Goal: Ask a question: Seek information or help from site administrators or community

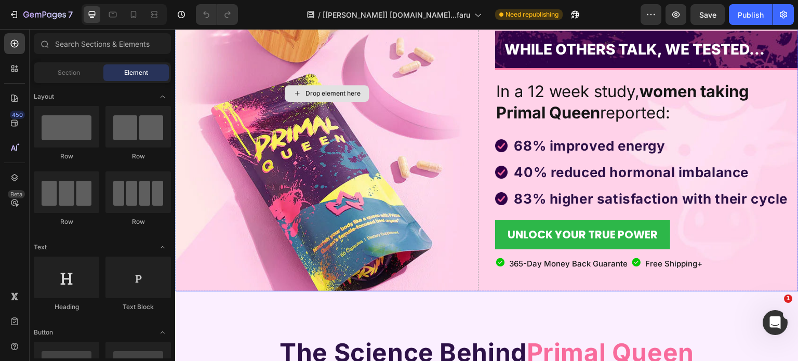
scroll to position [156, 0]
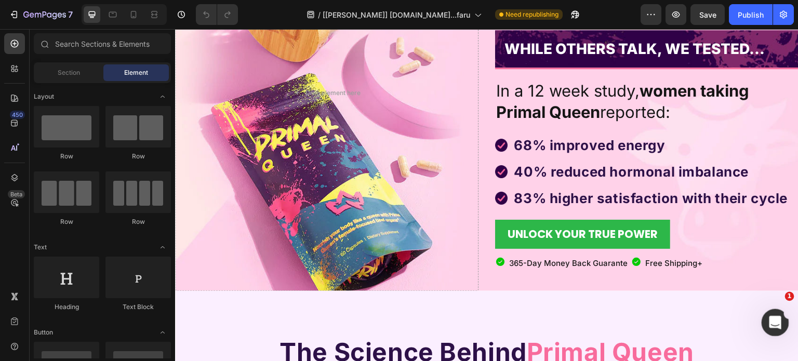
click at [775, 316] on icon "Open Intercom Messenger" at bounding box center [774, 321] width 17 height 17
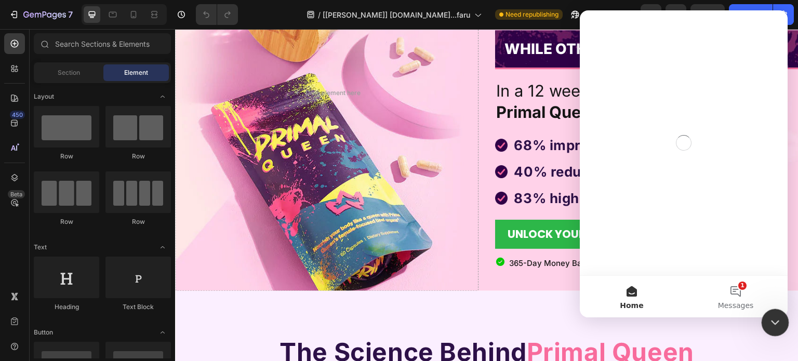
scroll to position [0, 0]
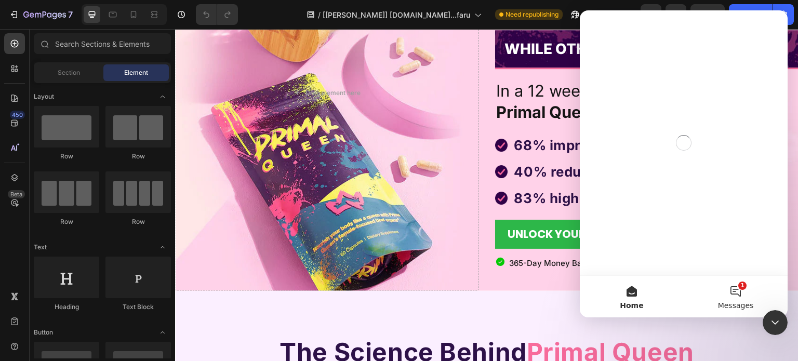
click at [738, 282] on button "1 Messages" at bounding box center [736, 297] width 104 height 42
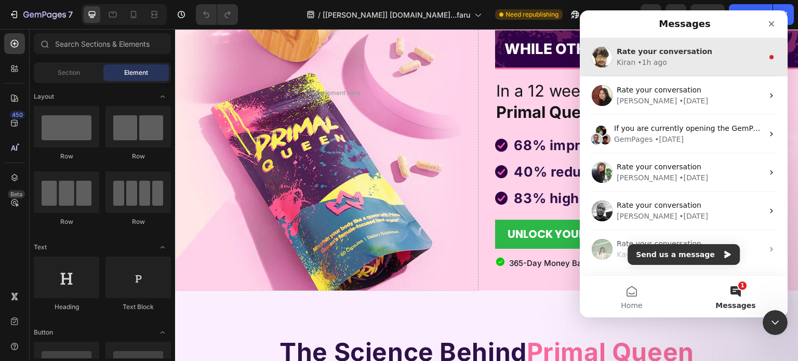
click at [680, 60] on div "Kiran • 1h ago" at bounding box center [690, 62] width 147 height 11
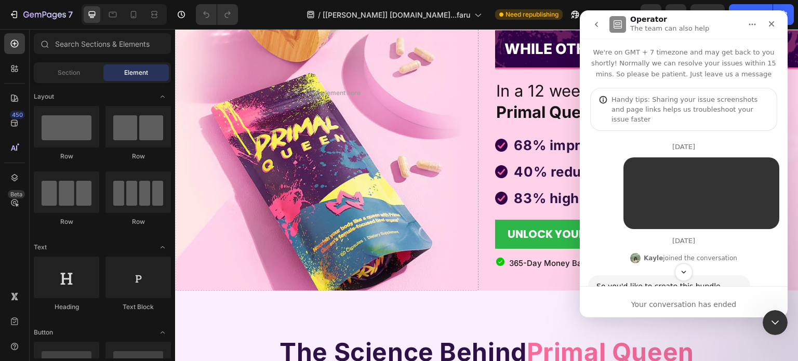
scroll to position [106, 0]
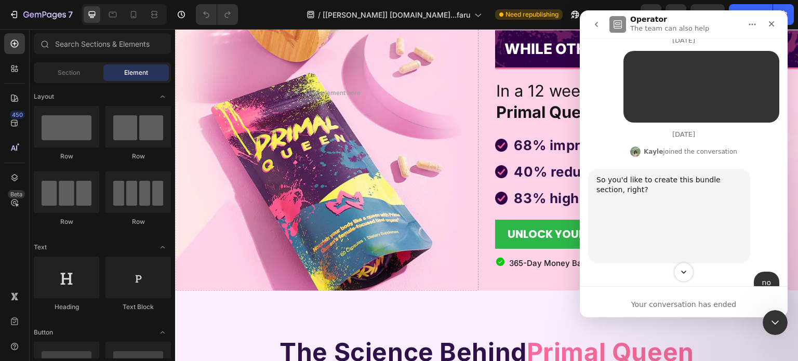
click at [685, 271] on icon "Scroll to bottom" at bounding box center [683, 272] width 9 height 9
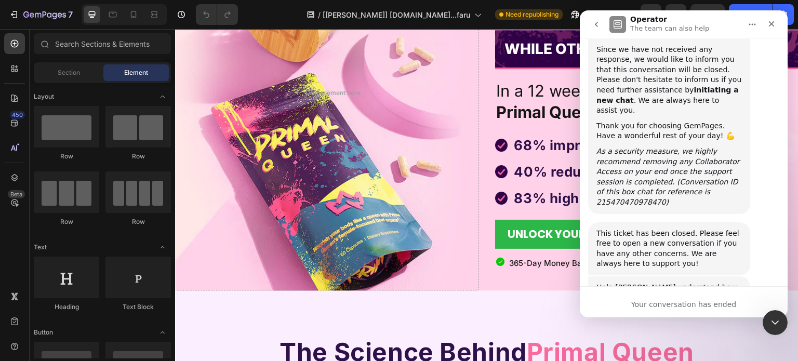
scroll to position [14104, 0]
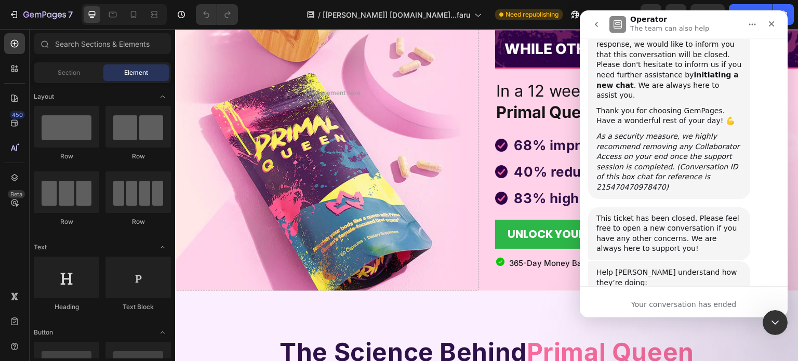
click at [657, 324] on span "OK" at bounding box center [661, 333] width 19 height 19
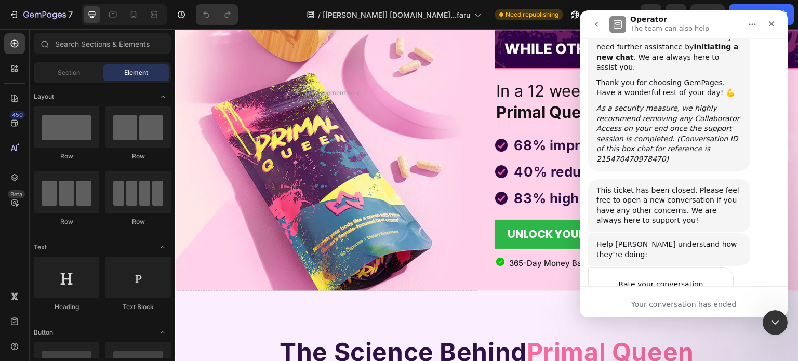
click at [717, 332] on div "Submit" at bounding box center [715, 342] width 21 height 21
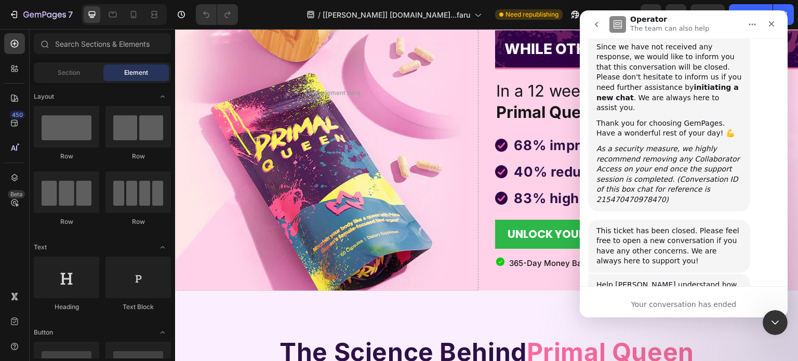
click at [599, 21] on icon "go back" at bounding box center [597, 24] width 8 height 8
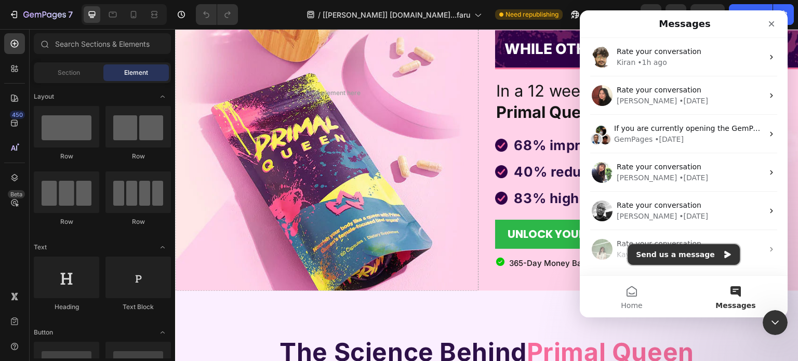
drag, startPoint x: 661, startPoint y: 253, endPoint x: 655, endPoint y: 253, distance: 6.3
click at [658, 253] on button "Send us a message" at bounding box center [684, 254] width 112 height 21
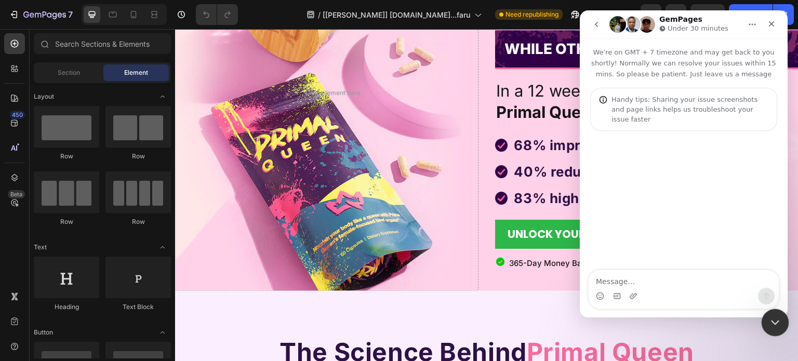
click at [771, 316] on icon "Close Intercom Messenger" at bounding box center [774, 321] width 12 height 12
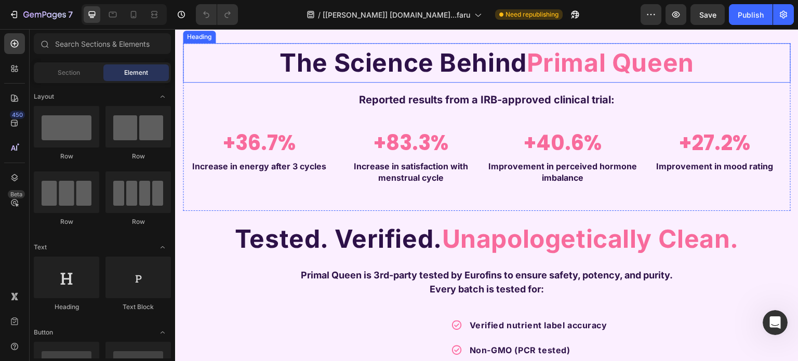
scroll to position [364, 0]
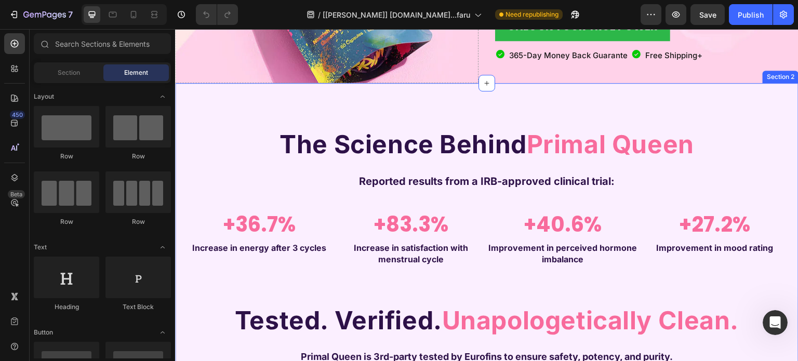
click at [220, 97] on div "The Science Behind Primal Queen Heading Reported results from a IRB-approved cl…" at bounding box center [487, 324] width 624 height 482
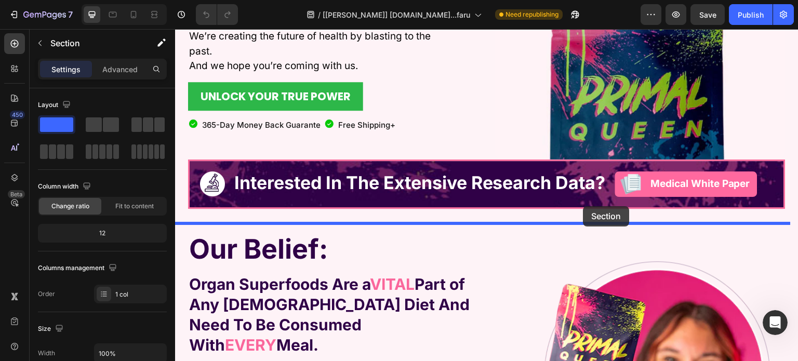
scroll to position [1673, 0]
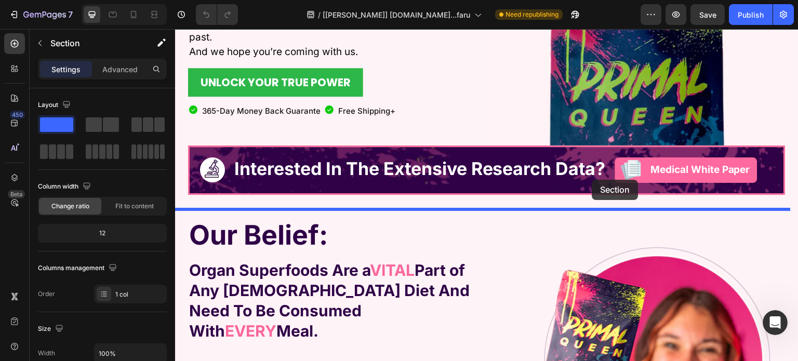
drag, startPoint x: 582, startPoint y: 72, endPoint x: 593, endPoint y: 180, distance: 108.2
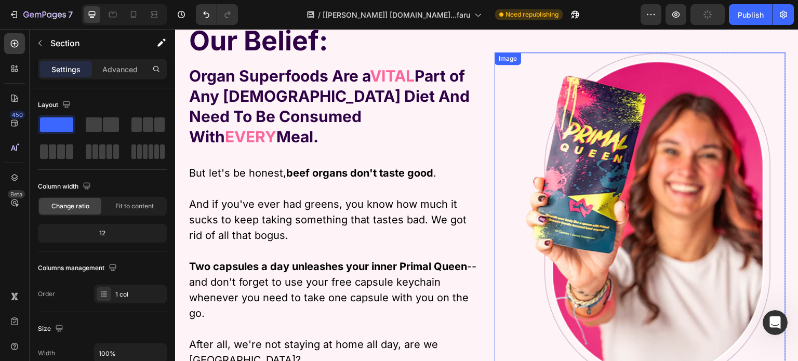
scroll to position [1763, 0]
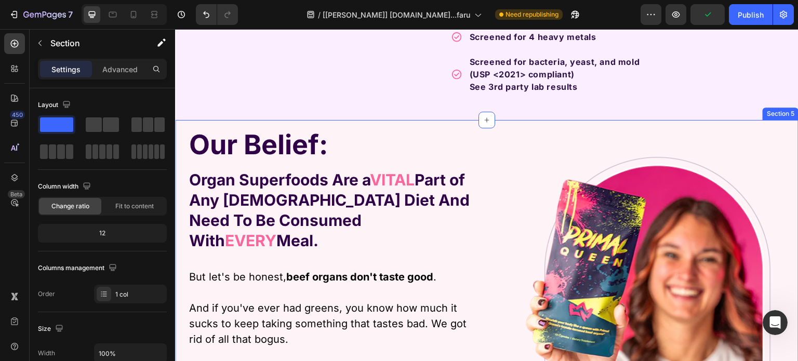
click at [503, 123] on div "Our Belief: Text Block Organ Superfoods Are a VITAL Part of Any [DEMOGRAPHIC_DA…" at bounding box center [487, 327] width 624 height 414
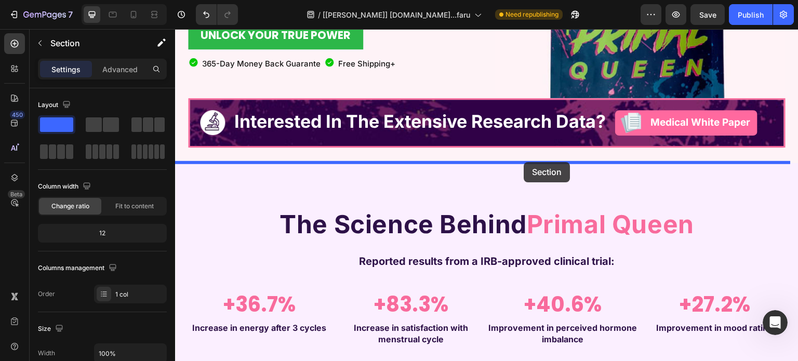
scroll to position [1256, 0]
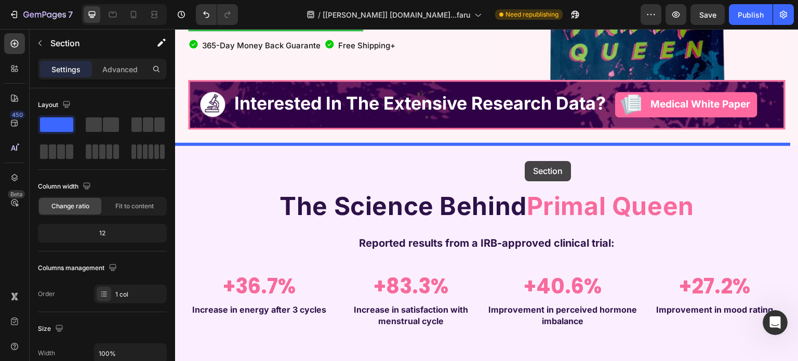
drag, startPoint x: 583, startPoint y: 111, endPoint x: 526, endPoint y: 155, distance: 72.6
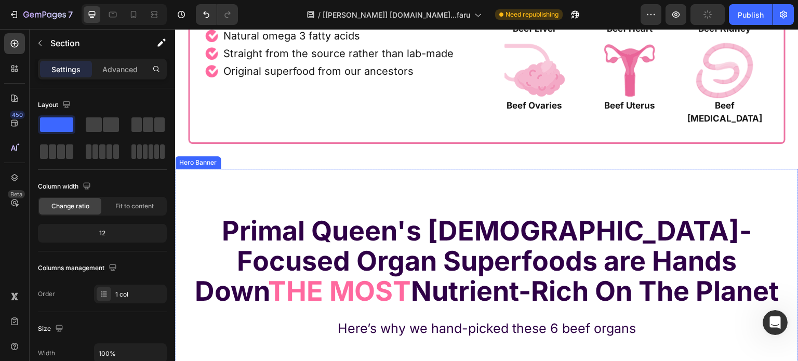
scroll to position [5571, 0]
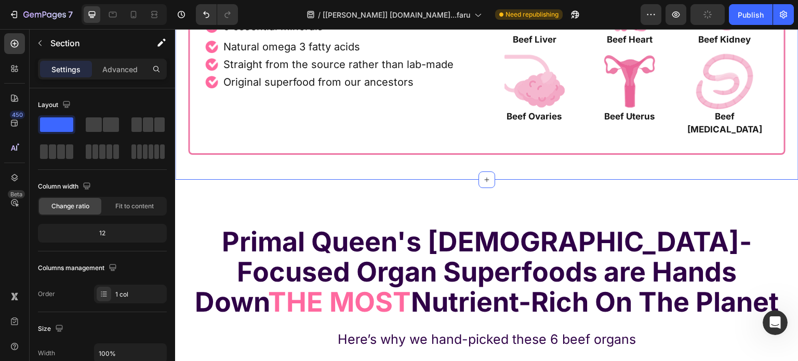
click at [549, 173] on div "Here’s Why I Fell In Love With Beef Organ Superfoods Heading Row Image 13 vitam…" at bounding box center [487, 38] width 624 height 281
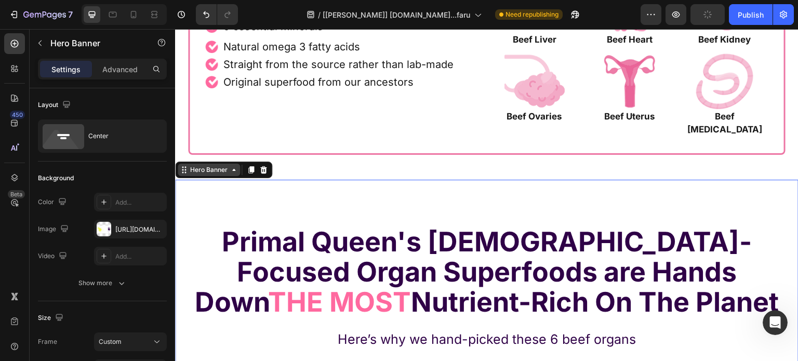
click at [193, 172] on div "Hero Banner" at bounding box center [209, 169] width 42 height 9
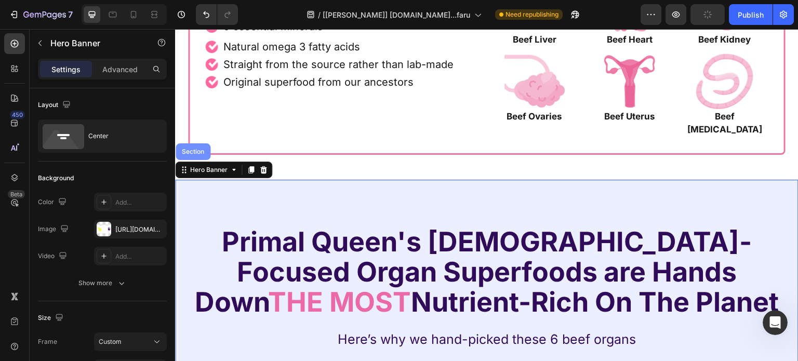
click at [196, 151] on div "Section" at bounding box center [193, 152] width 27 height 6
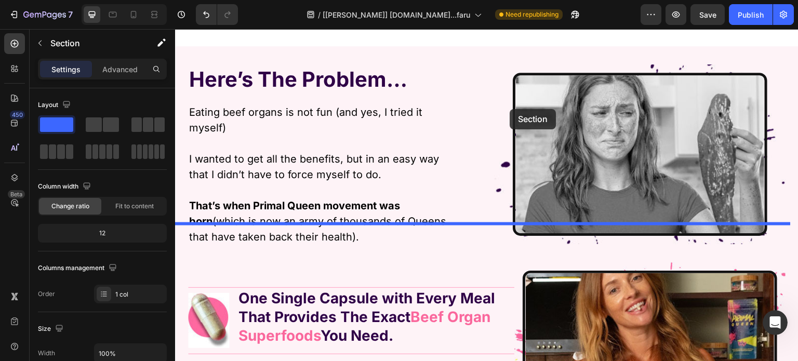
scroll to position [2488, 0]
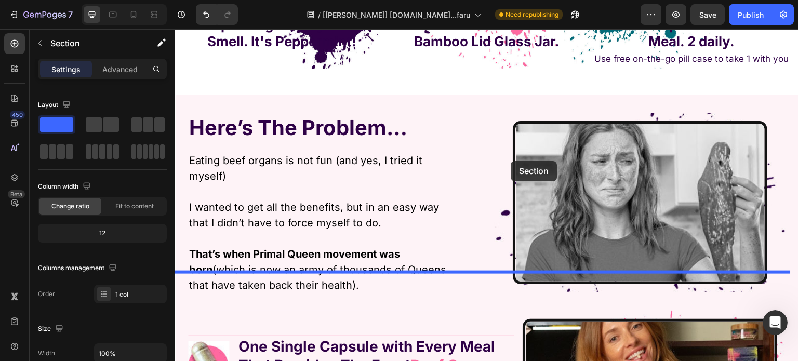
drag, startPoint x: 583, startPoint y: 170, endPoint x: 512, endPoint y: 161, distance: 71.8
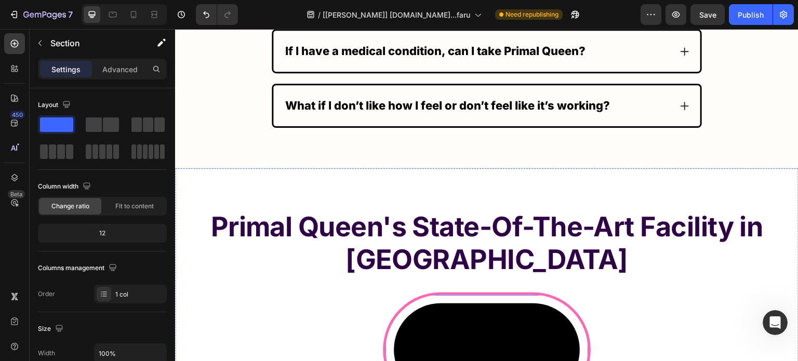
scroll to position [7166, 0]
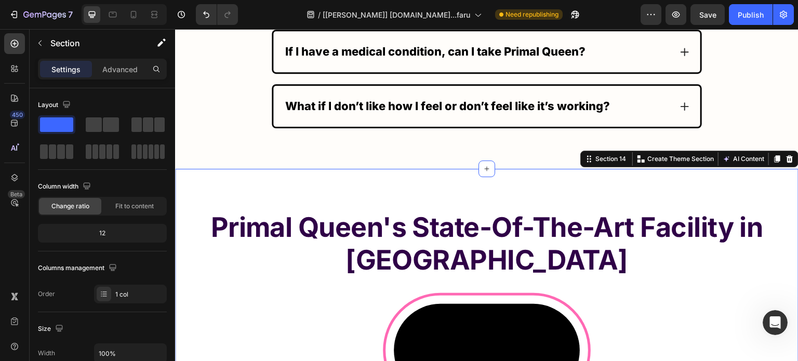
click at [623, 180] on div "Primal Queen's State-Of-The-Art Facility in [GEOGRAPHIC_DATA] Heading Video Row…" at bounding box center [487, 332] width 624 height 326
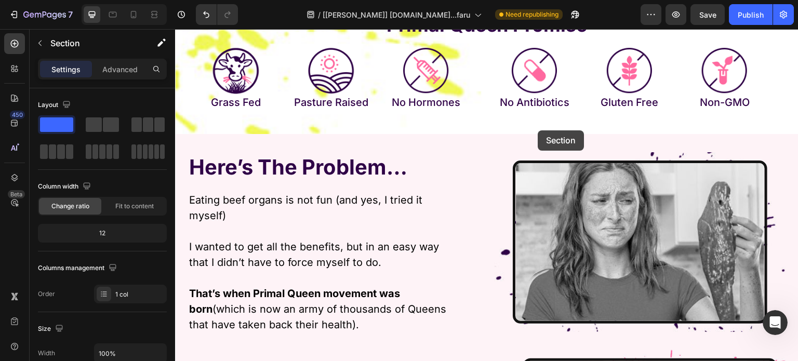
scroll to position [3271, 0]
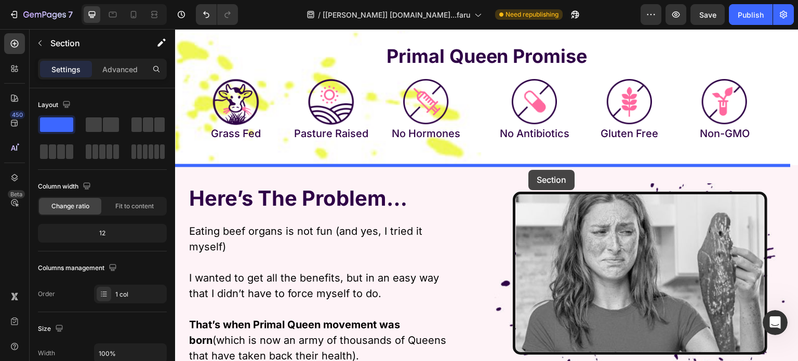
drag, startPoint x: 581, startPoint y: 147, endPoint x: 529, endPoint y: 170, distance: 56.3
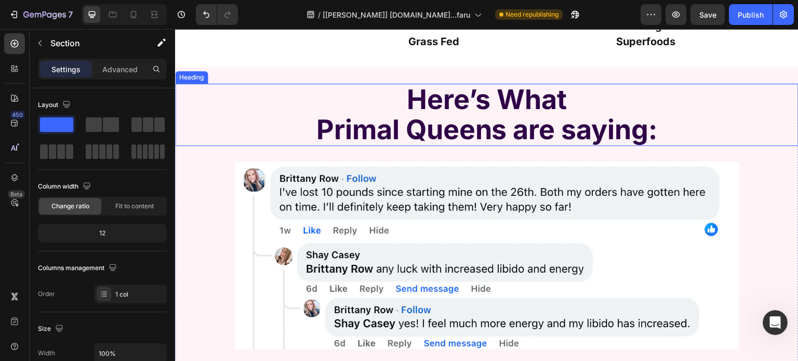
scroll to position [4778, 0]
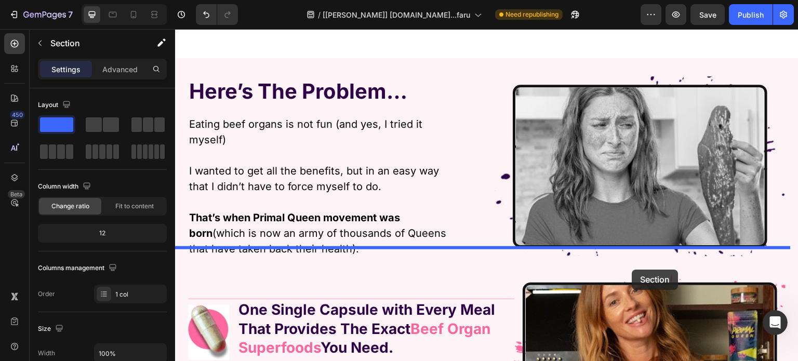
scroll to position [3710, 0]
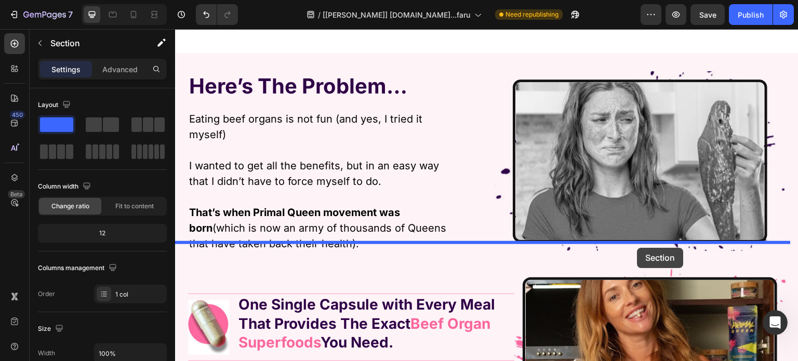
drag, startPoint x: 592, startPoint y: 93, endPoint x: 638, endPoint y: 248, distance: 161.5
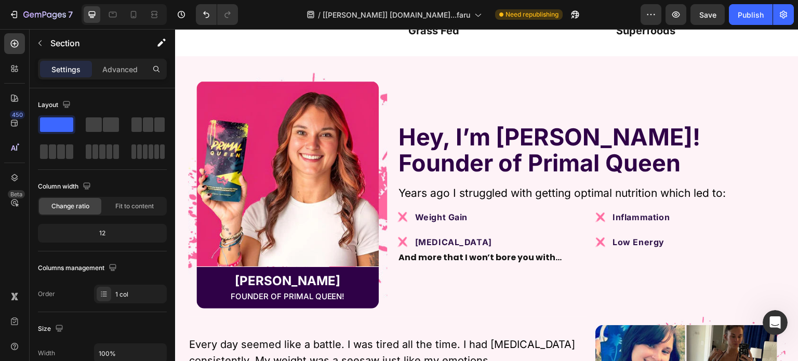
scroll to position [5737, 0]
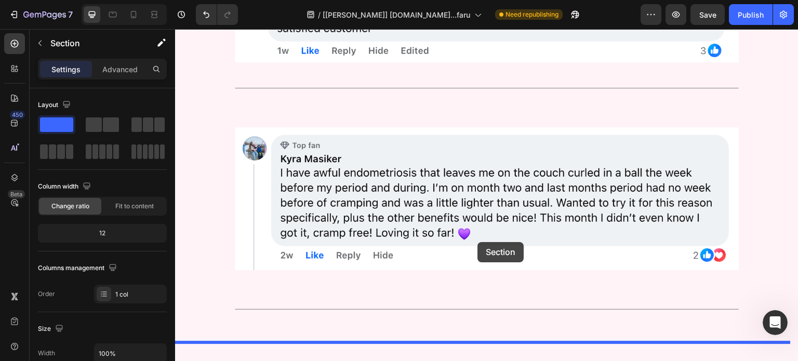
scroll to position [4614, 0]
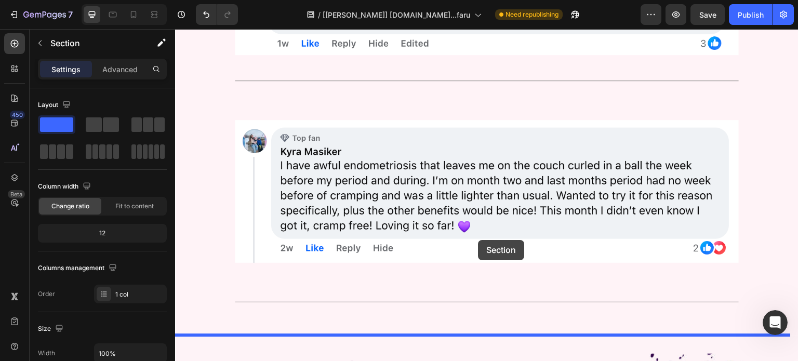
drag, startPoint x: 578, startPoint y: 128, endPoint x: 478, endPoint y: 240, distance: 149.8
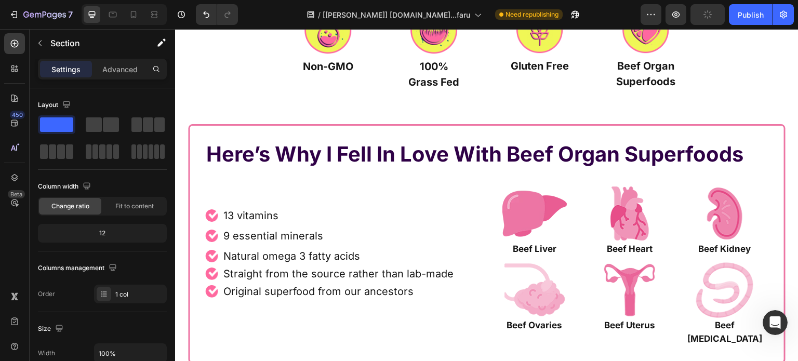
scroll to position [6485, 0]
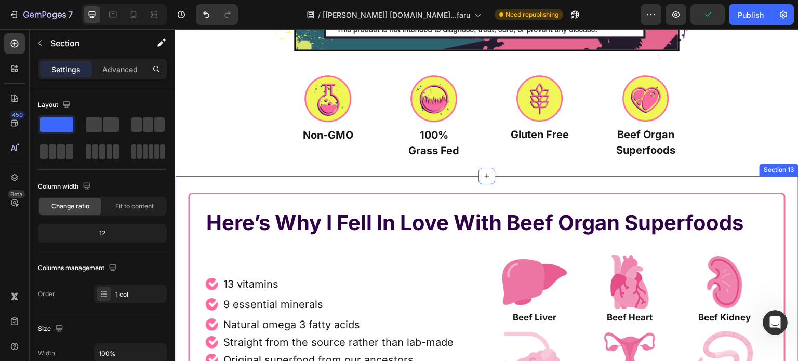
click at [388, 184] on div "Here’s Why I Fell In Love With Beef Organ Superfoods Heading Row Image 13 vitam…" at bounding box center [487, 316] width 624 height 281
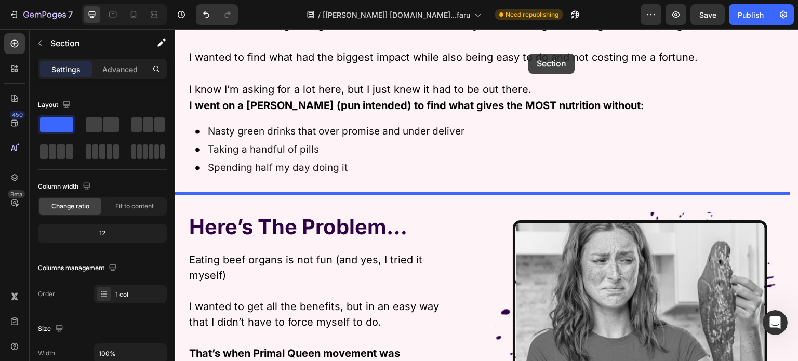
drag, startPoint x: 583, startPoint y: 171, endPoint x: 529, endPoint y: 54, distance: 128.6
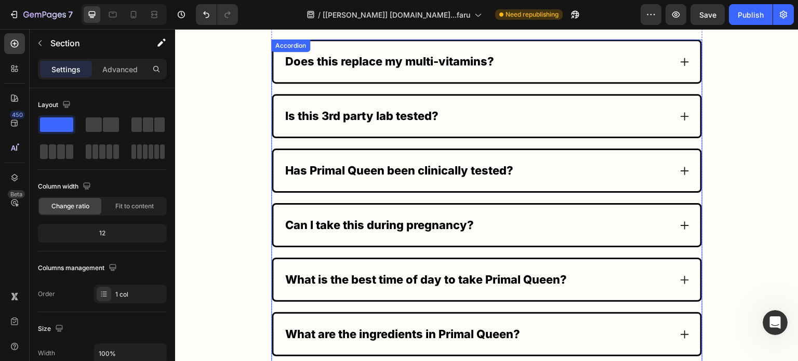
scroll to position [6775, 0]
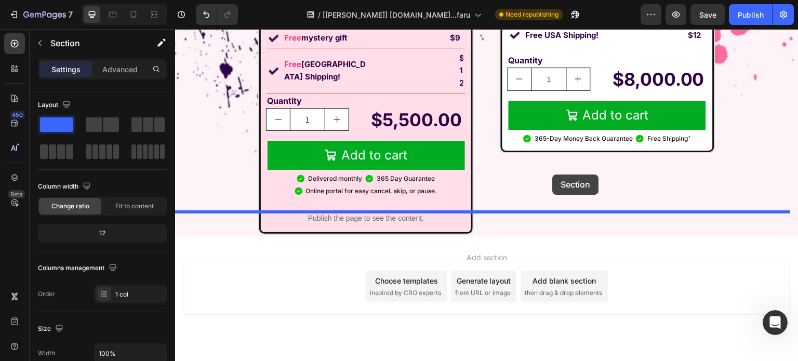
drag, startPoint x: 591, startPoint y: 158, endPoint x: 553, endPoint y: 175, distance: 41.4
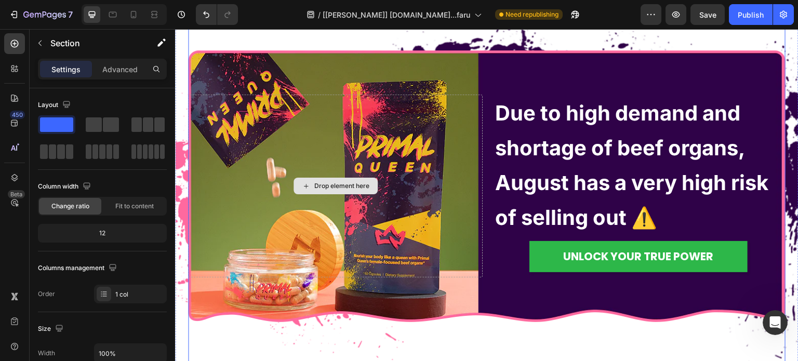
scroll to position [6847, 0]
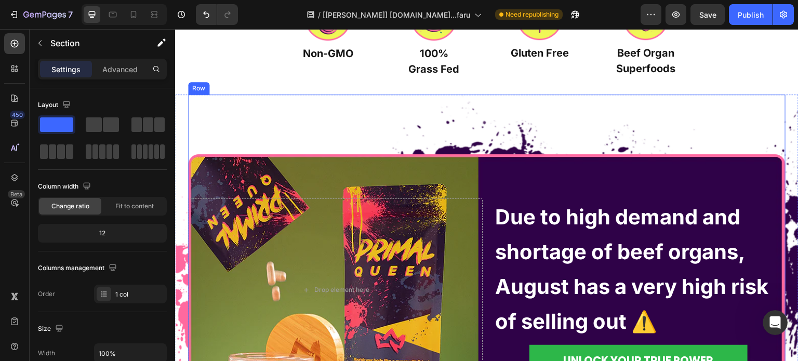
click at [668, 112] on div "Drop element here Due to high demand and shortage of beef organs, August has a …" at bounding box center [487, 290] width 598 height 391
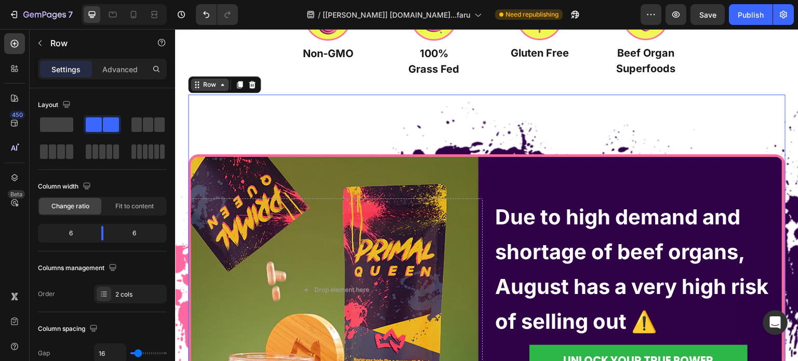
click at [218, 85] on icon at bounding box center [222, 85] width 8 height 8
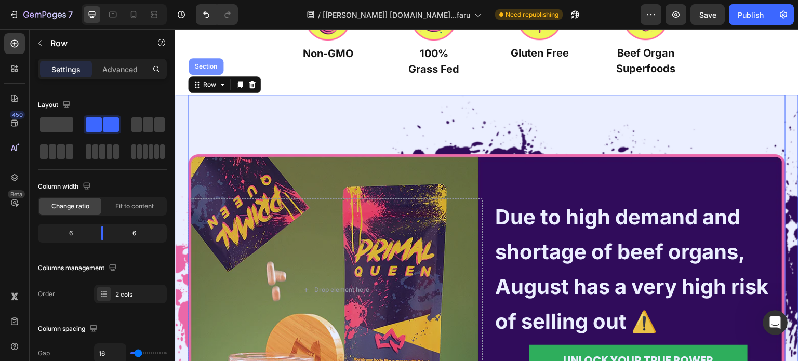
click at [194, 66] on div "Section" at bounding box center [206, 66] width 27 height 6
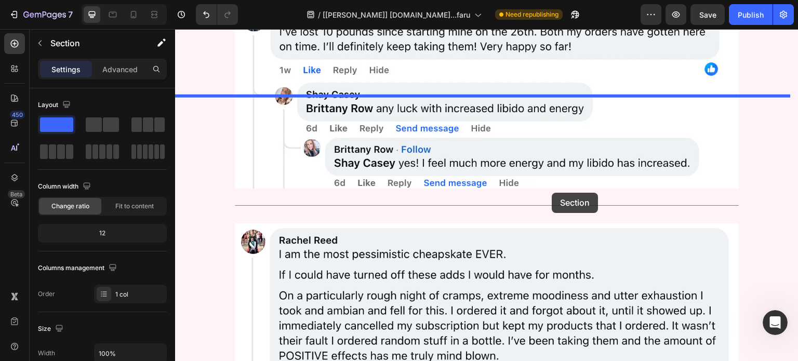
scroll to position [3874, 0]
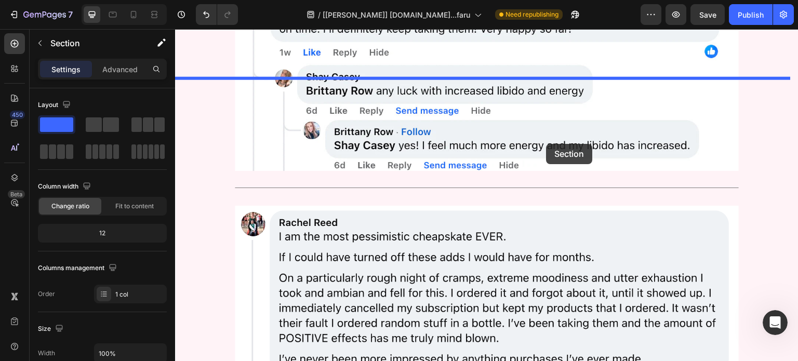
drag, startPoint x: 589, startPoint y: 85, endPoint x: 547, endPoint y: 135, distance: 65.6
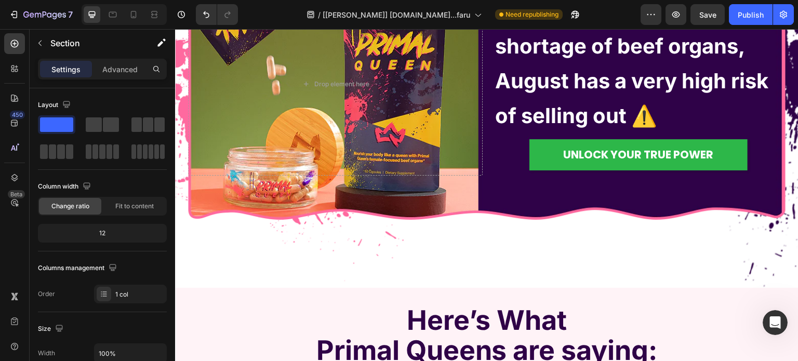
click at [109, 72] on p "Advanced" at bounding box center [119, 69] width 35 height 11
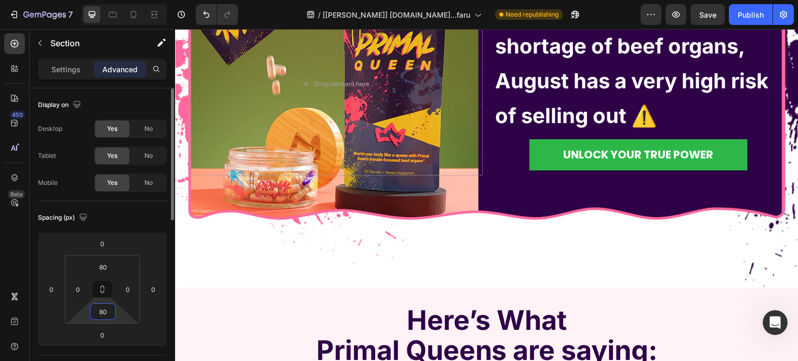
click at [101, 314] on input "80" at bounding box center [103, 312] width 21 height 16
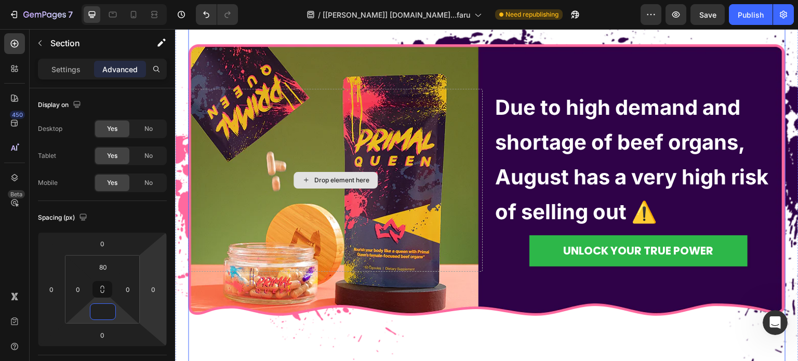
scroll to position [4082, 0]
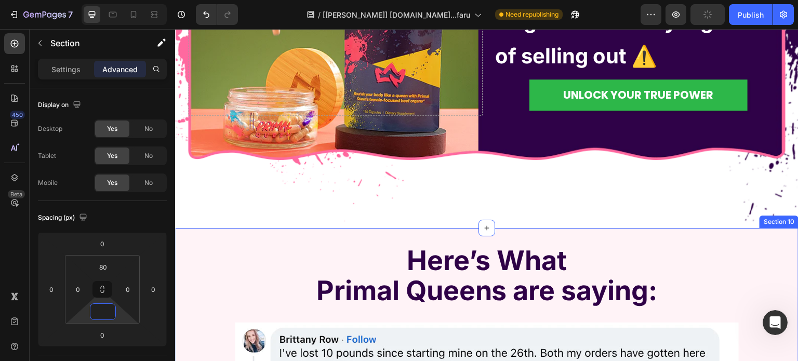
click at [289, 222] on div "Drop element here Due to high demand and shortage of beef organs, August has a …" at bounding box center [487, 28] width 624 height 399
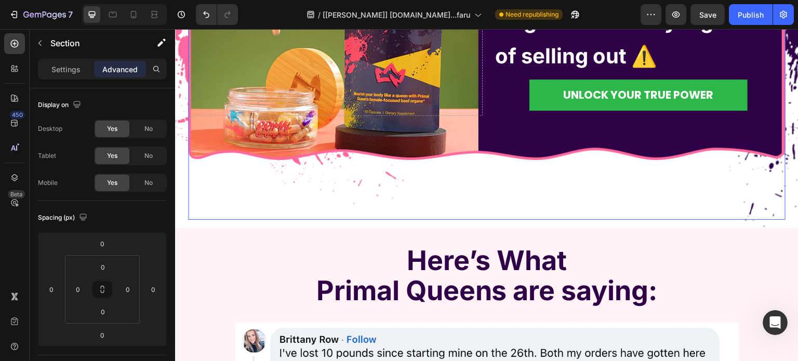
click at [285, 192] on div "Drop element here Due to high demand and shortage of beef organs, August has a …" at bounding box center [487, 24] width 598 height 391
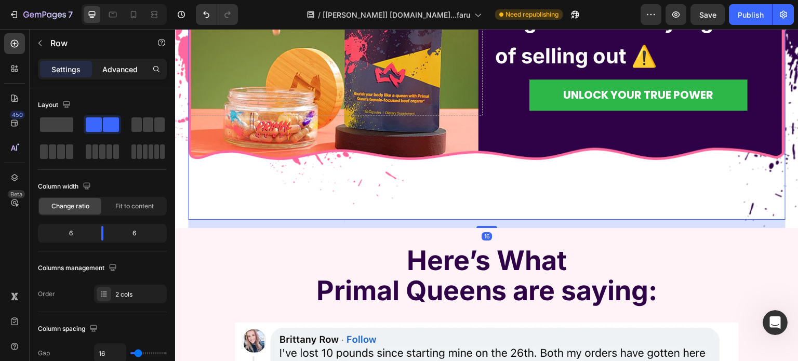
click at [123, 68] on p "Advanced" at bounding box center [119, 69] width 35 height 11
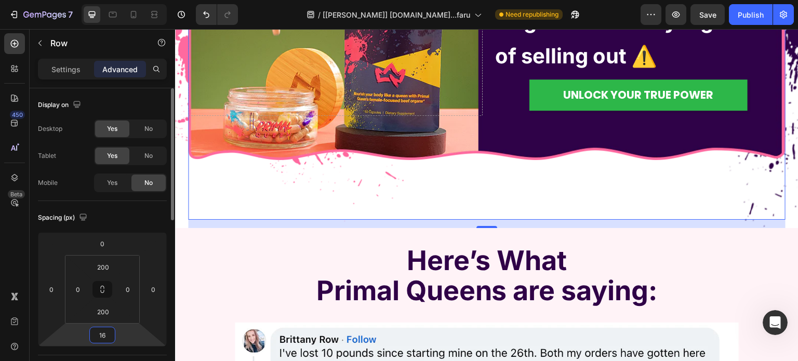
click at [104, 341] on input "16" at bounding box center [102, 335] width 21 height 16
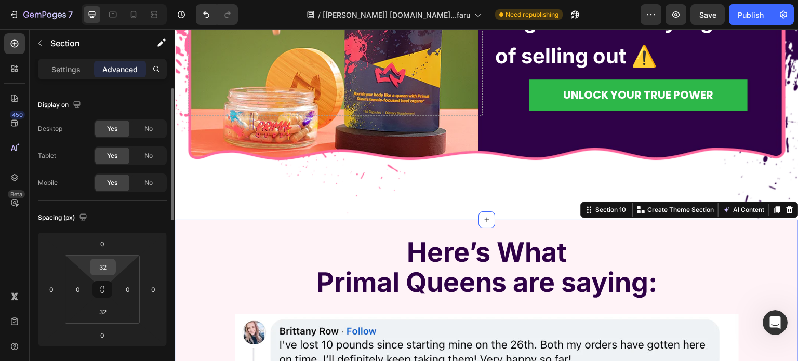
click at [102, 264] on input "32" at bounding box center [103, 267] width 21 height 16
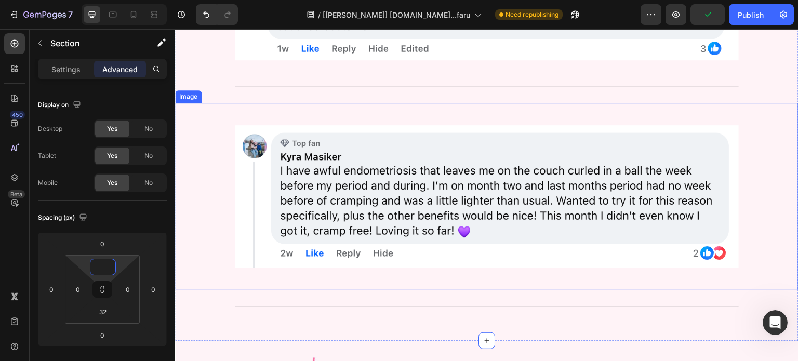
scroll to position [4861, 0]
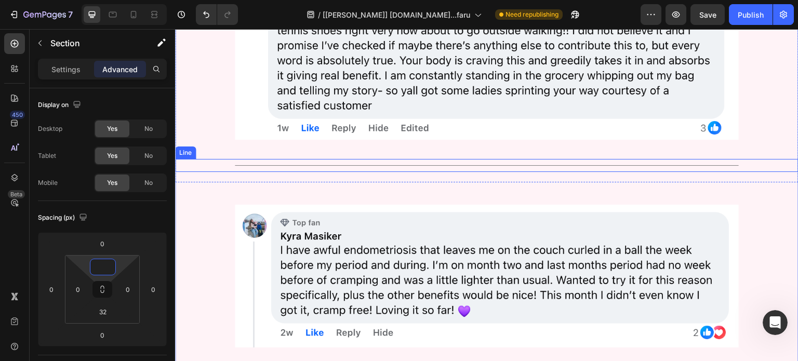
click at [394, 167] on div "Title Line" at bounding box center [487, 165] width 624 height 13
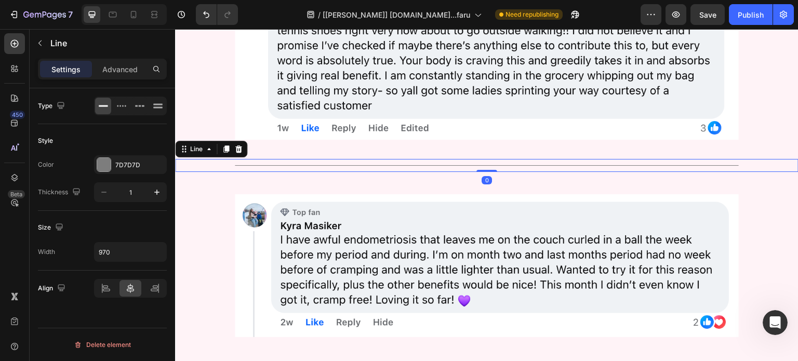
drag, startPoint x: 486, startPoint y: 180, endPoint x: 489, endPoint y: 142, distance: 38.1
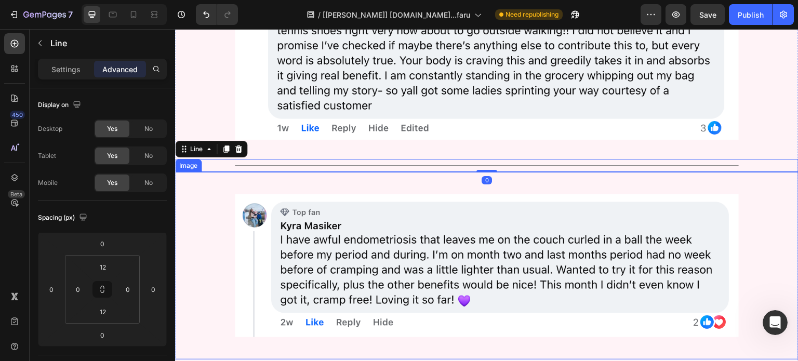
scroll to position [5017, 0]
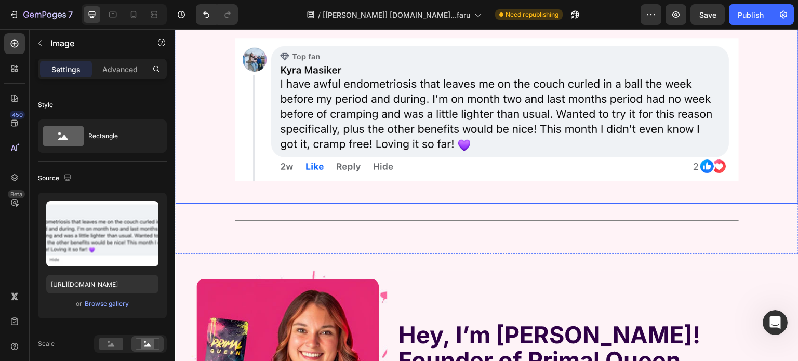
click at [479, 165] on img at bounding box center [487, 110] width 504 height 188
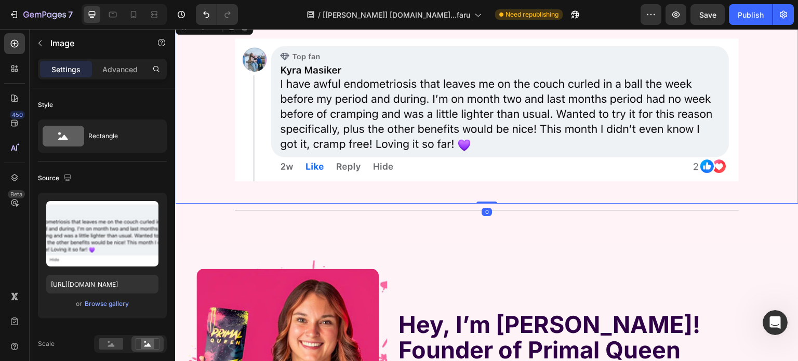
drag, startPoint x: 480, startPoint y: 213, endPoint x: 483, endPoint y: 150, distance: 63.5
click at [483, 150] on div "Image 0" at bounding box center [487, 110] width 624 height 188
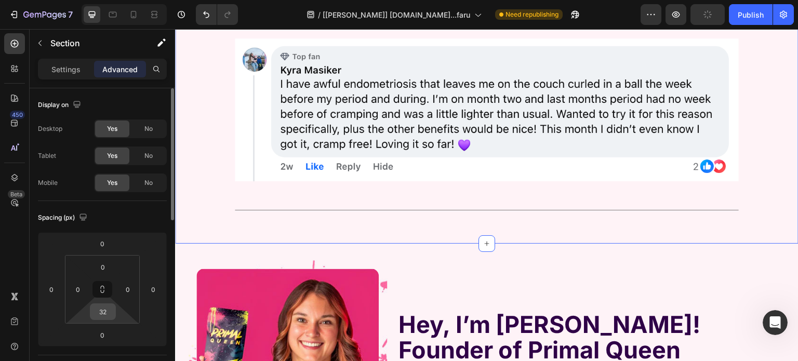
click at [105, 309] on input "32" at bounding box center [103, 312] width 21 height 16
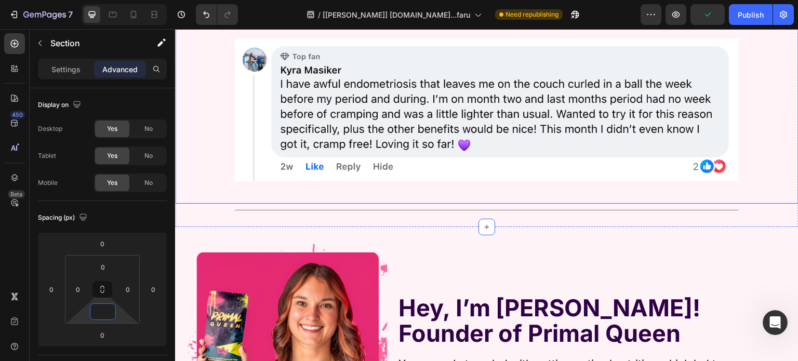
click at [495, 191] on img at bounding box center [487, 110] width 504 height 188
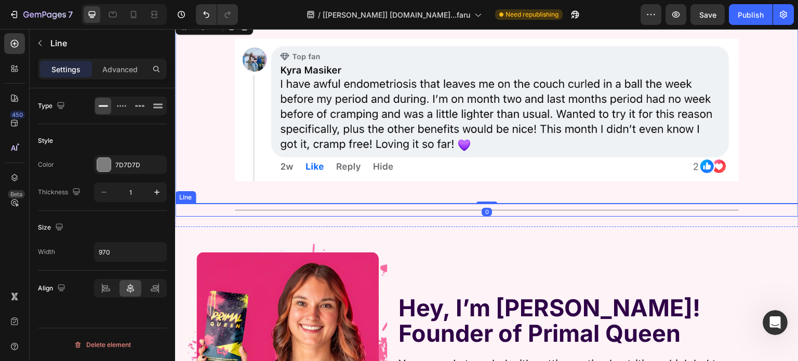
click at [495, 210] on div at bounding box center [487, 210] width 504 height 1
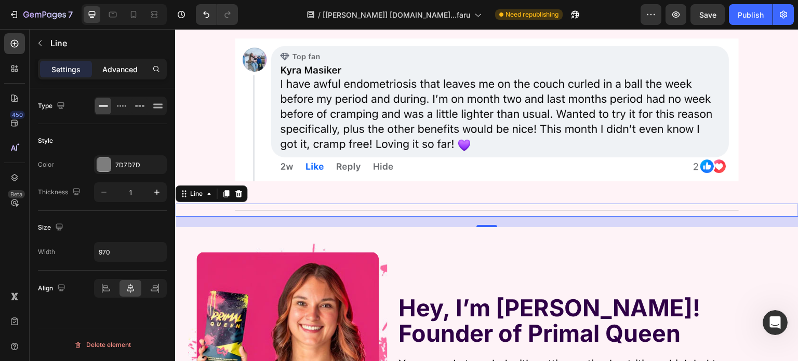
click at [124, 64] on p "Advanced" at bounding box center [119, 69] width 35 height 11
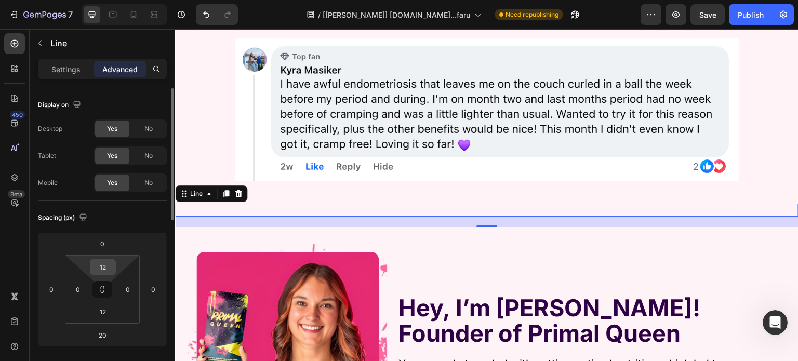
click at [96, 271] on input "12" at bounding box center [103, 267] width 21 height 16
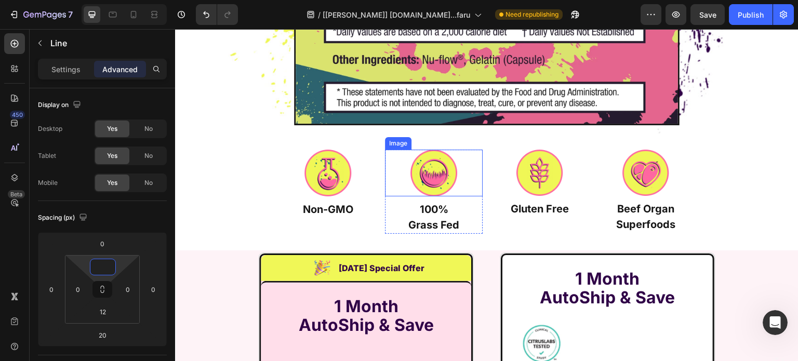
scroll to position [6993, 0]
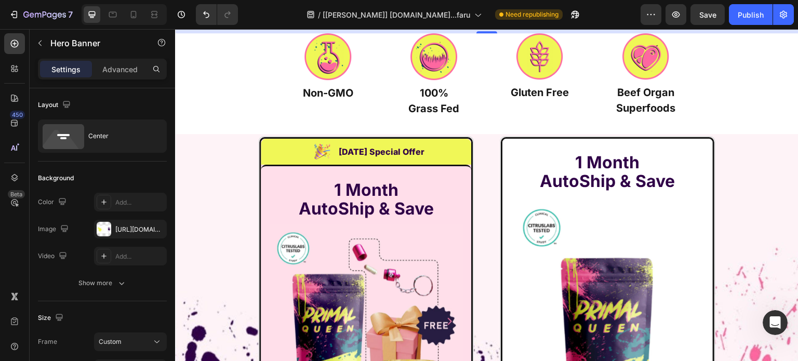
scroll to position [7149, 0]
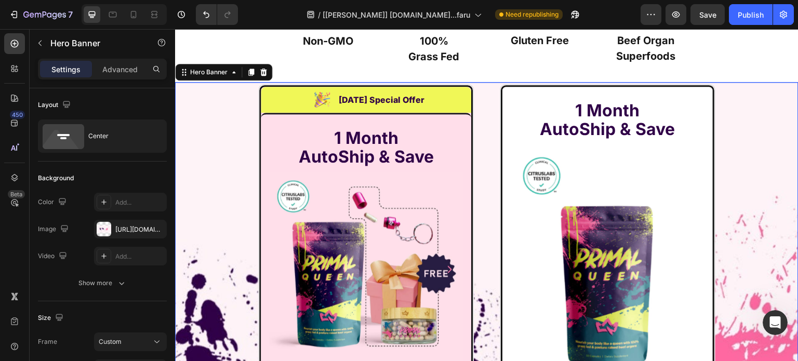
drag, startPoint x: 180, startPoint y: 83, endPoint x: 311, endPoint y: 96, distance: 131.1
click at [114, 60] on div "Settings Advanced" at bounding box center [102, 69] width 129 height 21
click at [114, 64] on p "Advanced" at bounding box center [119, 69] width 35 height 11
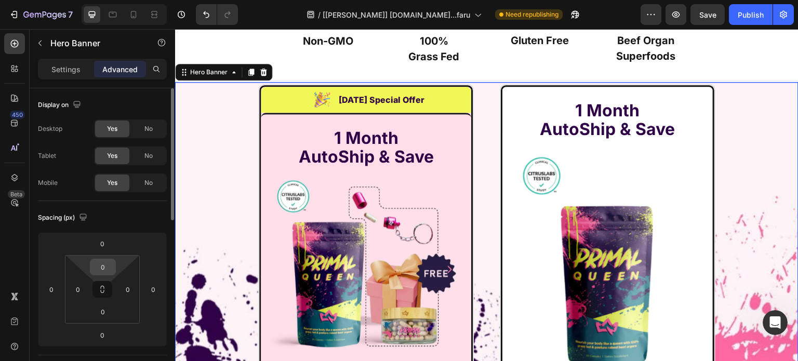
click at [98, 259] on input "0" at bounding box center [103, 267] width 21 height 16
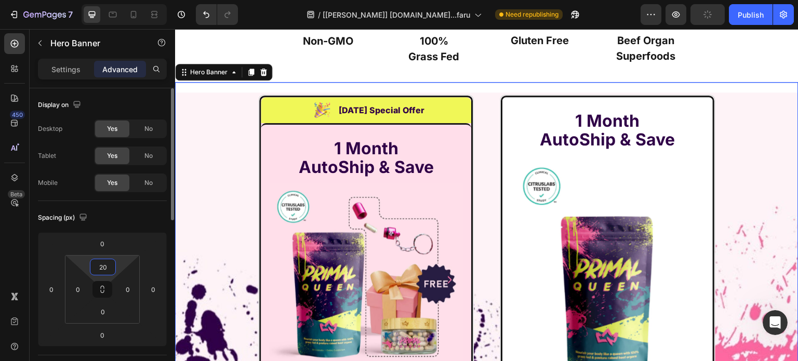
type input "2"
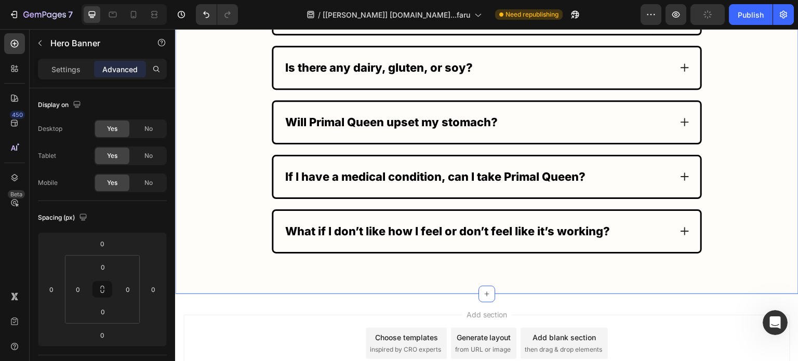
scroll to position [8518, 0]
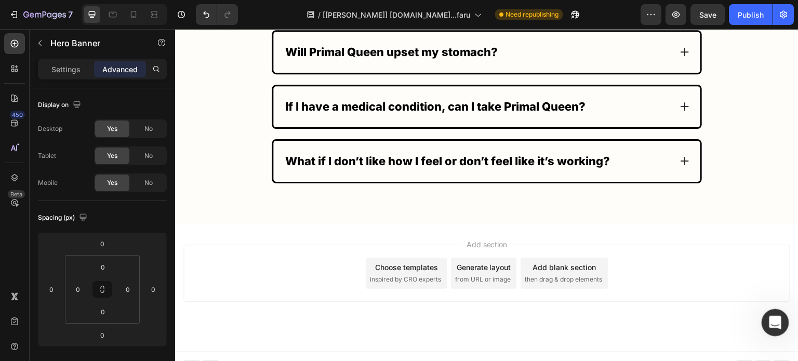
click at [771, 331] on div "Open Intercom Messenger" at bounding box center [774, 321] width 34 height 34
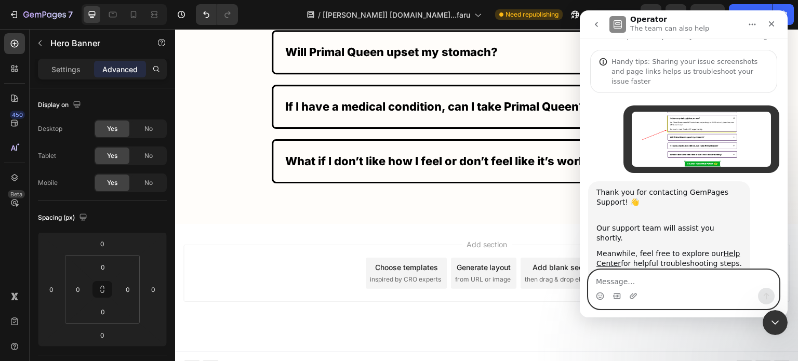
scroll to position [60, 0]
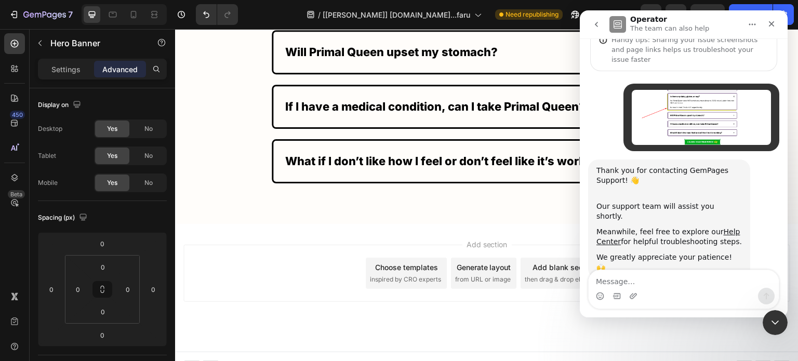
drag, startPoint x: 686, startPoint y: 264, endPoint x: 676, endPoint y: 272, distance: 13.6
click at [686, 264] on div "Thank you for contacting GemPages Support! 👋 ​ Our support team will assist you…" at bounding box center [683, 231] width 191 height 142
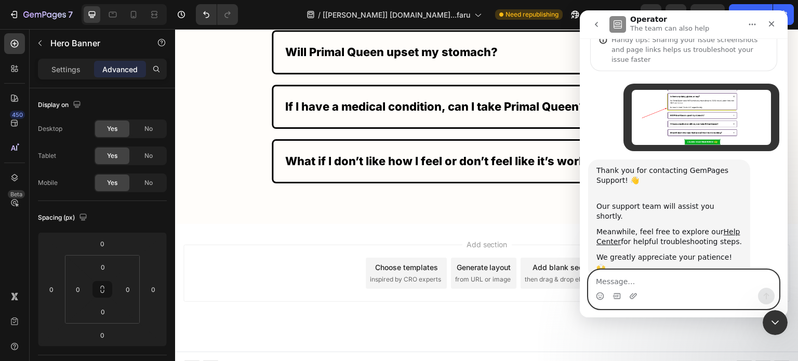
click at [674, 276] on textarea "Message…" at bounding box center [684, 279] width 190 height 18
paste textarea "How do I add color here?"
type textarea "How do I add color here?"
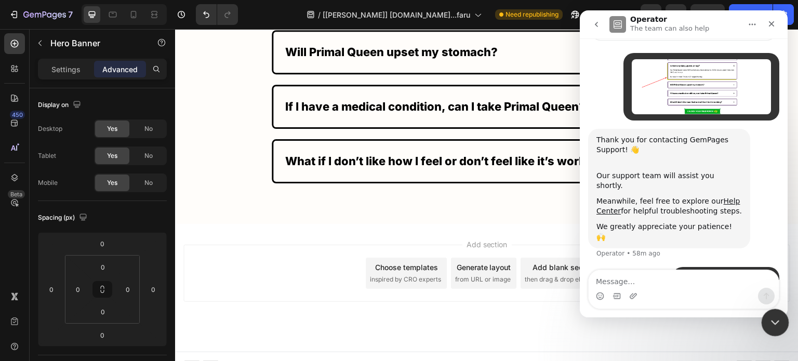
click at [770, 314] on div "Close Intercom Messenger" at bounding box center [774, 321] width 25 height 25
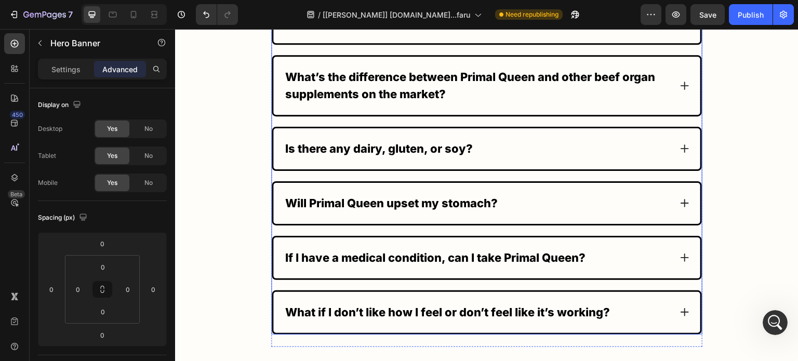
scroll to position [8363, 0]
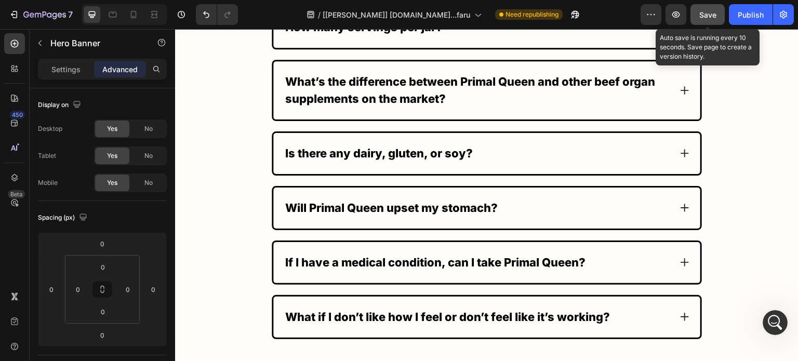
click at [703, 14] on span "Save" at bounding box center [708, 14] width 17 height 9
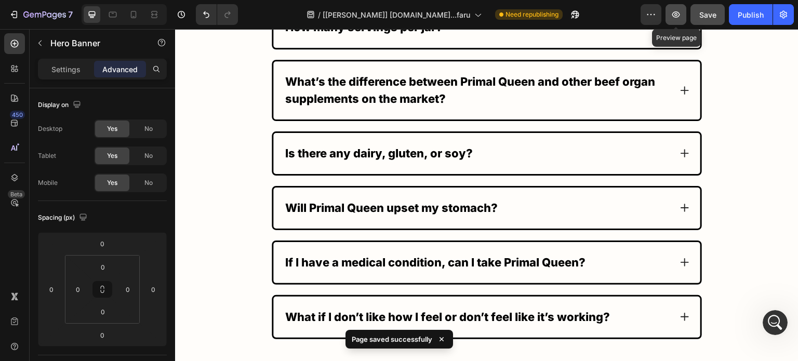
click at [680, 15] on icon "button" at bounding box center [676, 14] width 10 height 10
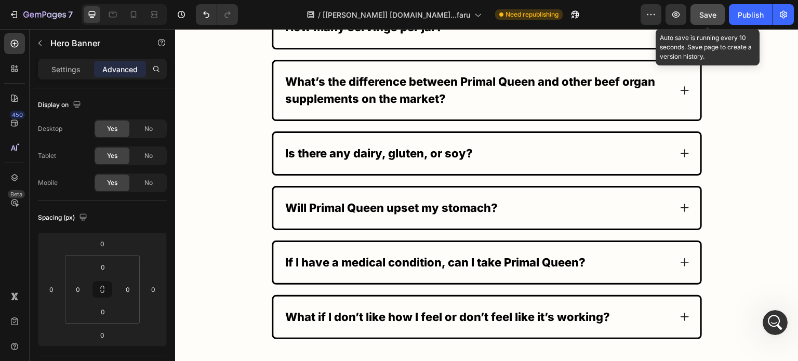
click at [694, 10] on button "Save" at bounding box center [708, 14] width 34 height 21
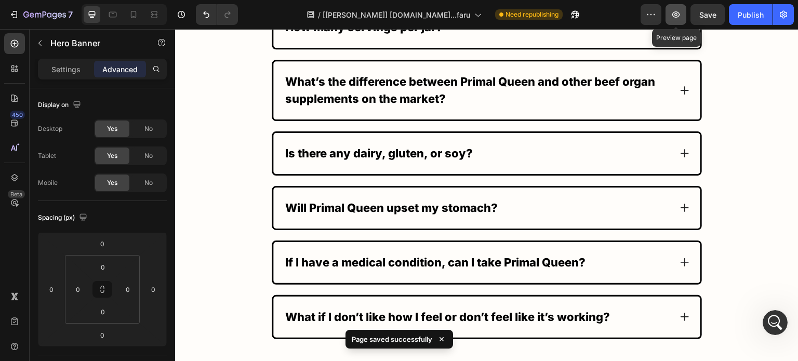
click at [678, 8] on button "button" at bounding box center [676, 14] width 21 height 21
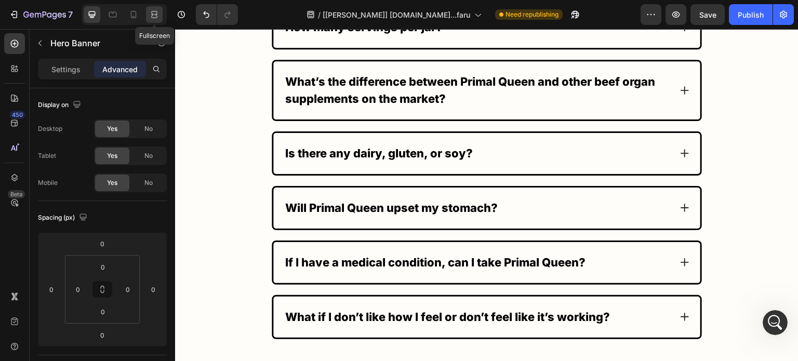
click at [158, 9] on div at bounding box center [154, 14] width 17 height 17
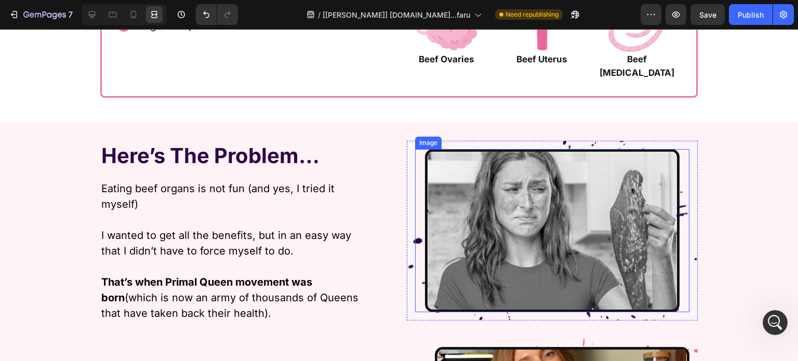
scroll to position [6011, 0]
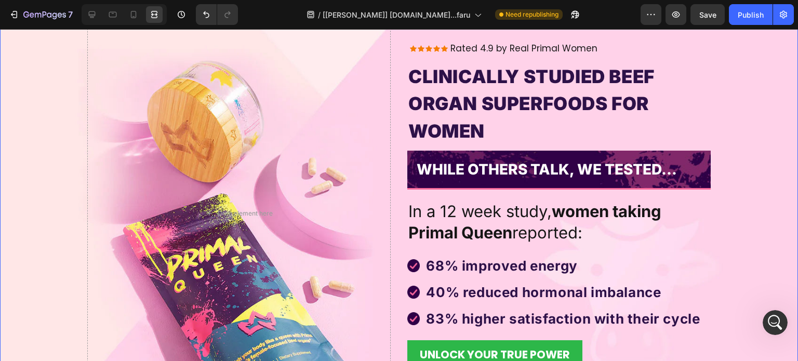
scroll to position [52, 0]
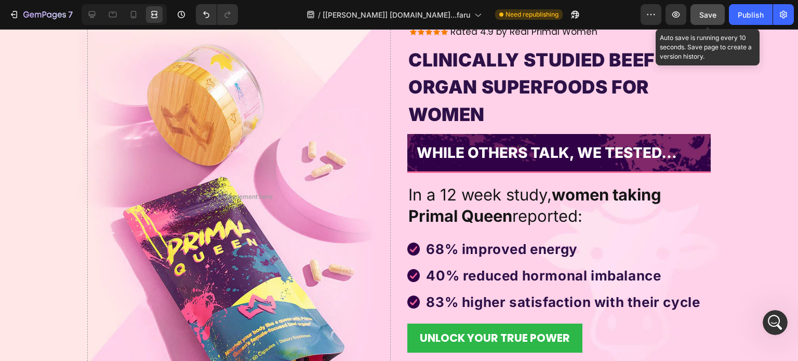
click at [701, 15] on span "Save" at bounding box center [708, 14] width 17 height 9
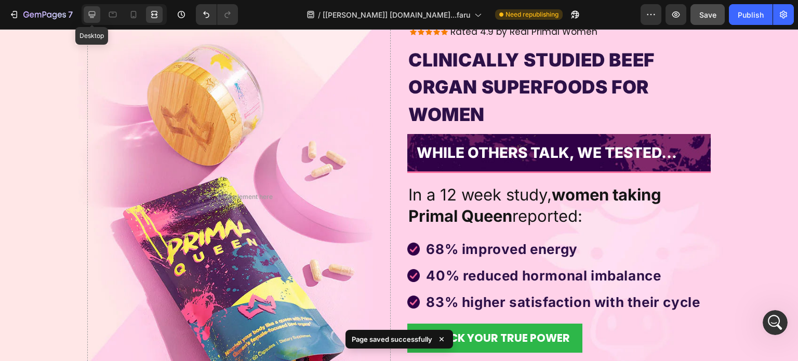
click at [98, 17] on div at bounding box center [92, 14] width 17 height 17
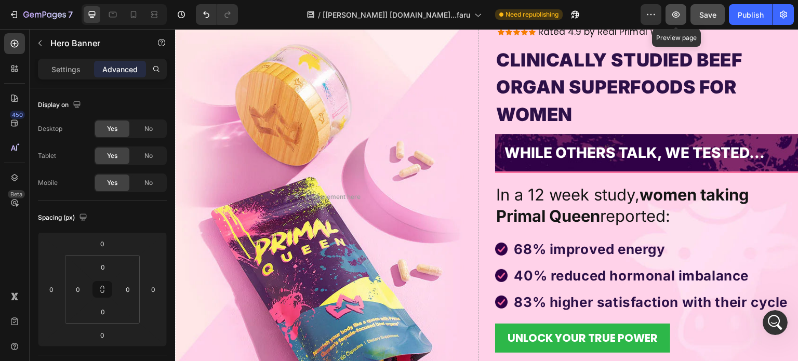
click at [679, 9] on icon "button" at bounding box center [676, 14] width 10 height 10
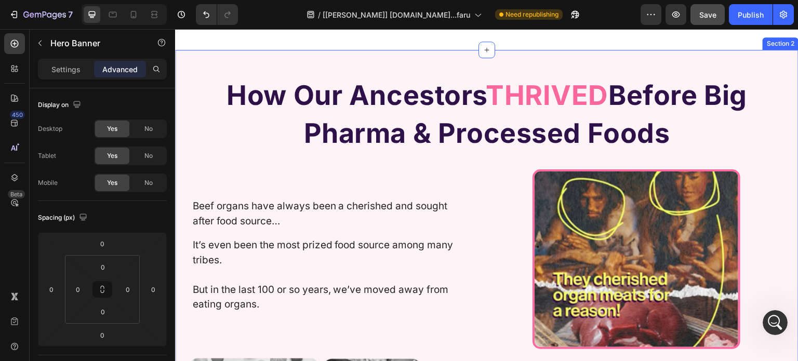
scroll to position [468, 0]
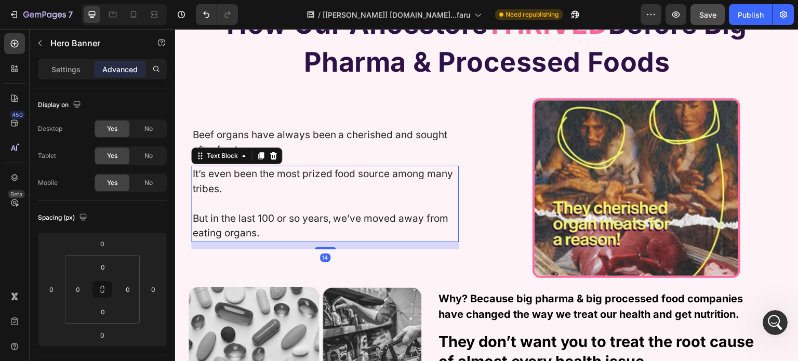
click at [398, 176] on p "It’s even been the most prized food source among many tribes." at bounding box center [325, 182] width 266 height 30
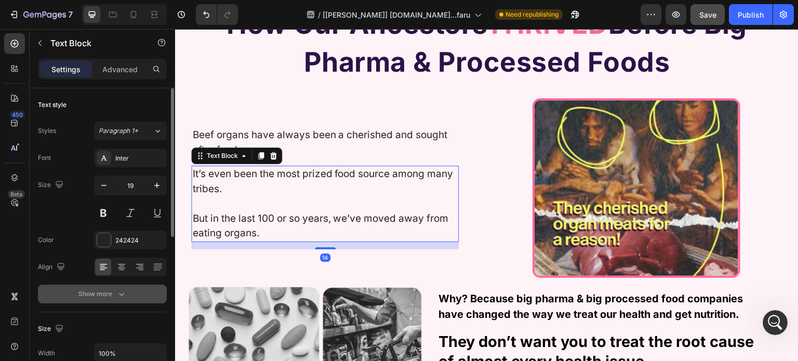
click at [99, 294] on div "Show more" at bounding box center [102, 294] width 48 height 10
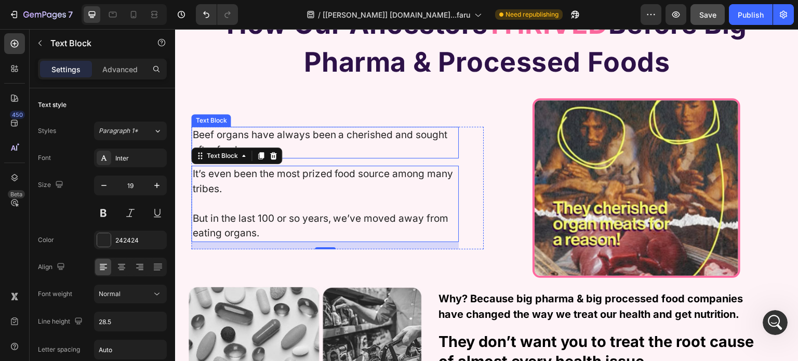
click at [303, 143] on p "Beef organs have always been a cherished and sought after food source…" at bounding box center [325, 143] width 266 height 30
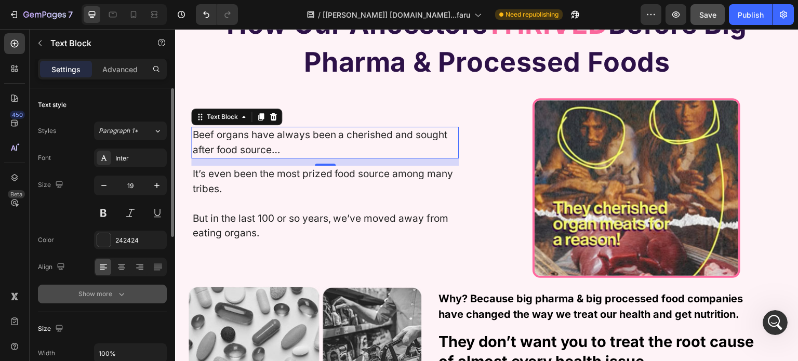
click at [95, 289] on div "Show more" at bounding box center [102, 294] width 48 height 10
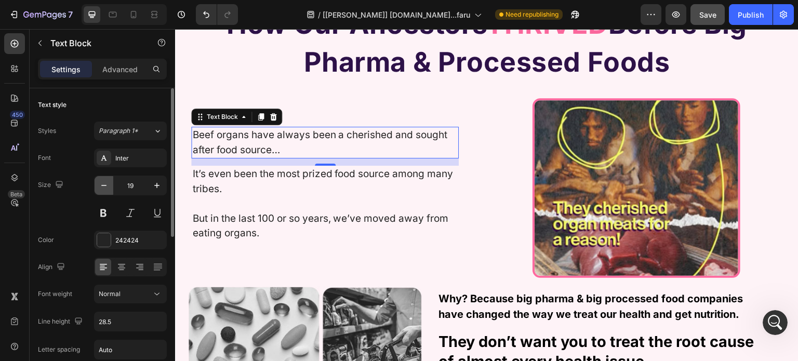
click at [104, 182] on icon "button" at bounding box center [104, 185] width 10 height 10
type input "18"
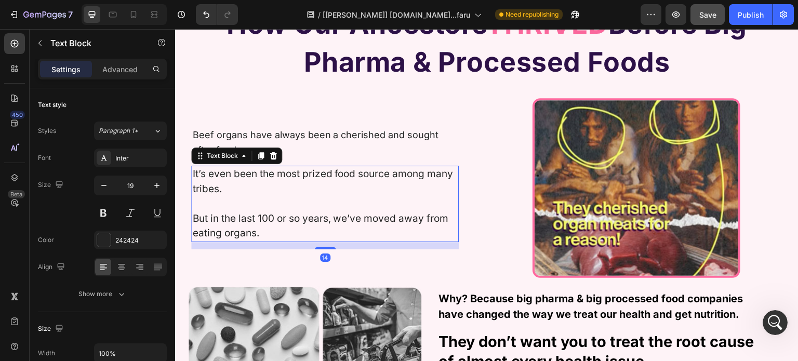
drag, startPoint x: 221, startPoint y: 182, endPoint x: 328, endPoint y: 217, distance: 112.6
click at [221, 182] on p "It’s even been the most prized food source among many tribes." at bounding box center [325, 182] width 266 height 30
click at [103, 187] on icon "button" at bounding box center [104, 185] width 10 height 10
type input "18"
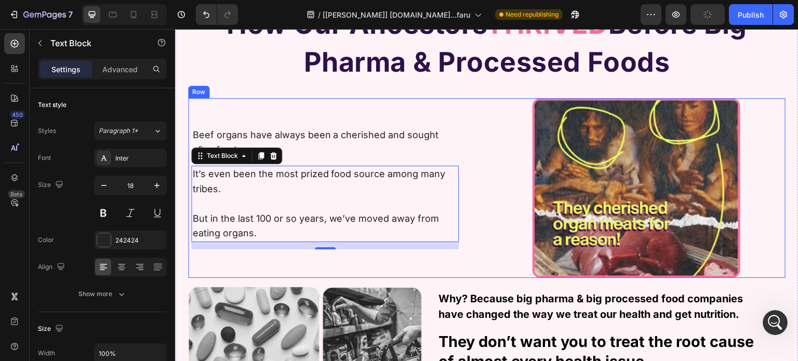
click at [466, 106] on div "Beef organs have always been a cherished and sought after food source… Text Blo…" at bounding box center [337, 188] width 299 height 180
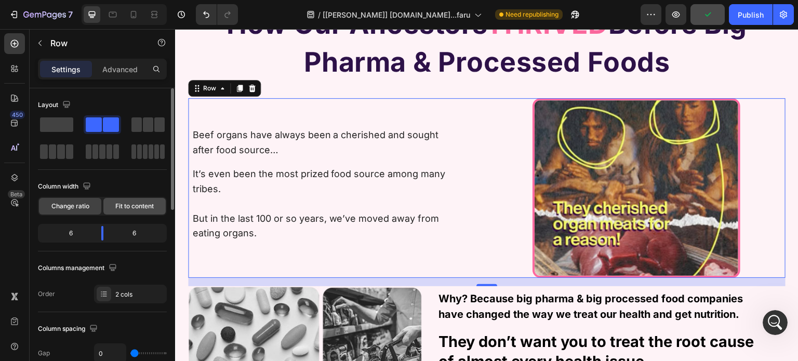
click at [133, 203] on span "Fit to content" at bounding box center [134, 206] width 38 height 9
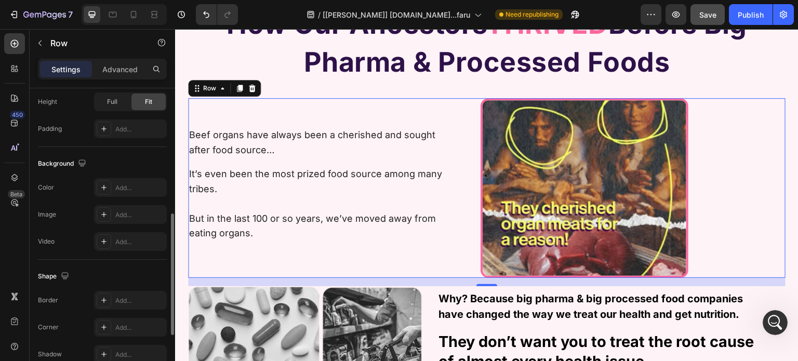
scroll to position [449, 0]
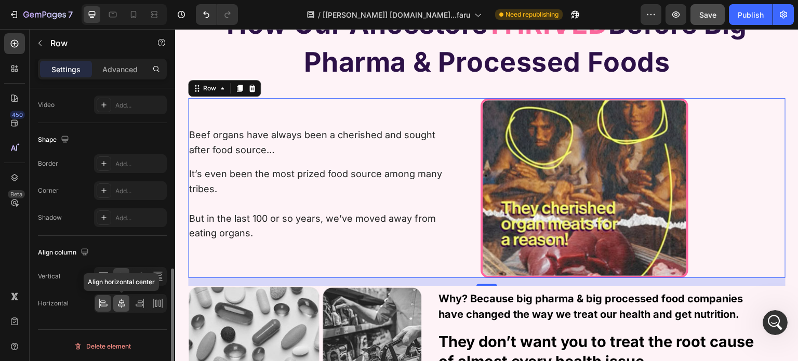
click at [120, 303] on icon at bounding box center [121, 303] width 7 height 9
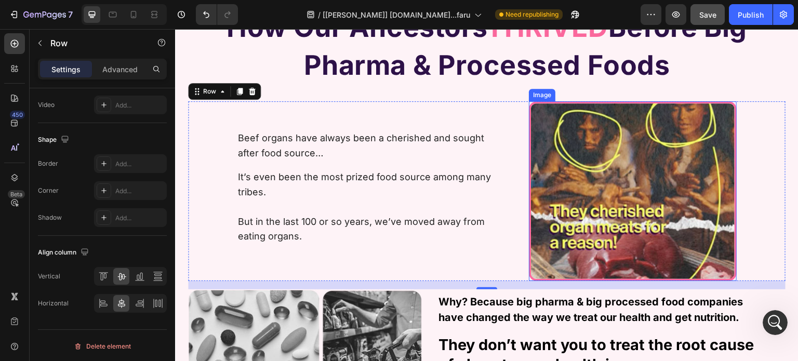
scroll to position [416, 0]
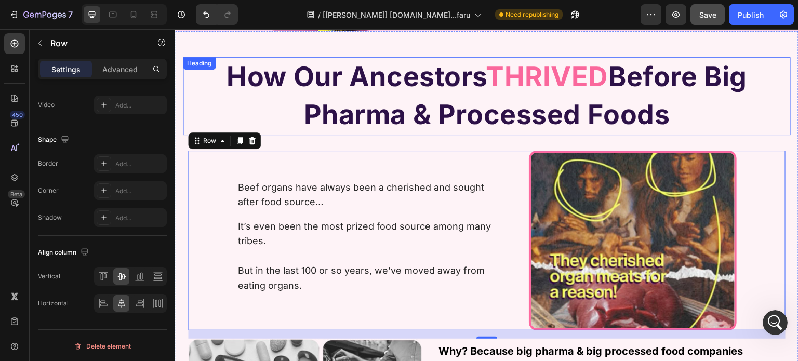
click at [454, 74] on strong "How Our Ancestors" at bounding box center [356, 76] width 259 height 33
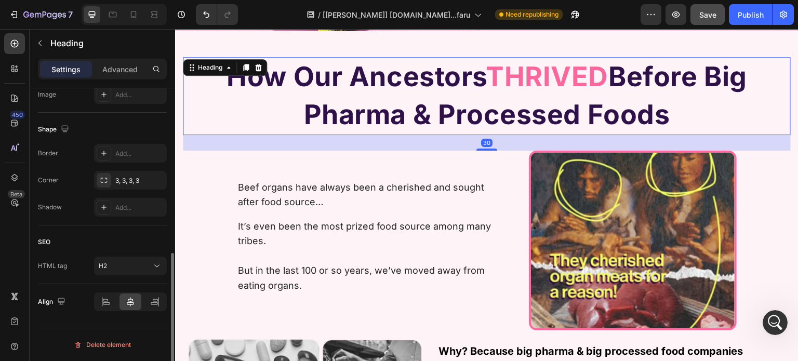
scroll to position [0, 0]
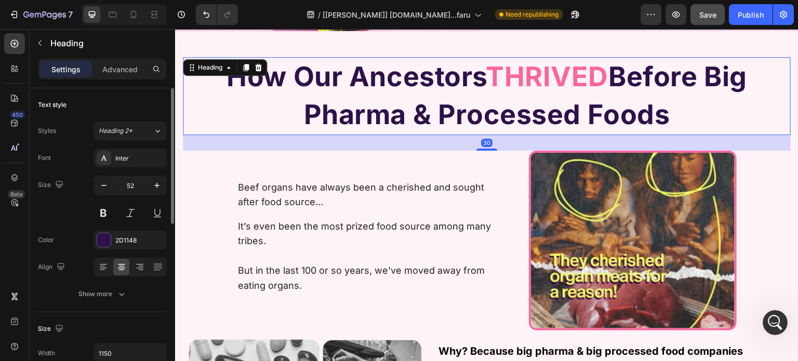
click at [91, 214] on div "Size 52" at bounding box center [102, 199] width 129 height 47
click at [96, 212] on button at bounding box center [103, 213] width 19 height 19
click at [97, 212] on button at bounding box center [103, 213] width 19 height 19
click at [100, 214] on button at bounding box center [103, 213] width 19 height 19
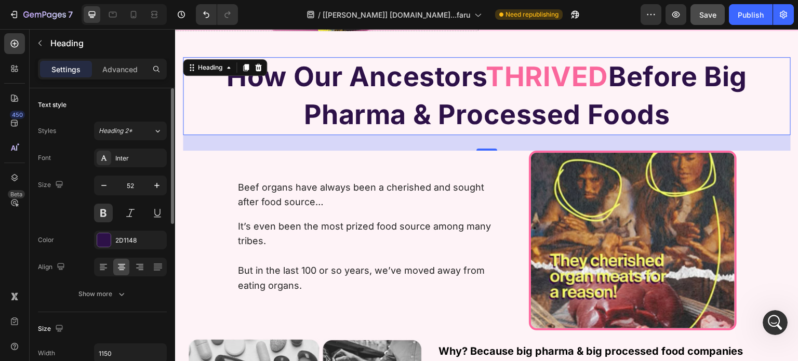
drag, startPoint x: 111, startPoint y: 299, endPoint x: 110, endPoint y: 252, distance: 47.3
click at [111, 299] on button "Show more" at bounding box center [102, 294] width 129 height 19
click at [105, 214] on button at bounding box center [103, 213] width 19 height 19
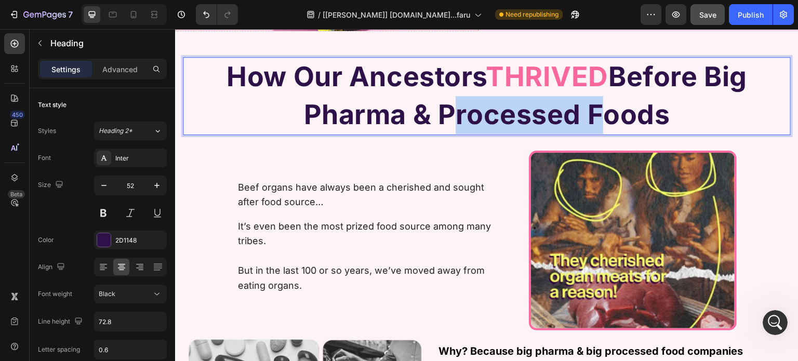
click at [439, 112] on strong "Before Big Pharma & Processed Foods" at bounding box center [526, 95] width 444 height 71
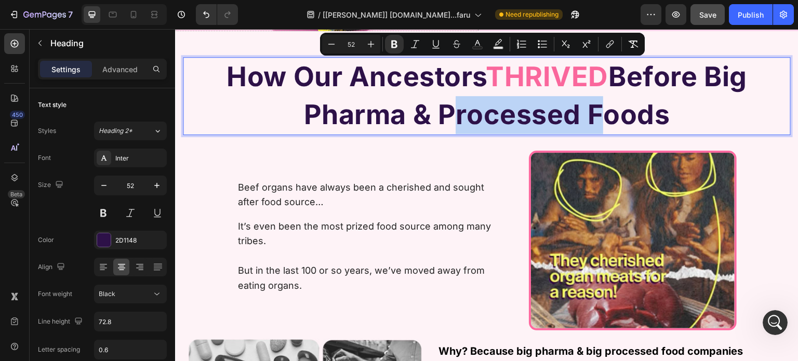
copy p "How Our Ancestors THRIVED Before Big Pharma & Processed Foods"
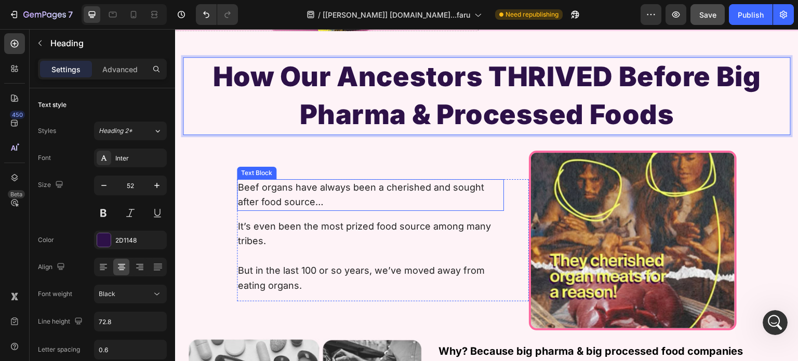
click at [350, 193] on p "Beef organs have always been a cherished and sought after food source…" at bounding box center [371, 195] width 266 height 30
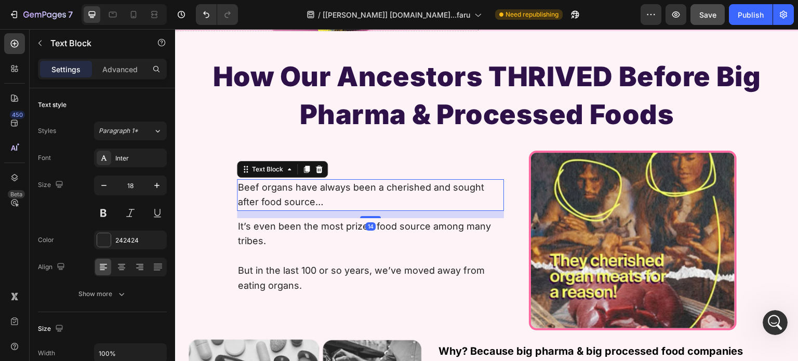
click at [350, 193] on p "Beef organs have always been a cherished and sought after food source…" at bounding box center [371, 195] width 266 height 30
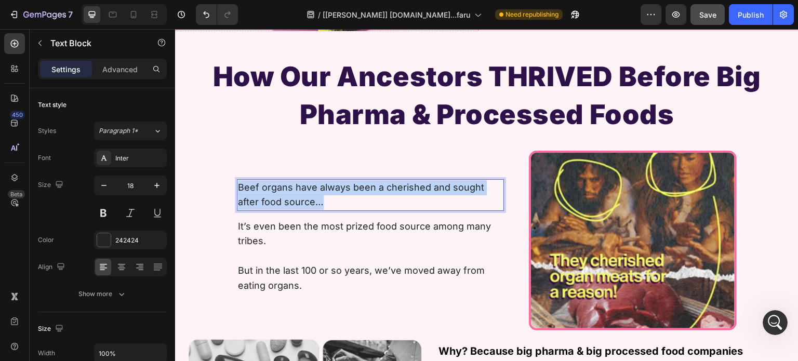
click at [350, 193] on p "Beef organs have always been a cherished and sought after food source…" at bounding box center [371, 195] width 266 height 30
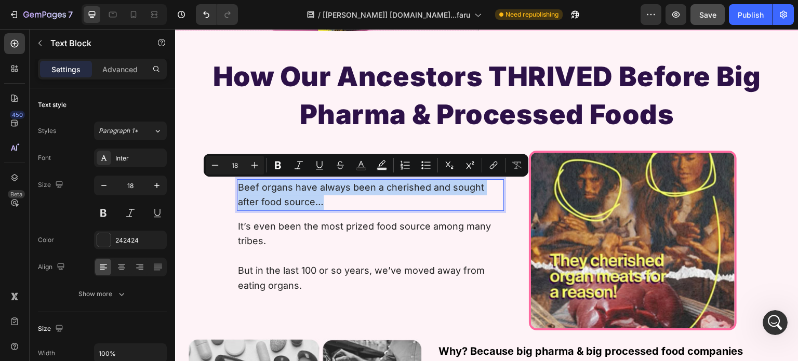
copy p "Beef organs have always been a cherished and sought after food source…"
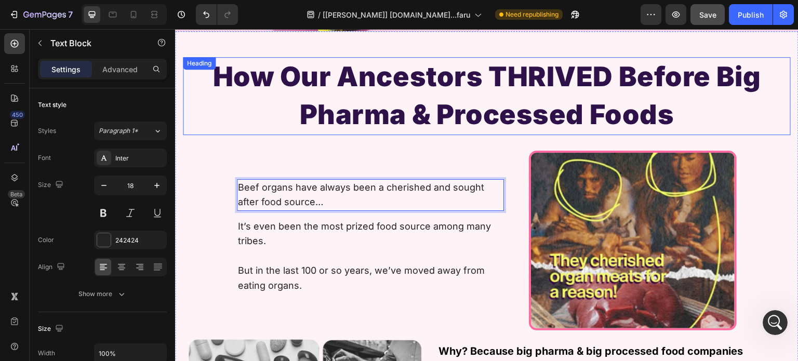
click at [568, 87] on p "How Our Ancestors THRIVED Before Big Pharma & Processed Foods" at bounding box center [487, 96] width 596 height 76
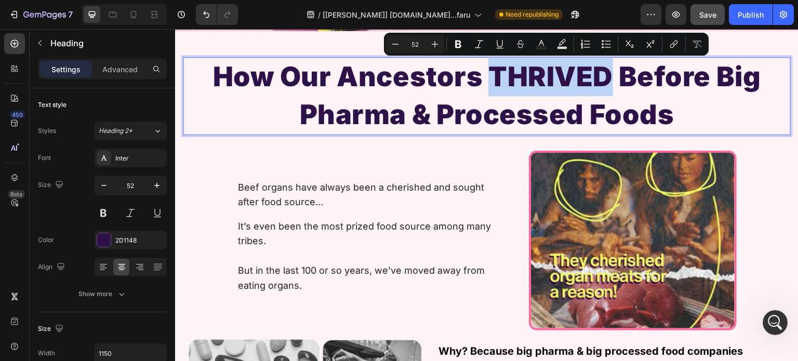
drag, startPoint x: 487, startPoint y: 72, endPoint x: 609, endPoint y: 77, distance: 122.3
click at [609, 77] on p "How Our Ancestors THRIVED Before Big Pharma & Processed Foods" at bounding box center [487, 96] width 596 height 76
click at [551, 43] on button "Text Color" at bounding box center [541, 44] width 19 height 19
type input "2D1148"
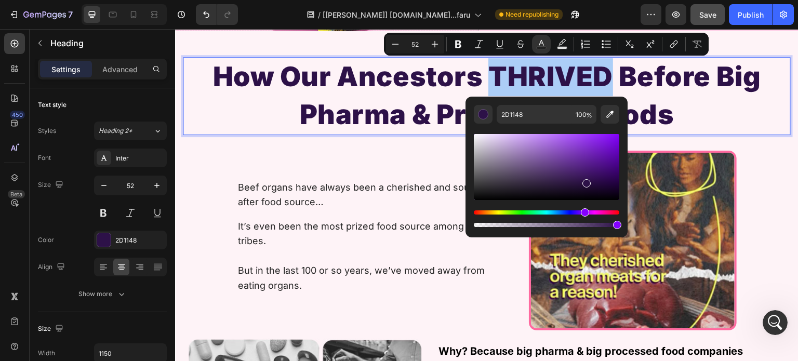
click at [566, 103] on div "2D1148 100 %" at bounding box center [547, 163] width 162 height 133
click at [561, 113] on input "2D1148" at bounding box center [534, 114] width 75 height 19
paste input "#FA679C"
type input "FA679C"
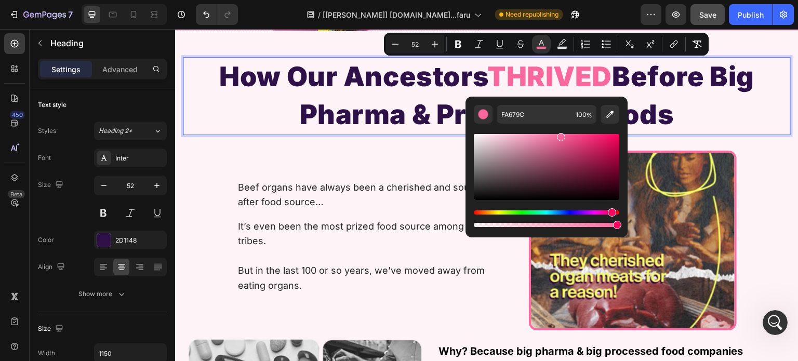
click at [367, 102] on p "How Our Ancestors THRIVED Before Big Pharma & Processed Foods" at bounding box center [487, 96] width 596 height 76
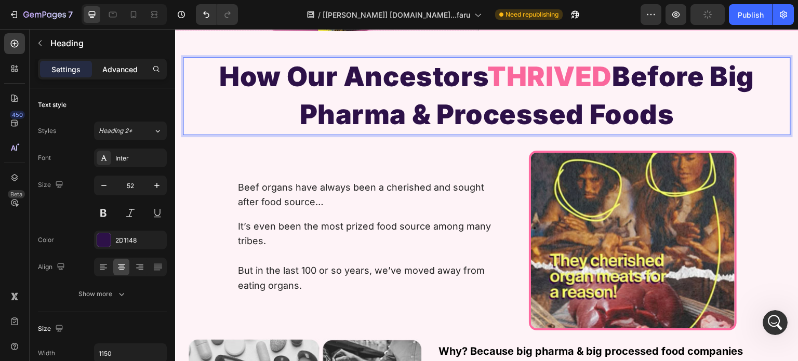
click at [121, 70] on p "Advanced" at bounding box center [119, 69] width 35 height 11
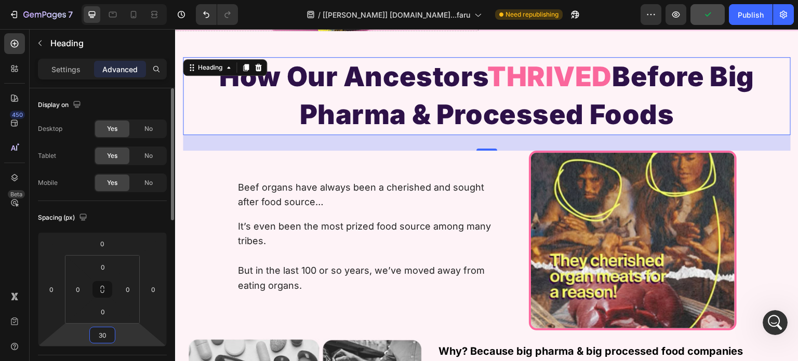
click at [108, 334] on input "30" at bounding box center [102, 335] width 21 height 16
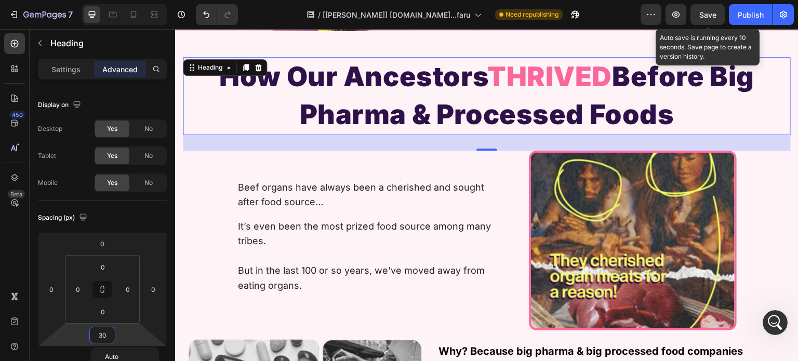
drag, startPoint x: 706, startPoint y: 8, endPoint x: 645, endPoint y: 3, distance: 62.1
click at [704, 8] on button "Save" at bounding box center [708, 14] width 34 height 21
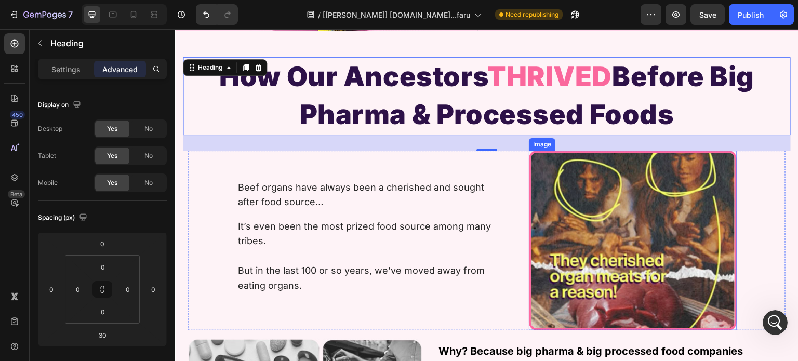
click at [632, 216] on img at bounding box center [633, 241] width 208 height 180
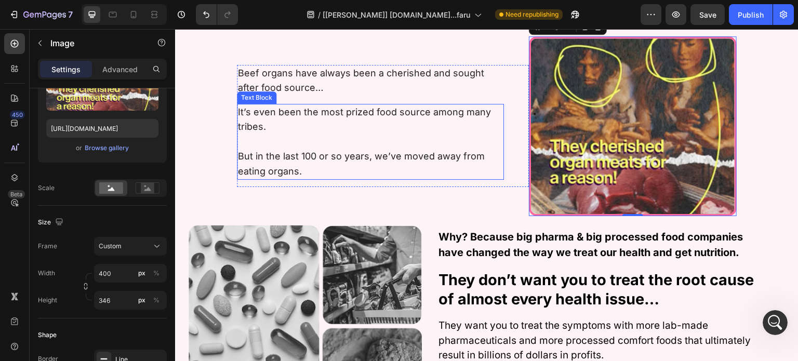
scroll to position [416, 0]
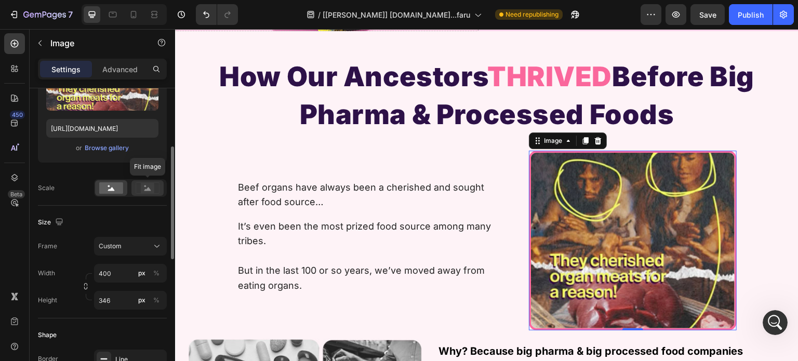
click at [146, 193] on div at bounding box center [148, 188] width 32 height 16
click at [114, 183] on rect at bounding box center [111, 187] width 24 height 11
click at [145, 184] on rect at bounding box center [148, 188] width 14 height 10
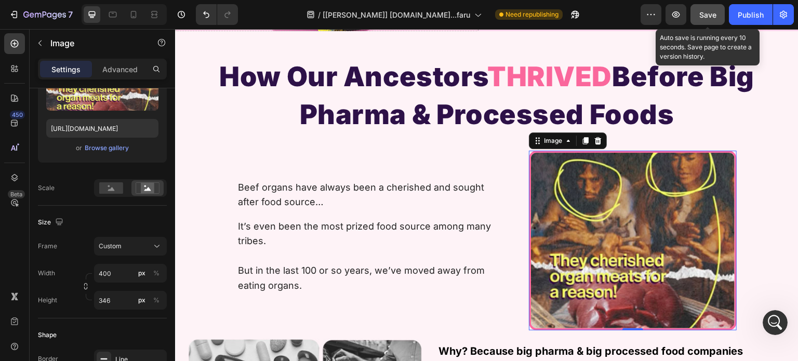
click at [699, 8] on button "Save" at bounding box center [708, 14] width 34 height 21
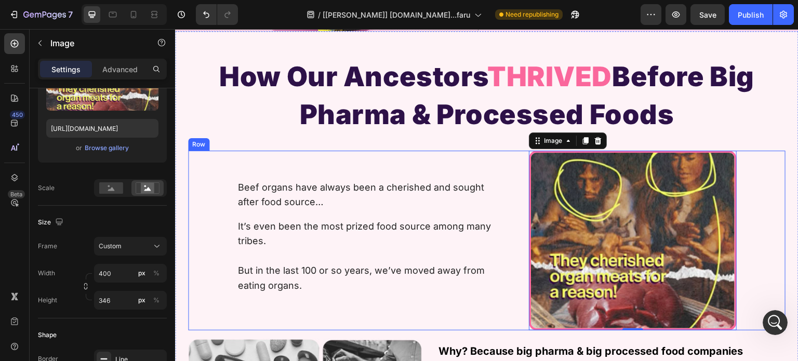
drag, startPoint x: 366, startPoint y: 172, endPoint x: 339, endPoint y: 201, distance: 39.7
click at [366, 173] on div "Beef organs have always been a cherished and sought after food source… Text Blo…" at bounding box center [383, 241] width 293 height 180
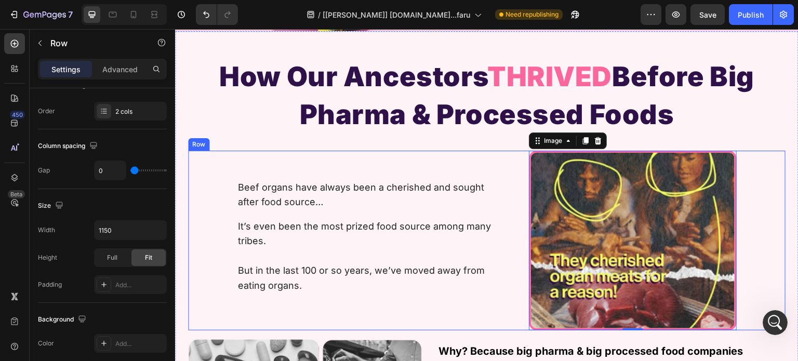
scroll to position [0, 0]
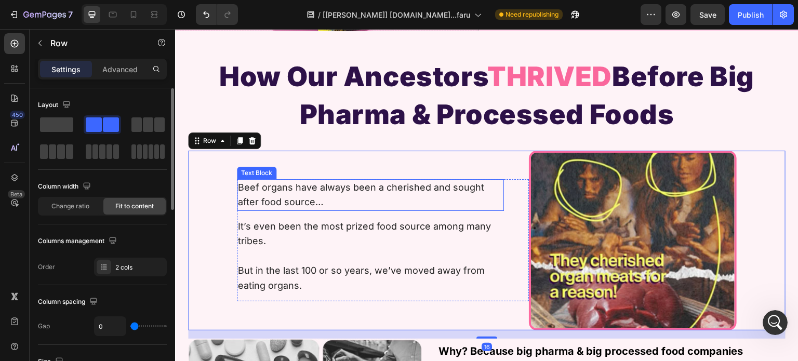
click at [339, 201] on p "Beef organs have always been a cherished and sought after food source…" at bounding box center [371, 195] width 266 height 30
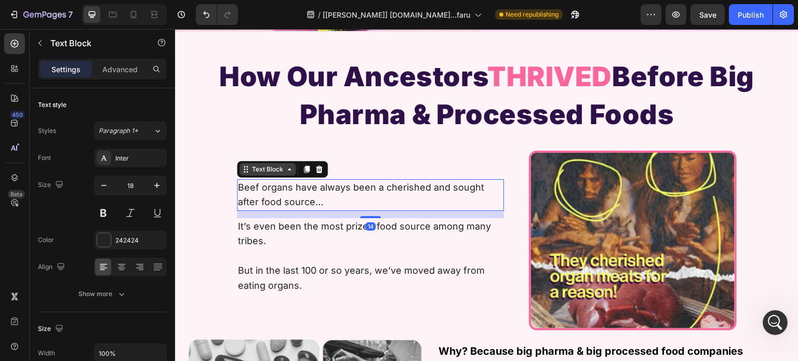
click at [266, 169] on div "Text Block" at bounding box center [267, 169] width 35 height 9
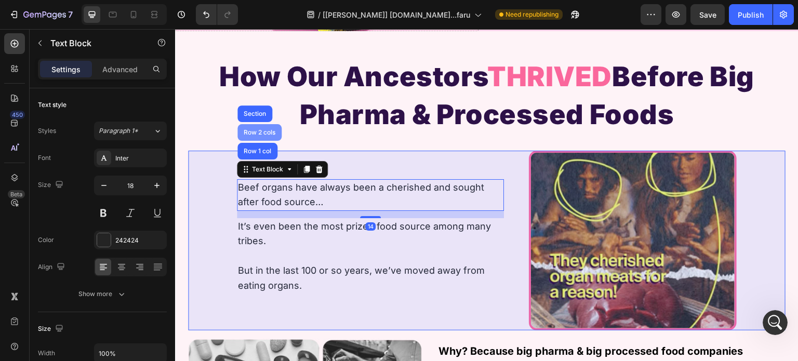
click at [256, 141] on div "Row 2 cols" at bounding box center [260, 132] width 44 height 17
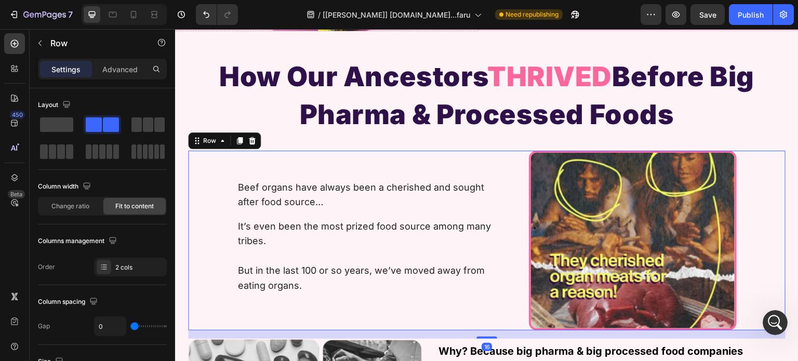
click at [261, 176] on div "Beef organs have always been a cherished and sought after food source… Text Blo…" at bounding box center [383, 241] width 293 height 180
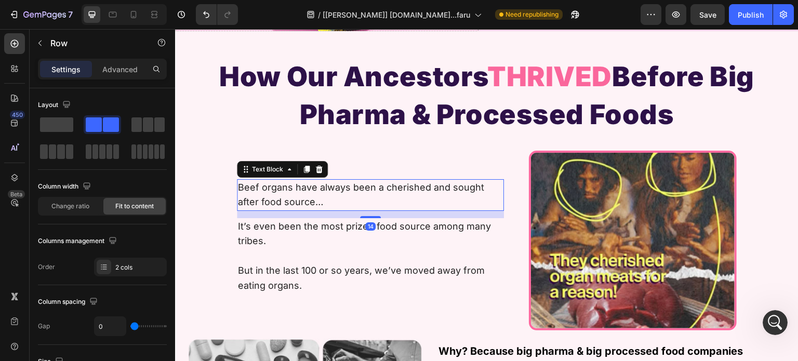
click at [252, 195] on p "Beef organs have always been a cherished and sought after food source…" at bounding box center [371, 195] width 266 height 30
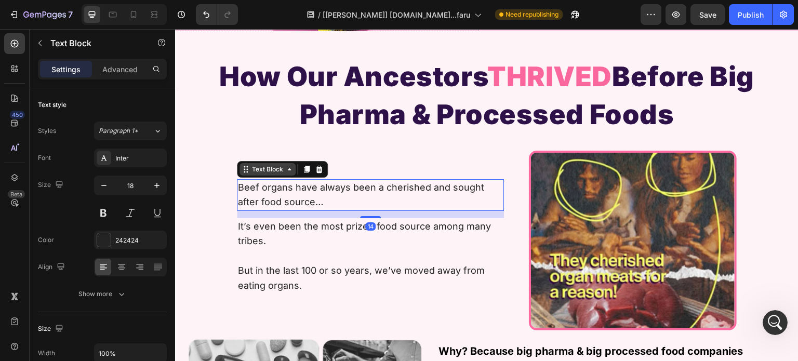
click at [258, 174] on div "Text Block" at bounding box center [268, 169] width 56 height 12
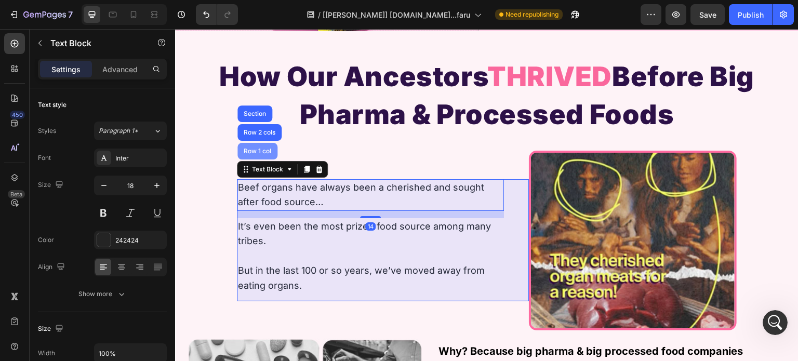
click at [256, 150] on div "Row 1 col" at bounding box center [258, 151] width 32 height 6
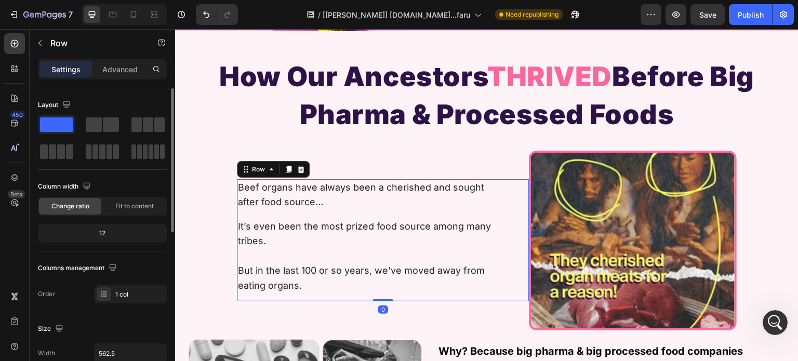
scroll to position [156, 0]
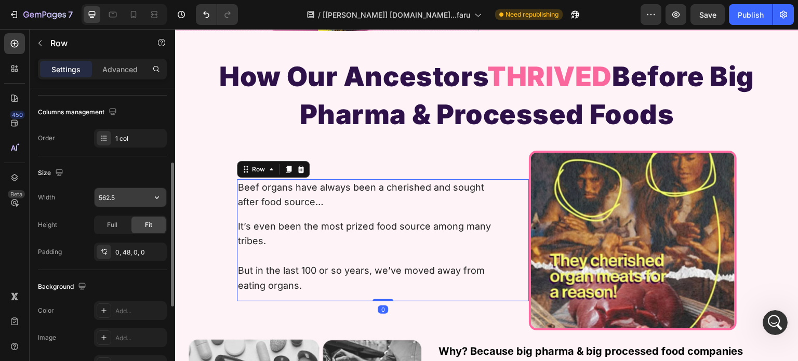
click at [125, 195] on input "562.5" at bounding box center [131, 197] width 72 height 19
paste input "px"
type input "562.5px"
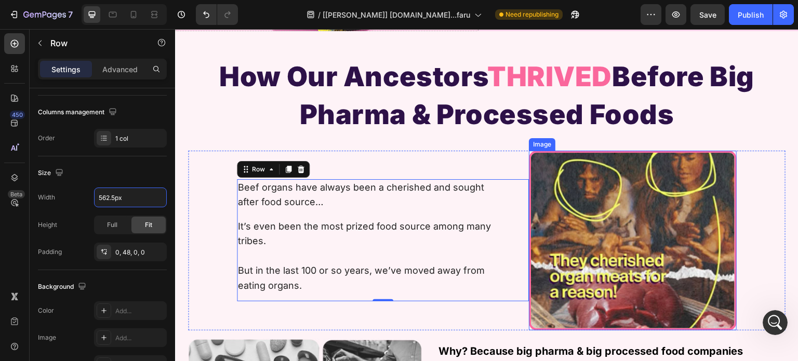
click at [557, 202] on img at bounding box center [633, 241] width 208 height 180
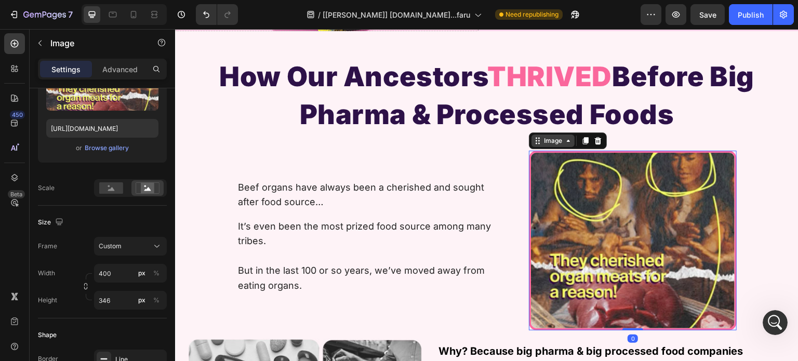
scroll to position [0, 0]
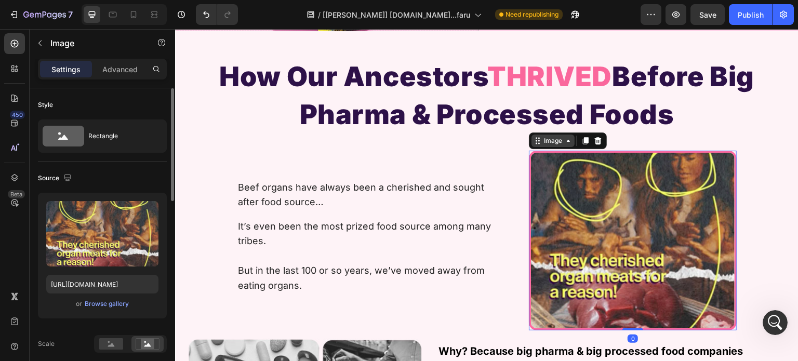
click at [548, 135] on div "Image" at bounding box center [553, 141] width 43 height 12
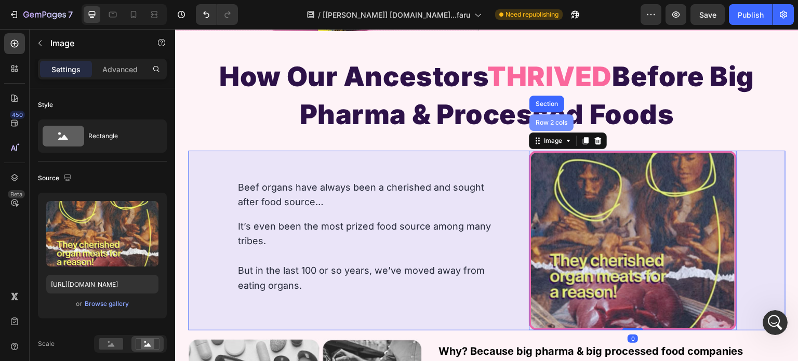
click at [549, 120] on div "Row 2 cols" at bounding box center [552, 123] width 36 height 6
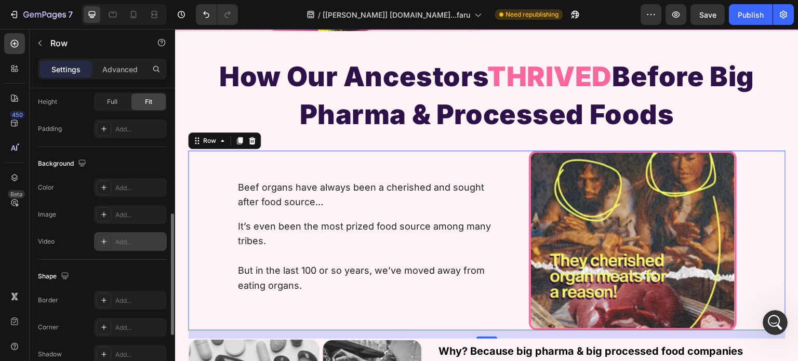
scroll to position [208, 0]
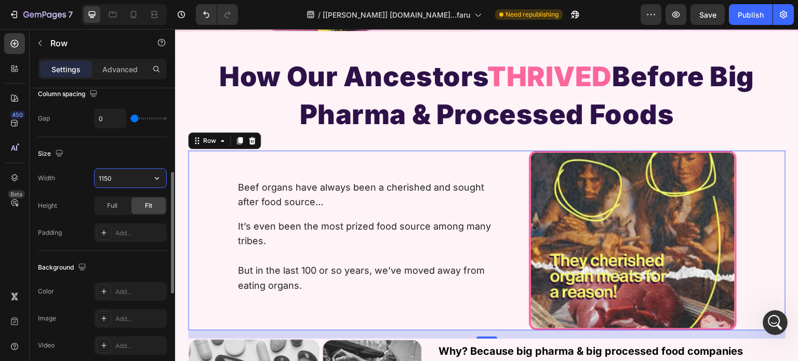
click at [130, 174] on input "1150" at bounding box center [131, 178] width 72 height 19
type input "1130"
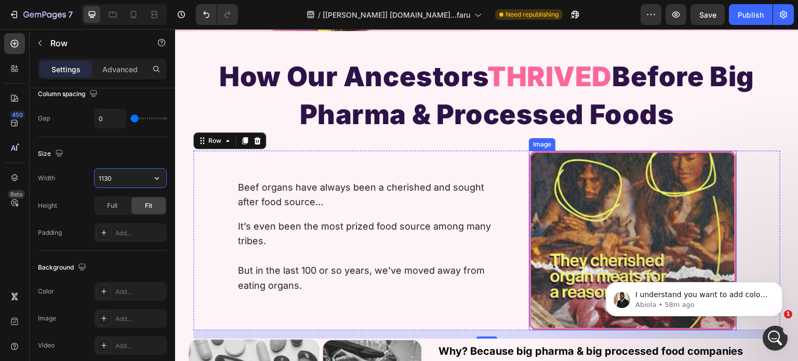
scroll to position [0, 0]
click at [629, 292] on div "message notification from Abiola, 58m ago. I understand you want to add colors …" at bounding box center [622, 300] width 17 height 17
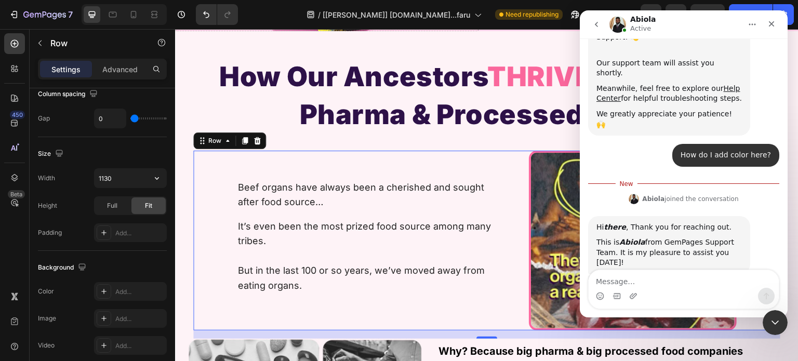
scroll to position [222, 0]
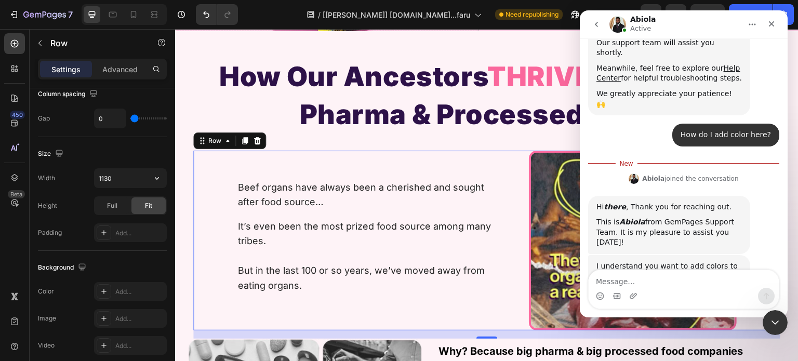
click at [667, 271] on textarea "Message…" at bounding box center [684, 279] width 190 height 18
type textarea "yes"
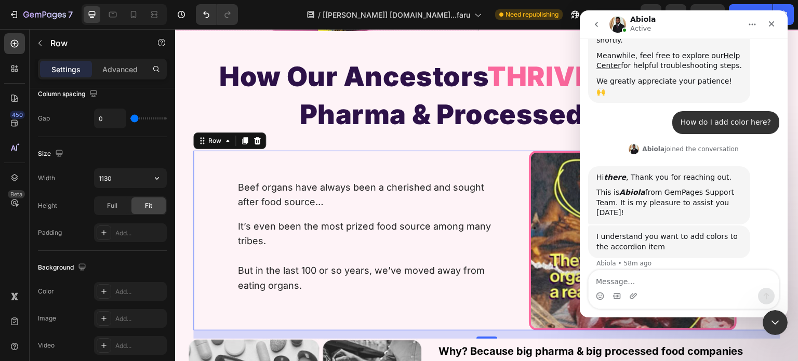
scroll to position [236, 0]
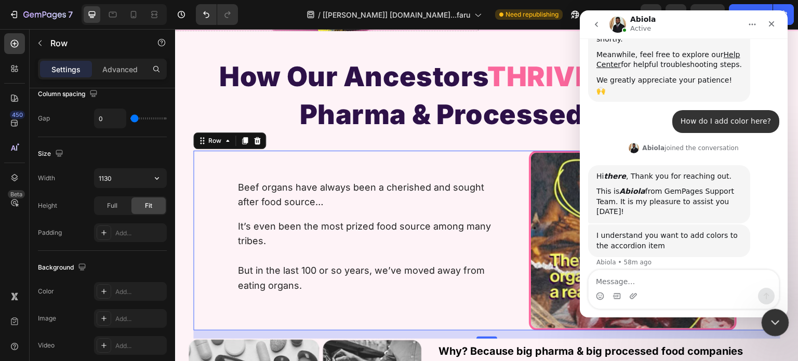
click at [770, 314] on div "Close Intercom Messenger" at bounding box center [774, 321] width 25 height 25
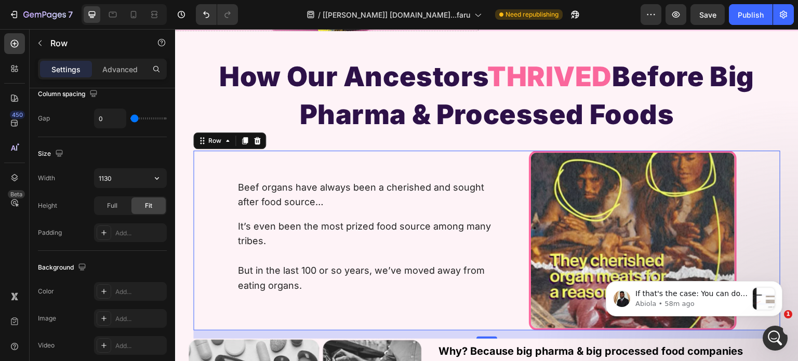
scroll to position [424, 0]
click at [392, 195] on p "Beef organs have always been a cherished and sought after food source…" at bounding box center [371, 195] width 266 height 30
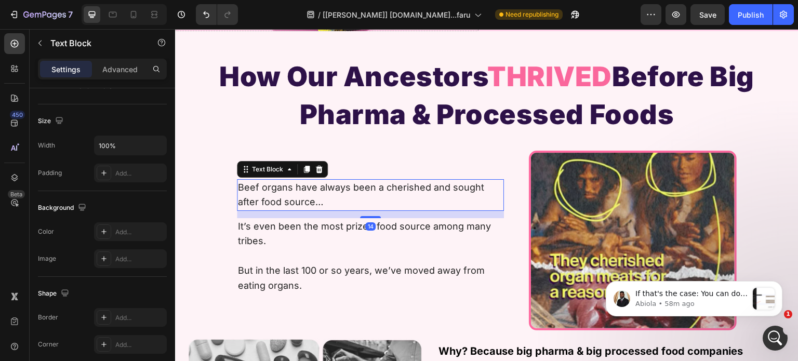
scroll to position [0, 0]
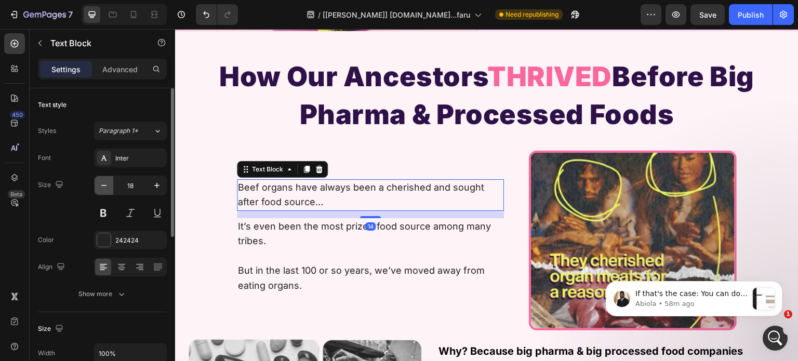
click at [110, 184] on button "button" at bounding box center [104, 185] width 19 height 19
type input "17"
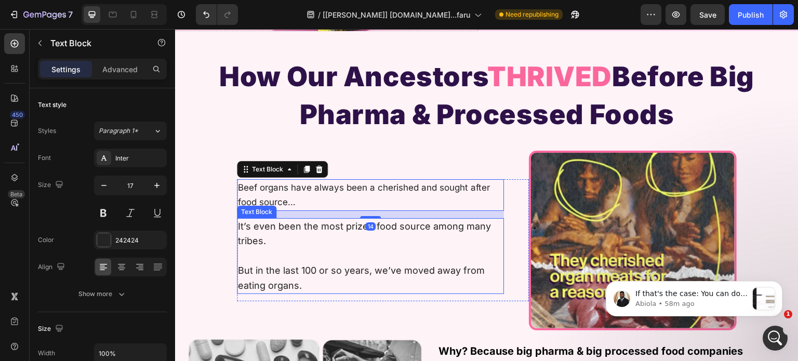
click at [238, 240] on p "It’s even been the most prized food source among many tribes." at bounding box center [371, 234] width 266 height 30
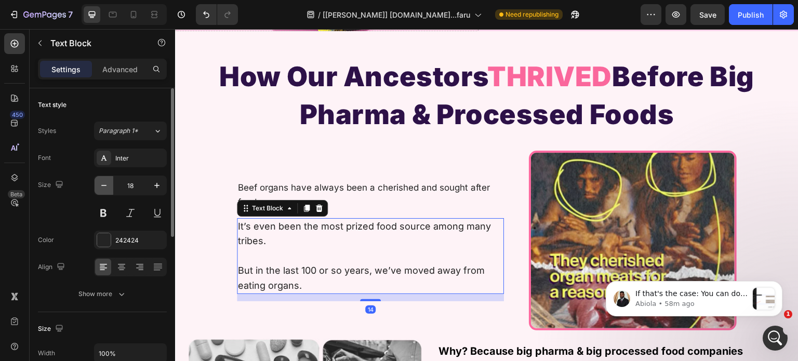
click at [99, 186] on icon "button" at bounding box center [104, 185] width 10 height 10
type input "17"
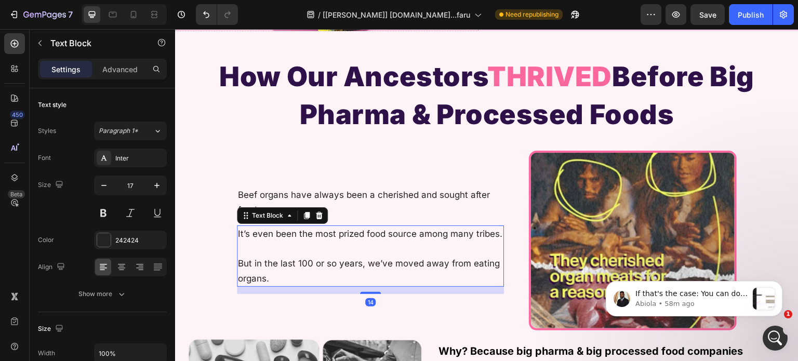
click at [240, 270] on p "But in the last 100 or so years, we’ve moved away from eating organs." at bounding box center [371, 271] width 266 height 30
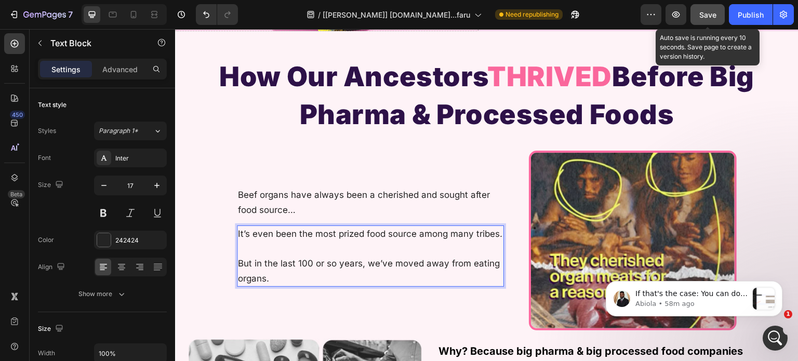
click at [713, 8] on button "Save" at bounding box center [708, 14] width 34 height 21
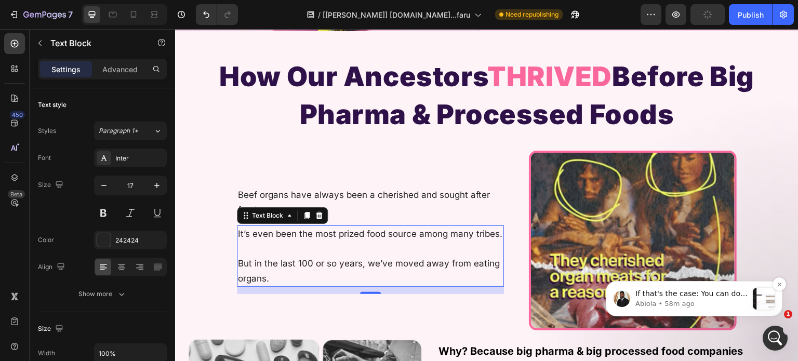
click at [685, 304] on p "Abiola • 58m ago" at bounding box center [692, 303] width 112 height 9
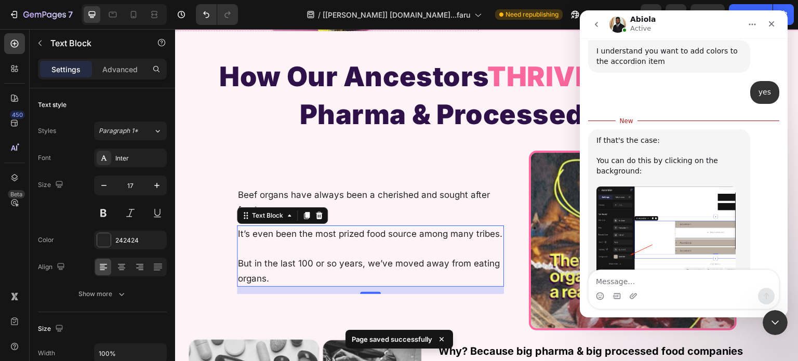
scroll to position [441, 0]
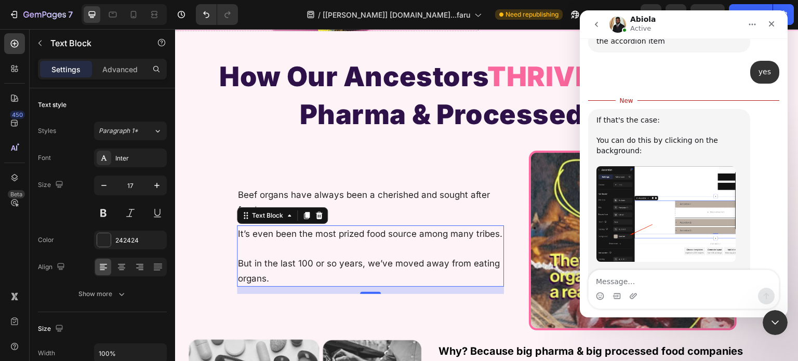
click at [653, 204] on img "Abiola says…" at bounding box center [666, 214] width 139 height 96
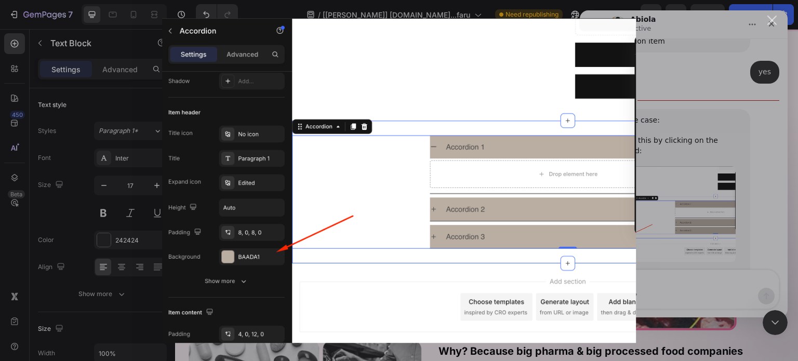
click at [690, 217] on div "Intercom messenger" at bounding box center [399, 180] width 798 height 361
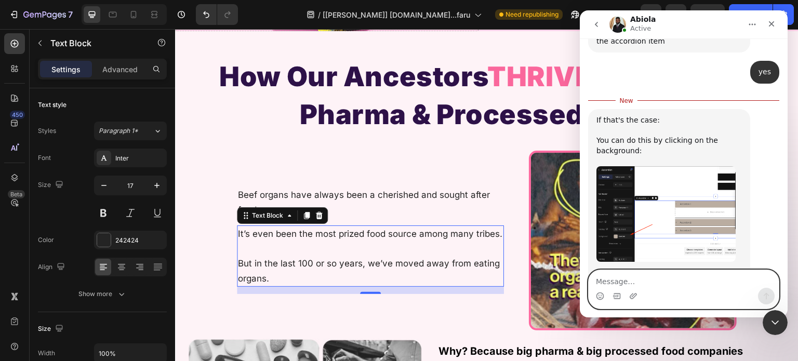
click at [681, 283] on textarea "Message…" at bounding box center [684, 279] width 190 height 18
type textarea "no"
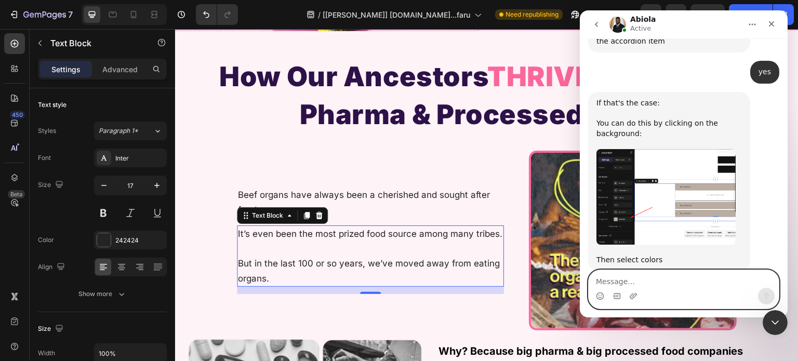
scroll to position [455, 0]
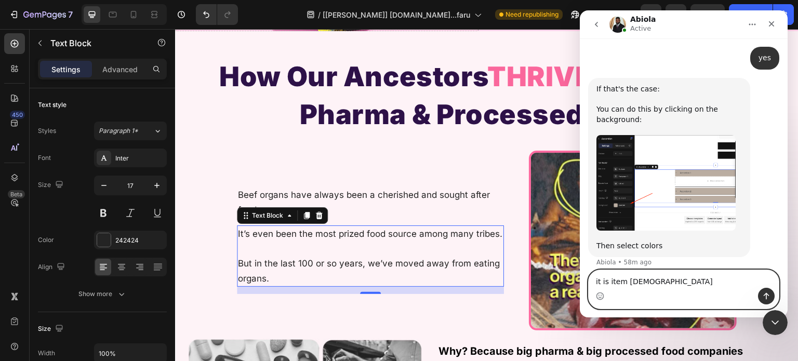
type textarea "it is item shadow"
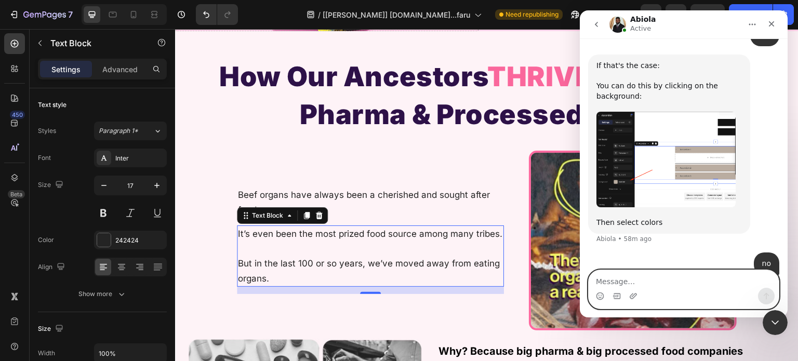
scroll to position [478, 0]
paste textarea "[URL][DOMAIN_NAME]"
type textarea "[URL][DOMAIN_NAME]"
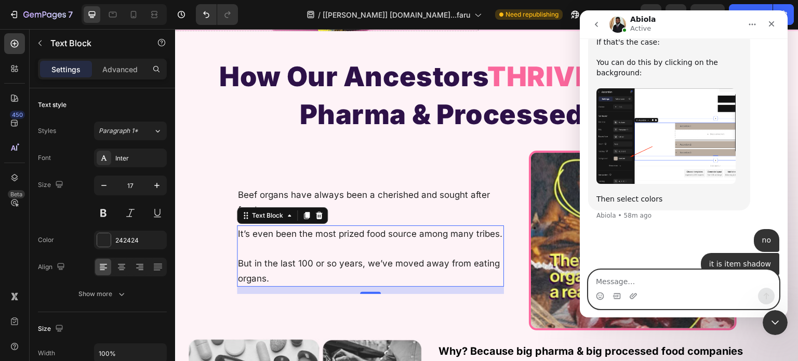
scroll to position [502, 0]
type textarea "this is sample link"
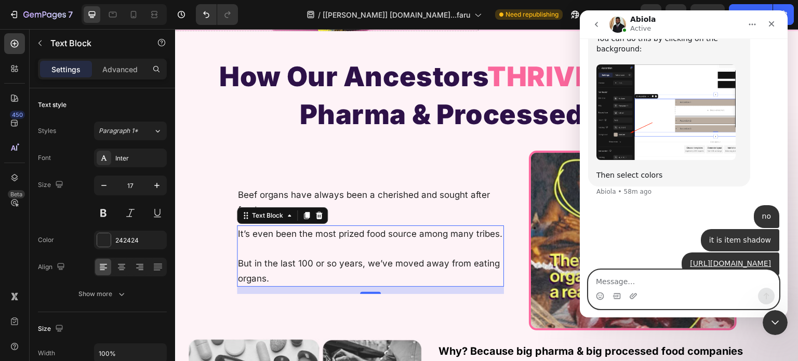
scroll to position [526, 0]
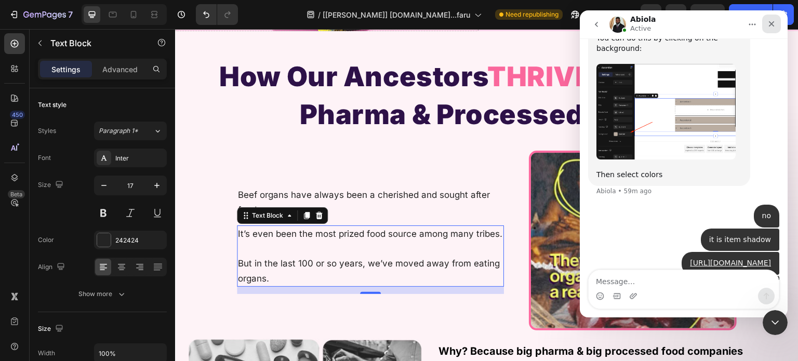
click at [765, 24] on div "Close" at bounding box center [772, 24] width 19 height 19
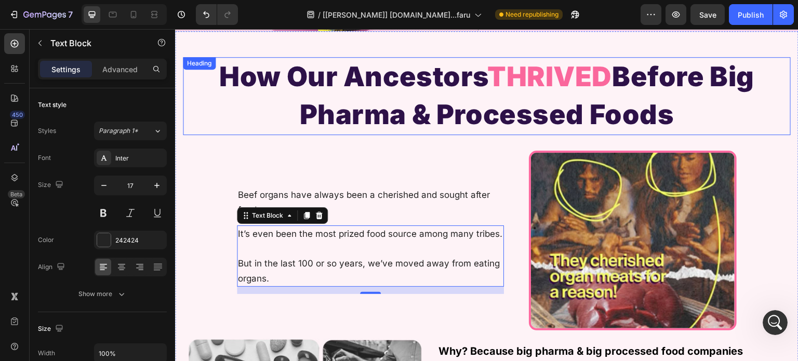
click at [396, 74] on p "How Our Ancestors THRIVED Before Big Pharma & Processed Foods" at bounding box center [487, 96] width 596 height 76
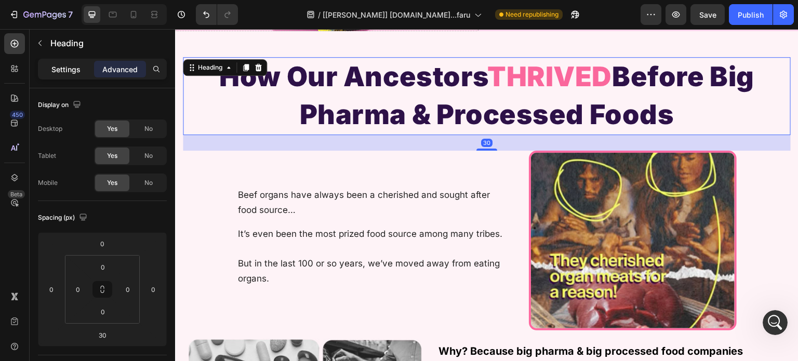
click at [60, 67] on p "Settings" at bounding box center [65, 69] width 29 height 11
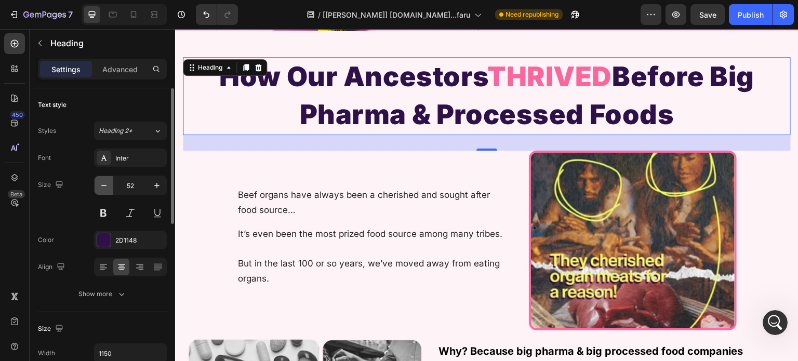
click at [106, 182] on icon "button" at bounding box center [104, 185] width 10 height 10
type input "51"
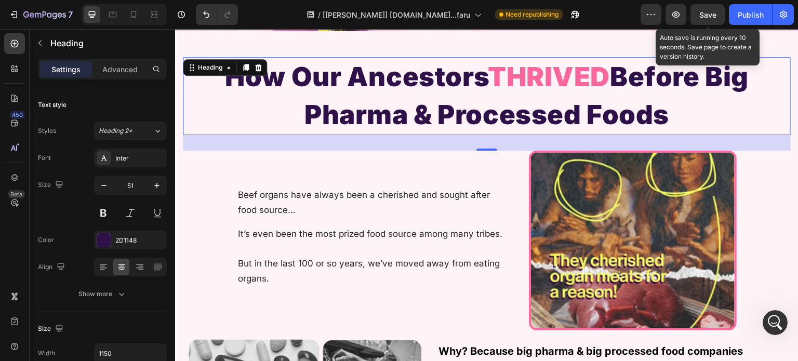
click at [705, 12] on span "Save" at bounding box center [708, 14] width 17 height 9
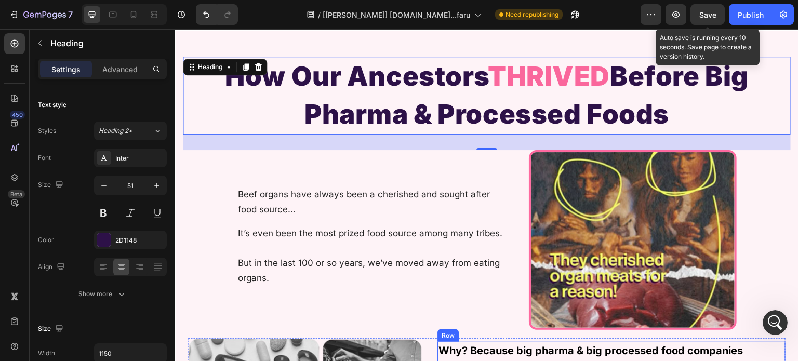
scroll to position [624, 0]
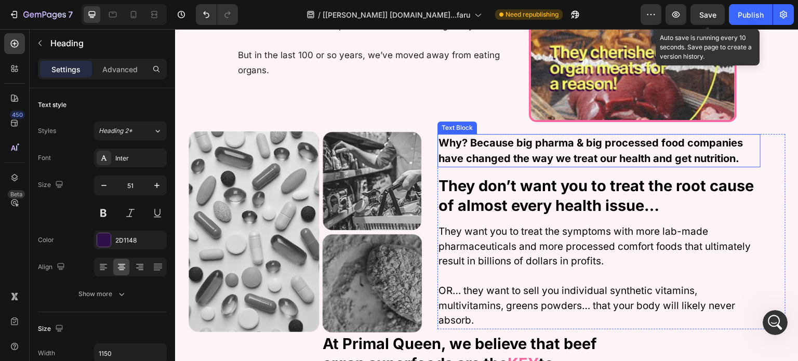
click at [539, 153] on p "Why? Because big pharma & big processed food companies have changed the way we …" at bounding box center [599, 150] width 321 height 31
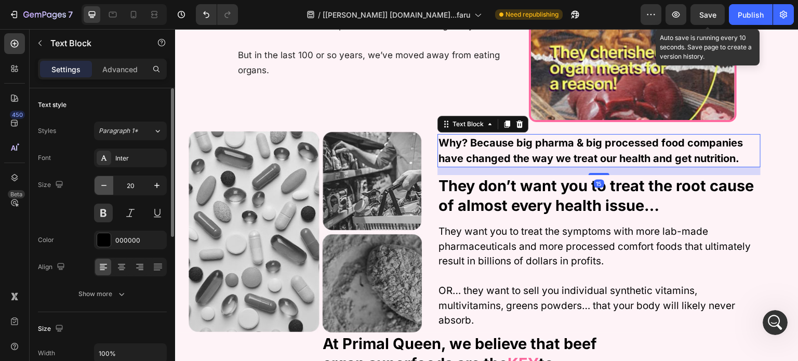
click at [105, 185] on icon "button" at bounding box center [103, 185] width 5 height 1
type input "19"
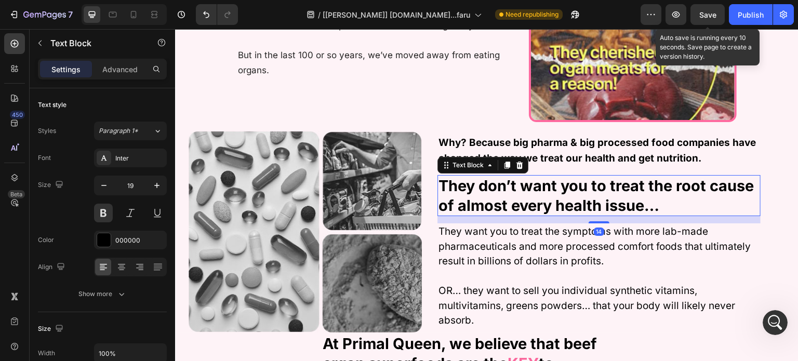
click at [483, 196] on strong "They don’t want you to treat the root cause of almost every health issue…" at bounding box center [597, 196] width 316 height 38
click at [101, 184] on icon "button" at bounding box center [104, 185] width 10 height 10
type input "28"
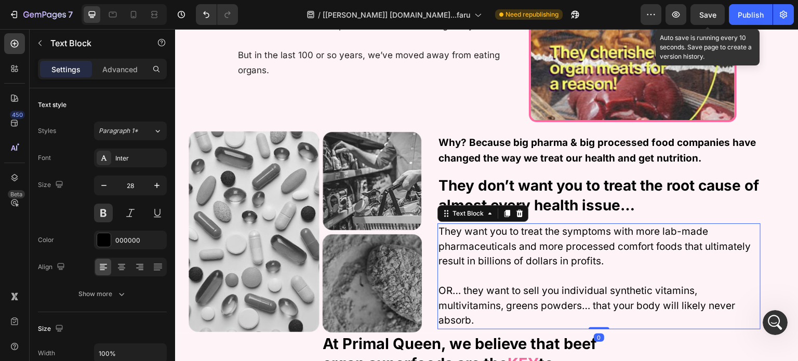
click at [457, 254] on p "They want you to treat the symptoms with more lab-made pharmaceuticals and more…" at bounding box center [599, 277] width 321 height 104
click at [106, 187] on icon "button" at bounding box center [104, 185] width 10 height 10
type input "18"
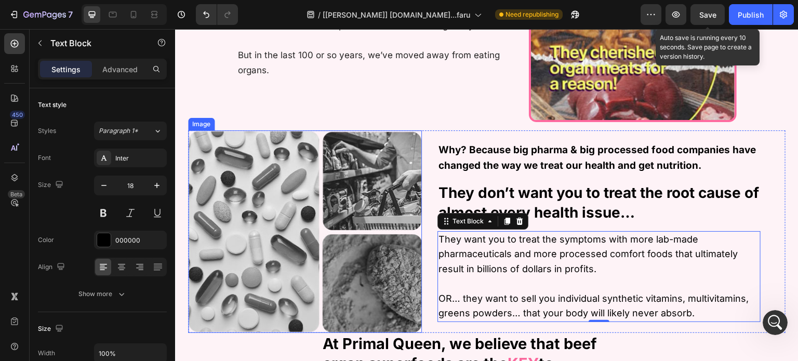
click at [382, 227] on img at bounding box center [305, 231] width 234 height 203
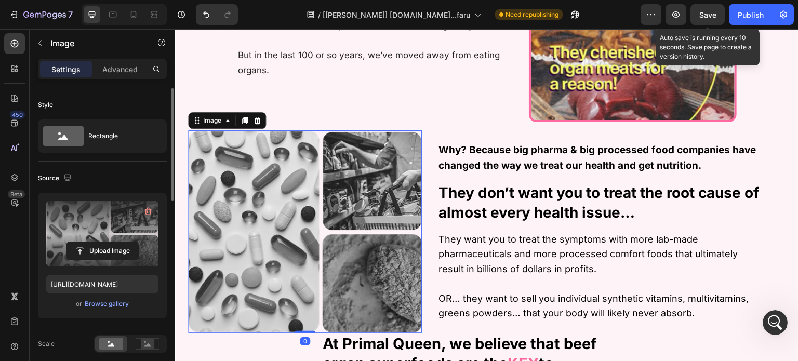
scroll to position [156, 0]
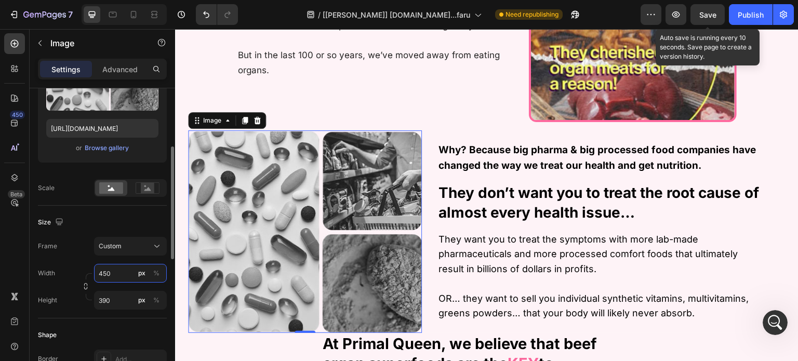
click at [116, 268] on input "450" at bounding box center [130, 273] width 73 height 19
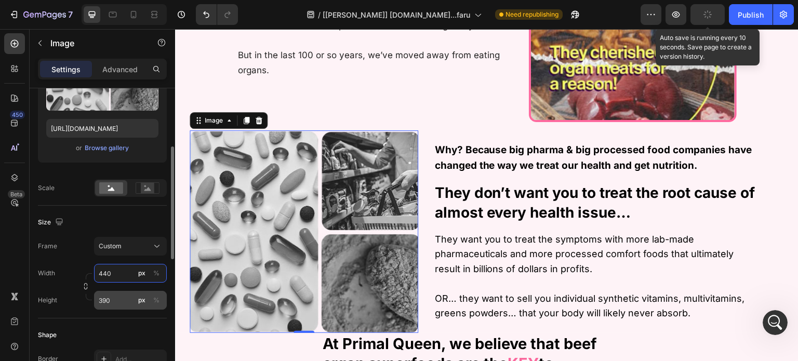
type input "440"
click at [120, 301] on input "390" at bounding box center [130, 300] width 73 height 19
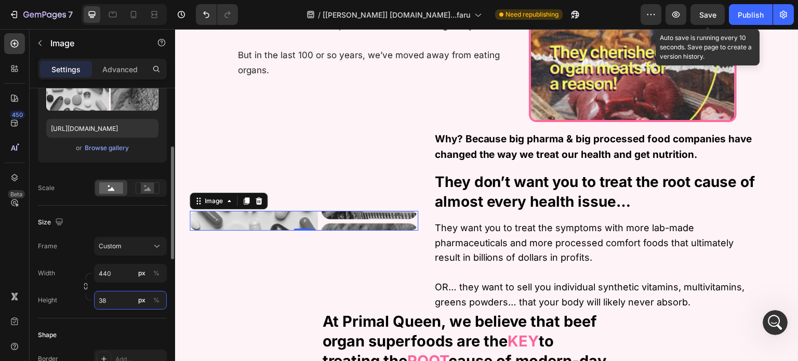
type input "380"
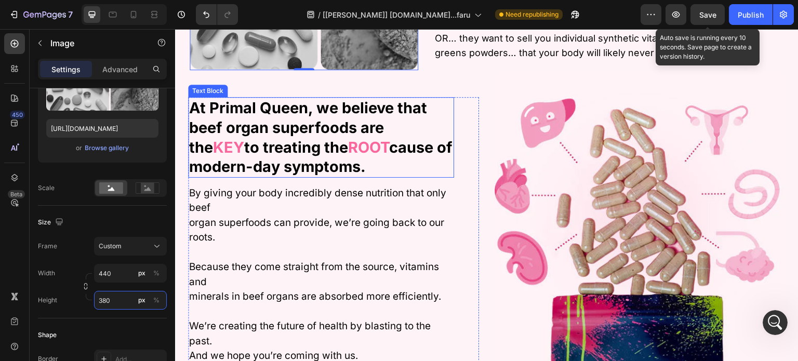
scroll to position [884, 0]
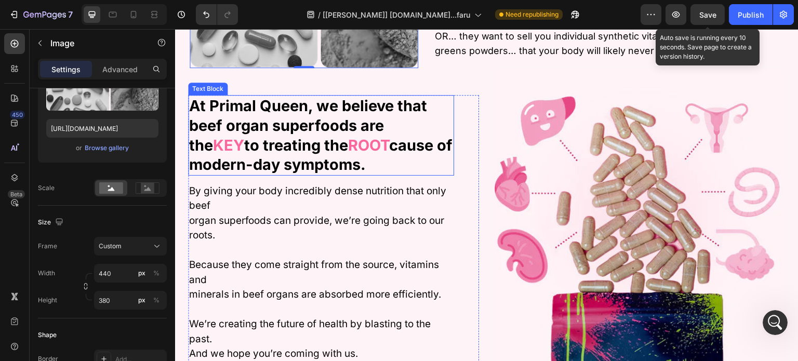
click at [369, 137] on strong "cause of modern-day symptoms." at bounding box center [321, 155] width 264 height 38
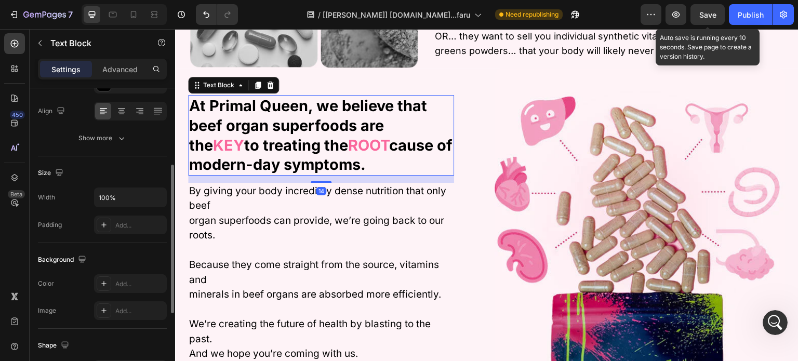
scroll to position [0, 0]
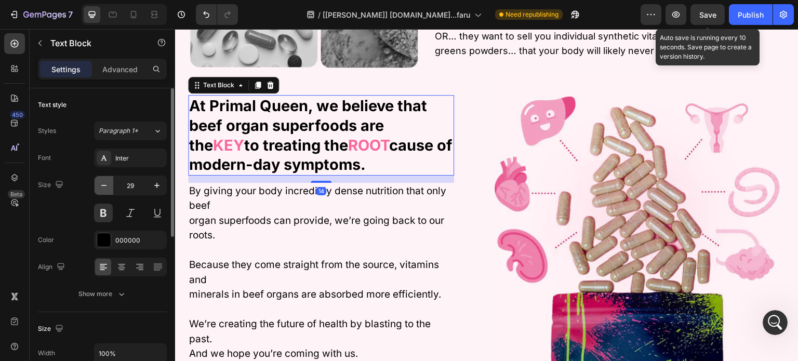
click at [96, 182] on button "button" at bounding box center [104, 185] width 19 height 19
type input "28"
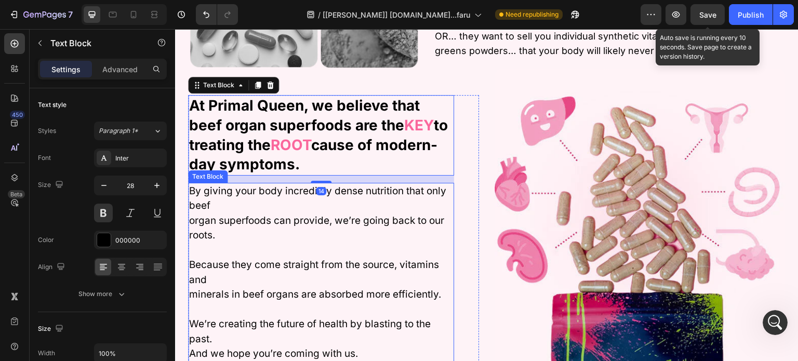
click at [238, 196] on p "By giving your body incredibly dense nutrition that only beef organ superfoods …" at bounding box center [321, 273] width 264 height 178
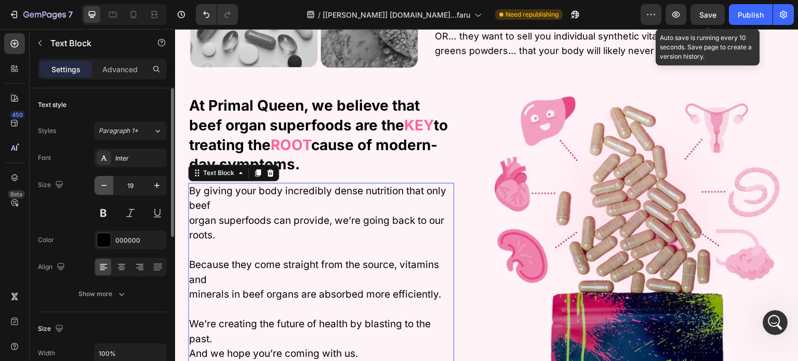
click at [104, 184] on icon "button" at bounding box center [104, 185] width 10 height 10
type input "18"
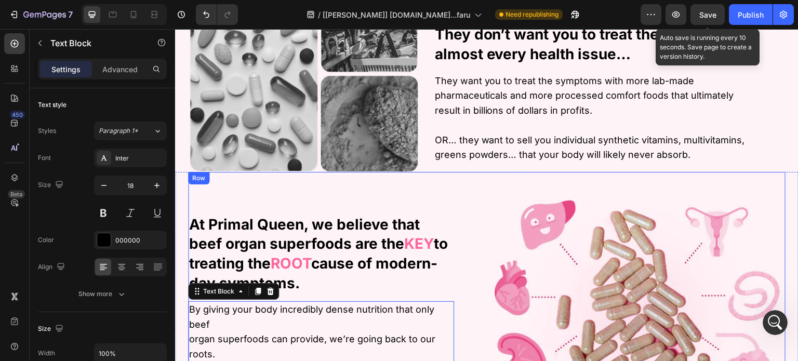
scroll to position [624, 0]
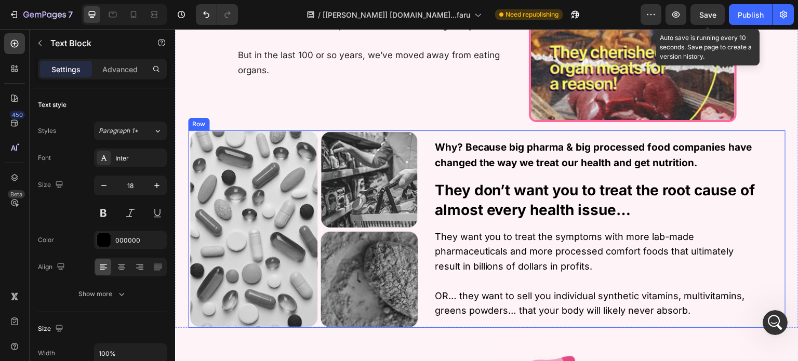
click at [422, 133] on div "Why? Because big pharma & big processed food companies have changed the way we …" at bounding box center [487, 229] width 598 height 198
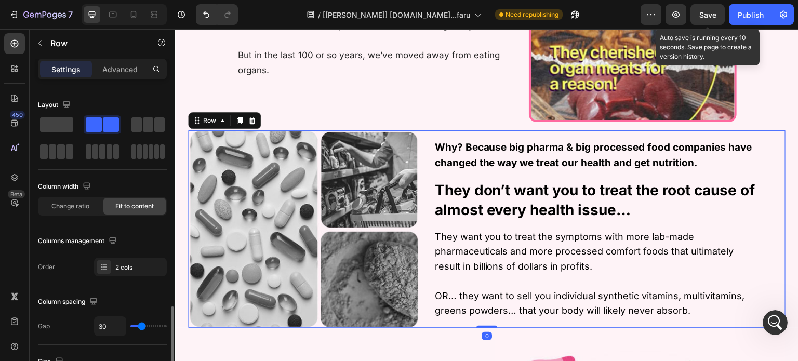
scroll to position [156, 0]
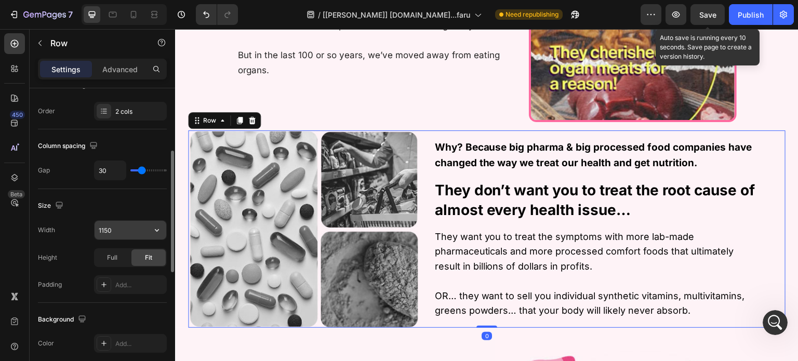
click at [119, 230] on input "1150" at bounding box center [131, 230] width 72 height 19
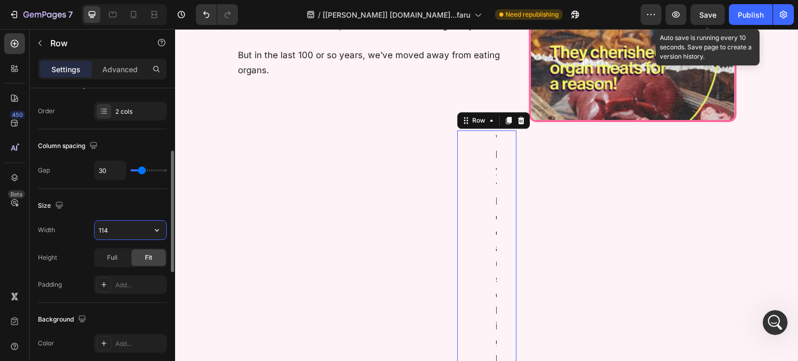
type input "1140"
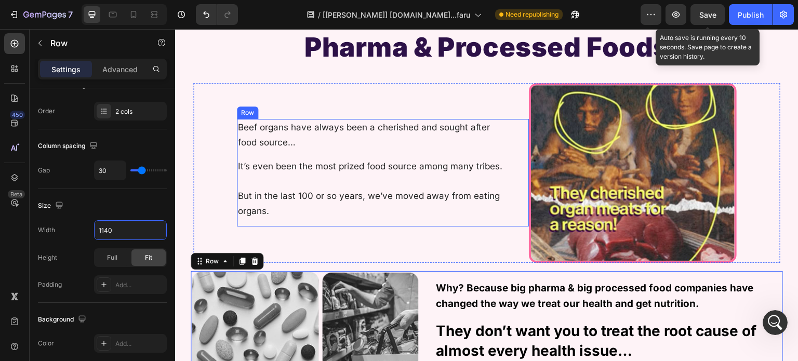
scroll to position [416, 0]
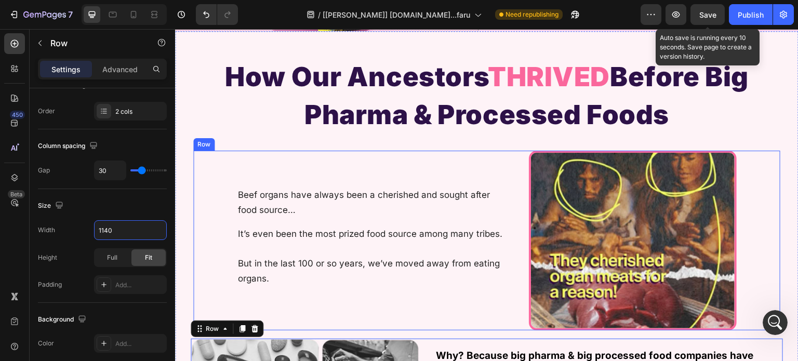
click at [515, 159] on div "Beef organs have always been a cherished and sought after food source… Text Blo…" at bounding box center [383, 241] width 293 height 180
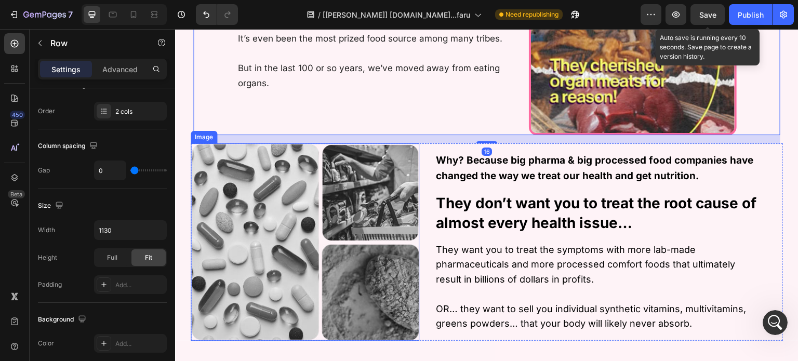
scroll to position [624, 0]
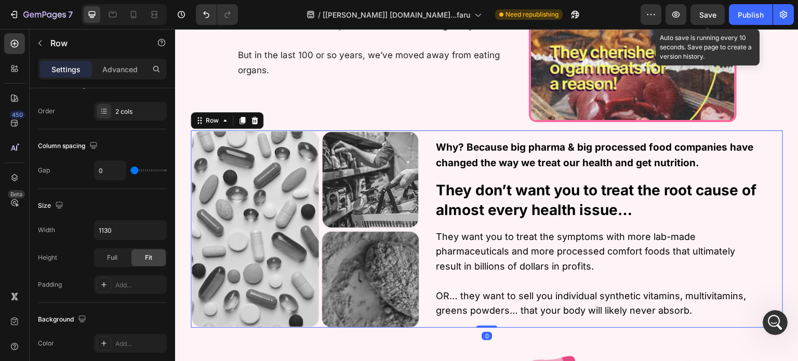
click at [423, 136] on div "Why? Because big pharma & big processed food companies have changed the way we …" at bounding box center [487, 229] width 593 height 198
click at [134, 229] on input "1140" at bounding box center [131, 230] width 72 height 19
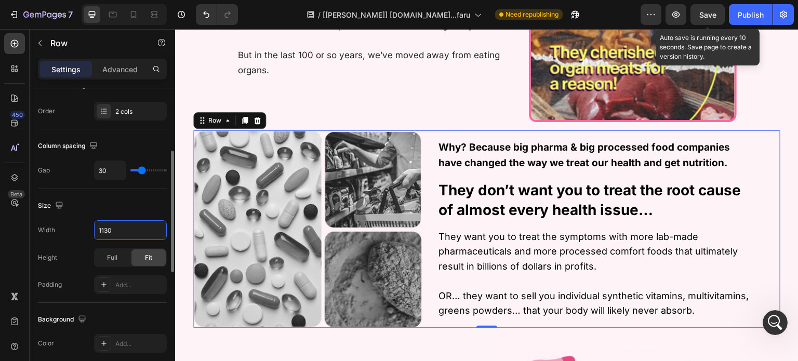
scroll to position [0, 0]
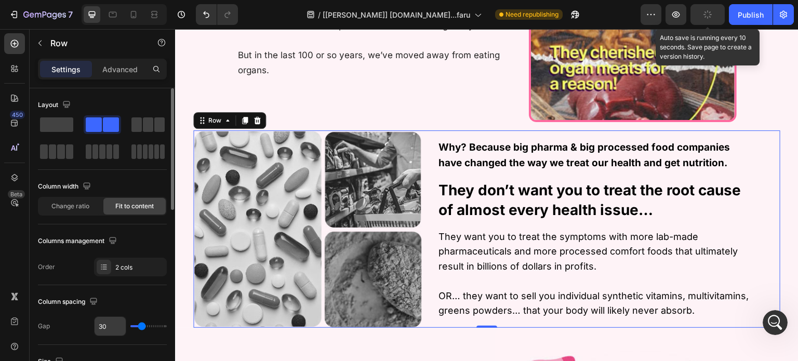
click at [111, 322] on input "30" at bounding box center [110, 326] width 31 height 19
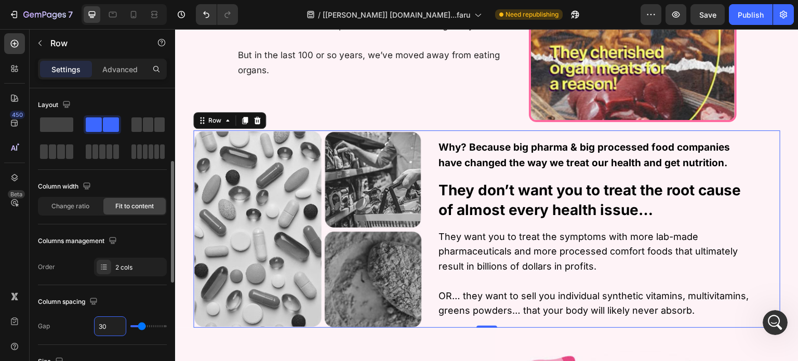
scroll to position [104, 0]
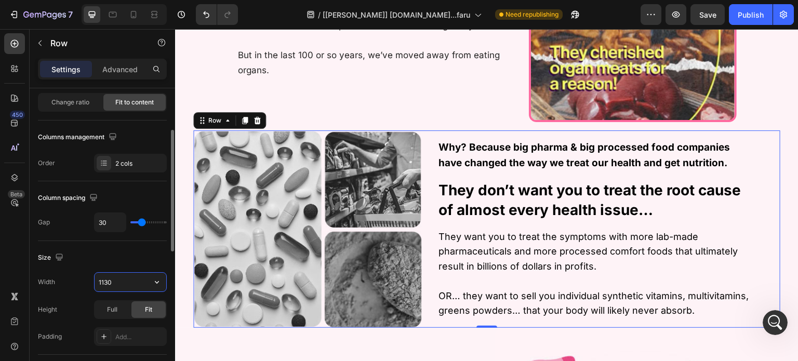
click at [125, 283] on input "1130" at bounding box center [131, 282] width 72 height 19
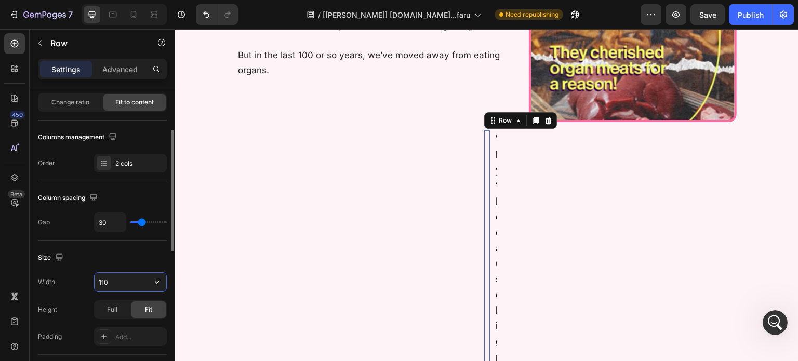
type input "1100"
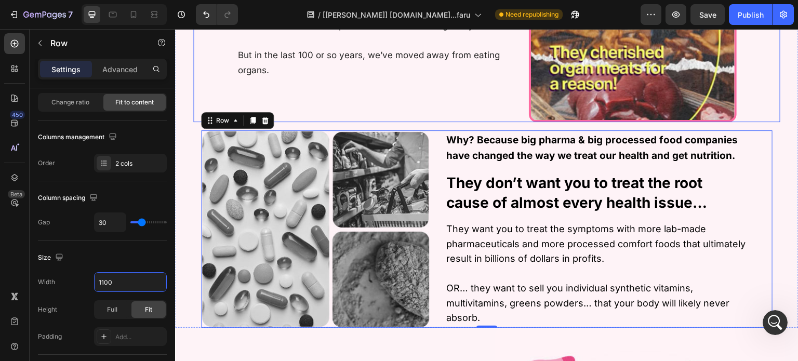
click at [452, 103] on div "Beef organs have always been a cherished and sought after food source… Text Blo…" at bounding box center [383, 32] width 293 height 180
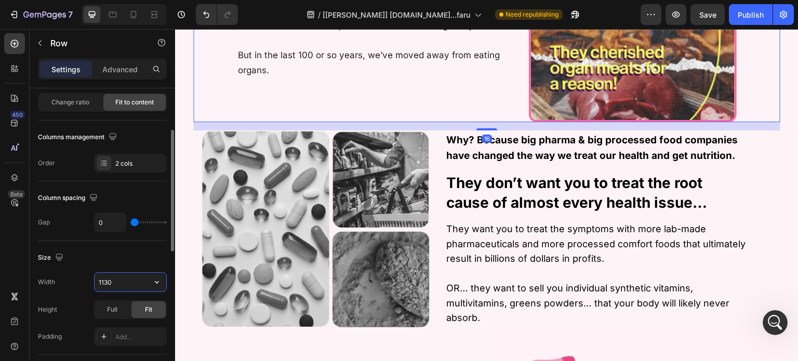
click at [127, 286] on input "1130" at bounding box center [131, 282] width 72 height 19
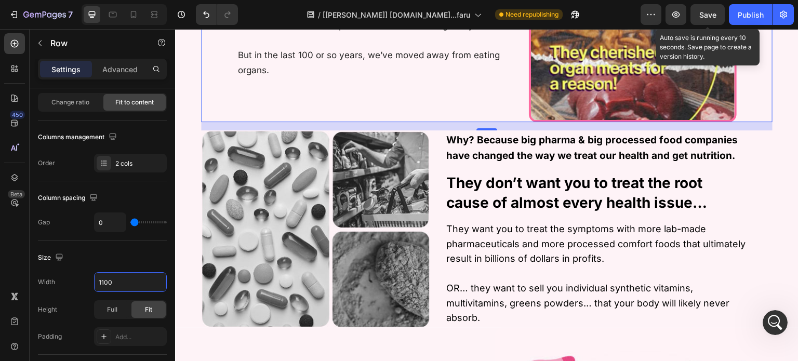
type input "1100"
drag, startPoint x: 711, startPoint y: 18, endPoint x: 673, endPoint y: 3, distance: 40.8
click at [711, 18] on span "Save" at bounding box center [708, 14] width 17 height 9
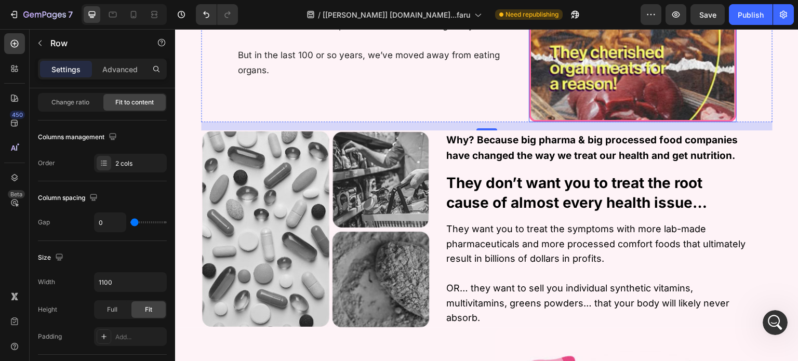
click at [643, 65] on img at bounding box center [633, 32] width 208 height 180
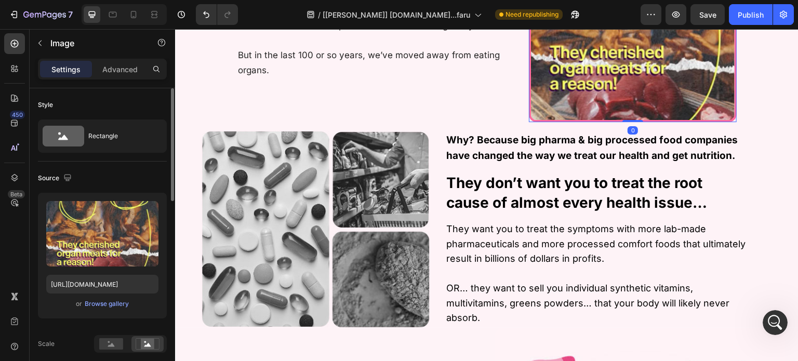
scroll to position [156, 0]
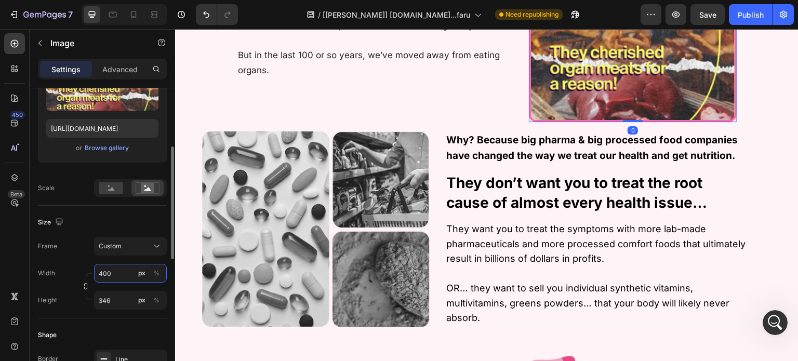
click at [123, 272] on input "400" at bounding box center [130, 273] width 73 height 19
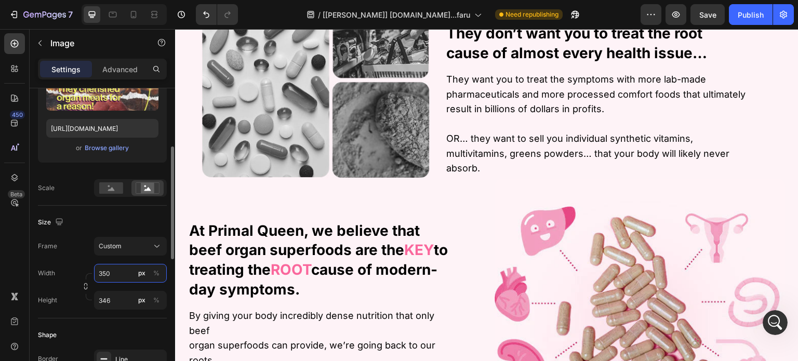
scroll to position [624, 0]
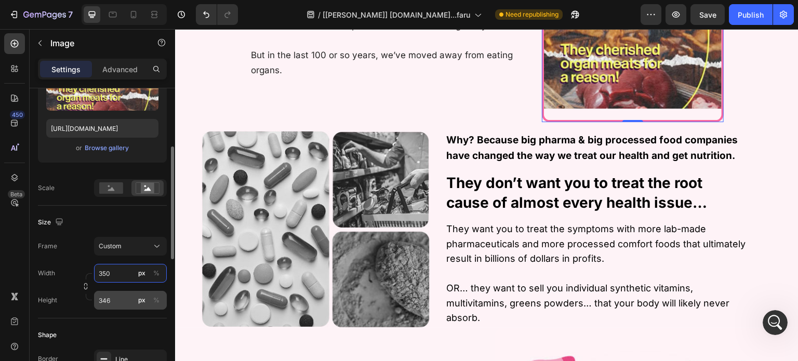
type input "350"
click at [119, 304] on input "346" at bounding box center [130, 300] width 73 height 19
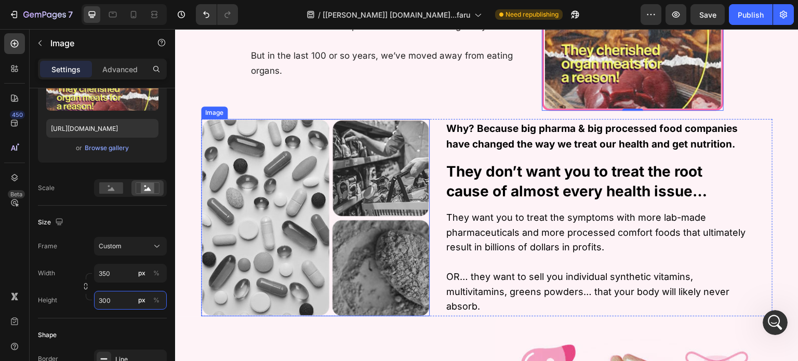
scroll to position [507, 0]
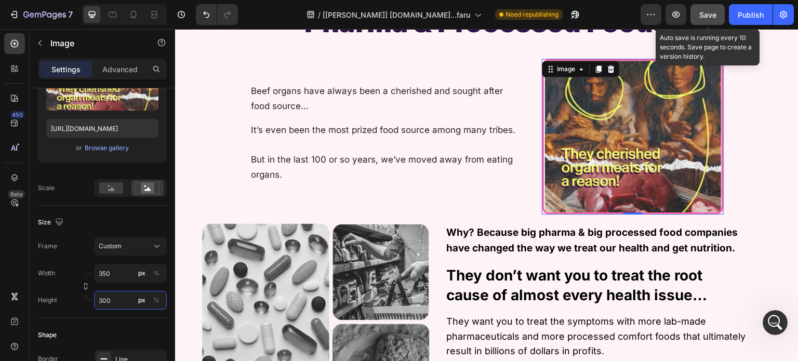
type input "300"
click at [703, 13] on span "Save" at bounding box center [708, 14] width 17 height 9
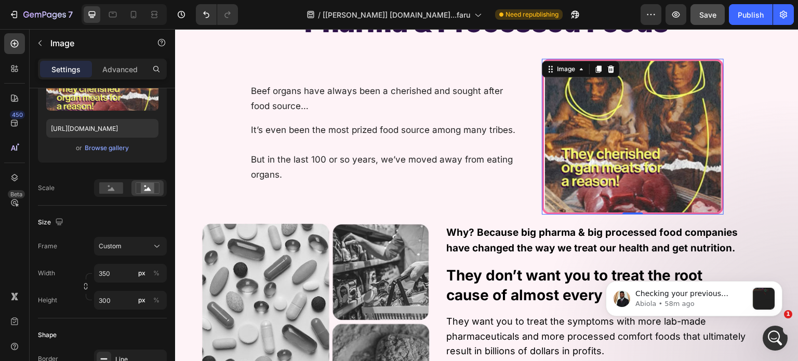
scroll to position [803, 0]
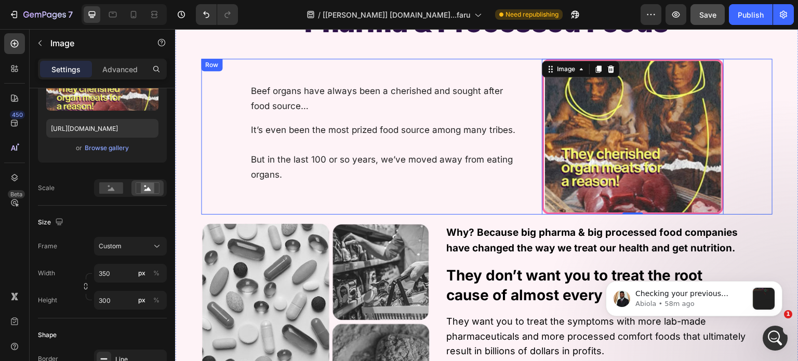
click at [496, 198] on div "Beef organs have always been a cherished and sought after food source… Text Blo…" at bounding box center [396, 137] width 293 height 156
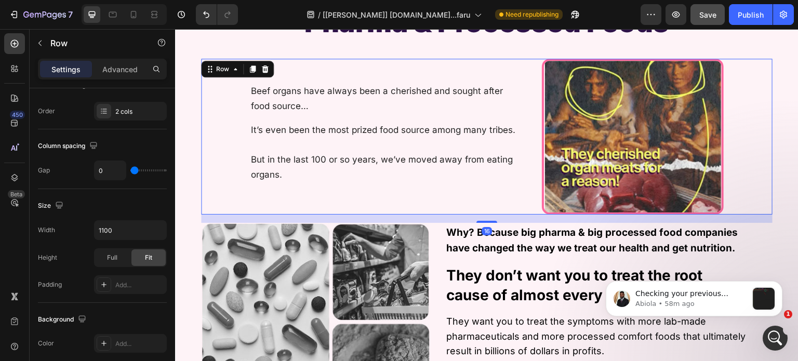
scroll to position [0, 0]
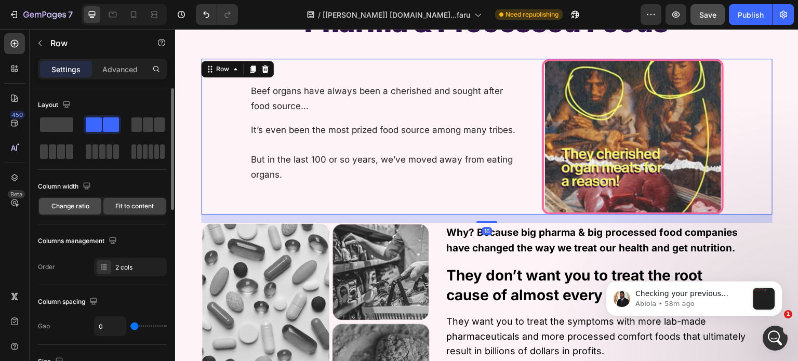
click at [75, 202] on span "Change ratio" at bounding box center [70, 206] width 38 height 9
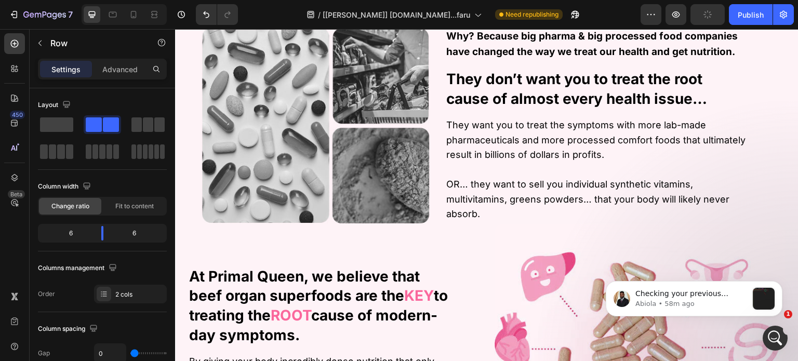
scroll to position [715, 0]
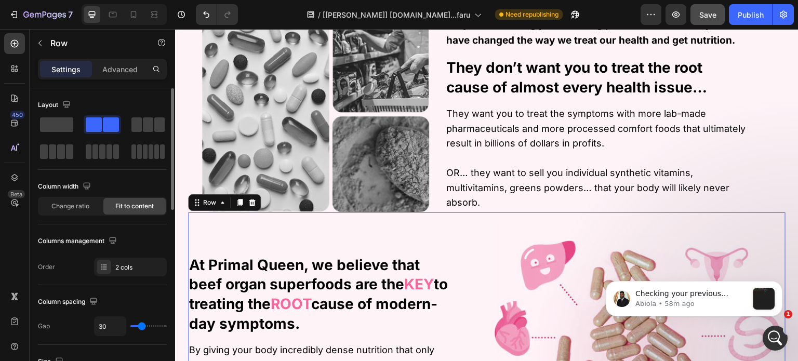
scroll to position [52, 0]
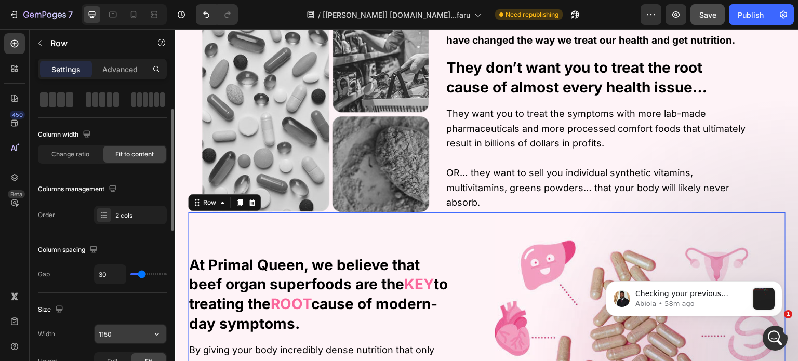
click at [110, 333] on input "1150" at bounding box center [131, 334] width 72 height 19
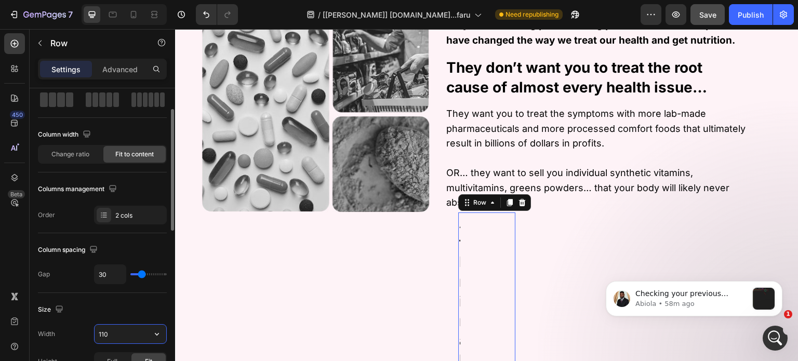
type input "1100"
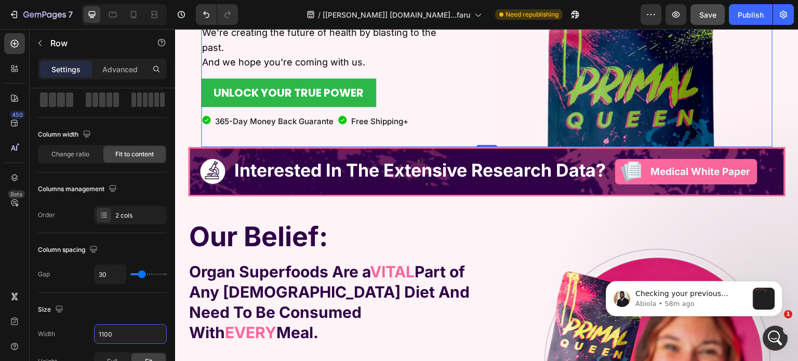
scroll to position [1183, 0]
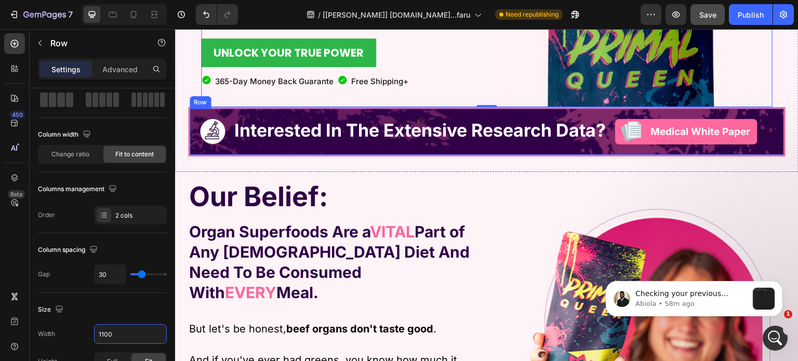
click at [188, 151] on div "Image Interested In The Extensive Research Data? Heading Image Medical White Pa…" at bounding box center [487, 131] width 598 height 49
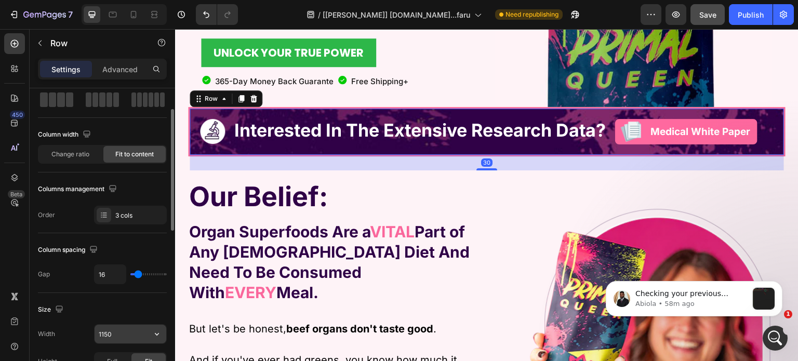
click at [133, 338] on input "1150" at bounding box center [131, 334] width 72 height 19
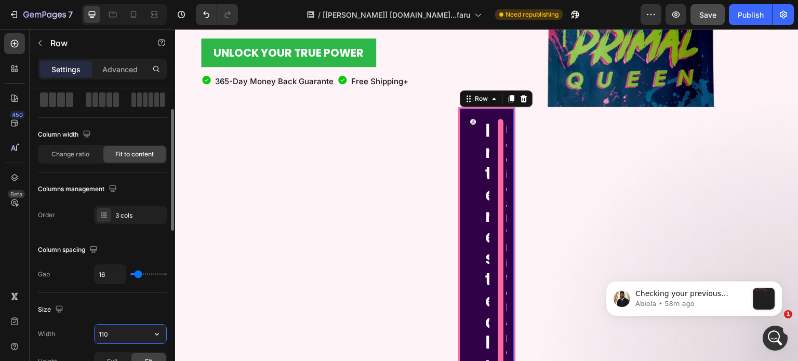
type input "1100"
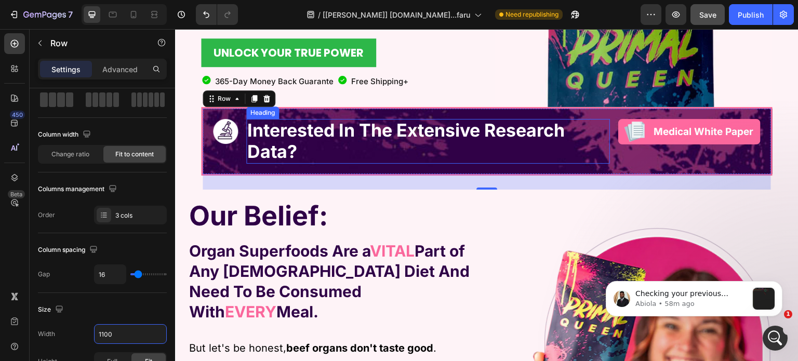
click at [416, 140] on strong "Interested In The Extensive Research Data?" at bounding box center [406, 141] width 318 height 43
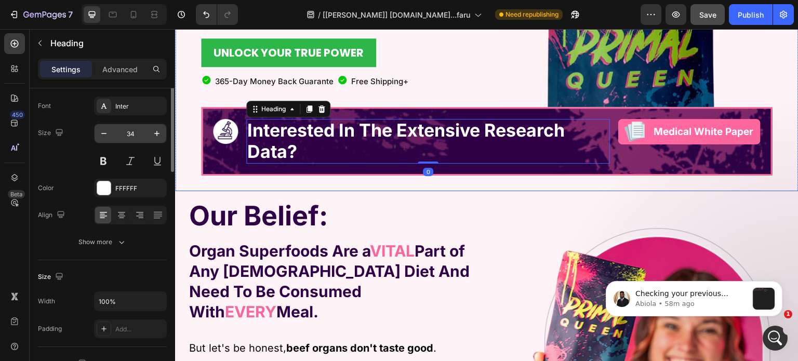
scroll to position [0, 0]
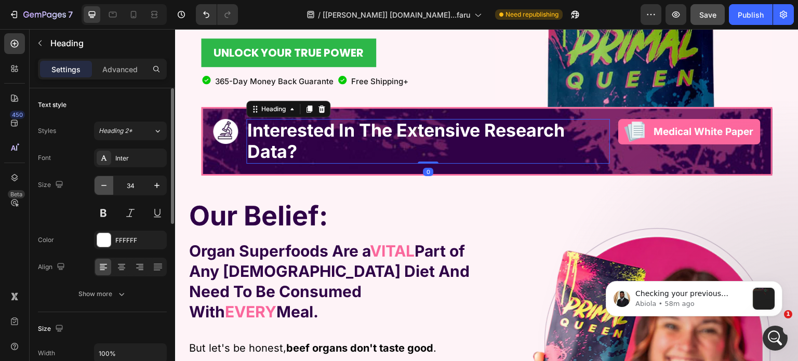
click at [106, 187] on icon "button" at bounding box center [104, 185] width 10 height 10
type input "33"
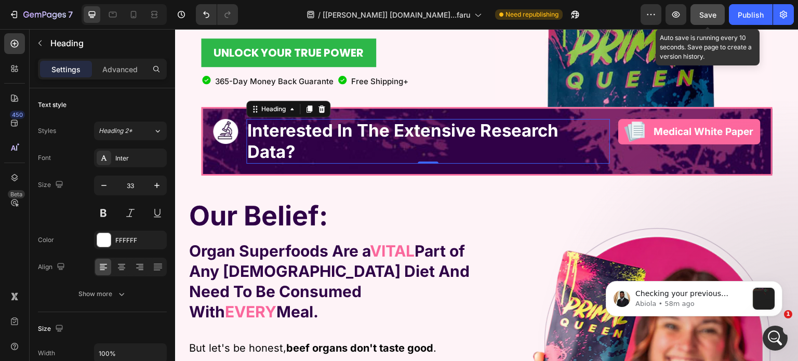
click at [708, 14] on span "Save" at bounding box center [708, 14] width 17 height 9
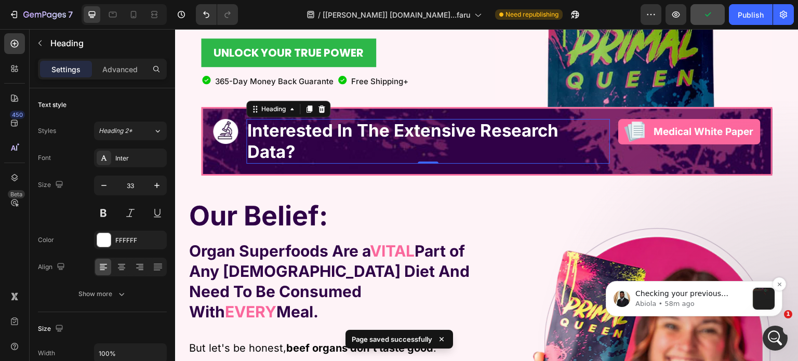
click at [733, 307] on p "Abiola • 58m ago" at bounding box center [692, 303] width 112 height 9
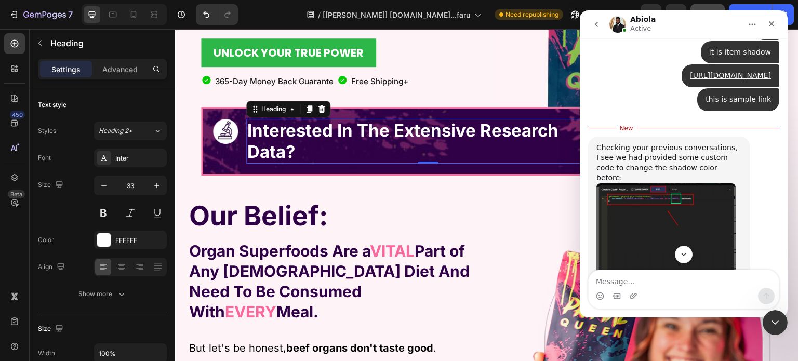
scroll to position [664, 0]
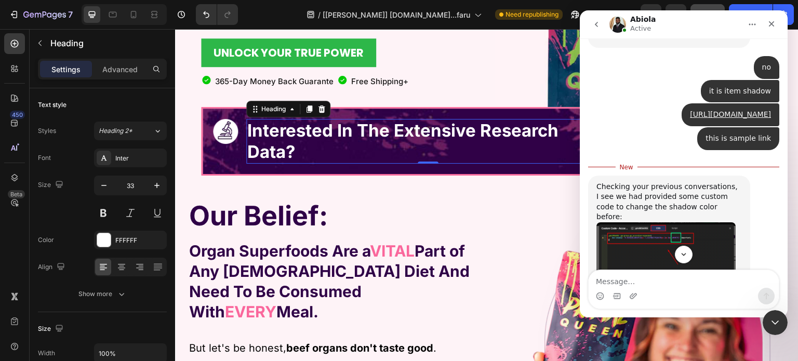
click at [657, 222] on img "Abiola says…" at bounding box center [666, 286] width 139 height 128
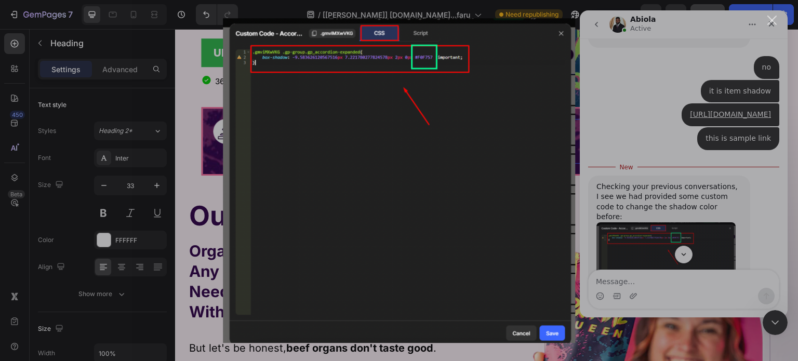
click at [702, 157] on div "Intercom messenger" at bounding box center [399, 180] width 798 height 361
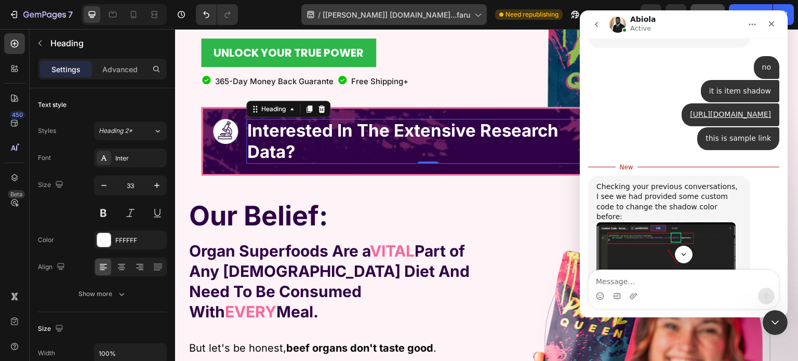
scroll to position [684, 0]
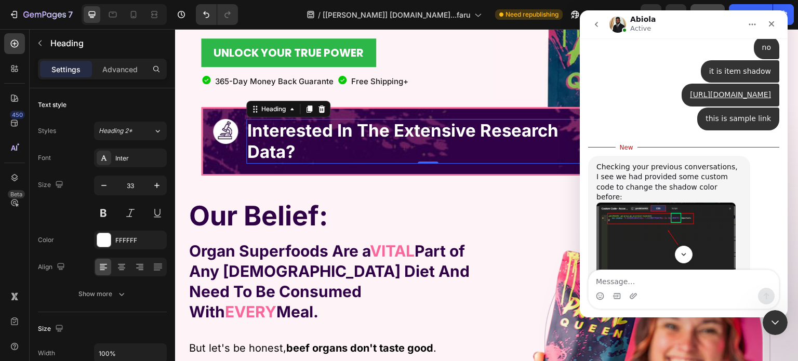
click at [640, 162] on div "Checking your previous conversations, I see we had provided some custom code to…" at bounding box center [670, 182] width 146 height 41
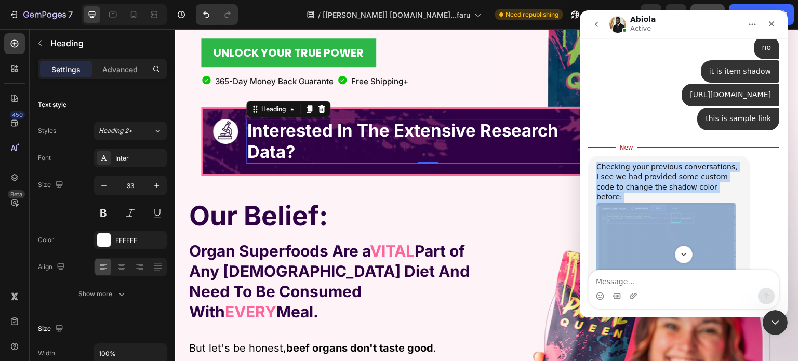
click at [640, 162] on div "Checking your previous conversations, I see we had provided some custom code to…" at bounding box center [670, 182] width 146 height 41
copy div "Checking your previous conversations, I see we had provided some custom code to…"
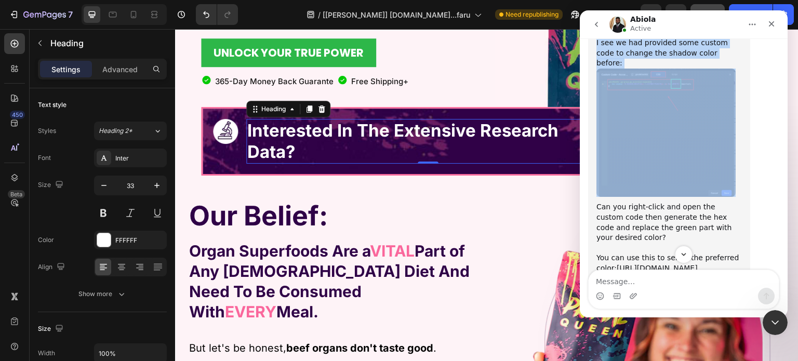
scroll to position [820, 0]
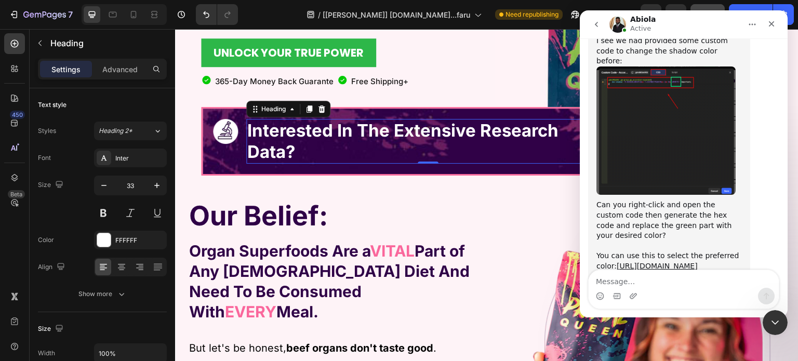
click at [658, 200] on div "Can you right-click and open the custom code then generate the hex code and rep…" at bounding box center [670, 251] width 146 height 102
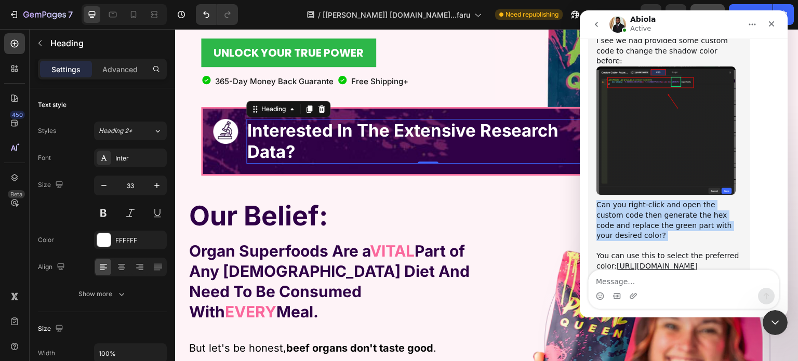
click at [658, 200] on div "Can you right-click and open the custom code then generate the hex code and rep…" at bounding box center [670, 251] width 146 height 102
copy div "Can you right-click and open the custom code then generate the hex code and rep…"
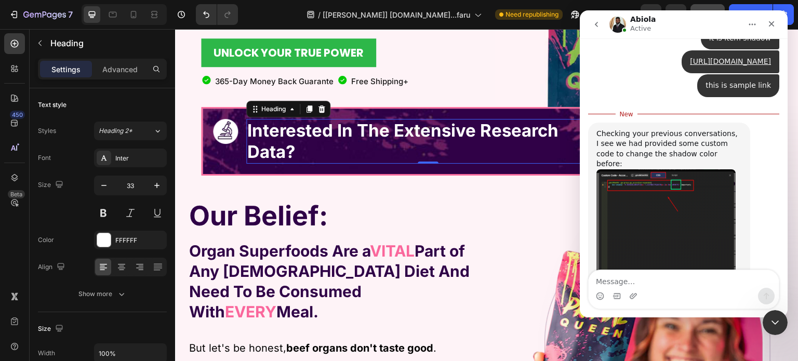
scroll to position [716, 0]
click at [685, 171] on img "Abiola says…" at bounding box center [666, 235] width 139 height 128
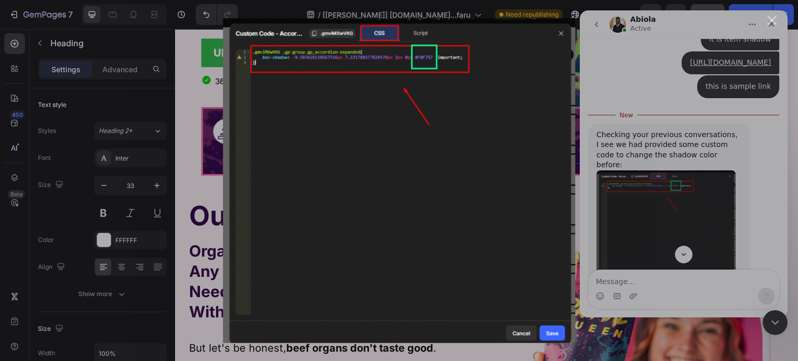
scroll to position [0, 0]
click at [619, 60] on div "Intercom messenger" at bounding box center [399, 180] width 798 height 361
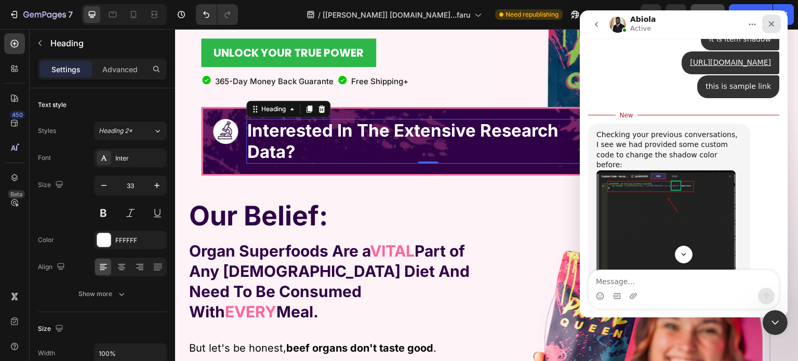
drag, startPoint x: 776, startPoint y: 27, endPoint x: 1081, endPoint y: 65, distance: 307.5
click at [776, 27] on icon "Close" at bounding box center [772, 24] width 8 height 8
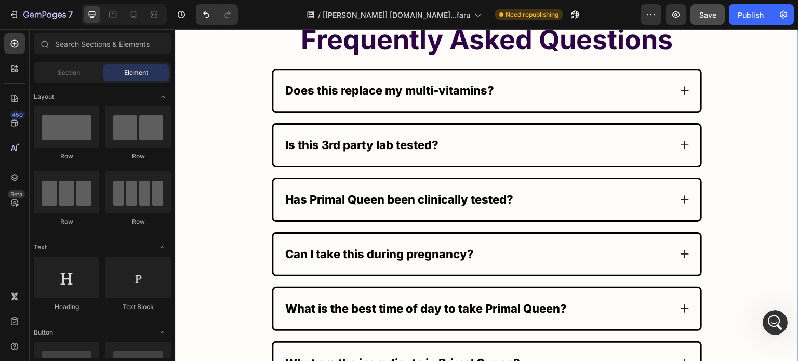
scroll to position [7380, 0]
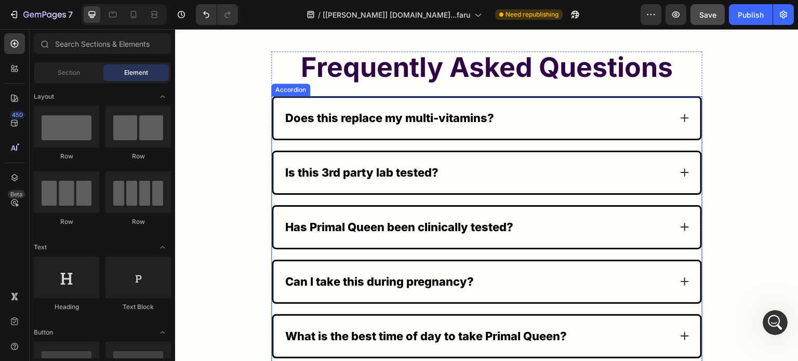
click at [530, 272] on div "Can I take this during pregnancy?" at bounding box center [478, 282] width 388 height 20
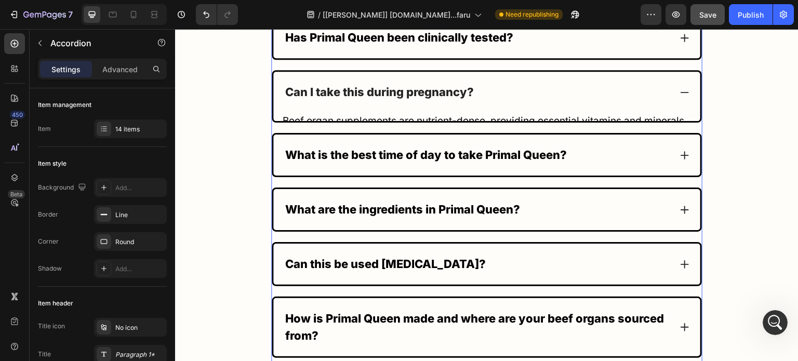
scroll to position [7224, 0]
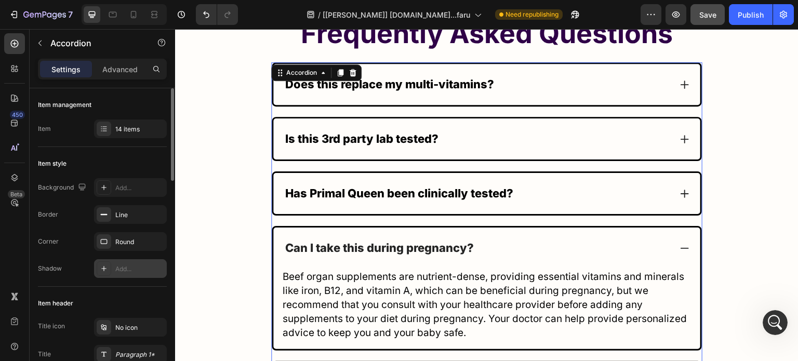
click at [135, 268] on div "Add..." at bounding box center [139, 269] width 49 height 9
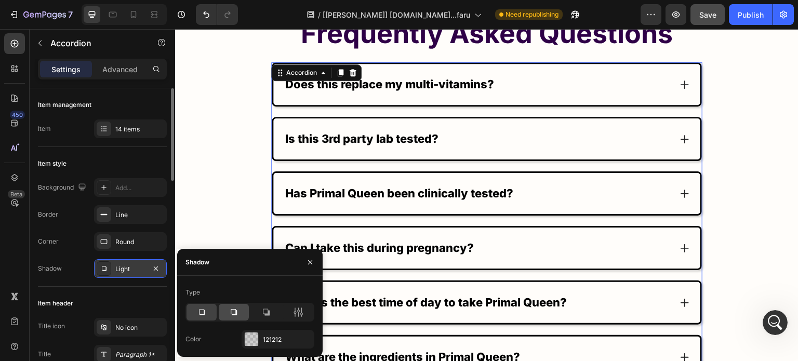
click at [235, 310] on icon at bounding box center [234, 312] width 10 height 10
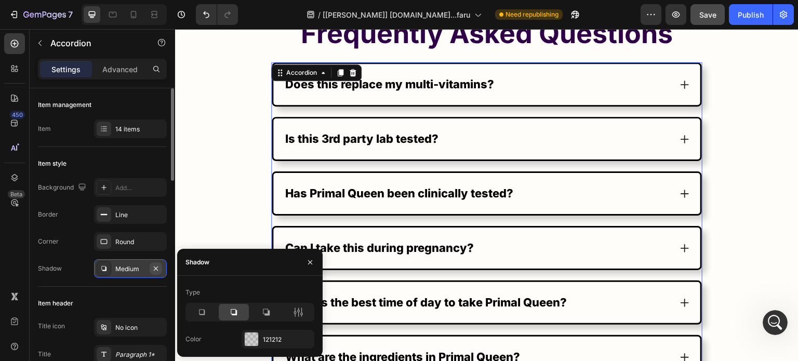
click at [155, 267] on icon "button" at bounding box center [156, 268] width 4 height 4
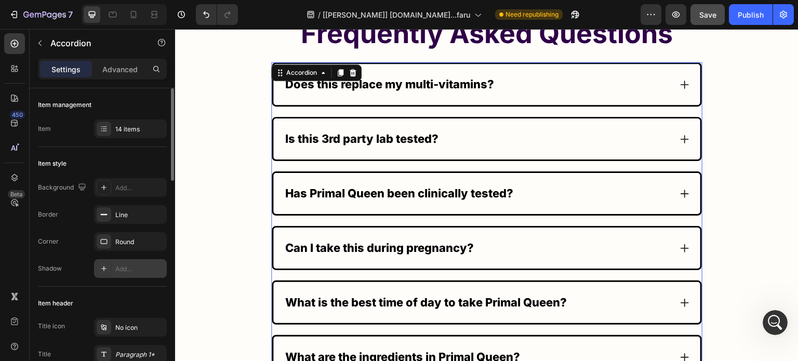
click at [522, 241] on div "Can I take this during pregnancy?" at bounding box center [478, 248] width 388 height 20
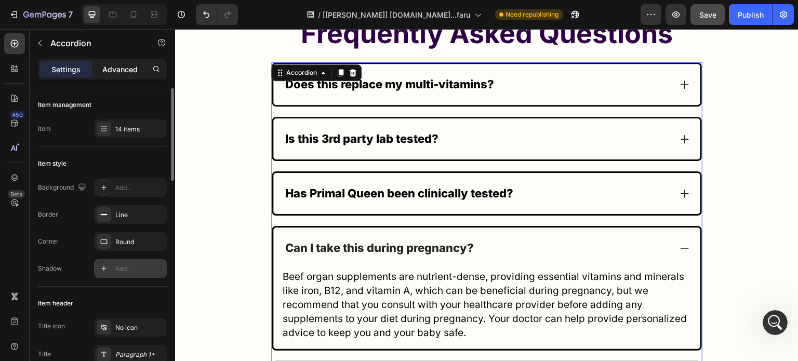
click at [120, 61] on div "Advanced" at bounding box center [120, 69] width 52 height 17
type input "100%"
type input "100"
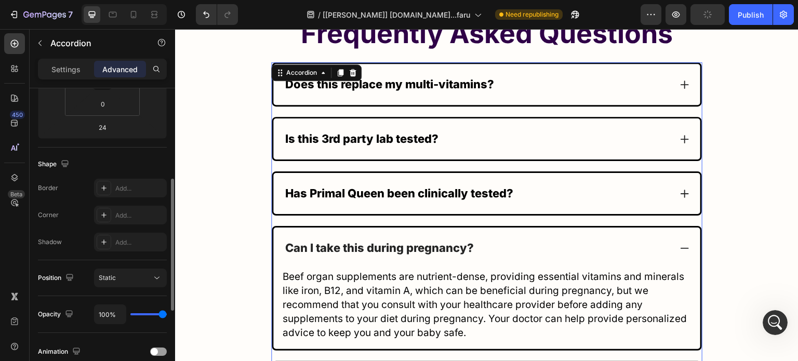
scroll to position [364, 0]
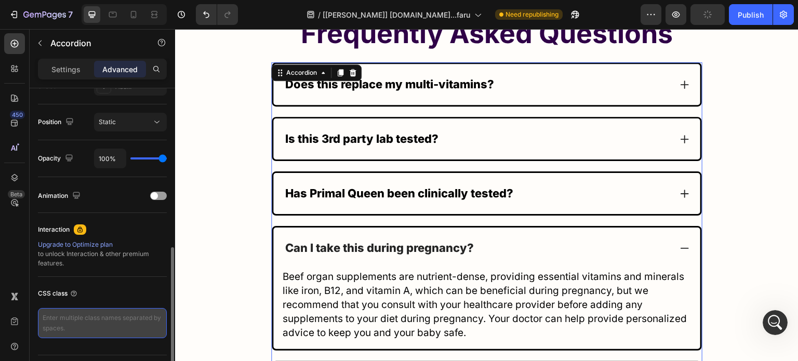
click at [60, 319] on textarea at bounding box center [102, 323] width 129 height 30
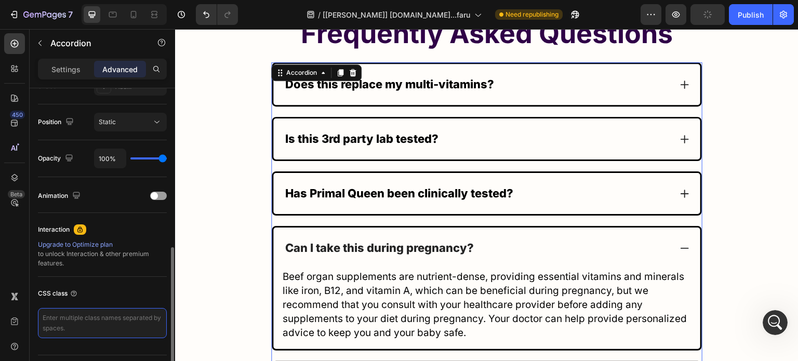
click at [59, 320] on textarea at bounding box center [102, 323] width 129 height 30
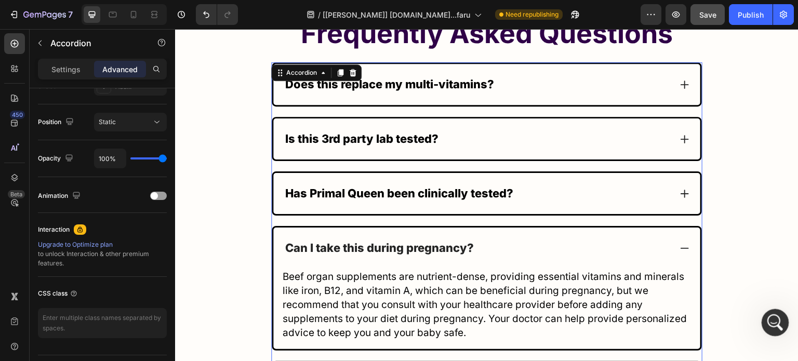
click at [771, 314] on icon "Open Intercom Messenger" at bounding box center [774, 321] width 17 height 17
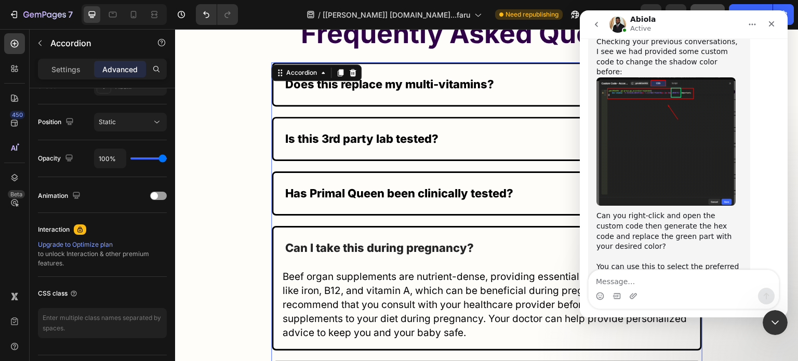
scroll to position [803, 0]
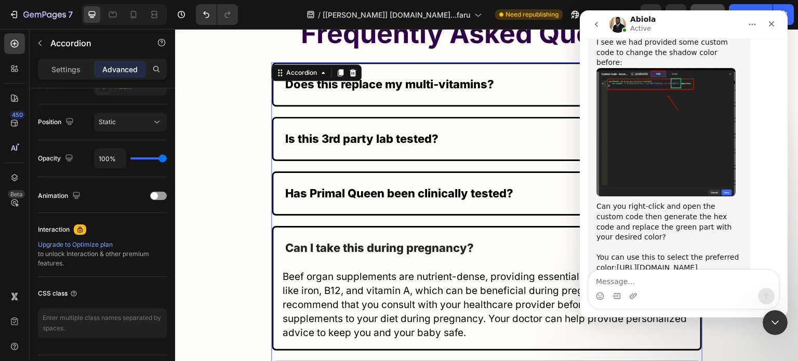
click at [667, 137] on img "Abiola says…" at bounding box center [666, 132] width 139 height 128
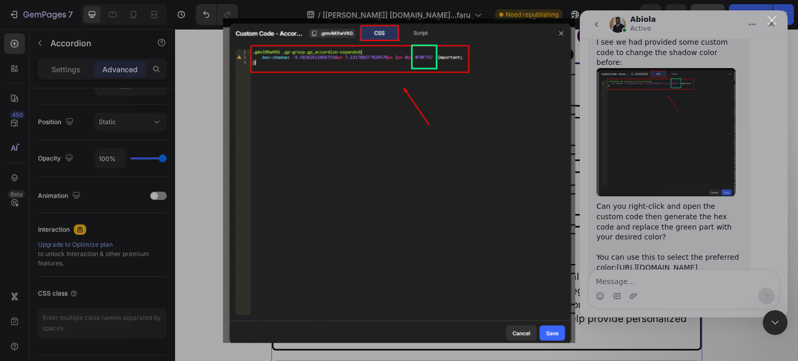
scroll to position [0, 0]
click at [653, 170] on div "Intercom messenger" at bounding box center [399, 180] width 798 height 361
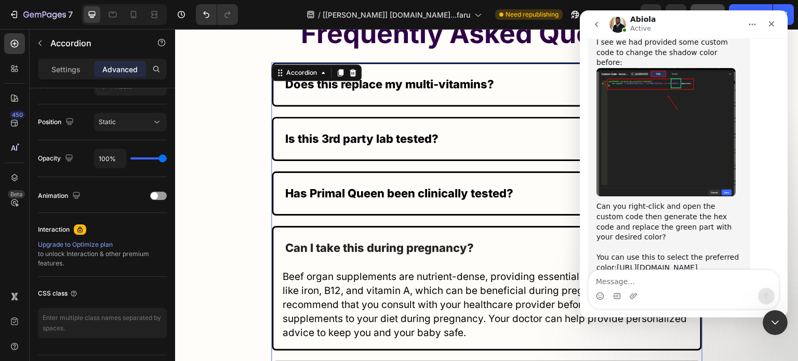
scroll to position [781, 0]
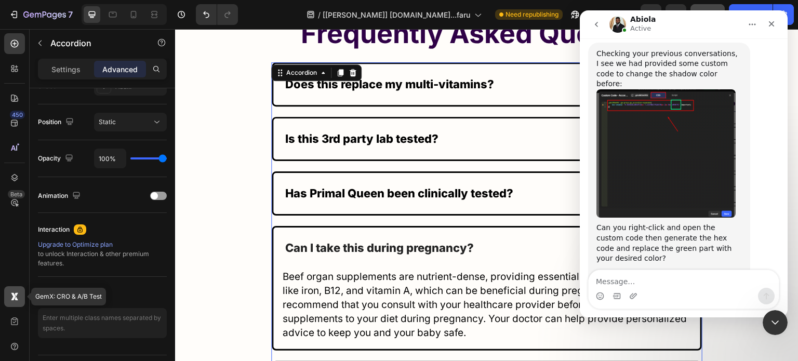
click at [15, 296] on icon at bounding box center [13, 297] width 5 height 8
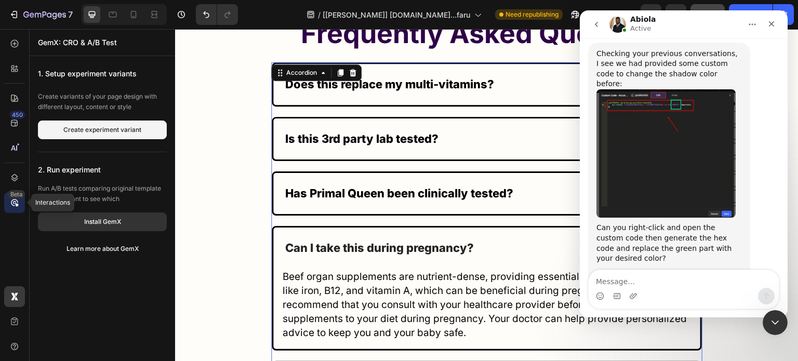
click at [11, 195] on div "Beta" at bounding box center [16, 194] width 17 height 8
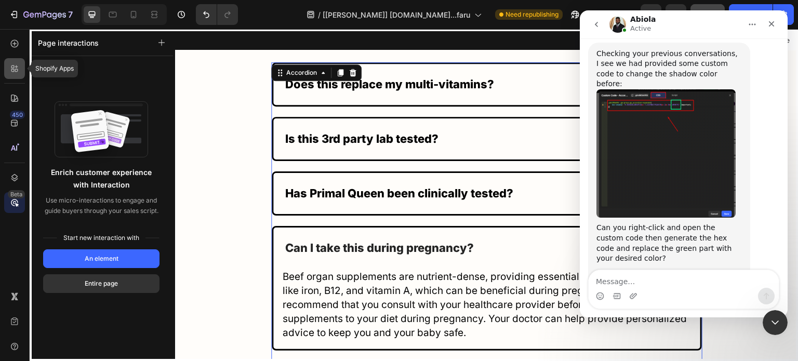
click at [11, 74] on div at bounding box center [14, 68] width 21 height 21
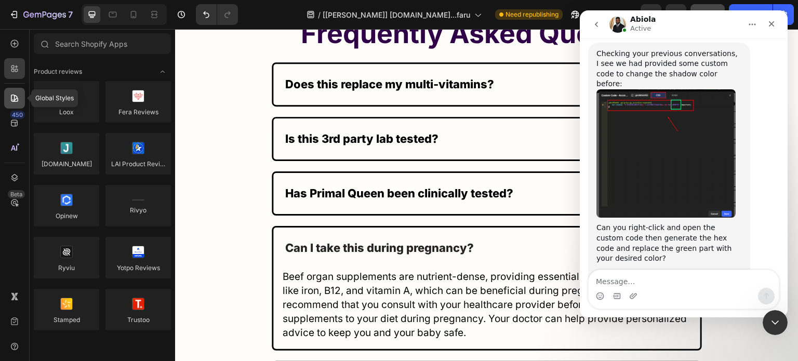
click at [13, 99] on icon at bounding box center [12, 99] width 1 height 1
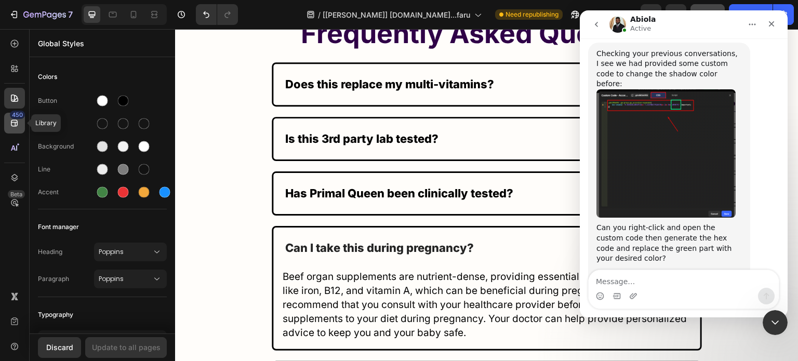
click at [15, 116] on div "450" at bounding box center [17, 115] width 15 height 8
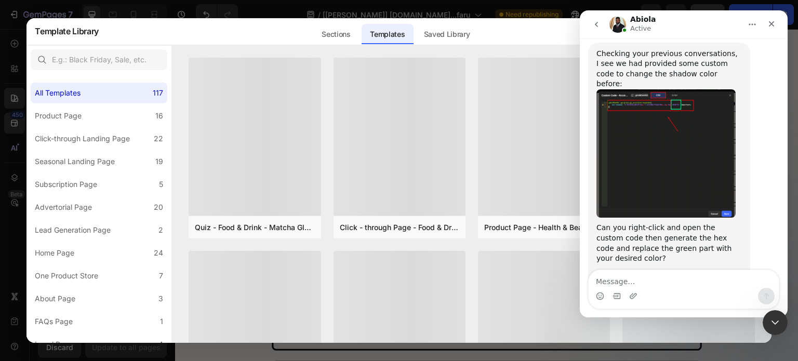
click at [16, 140] on div at bounding box center [399, 180] width 798 height 361
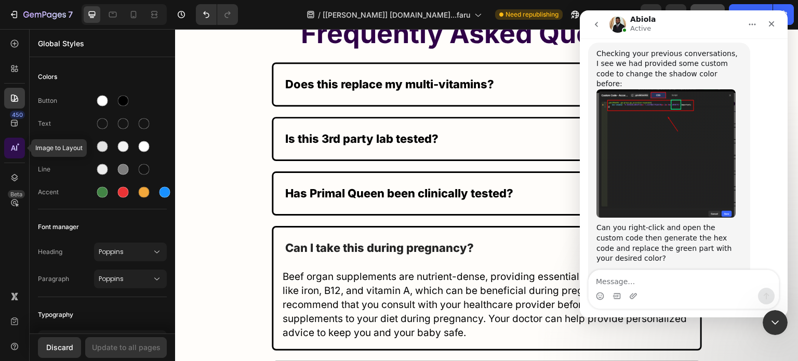
click at [14, 148] on icon at bounding box center [14, 148] width 10 height 10
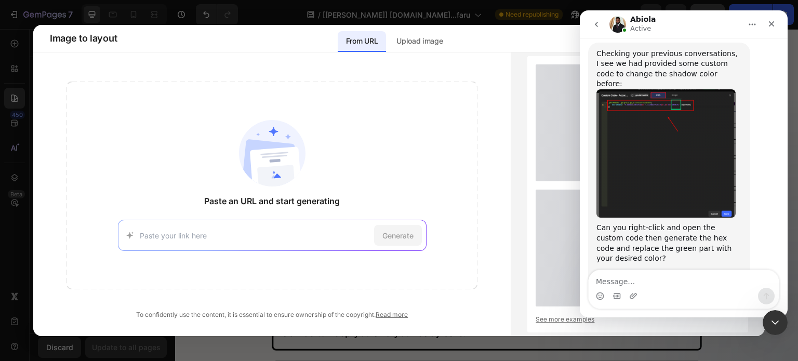
click at [12, 137] on div at bounding box center [399, 180] width 798 height 361
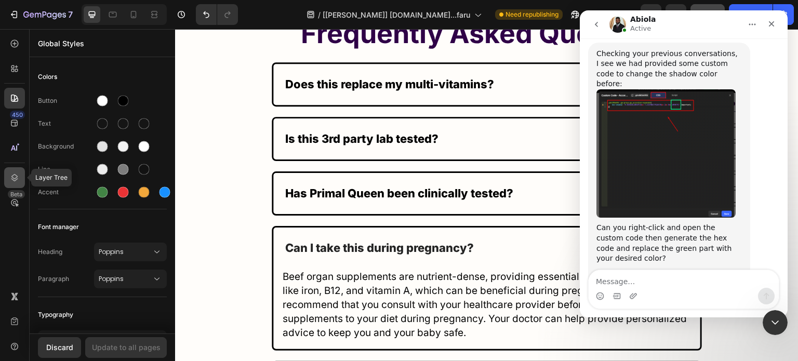
click at [17, 185] on div at bounding box center [14, 177] width 21 height 21
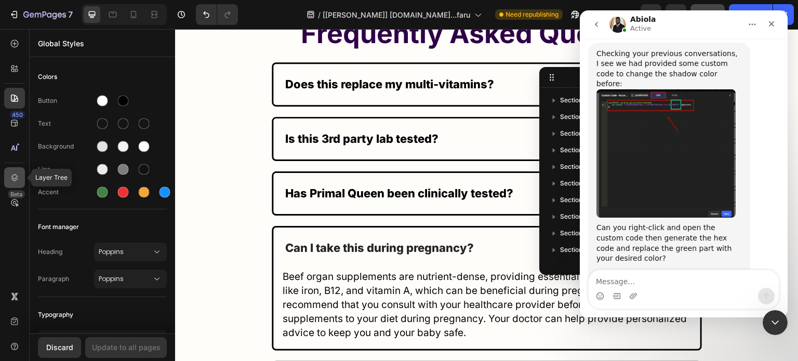
click at [17, 178] on icon at bounding box center [14, 177] width 7 height 7
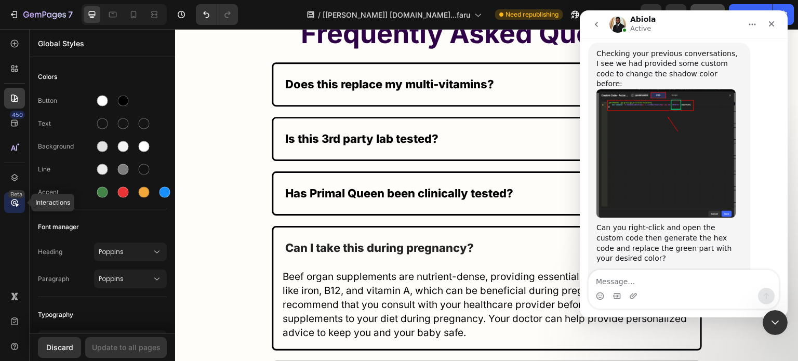
click at [15, 206] on icon at bounding box center [14, 203] width 10 height 10
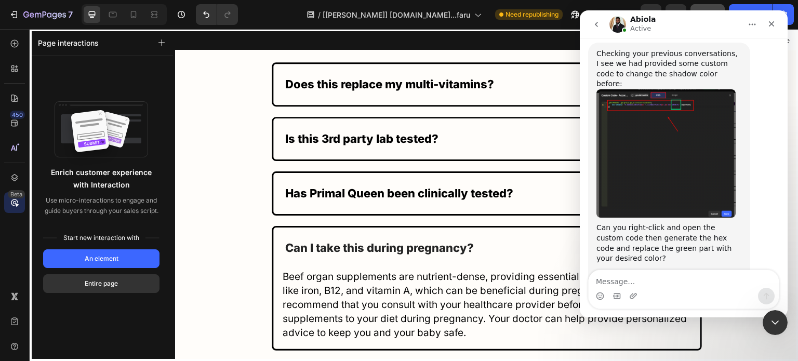
click at [15, 201] on icon at bounding box center [14, 202] width 3 height 3
click at [12, 344] on icon at bounding box center [14, 347] width 10 height 10
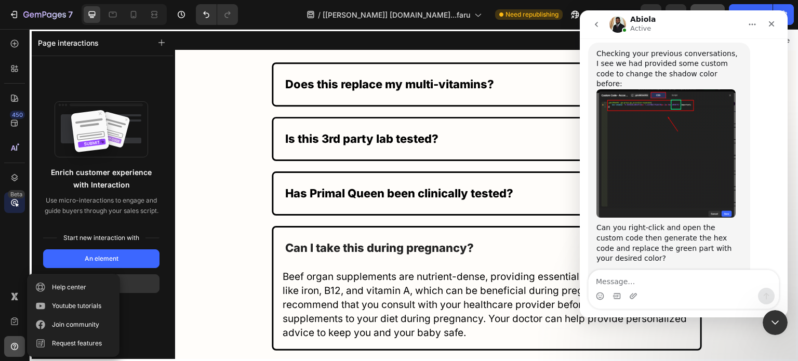
click at [12, 344] on icon at bounding box center [14, 347] width 10 height 10
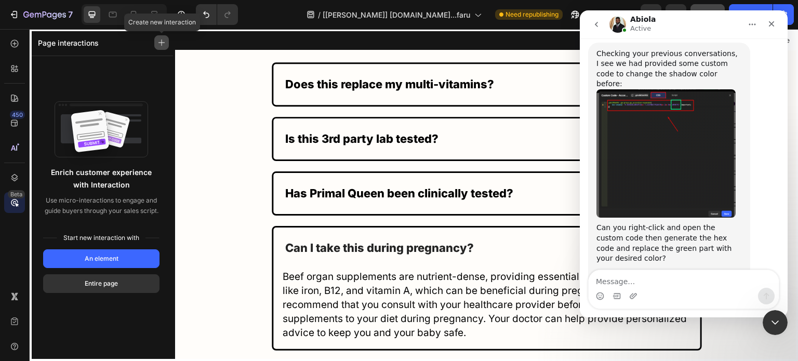
click at [158, 36] on button "button" at bounding box center [161, 42] width 15 height 15
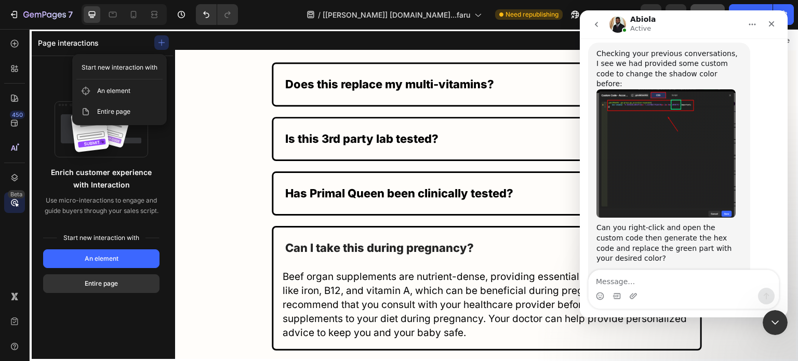
click at [216, 125] on div at bounding box center [487, 195] width 624 height 333
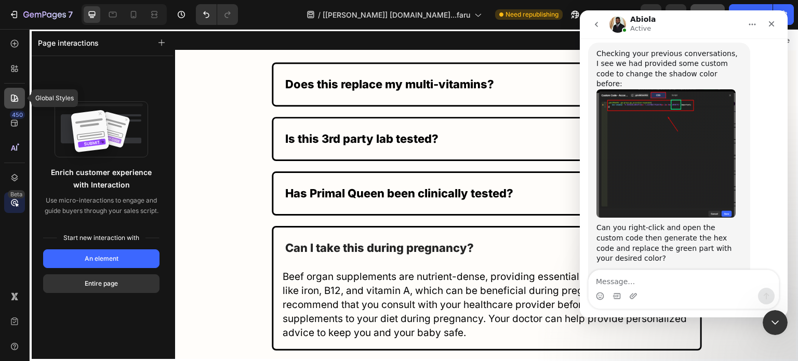
click at [10, 104] on div at bounding box center [14, 98] width 21 height 21
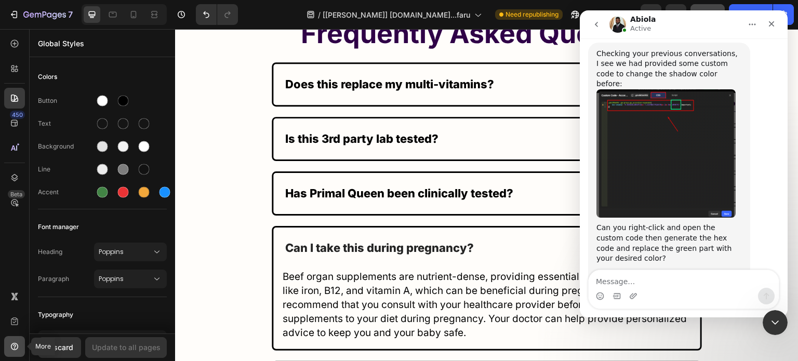
click at [8, 338] on div at bounding box center [14, 346] width 21 height 21
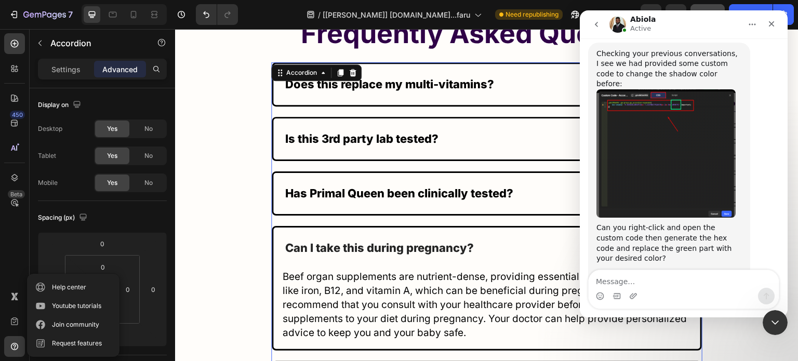
click at [551, 97] on div "Does this replace my multi-vitamins?" at bounding box center [486, 84] width 427 height 41
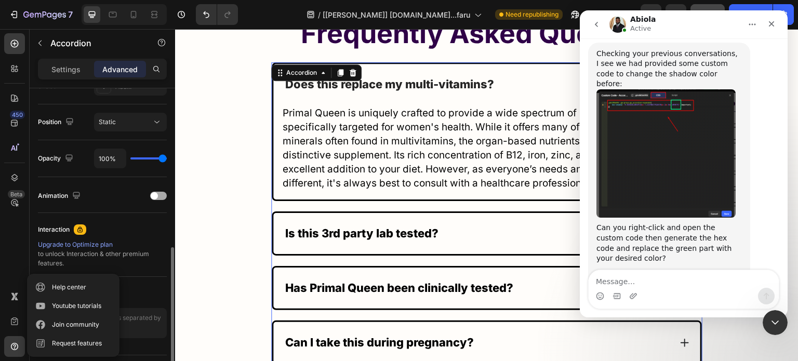
scroll to position [389, 0]
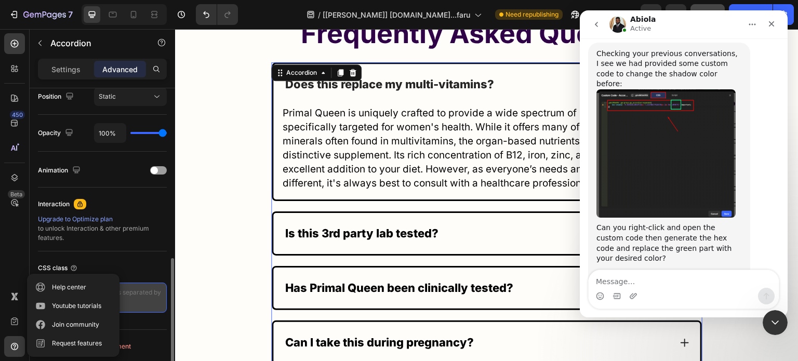
click at [145, 305] on textarea at bounding box center [102, 298] width 129 height 30
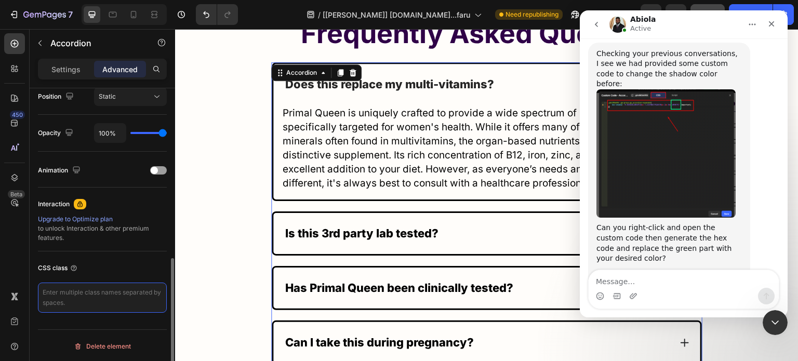
click at [142, 293] on textarea at bounding box center [102, 298] width 129 height 30
paste textarea "EvG/KG gp-group.gpaccordion-expanded box-shadow:-9.583626120567516px 7.22178027…"
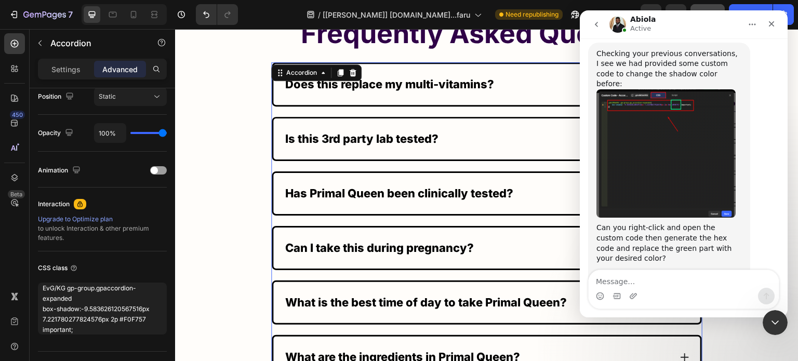
click at [497, 79] on div "Does this replace my multi-vitamins?" at bounding box center [478, 84] width 388 height 20
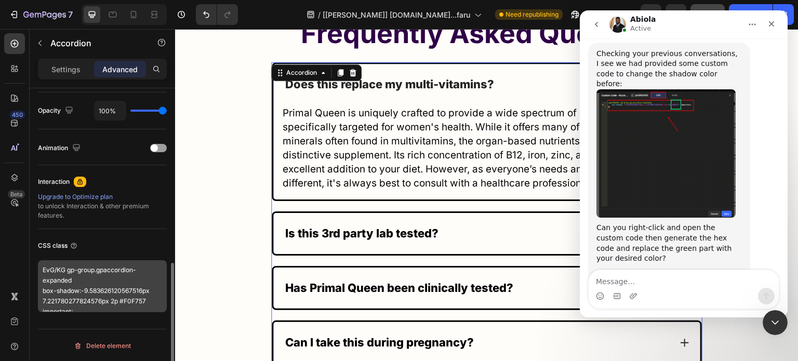
scroll to position [9, 0]
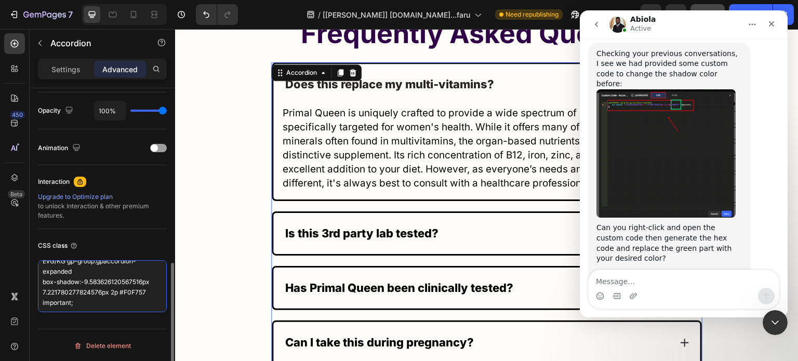
click at [122, 291] on textarea "EvG/KG gp-group.gpaccordion-expanded box-shadow:-9.583626120567516px 7.22178027…" at bounding box center [102, 286] width 129 height 52
click at [131, 292] on textarea "EvG/KG gp-group.gpaccordion-expanded box-shadow:-9.583626120567516px 7.22178027…" at bounding box center [102, 286] width 129 height 52
drag, startPoint x: 120, startPoint y: 289, endPoint x: 148, endPoint y: 292, distance: 27.7
click at [148, 292] on textarea "EvG/KG gp-group.gpaccordion-expanded box-shadow:-9.583626120567516px 7.22178027…" at bounding box center [102, 286] width 129 height 52
paste textarea
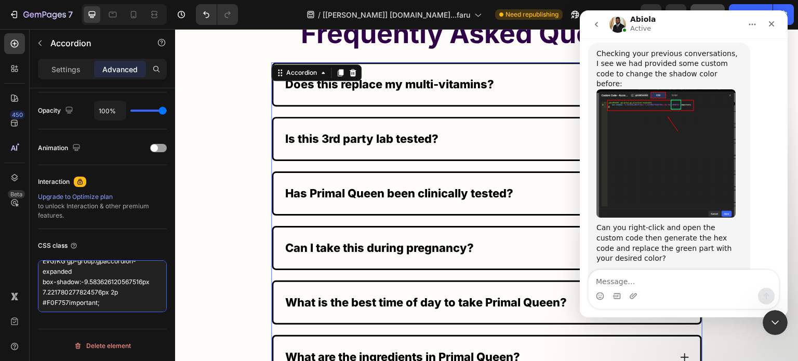
type textarea "EvG/KG gp-group.gpaccordion-expanded box-shadow:-9.583626120567516px 7.22178027…"
click at [496, 77] on div "Does this replace my multi-vitamins?" at bounding box center [478, 84] width 388 height 20
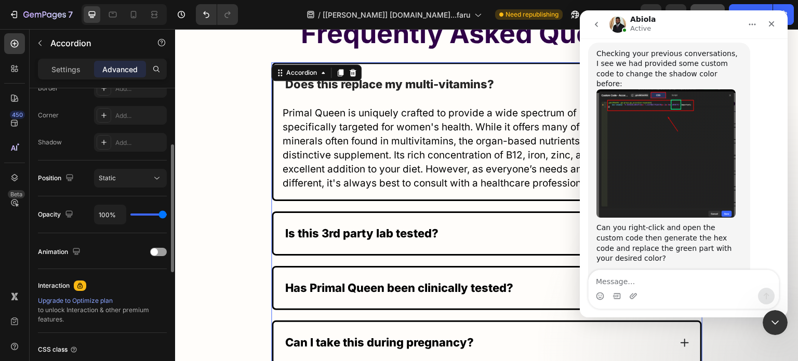
scroll to position [256, 0]
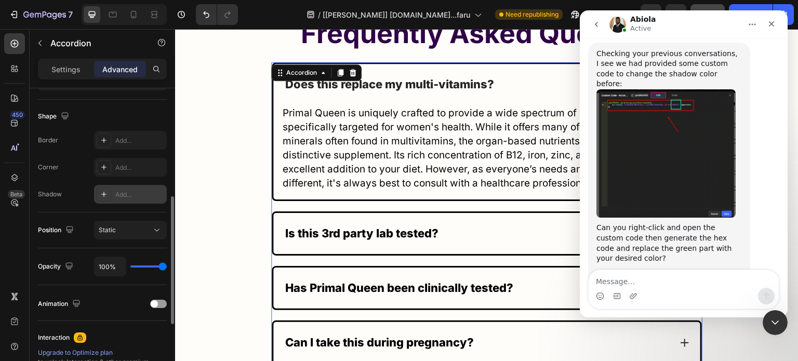
click at [129, 192] on div "Add..." at bounding box center [139, 194] width 49 height 9
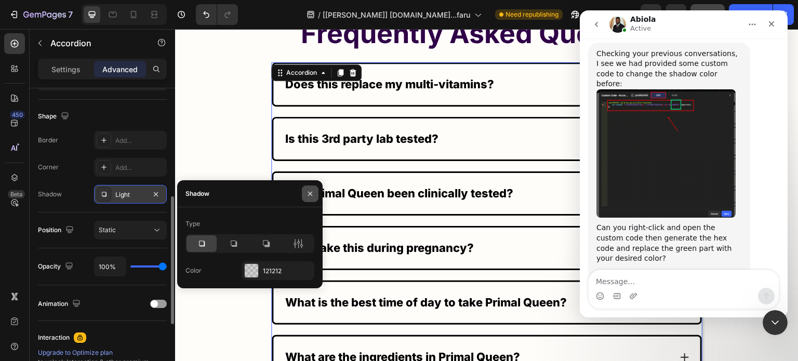
drag, startPoint x: 311, startPoint y: 191, endPoint x: 3, endPoint y: 91, distance: 323.7
click at [311, 191] on icon "button" at bounding box center [310, 194] width 8 height 8
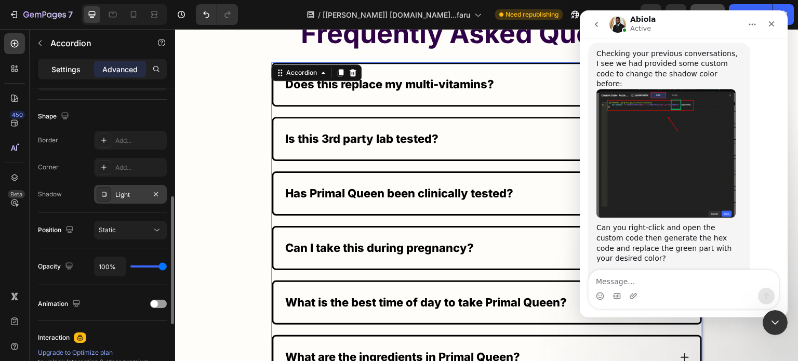
click at [69, 64] on p "Settings" at bounding box center [65, 69] width 29 height 11
type input "20"
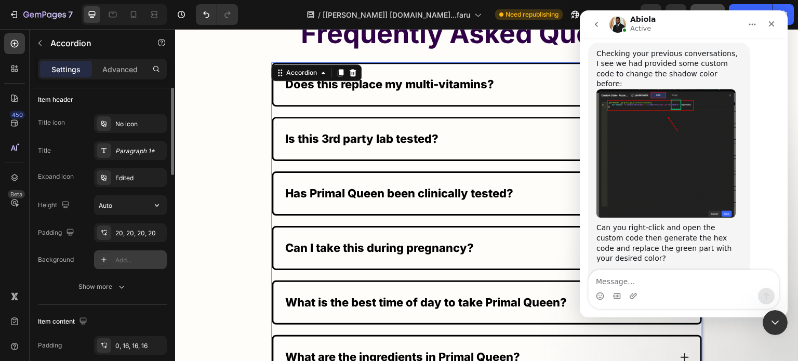
scroll to position [152, 0]
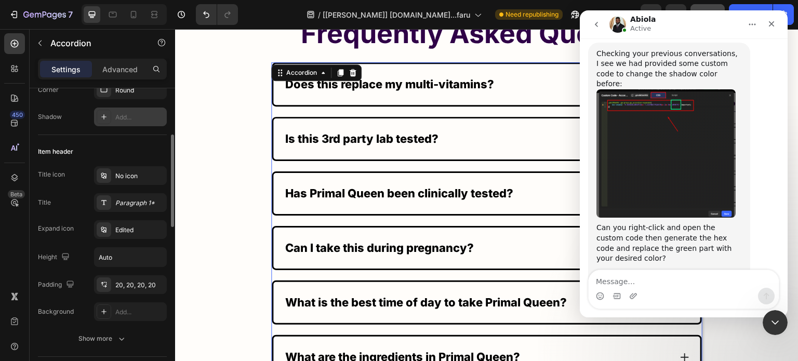
click at [119, 117] on div "Add..." at bounding box center [139, 117] width 49 height 9
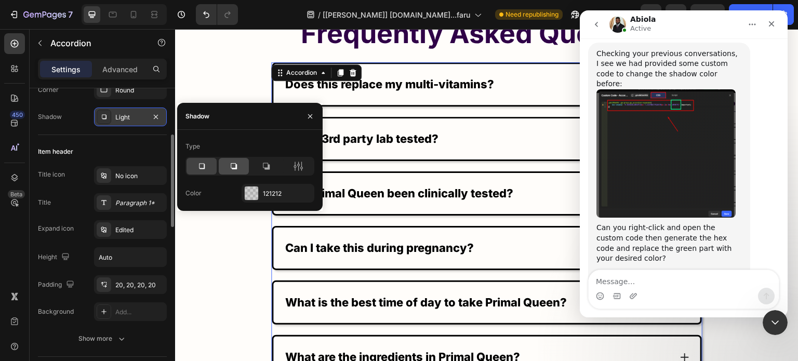
click at [226, 166] on div at bounding box center [234, 166] width 30 height 17
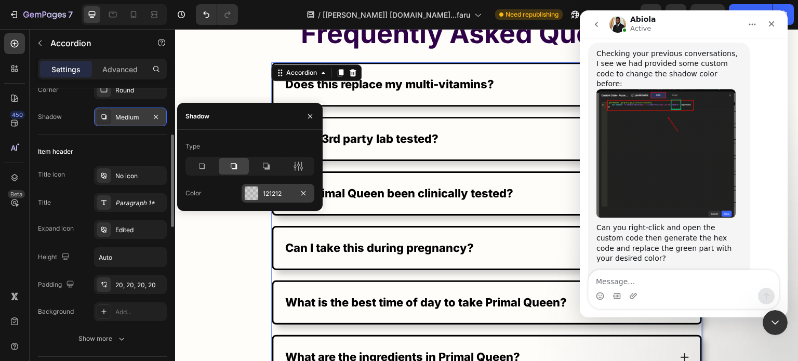
click at [254, 192] on div at bounding box center [252, 194] width 14 height 14
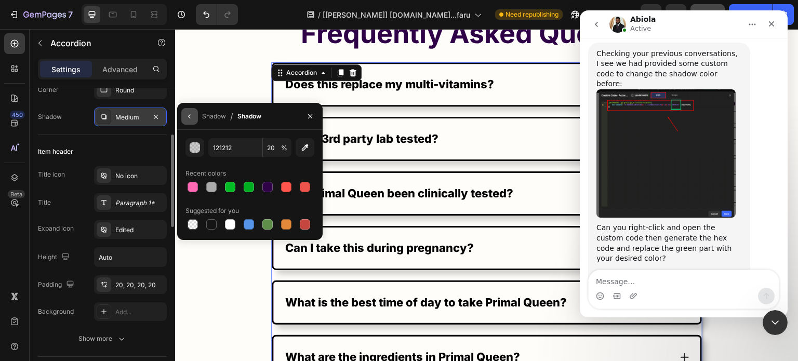
click at [189, 116] on icon "button" at bounding box center [189, 116] width 2 height 4
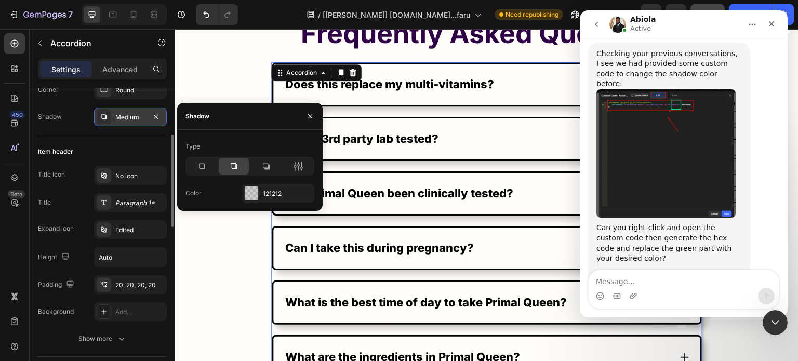
click at [227, 167] on div at bounding box center [234, 166] width 30 height 17
click at [247, 185] on div "121212" at bounding box center [278, 193] width 73 height 19
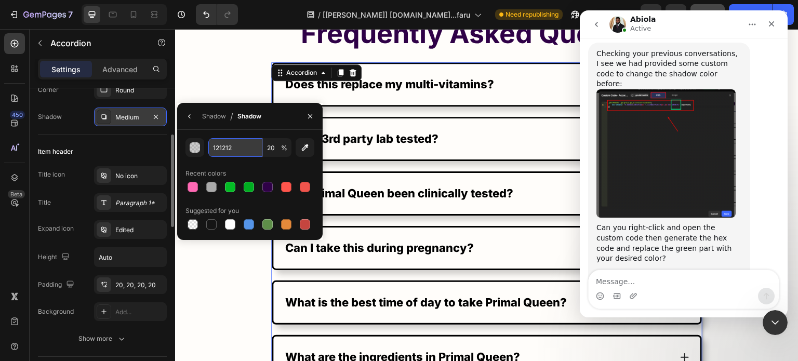
click at [227, 145] on input "121212" at bounding box center [235, 147] width 54 height 19
paste input "#F0F757"
type input "#F0F757"
type input "100"
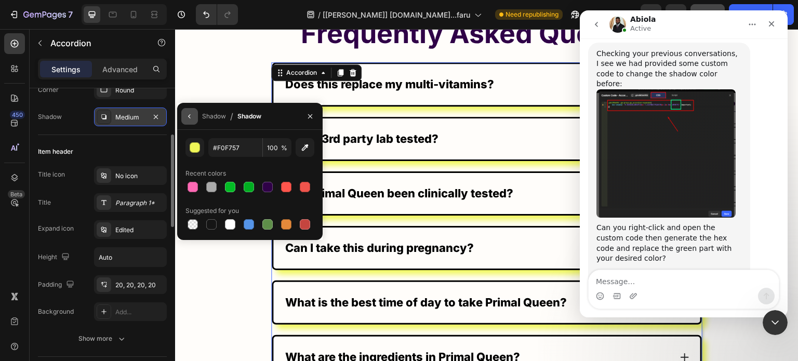
click at [187, 116] on icon "button" at bounding box center [190, 116] width 8 height 8
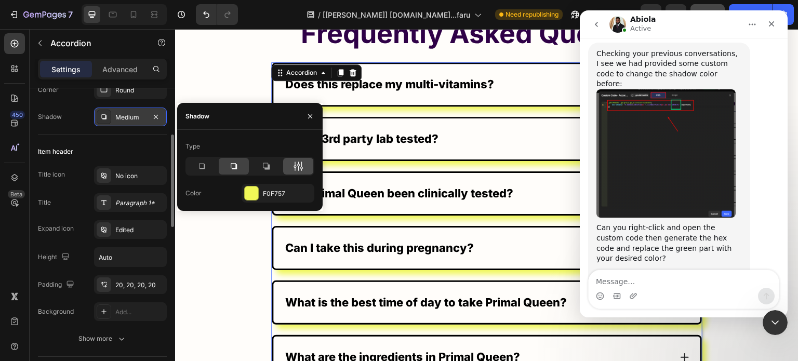
click at [293, 159] on div at bounding box center [298, 166] width 30 height 17
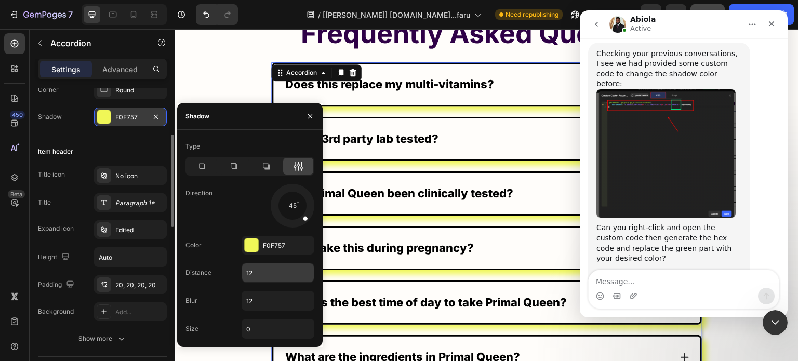
click at [264, 264] on input "12" at bounding box center [278, 273] width 72 height 19
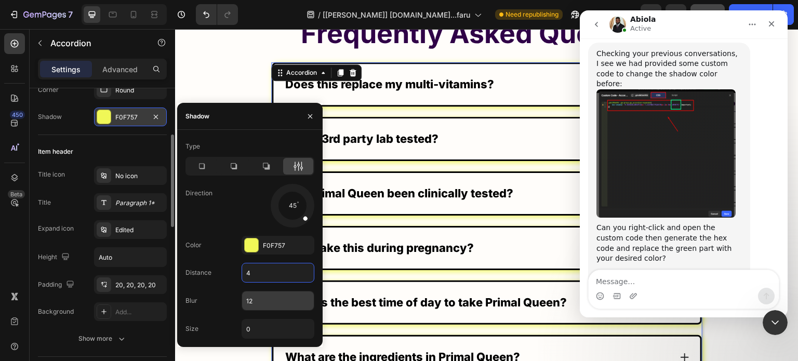
type input "4"
click at [259, 292] on input "12" at bounding box center [278, 301] width 72 height 19
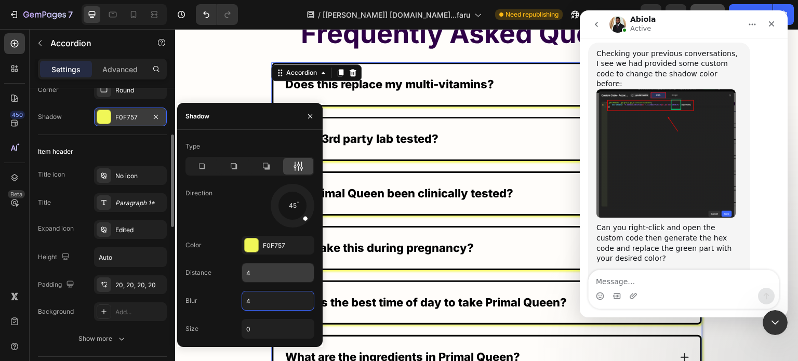
type input "4"
click at [259, 274] on input "4" at bounding box center [278, 273] width 72 height 19
click at [260, 273] on input "5" at bounding box center [278, 273] width 72 height 19
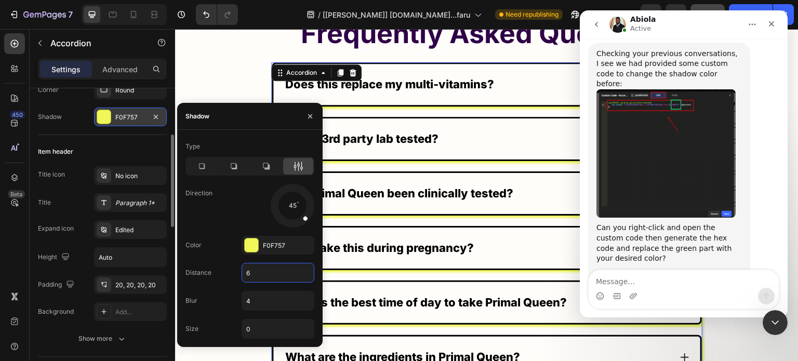
click at [262, 273] on input "6" at bounding box center [278, 273] width 72 height 19
type input "8"
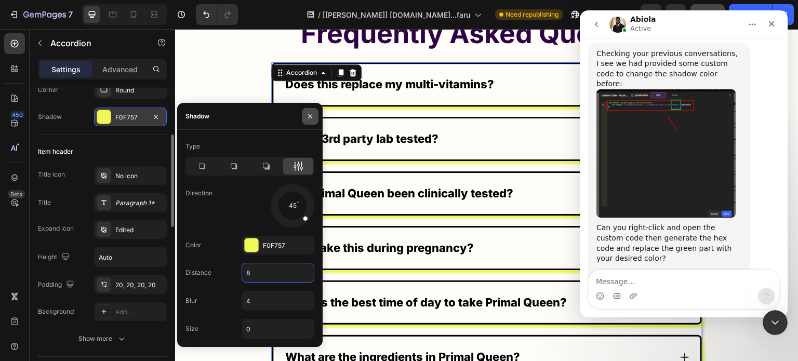
click at [310, 112] on icon "button" at bounding box center [310, 116] width 8 height 8
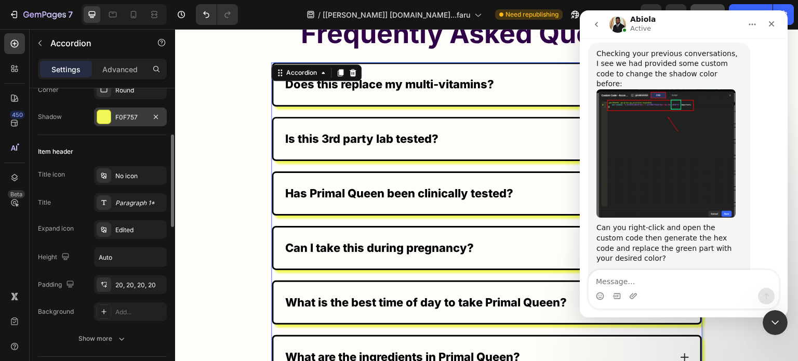
click at [110, 115] on div at bounding box center [104, 117] width 14 height 14
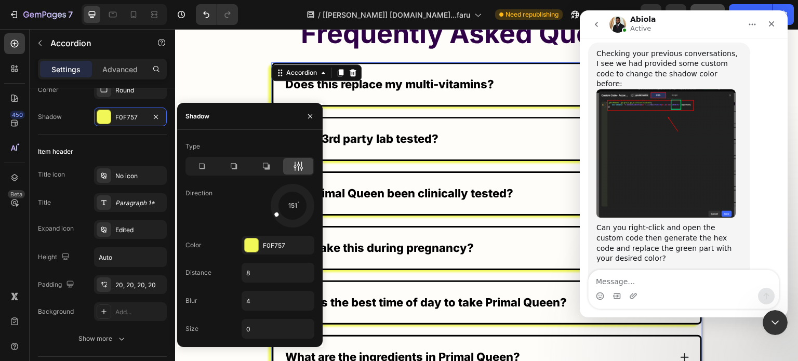
drag, startPoint x: 300, startPoint y: 216, endPoint x: 264, endPoint y: 141, distance: 83.2
click at [261, 220] on div "151" at bounding box center [278, 206] width 73 height 44
drag, startPoint x: 309, startPoint y: 113, endPoint x: 123, endPoint y: 85, distance: 188.3
click at [309, 113] on icon "button" at bounding box center [310, 116] width 8 height 8
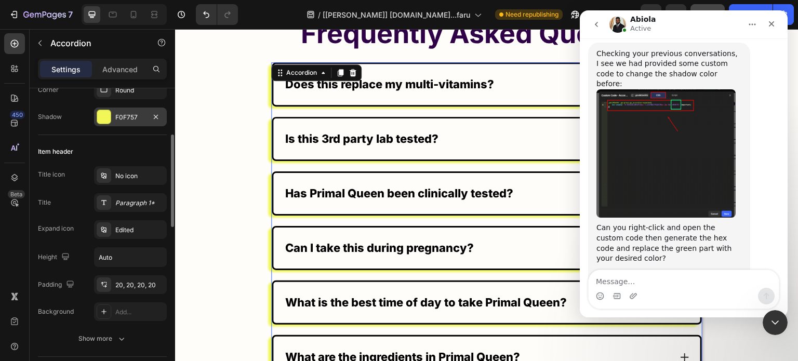
click at [121, 117] on div "F0F757" at bounding box center [130, 117] width 30 height 9
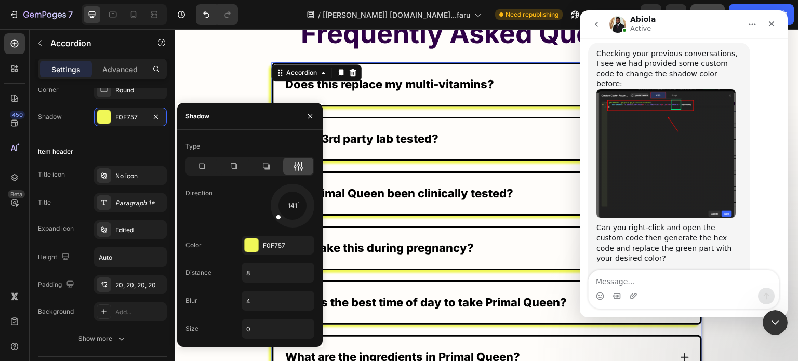
drag, startPoint x: 273, startPoint y: 212, endPoint x: 297, endPoint y: 137, distance: 78.1
click at [274, 217] on div at bounding box center [283, 212] width 22 height 19
click at [306, 114] on icon "button" at bounding box center [310, 116] width 8 height 8
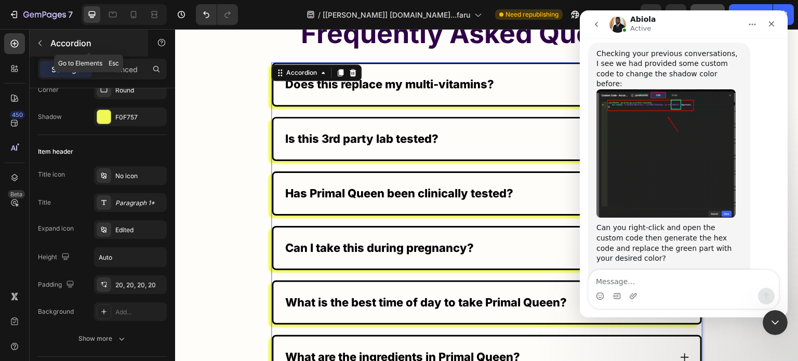
click at [114, 56] on div "Accordion" at bounding box center [89, 43] width 119 height 27
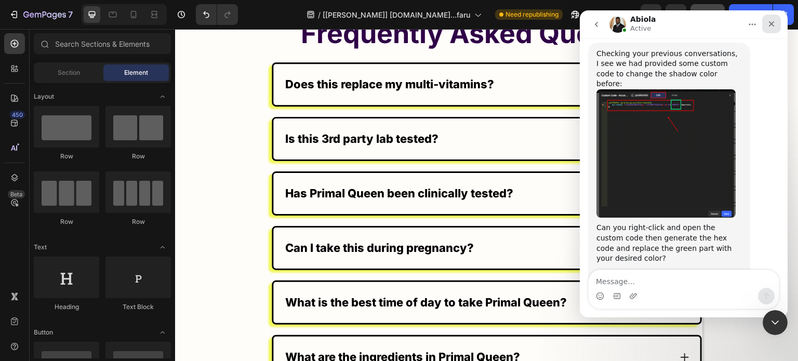
click at [776, 23] on icon "Close" at bounding box center [772, 24] width 8 height 8
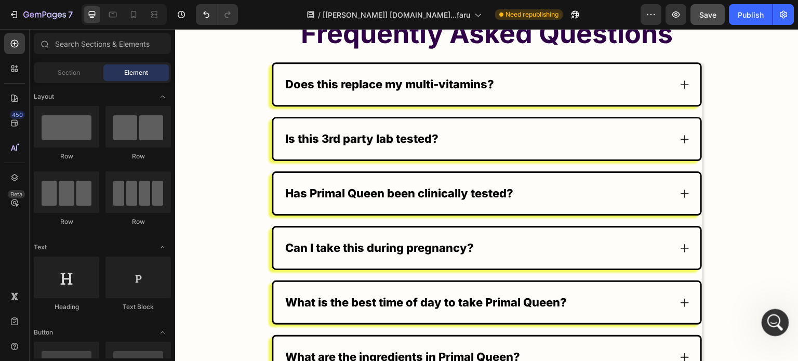
click at [775, 318] on icon "Open Intercom Messenger" at bounding box center [774, 321] width 17 height 17
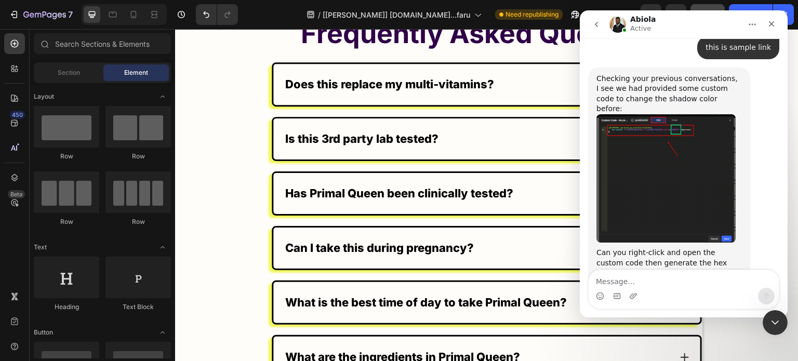
scroll to position [803, 0]
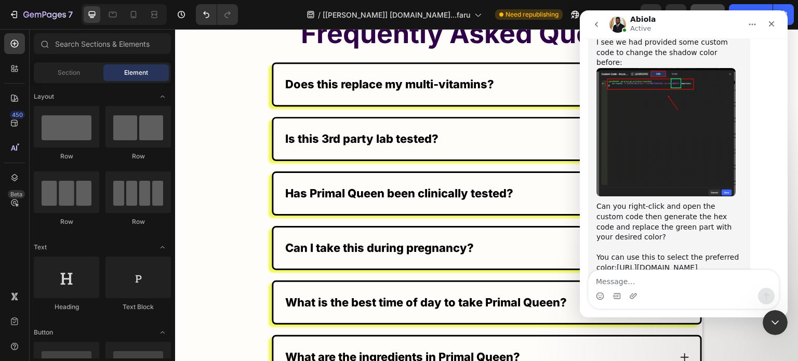
click at [650, 290] on div "Intercom messenger" at bounding box center [684, 296] width 190 height 17
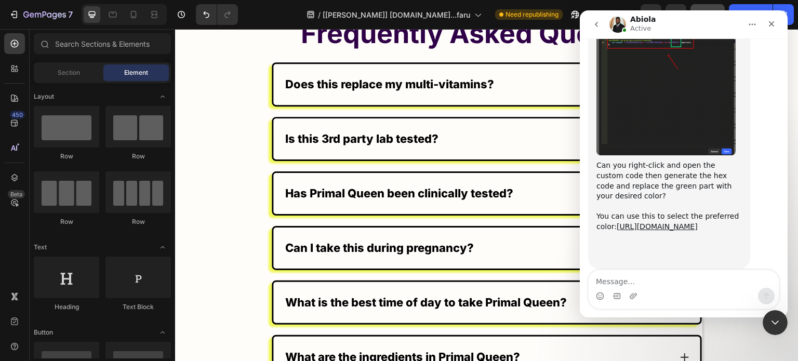
scroll to position [889, 0]
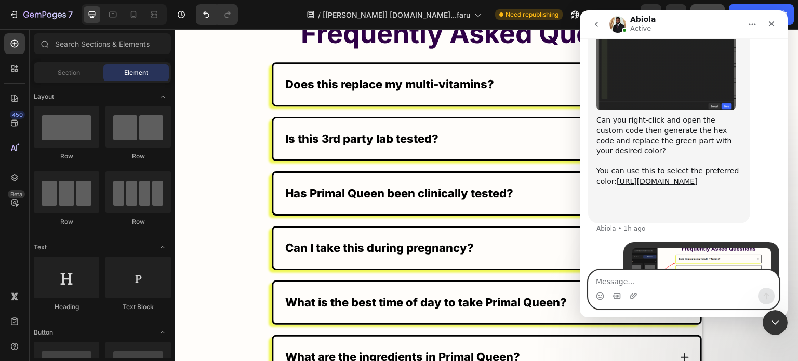
click at [694, 275] on textarea "Message…" at bounding box center [684, 279] width 190 height 18
paste textarea "This shadow will only appear when the corresponding item is opened."
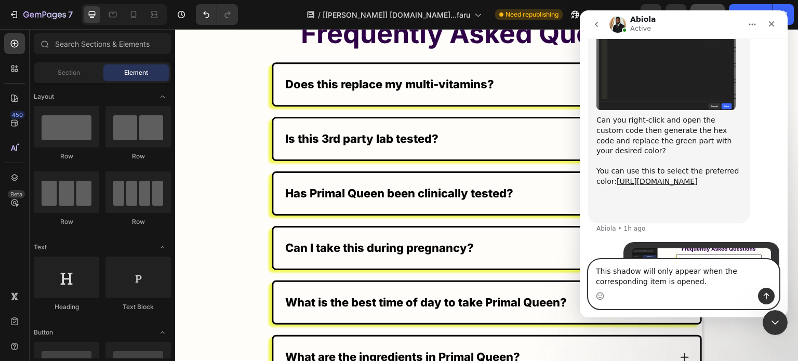
scroll to position [899, 0]
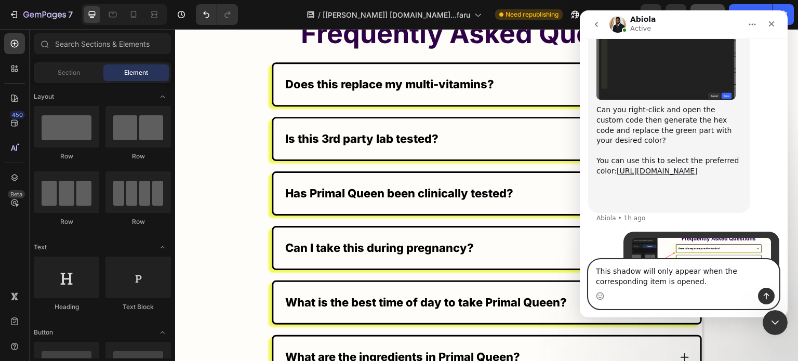
drag, startPoint x: 767, startPoint y: 271, endPoint x: 723, endPoint y: 273, distance: 44.8
click at [723, 273] on textarea "This shadow will only appear when the corresponding item is opened." at bounding box center [684, 274] width 190 height 28
type textarea "This shadow will only appear when the according item is opened."
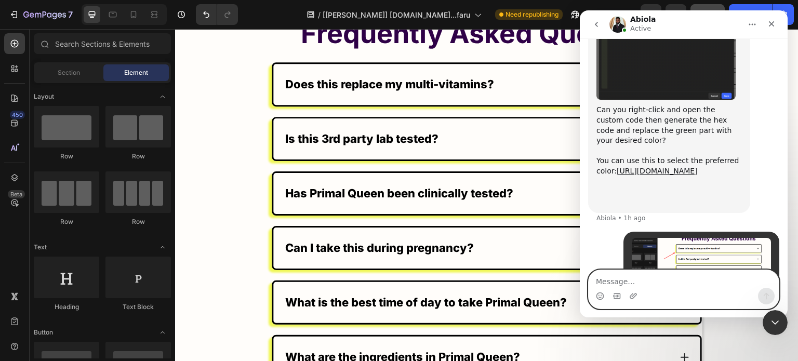
scroll to position [923, 0]
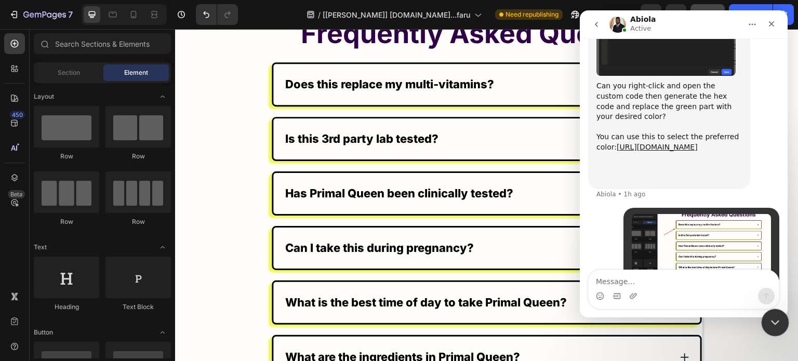
drag, startPoint x: 771, startPoint y: 316, endPoint x: 1528, endPoint y: 619, distance: 815.8
click at [770, 314] on div "Close Intercom Messenger" at bounding box center [774, 321] width 25 height 25
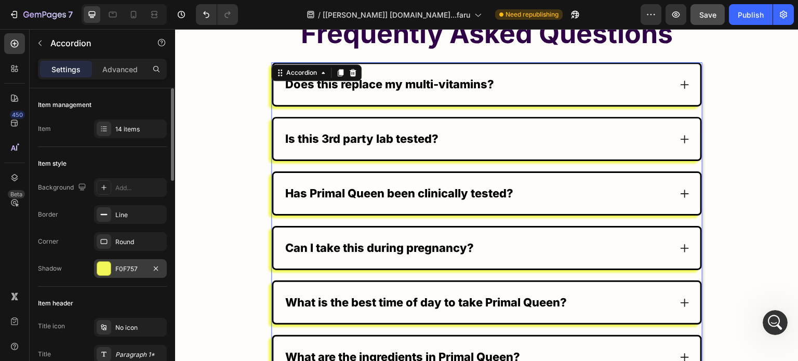
click at [118, 271] on div "F0F757" at bounding box center [130, 269] width 30 height 9
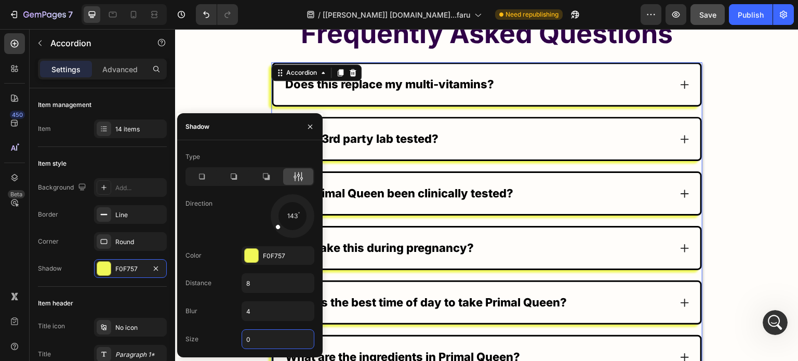
click at [260, 335] on input "0" at bounding box center [278, 339] width 72 height 19
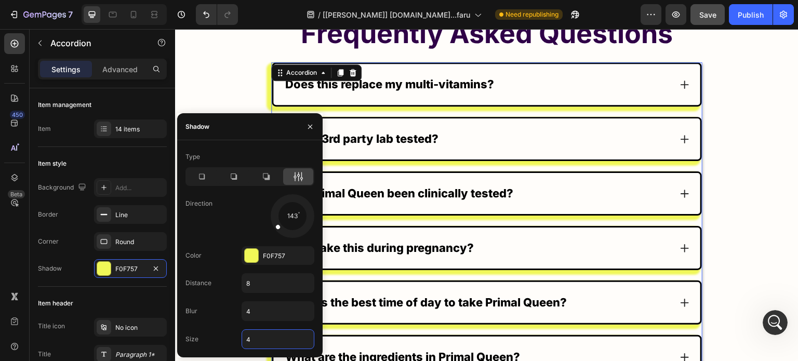
click at [260, 335] on input "4" at bounding box center [278, 339] width 72 height 19
click at [260, 335] on input "3" at bounding box center [278, 339] width 72 height 19
type input "1"
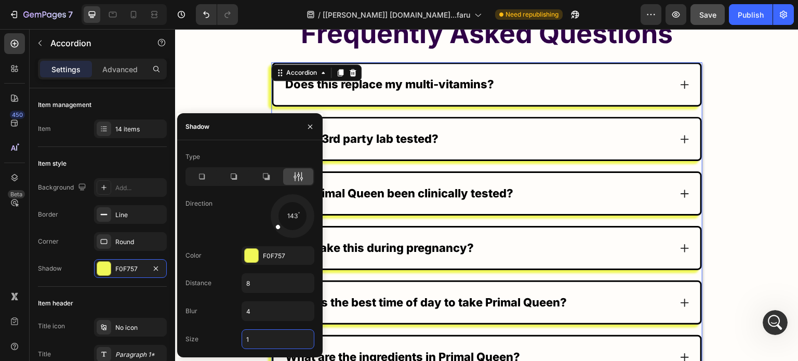
click at [260, 335] on input "1" at bounding box center [278, 339] width 72 height 19
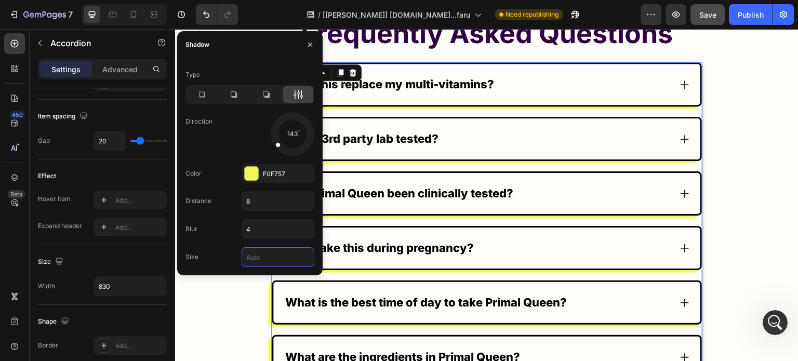
scroll to position [624, 0]
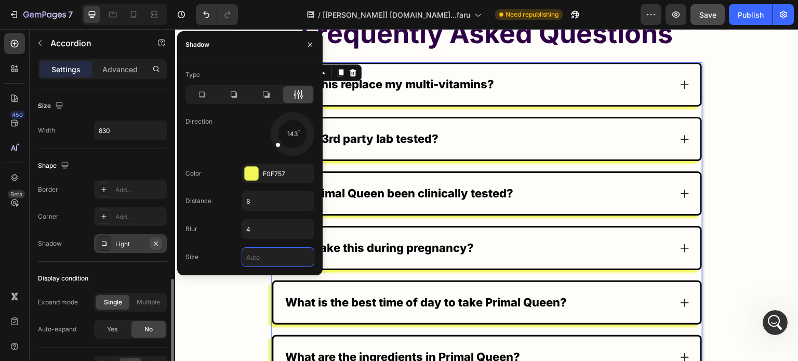
click at [154, 240] on icon "button" at bounding box center [156, 244] width 8 height 8
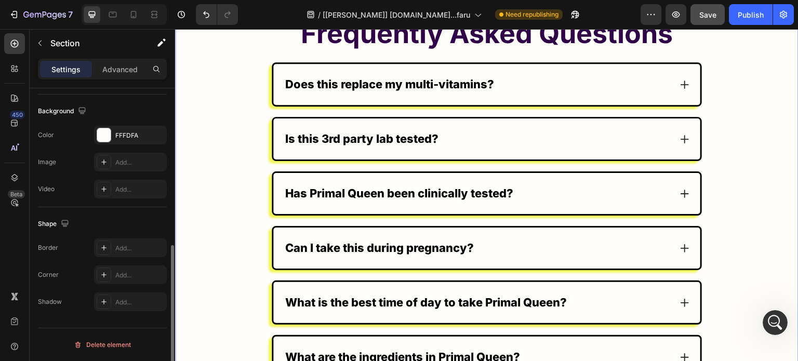
scroll to position [0, 0]
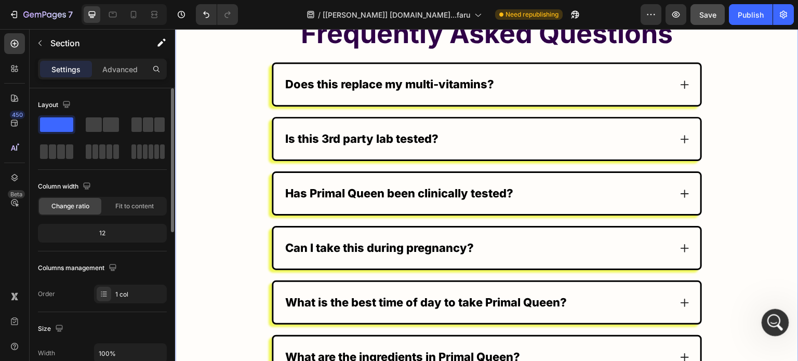
click at [765, 322] on div "Open Intercom Messenger" at bounding box center [774, 321] width 34 height 34
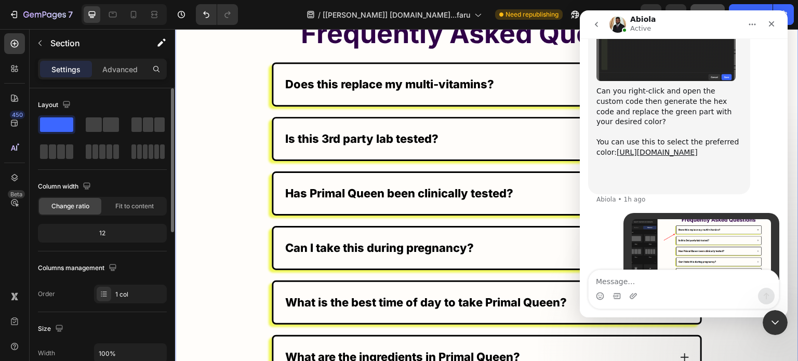
scroll to position [923, 0]
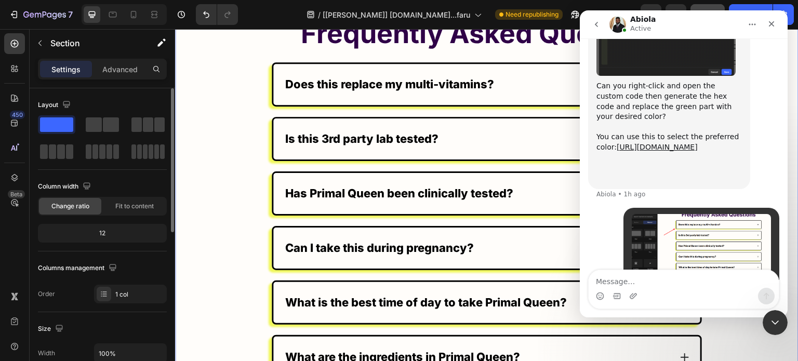
click at [673, 270] on textarea "Message…" at bounding box center [684, 279] width 190 height 18
click at [674, 274] on textarea "how do i it" at bounding box center [684, 279] width 190 height 18
type textarea "how do i it"
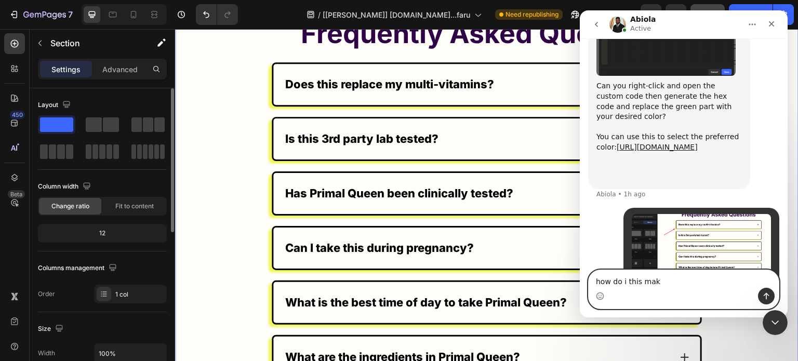
type textarea "how do i this make"
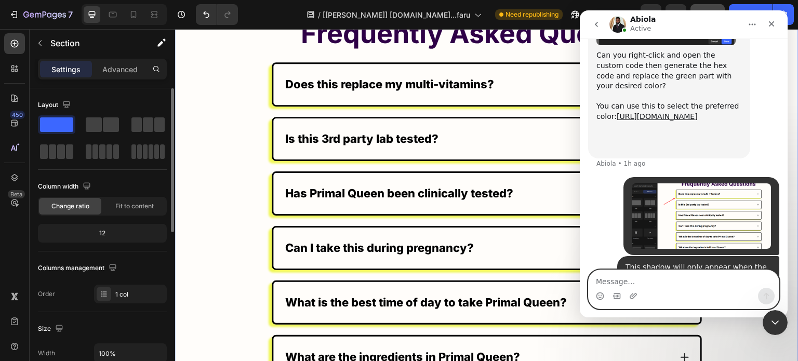
scroll to position [947, 0]
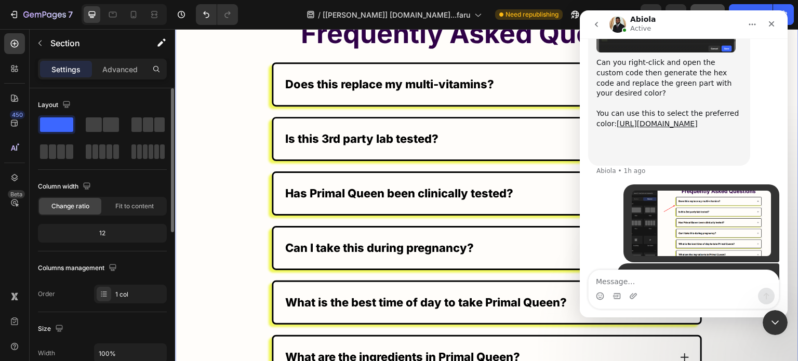
click at [734, 304] on div "how do i this make" at bounding box center [737, 309] width 69 height 10
click at [688, 270] on textarea "Message…" at bounding box center [684, 279] width 190 height 18
drag, startPoint x: 772, startPoint y: 316, endPoint x: 1526, endPoint y: 620, distance: 813.1
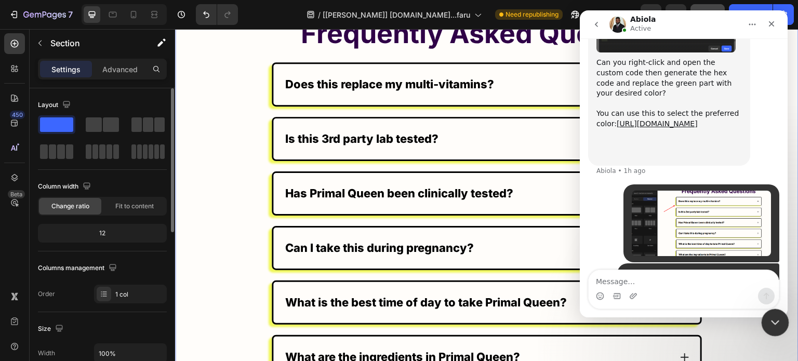
click at [771, 315] on icon "Close Intercom Messenger" at bounding box center [774, 321] width 12 height 12
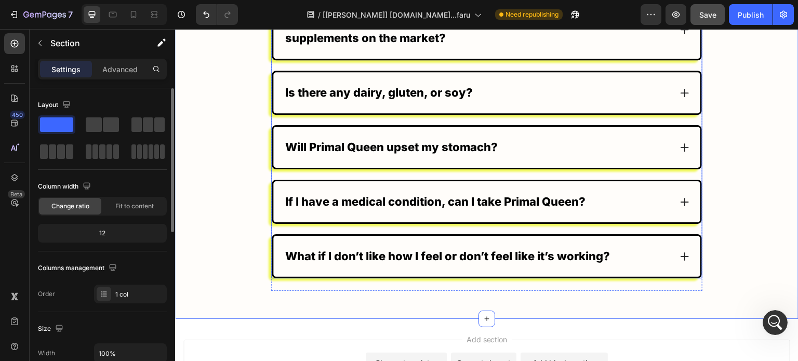
scroll to position [7891, 0]
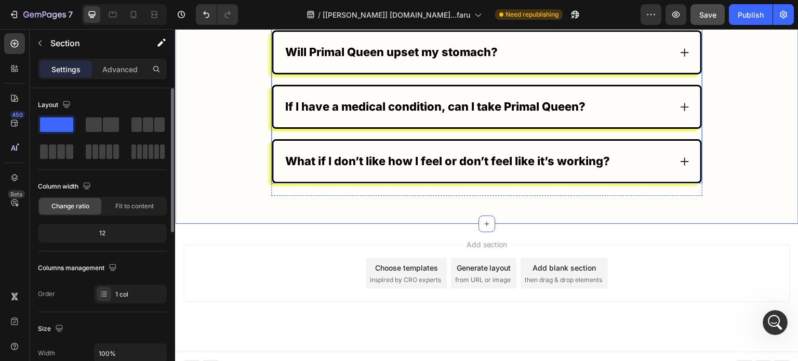
click at [671, 147] on div "What if I don’t like how I feel or don’t feel like it’s working?" at bounding box center [486, 161] width 427 height 41
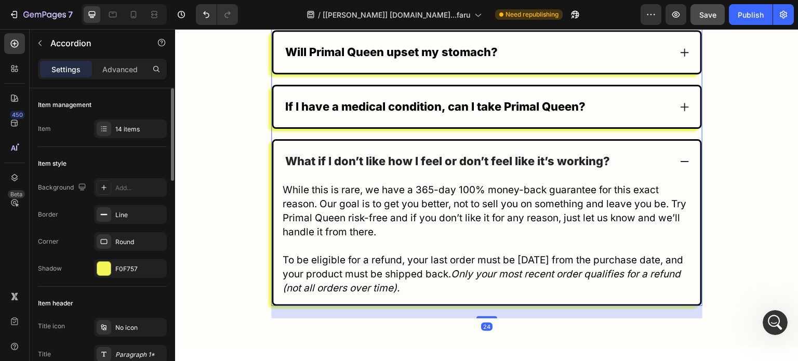
click at [671, 147] on div "What if I don’t like how I feel or don’t feel like it’s working?" at bounding box center [486, 161] width 427 height 41
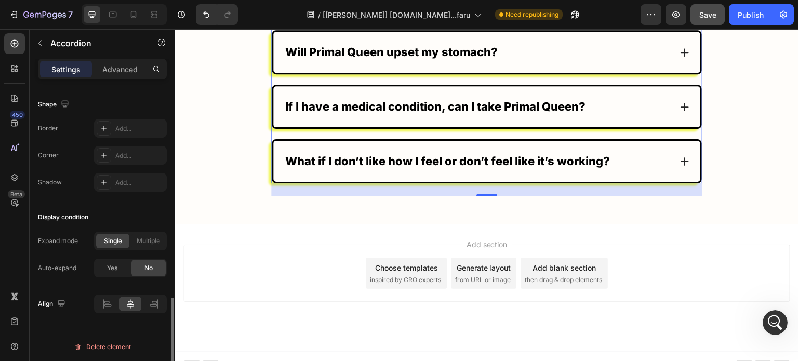
scroll to position [477, 0]
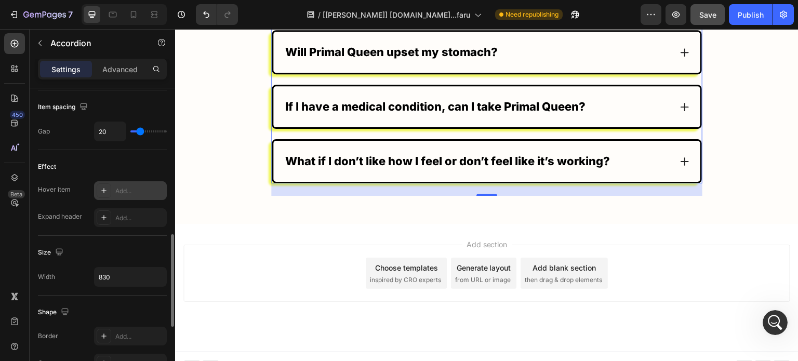
click at [125, 184] on div "Add..." at bounding box center [130, 190] width 73 height 19
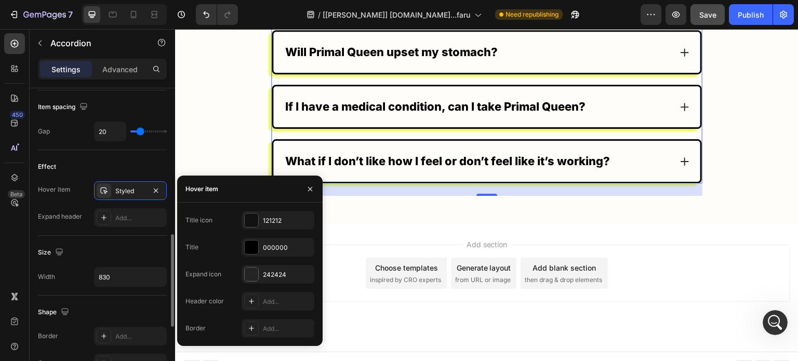
click at [68, 232] on div "Effect Hover item Styled Expand header Add..." at bounding box center [102, 193] width 129 height 86
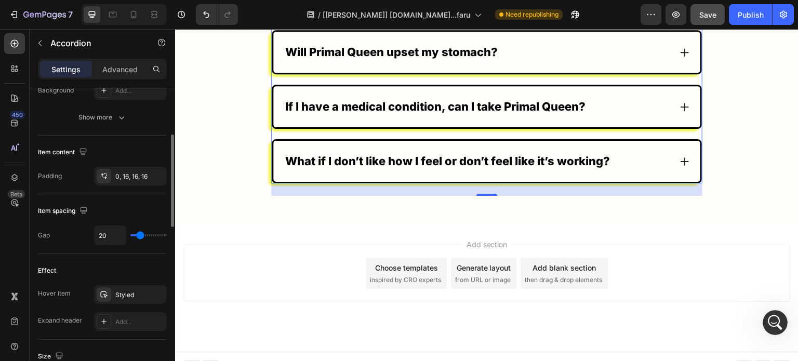
scroll to position [321, 0]
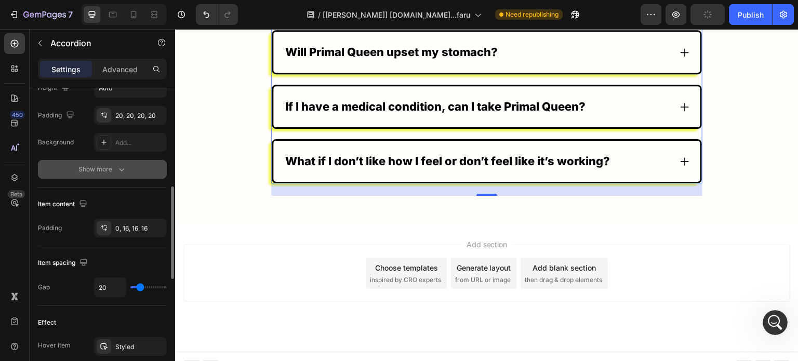
click at [99, 173] on div "Show more" at bounding box center [102, 169] width 48 height 10
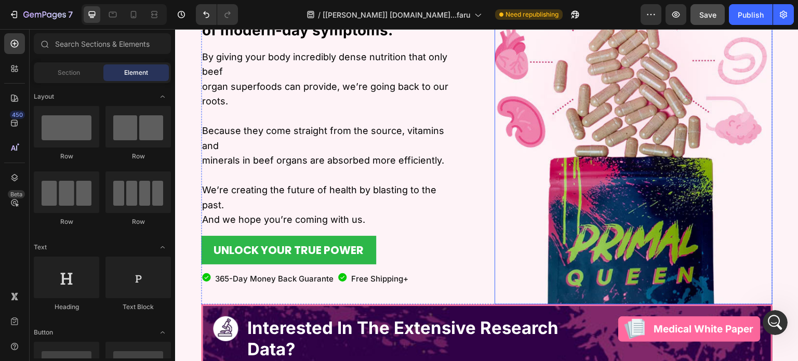
scroll to position [925, 0]
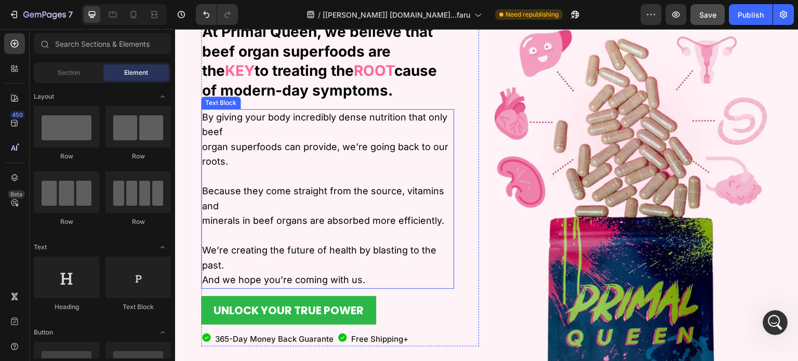
click at [364, 115] on p "By giving your body incredibly dense nutrition that only beef organ superfoods …" at bounding box center [327, 199] width 251 height 178
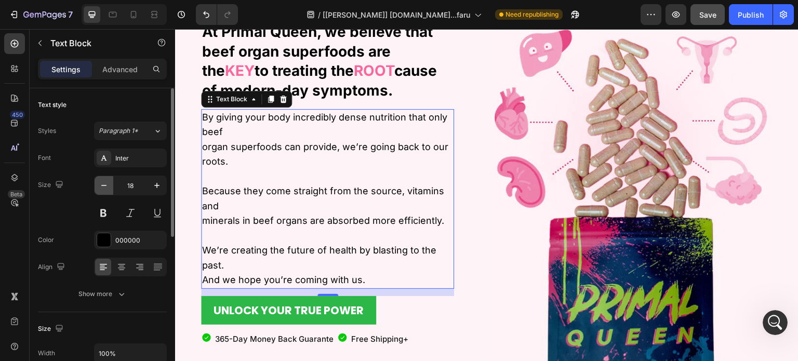
click at [106, 187] on icon "button" at bounding box center [104, 185] width 10 height 10
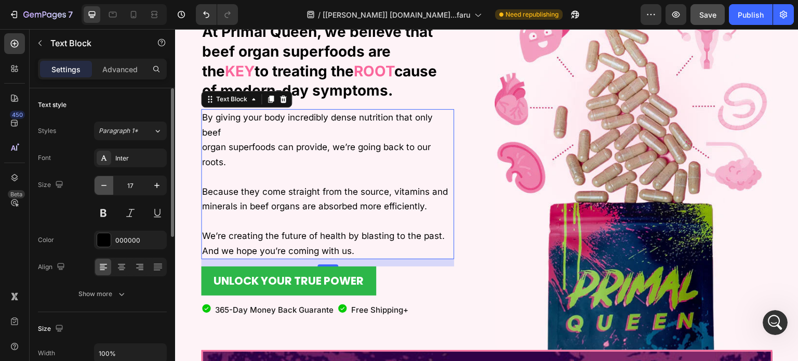
click at [106, 187] on icon "button" at bounding box center [104, 185] width 10 height 10
type input "16"
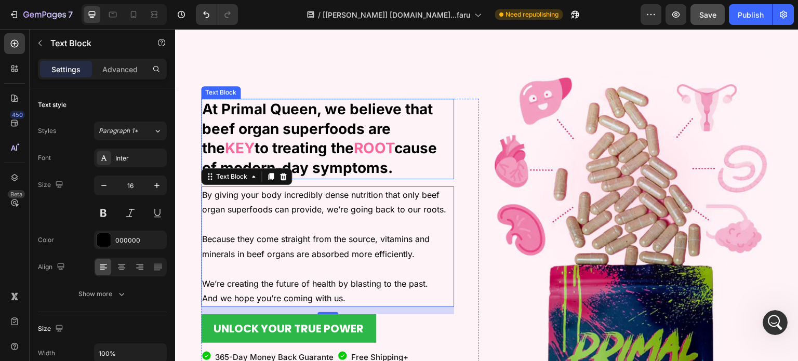
scroll to position [903, 0]
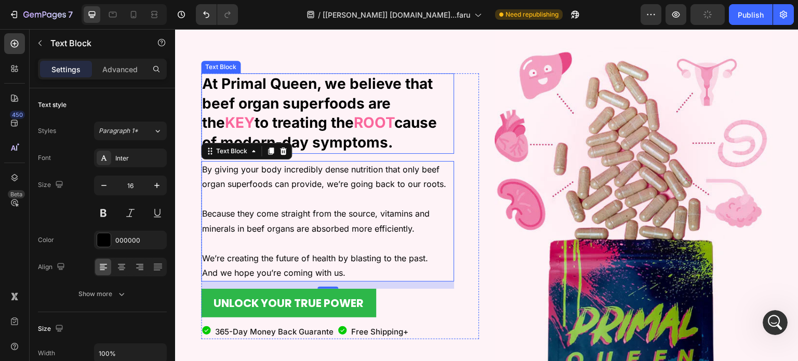
click at [377, 108] on strong "At Primal Queen, we believe that beef organ superfoods are the" at bounding box center [317, 103] width 231 height 57
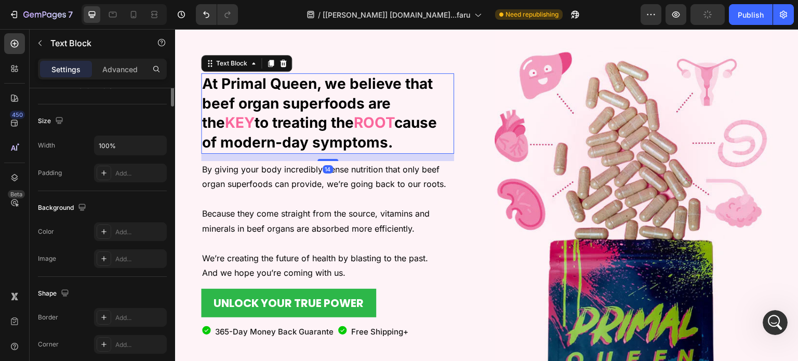
scroll to position [0, 0]
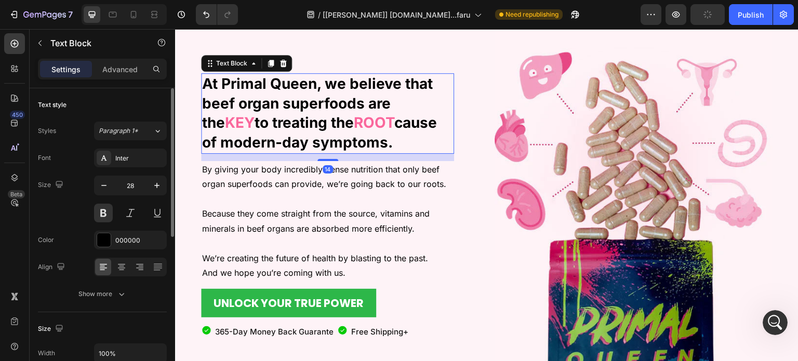
click at [266, 116] on strong "to treating the" at bounding box center [304, 123] width 99 height 18
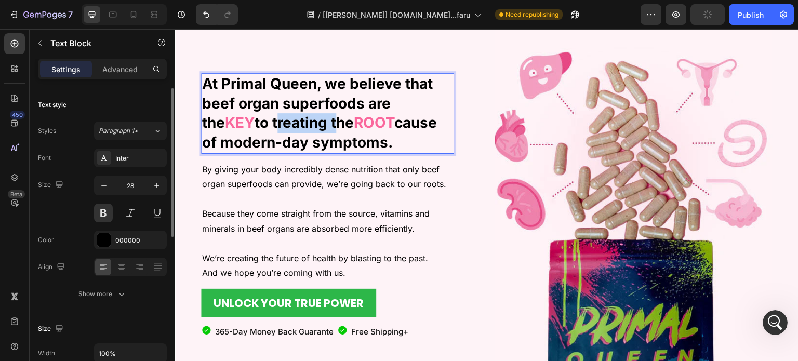
click at [266, 116] on strong "to treating the" at bounding box center [304, 123] width 99 height 18
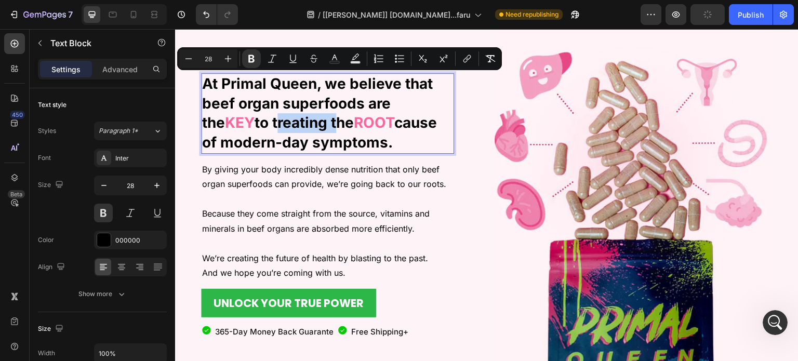
copy p "At Primal Queen, we believe that beef organ superfoods are the KEY to treating …"
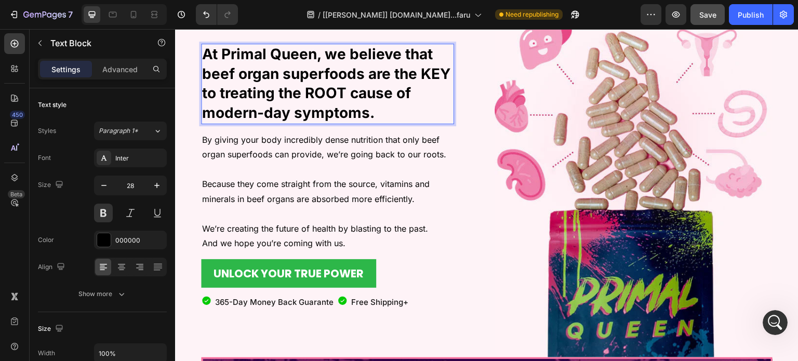
scroll to position [903, 0]
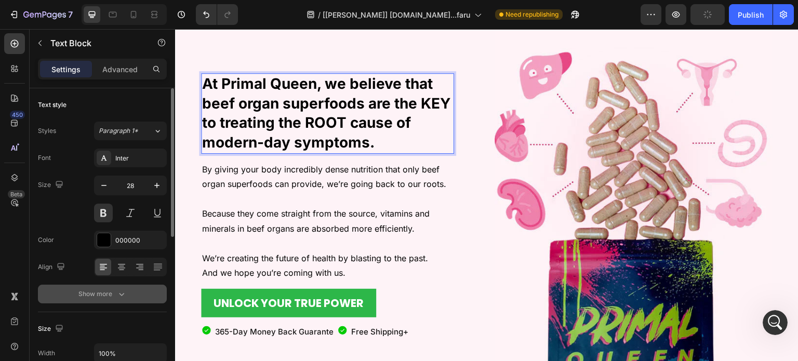
click at [107, 293] on div "Show more" at bounding box center [102, 294] width 48 height 10
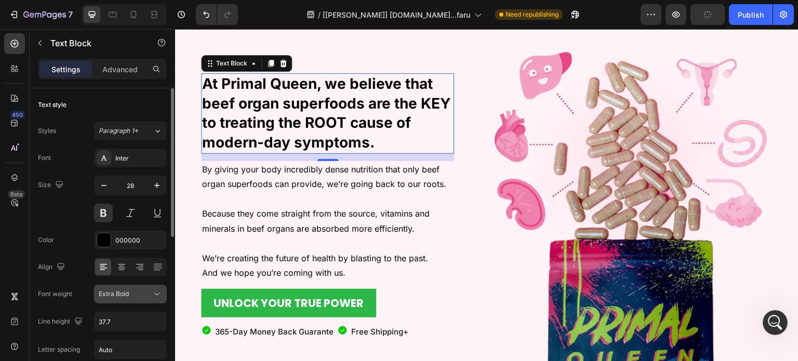
click at [106, 293] on span "Extra Bold" at bounding box center [114, 294] width 30 height 8
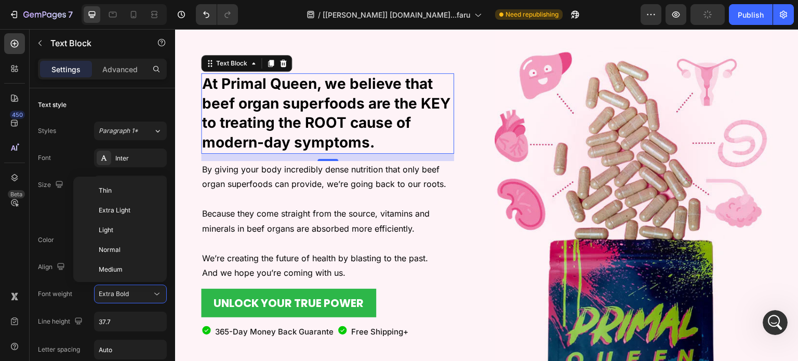
scroll to position [75, 0]
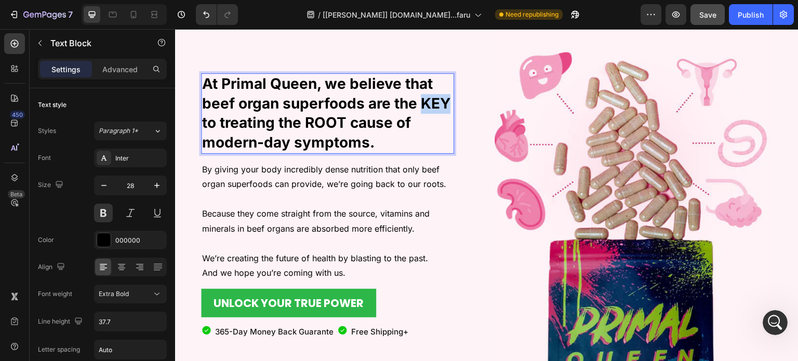
drag, startPoint x: 418, startPoint y: 101, endPoint x: 429, endPoint y: 102, distance: 10.5
click at [429, 102] on p "At Primal Queen, we believe that beef organ superfoods are the KEY to treating …" at bounding box center [327, 113] width 251 height 78
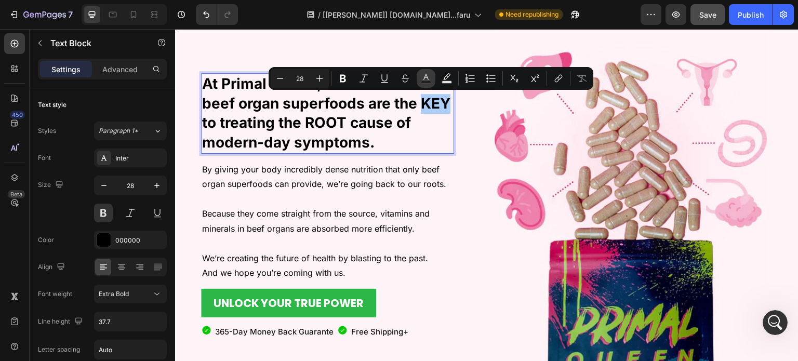
click at [425, 73] on icon "Editor contextual toolbar" at bounding box center [426, 78] width 10 height 10
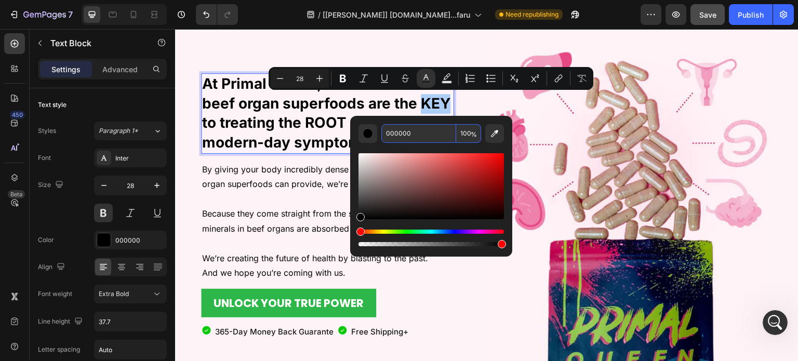
click at [435, 138] on input "000000" at bounding box center [419, 133] width 75 height 19
paste input "#FA679C"
type input "FA679C"
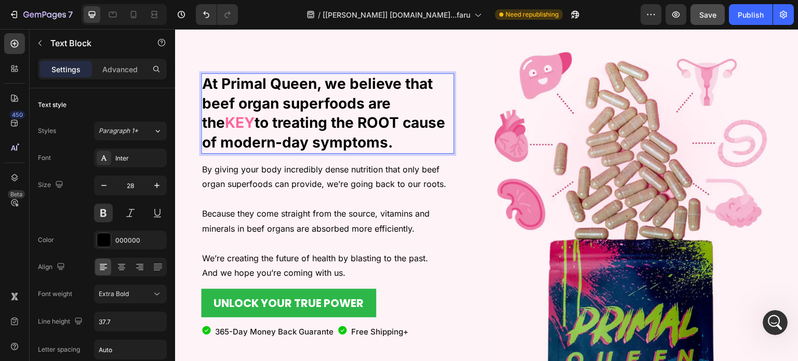
click at [286, 127] on p "At Primal Queen, we believe that beef organ superfoods are the KEY to treating …" at bounding box center [327, 113] width 251 height 78
drag, startPoint x: 304, startPoint y: 120, endPoint x: 338, endPoint y: 122, distance: 33.9
click at [338, 122] on p "At Primal Queen, we believe that beef organ superfoods are the KEY to treating …" at bounding box center [327, 113] width 251 height 78
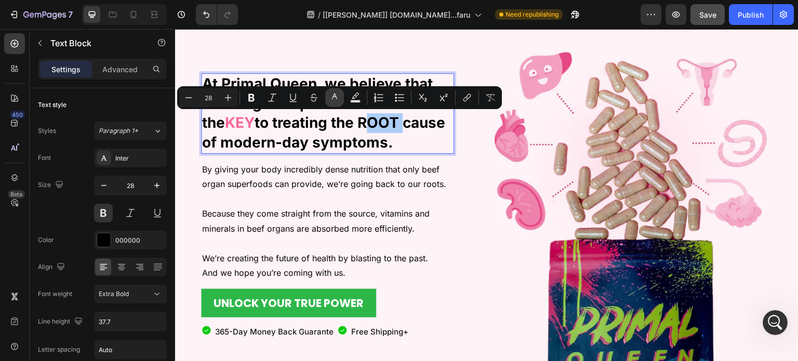
click at [337, 95] on icon "Editor contextual toolbar" at bounding box center [335, 98] width 10 height 10
type input "000000"
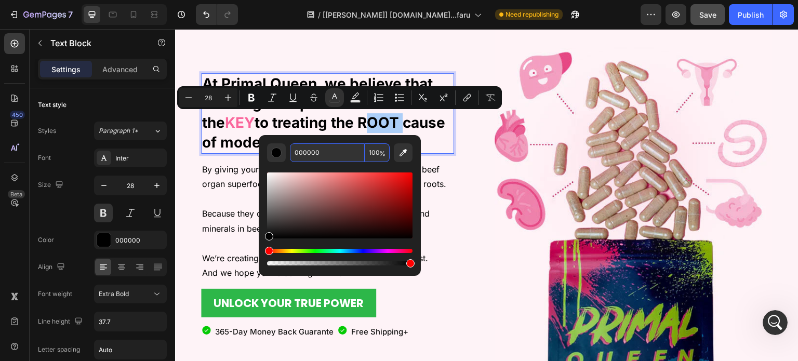
click at [345, 156] on input "000000" at bounding box center [327, 152] width 75 height 19
paste input "#FA679C"
type input "FA679C"
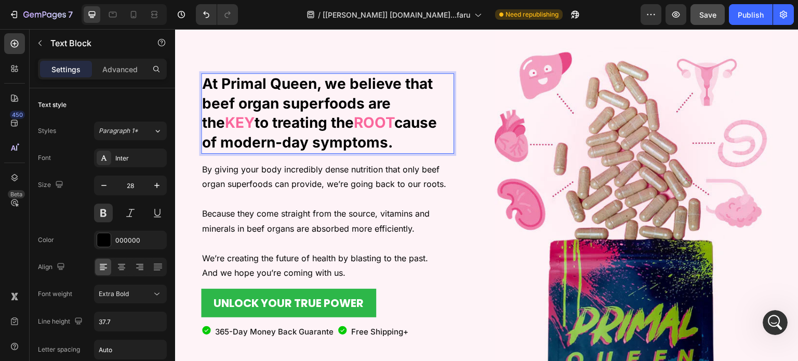
click at [264, 127] on p "At Primal Queen, we believe that beef organ superfoods are the KEY to treating …" at bounding box center [327, 113] width 251 height 78
click at [129, 291] on div "Extra Bold" at bounding box center [125, 294] width 53 height 9
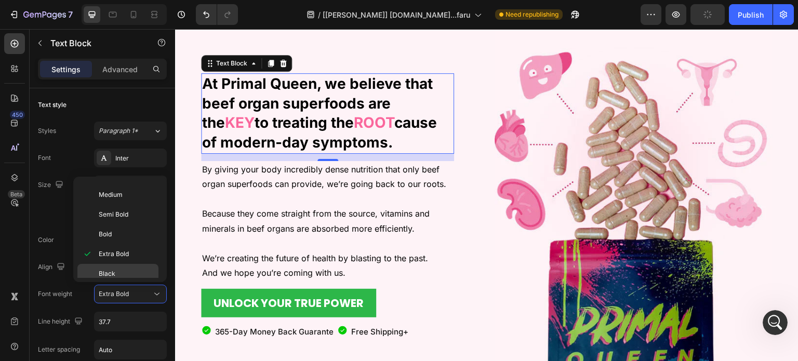
click at [122, 269] on p "Black" at bounding box center [126, 273] width 55 height 9
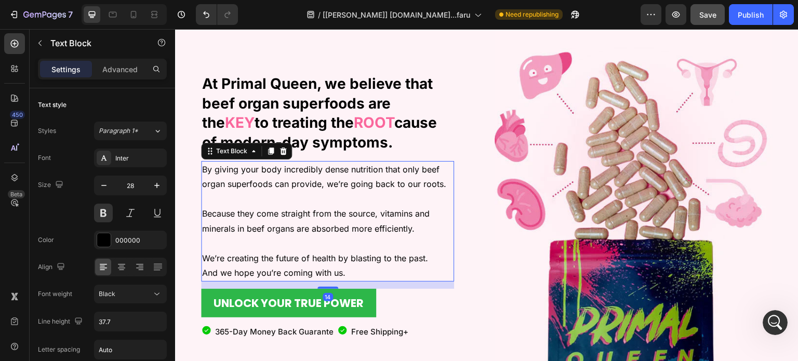
click at [288, 202] on p "By giving your body incredibly dense nutrition that only beef organ superfoods …" at bounding box center [327, 221] width 251 height 119
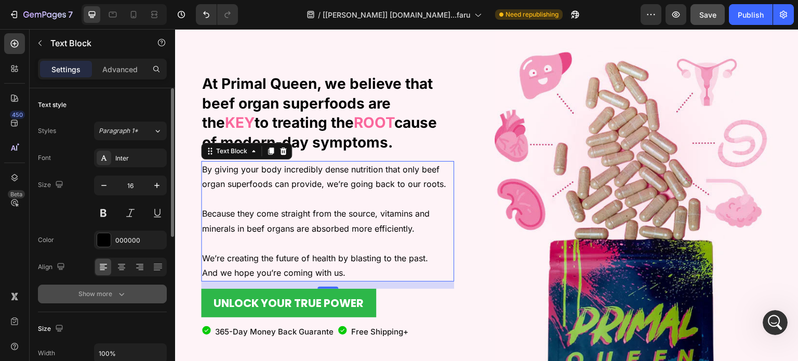
click at [108, 301] on button "Show more" at bounding box center [102, 294] width 129 height 19
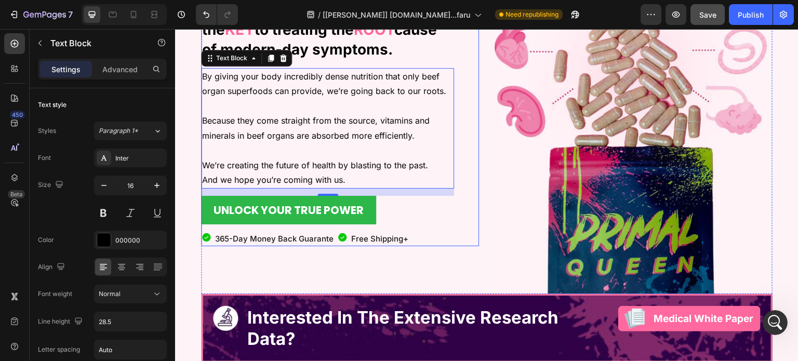
scroll to position [1007, 0]
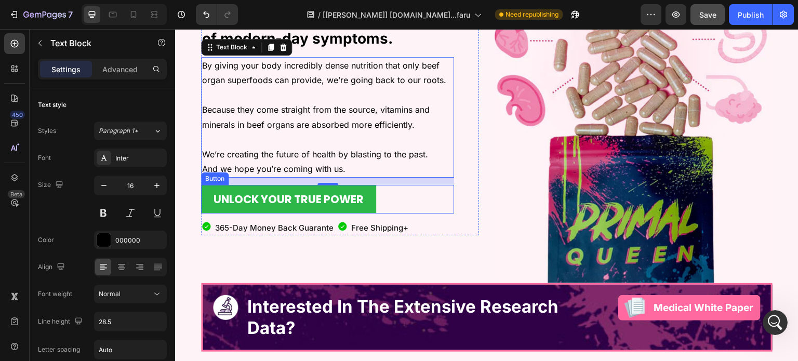
click at [390, 189] on div "UNLOCK YOUR TRUE POWER Button" at bounding box center [327, 199] width 253 height 29
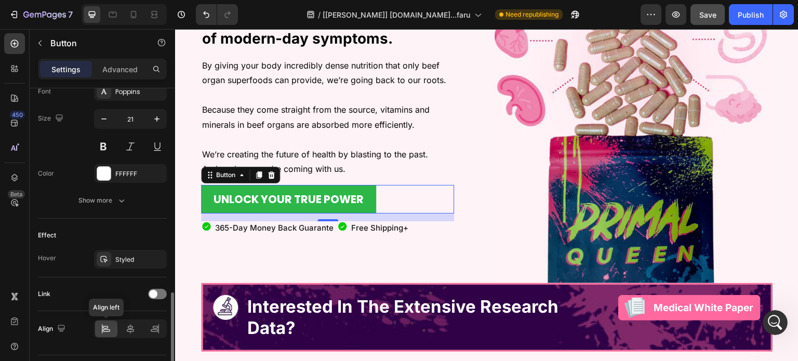
scroll to position [441, 0]
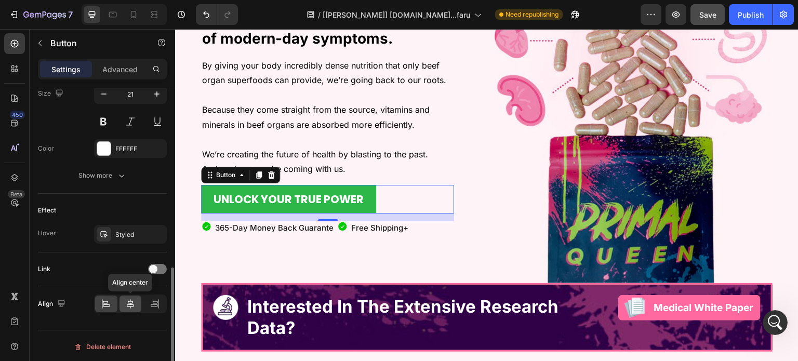
click at [125, 299] on icon at bounding box center [130, 304] width 10 height 10
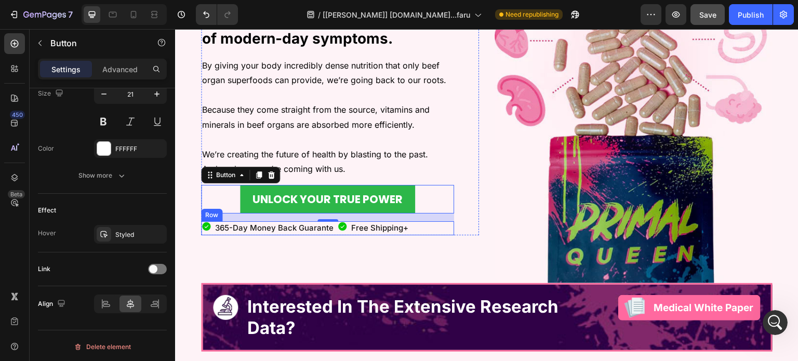
click at [424, 227] on div "Icon 365-Day Money Back Guarante Text Block Icon Free Shipping+ Text Block Row" at bounding box center [327, 228] width 253 height 14
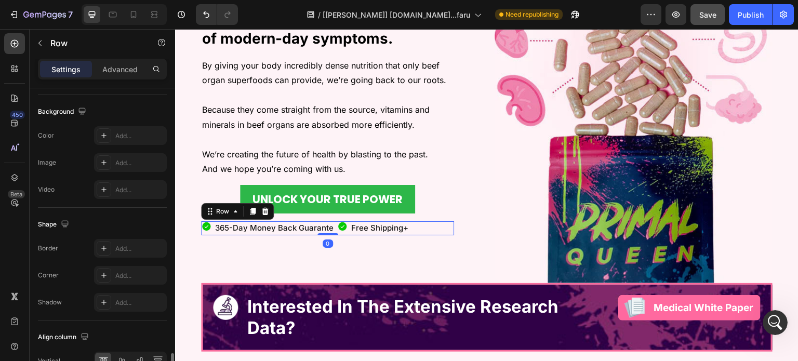
scroll to position [449, 0]
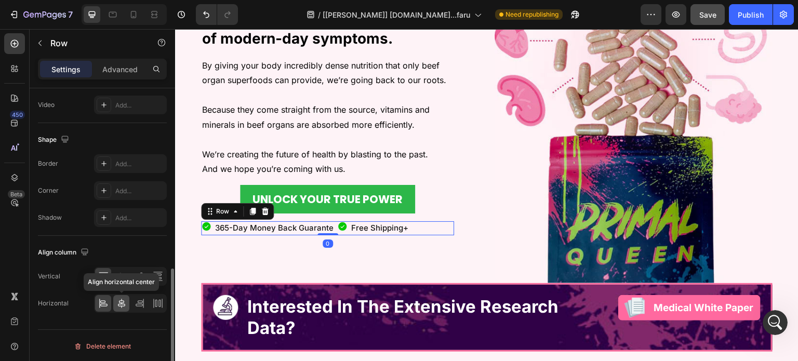
click at [124, 305] on icon at bounding box center [121, 303] width 10 height 10
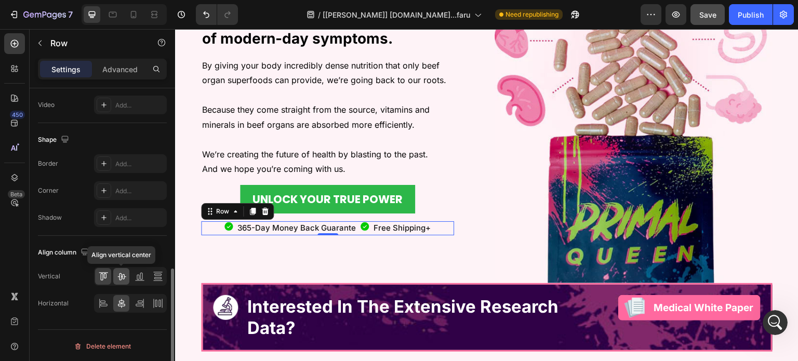
click at [124, 271] on icon at bounding box center [121, 276] width 10 height 10
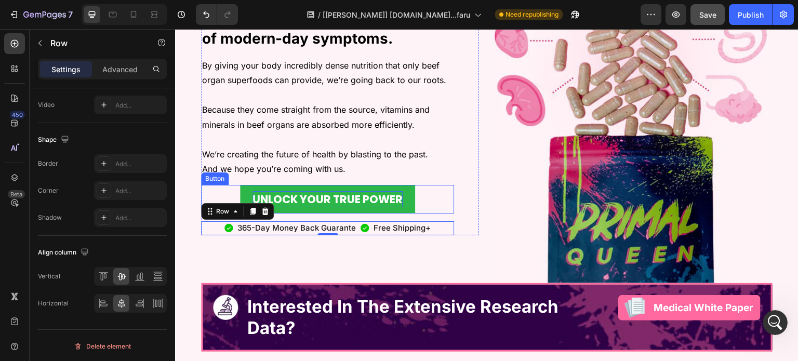
click at [383, 204] on p "UNLOCK YOUR TRUE POWER" at bounding box center [328, 199] width 150 height 17
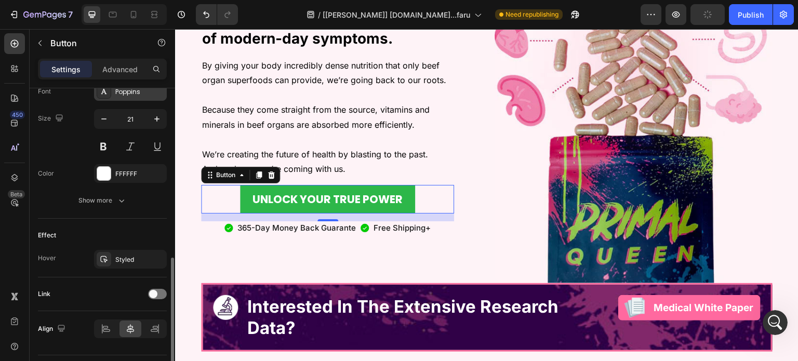
scroll to position [260, 0]
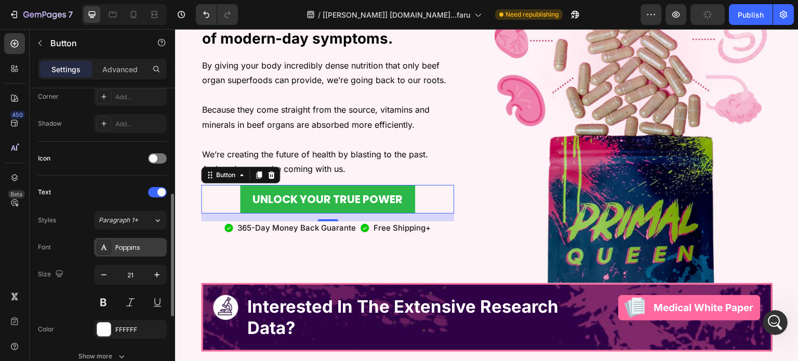
click at [118, 248] on div "Poppins" at bounding box center [139, 247] width 49 height 9
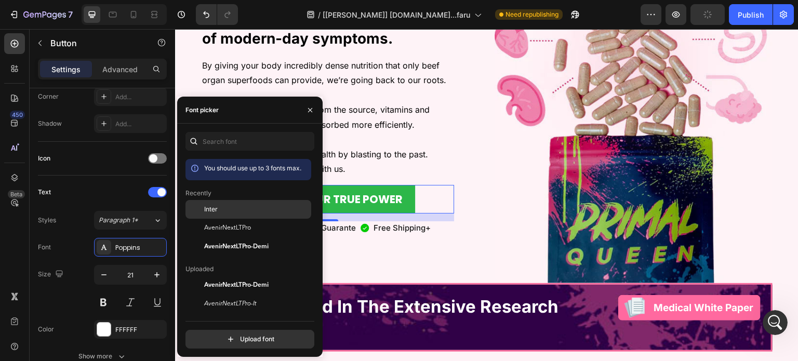
click at [221, 276] on div "Inter" at bounding box center [249, 285] width 126 height 19
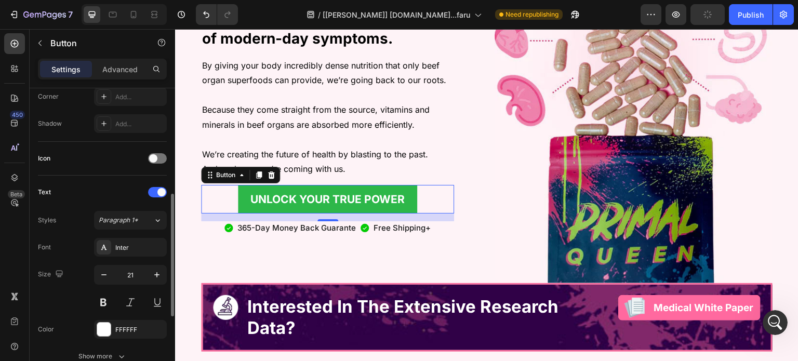
click at [92, 185] on div "Text" at bounding box center [102, 192] width 129 height 17
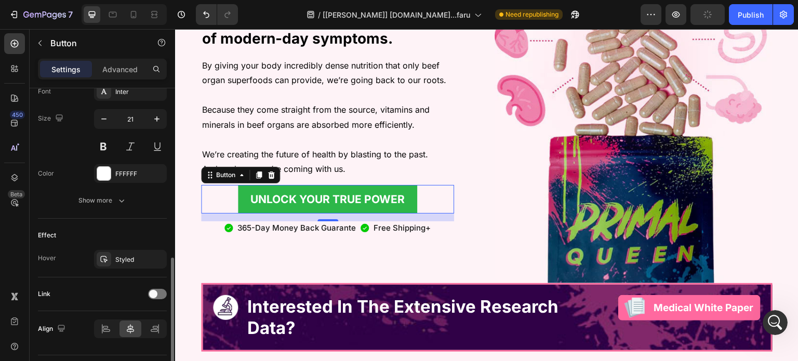
scroll to position [441, 0]
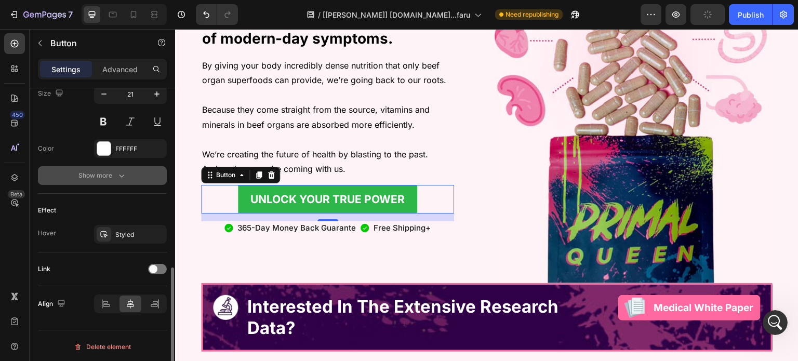
click at [104, 171] on div "Show more" at bounding box center [102, 176] width 48 height 10
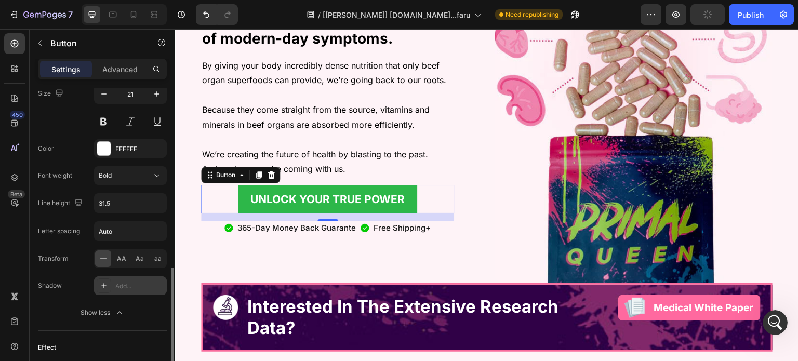
click at [115, 282] on div "Add..." at bounding box center [139, 286] width 49 height 9
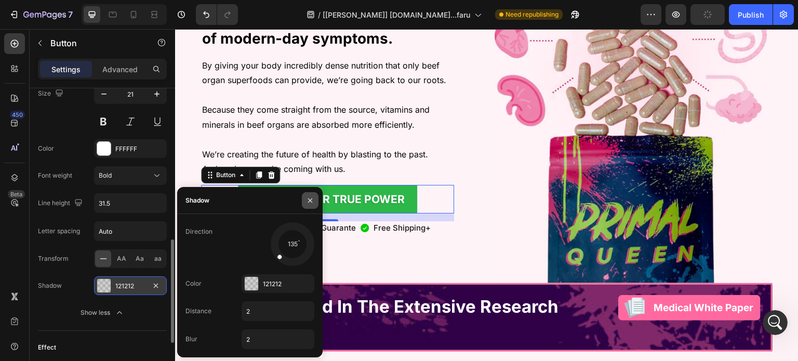
click at [308, 205] on button "button" at bounding box center [310, 200] width 17 height 17
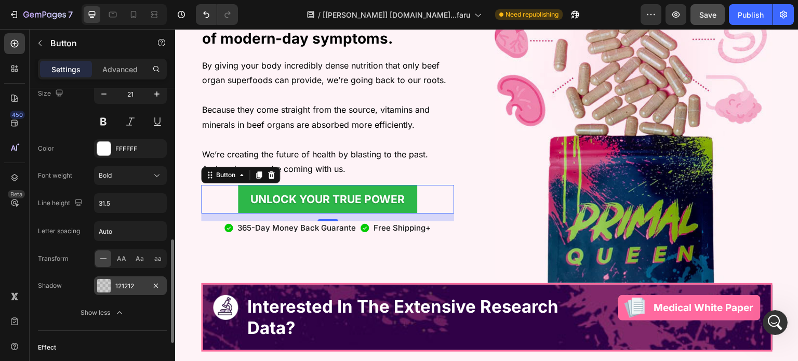
click at [106, 280] on div at bounding box center [104, 286] width 14 height 14
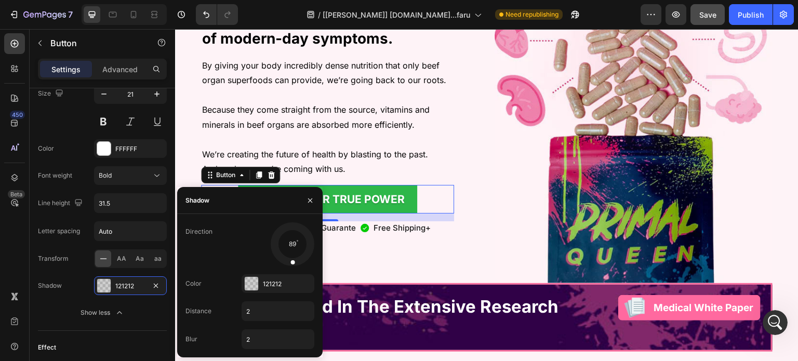
drag, startPoint x: 286, startPoint y: 260, endPoint x: 291, endPoint y: 262, distance: 5.6
click at [291, 262] on div at bounding box center [292, 244] width 46 height 46
click at [312, 203] on icon "button" at bounding box center [310, 200] width 8 height 8
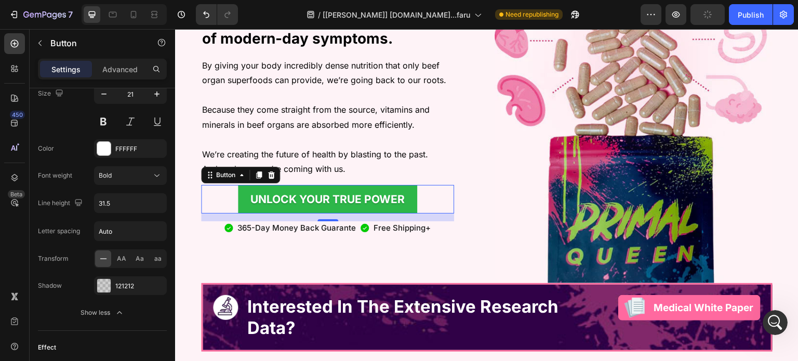
click at [372, 254] on div "At Primal Queen, we believe that beef organ superfoods are the KEY to treating …" at bounding box center [340, 102] width 278 height 362
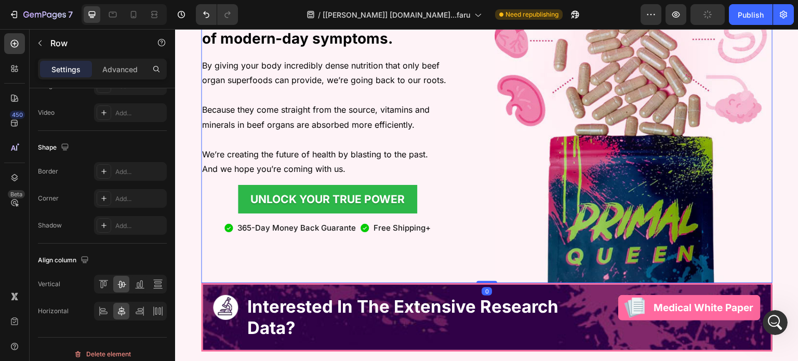
scroll to position [0, 0]
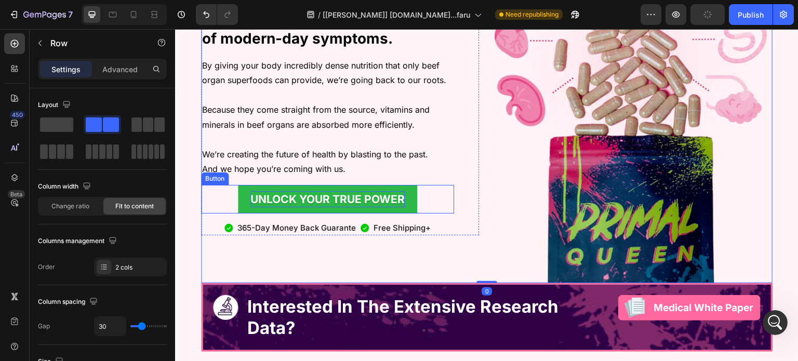
click at [385, 199] on p "UNLOCK YOUR TRUE POWER" at bounding box center [328, 199] width 154 height 17
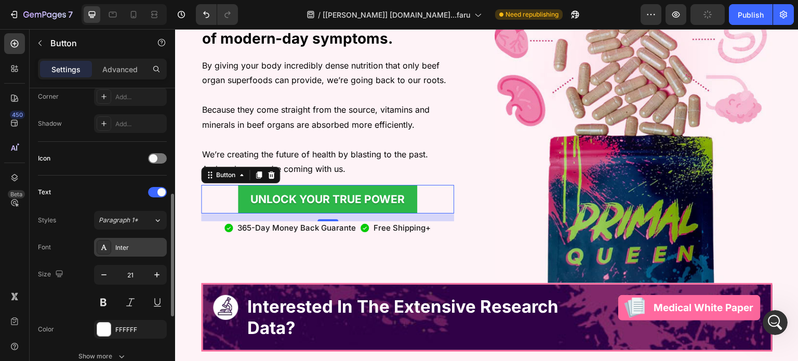
scroll to position [208, 0]
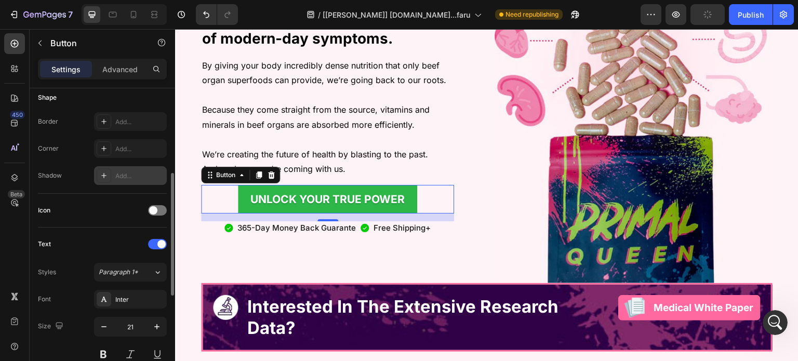
click at [114, 178] on div "Add..." at bounding box center [130, 175] width 73 height 19
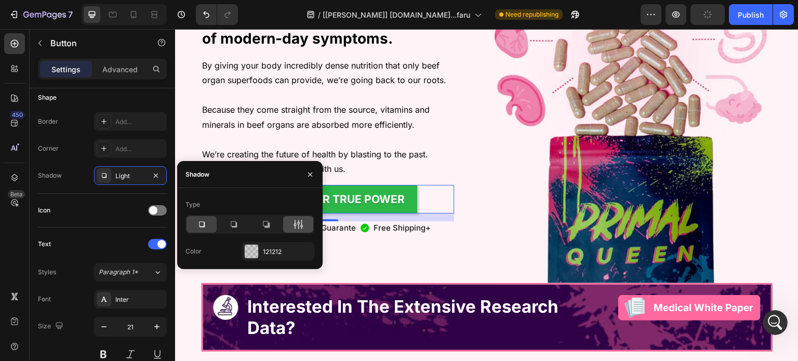
click at [297, 227] on icon at bounding box center [298, 224] width 10 height 10
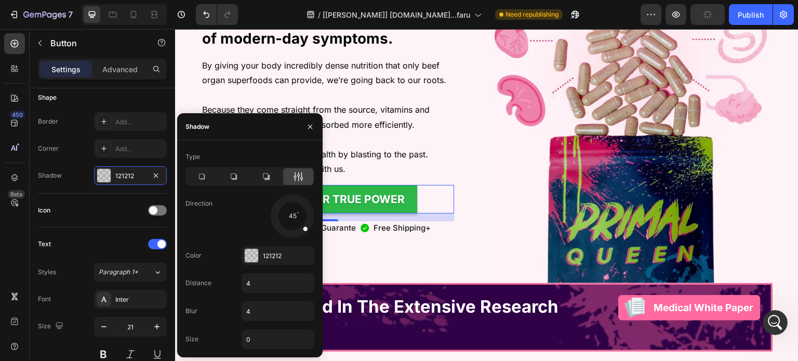
click at [289, 232] on div at bounding box center [292, 216] width 46 height 46
click at [309, 126] on icon "button" at bounding box center [310, 127] width 4 height 4
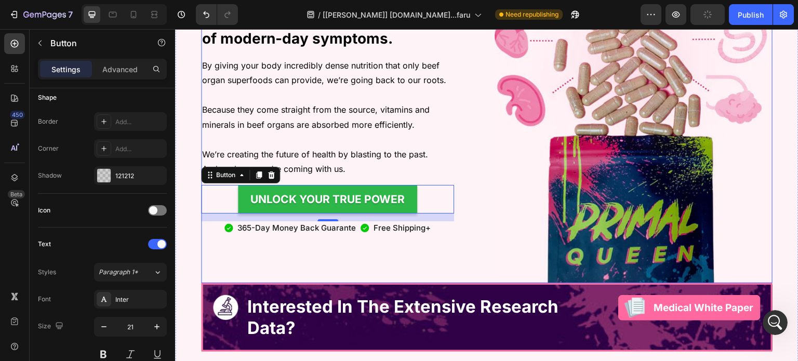
click at [373, 243] on div "At Primal Queen, we believe that beef organ superfoods are the KEY to treating …" at bounding box center [340, 102] width 278 height 362
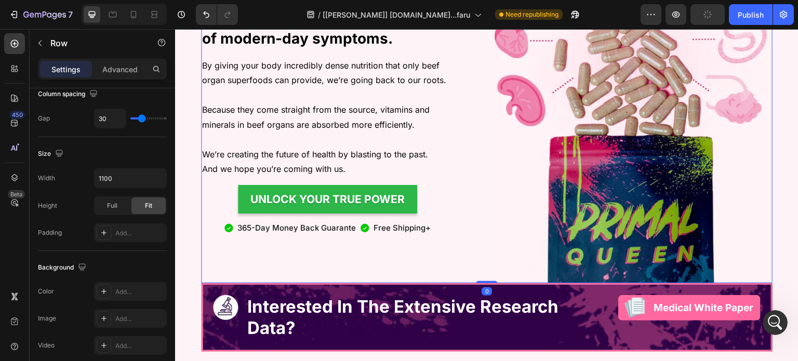
scroll to position [0, 0]
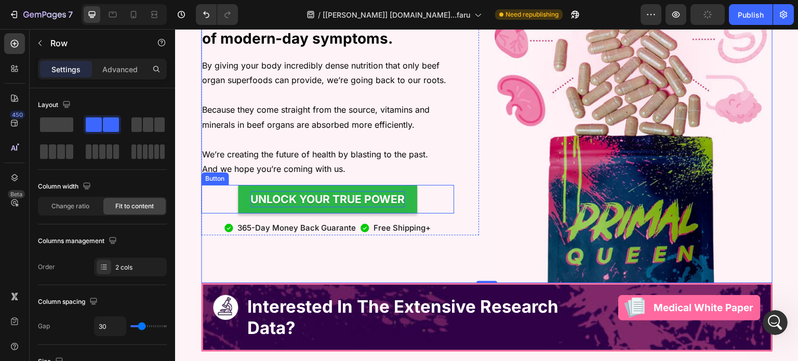
click at [364, 199] on p "UNLOCK YOUR TRUE POWER" at bounding box center [328, 199] width 154 height 17
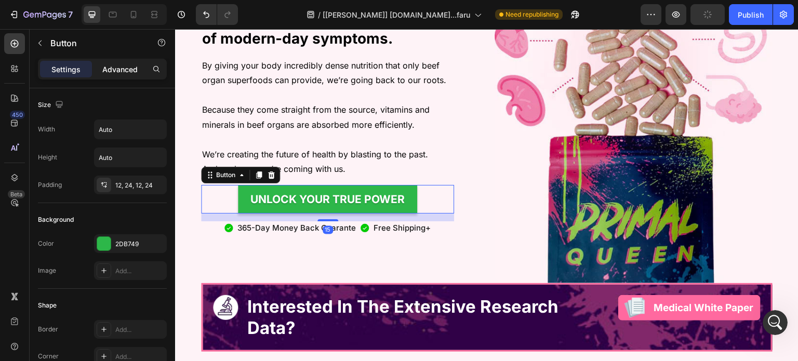
click at [127, 69] on p "Advanced" at bounding box center [119, 69] width 35 height 11
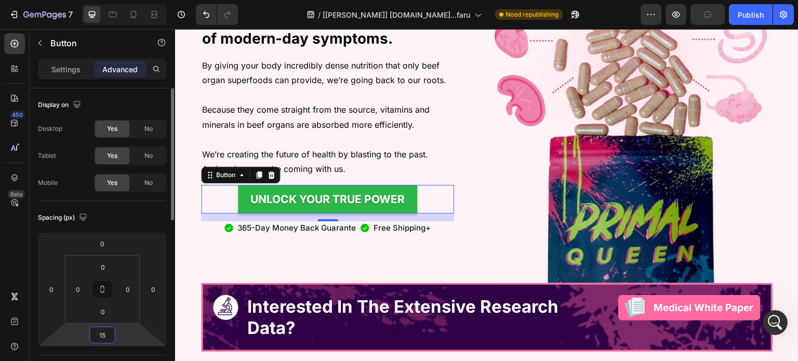
click at [100, 329] on input "15" at bounding box center [102, 335] width 21 height 16
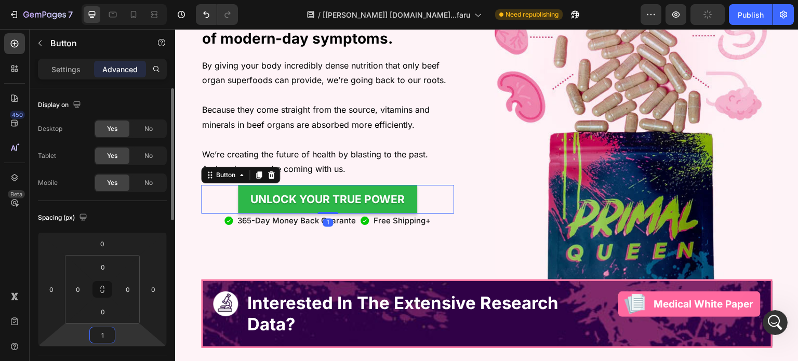
scroll to position [1008, 0]
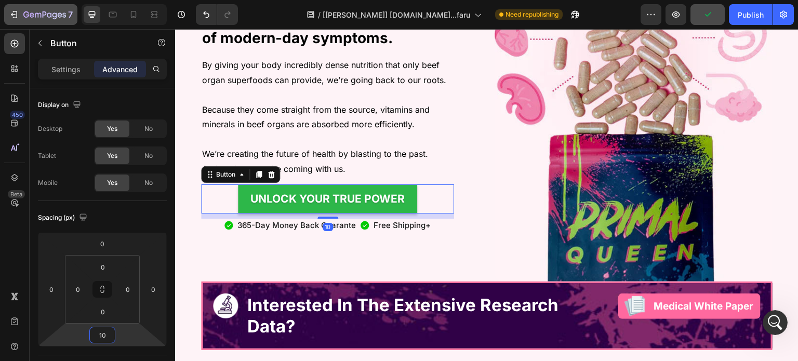
type input "10"
click at [373, 306] on strong "Interested In The Extensive Research Data?" at bounding box center [402, 316] width 311 height 42
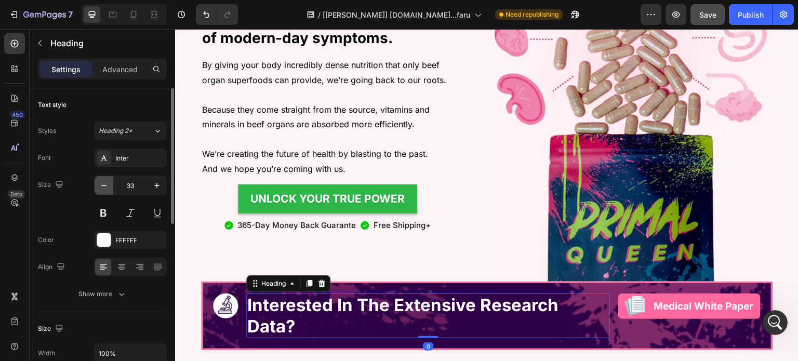
click at [99, 185] on icon "button" at bounding box center [104, 185] width 10 height 10
type input "32"
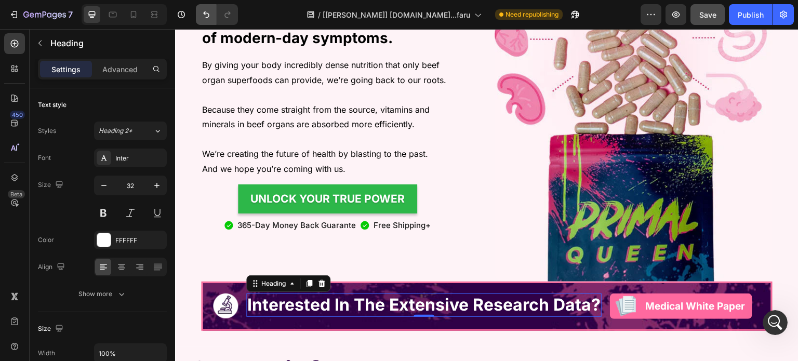
scroll to position [1054, 0]
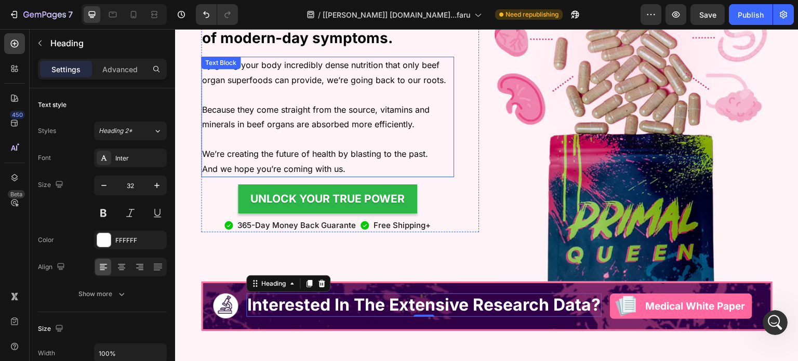
scroll to position [905, 0]
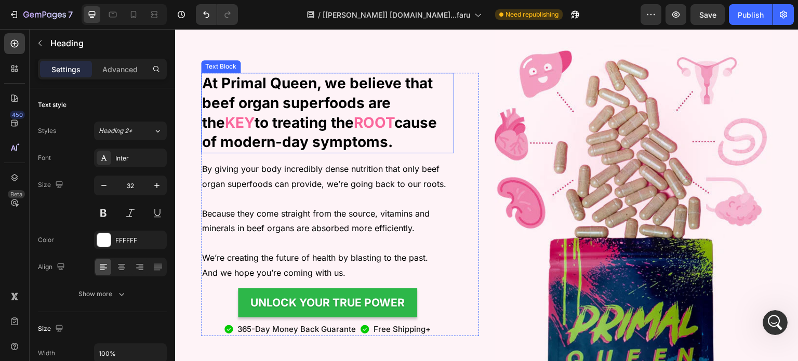
click at [329, 108] on p "At Primal Queen, we believe that beef organ superfoods are the KEY to treating …" at bounding box center [327, 113] width 251 height 78
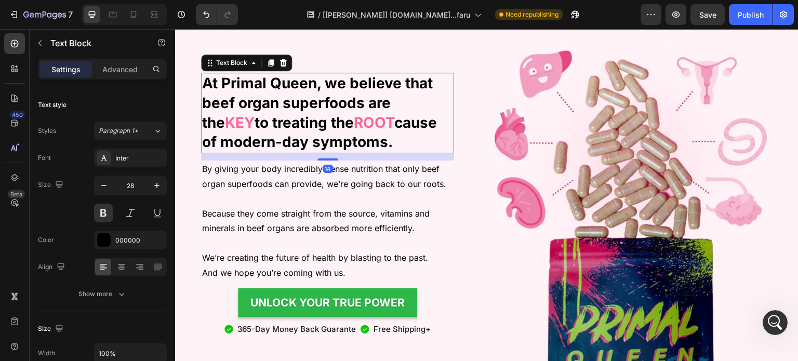
click at [329, 108] on p "At Primal Queen, we believe that beef organ superfoods are the KEY to treating …" at bounding box center [327, 113] width 251 height 78
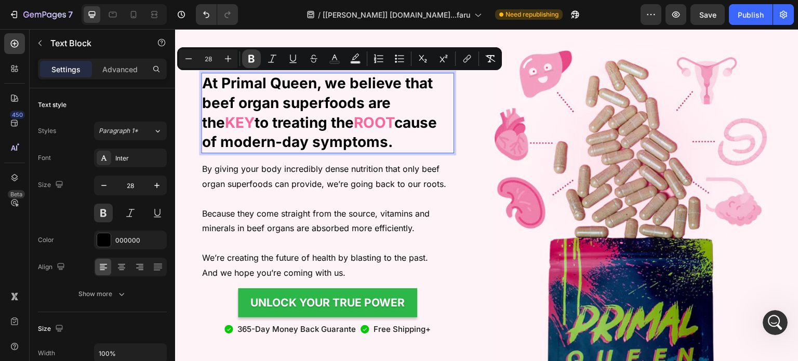
click at [254, 57] on icon "Editor contextual toolbar" at bounding box center [251, 59] width 6 height 8
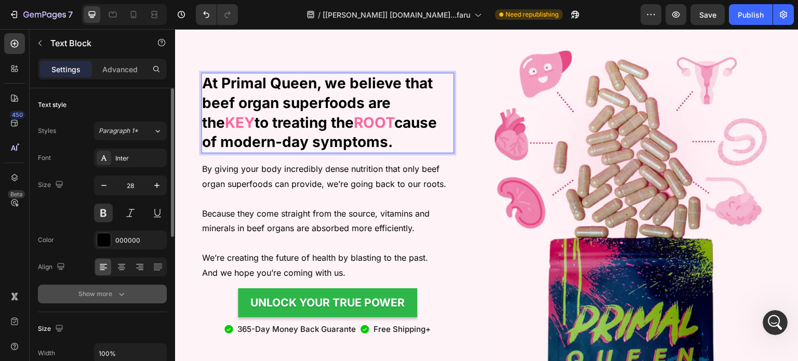
click at [101, 297] on div "Show more" at bounding box center [102, 294] width 48 height 10
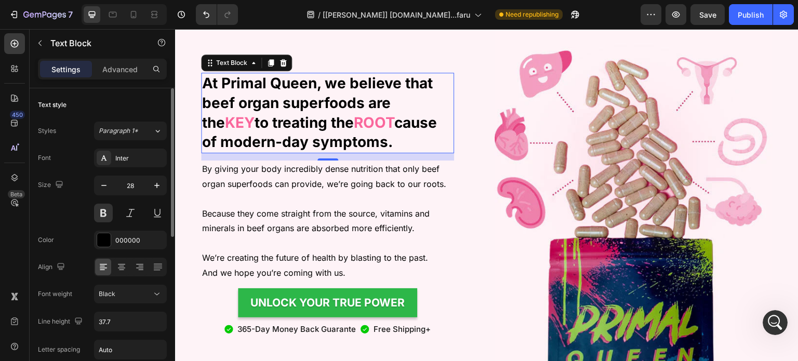
click at [115, 303] on div "Font Inter Size 28 Color 000000 Align Font weight Black Line height 37.7 Letter…" at bounding box center [102, 295] width 129 height 292
click at [120, 293] on div "Black" at bounding box center [125, 294] width 53 height 9
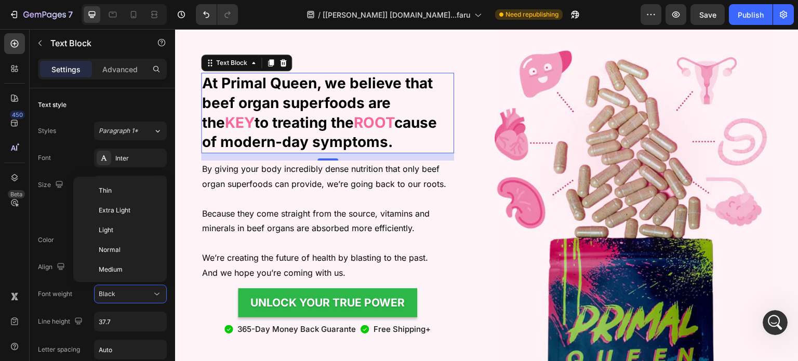
scroll to position [78, 0]
click at [130, 190] on p "Medium" at bounding box center [126, 191] width 55 height 9
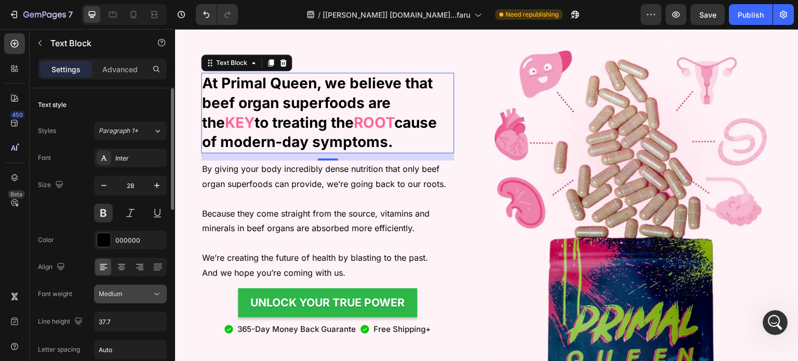
click at [118, 303] on button "Medium" at bounding box center [130, 294] width 73 height 19
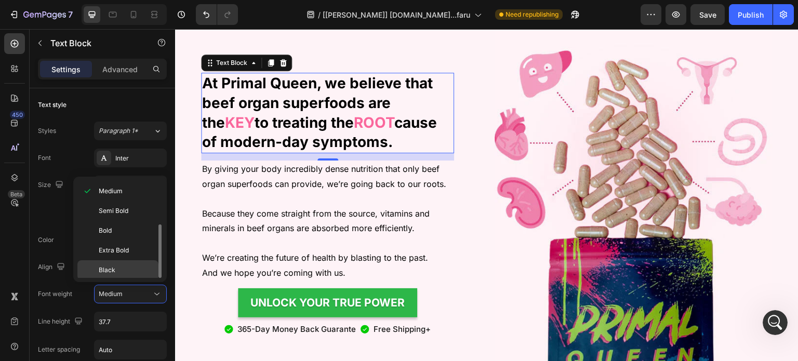
click at [126, 266] on p "Black" at bounding box center [126, 270] width 55 height 9
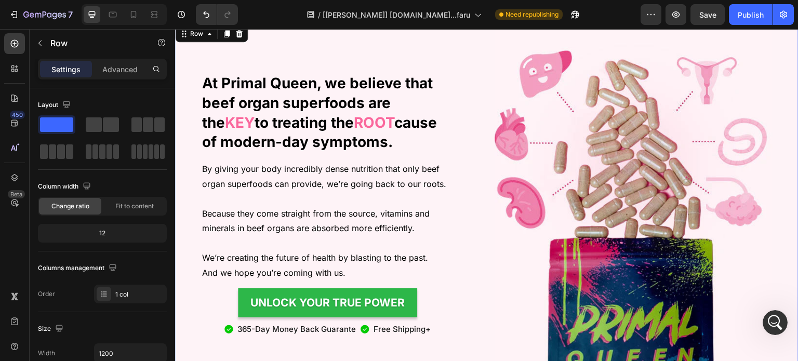
click at [181, 60] on div "At Primal Queen, we believe that beef organ superfoods are the KEY to treating …" at bounding box center [487, 236] width 624 height 427
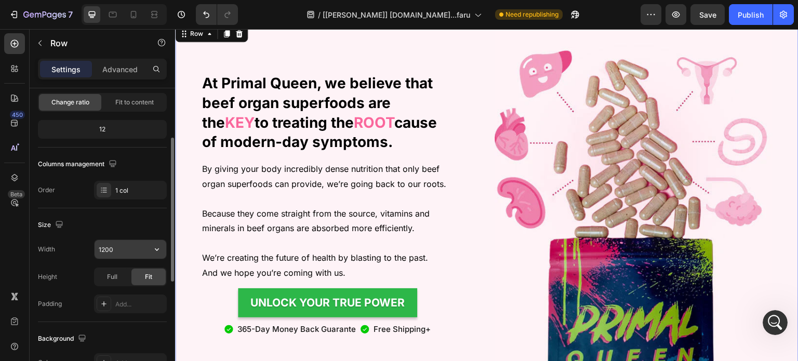
click at [129, 244] on input "1200" at bounding box center [131, 249] width 72 height 19
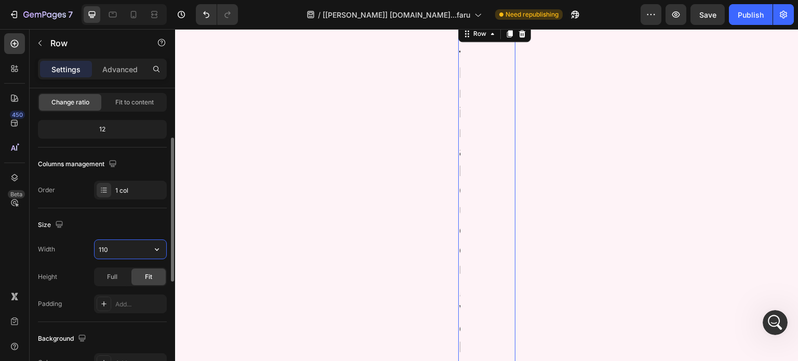
type input "1100"
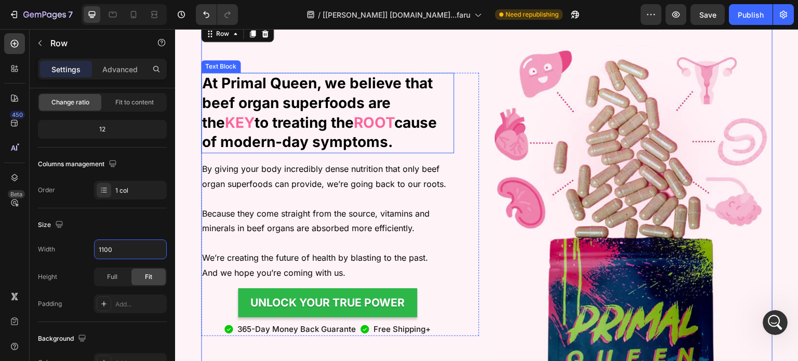
scroll to position [801, 0]
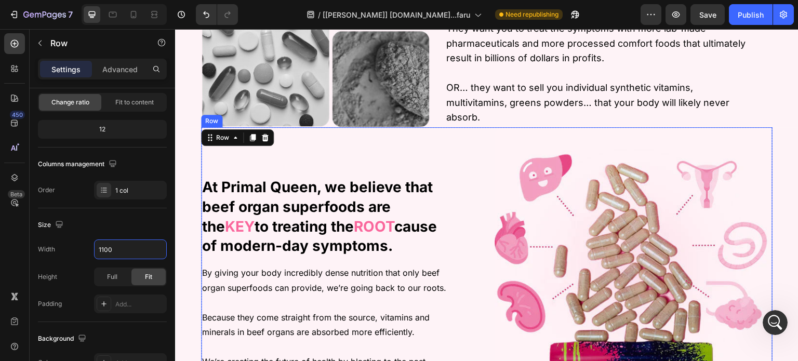
click at [297, 145] on div "At Primal Queen, we believe that beef organ superfoods are the KEY to treating …" at bounding box center [340, 308] width 278 height 362
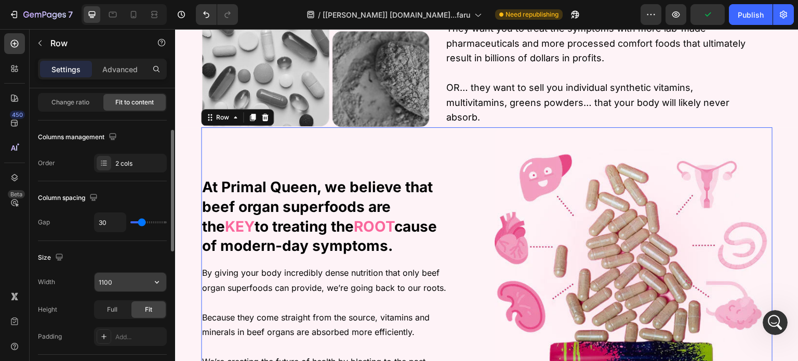
click at [114, 286] on input "1100" at bounding box center [131, 282] width 72 height 19
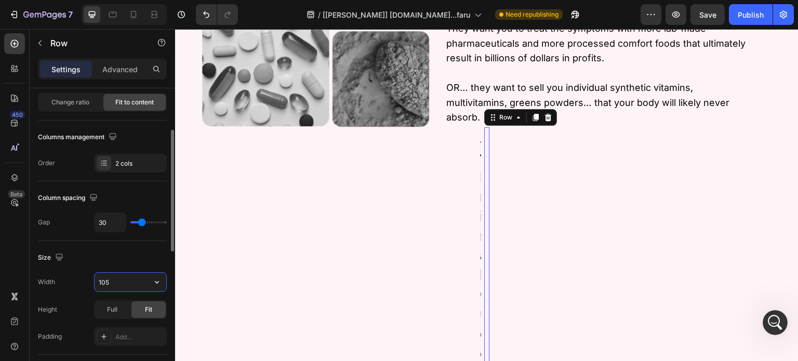
type input "1050"
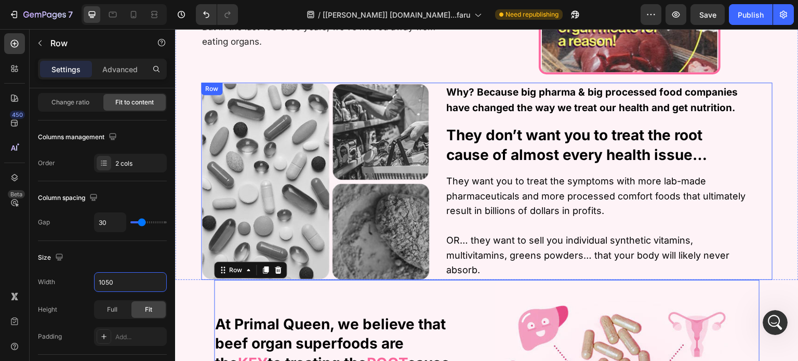
scroll to position [593, 0]
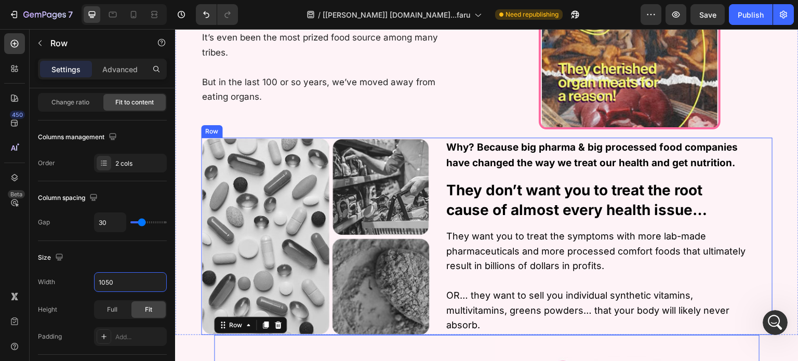
click at [431, 149] on div "Why? Because big pharma & big processed food companies have changed the way we …" at bounding box center [487, 237] width 572 height 198
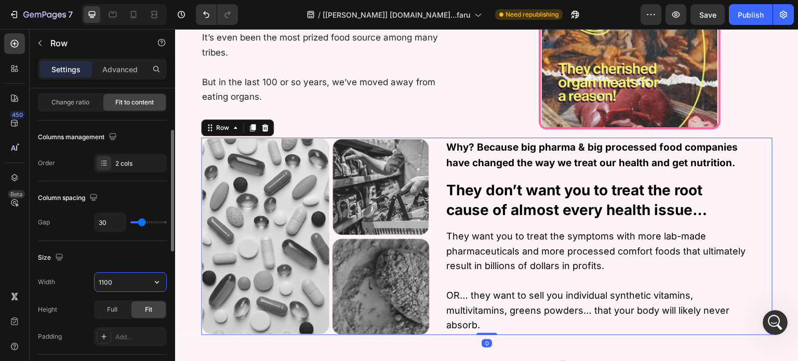
click at [125, 279] on input "1100" at bounding box center [131, 282] width 72 height 19
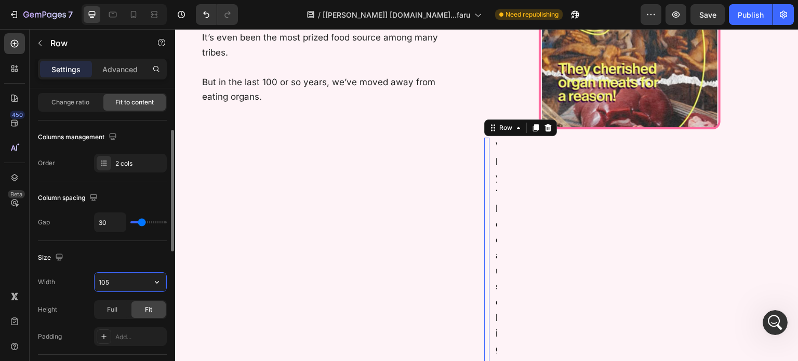
type input "1050"
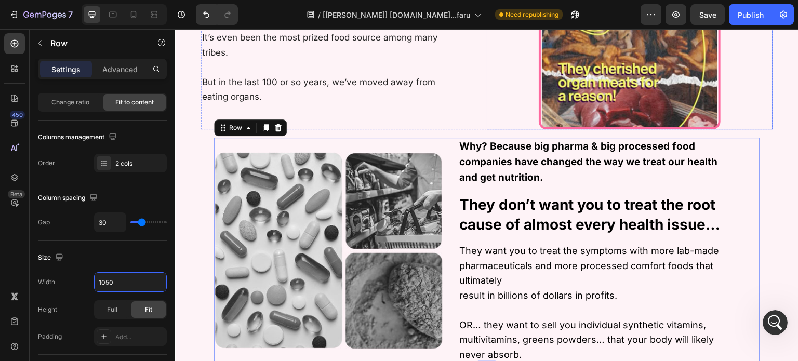
click at [516, 118] on div at bounding box center [630, 51] width 286 height 156
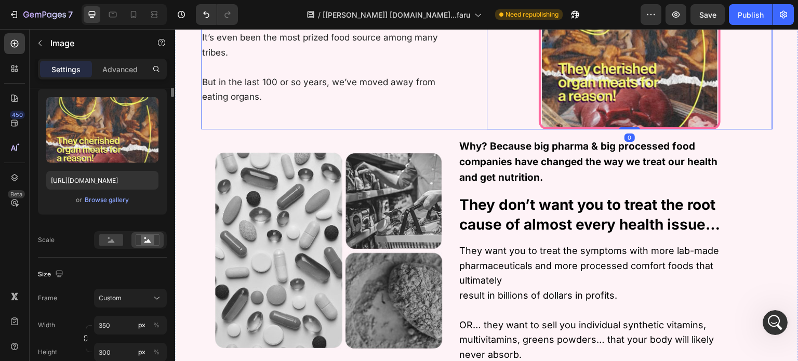
scroll to position [0, 0]
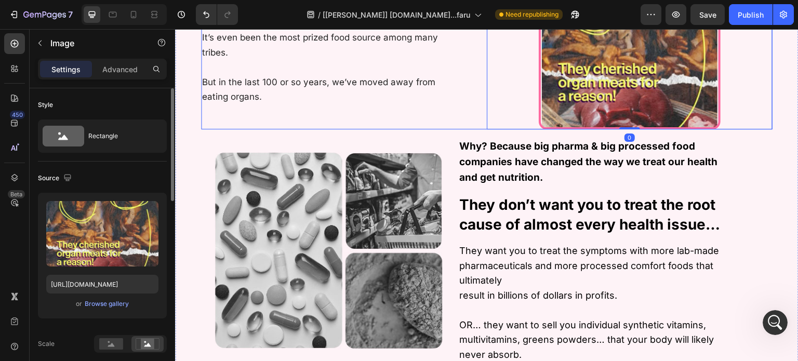
click at [467, 125] on div "Beef organs have always been a cherished and sought after food source… Text Blo…" at bounding box center [344, 51] width 286 height 156
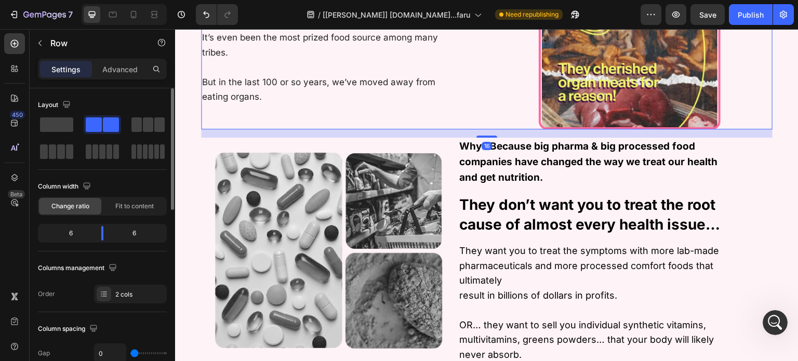
scroll to position [156, 0]
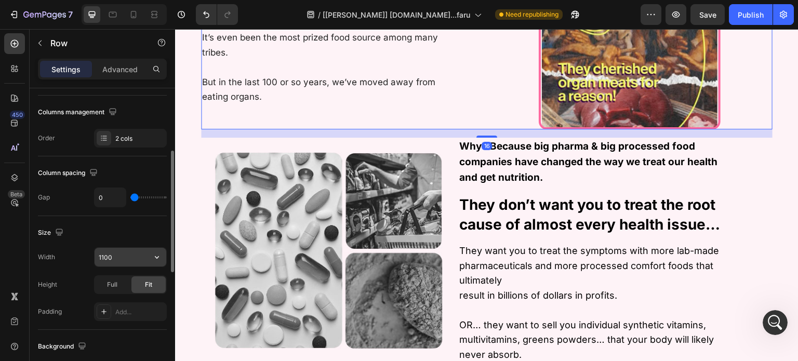
click at [115, 254] on input "1100" at bounding box center [131, 257] width 72 height 19
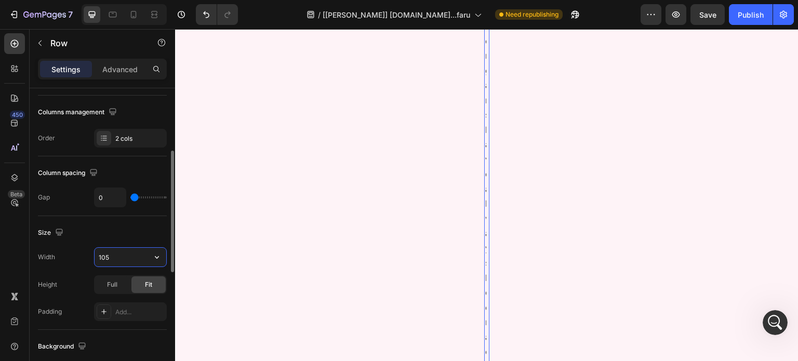
type input "1050"
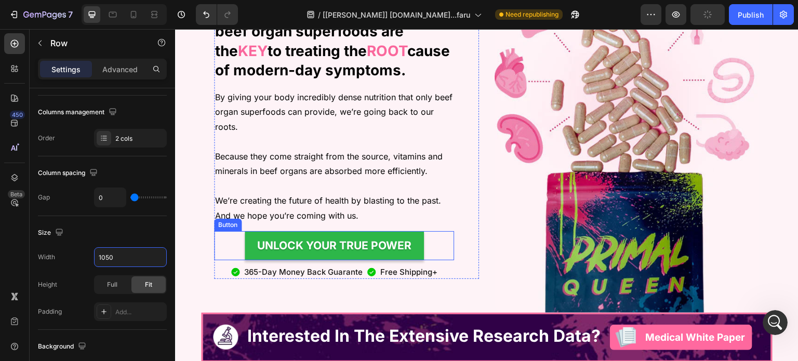
scroll to position [1112, 0]
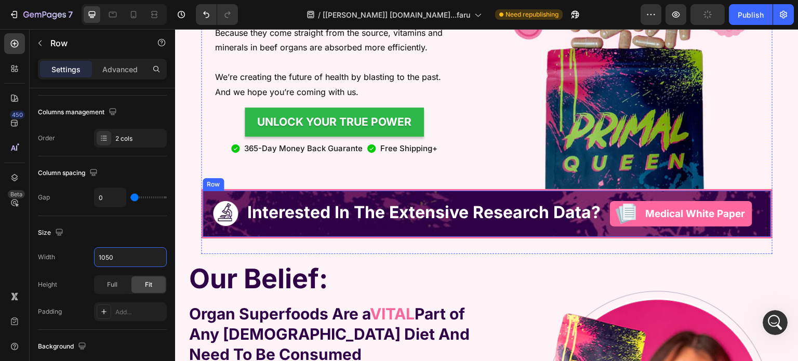
click at [337, 236] on div "Image Interested In The Extensive Research Data? Heading Image Medical White Pa…" at bounding box center [487, 213] width 572 height 49
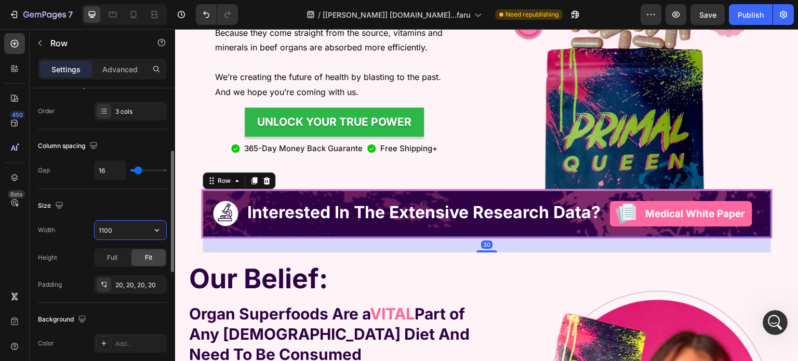
click at [123, 226] on input "1100" at bounding box center [131, 230] width 72 height 19
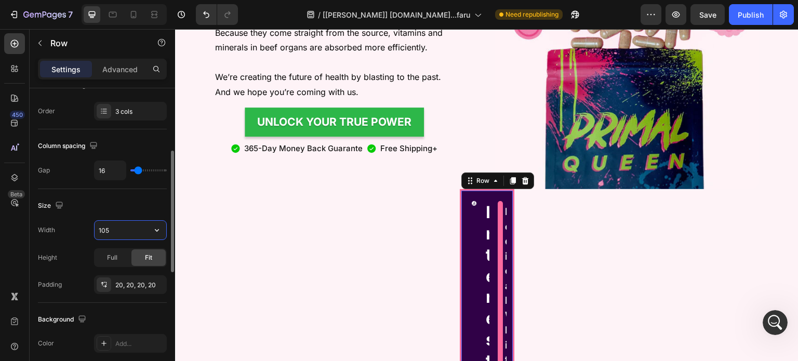
type input "1050"
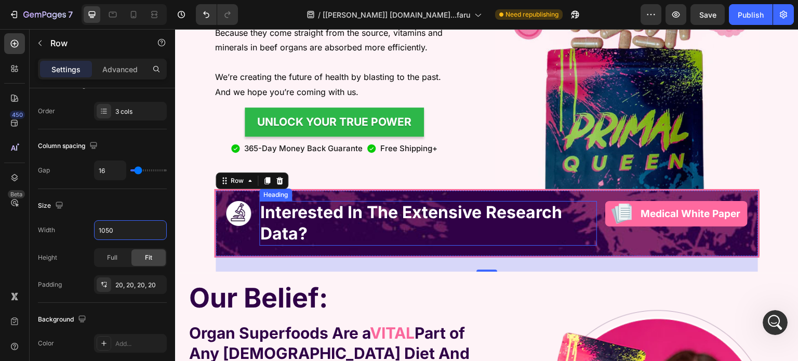
click at [332, 218] on strong "Interested In The Extensive Research Data?" at bounding box center [411, 223] width 302 height 42
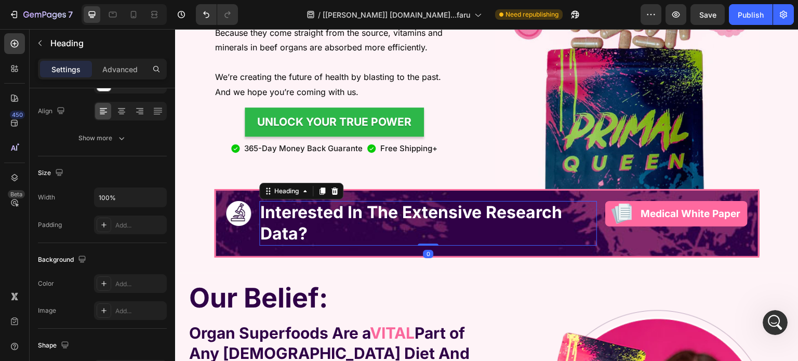
scroll to position [0, 0]
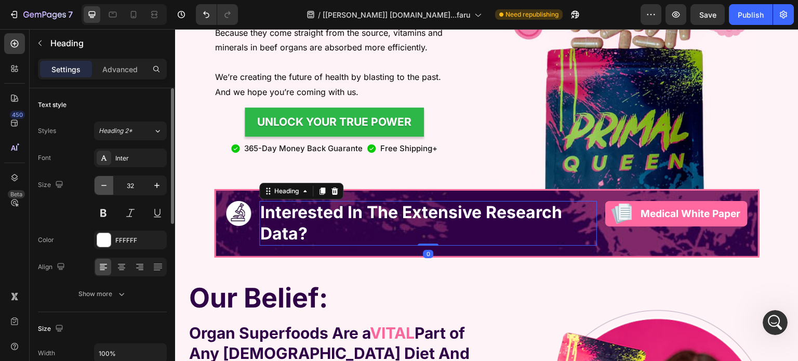
click at [99, 185] on icon "button" at bounding box center [104, 185] width 10 height 10
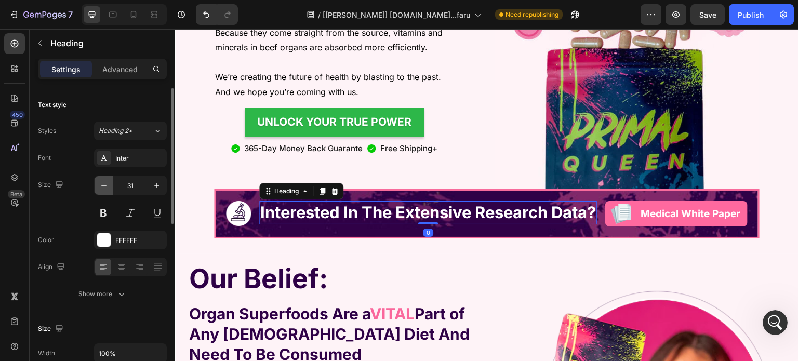
click at [99, 185] on icon "button" at bounding box center [104, 185] width 10 height 10
type input "30"
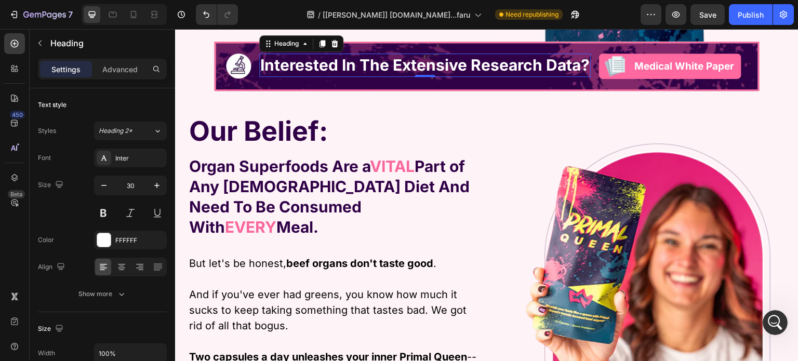
scroll to position [1268, 0]
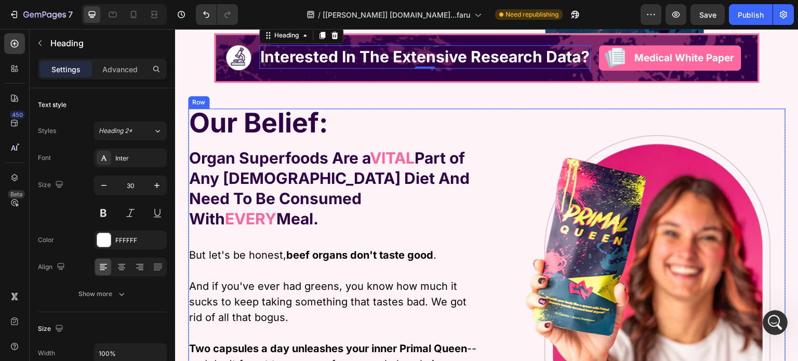
click at [515, 109] on div "Image Row" at bounding box center [640, 302] width 291 height 387
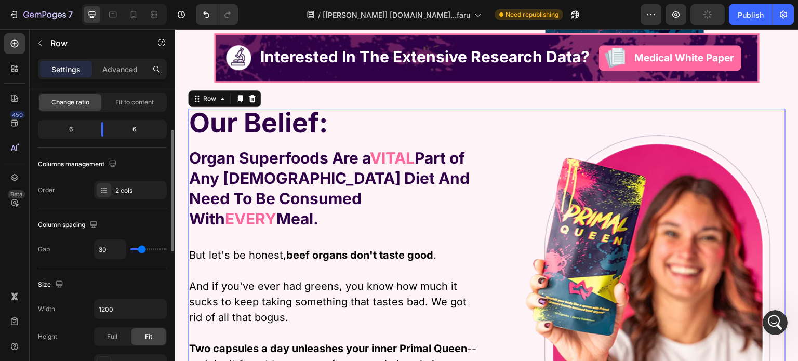
scroll to position [260, 0]
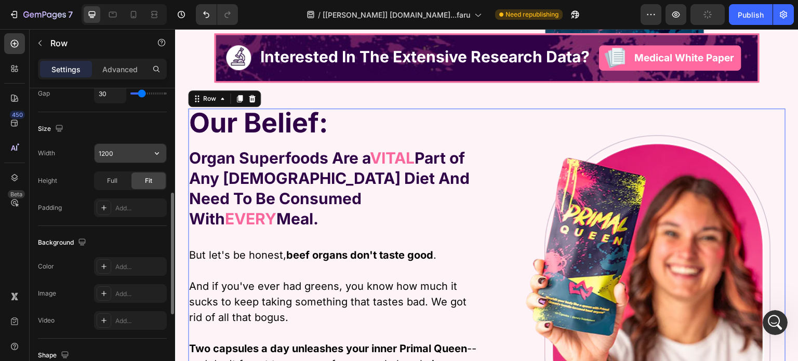
click at [126, 155] on input "1200" at bounding box center [131, 153] width 72 height 19
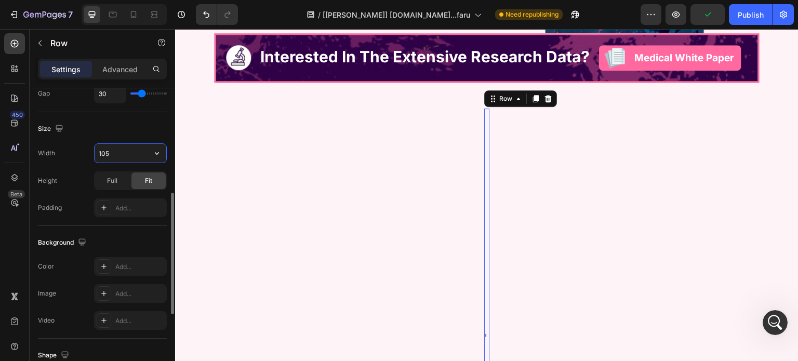
type input "1050"
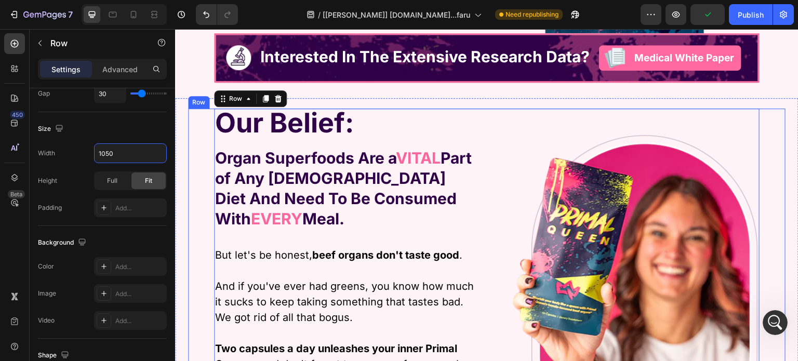
click at [192, 134] on div "Our Belief: Text Block Organ Superfoods Are a VITAL Part of Any Female Diet And…" at bounding box center [487, 302] width 598 height 387
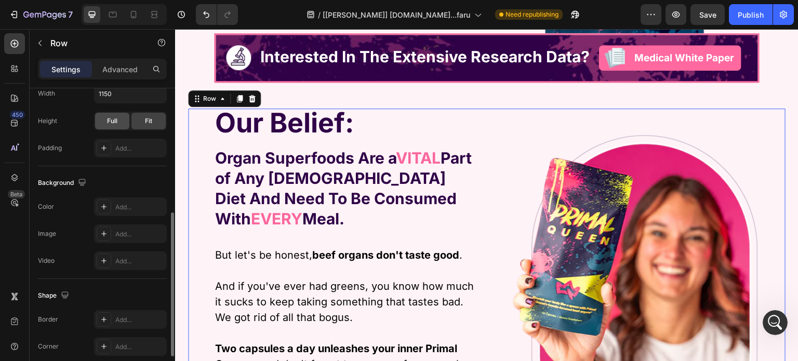
scroll to position [208, 0]
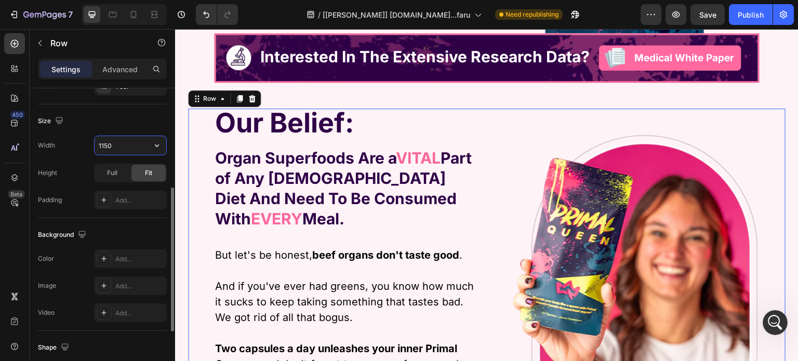
click at [127, 148] on input "1150" at bounding box center [131, 145] width 72 height 19
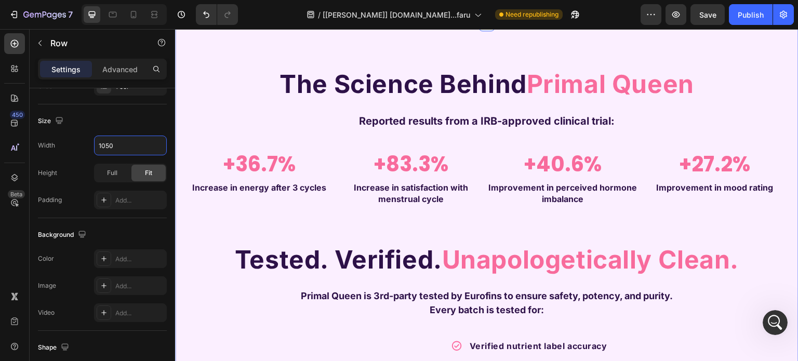
scroll to position [1788, 0]
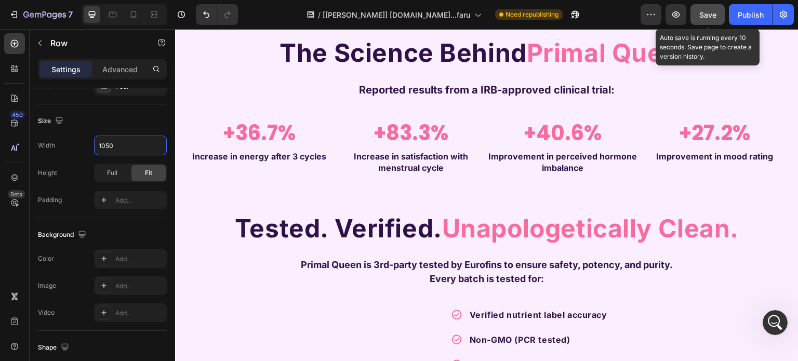
type input "1050"
drag, startPoint x: 718, startPoint y: 16, endPoint x: 503, endPoint y: 2, distance: 215.7
click at [717, 16] on button "Save" at bounding box center [708, 14] width 34 height 21
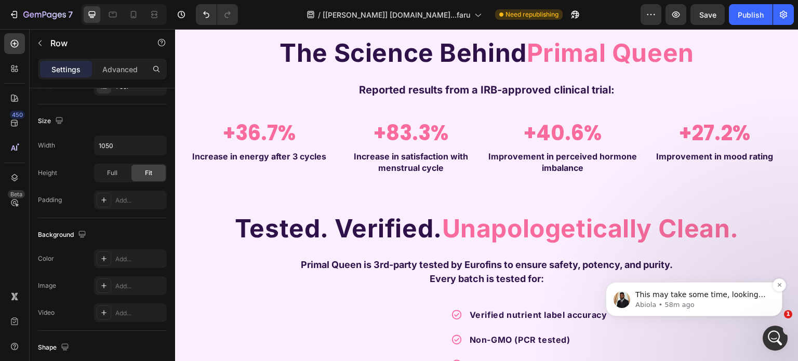
scroll to position [0, 0]
click at [720, 299] on p "This may take some time, looking into it now" at bounding box center [703, 295] width 134 height 10
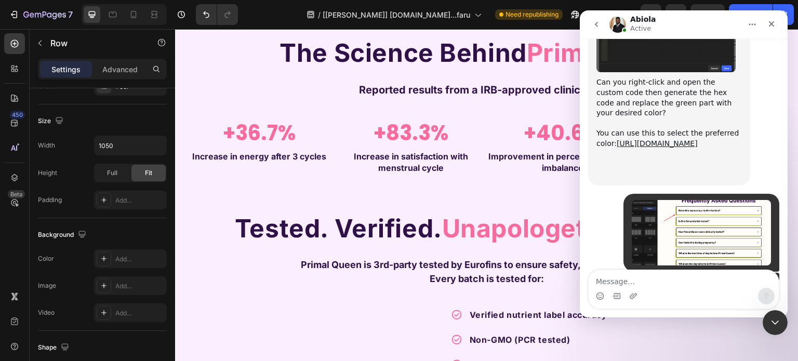
scroll to position [1133, 0]
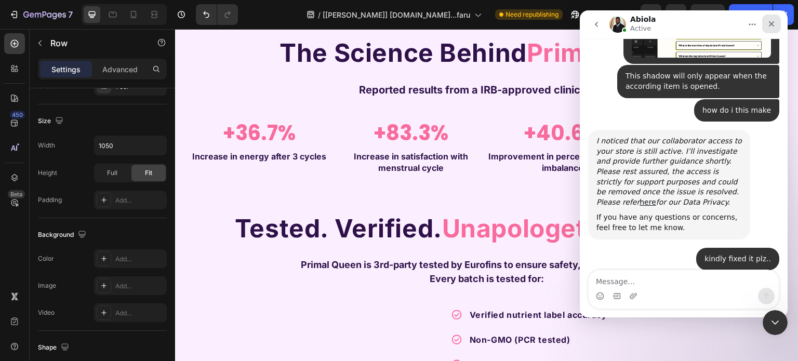
click at [777, 20] on div "Close" at bounding box center [772, 24] width 19 height 19
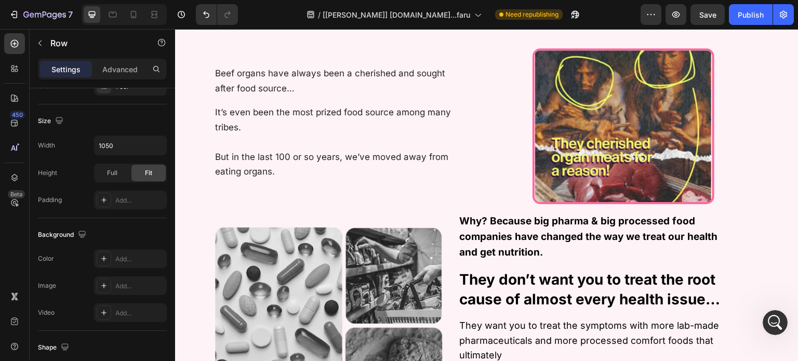
scroll to position [437, 0]
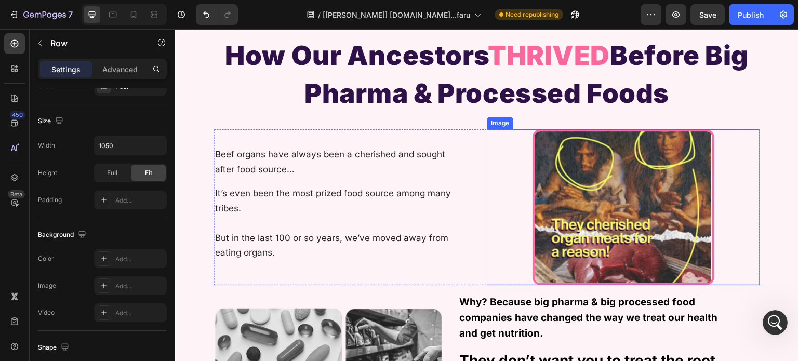
click at [547, 204] on img at bounding box center [624, 207] width 182 height 156
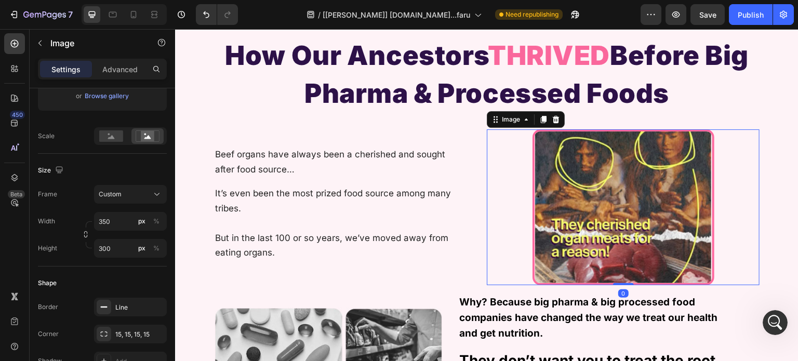
scroll to position [0, 0]
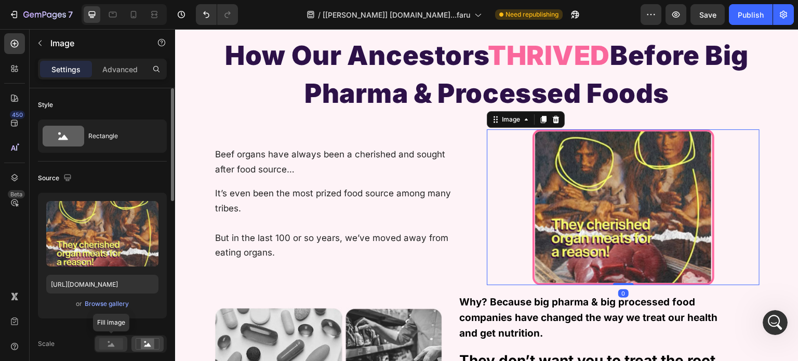
click at [110, 347] on rect at bounding box center [111, 343] width 24 height 11
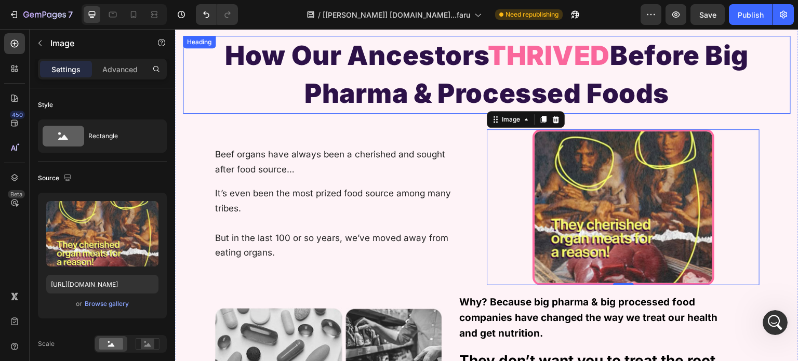
click at [325, 95] on h2 "How Our Ancestors THRIVED Before Big Pharma & Processed Foods" at bounding box center [487, 75] width 598 height 78
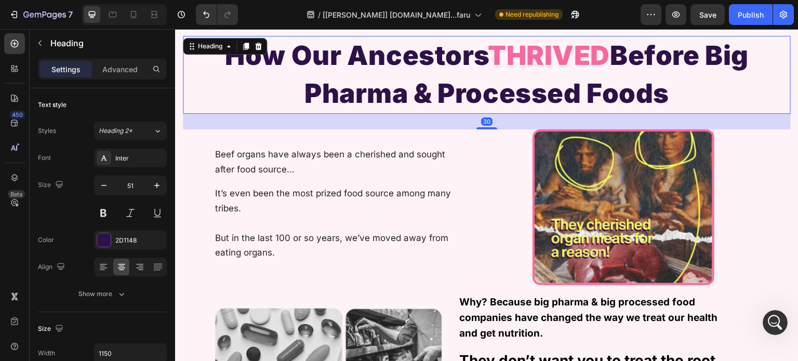
click at [193, 38] on div "Heading" at bounding box center [225, 46] width 84 height 17
click at [198, 43] on div "Heading" at bounding box center [210, 46] width 29 height 9
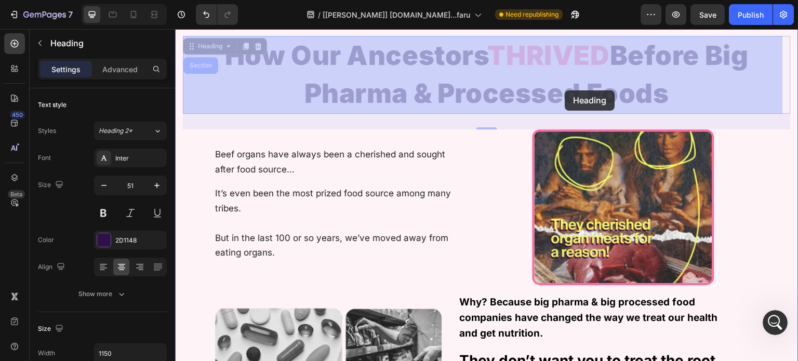
drag, startPoint x: 204, startPoint y: 45, endPoint x: 566, endPoint y: 90, distance: 364.6
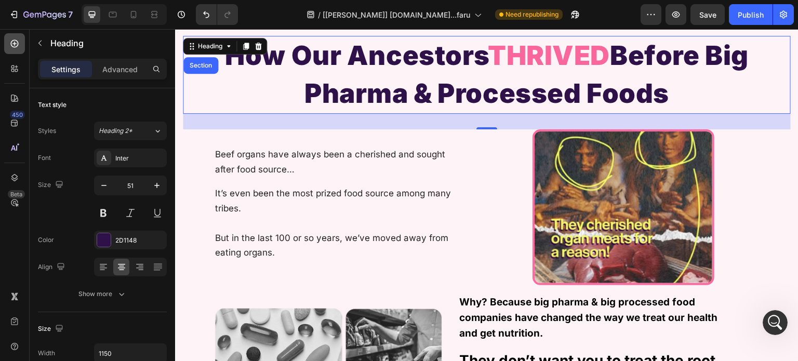
click at [15, 42] on icon at bounding box center [15, 44] width 8 height 8
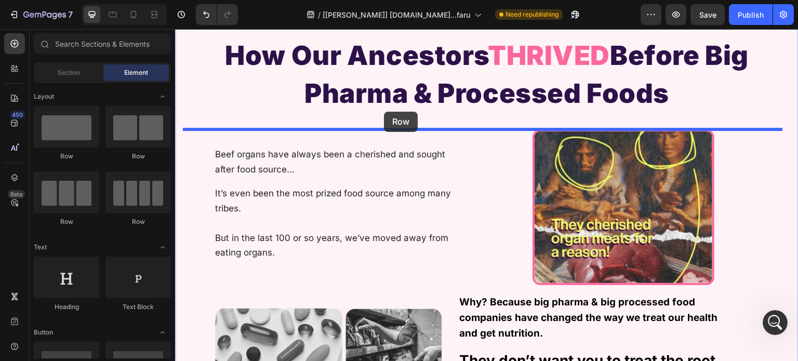
drag, startPoint x: 226, startPoint y: 158, endPoint x: 384, endPoint y: 112, distance: 164.5
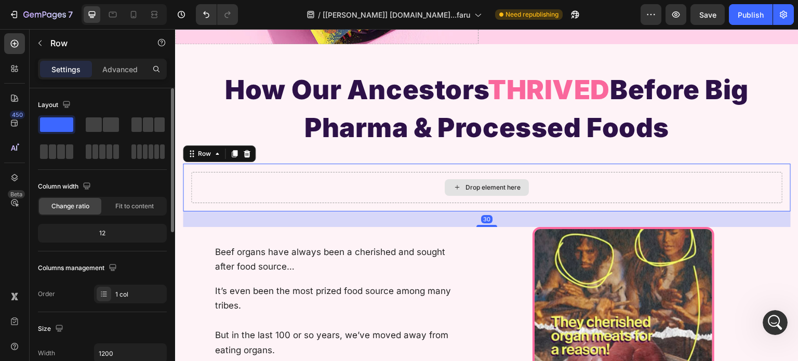
scroll to position [396, 0]
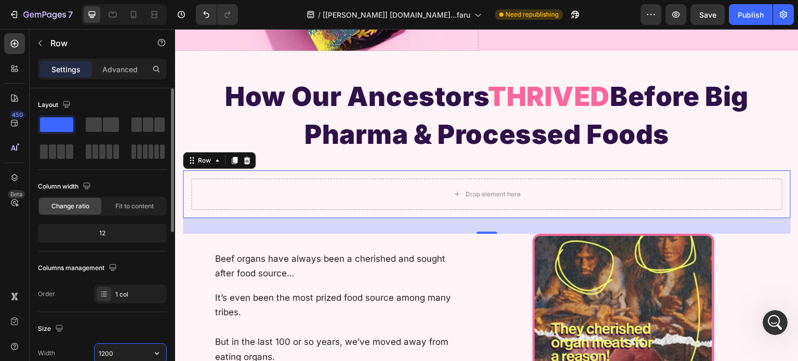
click at [114, 347] on input "1200" at bounding box center [131, 353] width 72 height 19
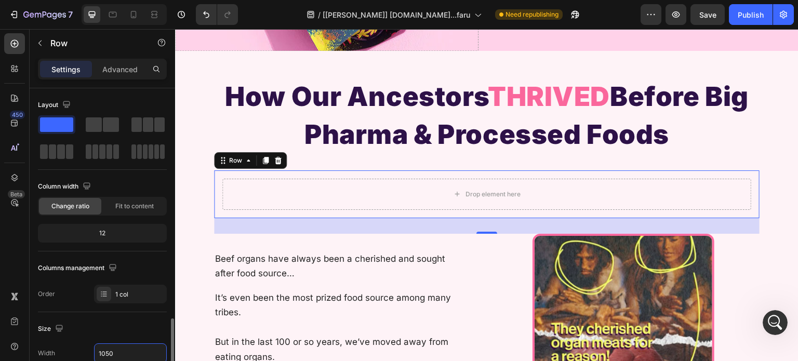
scroll to position [208, 0]
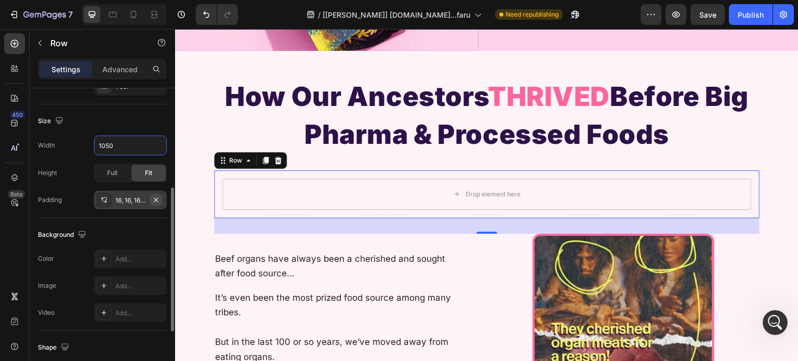
type input "1050"
click at [160, 199] on icon "button" at bounding box center [156, 200] width 8 height 8
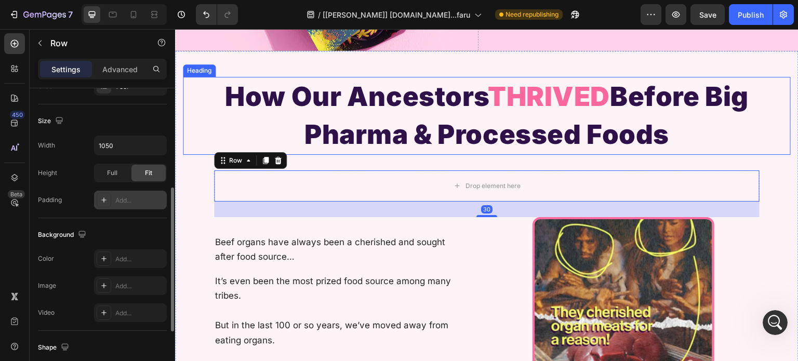
click at [280, 110] on h2 "How Our Ancestors THRIVED Before Big Pharma & Processed Foods" at bounding box center [487, 116] width 598 height 78
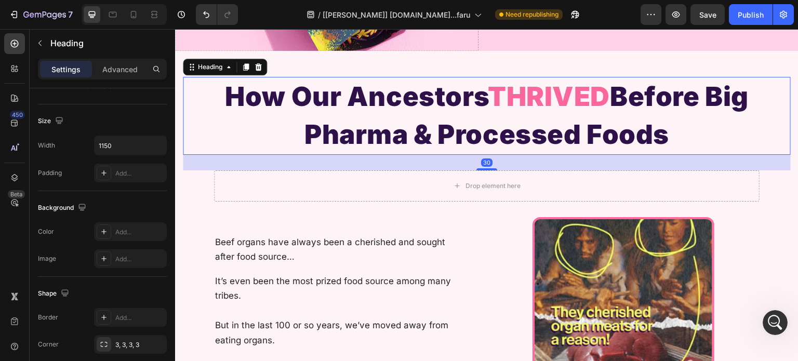
scroll to position [0, 0]
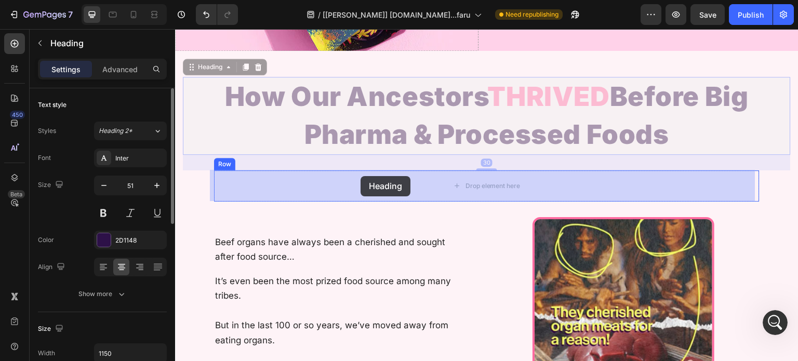
drag, startPoint x: 190, startPoint y: 68, endPoint x: 361, endPoint y: 176, distance: 202.3
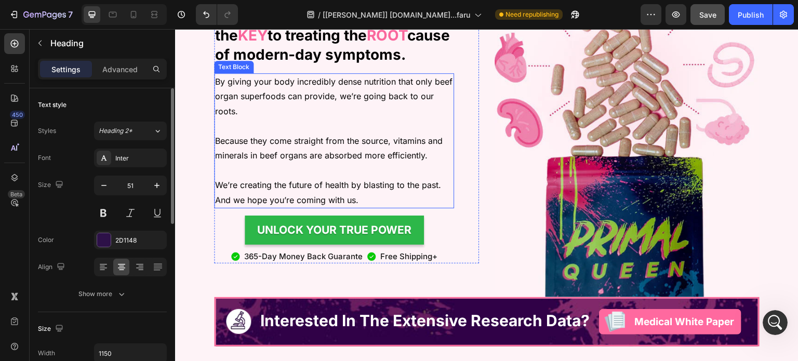
scroll to position [1176, 0]
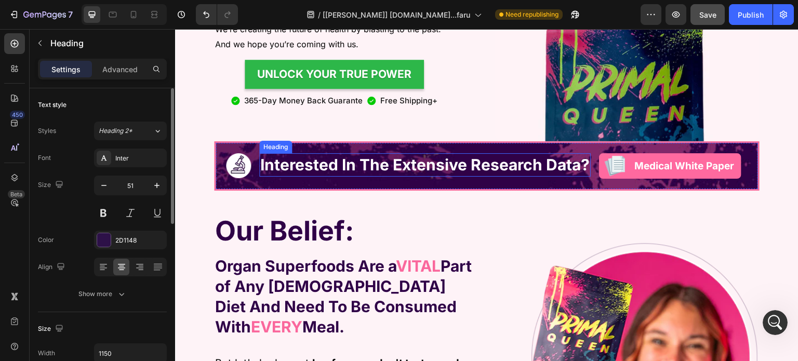
click at [404, 168] on strong "Interested In The Extensive Research Data?" at bounding box center [425, 164] width 330 height 19
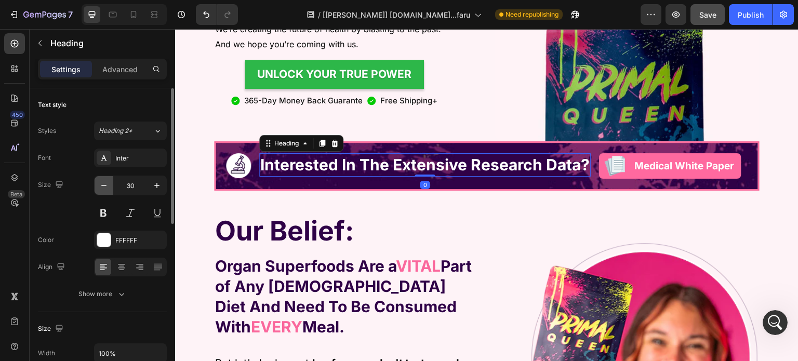
click at [107, 187] on icon "button" at bounding box center [104, 185] width 10 height 10
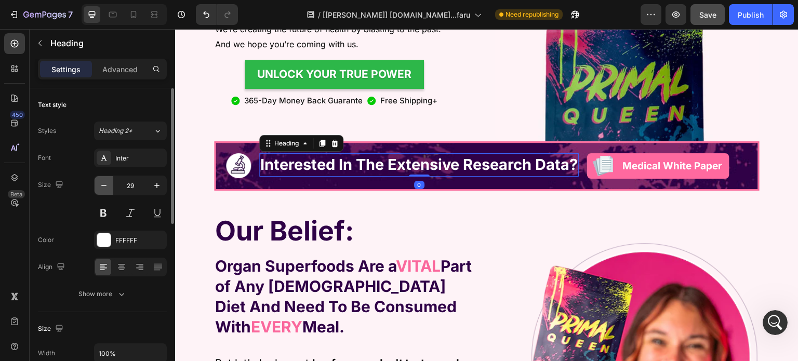
type input "28"
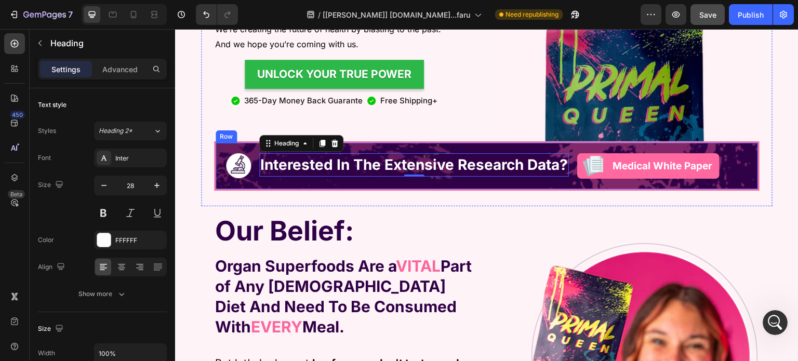
click at [740, 173] on div "Image Interested In The Extensive Research Data? Heading 0 Image Medical White …" at bounding box center [487, 165] width 546 height 49
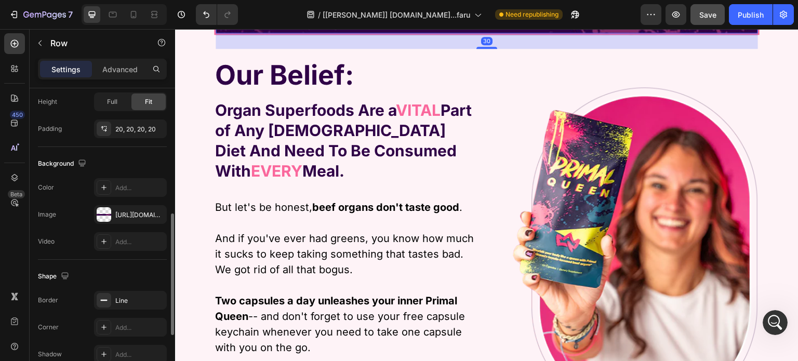
scroll to position [449, 0]
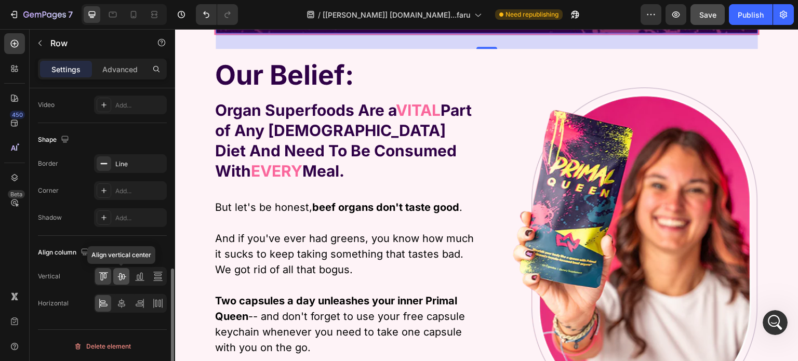
click at [121, 278] on icon at bounding box center [121, 276] width 8 height 7
click at [121, 302] on icon at bounding box center [121, 303] width 10 height 10
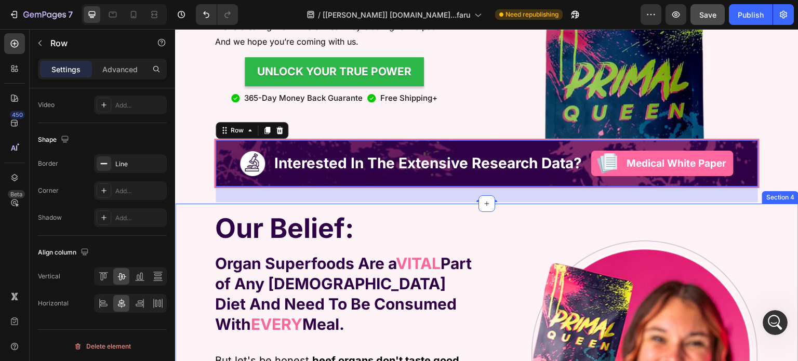
scroll to position [1176, 0]
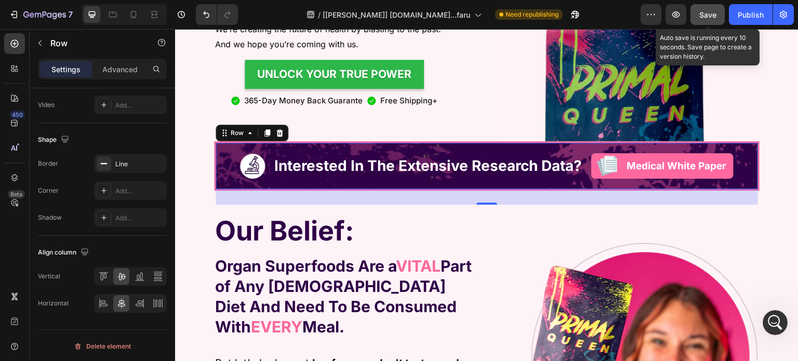
click at [705, 7] on button "Save" at bounding box center [708, 14] width 34 height 21
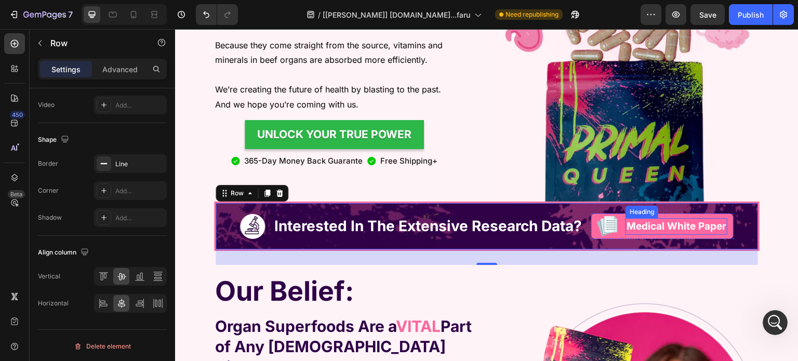
scroll to position [1072, 0]
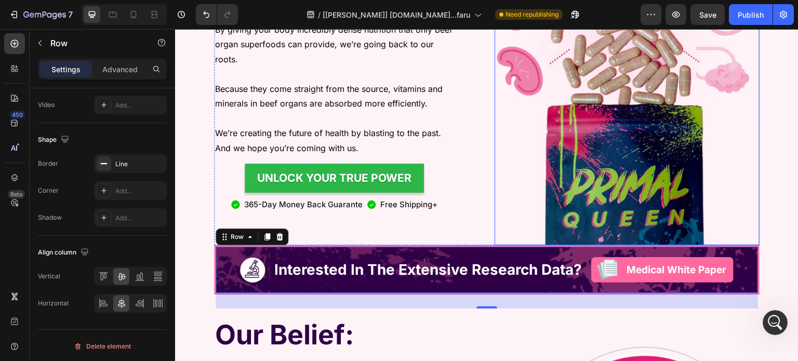
click at [640, 165] on img at bounding box center [627, 73] width 265 height 346
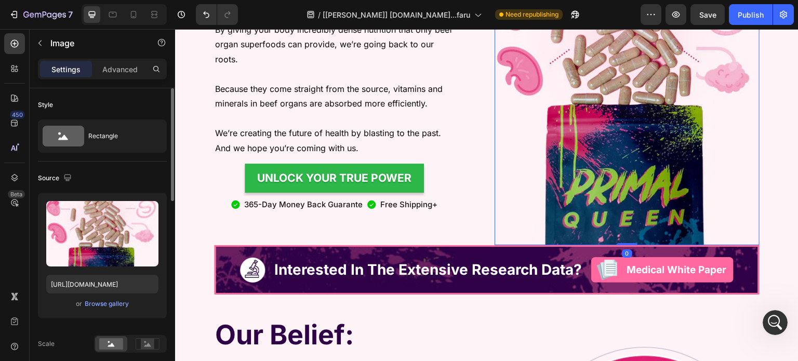
scroll to position [104, 0]
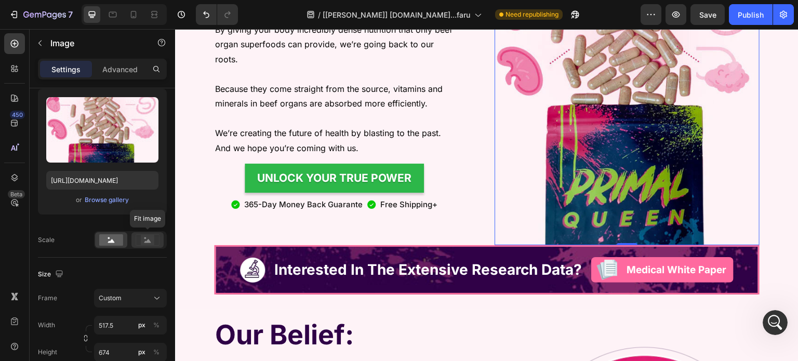
click at [142, 240] on rect at bounding box center [148, 240] width 14 height 10
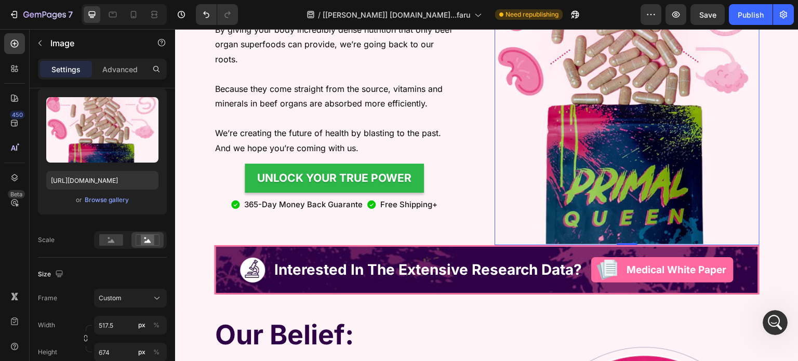
click at [98, 230] on div "Upload Image https://cdn.shopify.com/s/files/1/0869/5912/8851/files/gempages_51…" at bounding box center [102, 169] width 129 height 160
click at [106, 241] on rect at bounding box center [111, 239] width 24 height 11
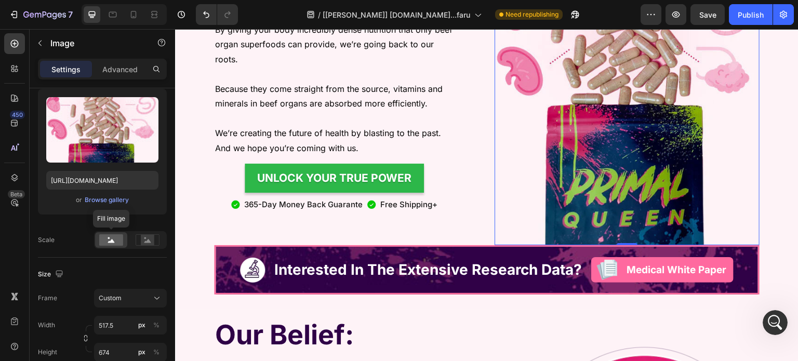
scroll to position [156, 0]
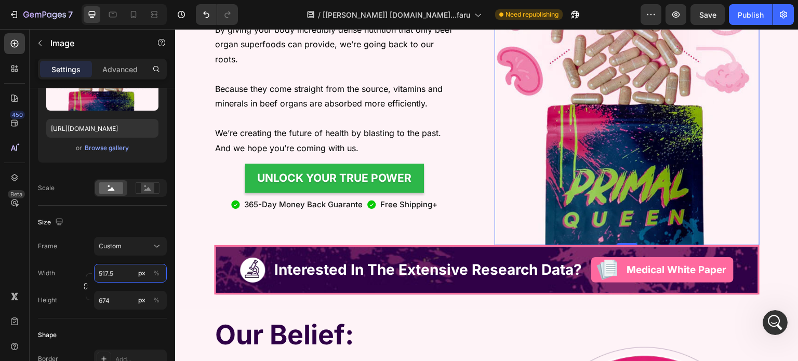
click at [126, 267] on input "517.5" at bounding box center [130, 273] width 73 height 19
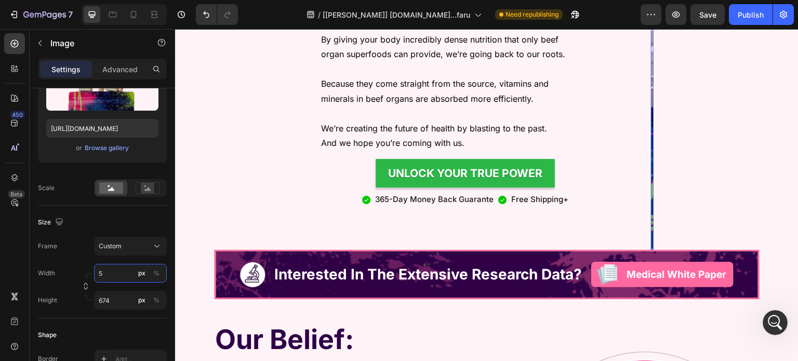
scroll to position [1082, 0]
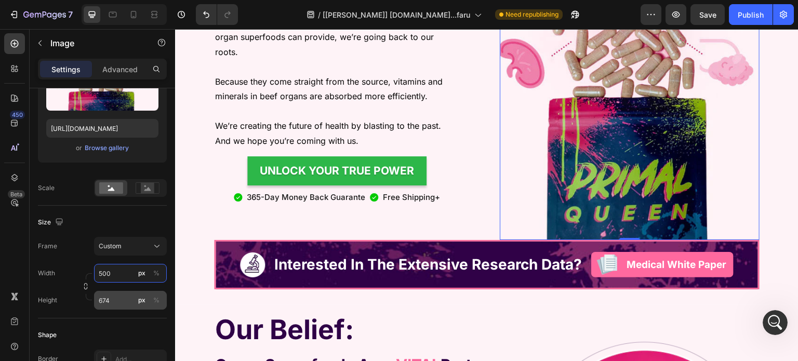
type input "500"
click at [117, 305] on input "674" at bounding box center [130, 300] width 73 height 19
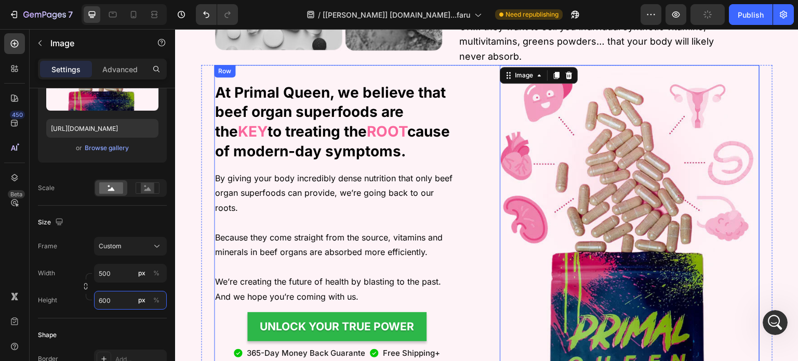
scroll to position [959, 0]
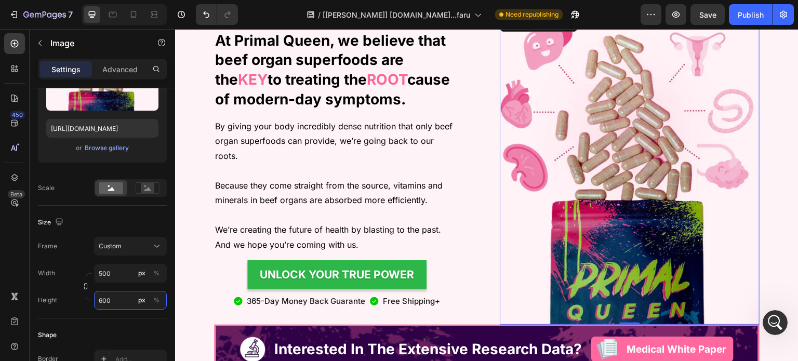
type input "600"
click at [137, 15] on icon at bounding box center [133, 14] width 10 height 10
type input "300"
type input "390"
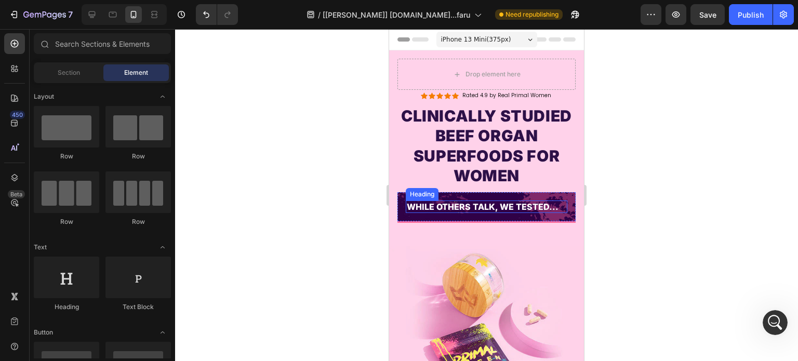
click at [490, 214] on h2 "WHILE OTHERS TALK, WE TESTED..." at bounding box center [487, 207] width 162 height 13
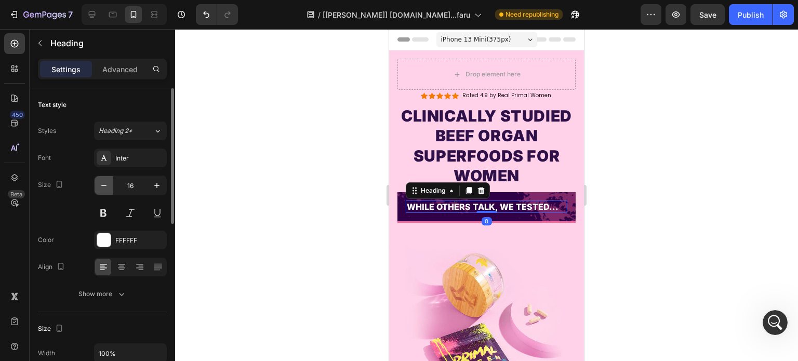
click at [104, 188] on icon "button" at bounding box center [104, 185] width 10 height 10
type input "15"
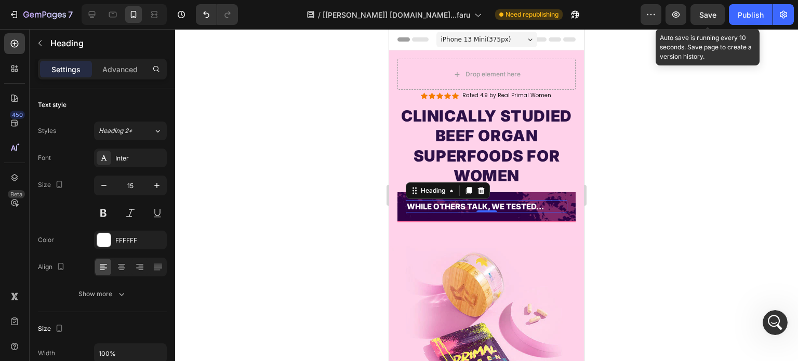
click at [708, 17] on span "Save" at bounding box center [708, 14] width 17 height 9
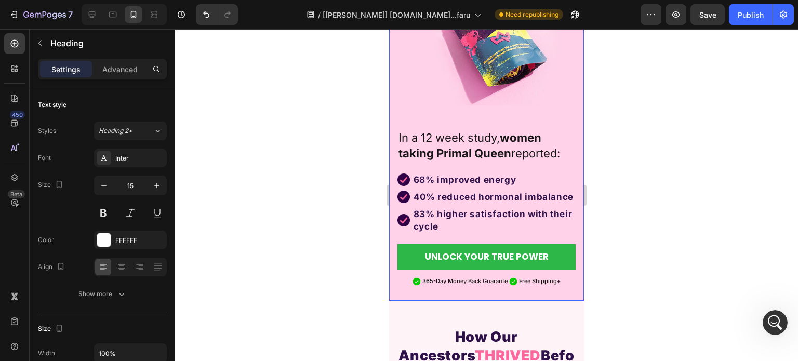
scroll to position [364, 0]
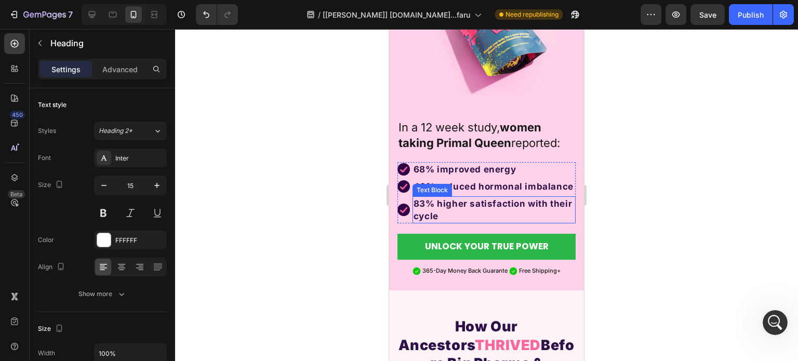
click at [478, 224] on ul "Image 68% improved energy Text Block Image 40% reduced hormonal imbalance Text …" at bounding box center [487, 192] width 178 height 61
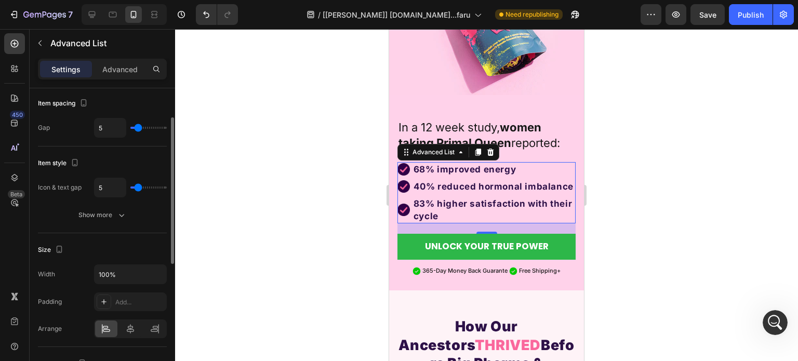
scroll to position [8, 0]
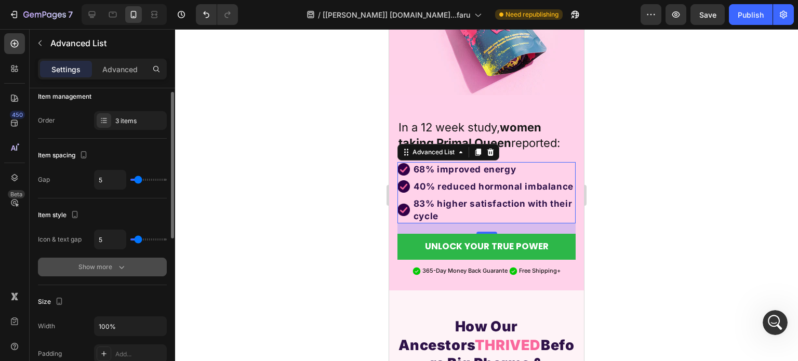
click at [102, 264] on div "Show more" at bounding box center [102, 267] width 48 height 10
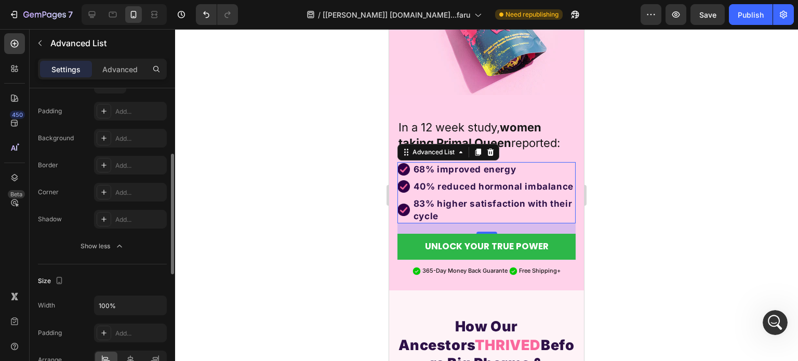
scroll to position [0, 0]
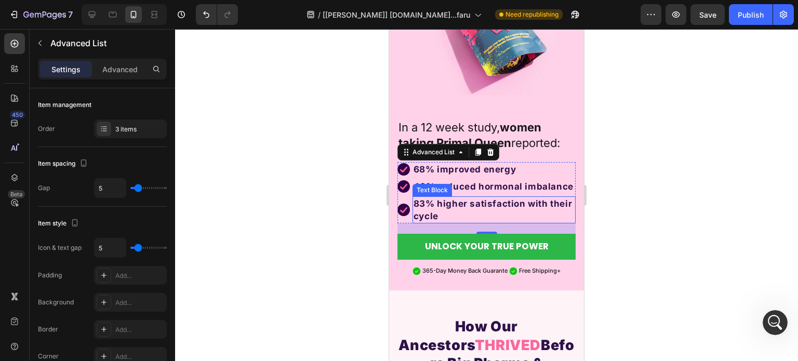
click at [480, 222] on p "83% higher satisfaction with their cycle" at bounding box center [494, 210] width 161 height 25
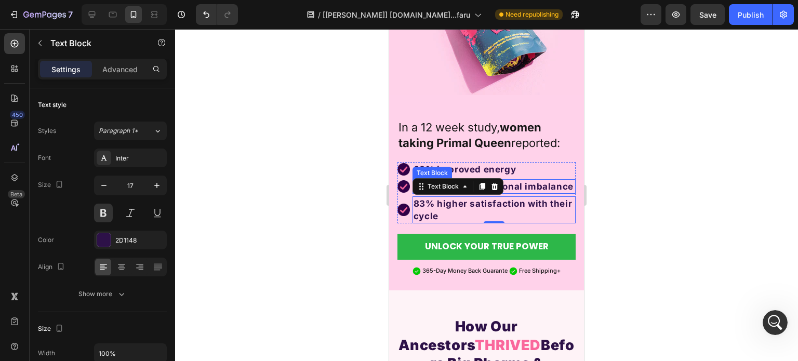
click at [536, 176] on p "68% improved energy" at bounding box center [494, 169] width 161 height 12
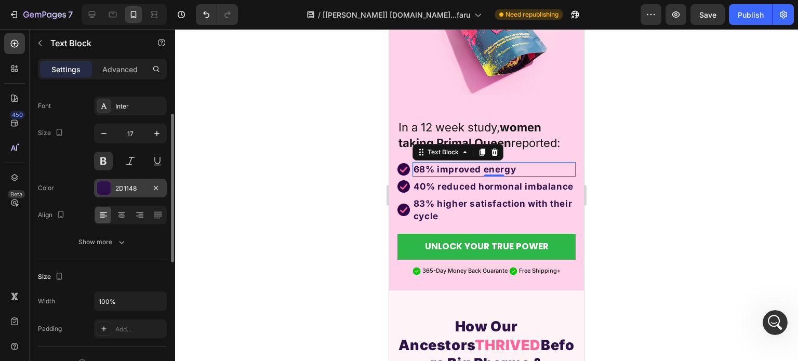
scroll to position [104, 0]
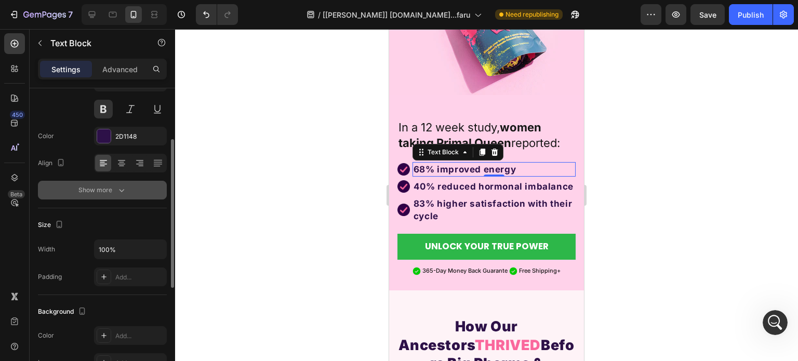
click at [106, 194] on div "Show more" at bounding box center [102, 190] width 48 height 10
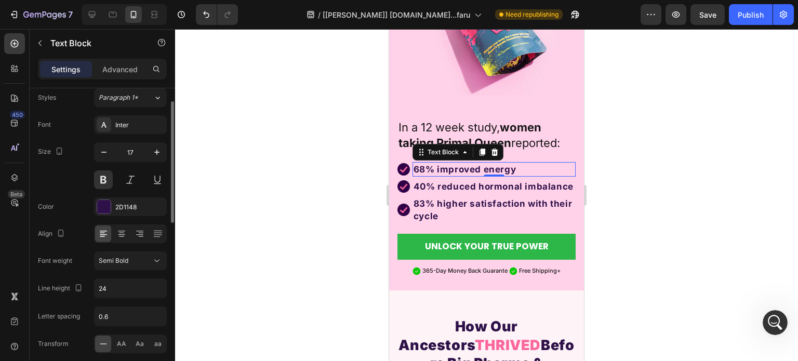
scroll to position [0, 0]
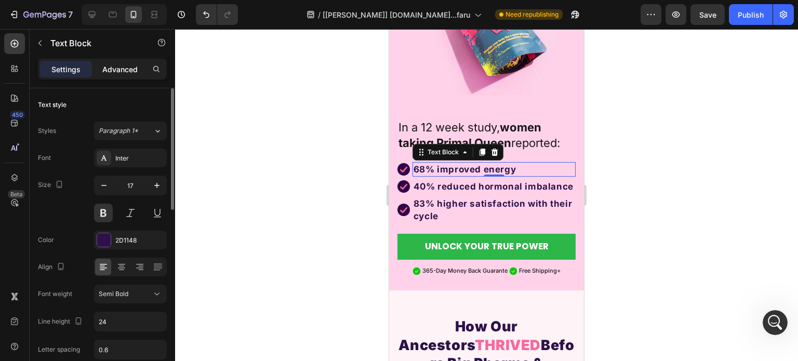
click at [121, 70] on p "Advanced" at bounding box center [119, 69] width 35 height 11
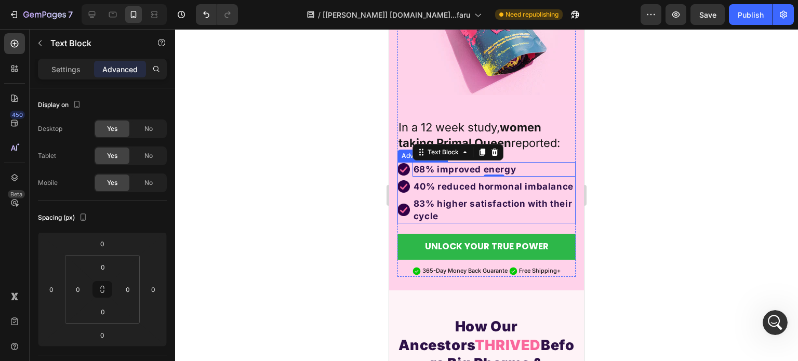
click at [410, 194] on li "Image 40% reduced hormonal imbalance Text Block" at bounding box center [487, 186] width 178 height 15
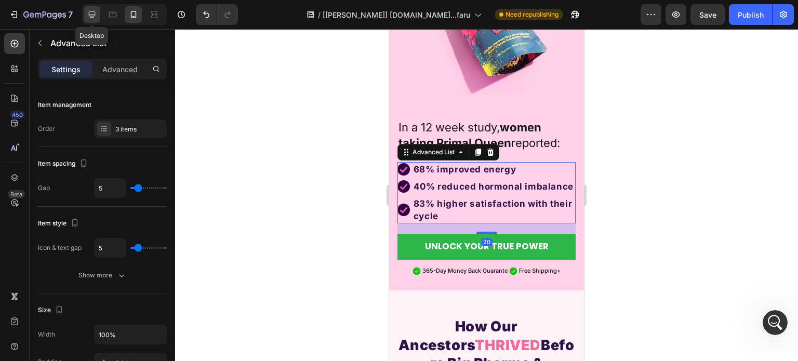
click at [89, 9] on icon at bounding box center [92, 14] width 10 height 10
type input "8"
type input "10"
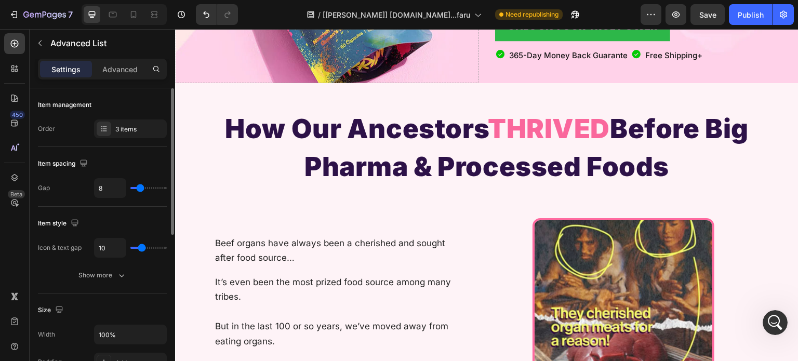
scroll to position [224, 0]
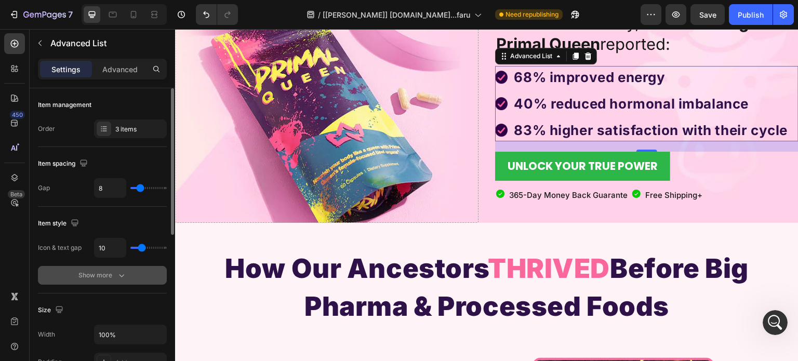
click at [117, 274] on icon "button" at bounding box center [121, 275] width 10 height 10
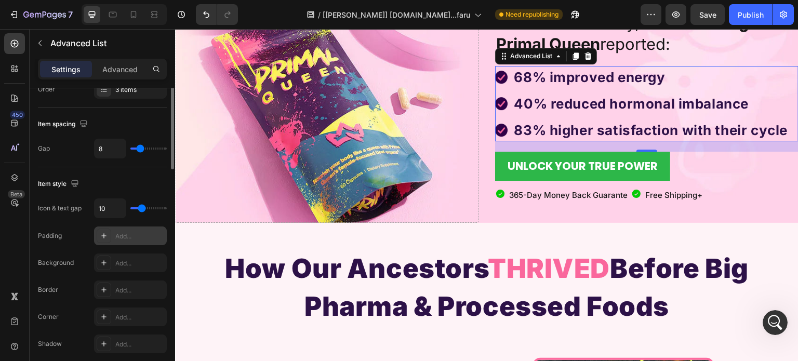
scroll to position [0, 0]
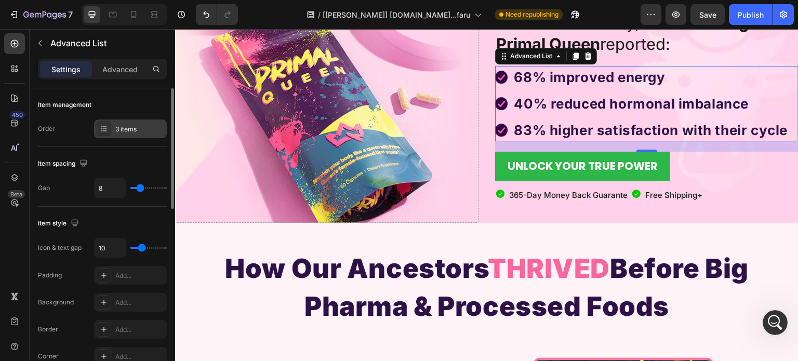
click at [125, 130] on div "3 items" at bounding box center [139, 129] width 49 height 9
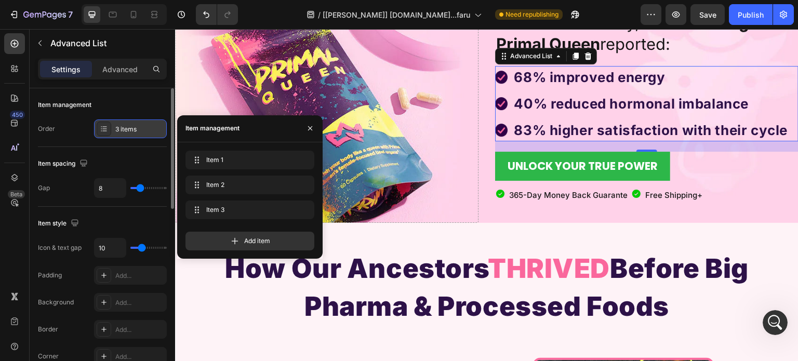
click at [125, 130] on div "3 items" at bounding box center [139, 129] width 49 height 9
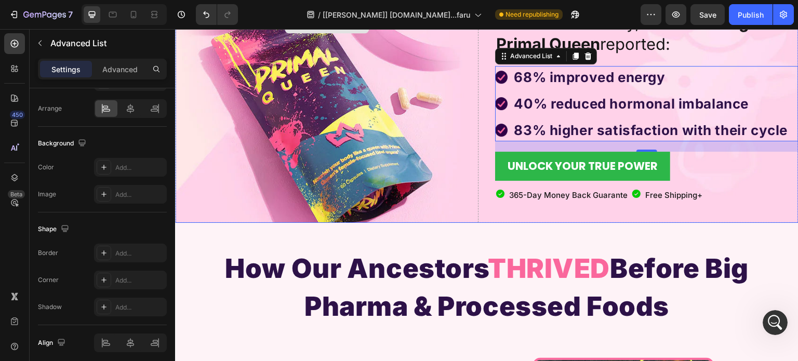
scroll to position [1173, 0]
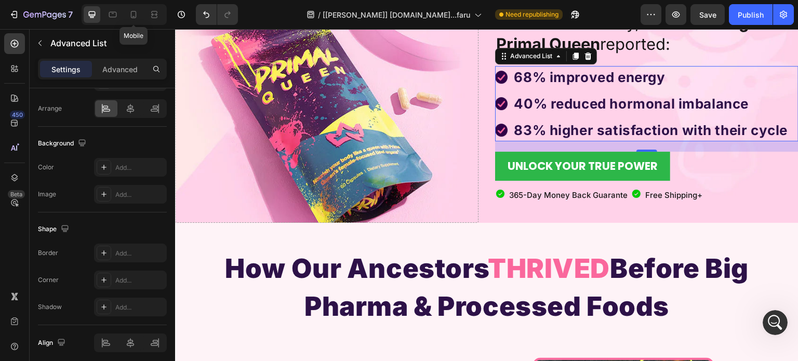
click at [134, 23] on div "Mobile" at bounding box center [124, 14] width 85 height 21
click at [129, 10] on icon at bounding box center [133, 14] width 10 height 10
type input "5"
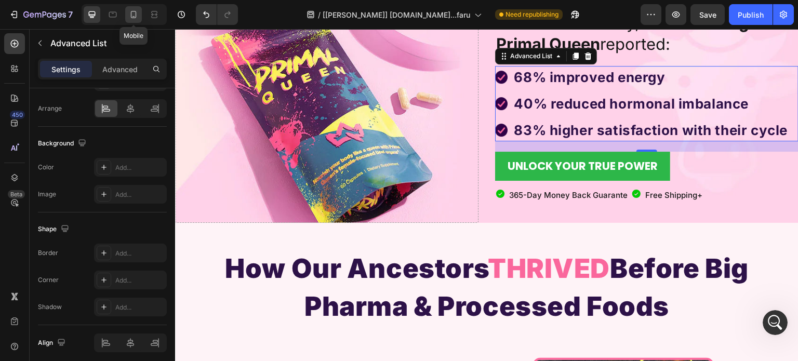
type input "5"
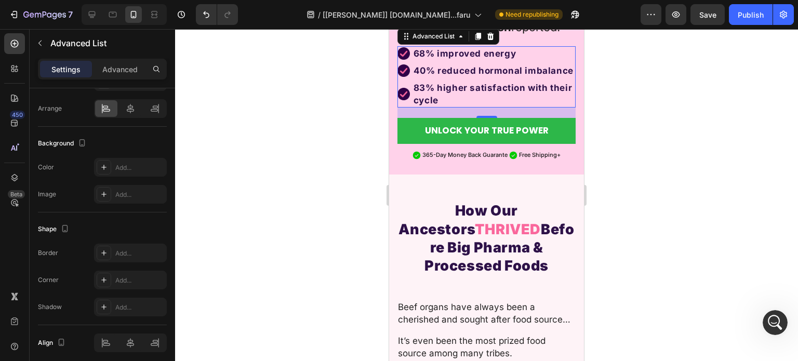
scroll to position [1173, 0]
click at [478, 138] on p "UNLOCK YOUR TRUE POWER" at bounding box center [487, 131] width 124 height 14
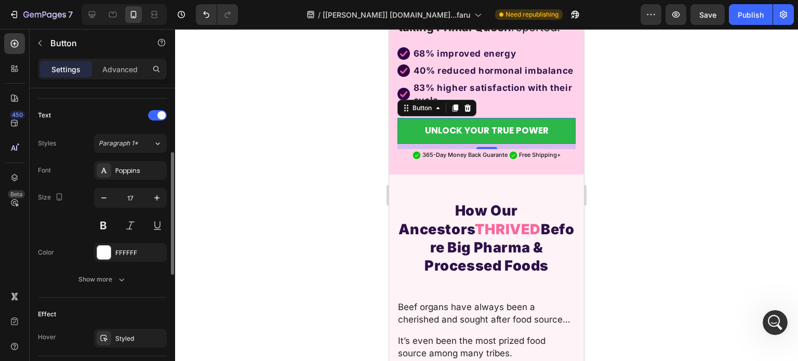
scroll to position [129, 0]
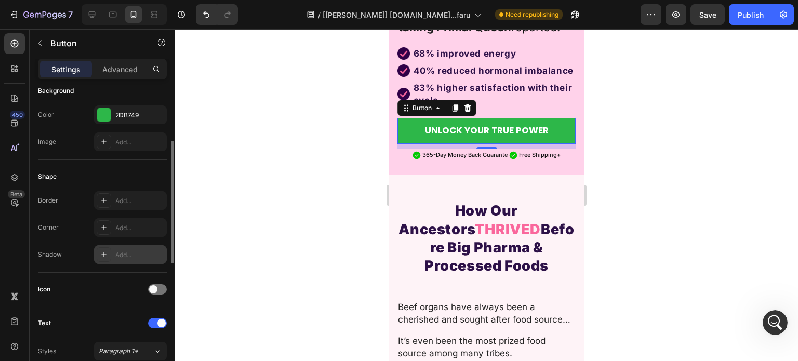
click at [134, 252] on div "Add..." at bounding box center [139, 255] width 49 height 9
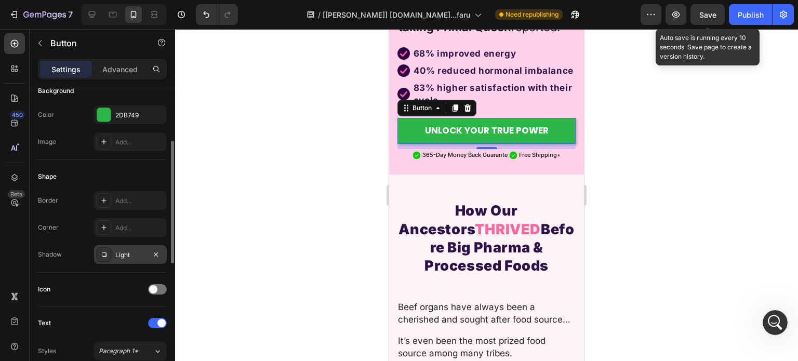
click at [716, 15] on span "Save" at bounding box center [708, 14] width 17 height 9
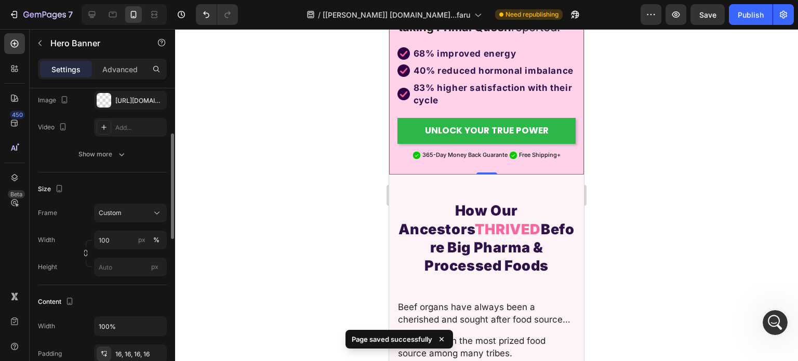
scroll to position [0, 0]
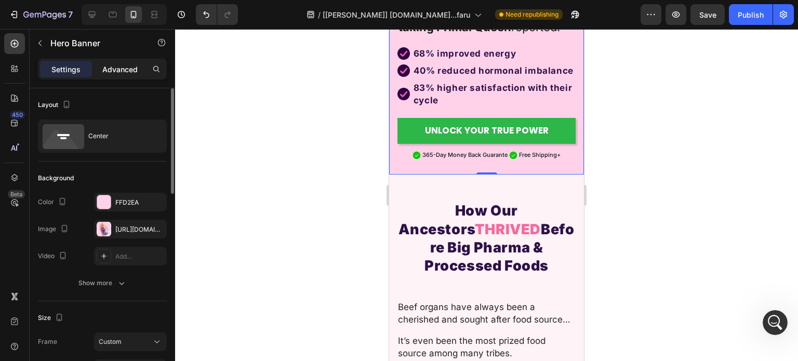
click at [118, 68] on p "Advanced" at bounding box center [119, 69] width 35 height 11
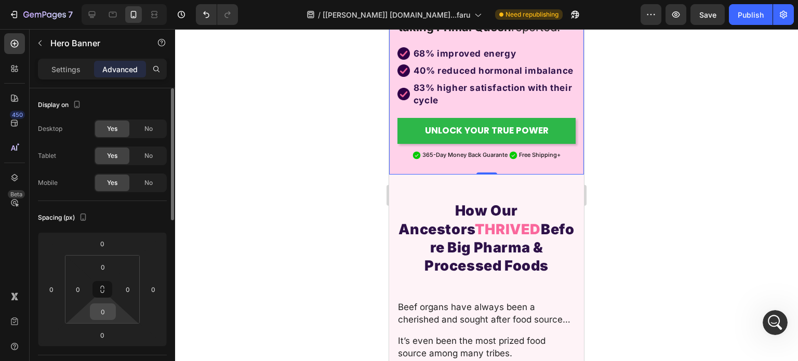
click at [101, 317] on input "0" at bounding box center [103, 312] width 21 height 16
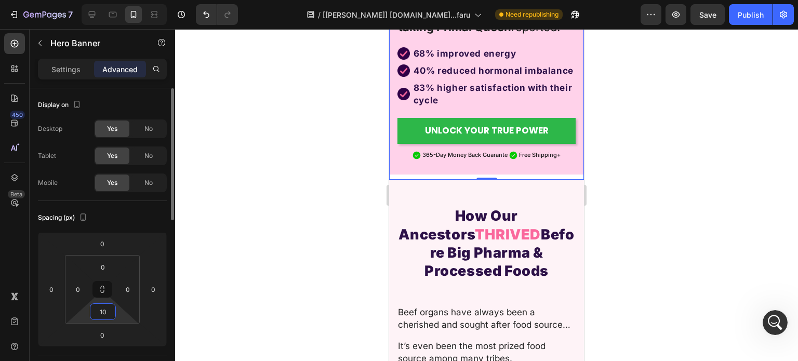
type input "1"
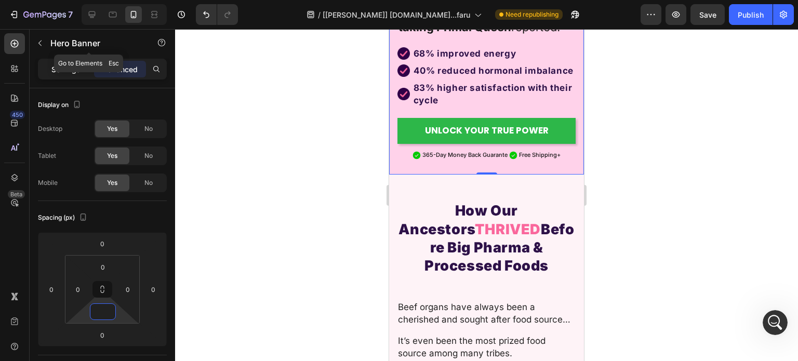
click at [55, 65] on p "Settings" at bounding box center [65, 69] width 29 height 11
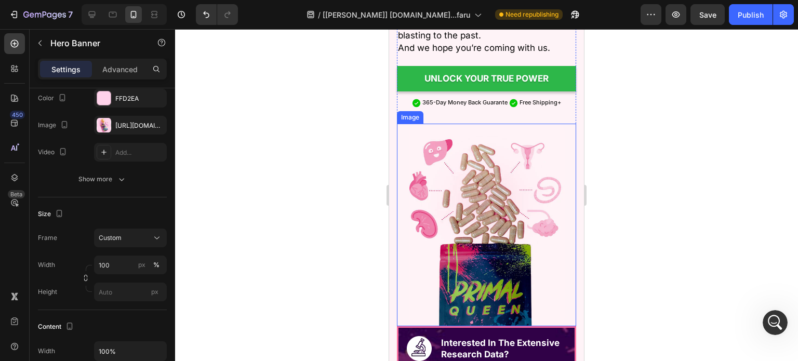
scroll to position [1935, 0]
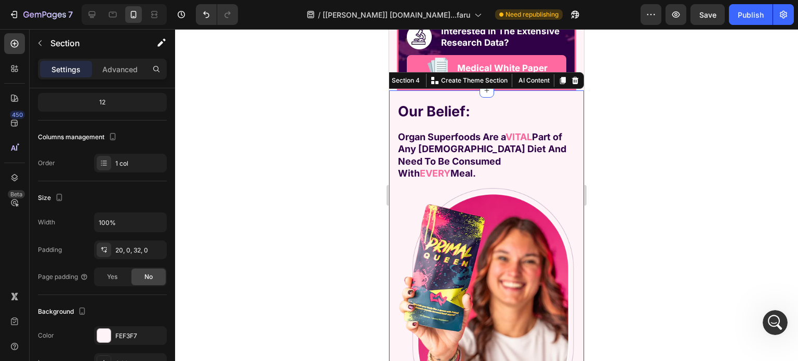
scroll to position [0, 0]
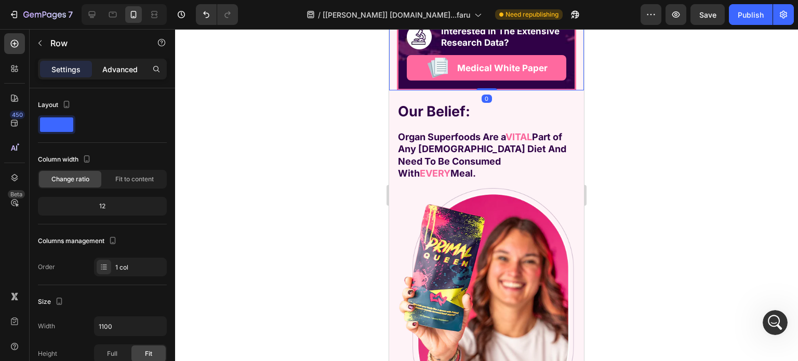
click at [120, 70] on p "Advanced" at bounding box center [119, 69] width 35 height 11
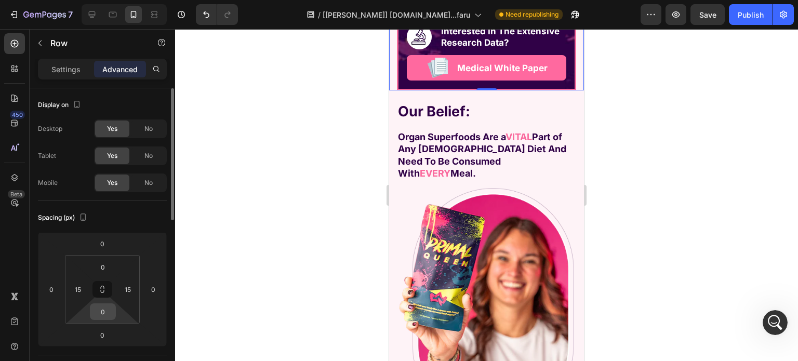
click at [100, 311] on input "0" at bounding box center [103, 312] width 21 height 16
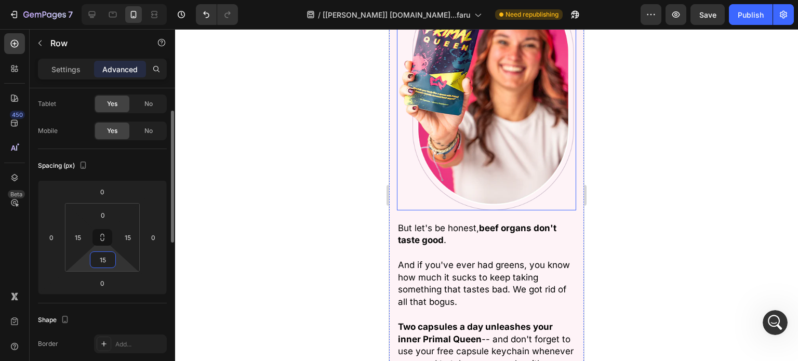
scroll to position [2195, 0]
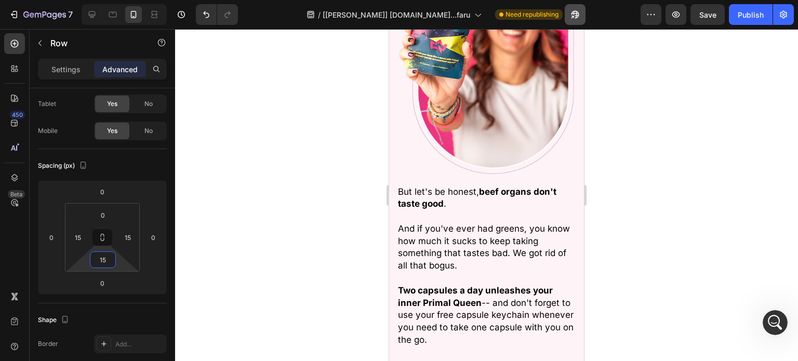
type input "15"
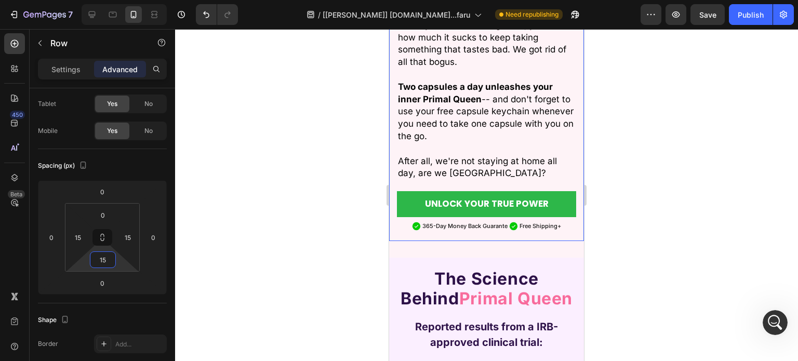
scroll to position [2351, 0]
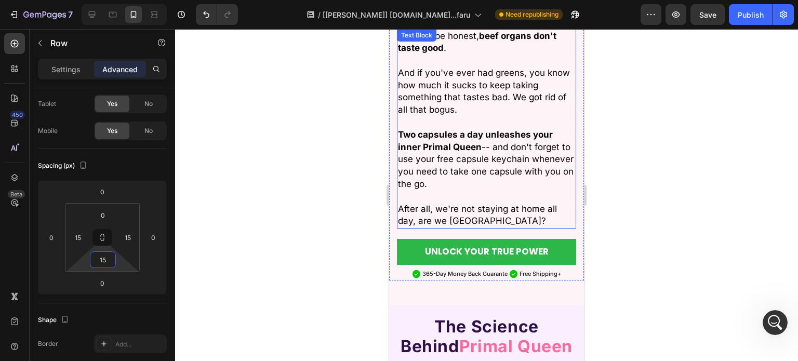
click at [467, 191] on p "But let's be honest, beef organs don't taste good . And if you've ever had gree…" at bounding box center [486, 129] width 177 height 198
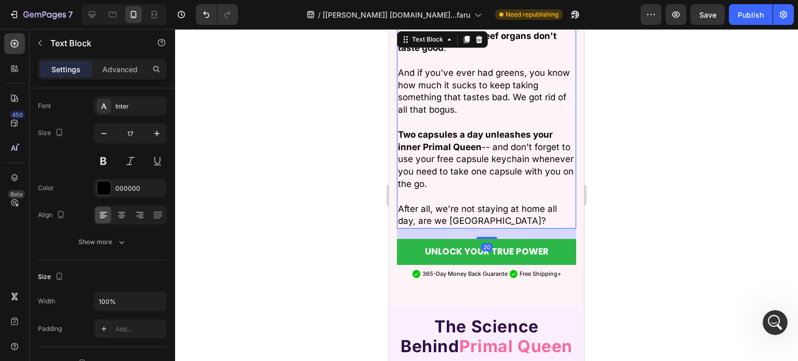
scroll to position [0, 0]
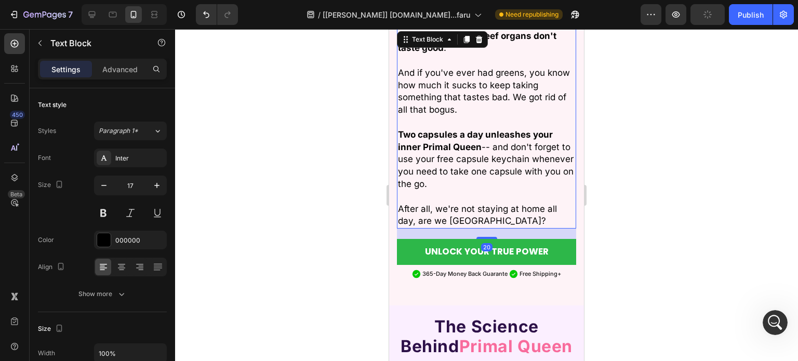
click at [479, 229] on div "20" at bounding box center [486, 234] width 179 height 10
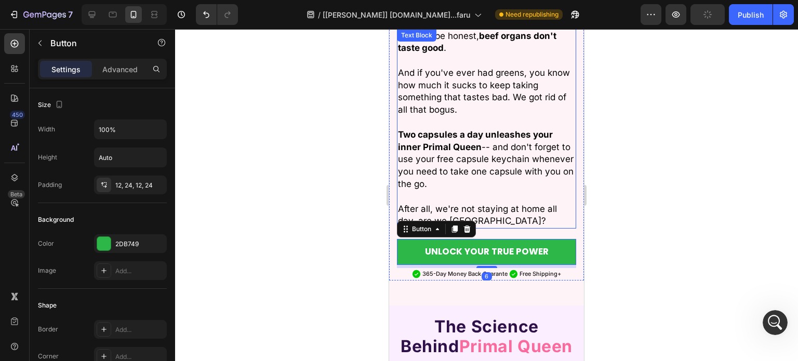
click at [490, 198] on p "But let's be honest, beef organs don't taste good . And if you've ever had gree…" at bounding box center [486, 129] width 177 height 198
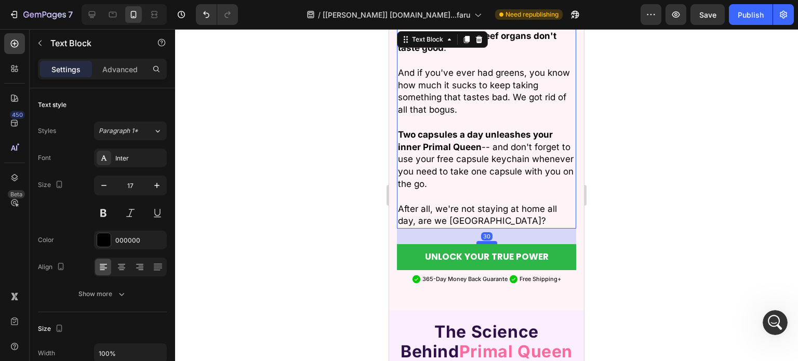
drag, startPoint x: 483, startPoint y: 214, endPoint x: 482, endPoint y: 219, distance: 5.3
click at [482, 241] on div at bounding box center [487, 242] width 21 height 3
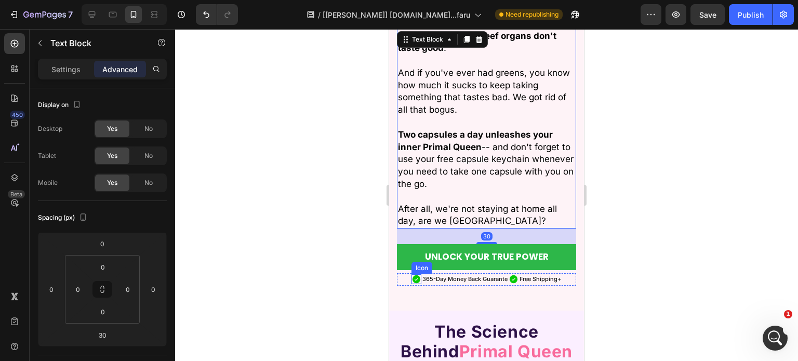
click at [412, 262] on div "Icon" at bounding box center [422, 268] width 21 height 12
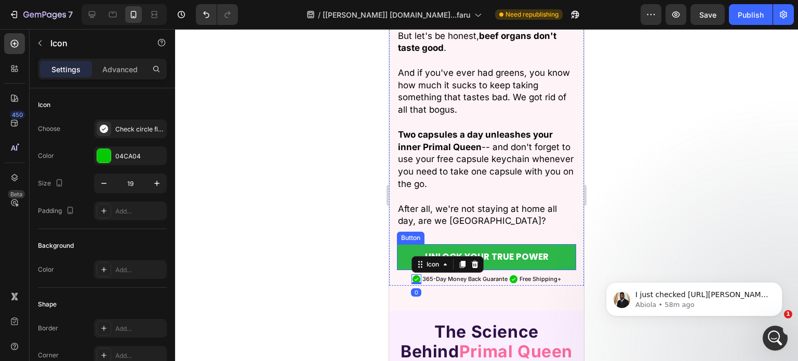
click at [411, 244] on button "UNLOCK YOUR TRUE POWER" at bounding box center [486, 257] width 179 height 26
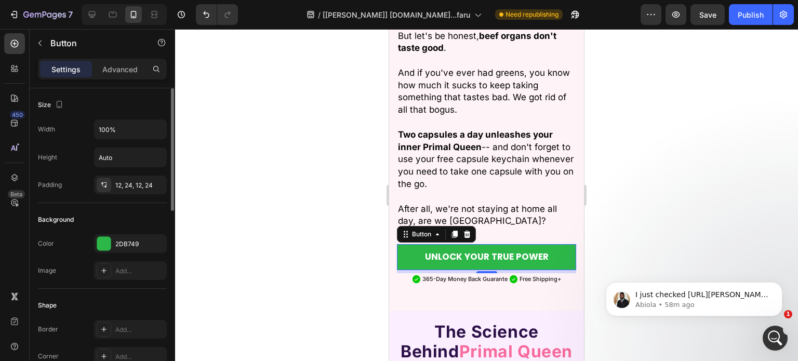
scroll to position [156, 0]
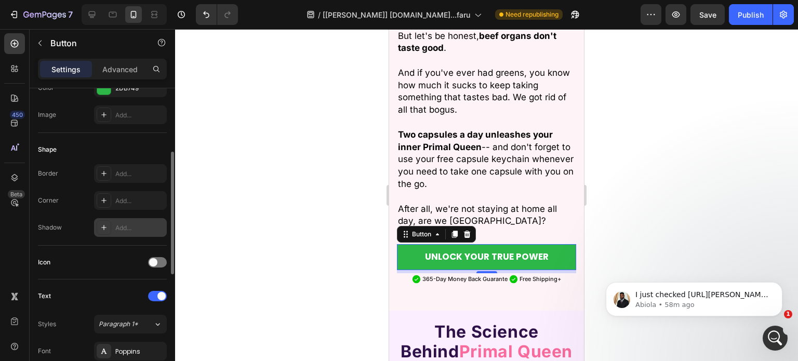
click at [110, 222] on div at bounding box center [104, 227] width 15 height 15
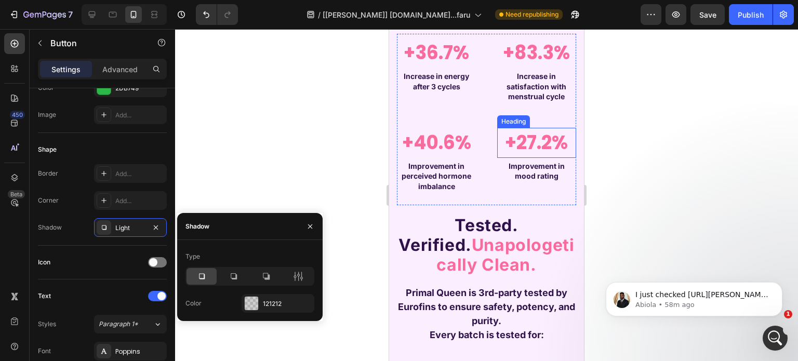
scroll to position [2871, 0]
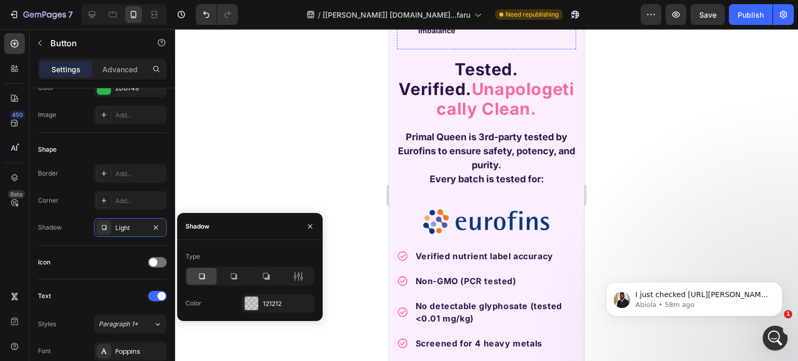
click at [478, 149] on p "Primal Queen is 3rd-party tested by Eurofins to ensure safety, potency, and pur…" at bounding box center [486, 151] width 177 height 42
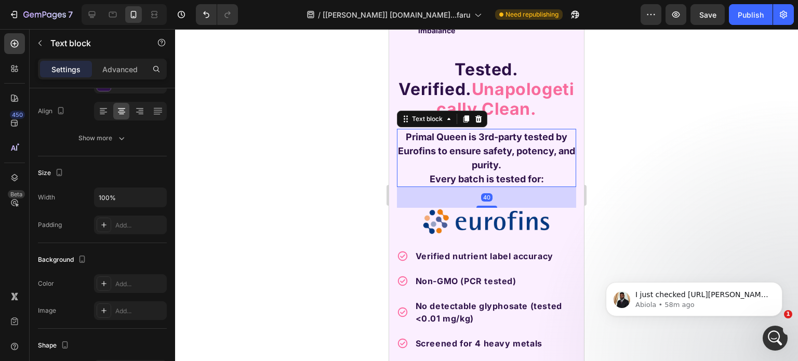
scroll to position [0, 0]
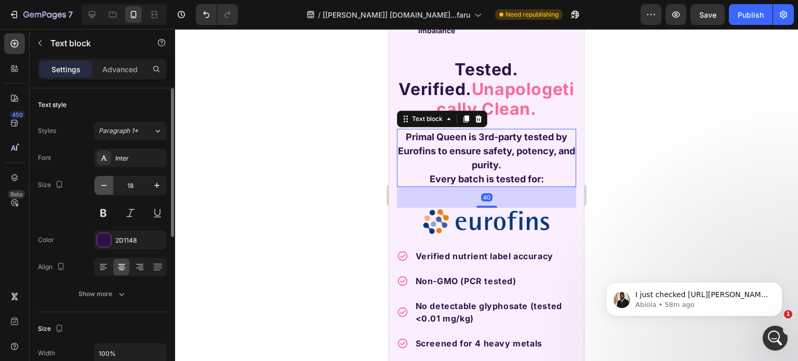
click at [102, 186] on icon "button" at bounding box center [104, 185] width 10 height 10
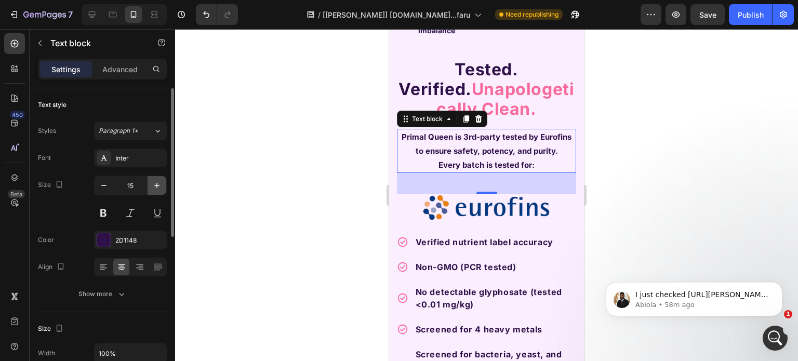
click at [154, 185] on icon "button" at bounding box center [157, 185] width 10 height 10
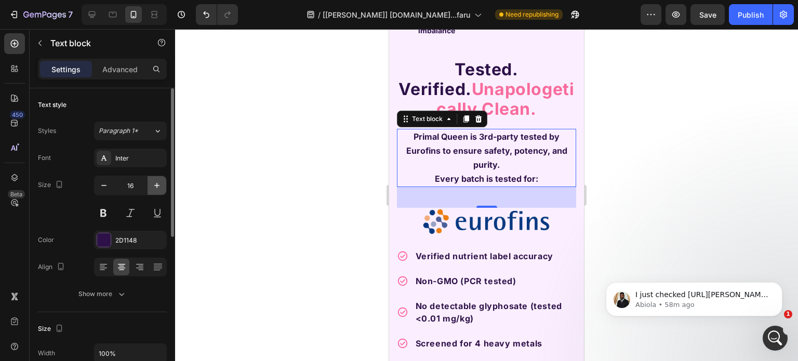
click at [155, 185] on icon "button" at bounding box center [156, 185] width 5 height 5
type input "17"
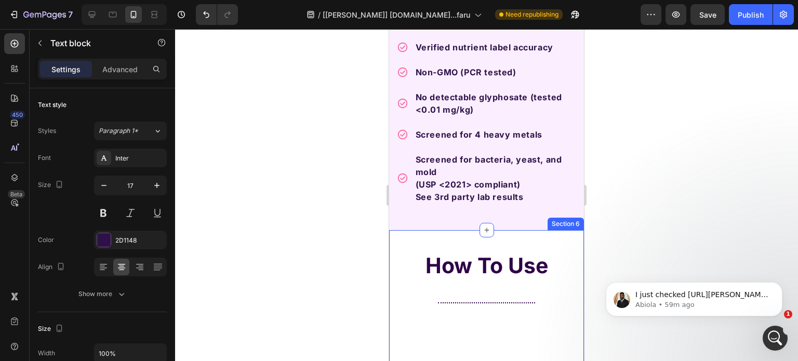
scroll to position [3131, 0]
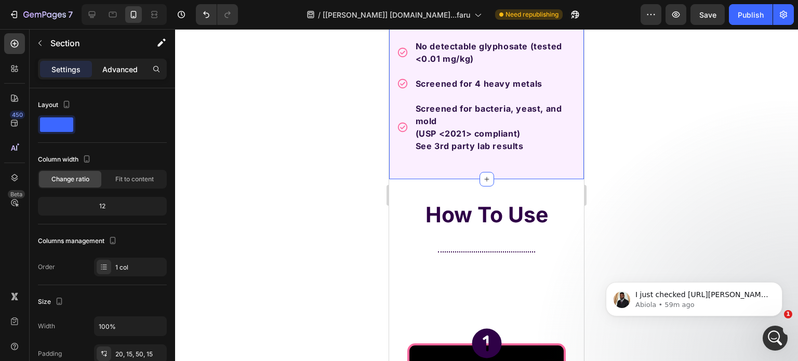
click at [104, 70] on p "Advanced" at bounding box center [119, 69] width 35 height 11
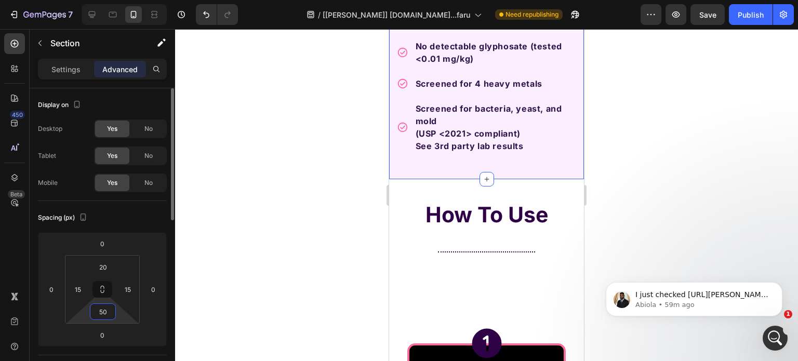
click at [102, 313] on input "50" at bounding box center [103, 312] width 21 height 16
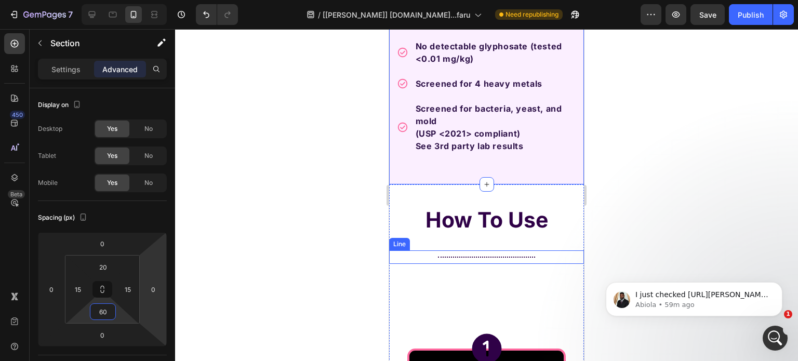
scroll to position [3183, 0]
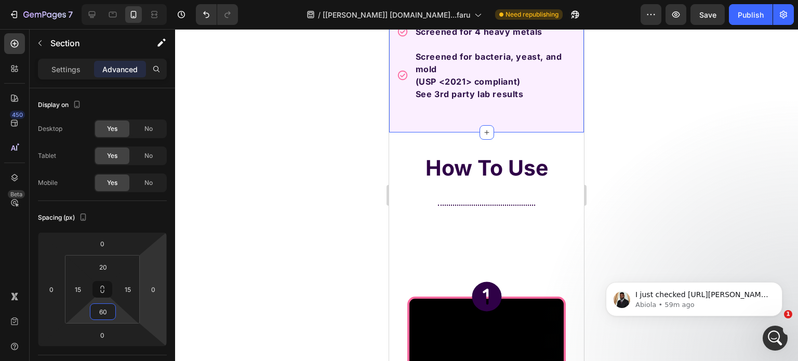
type input "60"
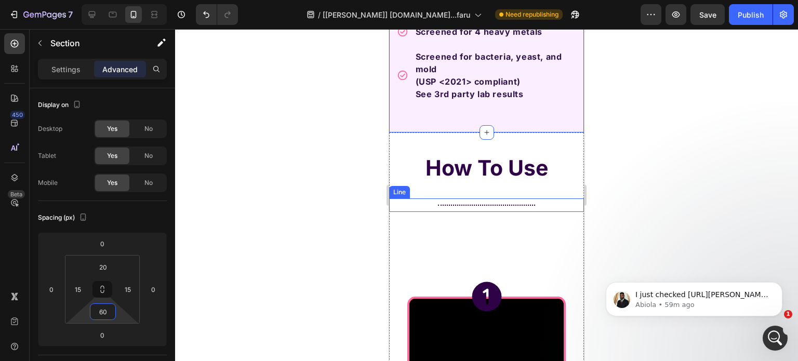
click at [462, 201] on div "Title Line" at bounding box center [486, 206] width 195 height 14
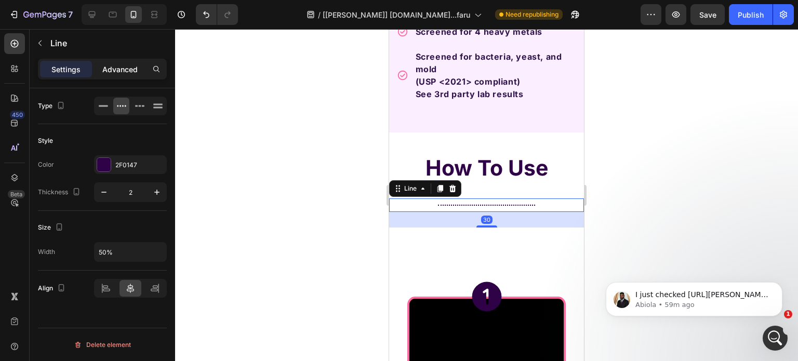
click at [133, 74] on p "Advanced" at bounding box center [119, 69] width 35 height 11
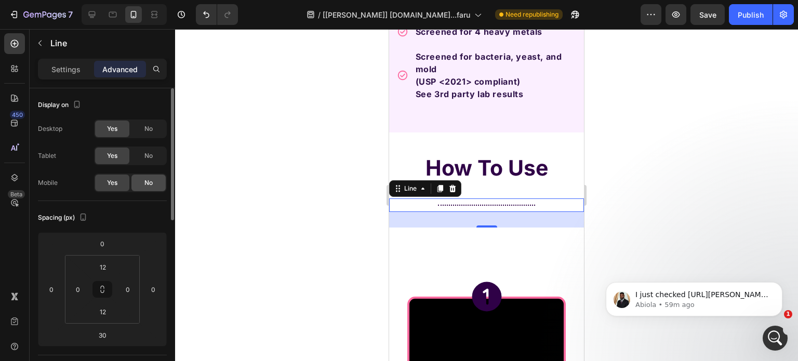
click at [139, 178] on div "No" at bounding box center [149, 183] width 34 height 17
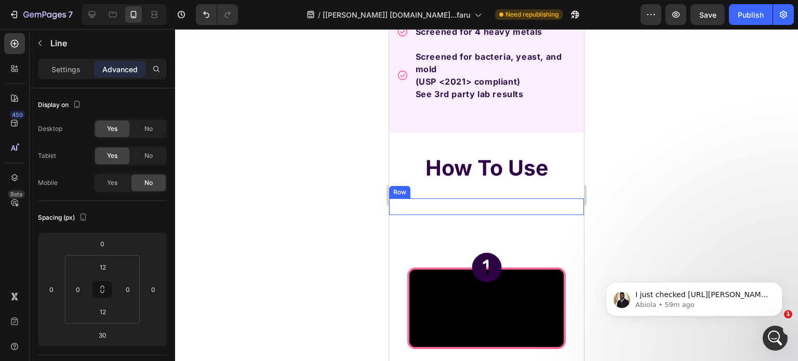
click at [503, 164] on strong "How To Use" at bounding box center [487, 168] width 123 height 26
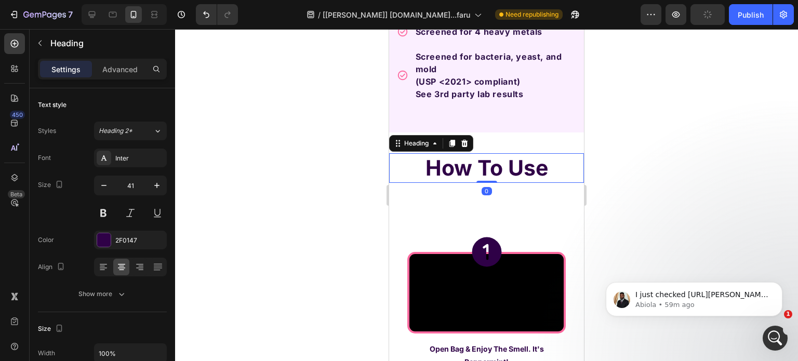
drag, startPoint x: 483, startPoint y: 196, endPoint x: 491, endPoint y: 211, distance: 16.3
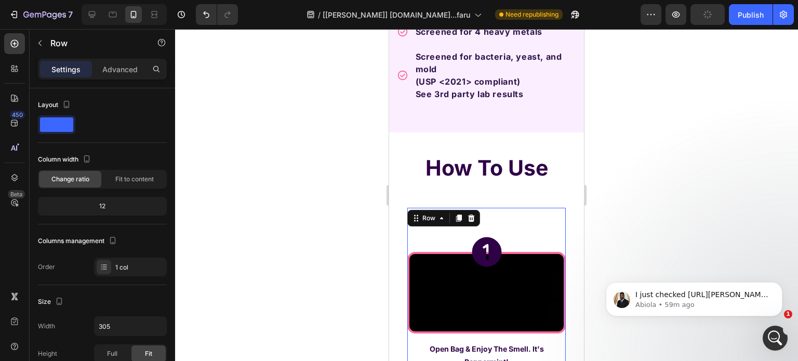
click at [491, 211] on div "Icon Video Open Bag & Enjoy The Smell. It's Peppermint! Text Block" at bounding box center [487, 289] width 159 height 162
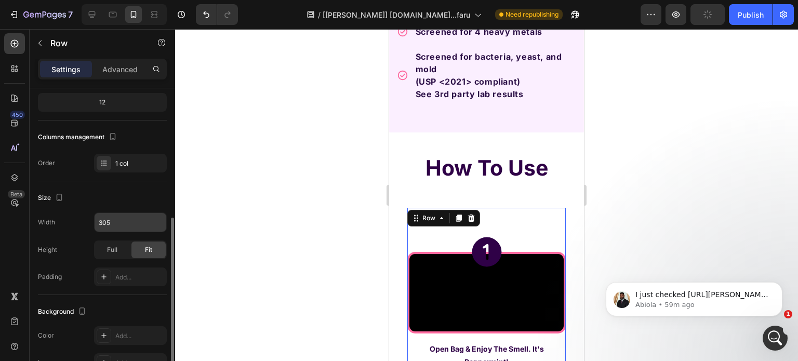
scroll to position [156, 0]
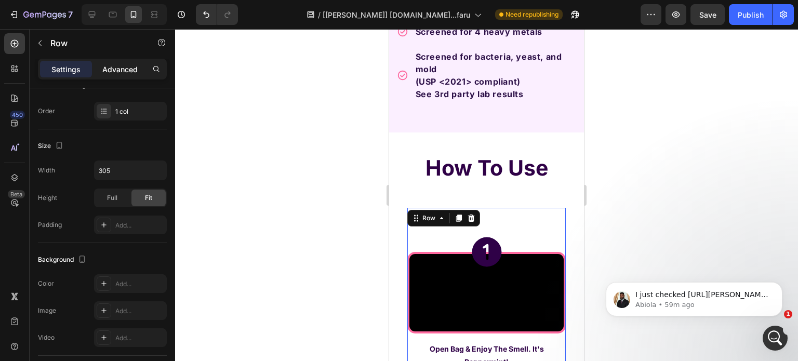
click at [120, 71] on p "Advanced" at bounding box center [119, 69] width 35 height 11
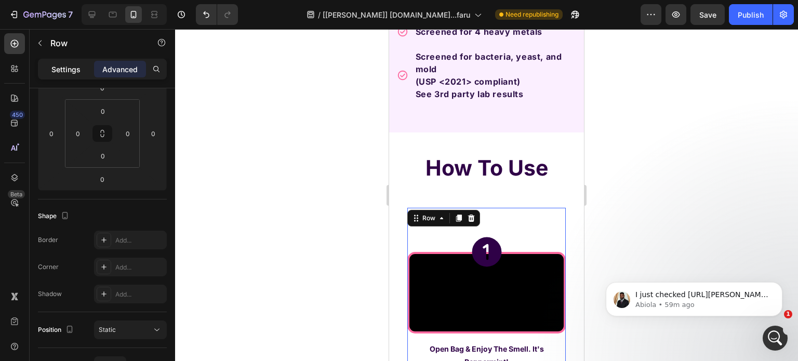
click at [76, 74] on p "Settings" at bounding box center [65, 69] width 29 height 11
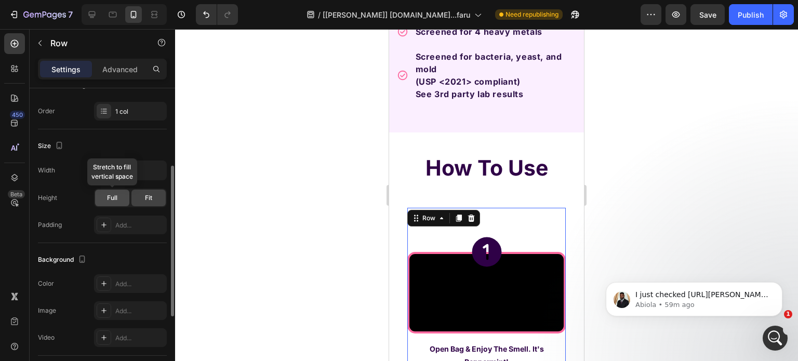
click at [114, 199] on span "Full" at bounding box center [112, 197] width 10 height 9
click at [133, 194] on div "Fit" at bounding box center [149, 198] width 34 height 17
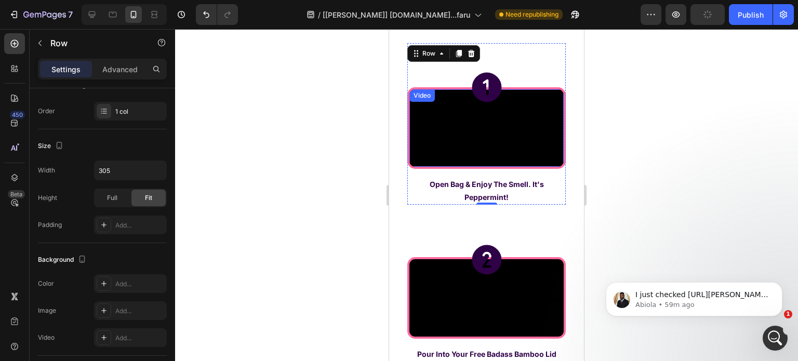
scroll to position [3287, 0]
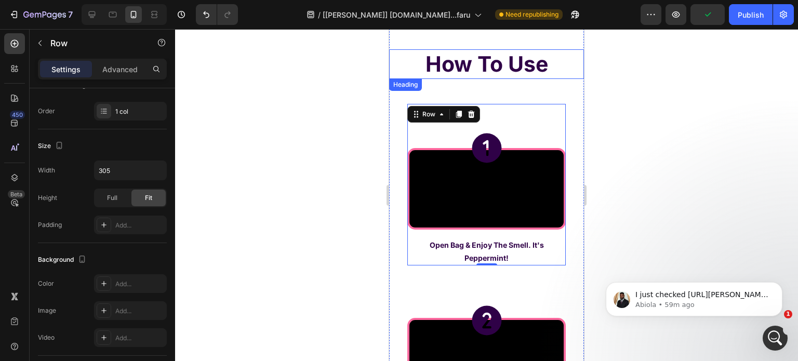
click at [512, 58] on strong "How To Use" at bounding box center [487, 64] width 123 height 26
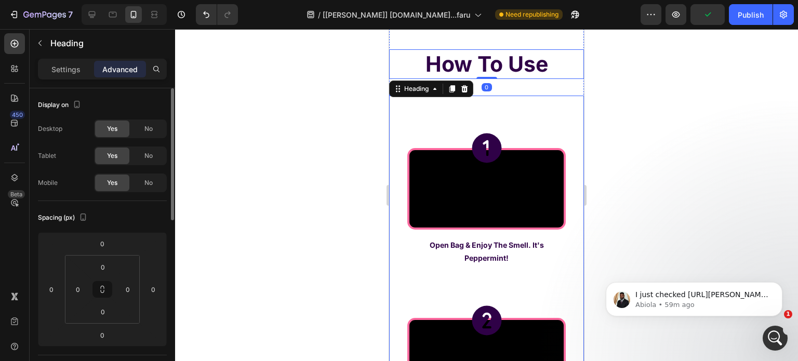
scroll to position [3235, 0]
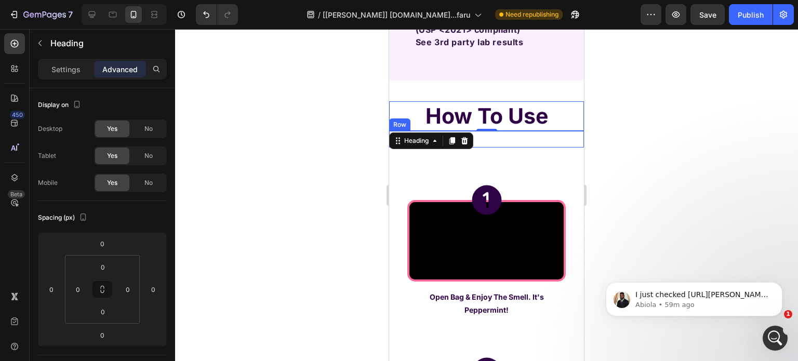
click at [495, 138] on div "Icon Icon Icon Row" at bounding box center [486, 139] width 195 height 17
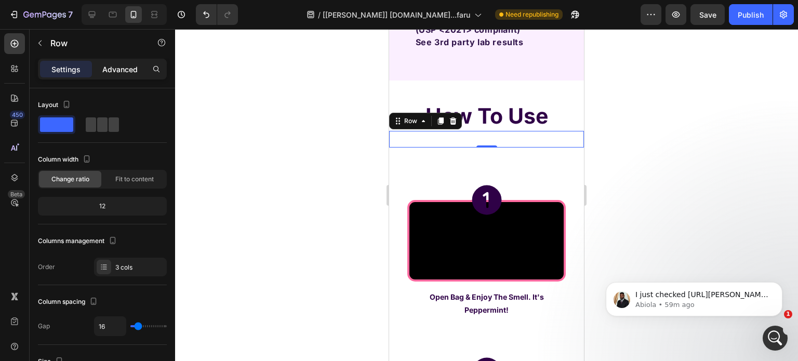
click at [127, 71] on p "Advanced" at bounding box center [119, 69] width 35 height 11
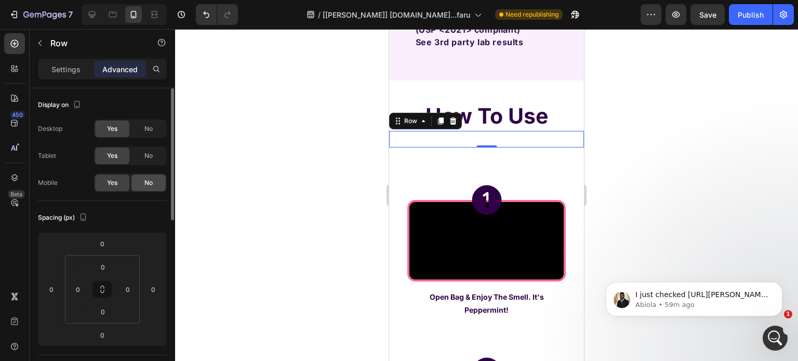
drag, startPoint x: 141, startPoint y: 174, endPoint x: 143, endPoint y: 182, distance: 9.1
click at [141, 175] on div "Yes No" at bounding box center [130, 183] width 73 height 19
click at [145, 182] on span "No" at bounding box center [149, 182] width 8 height 9
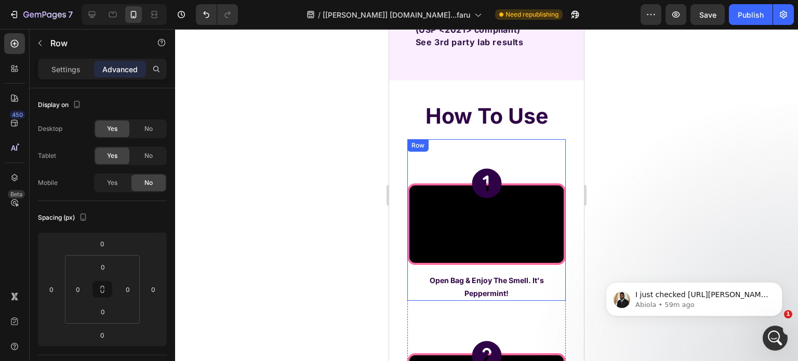
click at [493, 140] on div "Icon Video Open Bag & Enjoy The Smell. It's Peppermint! Text Block" at bounding box center [487, 220] width 159 height 162
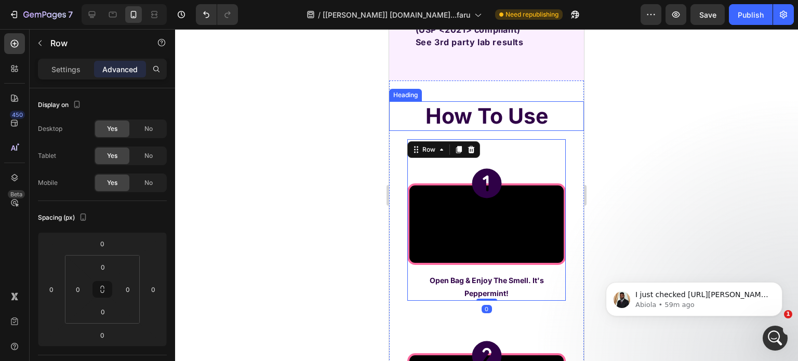
click at [508, 126] on strong "How To Use" at bounding box center [487, 116] width 123 height 26
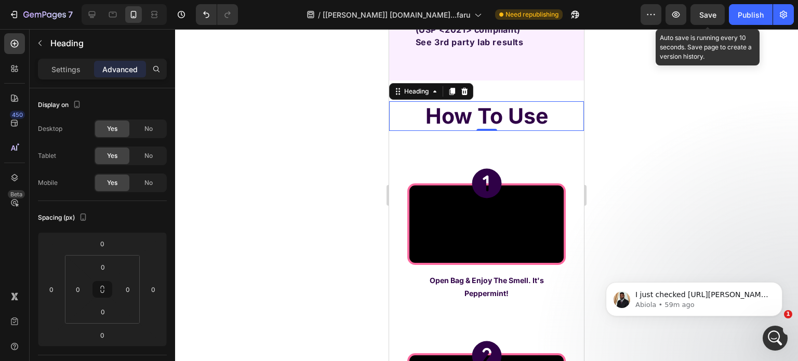
click at [711, 16] on span "Save" at bounding box center [708, 14] width 17 height 9
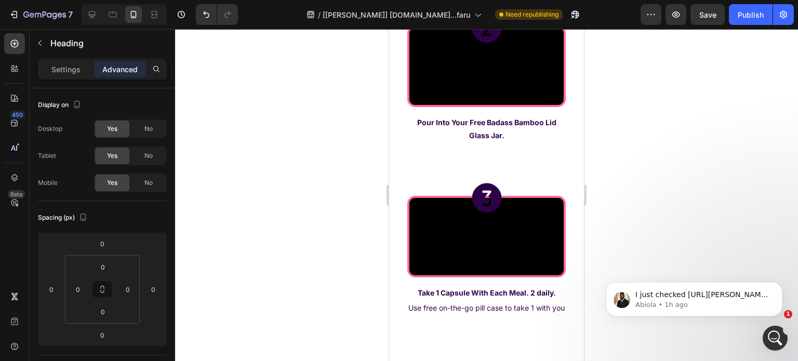
scroll to position [3599, 0]
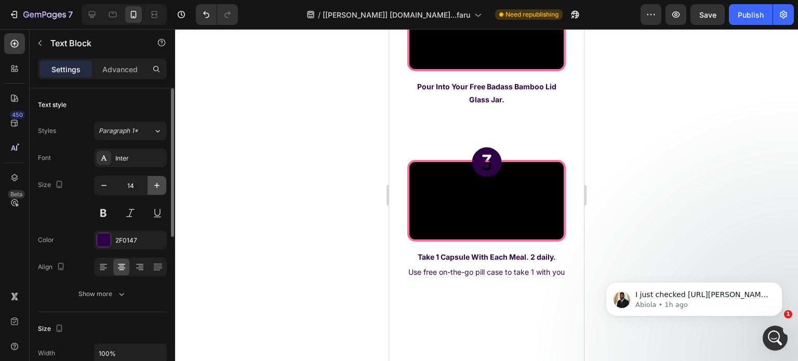
click at [156, 185] on icon "button" at bounding box center [157, 185] width 10 height 10
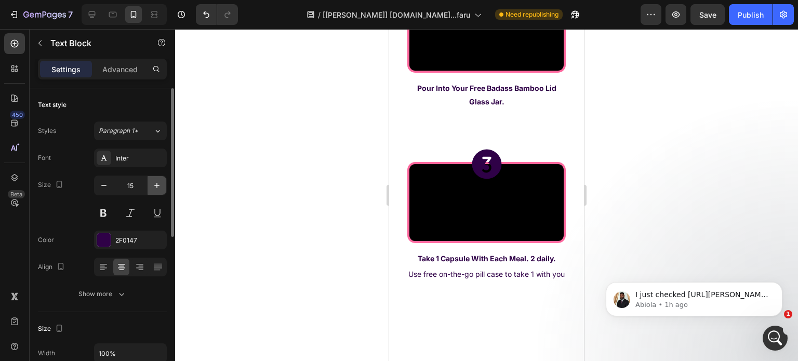
click at [156, 185] on icon "button" at bounding box center [157, 185] width 10 height 10
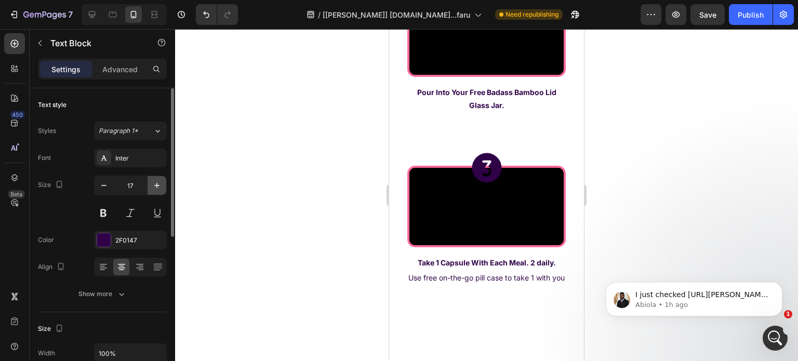
click at [156, 185] on icon "button" at bounding box center [157, 185] width 10 height 10
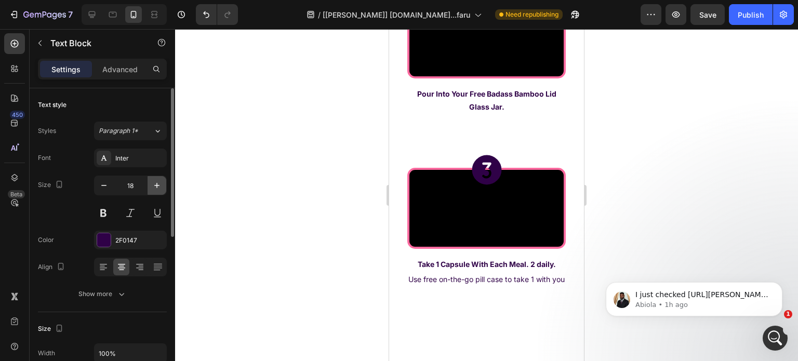
click at [156, 187] on icon "button" at bounding box center [157, 185] width 10 height 10
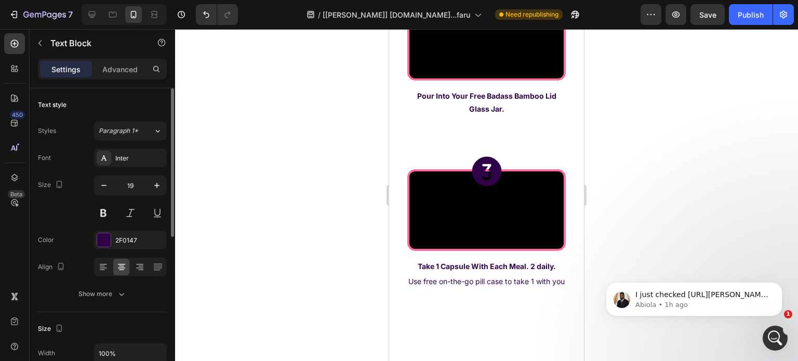
type input "20"
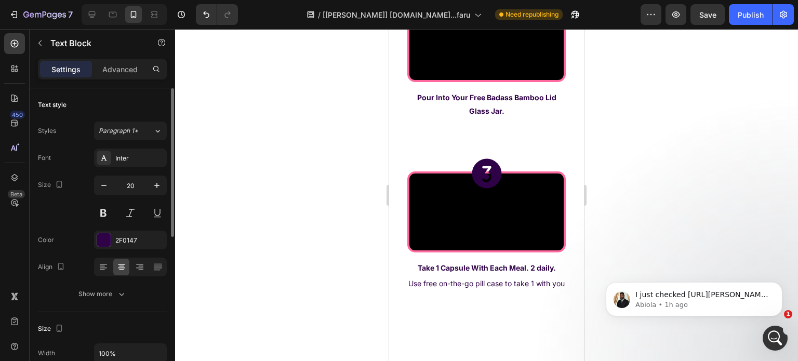
click at [124, 283] on div "Font Inter Size 20 Color 2F0147 Align Show more" at bounding box center [102, 226] width 129 height 155
click at [128, 298] on button "Show more" at bounding box center [102, 294] width 129 height 19
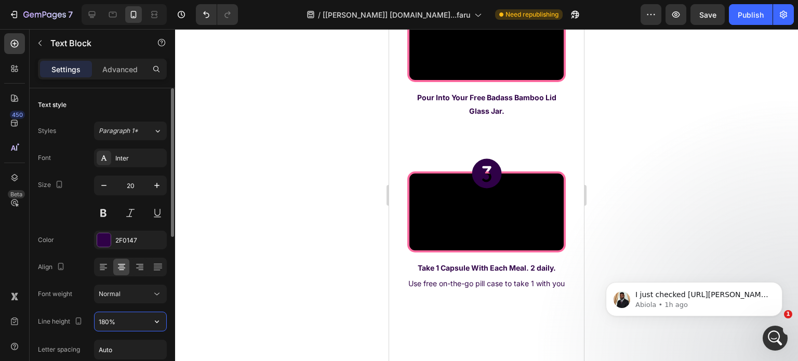
click at [131, 323] on input "180%" at bounding box center [131, 321] width 72 height 19
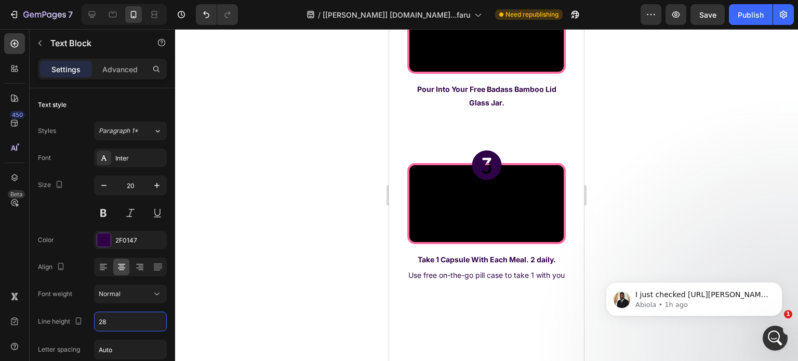
type input "28"
click at [113, 293] on span "Normal" at bounding box center [110, 294] width 22 height 8
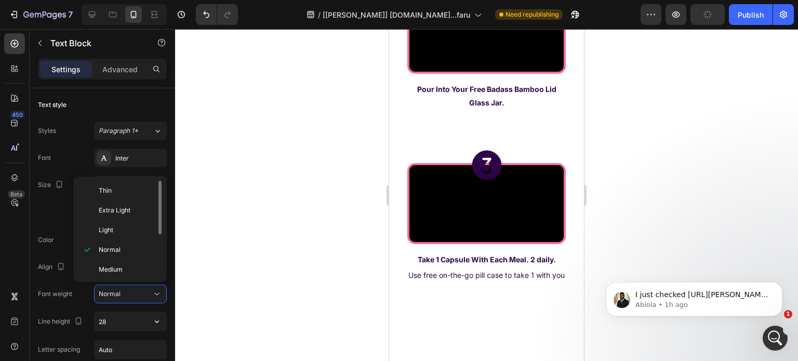
scroll to position [78, 0]
click at [122, 250] on span "Extra Bold" at bounding box center [114, 250] width 30 height 9
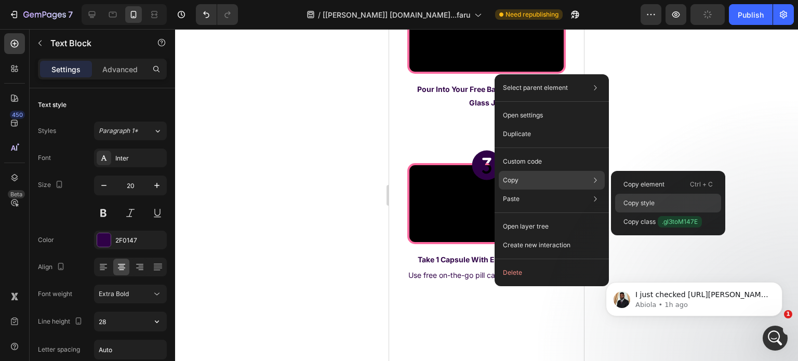
drag, startPoint x: 645, startPoint y: 204, endPoint x: 611, endPoint y: 206, distance: 33.4
click at [644, 204] on p "Copy style" at bounding box center [639, 203] width 31 height 9
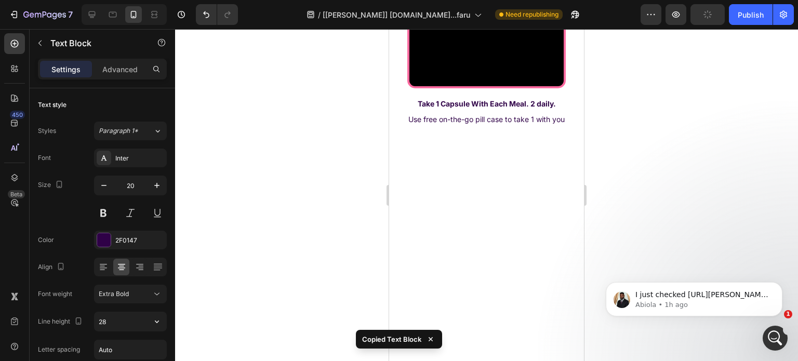
scroll to position [3807, 0]
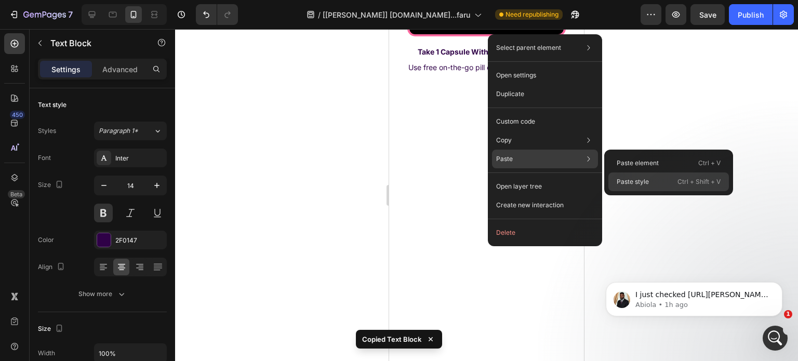
click at [634, 180] on p "Paste style" at bounding box center [633, 181] width 32 height 9
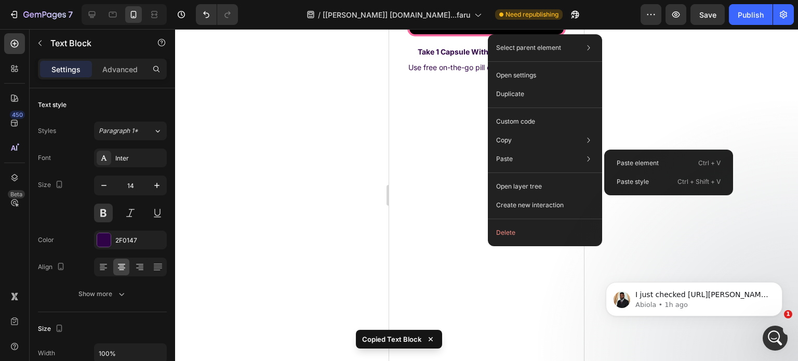
type input "20"
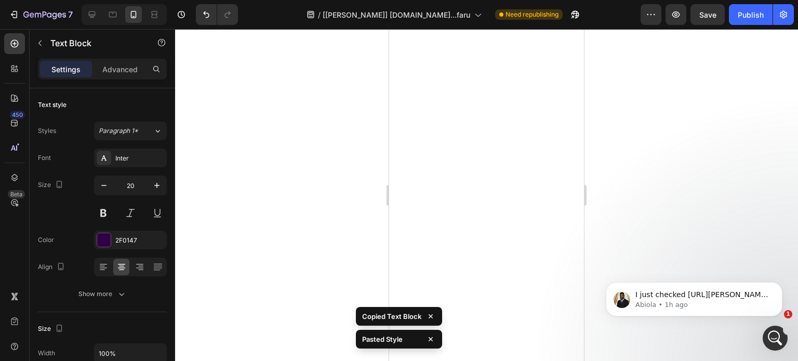
scroll to position [3963, 0]
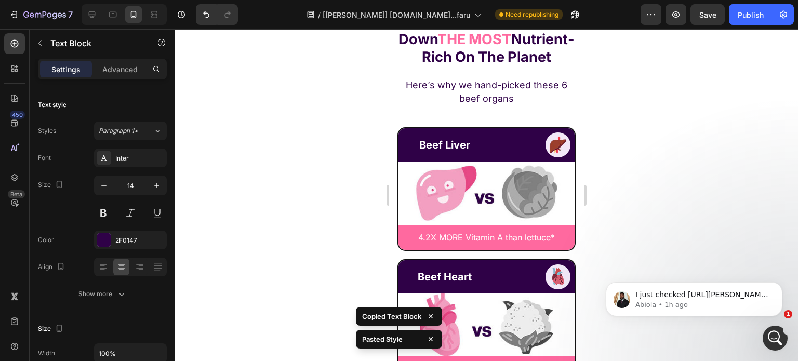
scroll to position [4119, 0]
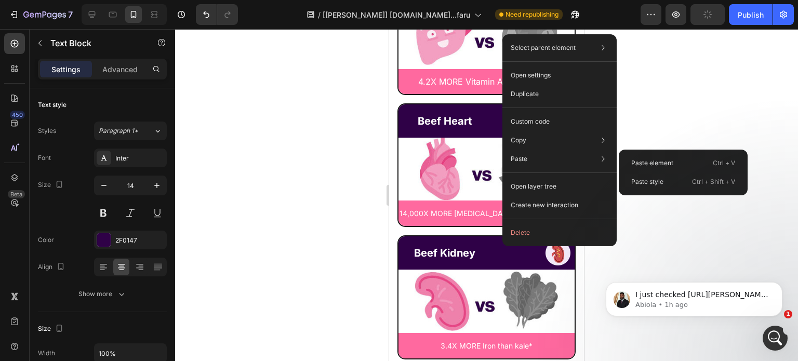
drag, startPoint x: 652, startPoint y: 176, endPoint x: 611, endPoint y: 193, distance: 44.5
click at [649, 179] on div "Paste style Ctrl + Shift + V" at bounding box center [683, 182] width 121 height 19
type input "20"
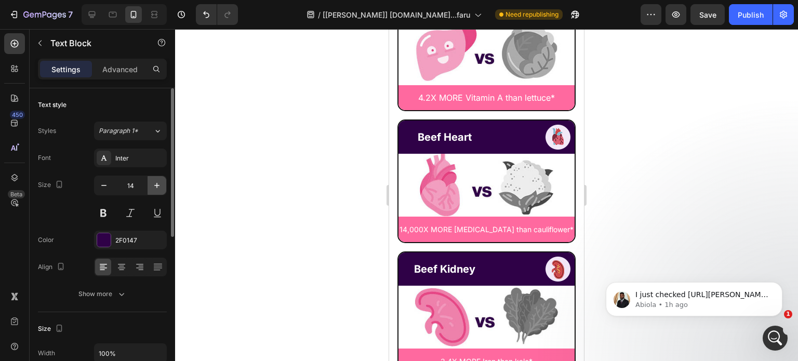
click at [155, 180] on icon "button" at bounding box center [157, 185] width 10 height 10
drag, startPoint x: 155, startPoint y: 180, endPoint x: 139, endPoint y: 274, distance: 94.9
click at [154, 180] on icon "button" at bounding box center [157, 185] width 10 height 10
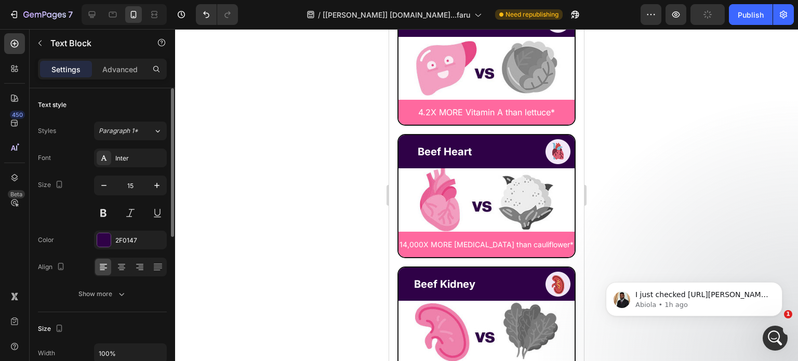
type input "16"
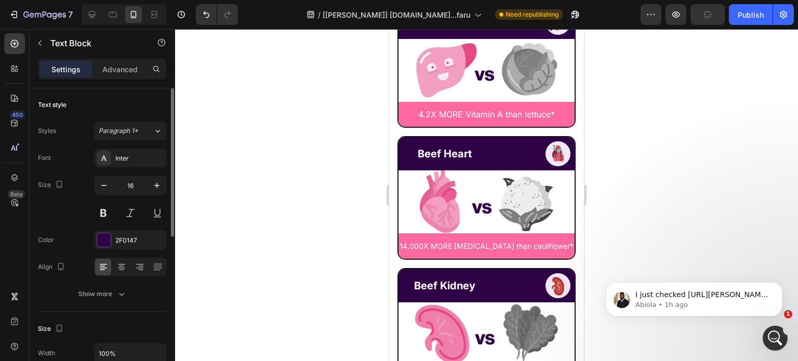
click at [126, 312] on div "Size Width 100% Padding Add..." at bounding box center [102, 355] width 129 height 87
click at [127, 298] on button "Show more" at bounding box center [102, 294] width 129 height 19
click at [125, 324] on input "180%" at bounding box center [131, 321] width 72 height 19
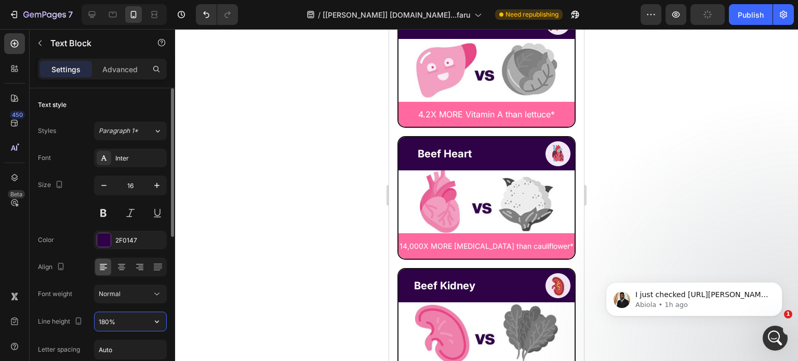
click at [125, 324] on input "180%" at bounding box center [131, 321] width 72 height 19
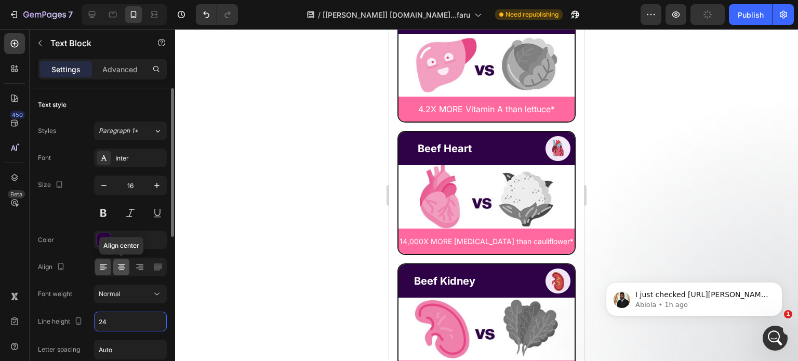
type input "24"
click at [113, 270] on div at bounding box center [121, 267] width 16 height 17
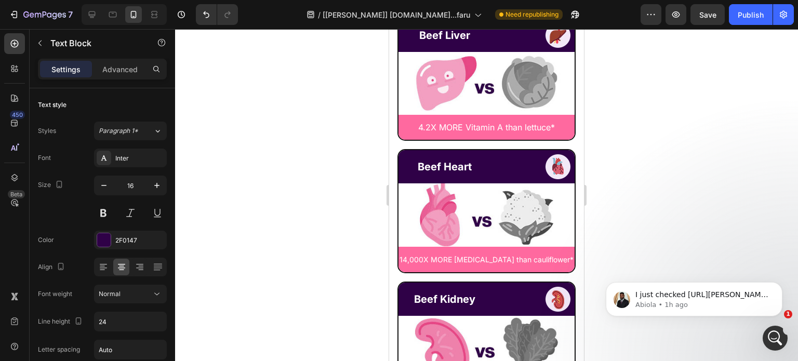
scroll to position [4275, 0]
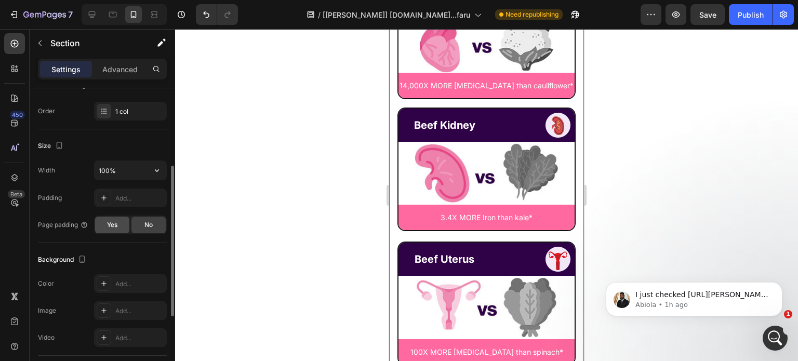
scroll to position [208, 0]
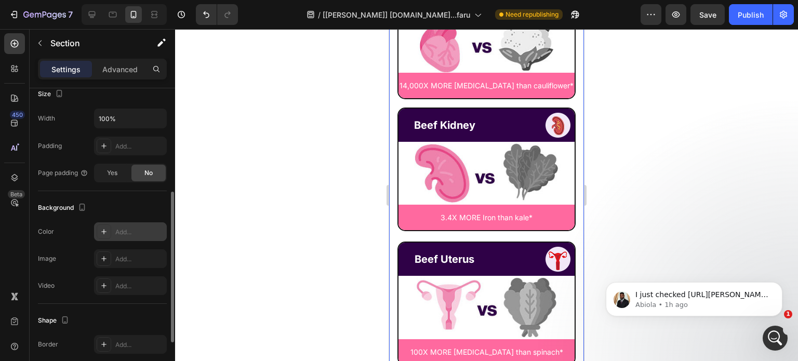
click at [115, 232] on div "Add..." at bounding box center [139, 232] width 49 height 9
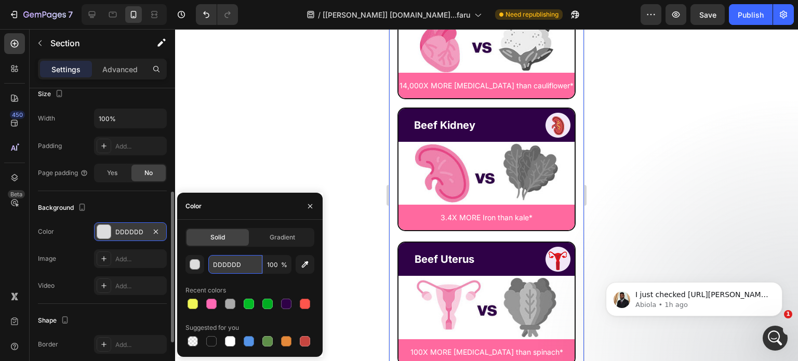
click at [236, 261] on input "DDDDDD" at bounding box center [235, 264] width 54 height 19
paste input "#FAF1FF"
type input "#FAF1FF"
click at [399, 137] on div "Primal Queen's Female-Focused Organ Superfoods are Hands Down THE MOST Nutrient…" at bounding box center [486, 269] width 195 height 1205
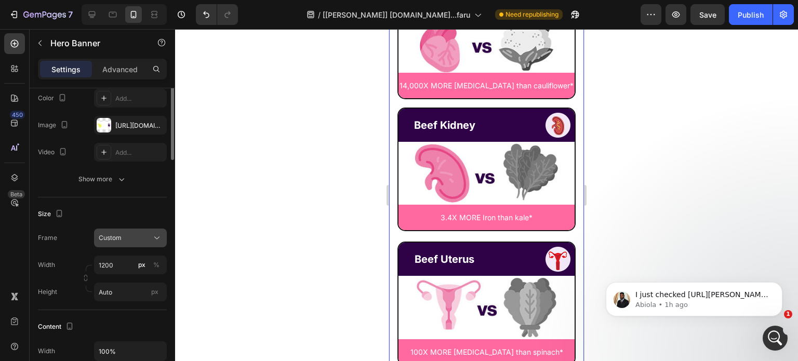
scroll to position [52, 0]
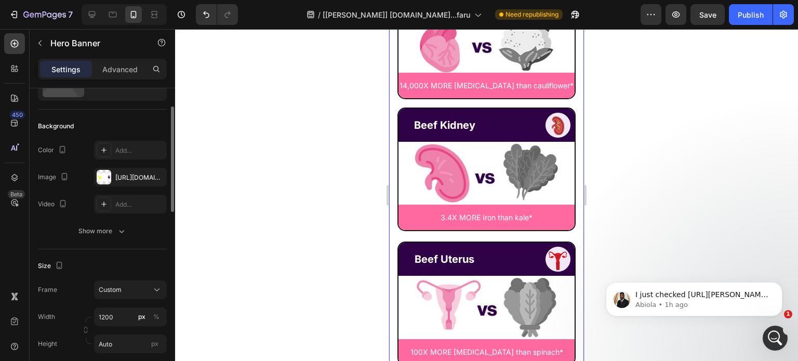
drag, startPoint x: 129, startPoint y: 153, endPoint x: 177, endPoint y: 194, distance: 63.4
click at [129, 152] on div "Add..." at bounding box center [139, 150] width 49 height 9
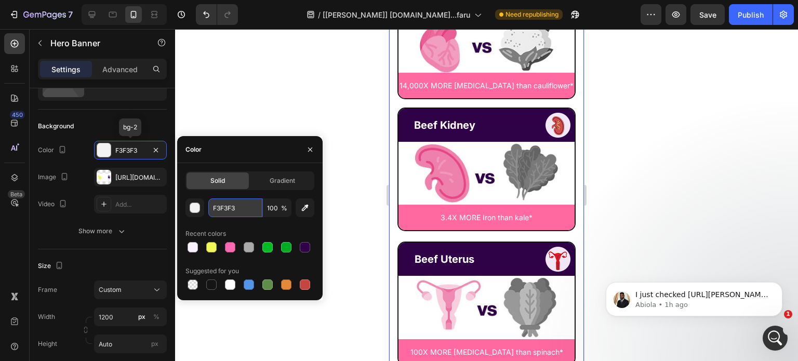
click at [237, 208] on input "F3F3F3" at bounding box center [235, 208] width 54 height 19
paste input "#FAF1FF"
type input "#FAF1FF"
click at [161, 177] on button "button" at bounding box center [156, 177] width 12 height 12
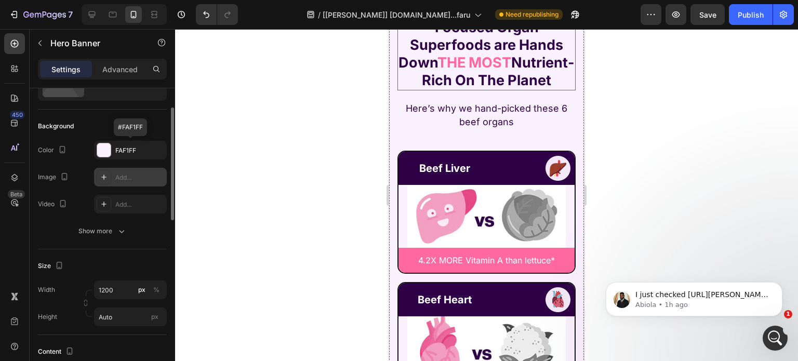
scroll to position [4638, 0]
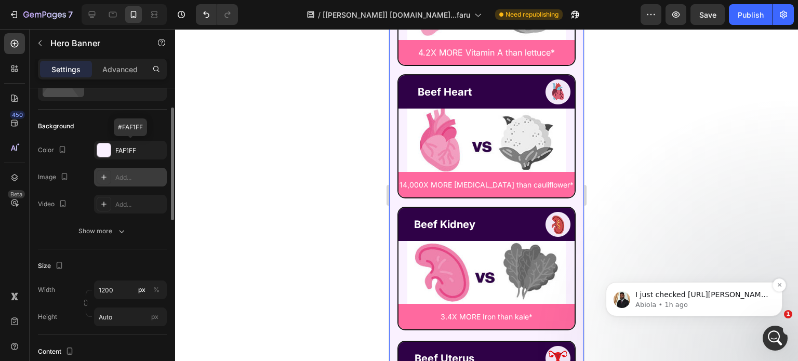
click at [641, 298] on p "I just checked https://nazmul-tuhin.myshopify.com/pages/tony-gempages-primalque…" at bounding box center [703, 295] width 134 height 10
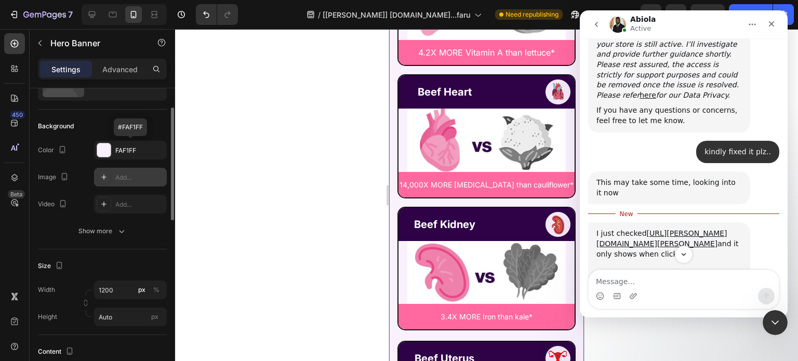
scroll to position [1289, 0]
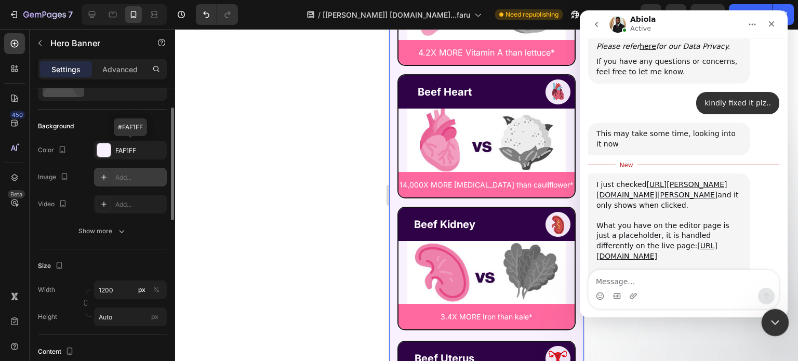
click at [778, 325] on icon "Close Intercom Messenger" at bounding box center [774, 321] width 12 height 12
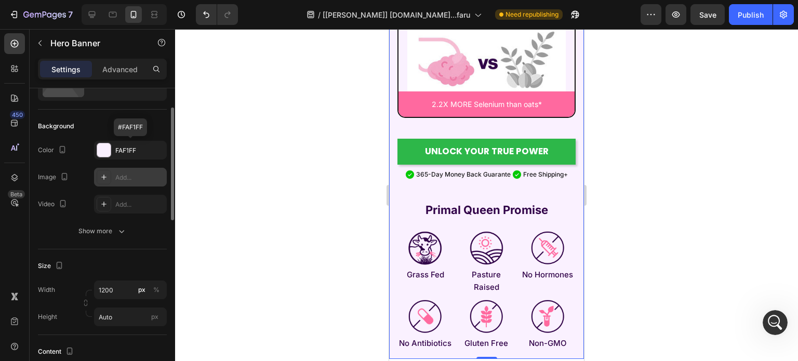
scroll to position [5262, 0]
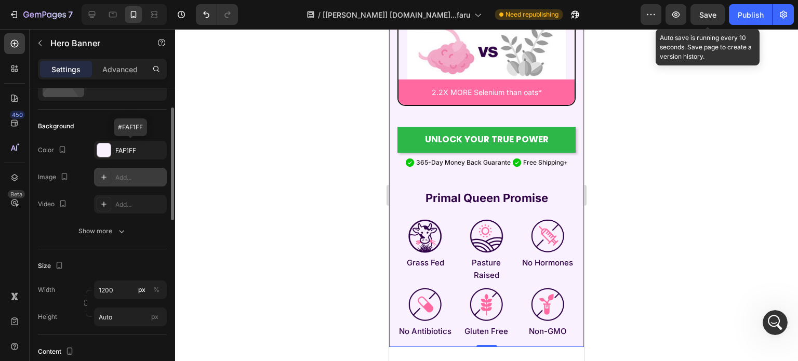
click at [715, 12] on span "Save" at bounding box center [708, 14] width 17 height 9
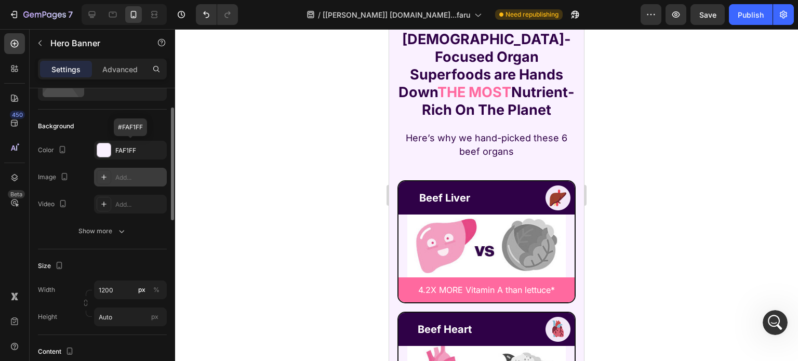
scroll to position [3911, 0]
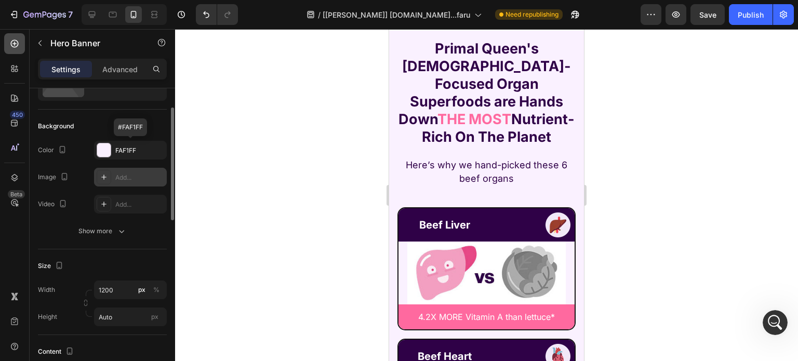
click at [15, 44] on icon at bounding box center [14, 43] width 10 height 10
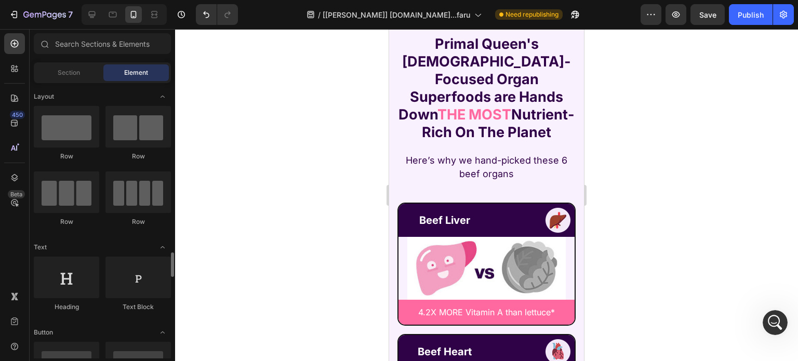
scroll to position [156, 0]
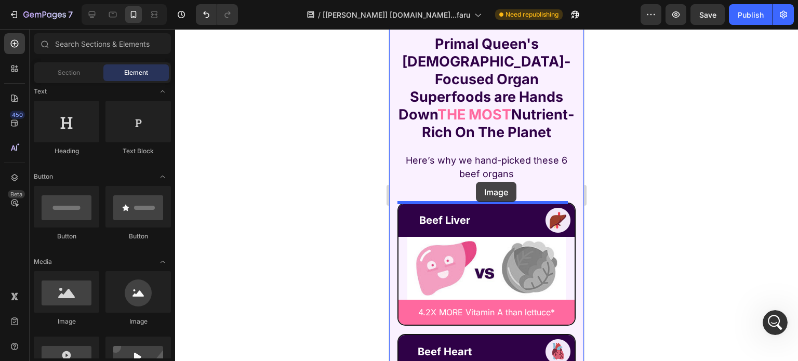
drag, startPoint x: 467, startPoint y: 326, endPoint x: 476, endPoint y: 182, distance: 144.8
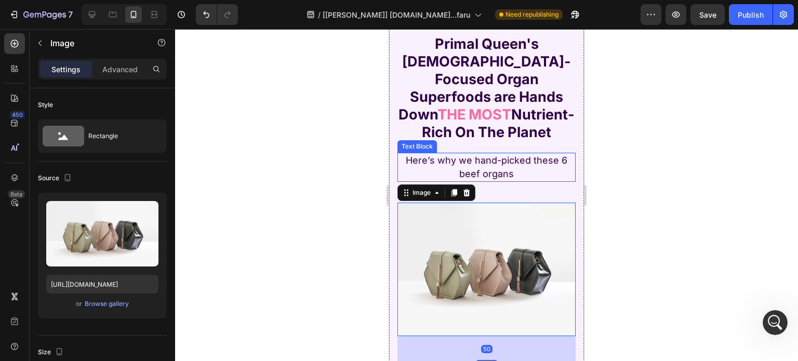
click at [482, 164] on p "Here’s why we hand-picked these 6 beef organs" at bounding box center [487, 167] width 176 height 27
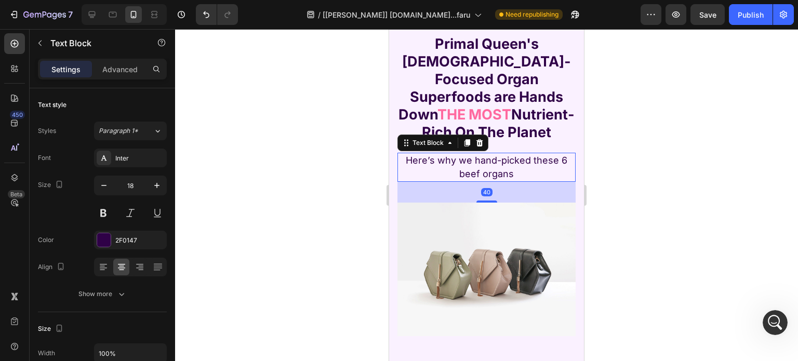
click at [484, 192] on div "40" at bounding box center [487, 192] width 178 height 21
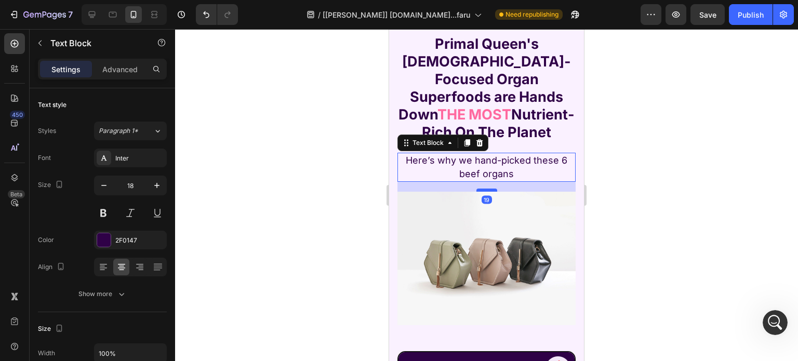
drag, startPoint x: 482, startPoint y: 201, endPoint x: 485, endPoint y: 190, distance: 11.4
click at [485, 190] on div at bounding box center [487, 190] width 21 height 3
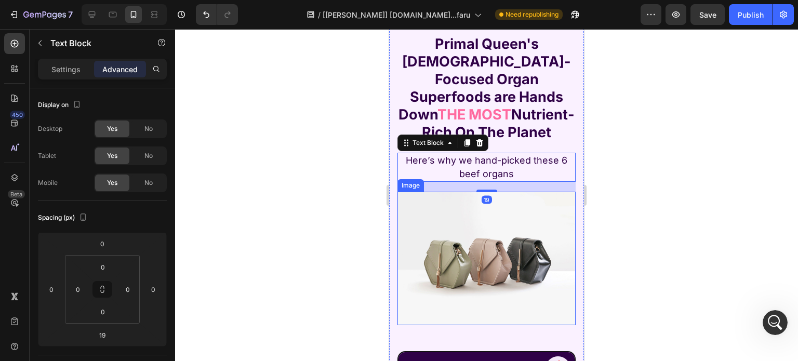
click at [475, 267] on img at bounding box center [487, 259] width 178 height 134
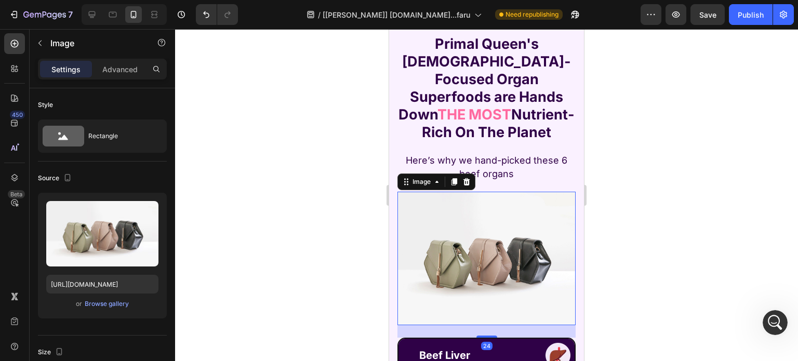
drag, startPoint x: 484, startPoint y: 342, endPoint x: 661, endPoint y: 255, distance: 197.4
click at [487, 336] on div at bounding box center [487, 337] width 21 height 2
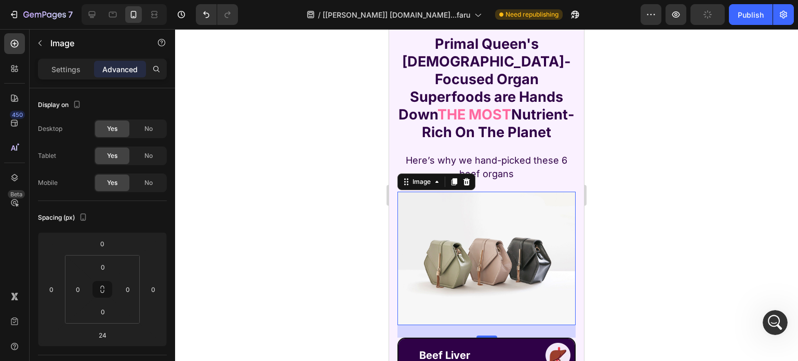
click at [466, 281] on img at bounding box center [487, 259] width 178 height 134
click at [52, 68] on p "Settings" at bounding box center [65, 69] width 29 height 11
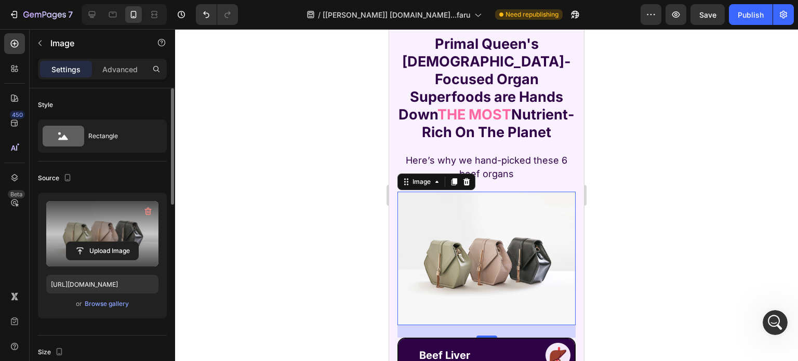
click at [120, 238] on label at bounding box center [102, 233] width 112 height 65
click at [120, 242] on input "file" at bounding box center [103, 251] width 72 height 18
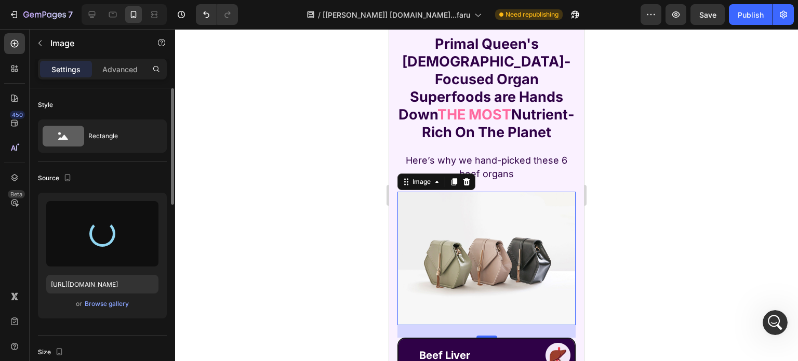
type input "https://cdn.shopify.com/s/files/1/0869/5912/8851/files/gempages_511364164535452…"
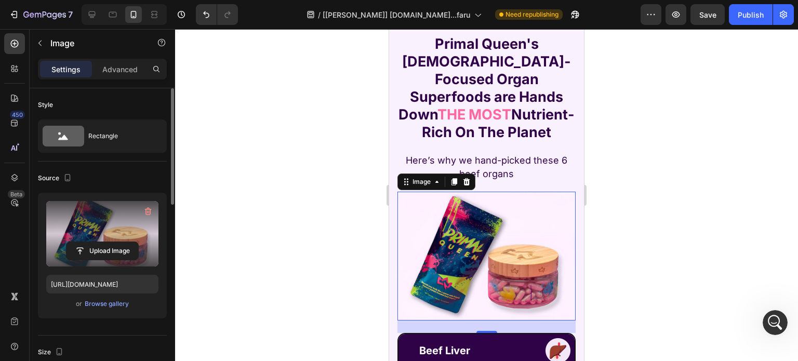
scroll to position [208, 0]
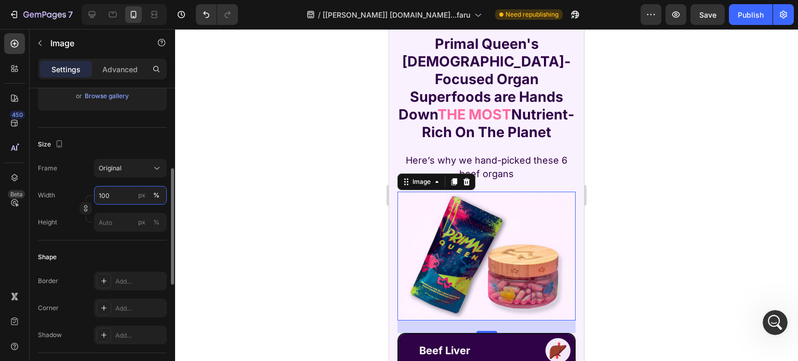
click at [127, 187] on input "100" at bounding box center [130, 195] width 73 height 19
type input "345"
drag, startPoint x: 115, startPoint y: 211, endPoint x: 112, endPoint y: 217, distance: 7.0
click at [115, 212] on div "Width 345 px % Height px %" at bounding box center [102, 209] width 129 height 46
click at [84, 209] on icon "button" at bounding box center [85, 210] width 3 height 3
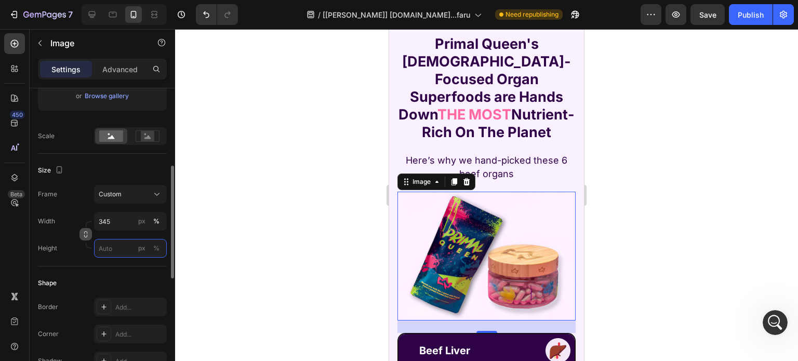
click at [110, 247] on input "px %" at bounding box center [130, 248] width 73 height 19
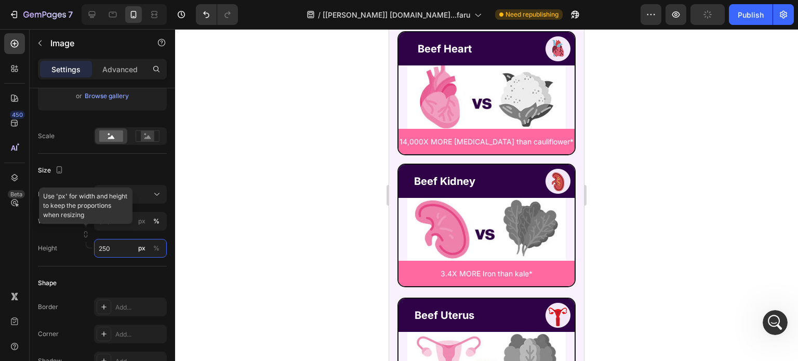
scroll to position [4846, 0]
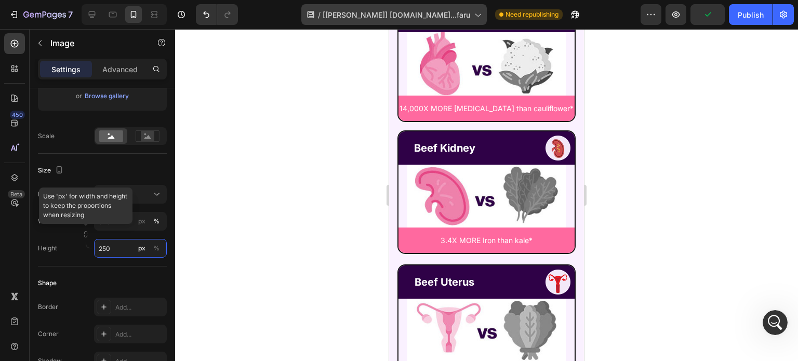
type input "250"
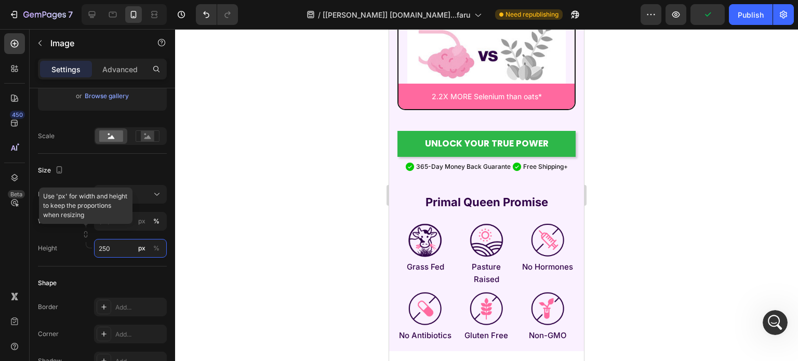
scroll to position [5418, 0]
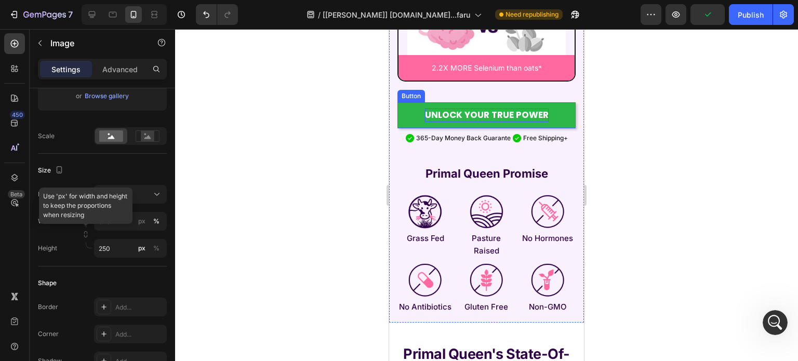
click at [431, 113] on p "UNLOCK YOUR TRUE POWER" at bounding box center [487, 116] width 124 height 14
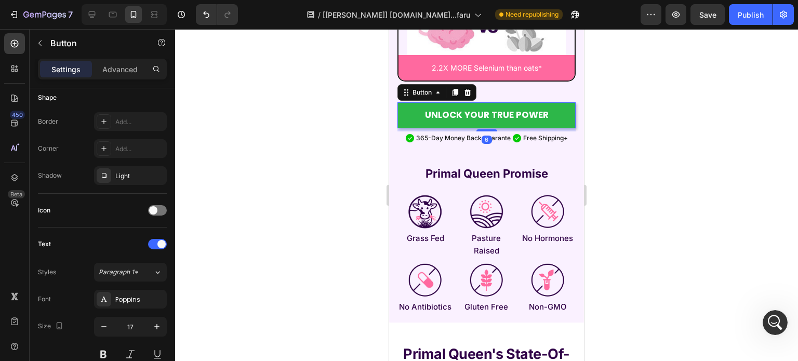
scroll to position [0, 0]
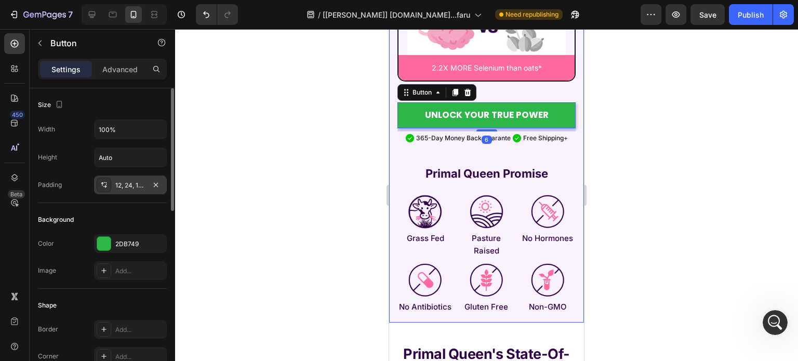
click at [120, 183] on div "12, 24, 12, 24" at bounding box center [130, 185] width 30 height 9
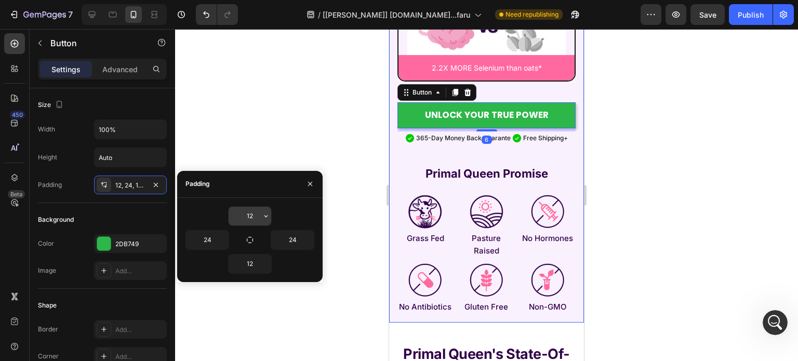
click at [257, 216] on input "12" at bounding box center [250, 216] width 43 height 19
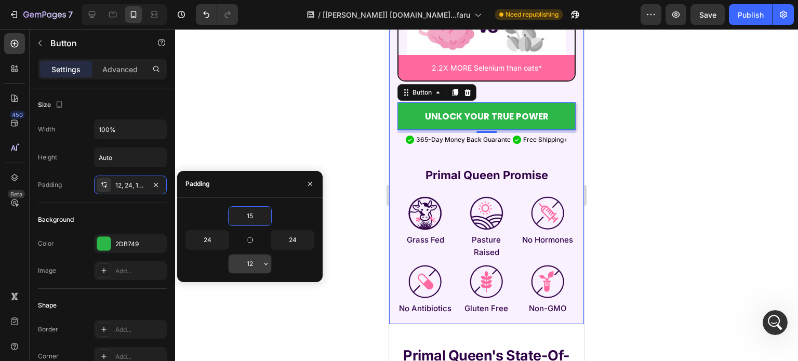
type input "15"
click at [246, 257] on input "12" at bounding box center [250, 264] width 43 height 19
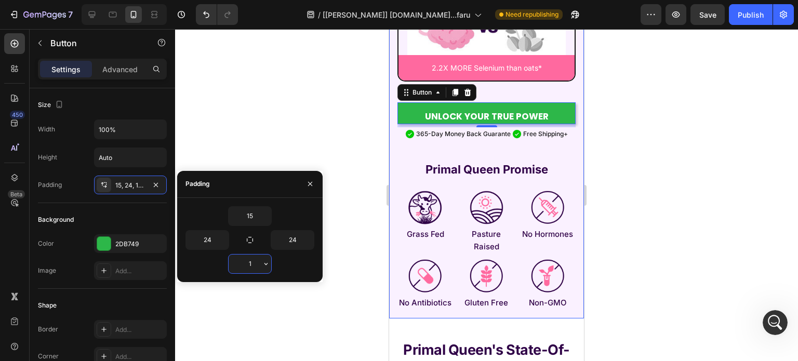
type input "15"
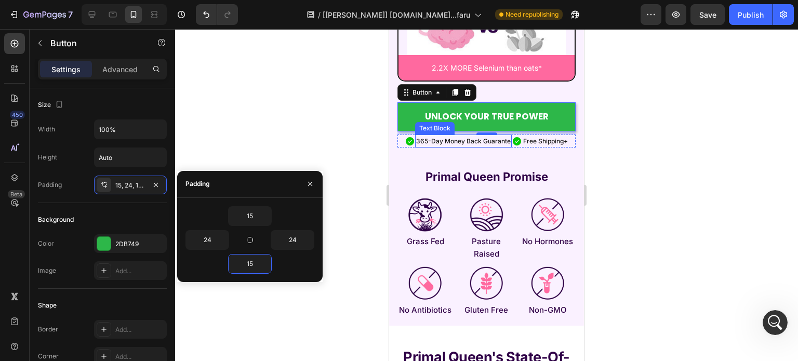
click at [455, 136] on p "365-Day Money Back Guarante" at bounding box center [463, 141] width 95 height 11
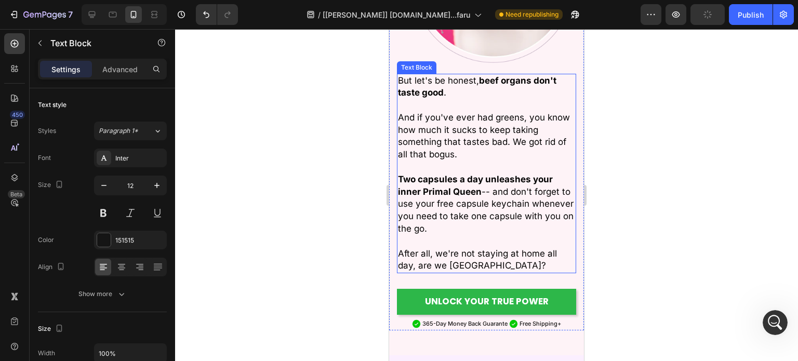
scroll to position [2431, 0]
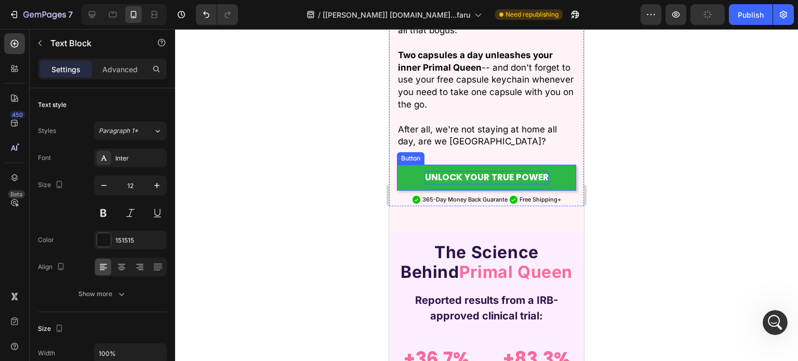
click at [461, 171] on p "UNLOCK YOUR TRUE POWER" at bounding box center [487, 178] width 124 height 14
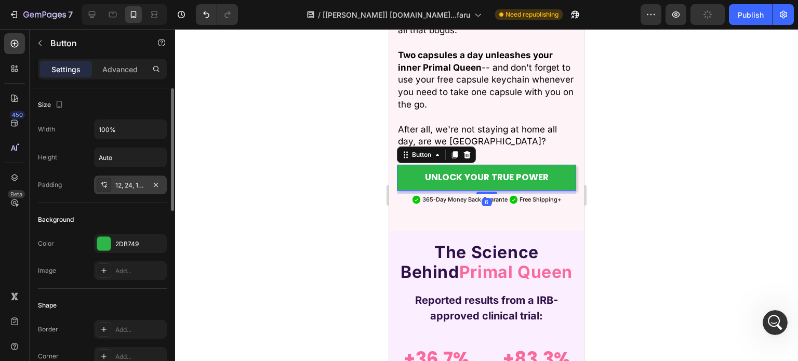
click at [130, 185] on div "12, 24, 12, 24" at bounding box center [130, 185] width 30 height 9
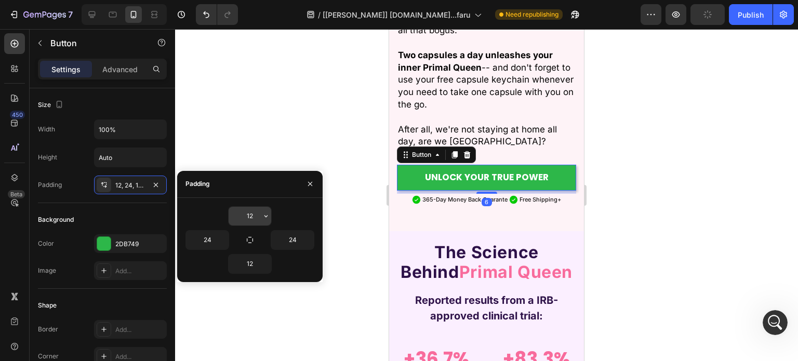
click at [254, 212] on input "12" at bounding box center [250, 216] width 43 height 19
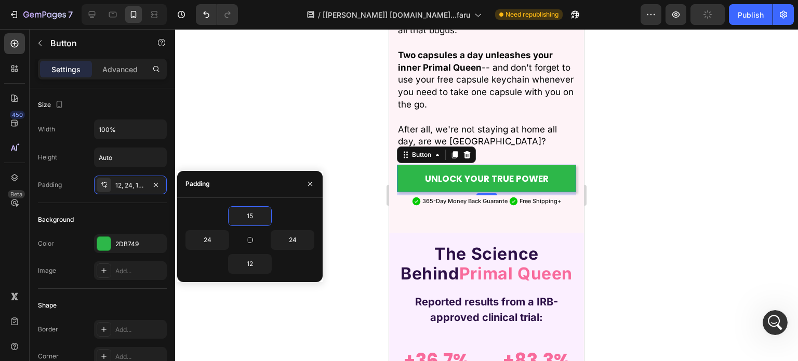
type input "15"
drag, startPoint x: 247, startPoint y: 251, endPoint x: 246, endPoint y: 258, distance: 7.4
click at [247, 251] on div "15 24 24 12" at bounding box center [250, 240] width 129 height 68
click at [247, 262] on input "12" at bounding box center [250, 264] width 43 height 19
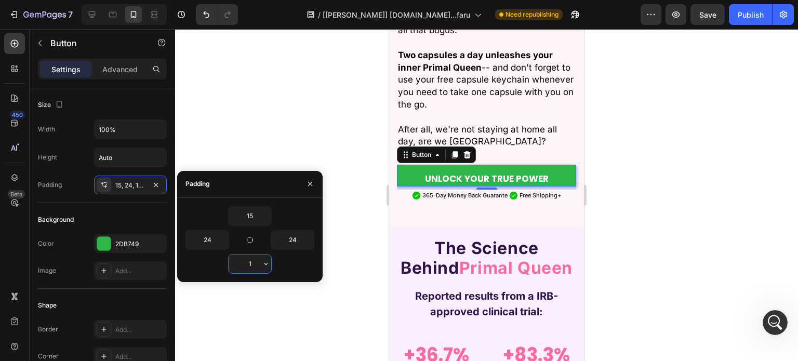
type input "15"
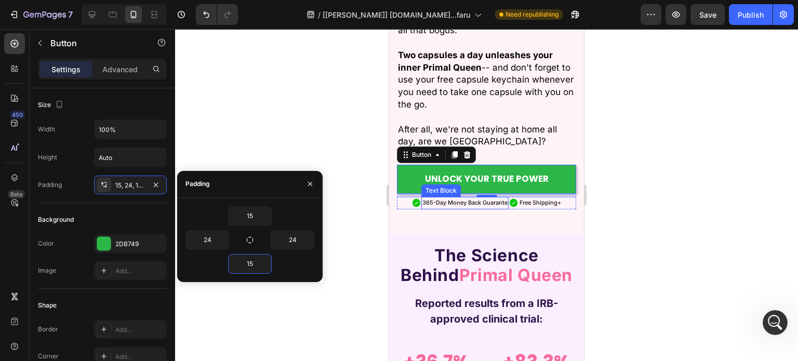
click at [431, 198] on p "365-Day Money Back Guarante" at bounding box center [465, 203] width 85 height 10
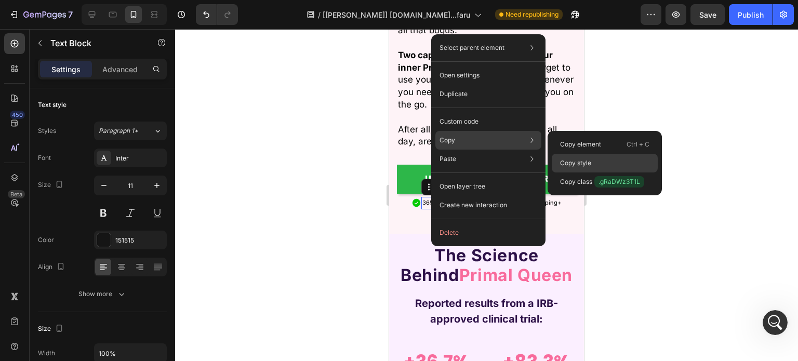
click at [607, 173] on div "Copy style" at bounding box center [605, 182] width 106 height 19
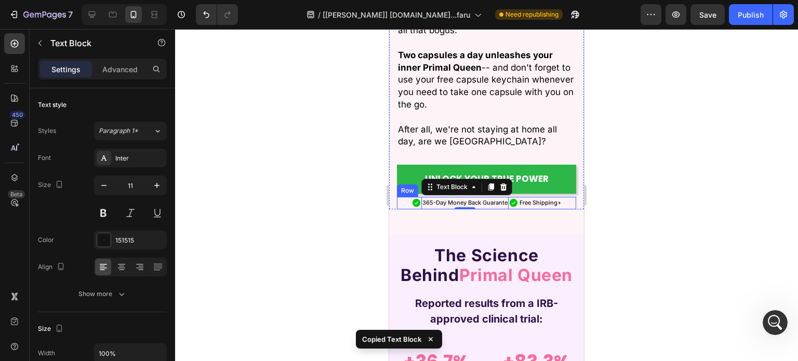
click at [407, 197] on div "Icon 365-Day Money Back Guarante Text Block 0 Icon Free Shipping+ Text Block Row" at bounding box center [486, 203] width 179 height 12
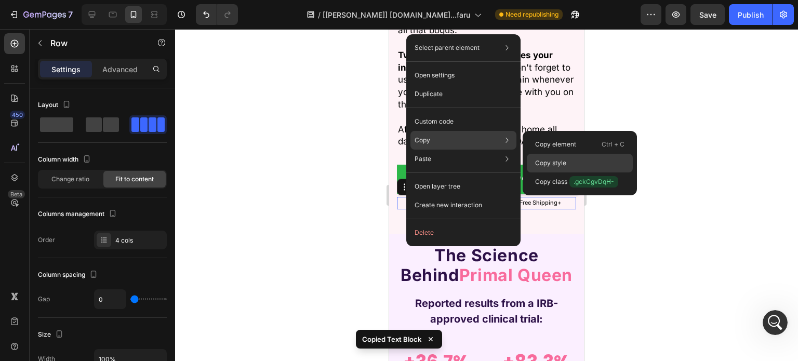
drag, startPoint x: 567, startPoint y: 165, endPoint x: 152, endPoint y: 151, distance: 414.6
click at [567, 165] on p "Copy style" at bounding box center [550, 163] width 31 height 9
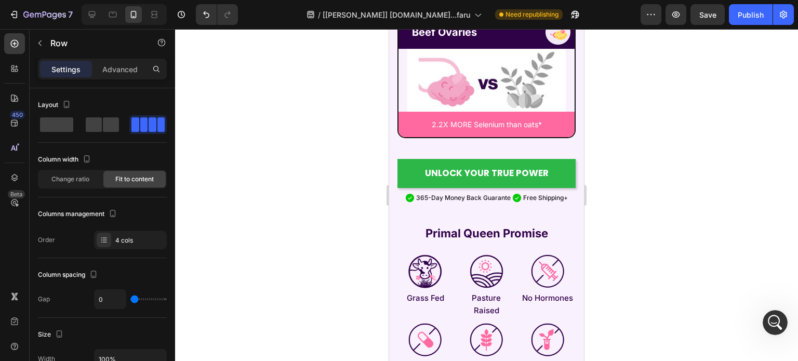
scroll to position [5394, 0]
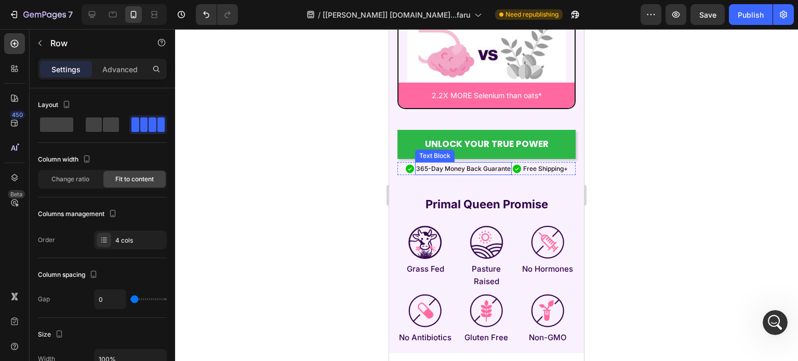
click at [466, 164] on p "365-Day Money Back Guarante" at bounding box center [463, 168] width 95 height 11
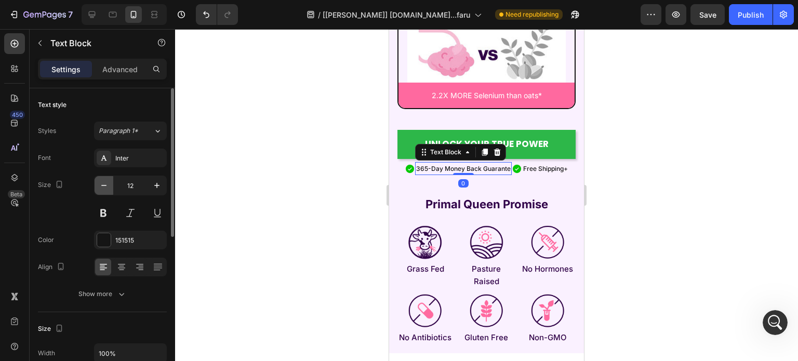
click at [96, 187] on button "button" at bounding box center [104, 185] width 19 height 19
type input "11"
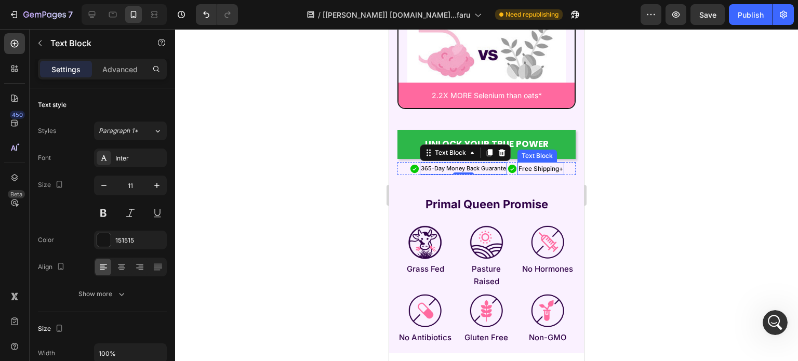
click at [524, 168] on p "Free Shipping+" at bounding box center [541, 168] width 45 height 11
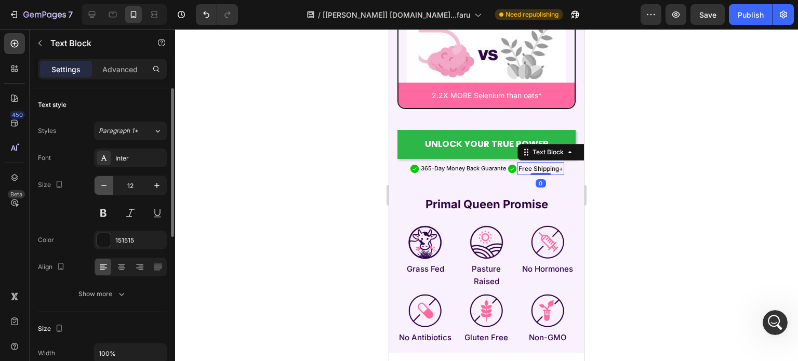
click at [103, 185] on icon "button" at bounding box center [104, 185] width 10 height 10
type input "11"
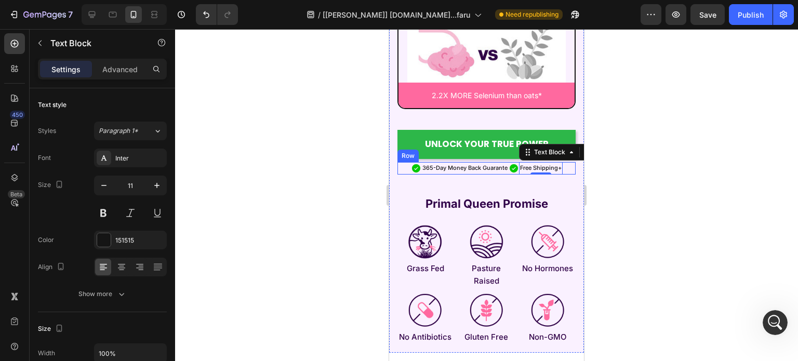
click at [414, 163] on icon at bounding box center [416, 168] width 10 height 10
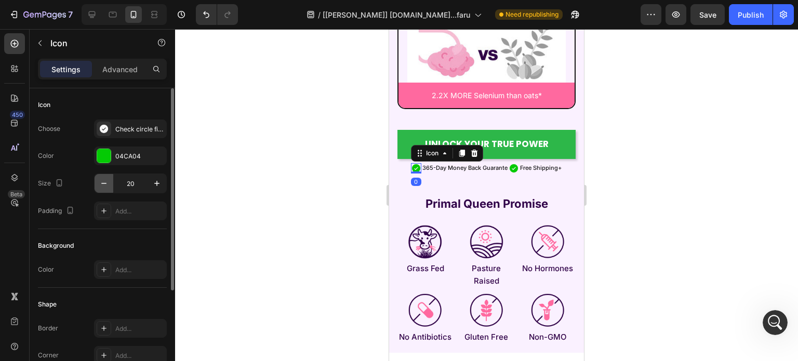
click at [109, 185] on icon "button" at bounding box center [104, 183] width 10 height 10
type input "19"
drag, startPoint x: 507, startPoint y: 168, endPoint x: 489, endPoint y: 172, distance: 18.6
click at [508, 168] on icon at bounding box center [513, 168] width 10 height 10
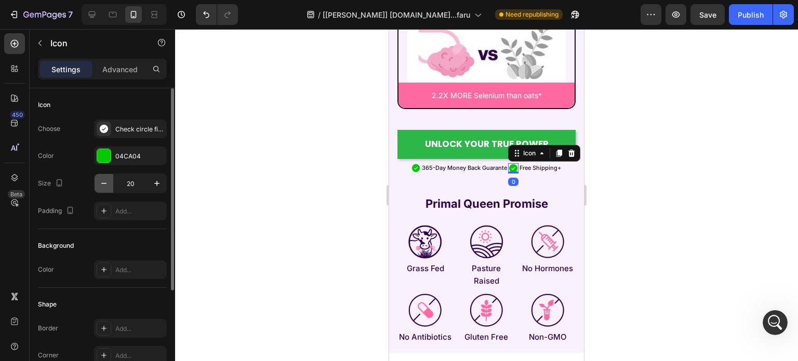
click at [102, 184] on icon "button" at bounding box center [104, 183] width 10 height 10
type input "19"
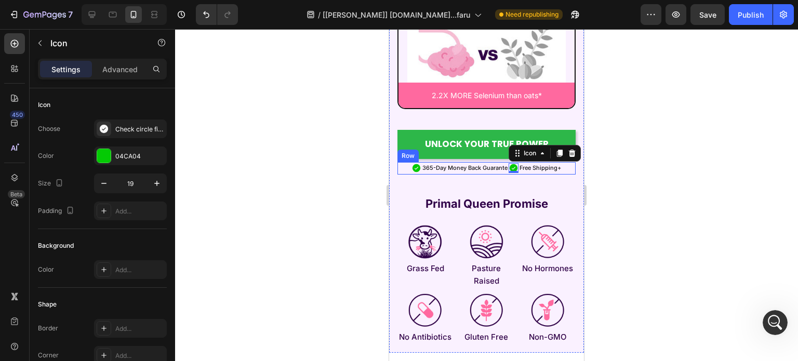
click at [401, 165] on div "Icon 365-Day Money Back Guarante Text Block Icon 0 Free Shipping+ Text Block Row" at bounding box center [487, 168] width 178 height 12
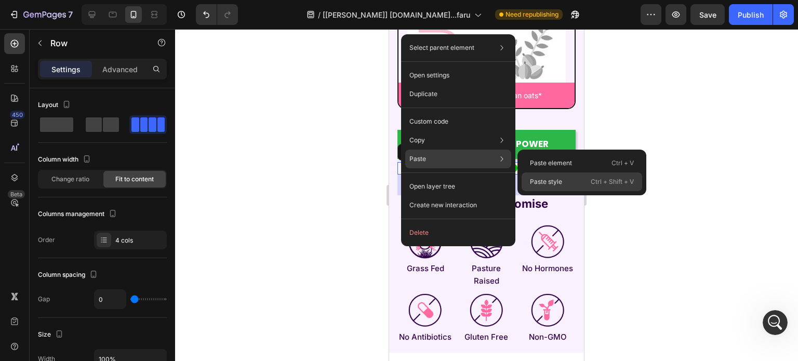
click at [577, 184] on div "Paste style Ctrl + Shift + V" at bounding box center [582, 182] width 121 height 19
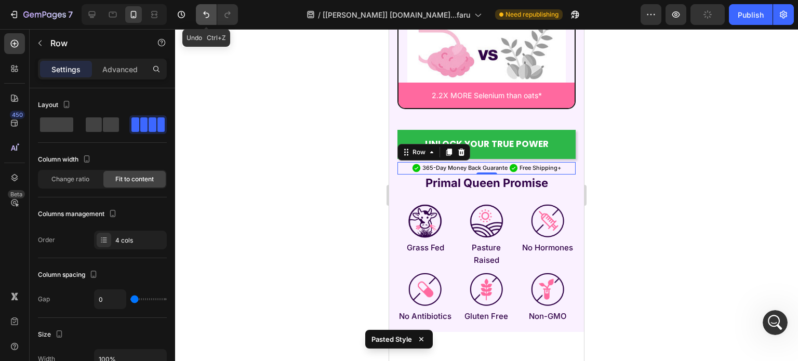
click at [208, 18] on icon "Undo/Redo" at bounding box center [206, 14] width 10 height 10
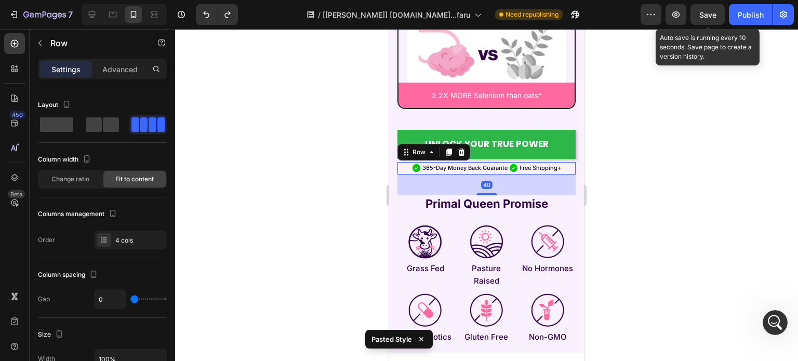
click at [709, 13] on span "Save" at bounding box center [708, 14] width 17 height 9
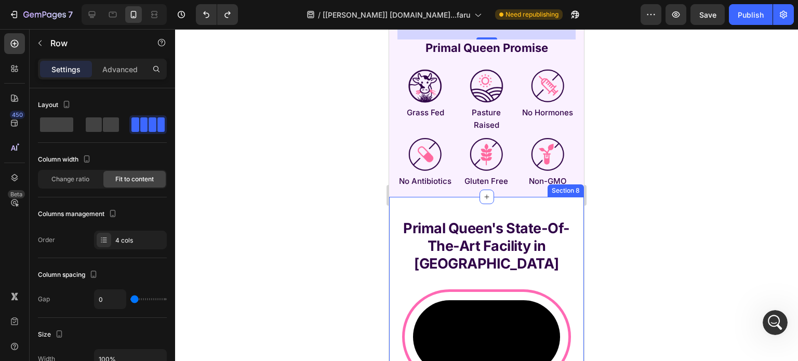
scroll to position [5446, 0]
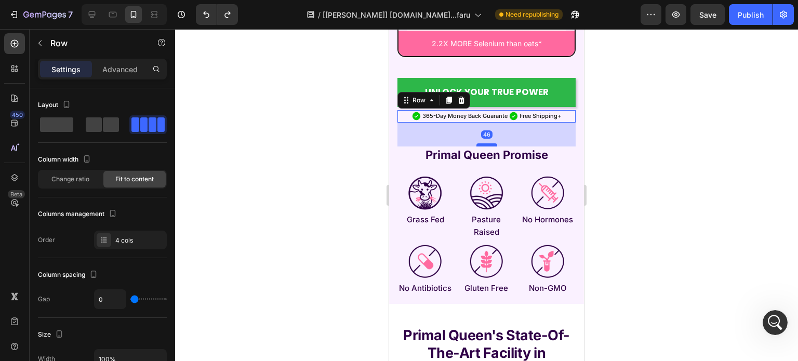
click at [482, 143] on div at bounding box center [487, 144] width 21 height 3
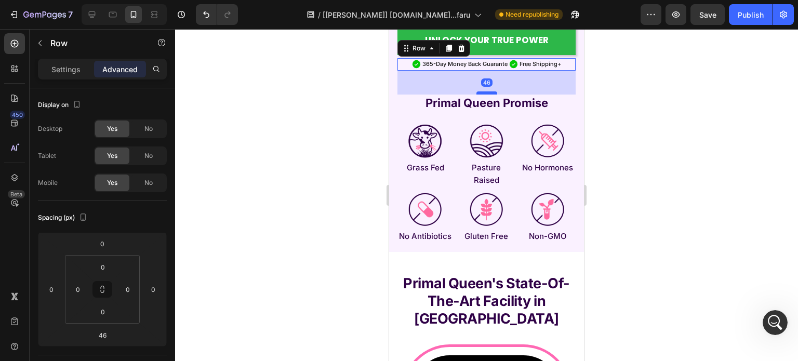
scroll to position [5550, 0]
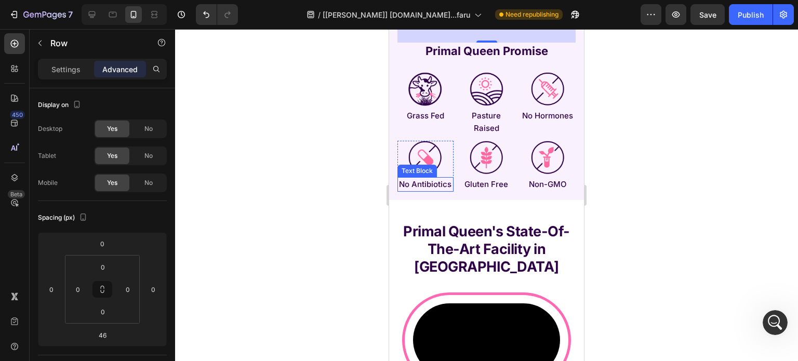
click at [414, 185] on p "No Antibiotics" at bounding box center [426, 184] width 54 height 12
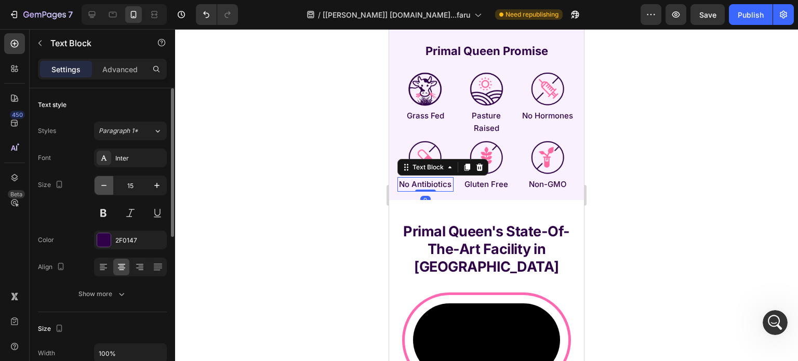
click at [108, 191] on button "button" at bounding box center [104, 185] width 19 height 19
type input "14"
drag, startPoint x: 484, startPoint y: 123, endPoint x: 457, endPoint y: 128, distance: 27.6
click at [484, 123] on p "Pasture Raised" at bounding box center [487, 122] width 54 height 25
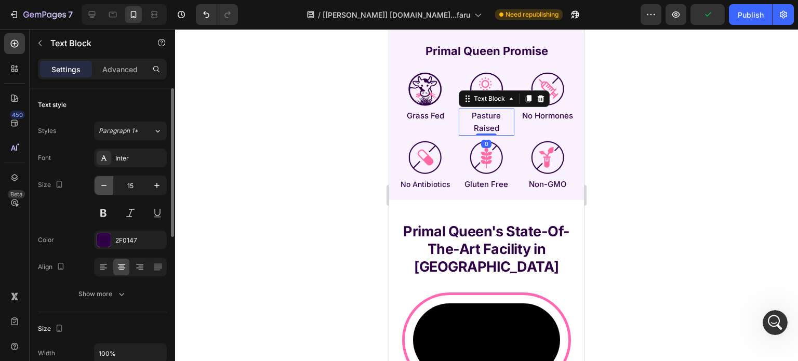
click at [108, 182] on icon "button" at bounding box center [104, 185] width 10 height 10
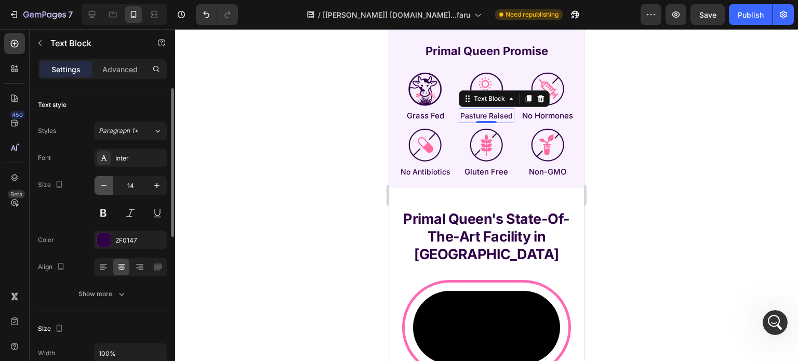
click at [102, 183] on icon "button" at bounding box center [104, 185] width 10 height 10
type input "13"
drag, startPoint x: 410, startPoint y: 116, endPoint x: 397, endPoint y: 121, distance: 13.3
click at [410, 116] on p "Grass Fed" at bounding box center [426, 116] width 54 height 12
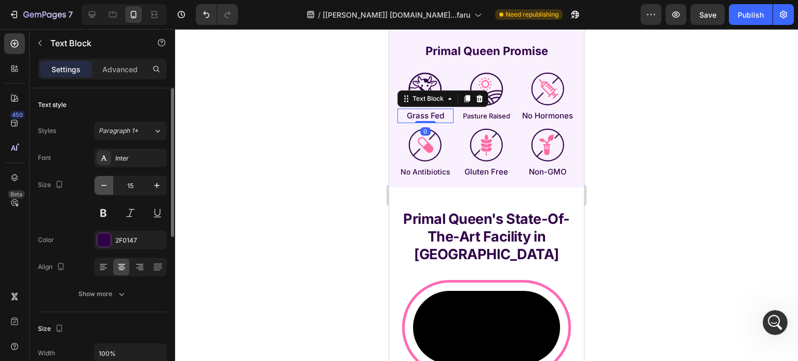
click at [107, 188] on icon "button" at bounding box center [104, 185] width 10 height 10
drag, startPoint x: 105, startPoint y: 182, endPoint x: 154, endPoint y: 184, distance: 48.9
click at [104, 182] on icon "button" at bounding box center [104, 185] width 10 height 10
type input "13"
click at [425, 178] on p "No Antibiotics" at bounding box center [426, 172] width 54 height 12
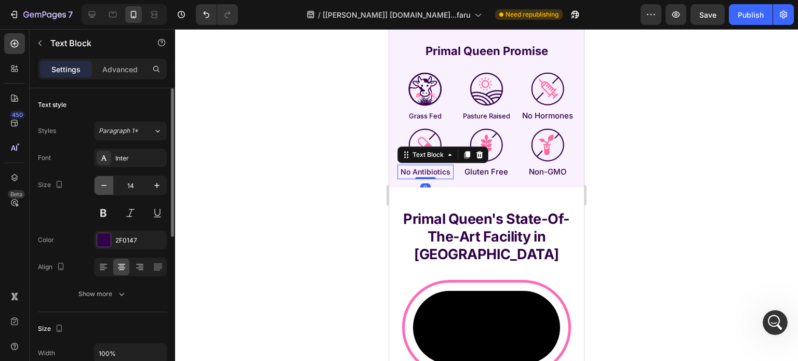
click at [111, 185] on button "button" at bounding box center [104, 185] width 19 height 19
type input "13"
click at [482, 178] on p "Gluten Free" at bounding box center [487, 172] width 54 height 12
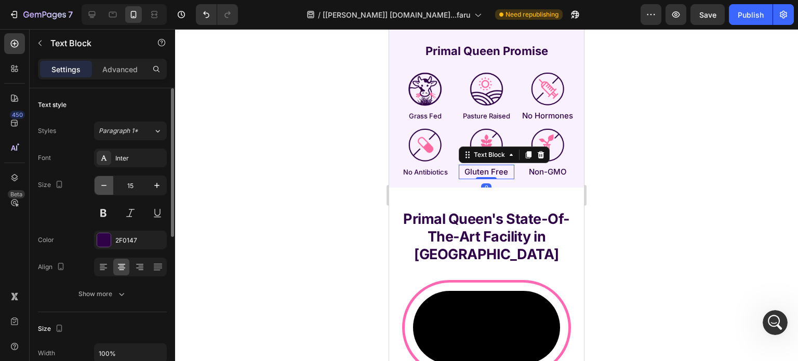
click at [97, 182] on button "button" at bounding box center [104, 185] width 19 height 19
drag, startPoint x: 97, startPoint y: 182, endPoint x: 126, endPoint y: 186, distance: 29.3
click at [97, 182] on button "button" at bounding box center [104, 185] width 19 height 19
type input "13"
click at [524, 178] on p "Non-GMO" at bounding box center [548, 172] width 54 height 12
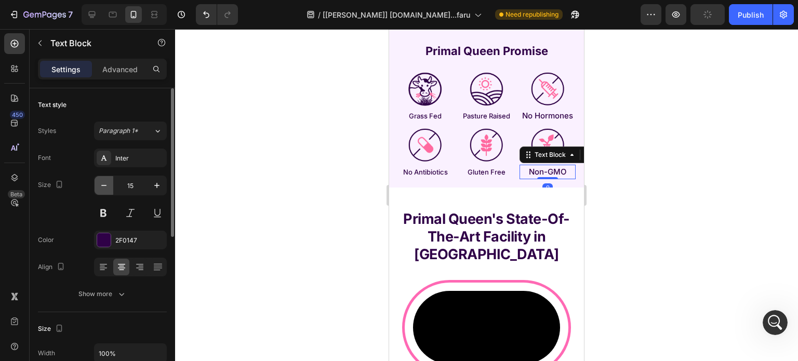
click at [103, 184] on icon "button" at bounding box center [104, 185] width 10 height 10
drag, startPoint x: 103, startPoint y: 184, endPoint x: 369, endPoint y: 166, distance: 266.3
click at [104, 184] on icon "button" at bounding box center [104, 185] width 10 height 10
type input "13"
drag, startPoint x: 544, startPoint y: 126, endPoint x: 518, endPoint y: 128, distance: 25.6
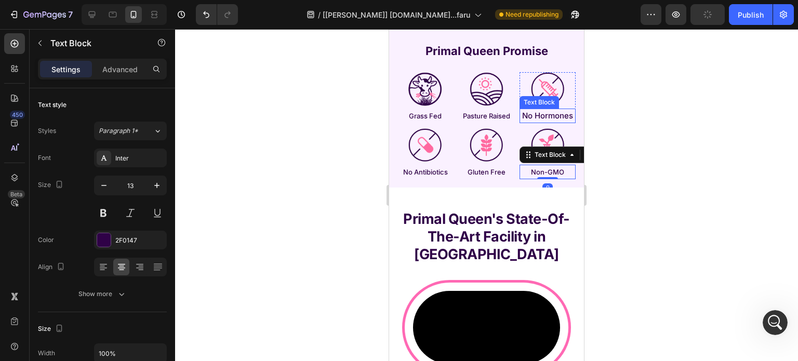
click at [544, 122] on p "No Hormones" at bounding box center [548, 116] width 54 height 12
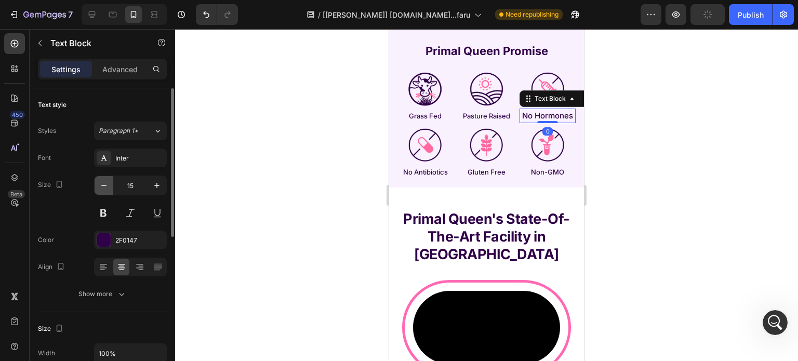
click at [102, 181] on icon "button" at bounding box center [104, 185] width 10 height 10
type input "13"
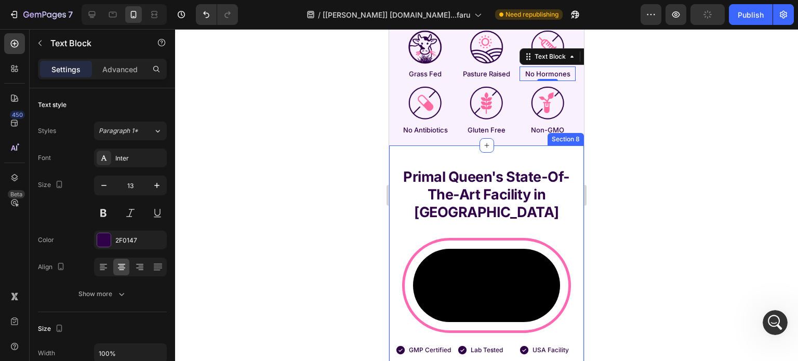
scroll to position [5602, 0]
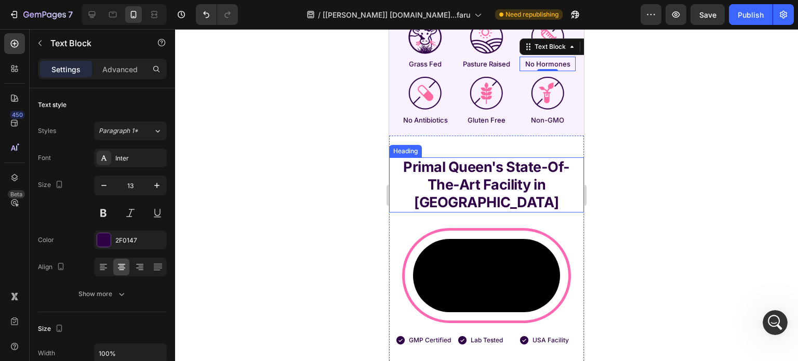
click at [468, 173] on h2 "Primal Queen's State-Of-The-Art Facility in NY" at bounding box center [486, 185] width 195 height 55
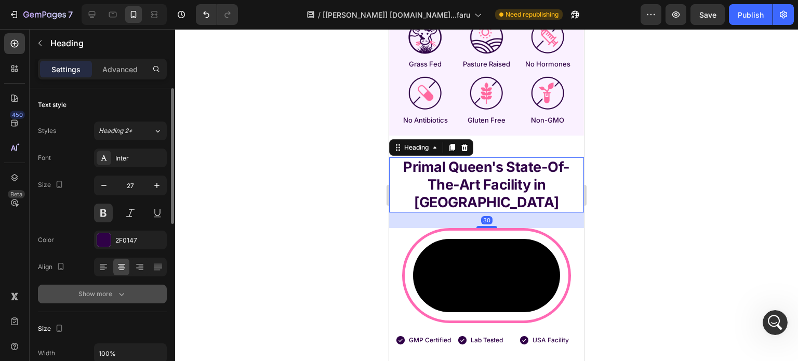
click at [100, 297] on div "Show more" at bounding box center [102, 294] width 48 height 10
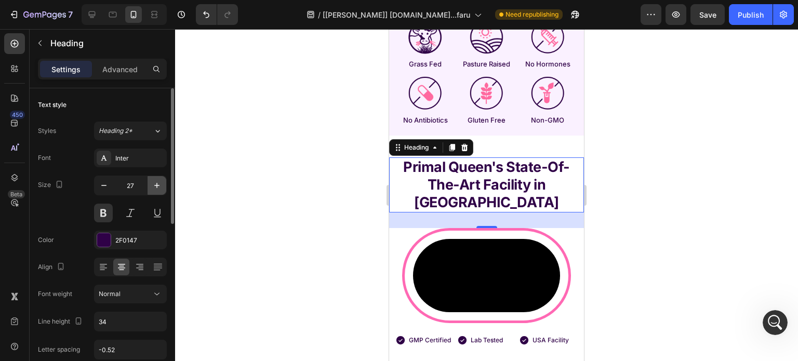
click at [154, 190] on icon "button" at bounding box center [157, 185] width 10 height 10
click at [103, 182] on icon "button" at bounding box center [104, 185] width 10 height 10
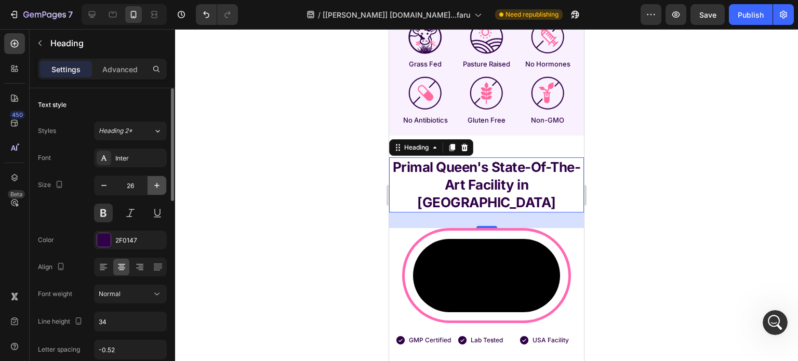
click at [154, 182] on icon "button" at bounding box center [157, 185] width 10 height 10
type input "27"
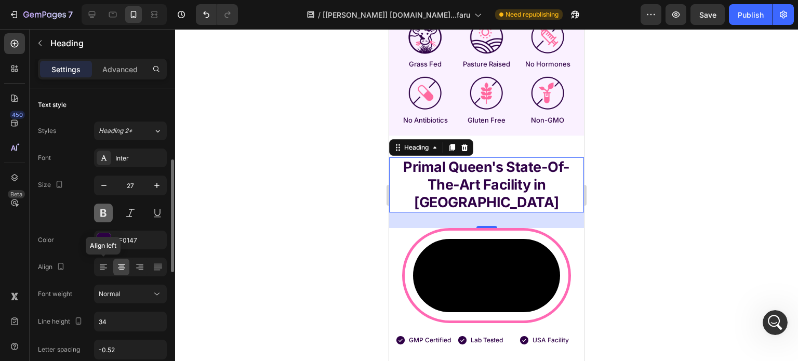
scroll to position [104, 0]
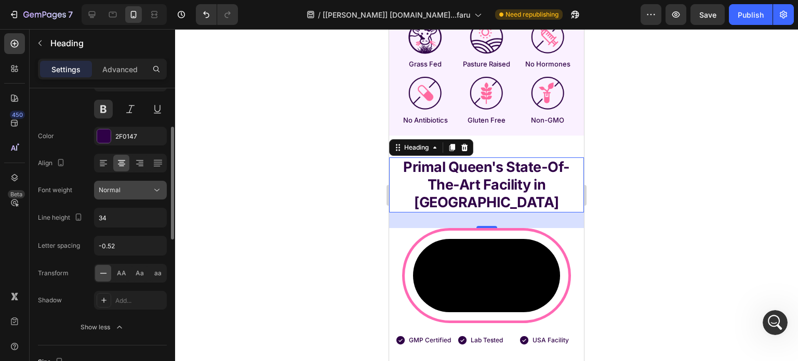
click at [128, 197] on button "Normal" at bounding box center [130, 190] width 73 height 19
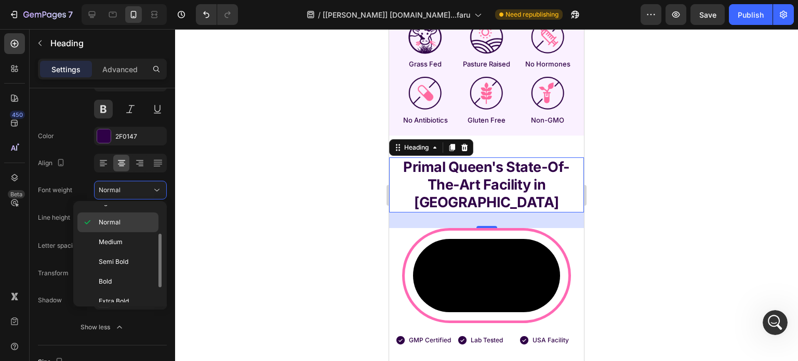
scroll to position [78, 0]
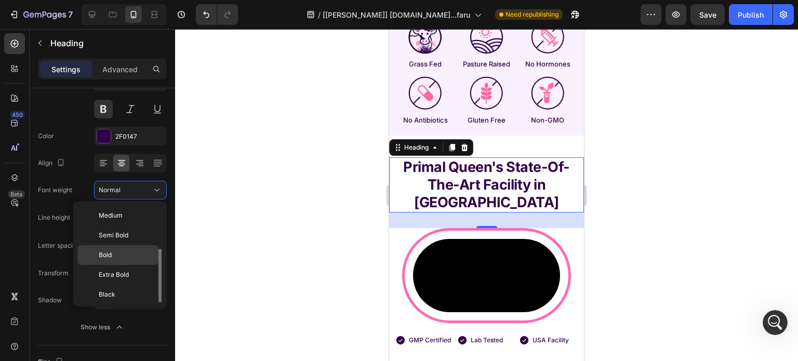
click at [123, 265] on div "Bold" at bounding box center [117, 275] width 81 height 20
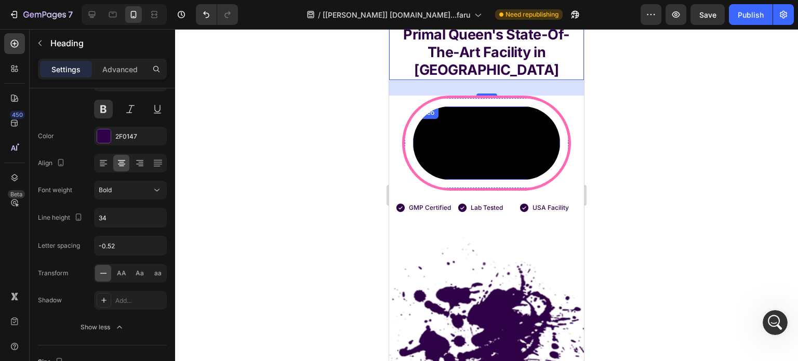
scroll to position [5758, 0]
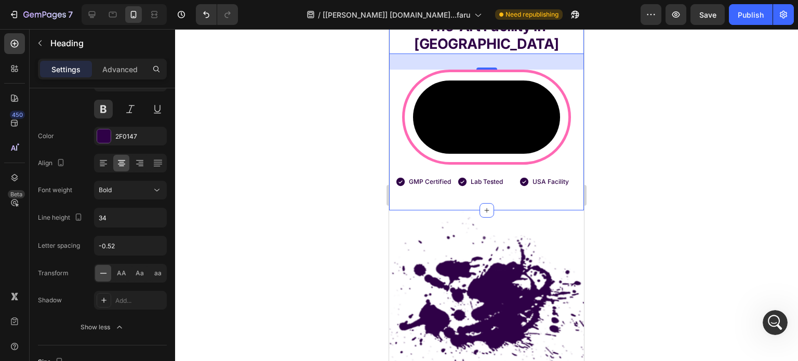
click at [403, 70] on div "Primal Queen's State-Of-The-Art Facility in NY Heading 30 Video Row Icon GMP Ce…" at bounding box center [486, 94] width 195 height 190
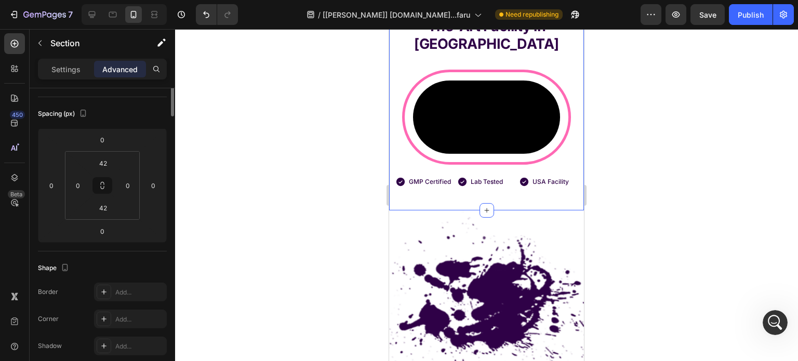
scroll to position [0, 0]
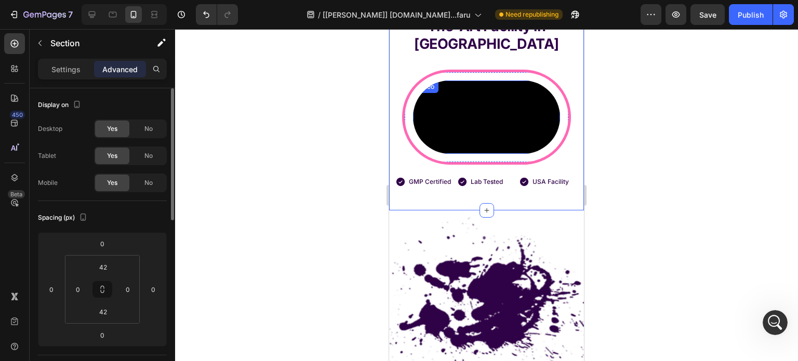
click at [425, 82] on div "Video" at bounding box center [425, 86] width 21 height 9
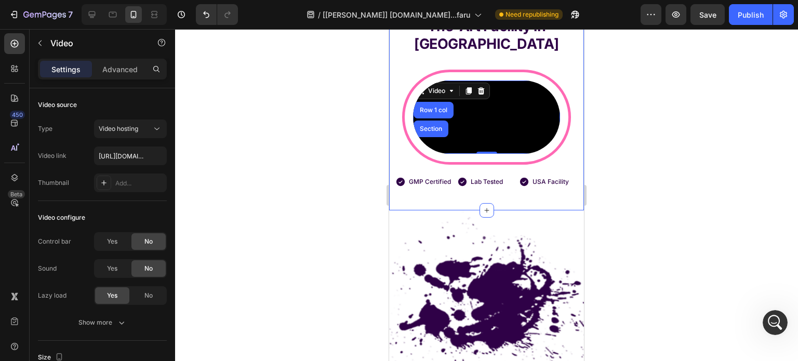
drag, startPoint x: 408, startPoint y: 61, endPoint x: 412, endPoint y: 109, distance: 47.4
click at [408, 61] on div "Primal Queen's State-Of-The-Art Facility in NY Heading Video Row 1 col Section …" at bounding box center [486, 94] width 195 height 190
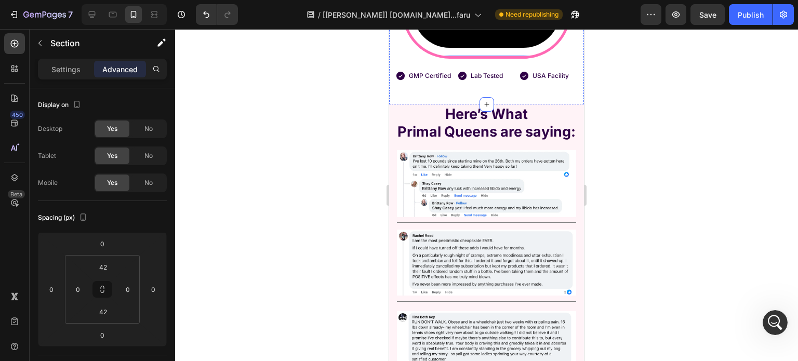
scroll to position [5850, 0]
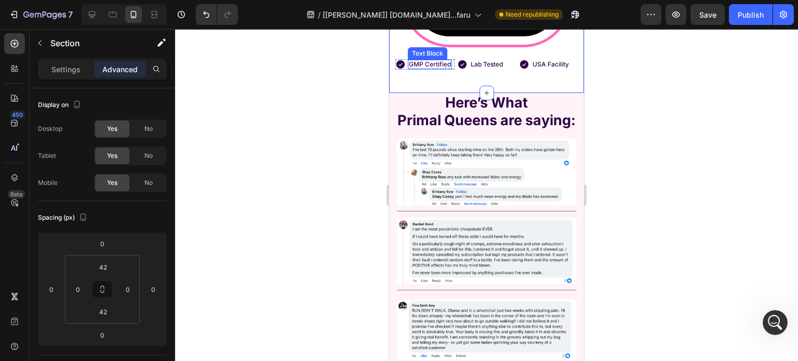
click at [424, 68] on p "GMP Certified" at bounding box center [430, 64] width 42 height 7
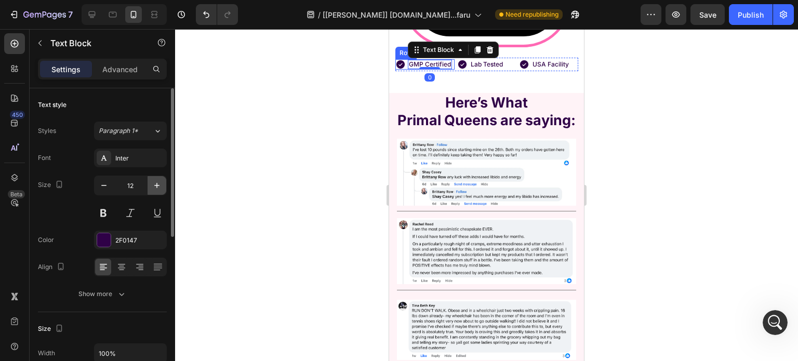
click at [157, 181] on icon "button" at bounding box center [157, 185] width 10 height 10
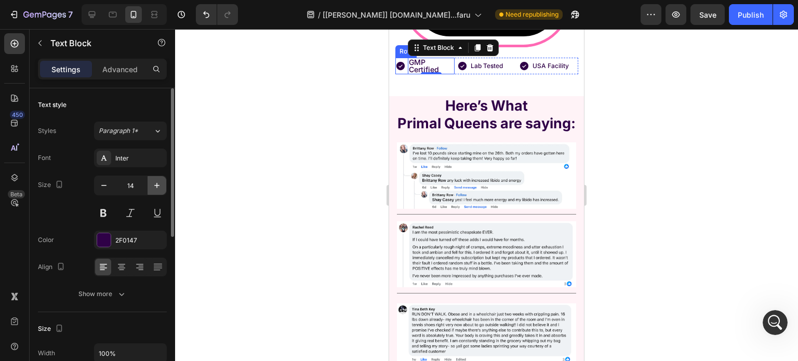
click at [157, 181] on icon "button" at bounding box center [157, 185] width 10 height 10
type input "16"
click at [480, 72] on p "Lab Tested" at bounding box center [487, 65] width 32 height 11
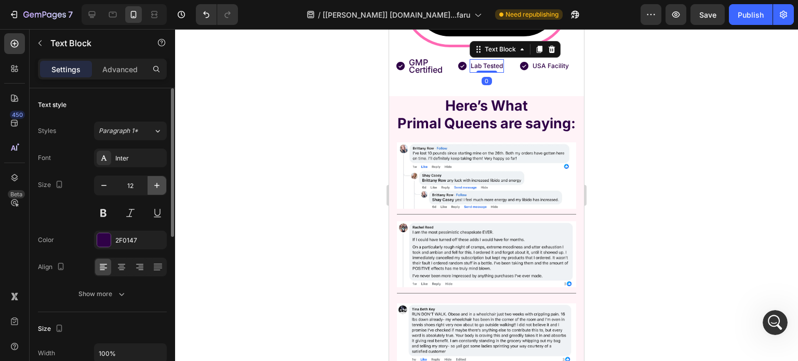
click at [154, 184] on icon "button" at bounding box center [157, 185] width 10 height 10
type input "16"
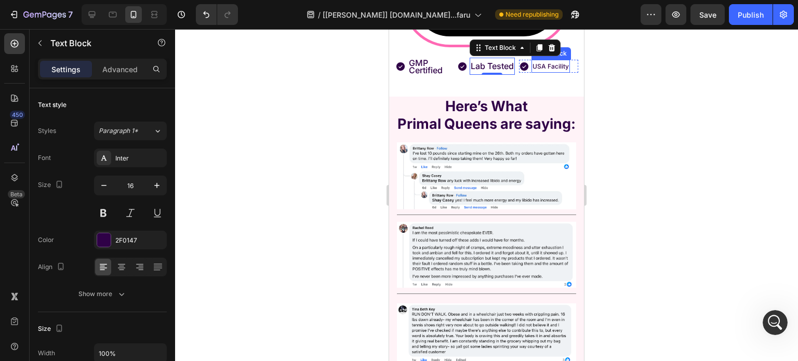
click at [545, 72] on p "USA Facility" at bounding box center [551, 66] width 36 height 11
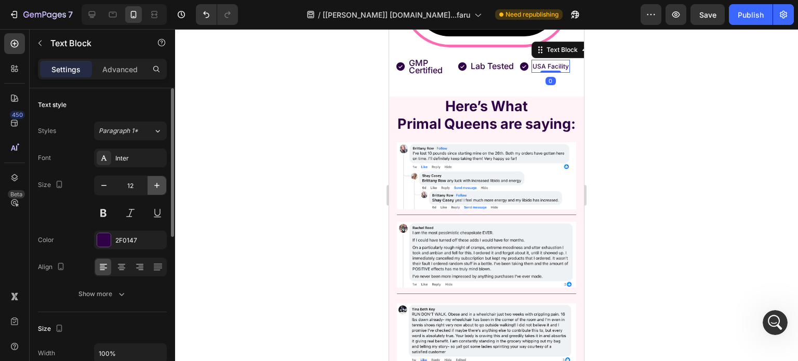
click at [163, 189] on button "button" at bounding box center [157, 185] width 19 height 19
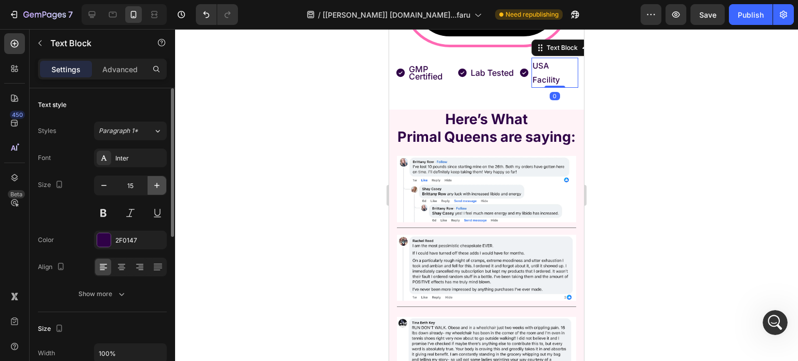
click at [163, 189] on button "button" at bounding box center [157, 185] width 19 height 19
type input "16"
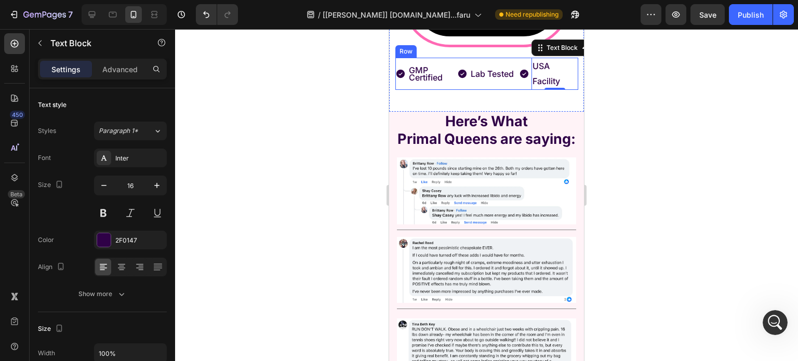
click at [479, 90] on div "Icon Lab Tested Text Block Row" at bounding box center [486, 74] width 59 height 32
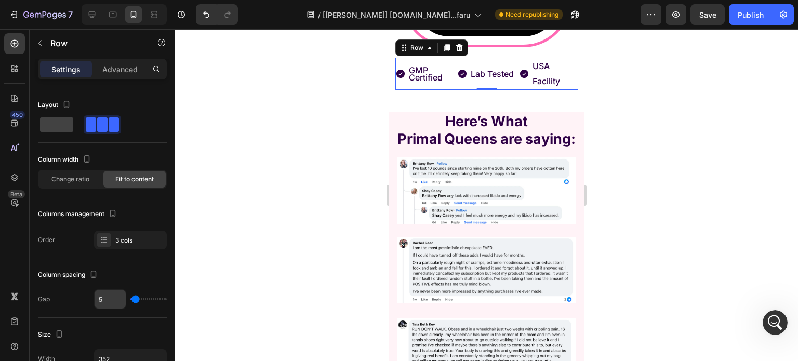
click at [100, 299] on input "5" at bounding box center [110, 299] width 31 height 19
type input "0"
click at [518, 90] on div "Icon" at bounding box center [522, 74] width 10 height 32
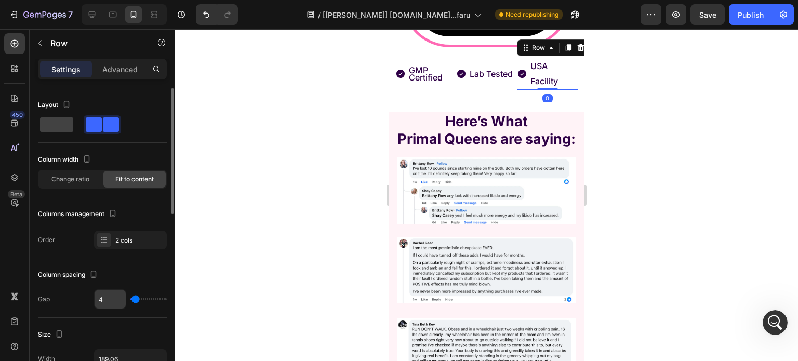
click at [106, 299] on input "4" at bounding box center [110, 299] width 31 height 19
type input "0"
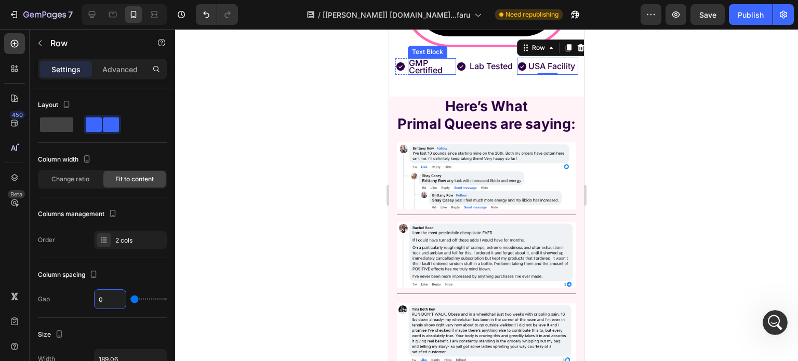
drag, startPoint x: 441, startPoint y: 240, endPoint x: 413, endPoint y: 243, distance: 27.7
click at [434, 74] on p "GMP Certified" at bounding box center [432, 66] width 46 height 15
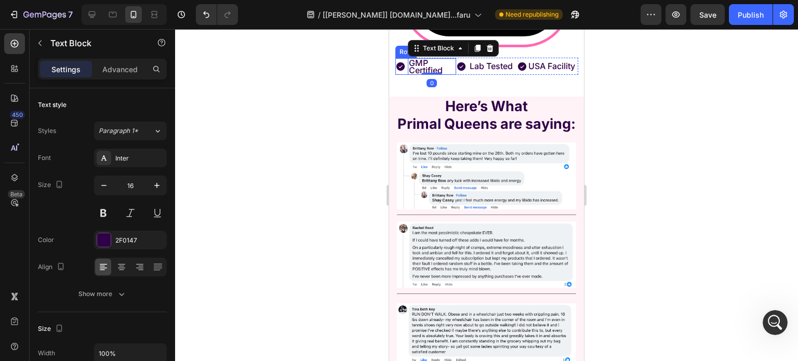
click at [397, 75] on div "Icon" at bounding box center [401, 66] width 10 height 17
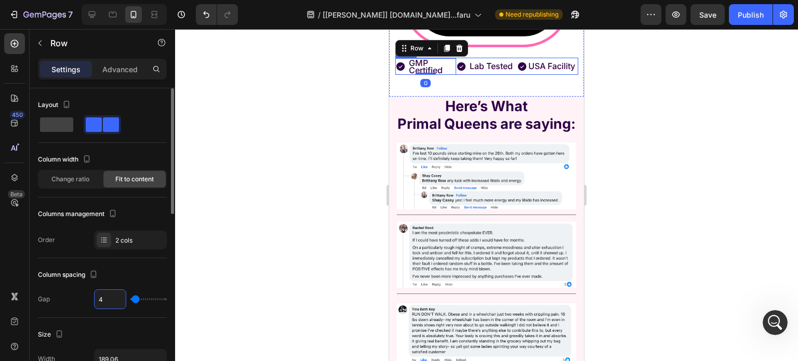
click at [109, 301] on input "4" at bounding box center [110, 299] width 31 height 19
type input "0"
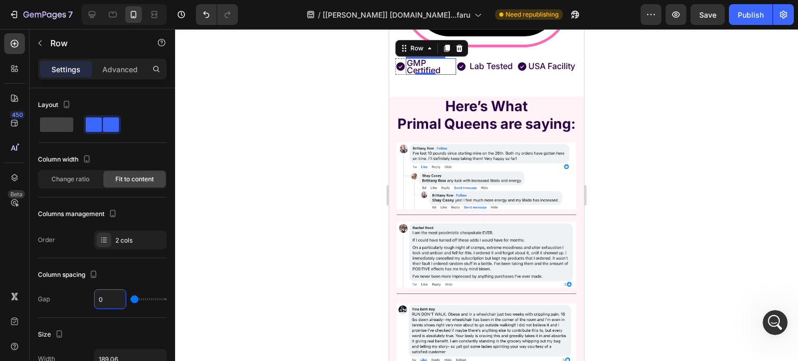
click at [443, 74] on p "GMP Certified" at bounding box center [431, 66] width 48 height 15
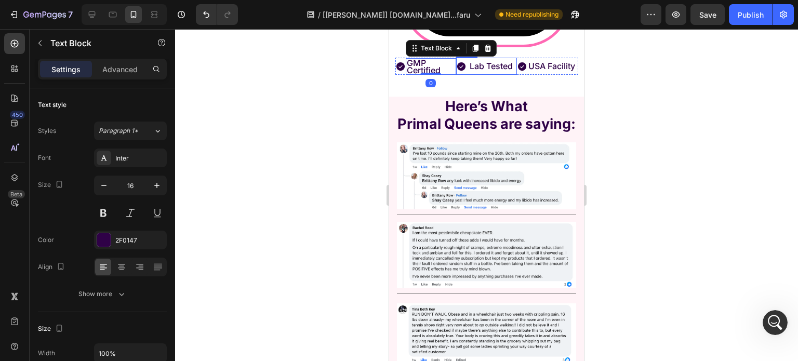
click at [462, 75] on div "Icon" at bounding box center [461, 66] width 10 height 17
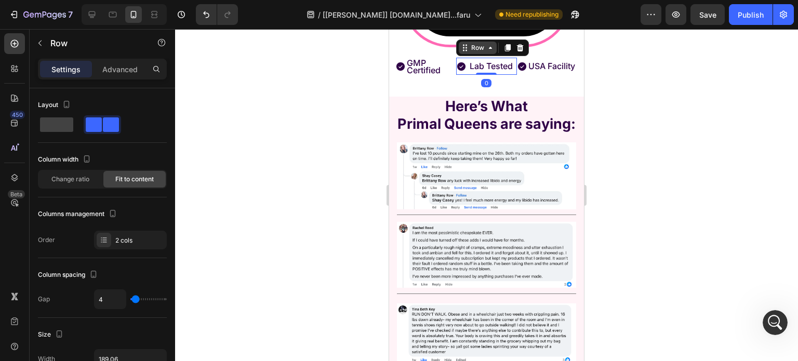
click at [476, 54] on div "Row" at bounding box center [478, 48] width 38 height 12
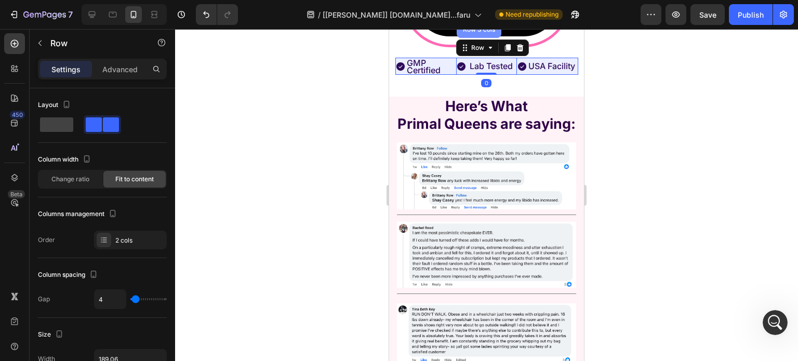
click at [475, 38] on div "Row 3 cols" at bounding box center [479, 29] width 45 height 17
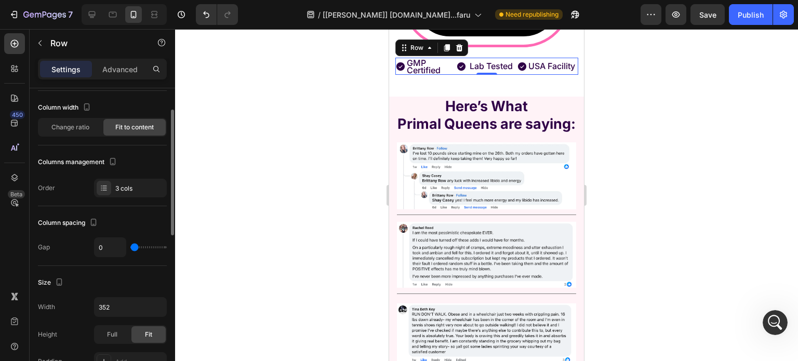
scroll to position [104, 0]
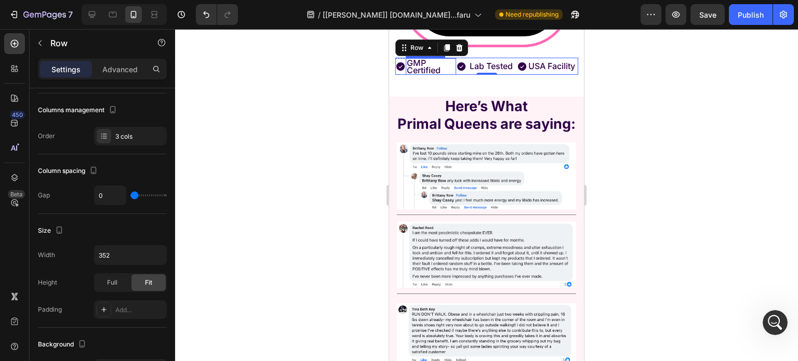
click at [442, 74] on p "GMP Certified" at bounding box center [431, 66] width 48 height 15
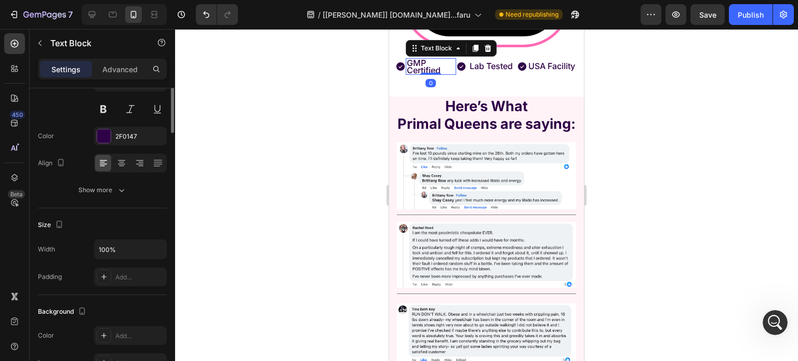
scroll to position [0, 0]
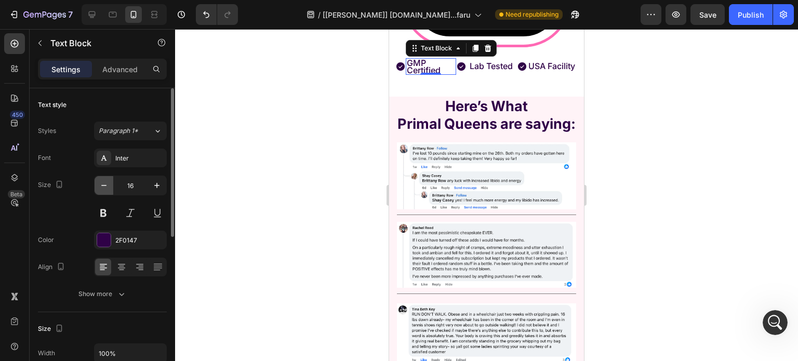
click at [106, 188] on icon "button" at bounding box center [104, 185] width 10 height 10
click at [105, 188] on icon "button" at bounding box center [104, 185] width 10 height 10
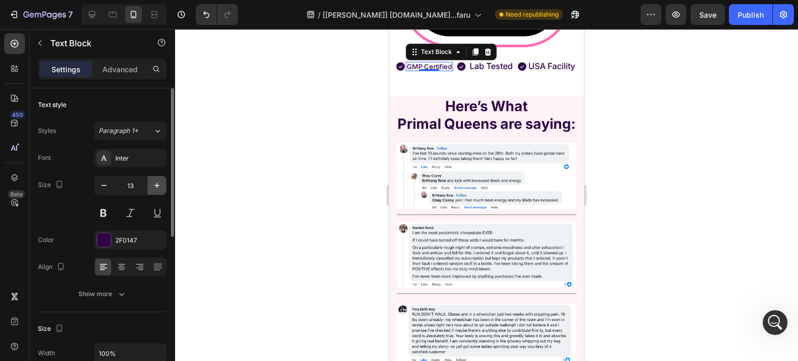
click at [156, 185] on icon "button" at bounding box center [157, 185] width 10 height 10
type input "16"
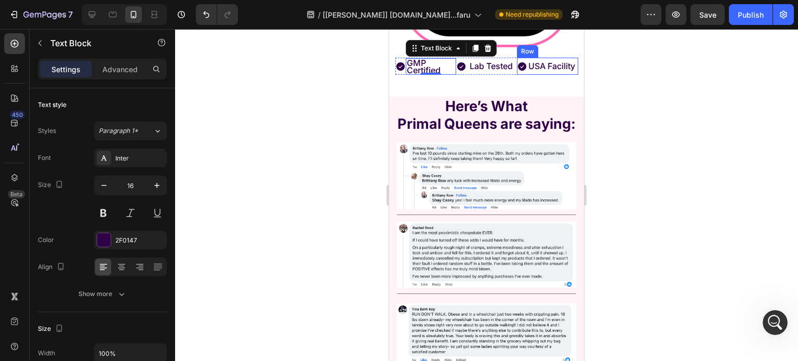
click at [520, 75] on div "Icon" at bounding box center [522, 66] width 10 height 17
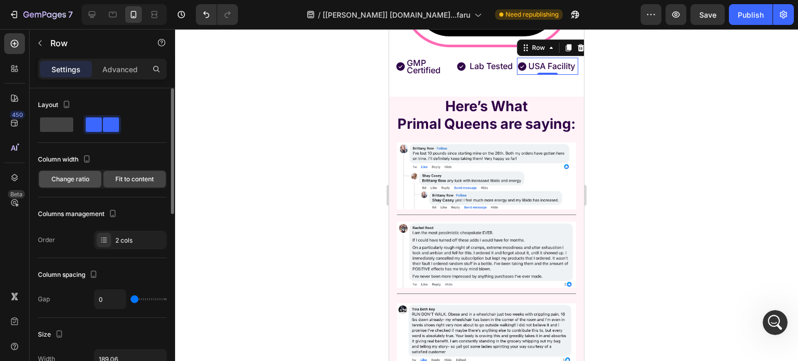
click at [79, 181] on span "Change ratio" at bounding box center [70, 179] width 38 height 9
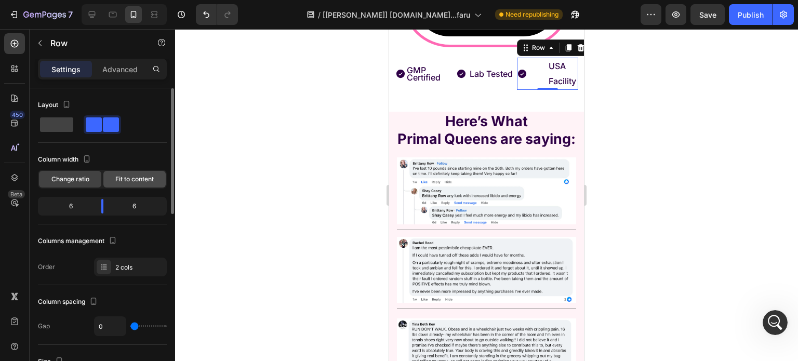
click at [116, 176] on span "Fit to content" at bounding box center [134, 179] width 38 height 9
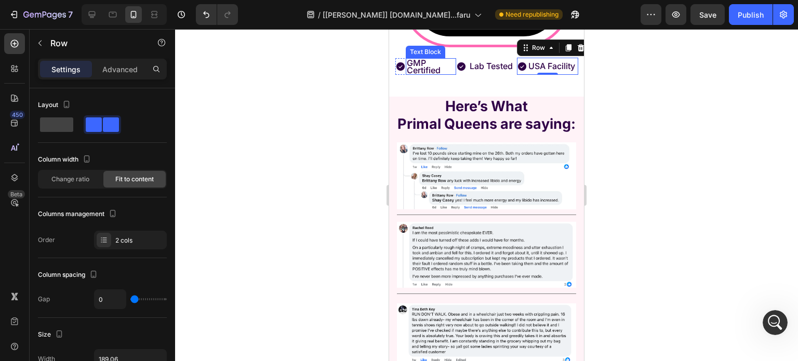
click at [445, 74] on p "GMP Certified" at bounding box center [431, 66] width 48 height 15
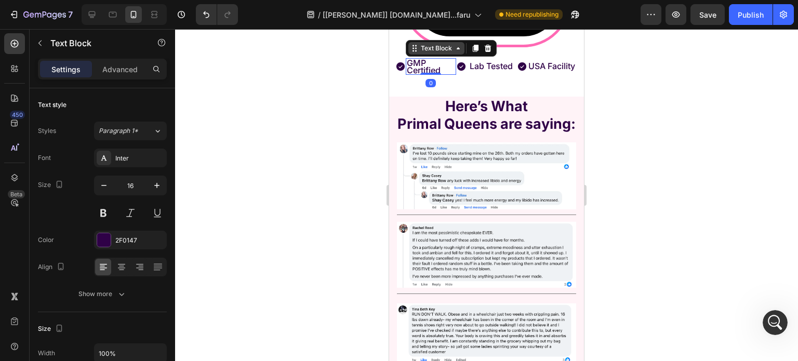
click at [413, 53] on icon at bounding box center [415, 48] width 8 height 8
click at [414, 33] on div "Row 2 cols" at bounding box center [429, 30] width 36 height 6
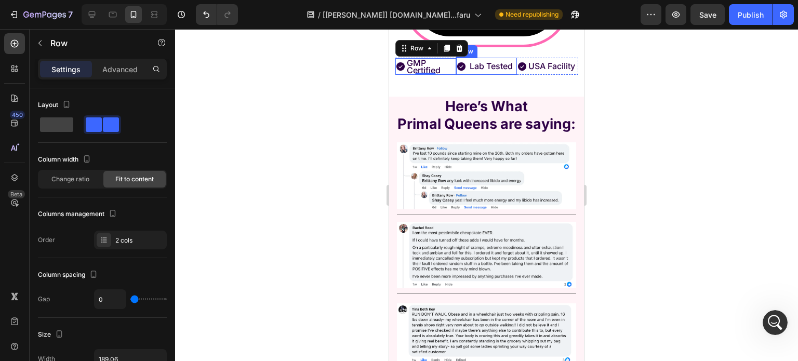
click at [460, 75] on div "Icon" at bounding box center [461, 66] width 10 height 17
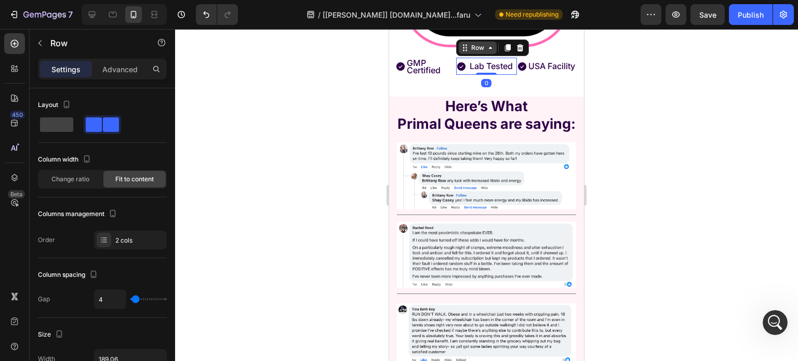
click at [461, 54] on div "Row" at bounding box center [478, 48] width 38 height 12
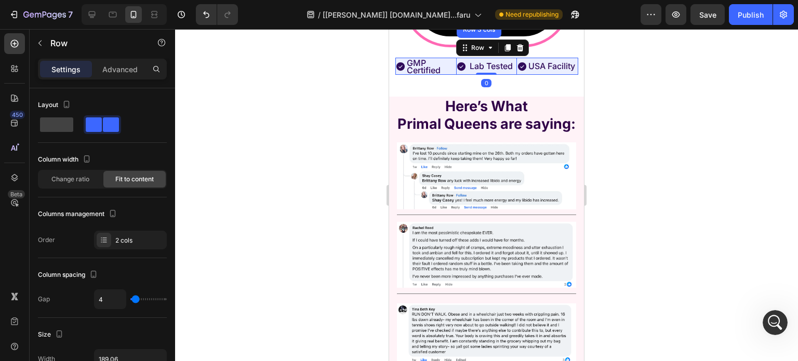
click at [466, 33] on div "Row 3 cols" at bounding box center [479, 30] width 36 height 6
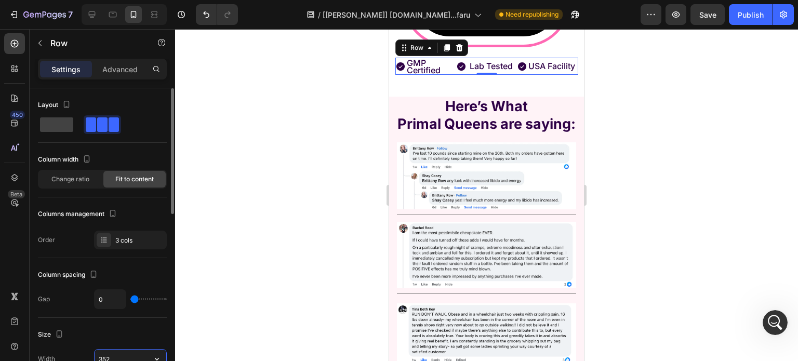
click at [132, 359] on input "352" at bounding box center [131, 359] width 72 height 19
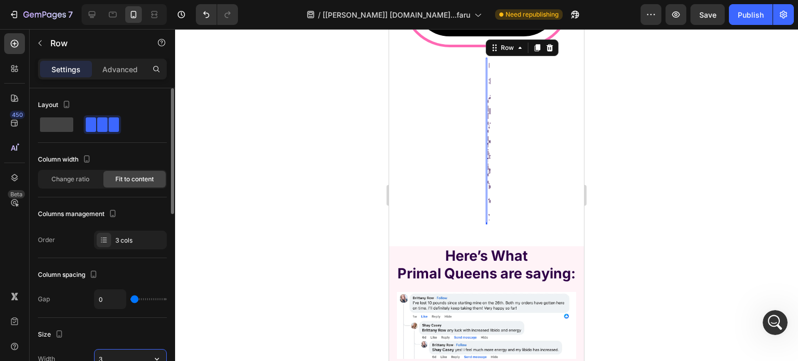
scroll to position [1, 0]
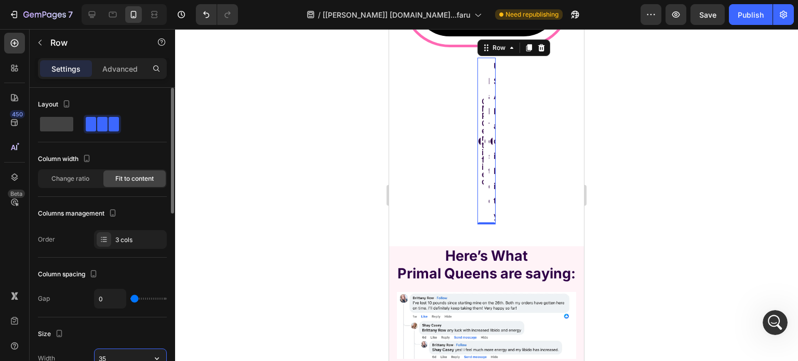
type input "352"
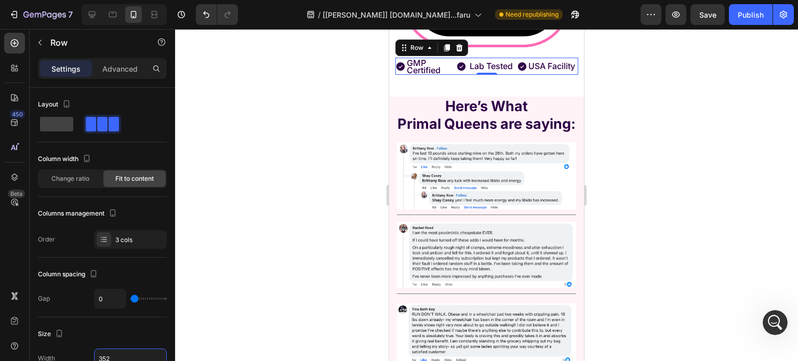
click at [420, 74] on p "GMP Certified" at bounding box center [431, 66] width 48 height 15
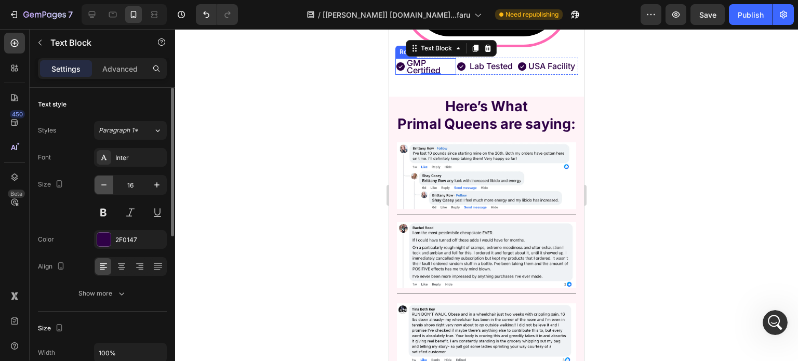
click at [100, 191] on button "button" at bounding box center [104, 185] width 19 height 19
drag, startPoint x: 98, startPoint y: 185, endPoint x: 112, endPoint y: 189, distance: 15.0
click at [98, 185] on button "button" at bounding box center [104, 185] width 19 height 19
type input "13"
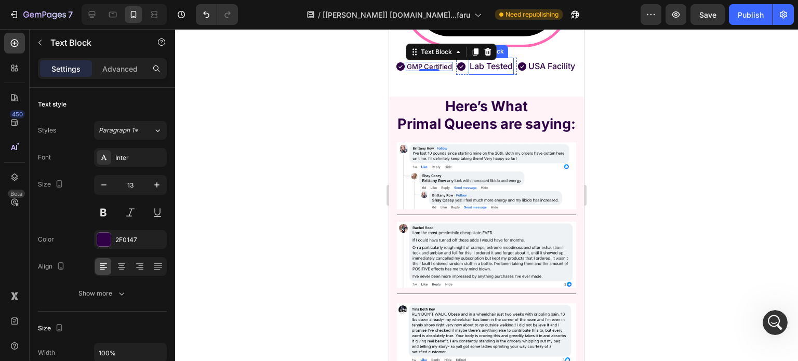
click at [470, 74] on p "Lab Tested" at bounding box center [491, 66] width 43 height 15
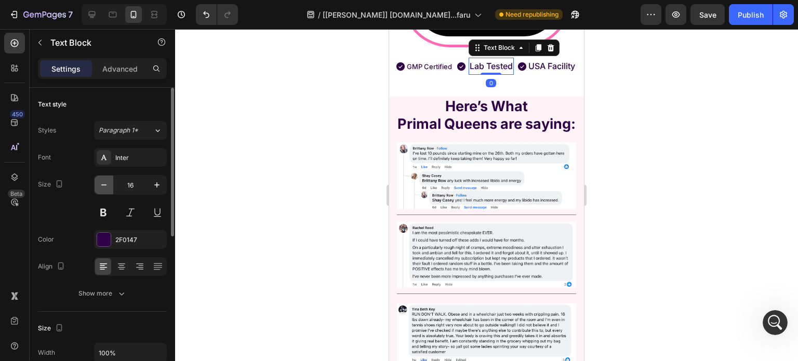
click at [105, 187] on icon "button" at bounding box center [104, 185] width 10 height 10
click at [104, 186] on icon "button" at bounding box center [104, 185] width 10 height 10
click at [103, 186] on icon "button" at bounding box center [104, 185] width 10 height 10
type input "13"
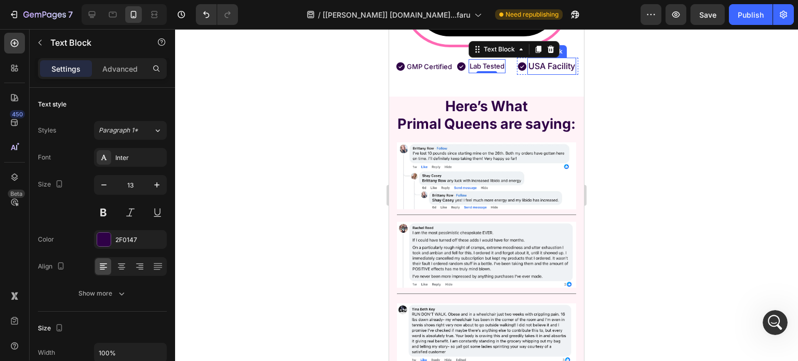
drag, startPoint x: 537, startPoint y: 243, endPoint x: 518, endPoint y: 246, distance: 19.5
click at [537, 74] on p "USA Facility" at bounding box center [552, 66] width 47 height 15
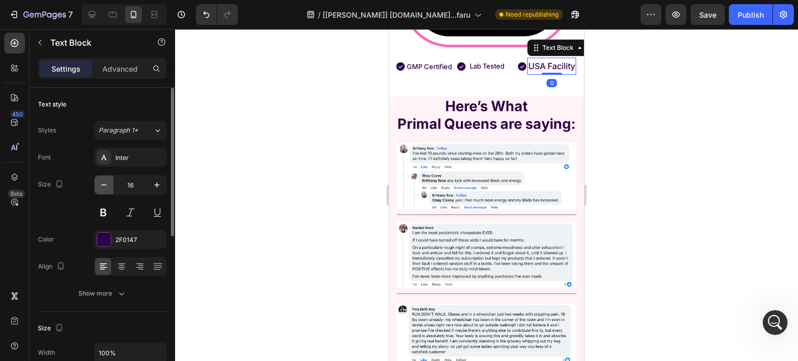
click at [99, 184] on icon "button" at bounding box center [104, 185] width 10 height 10
click at [99, 183] on icon "button" at bounding box center [104, 185] width 10 height 10
type input "13"
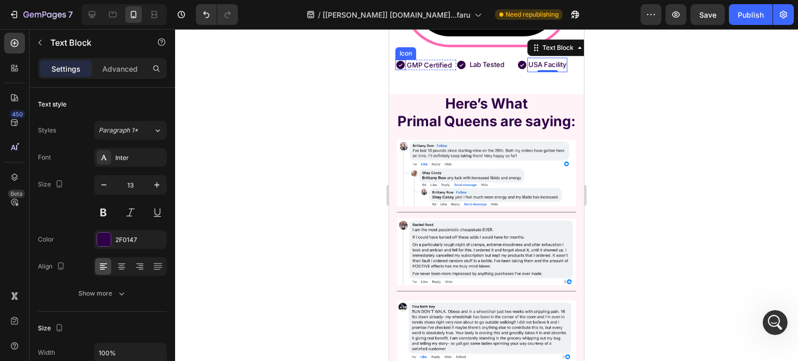
click at [397, 69] on icon at bounding box center [400, 65] width 8 height 8
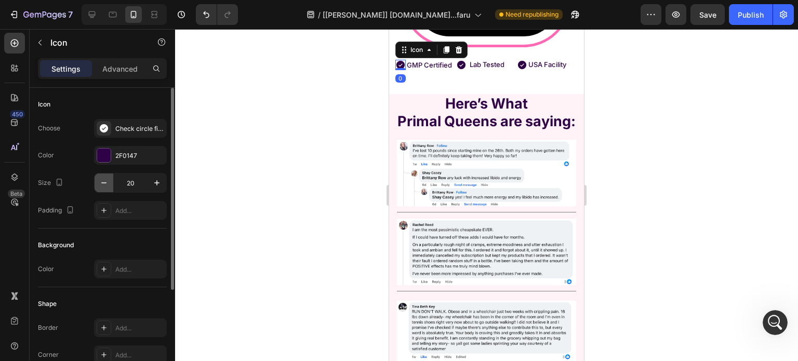
click at [110, 179] on button "button" at bounding box center [104, 183] width 19 height 19
type input "19"
click at [456, 70] on div "Icon" at bounding box center [461, 65] width 10 height 10
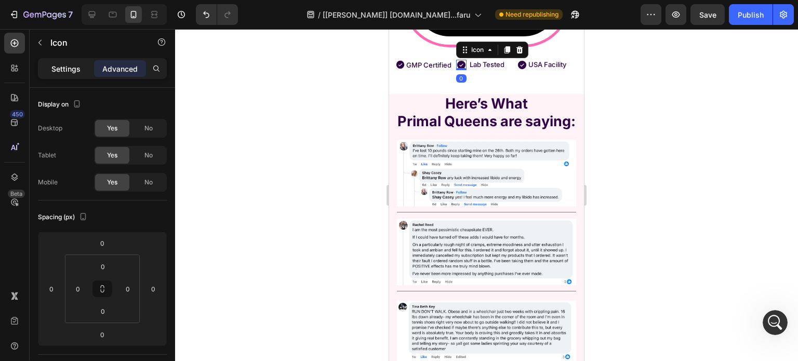
click at [73, 71] on p "Settings" at bounding box center [65, 68] width 29 height 11
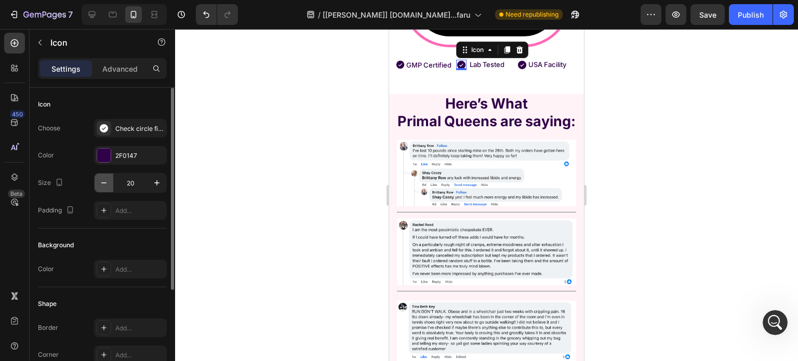
click at [105, 182] on icon "button" at bounding box center [103, 182] width 5 height 1
type input "19"
click at [519, 69] on icon at bounding box center [522, 65] width 8 height 8
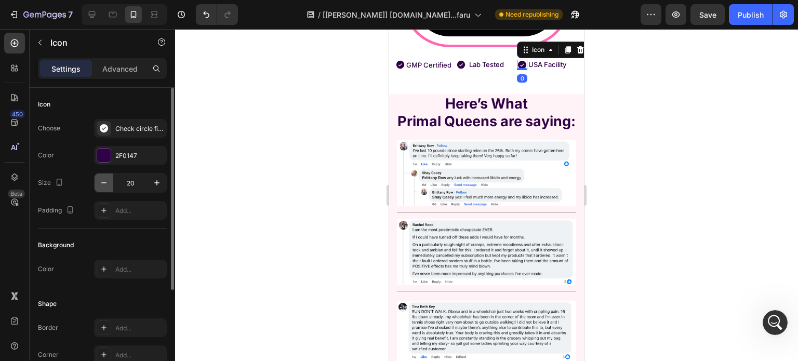
click at [108, 184] on icon "button" at bounding box center [104, 183] width 10 height 10
type input "19"
click at [506, 72] on div "Icon Lab Tested Text Block Row" at bounding box center [486, 65] width 61 height 14
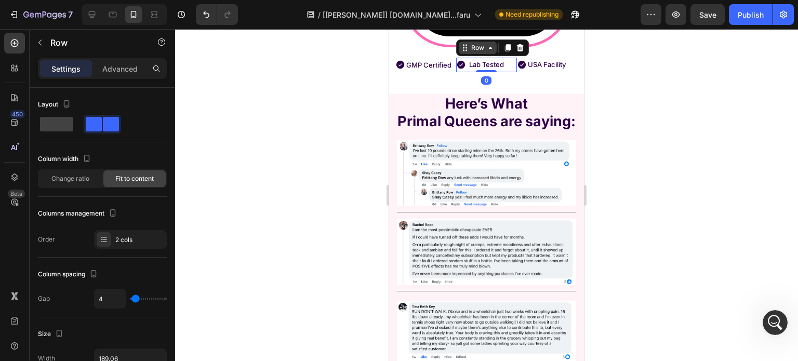
click at [475, 53] on div "Row" at bounding box center [477, 47] width 17 height 9
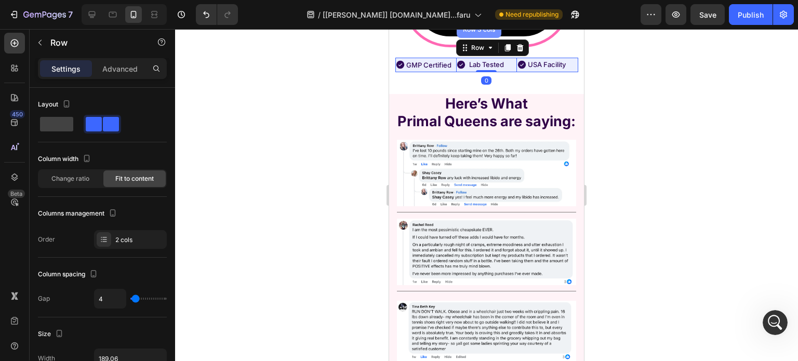
click at [474, 33] on div "Row 3 cols" at bounding box center [479, 30] width 36 height 6
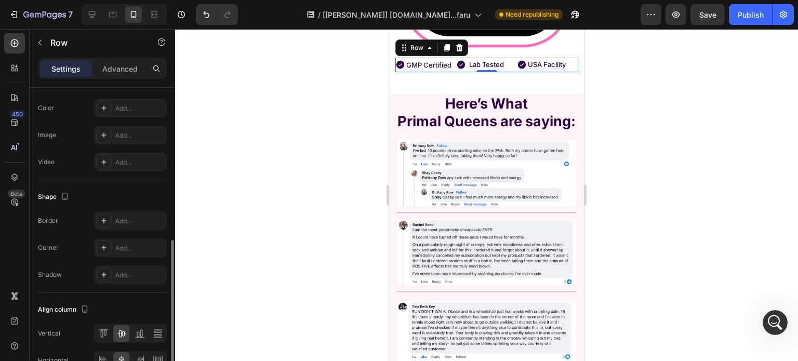
scroll to position [422, 0]
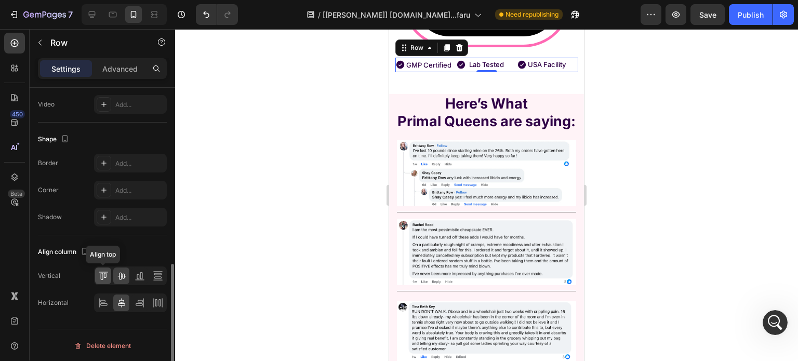
click at [108, 274] on icon at bounding box center [103, 276] width 10 height 10
click at [114, 272] on div at bounding box center [121, 276] width 16 height 17
click at [98, 299] on icon at bounding box center [103, 303] width 10 height 10
click at [119, 302] on icon at bounding box center [121, 302] width 7 height 9
click at [506, 72] on div "Icon Lab Tested Text Block Row" at bounding box center [486, 65] width 61 height 14
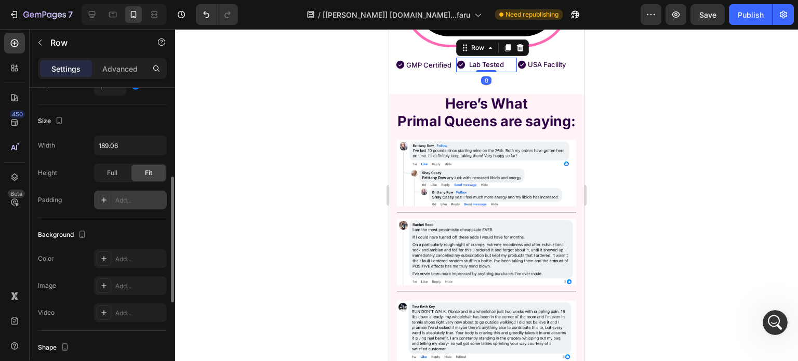
scroll to position [5, 0]
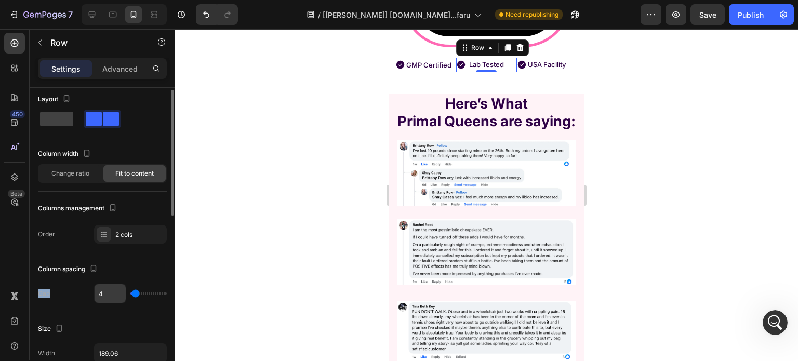
drag, startPoint x: 104, startPoint y: 280, endPoint x: 103, endPoint y: 291, distance: 10.4
click at [102, 285] on div "Column spacing Gap 4" at bounding box center [102, 283] width 129 height 60
click at [103, 291] on input "4" at bounding box center [110, 293] width 31 height 19
type input "0"
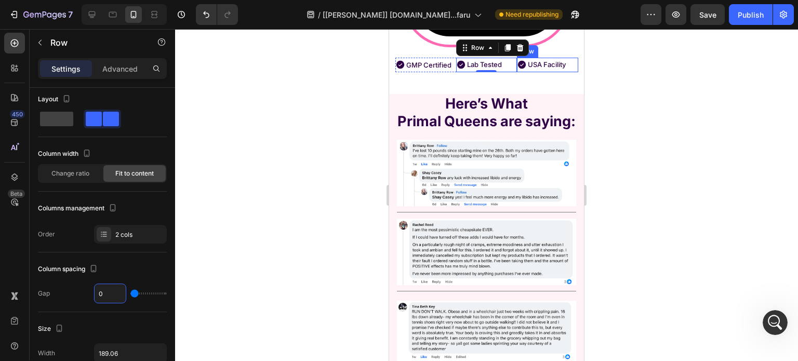
click at [567, 72] on div "Icon USA Facility Text Block Row" at bounding box center [547, 65] width 61 height 14
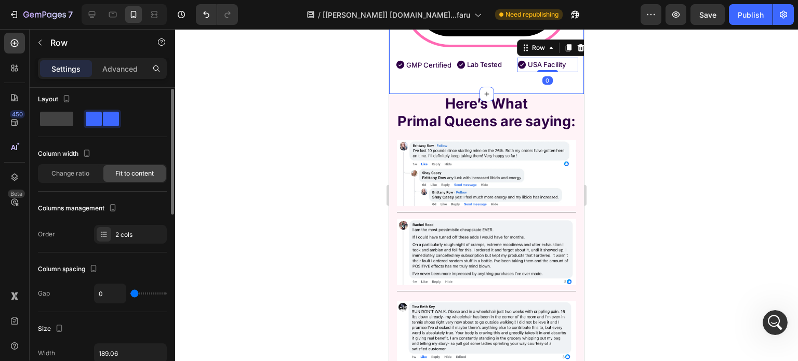
scroll to position [5, 0]
click at [510, 72] on div "Icon Lab Tested Text Block Row" at bounding box center [486, 65] width 61 height 14
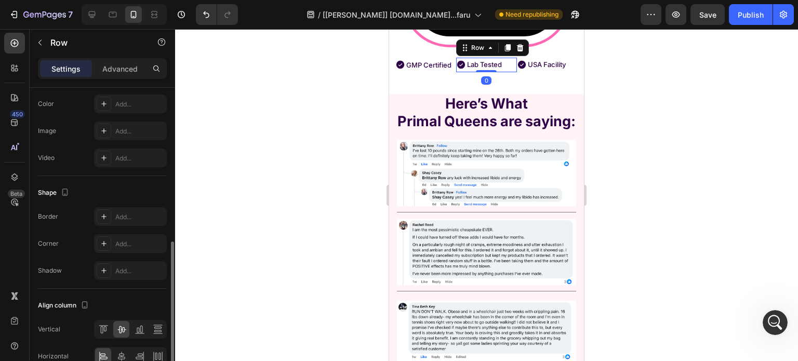
scroll to position [422, 0]
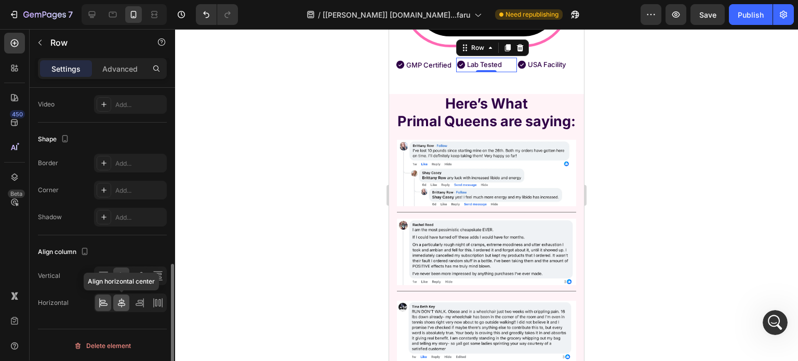
click at [119, 301] on icon at bounding box center [121, 303] width 10 height 10
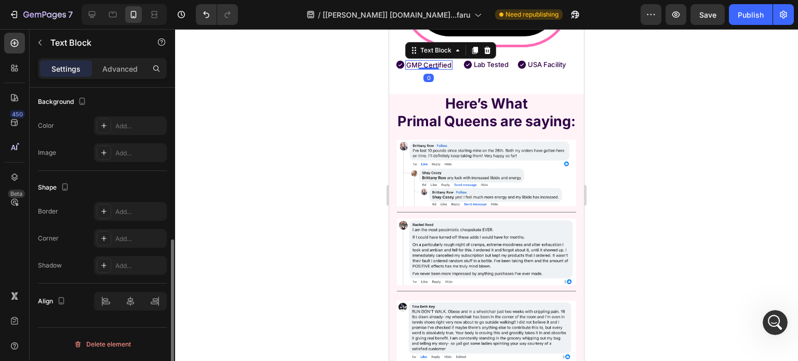
drag, startPoint x: 437, startPoint y: 239, endPoint x: 387, endPoint y: 230, distance: 50.6
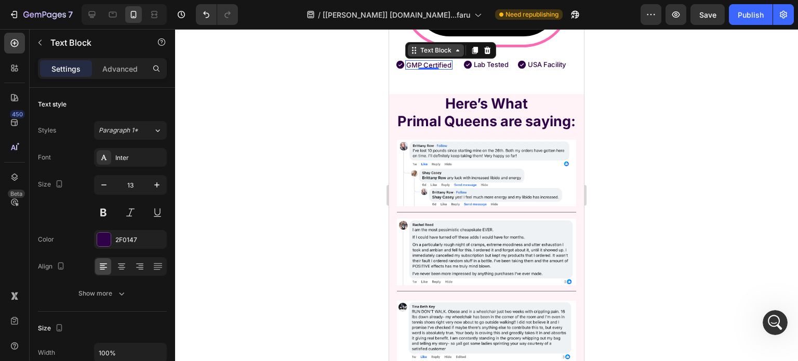
click at [418, 55] on div "Text Block" at bounding box center [435, 50] width 35 height 9
click at [418, 35] on div "Row 2 cols" at bounding box center [428, 32] width 36 height 6
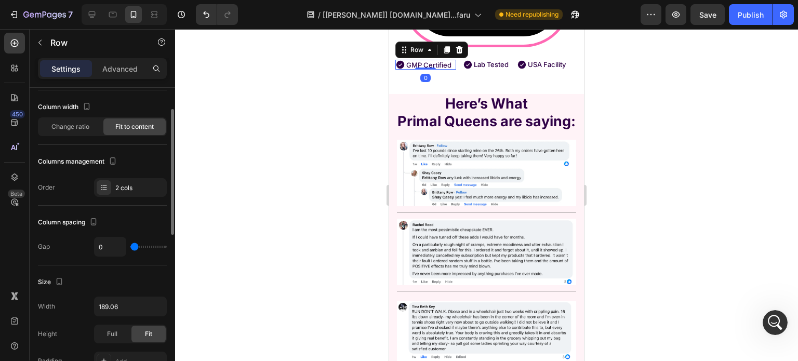
scroll to position [104, 0]
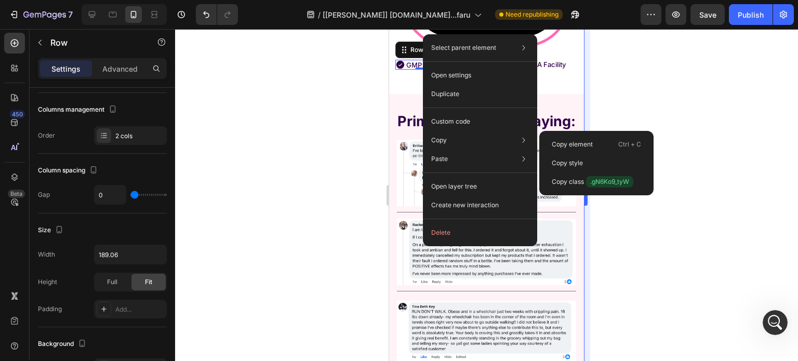
click at [590, 173] on div "Copy style" at bounding box center [597, 182] width 106 height 19
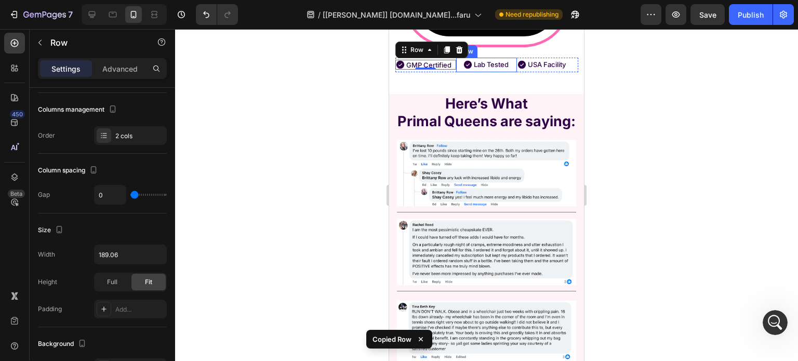
click at [508, 72] on div "Icon Lab Tested Text Block Row" at bounding box center [486, 65] width 61 height 14
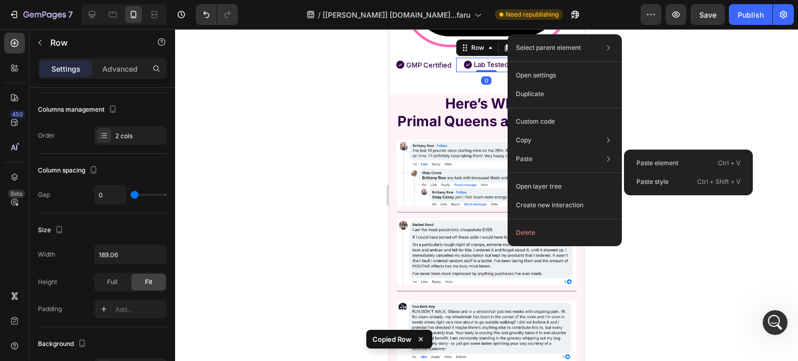
click at [657, 182] on p "Paste style" at bounding box center [653, 181] width 32 height 9
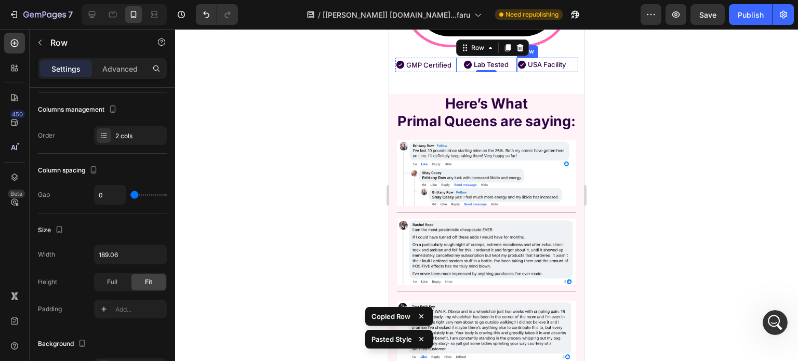
click at [568, 72] on div "Icon USA Facility Text Block Row" at bounding box center [547, 65] width 61 height 14
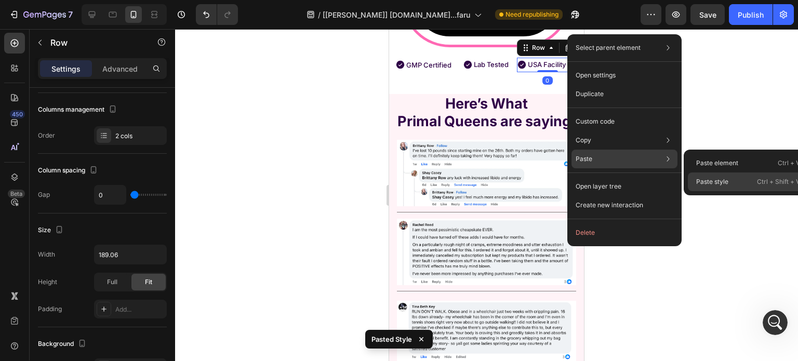
click at [715, 183] on p "Paste style" at bounding box center [713, 181] width 32 height 9
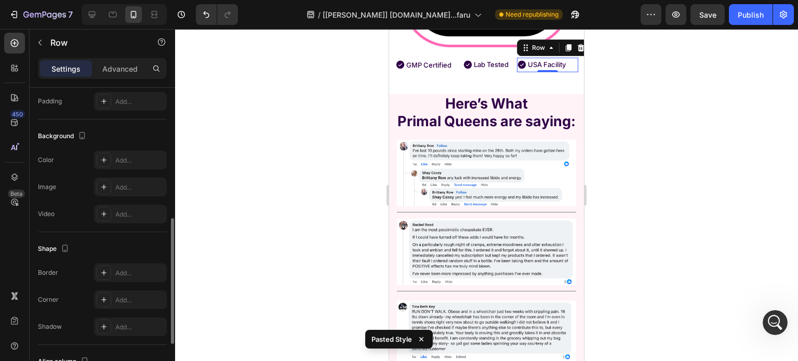
scroll to position [422, 0]
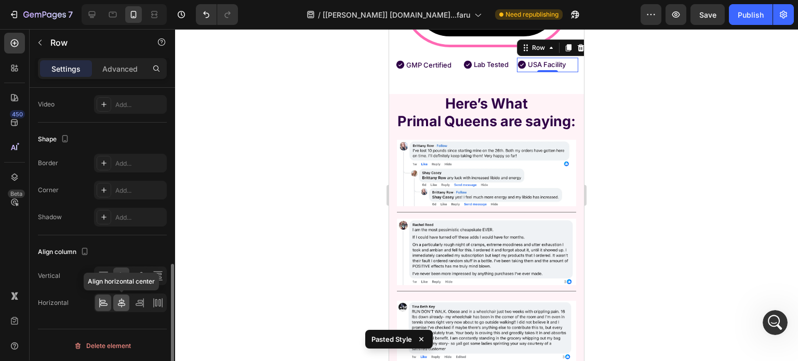
drag, startPoint x: 117, startPoint y: 299, endPoint x: 124, endPoint y: 297, distance: 6.6
click at [117, 299] on icon at bounding box center [121, 303] width 10 height 10
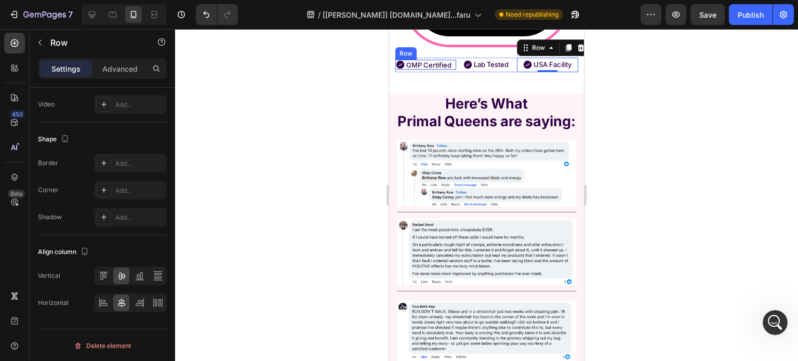
click at [450, 70] on div "Icon GMP Certified Text Block Row" at bounding box center [426, 65] width 61 height 10
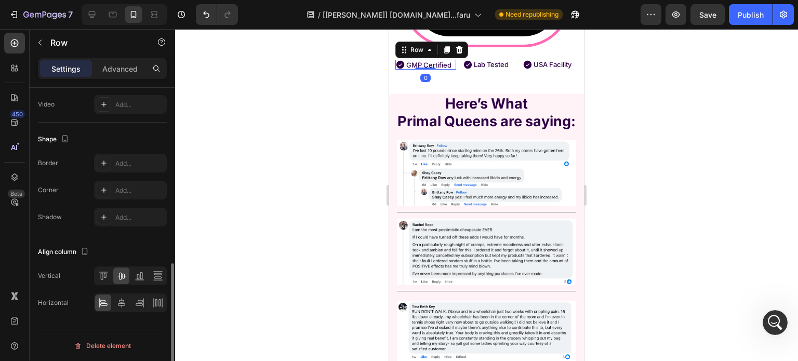
scroll to position [421, 0]
click at [126, 303] on icon at bounding box center [121, 303] width 10 height 10
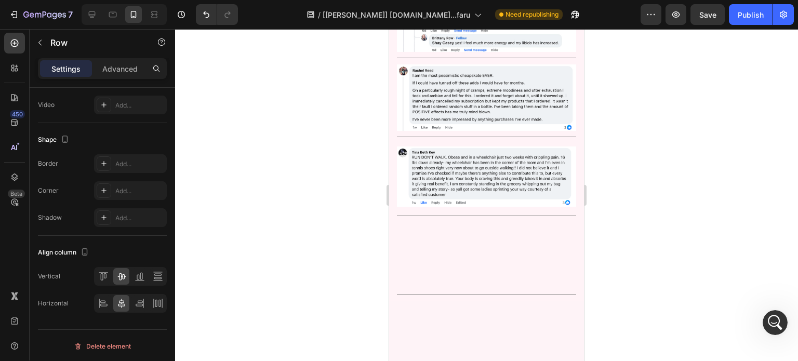
scroll to position [6058, 0]
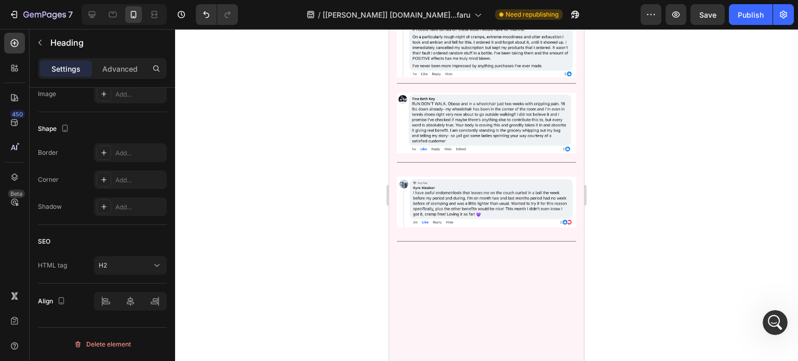
scroll to position [0, 0]
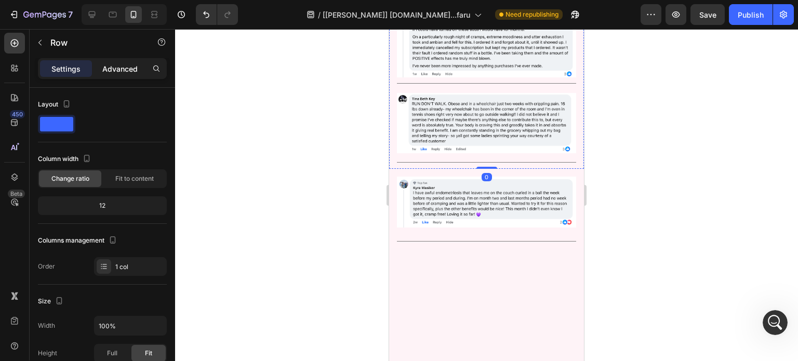
click at [107, 62] on div "Advanced" at bounding box center [120, 68] width 52 height 17
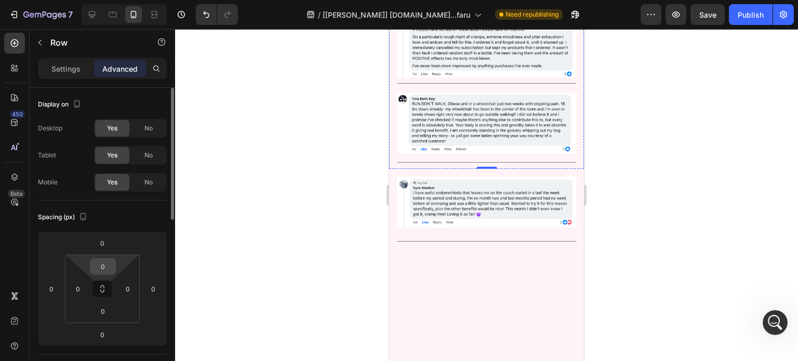
click at [105, 261] on input "0" at bounding box center [103, 267] width 21 height 16
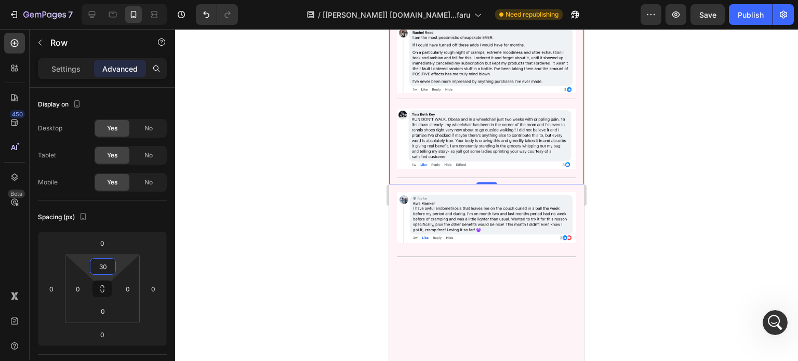
type input "30"
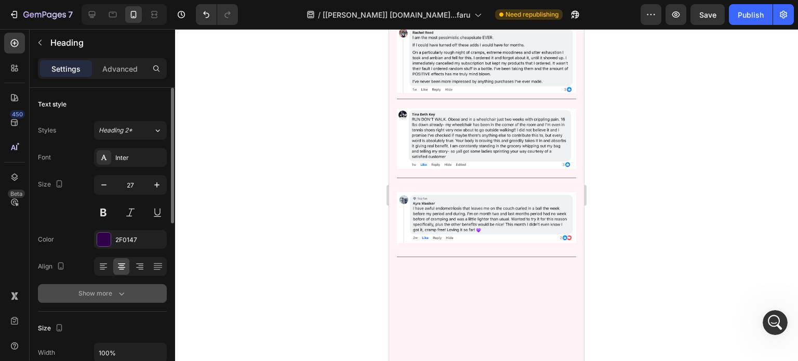
click at [123, 290] on icon "button" at bounding box center [121, 294] width 10 height 10
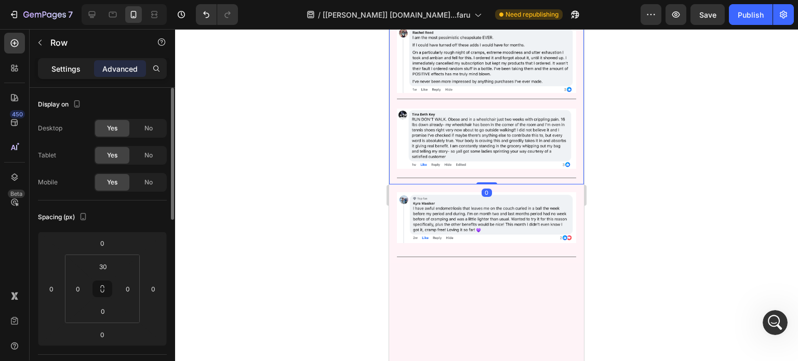
click at [69, 68] on p "Settings" at bounding box center [65, 68] width 29 height 11
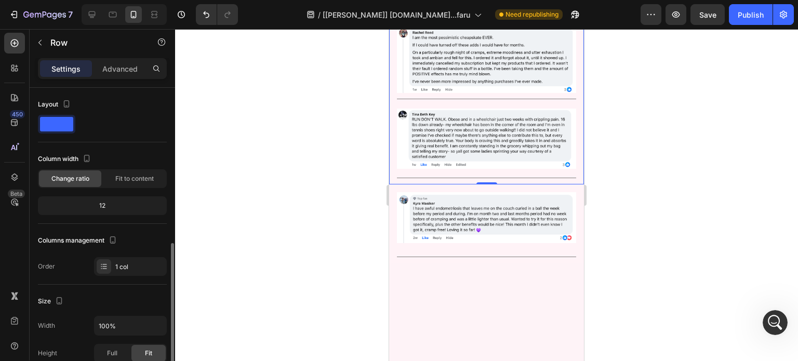
scroll to position [104, 0]
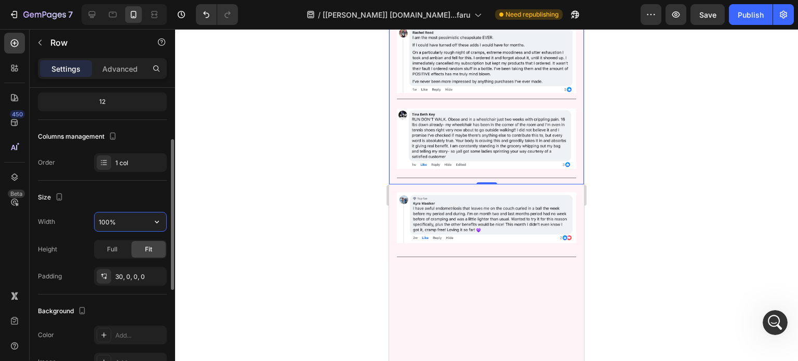
click at [132, 217] on input "100%" at bounding box center [131, 222] width 72 height 19
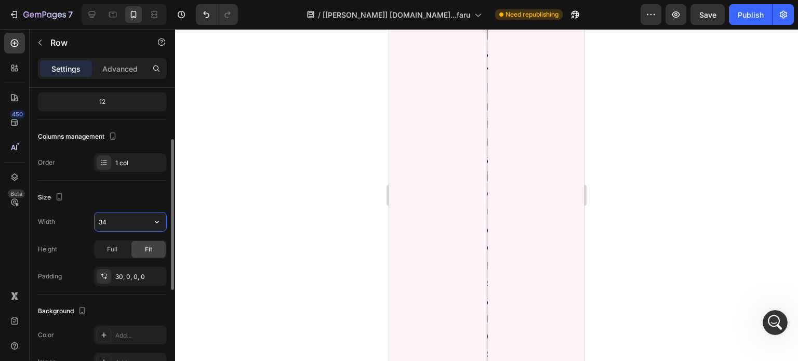
type input "345"
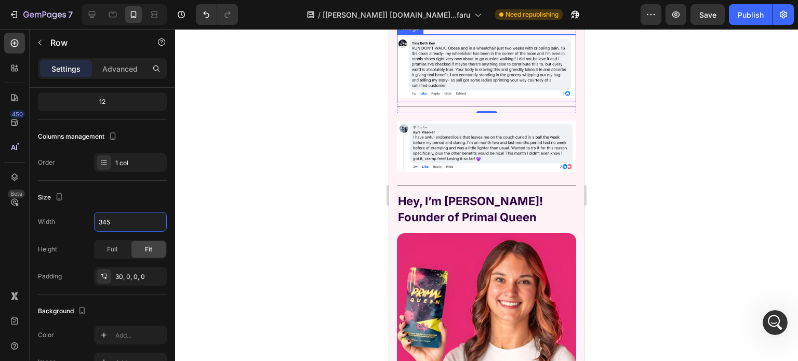
scroll to position [6370, 0]
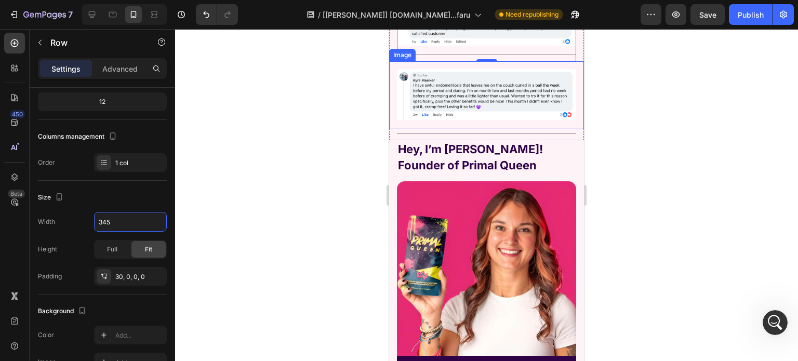
drag, startPoint x: 491, startPoint y: 118, endPoint x: 489, endPoint y: 123, distance: 5.6
click at [490, 118] on img at bounding box center [486, 94] width 179 height 67
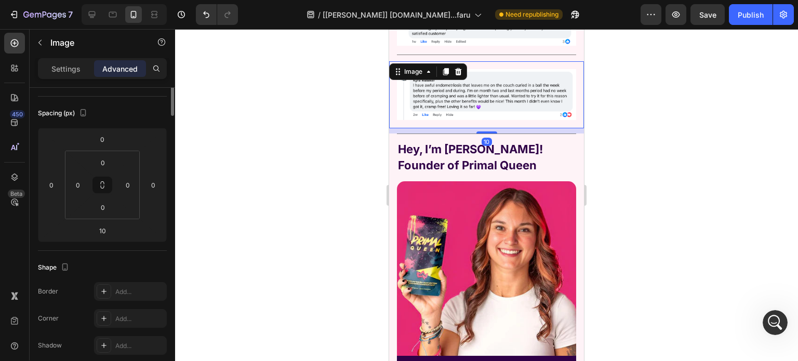
scroll to position [0, 0]
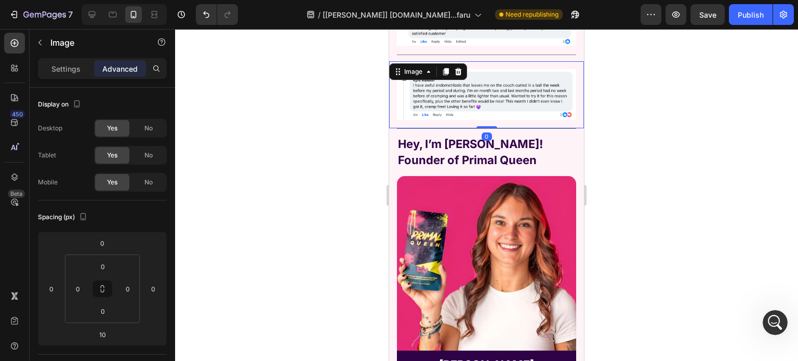
drag, startPoint x: 486, startPoint y: 131, endPoint x: 488, endPoint y: 116, distance: 14.8
click at [488, 116] on div "Image 0" at bounding box center [486, 94] width 195 height 67
type input "0"
click at [510, 138] on p "Hey, I’m Shelby! Founder of Primal Queen" at bounding box center [486, 152] width 177 height 32
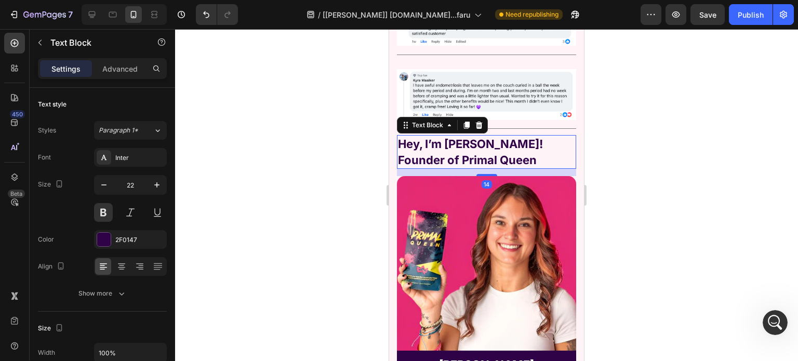
click at [571, 140] on div "Hey, I’m Shelby! Founder of Primal Queen Text Block 14 Image Shelby Text Block …" at bounding box center [486, 340] width 195 height 411
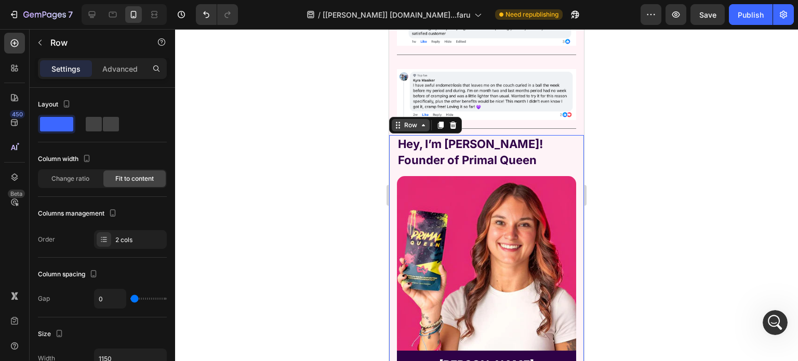
click at [415, 124] on div "Row" at bounding box center [410, 125] width 17 height 9
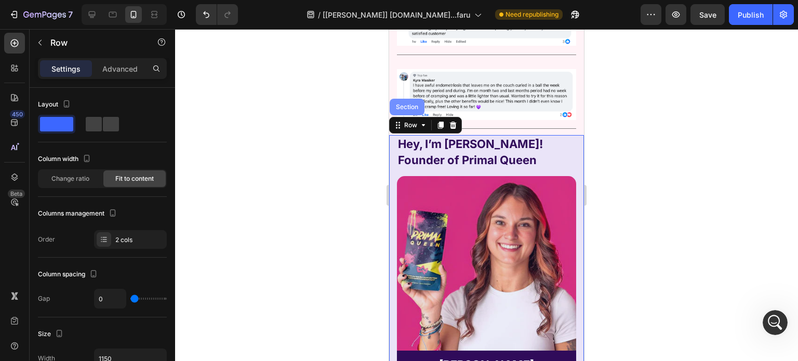
click at [408, 104] on div "Section" at bounding box center [407, 107] width 27 height 6
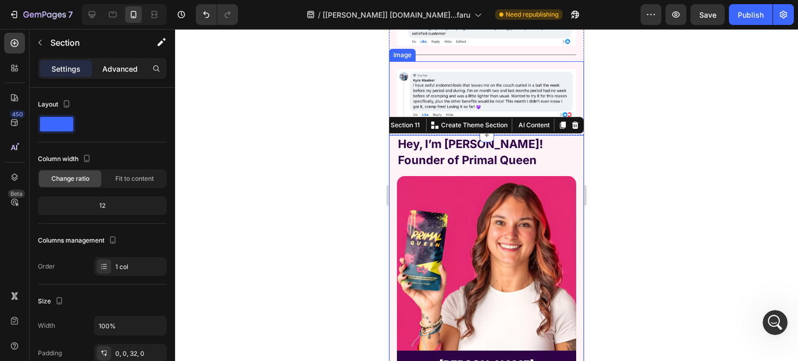
click at [111, 67] on p "Advanced" at bounding box center [119, 68] width 35 height 11
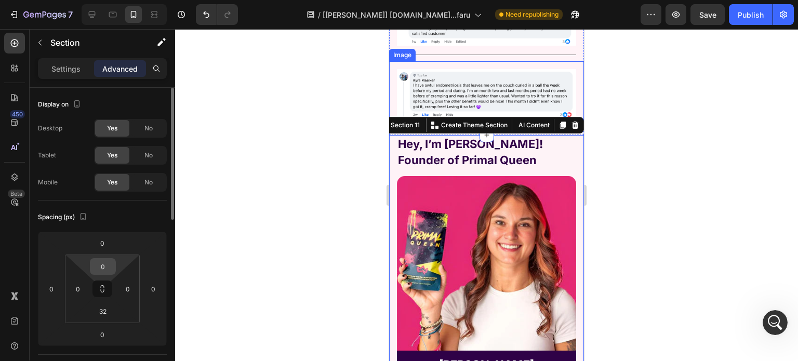
click at [107, 270] on input "0" at bounding box center [103, 267] width 21 height 16
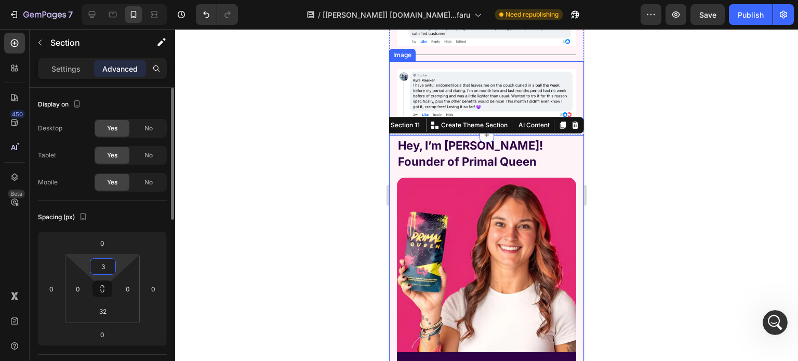
type input "30"
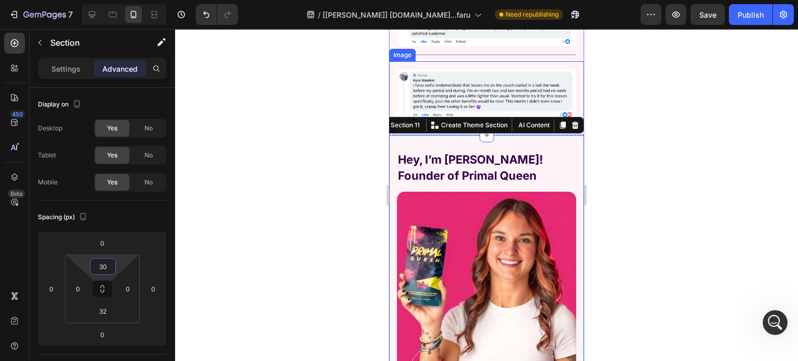
click at [260, 159] on div at bounding box center [486, 195] width 623 height 332
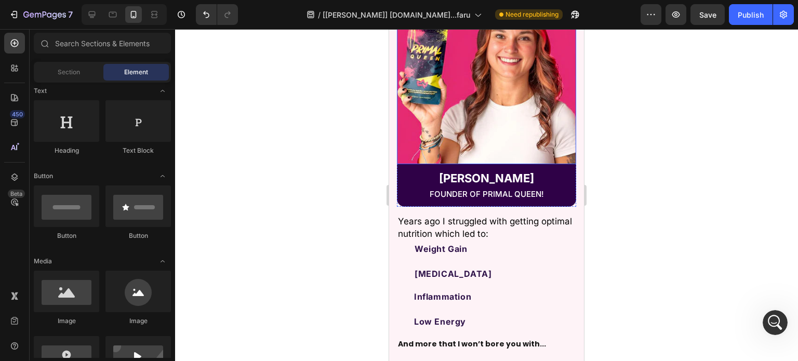
scroll to position [6578, 0]
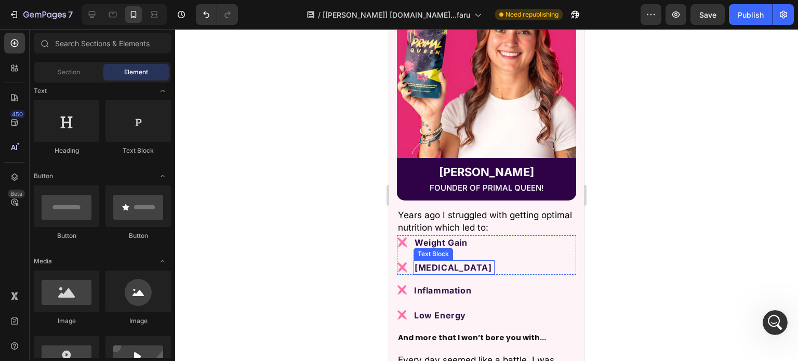
click at [494, 261] on p "[MEDICAL_DATA]" at bounding box center [454, 267] width 79 height 12
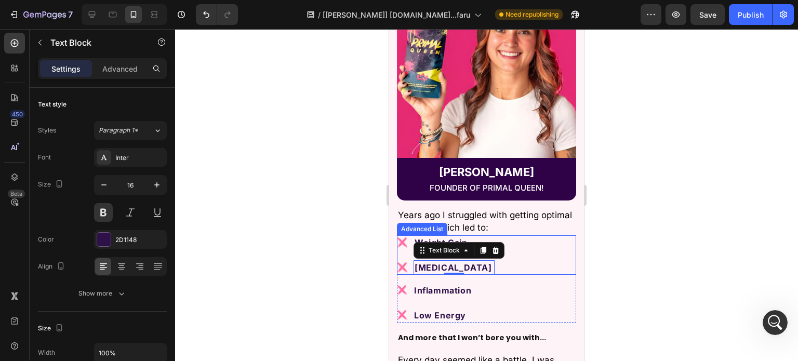
click at [528, 238] on div "Image Weight Gain Text Block Image Hormone Imbalance Text Block 0" at bounding box center [486, 255] width 179 height 40
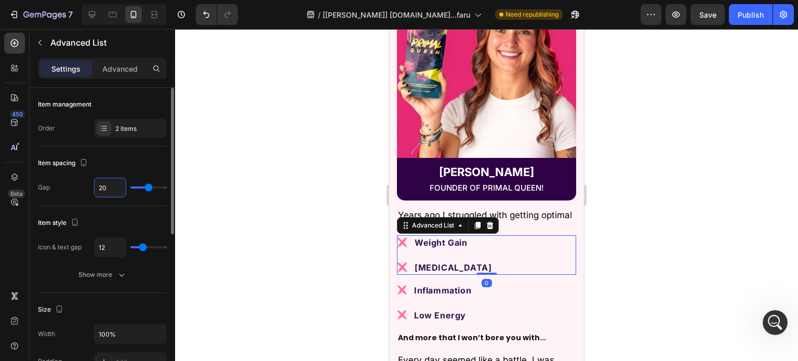
click at [112, 184] on input "20" at bounding box center [110, 187] width 31 height 19
type input "5"
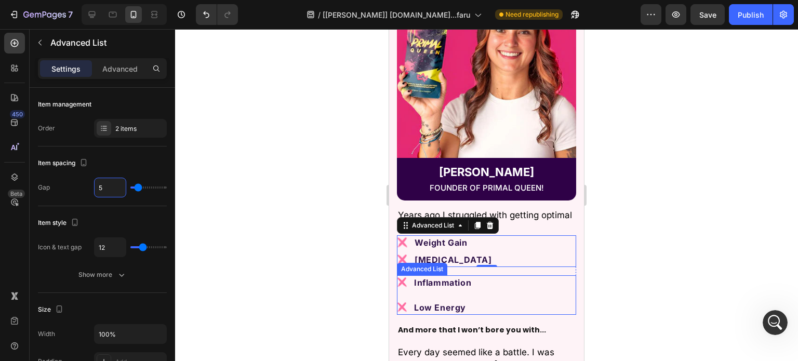
drag, startPoint x: 541, startPoint y: 287, endPoint x: 457, endPoint y: 288, distance: 83.7
click at [541, 287] on div "Image Inflammation Text Block Image Low Energy Text Block" at bounding box center [486, 296] width 179 height 40
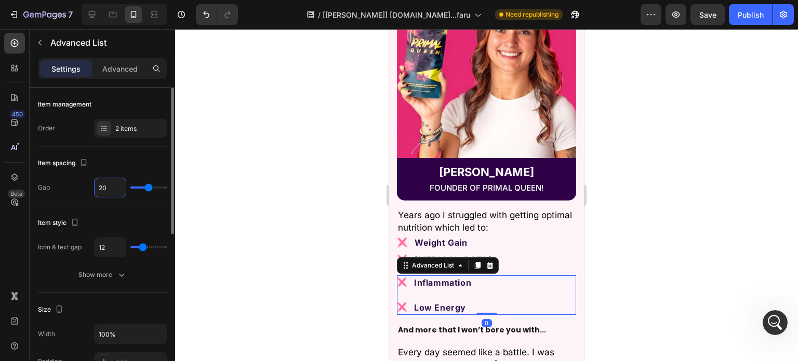
click at [114, 188] on input "20" at bounding box center [110, 187] width 31 height 19
type input "5"
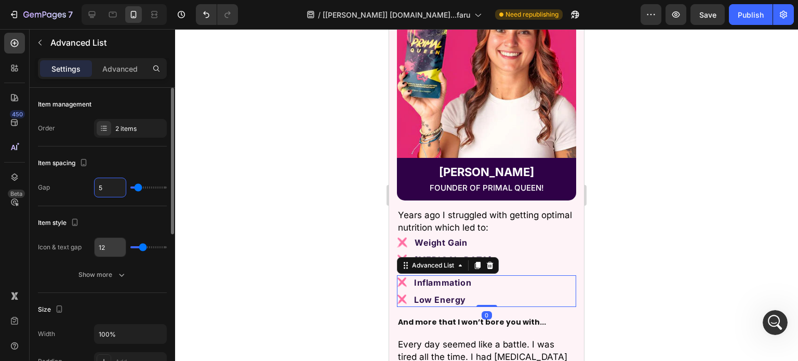
type input "5"
click at [114, 242] on input "12" at bounding box center [110, 247] width 31 height 19
type input "5"
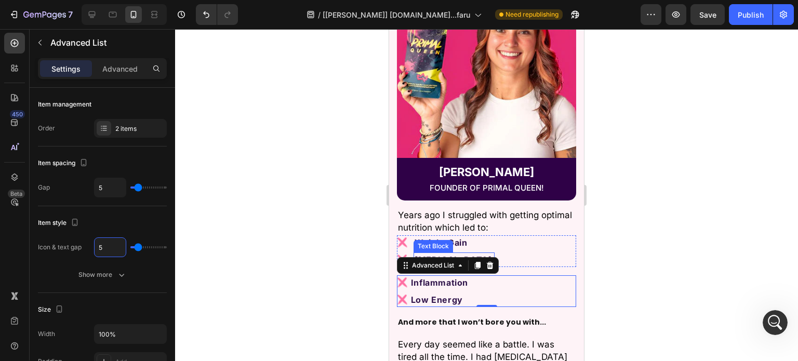
click at [509, 242] on div "Image Weight Gain Text Block Image Hormone Imbalance Text Block" at bounding box center [486, 251] width 179 height 32
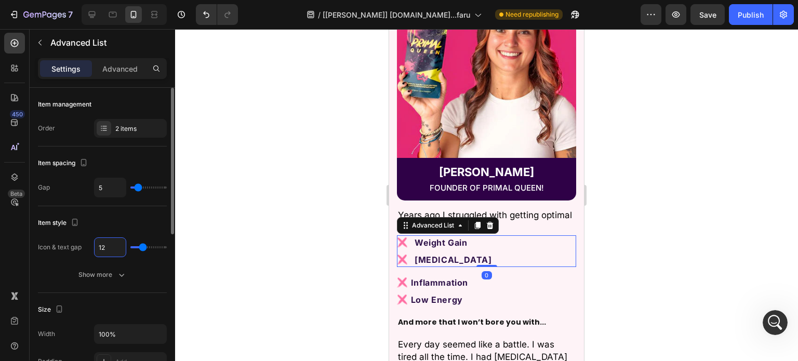
click at [109, 243] on input "12" at bounding box center [110, 247] width 31 height 19
type input "5"
click at [123, 57] on div "Advanced List" at bounding box center [97, 44] width 135 height 30
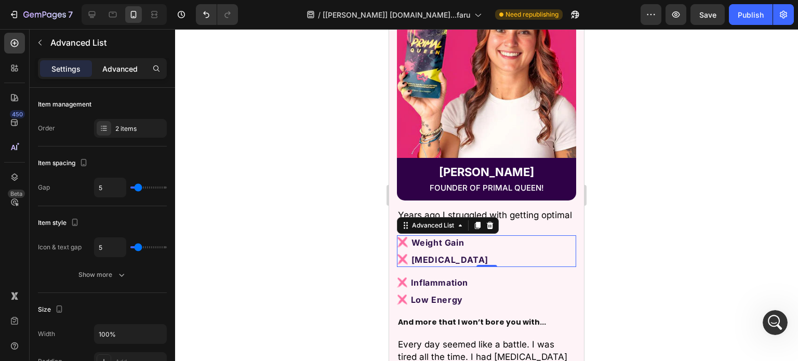
click at [123, 74] on div "Advanced" at bounding box center [120, 68] width 52 height 17
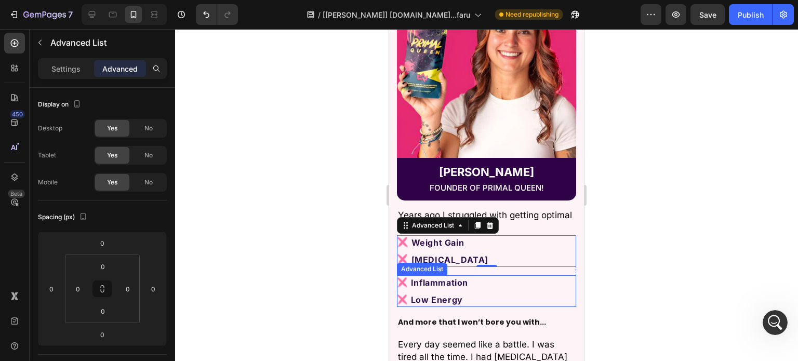
click at [522, 276] on div "Image Inflammation Text Block Image Low Energy Text Block" at bounding box center [486, 292] width 179 height 32
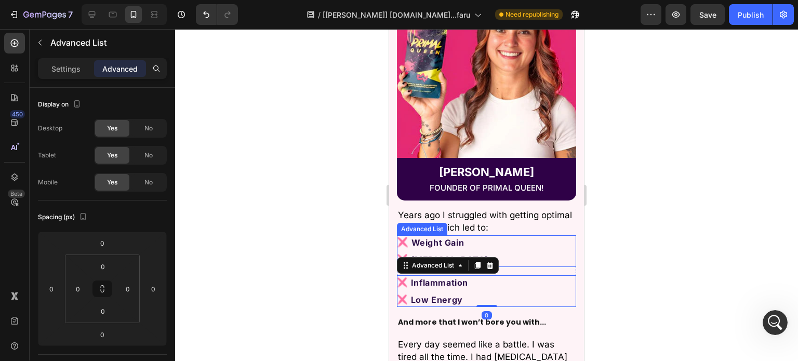
drag, startPoint x: 520, startPoint y: 241, endPoint x: 507, endPoint y: 262, distance: 25.0
click at [521, 240] on div "Image Weight Gain Text Block Image Hormone Imbalance Text Block" at bounding box center [486, 251] width 179 height 32
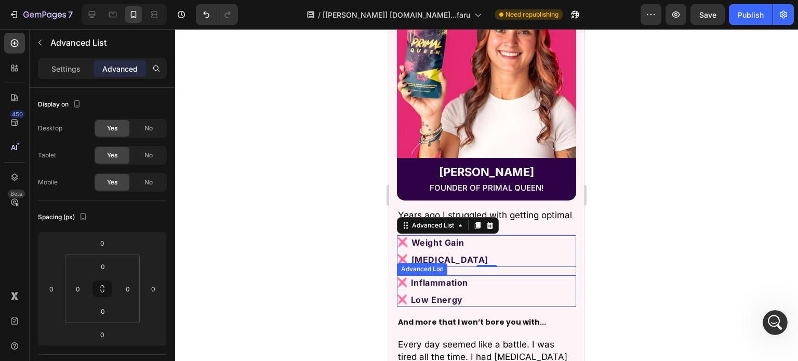
click at [493, 280] on div "Image Inflammation Text Block Image Low Energy Text Block" at bounding box center [486, 292] width 179 height 32
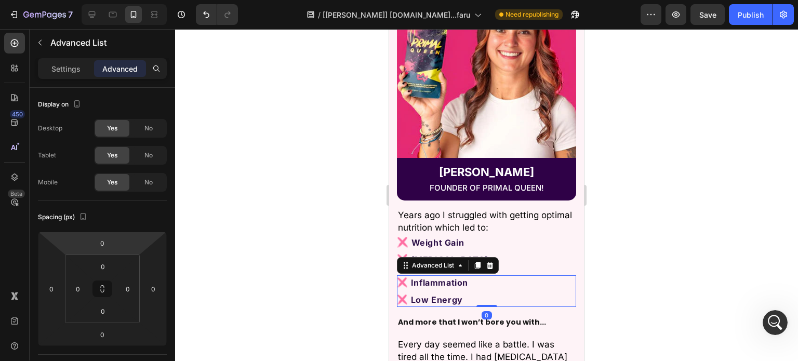
click at [67, 78] on div "Settings Advanced" at bounding box center [102, 68] width 129 height 21
click at [69, 71] on p "Settings" at bounding box center [65, 68] width 29 height 11
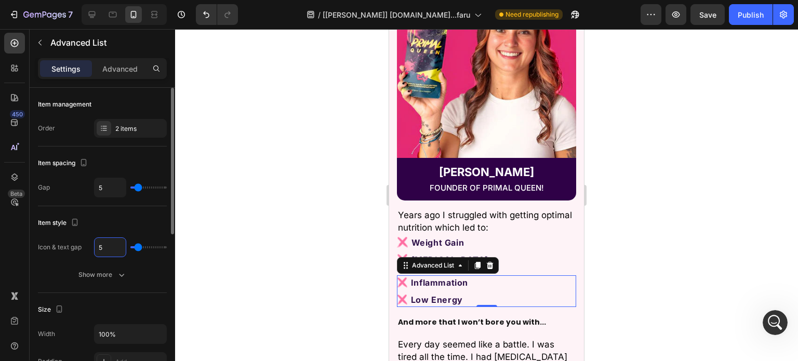
click at [104, 245] on input "5" at bounding box center [110, 247] width 31 height 19
click at [102, 189] on input "5" at bounding box center [110, 187] width 31 height 19
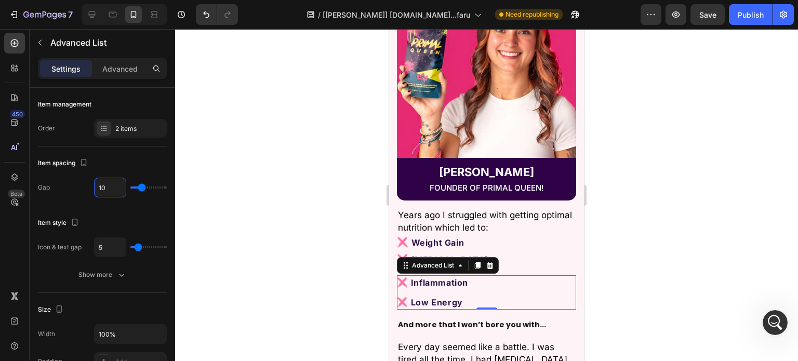
scroll to position [2, 0]
click at [520, 246] on div "Image Weight Gain Text Block Image Hormone Imbalance Text Block" at bounding box center [486, 251] width 179 height 32
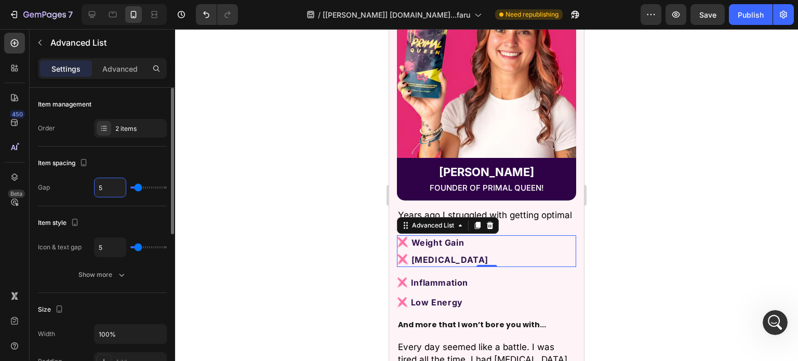
click at [107, 189] on input "5" at bounding box center [110, 187] width 31 height 19
type input "1"
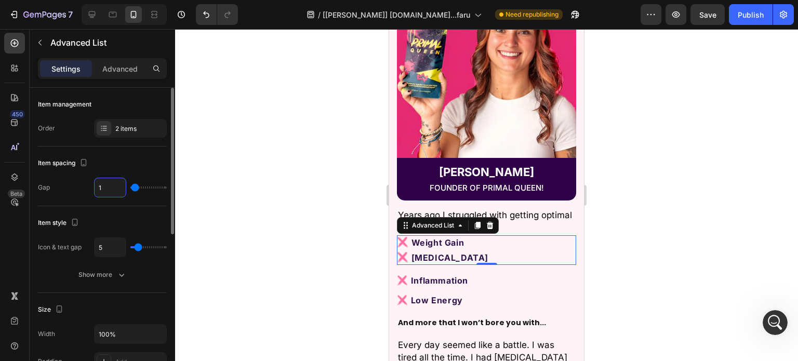
type input "10"
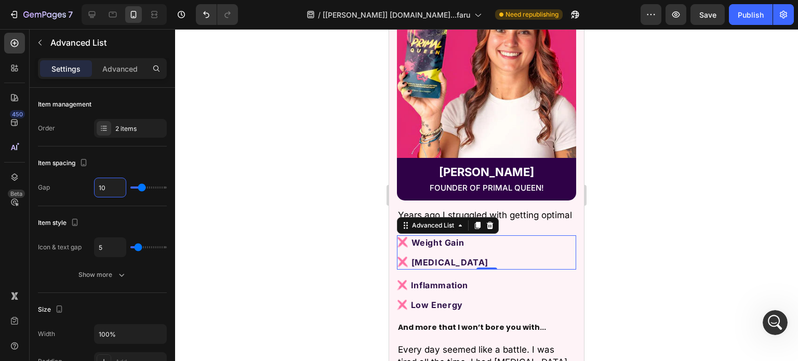
type input "10"
click at [435, 221] on div "Advanced List" at bounding box center [433, 225] width 46 height 9
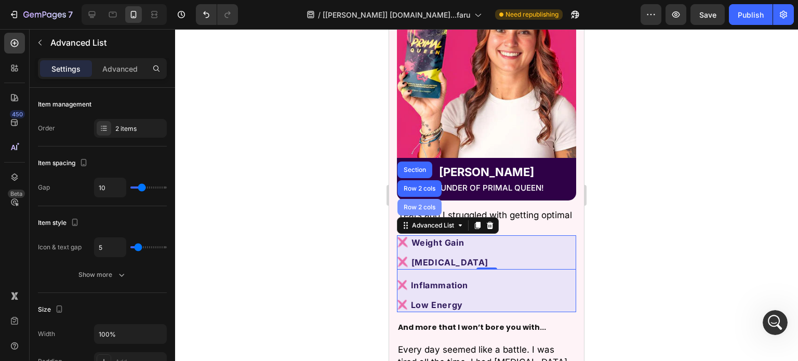
click at [416, 204] on div "Row 2 cols" at bounding box center [420, 207] width 36 height 6
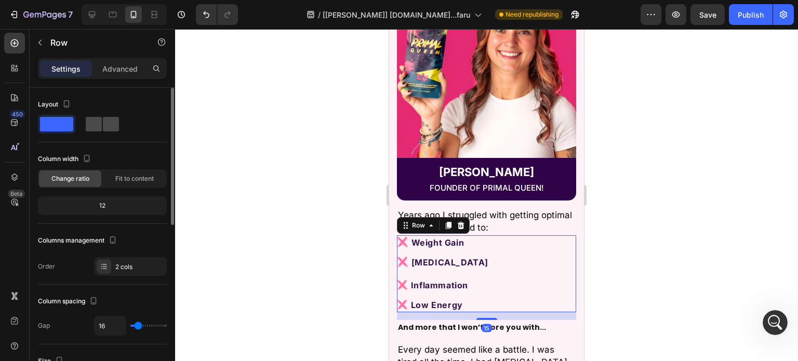
click at [103, 120] on span at bounding box center [111, 124] width 16 height 15
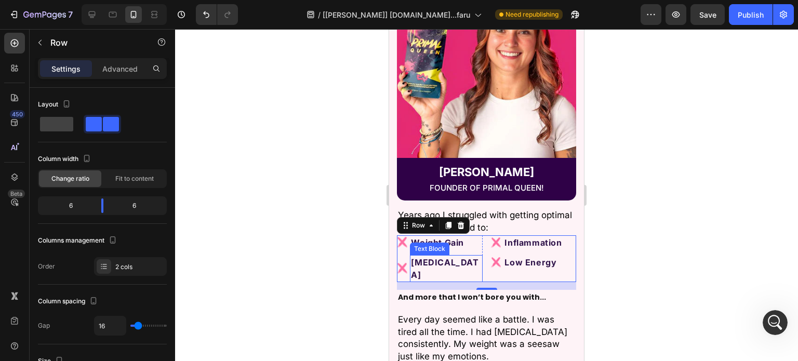
click at [453, 256] on p "[MEDICAL_DATA]" at bounding box center [446, 268] width 70 height 25
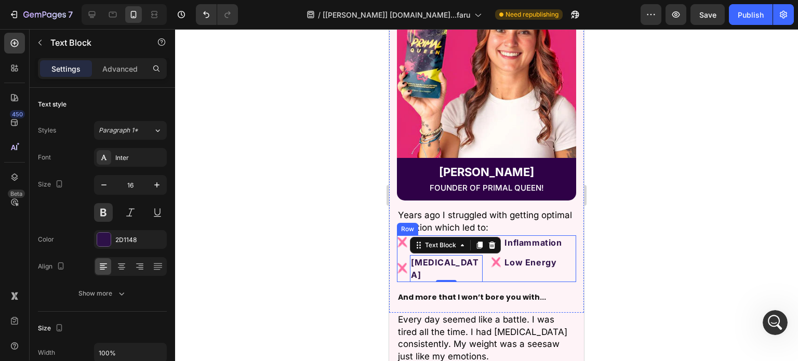
click at [483, 269] on div "Image Weight Gain Text Block Image Hormone Imbalance Text Block 0 Advanced List…" at bounding box center [486, 258] width 179 height 47
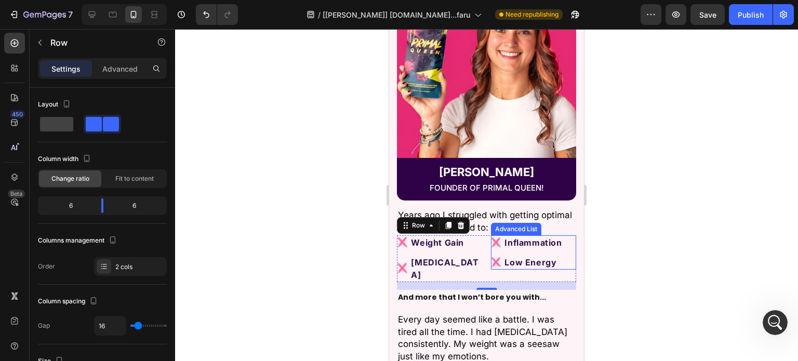
click at [493, 255] on li "Image Low Energy Text Block" at bounding box center [528, 262] width 74 height 15
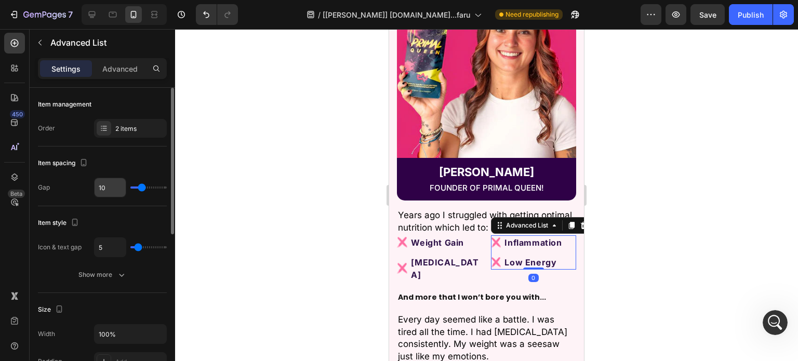
click at [102, 190] on input "10" at bounding box center [110, 187] width 31 height 19
type input "5"
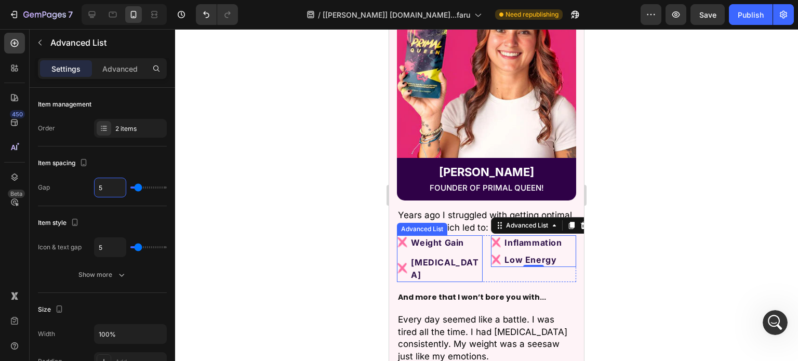
click at [469, 241] on div "Weight Gain" at bounding box center [446, 242] width 72 height 15
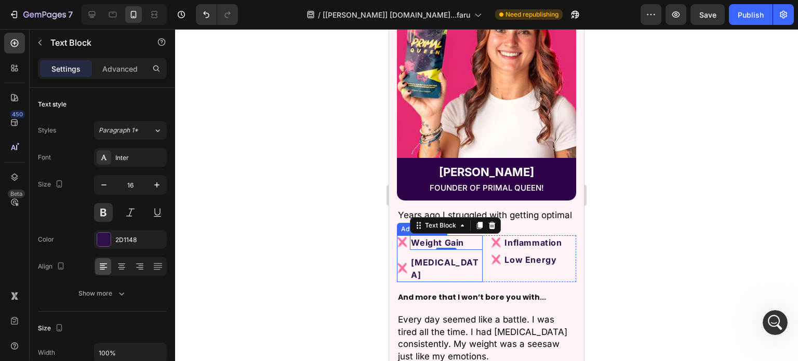
click at [403, 245] on ul "Image Weight Gain Text Block 0 Image Hormone Imbalance Text Block" at bounding box center [440, 258] width 86 height 47
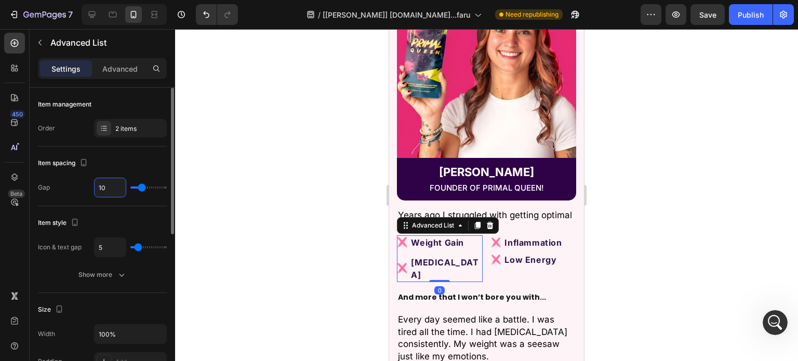
click at [101, 182] on input "10" at bounding box center [110, 187] width 31 height 19
type input "5"
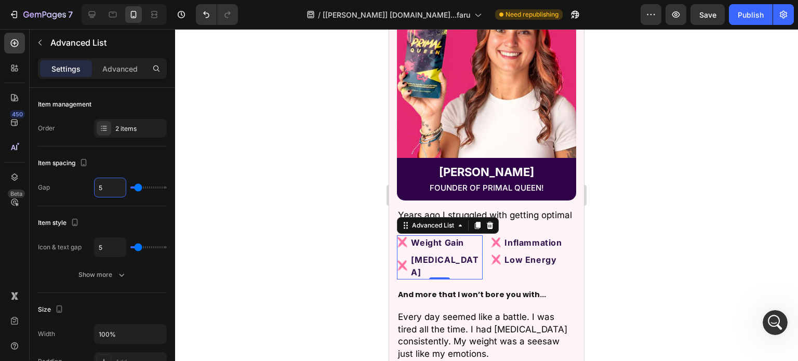
type input "5"
click at [265, 153] on div at bounding box center [486, 195] width 623 height 332
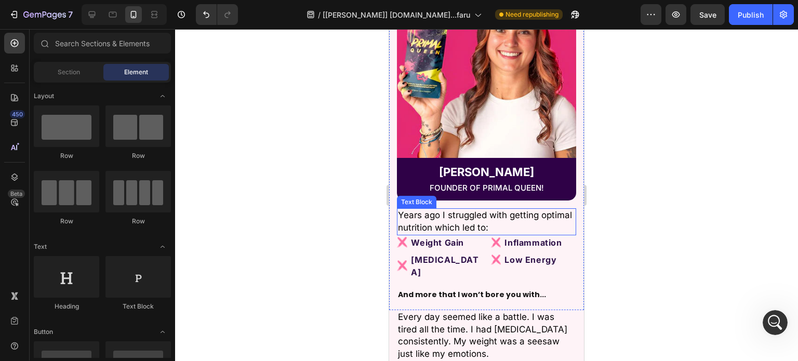
click at [526, 215] on p "Years ago I struggled with getting optimal nutrition which led to:" at bounding box center [486, 221] width 177 height 25
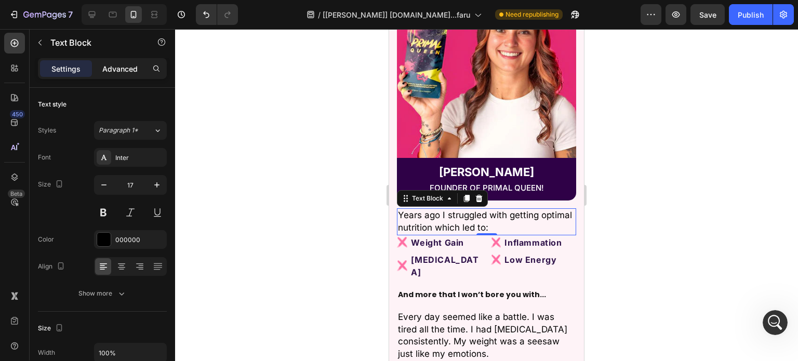
click at [127, 66] on p "Advanced" at bounding box center [119, 68] width 35 height 11
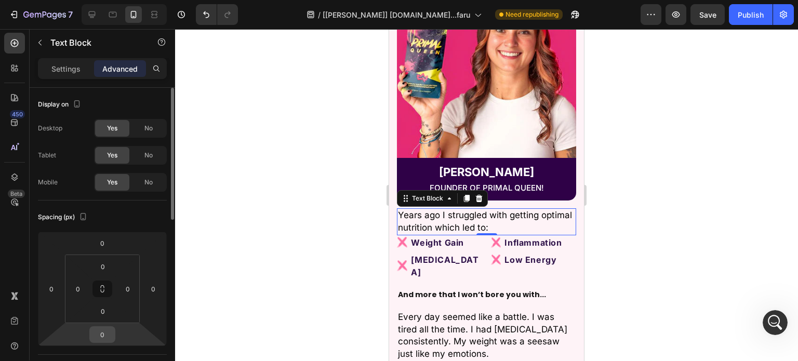
click at [102, 330] on input "0" at bounding box center [102, 335] width 21 height 16
type input "16"
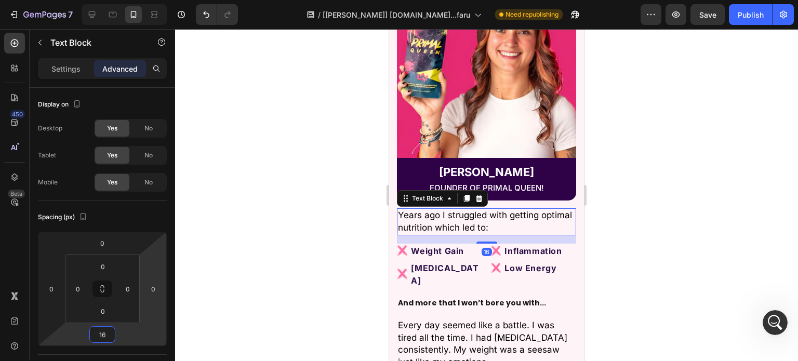
click at [237, 218] on div at bounding box center [486, 195] width 623 height 332
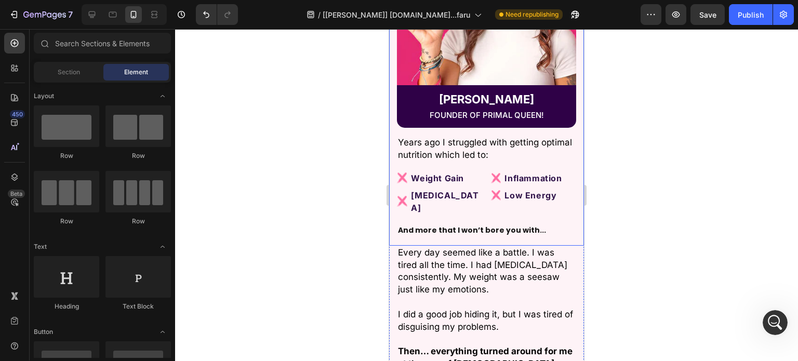
scroll to position [6682, 0]
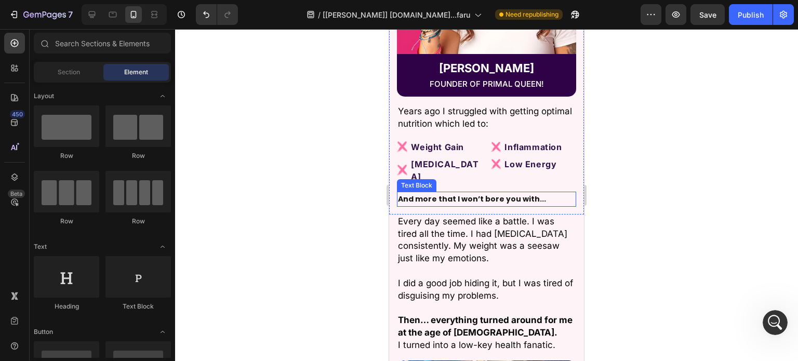
click at [449, 194] on strong "And more that I won’t bore you with..." at bounding box center [472, 199] width 148 height 10
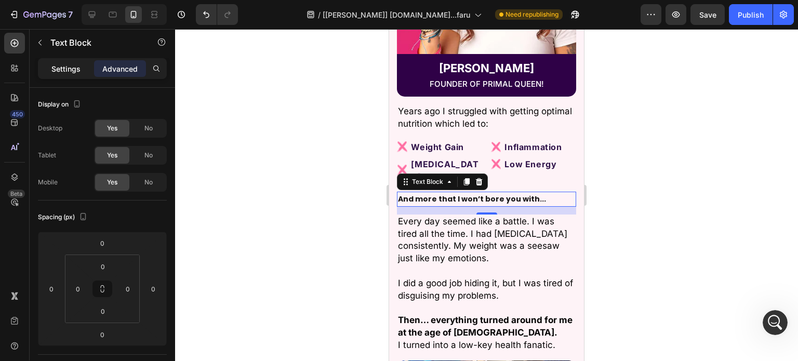
click at [63, 67] on p "Settings" at bounding box center [65, 68] width 29 height 11
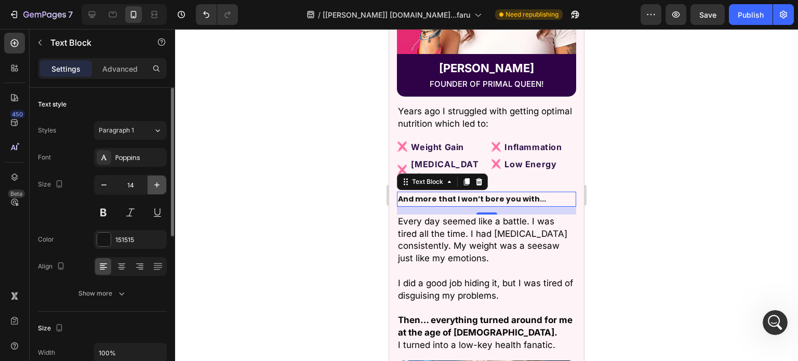
click at [160, 183] on icon "button" at bounding box center [157, 185] width 10 height 10
type input "16"
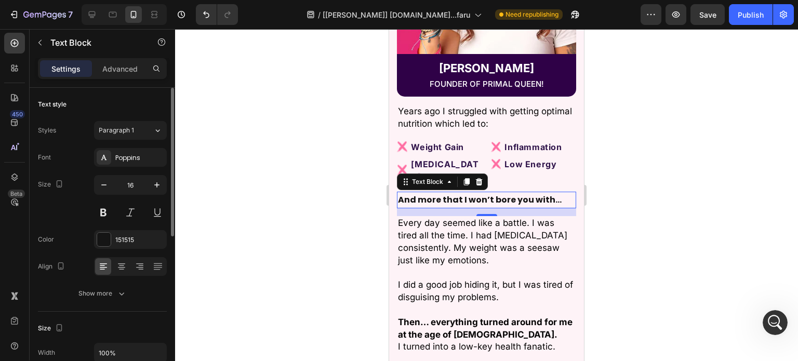
click at [140, 141] on div "Styles Paragraph 1 Font Poppins Size 16 Color 151515 Align Show more" at bounding box center [102, 212] width 129 height 182
click at [146, 153] on div "Poppins" at bounding box center [139, 157] width 49 height 9
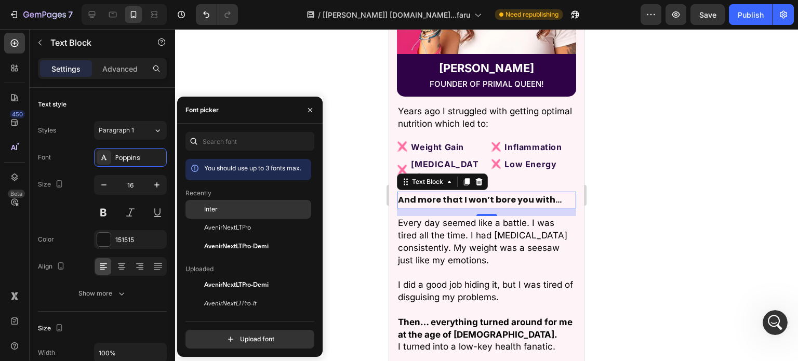
click at [209, 207] on span "Inter" at bounding box center [211, 209] width 14 height 9
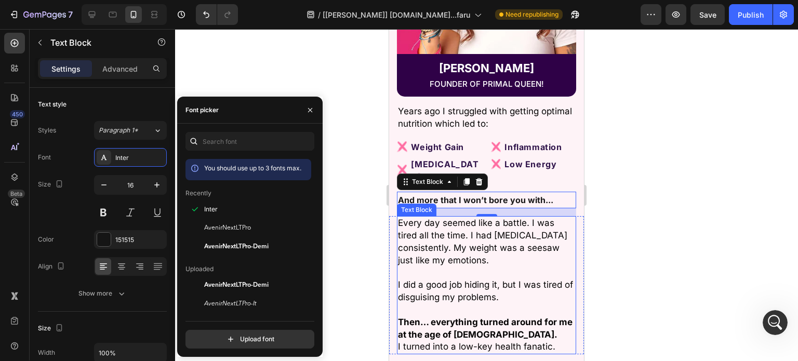
click at [428, 229] on p "Every day seemed like a battle. I was tired all the time. I had brain fog consi…" at bounding box center [486, 279] width 177 height 124
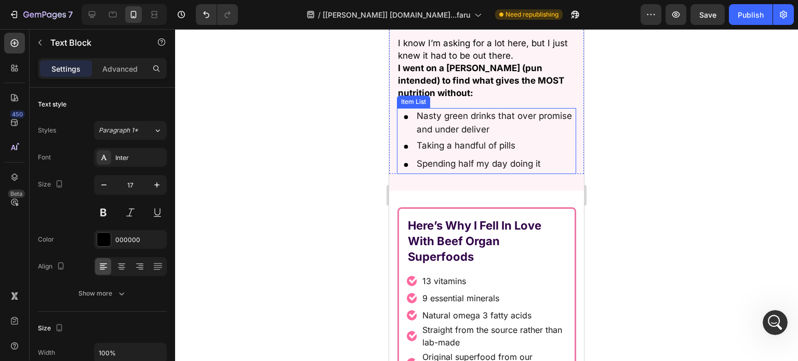
scroll to position [7618, 0]
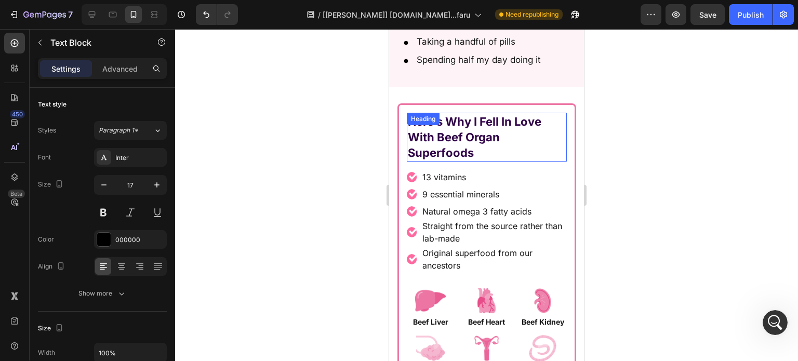
click at [528, 121] on h2 "Here’s Why I Fell In Love With Beef Organ Superfoods" at bounding box center [487, 137] width 160 height 49
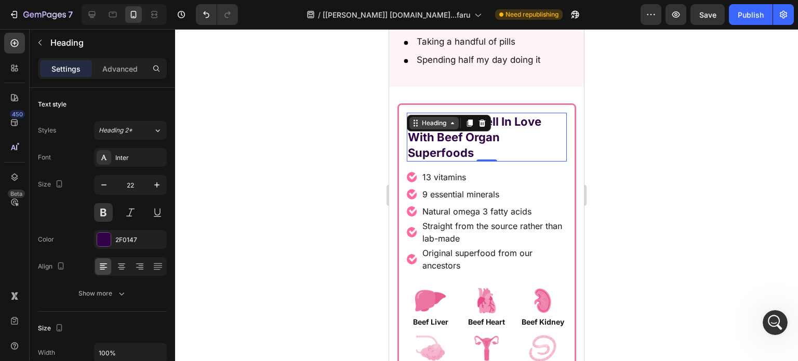
click at [414, 119] on icon at bounding box center [416, 123] width 8 height 8
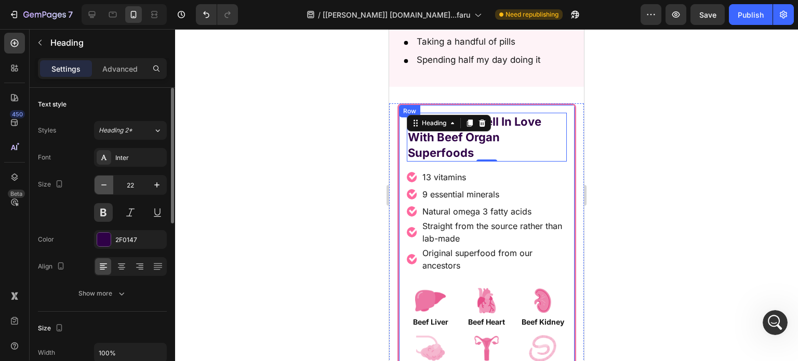
click at [104, 181] on icon "button" at bounding box center [104, 185] width 10 height 10
type input "21"
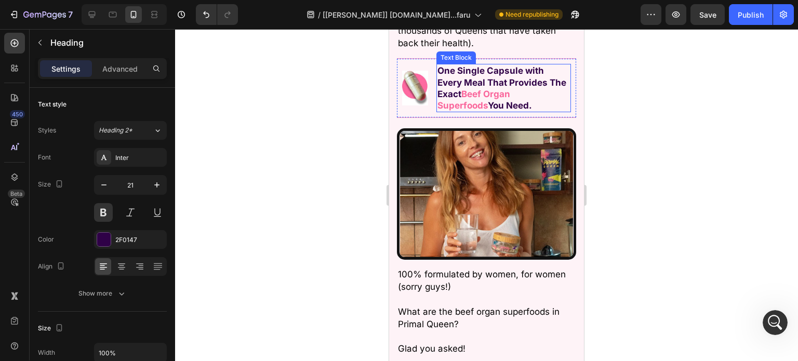
scroll to position [8345, 0]
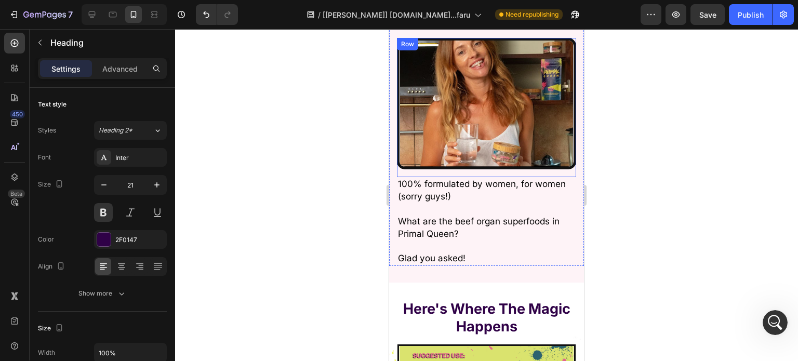
click at [470, 104] on img at bounding box center [486, 104] width 179 height 132
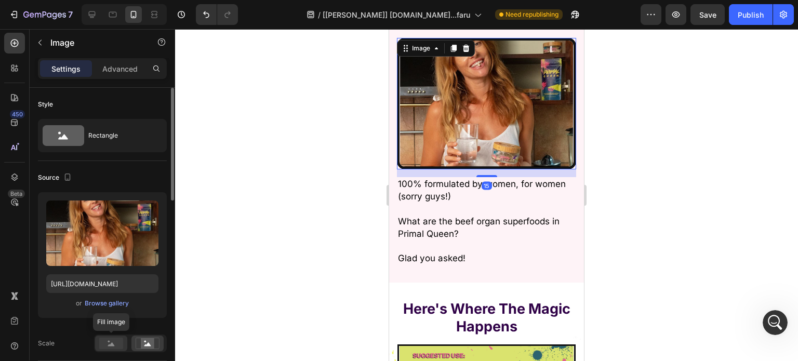
click at [103, 338] on rect at bounding box center [111, 343] width 24 height 11
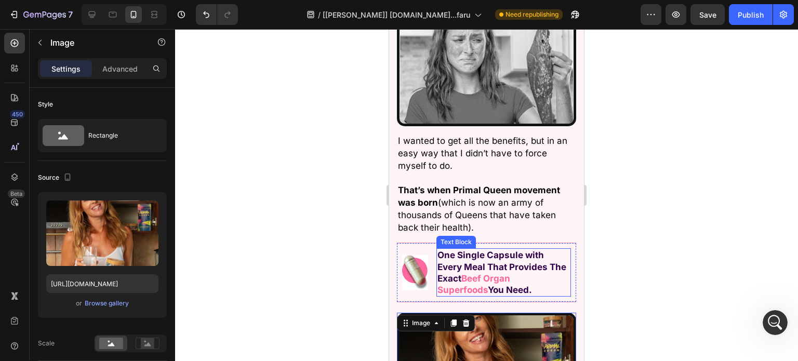
scroll to position [8033, 0]
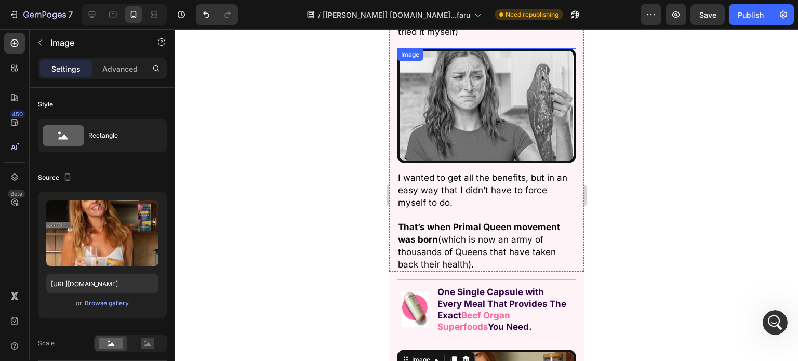
click at [488, 116] on img at bounding box center [486, 105] width 179 height 115
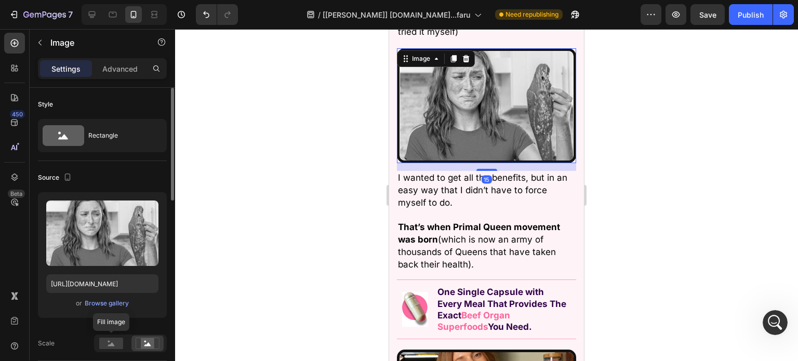
drag, startPoint x: 110, startPoint y: 344, endPoint x: 112, endPoint y: 331, distance: 13.7
click at [110, 344] on rect at bounding box center [111, 343] width 24 height 11
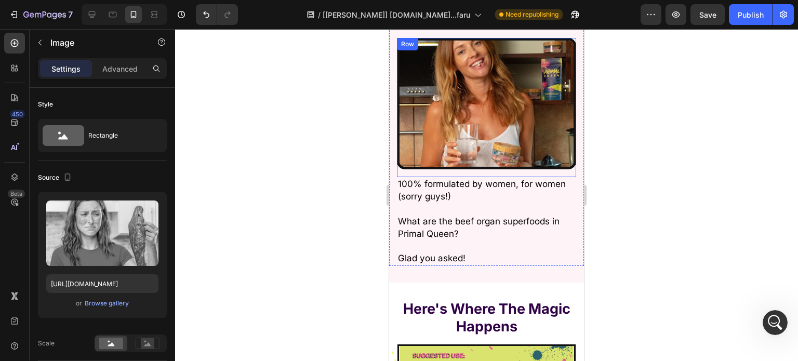
scroll to position [8189, 0]
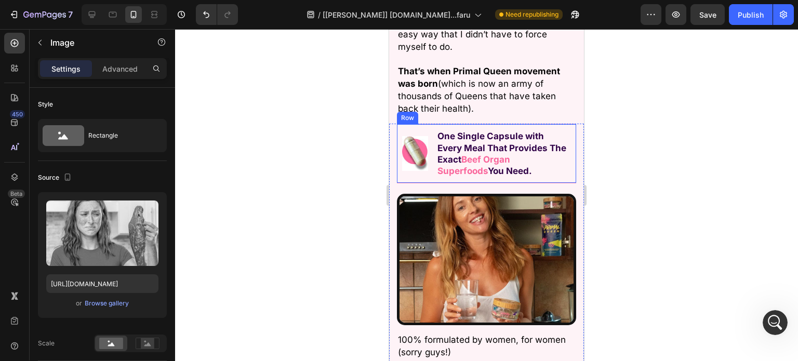
click at [416, 124] on div "Image One Single Capsule with Every Meal That Provides The Exact Beef Organ Sup…" at bounding box center [486, 153] width 179 height 59
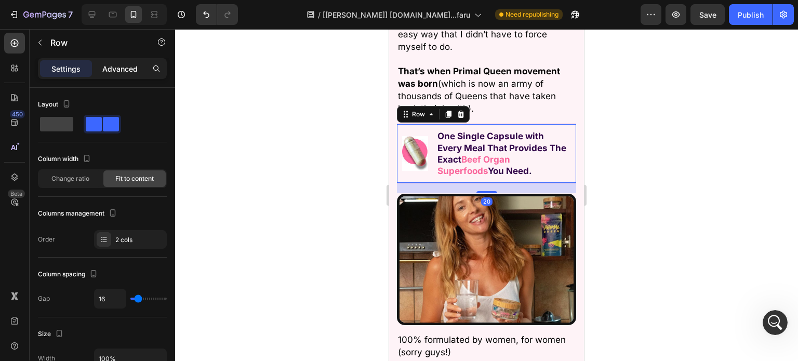
click at [126, 67] on p "Advanced" at bounding box center [119, 68] width 35 height 11
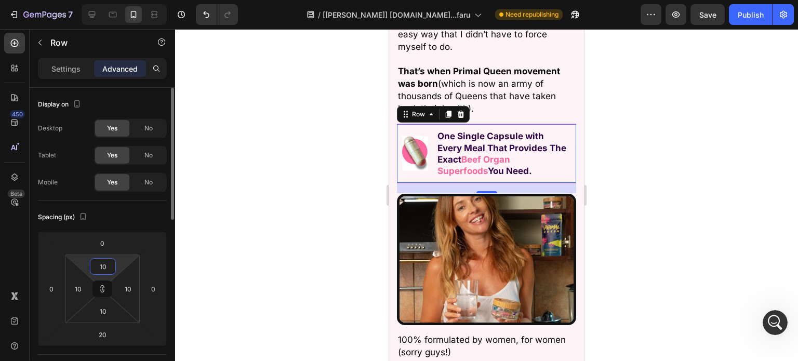
click at [109, 261] on input "10" at bounding box center [103, 267] width 21 height 16
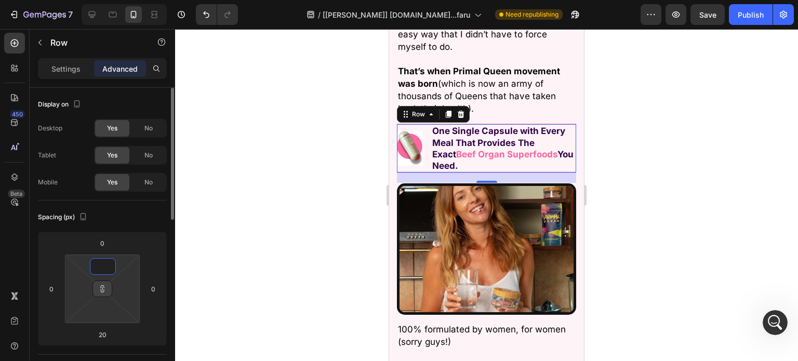
click at [100, 287] on icon at bounding box center [102, 289] width 8 height 8
type input "1"
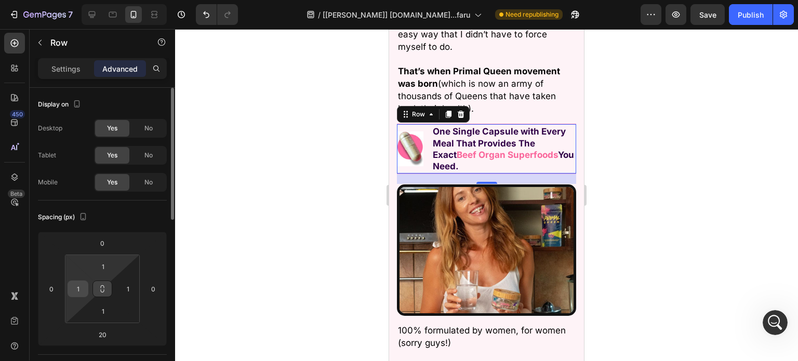
click at [87, 282] on div "1" at bounding box center [78, 289] width 21 height 17
click at [96, 285] on button at bounding box center [103, 289] width 20 height 17
click at [80, 286] on input "1" at bounding box center [78, 289] width 16 height 16
type input "0"
click at [103, 267] on input "1" at bounding box center [103, 267] width 21 height 16
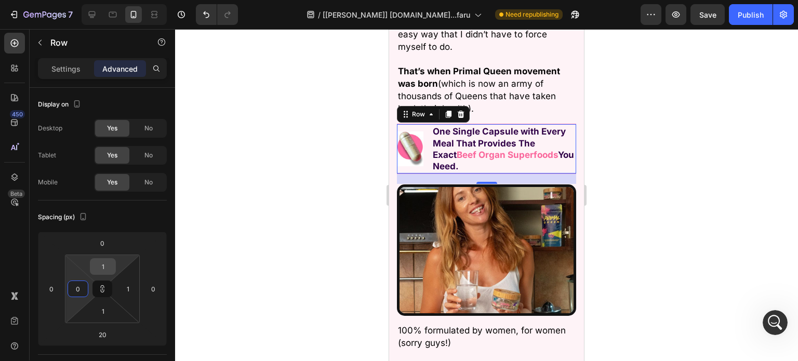
type input "0"
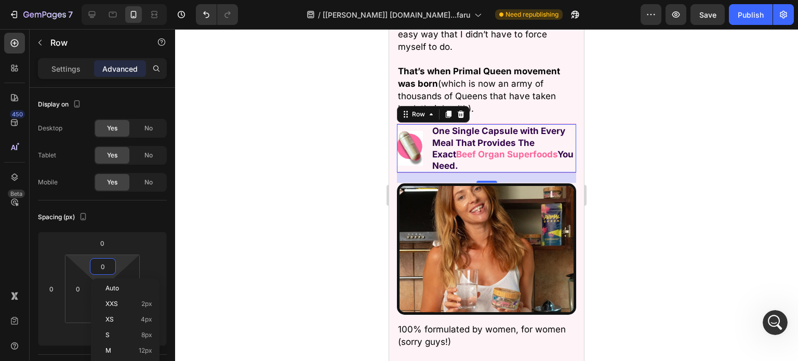
drag, startPoint x: 100, startPoint y: 257, endPoint x: 95, endPoint y: 261, distance: 7.0
click at [100, 0] on html "7 Version history / [Tony GemPages] primalqueen.com...faru Need republishing Pr…" at bounding box center [399, 0] width 798 height 0
click at [100, 286] on icon at bounding box center [102, 289] width 8 height 8
click at [101, 270] on input "0" at bounding box center [103, 267] width 21 height 16
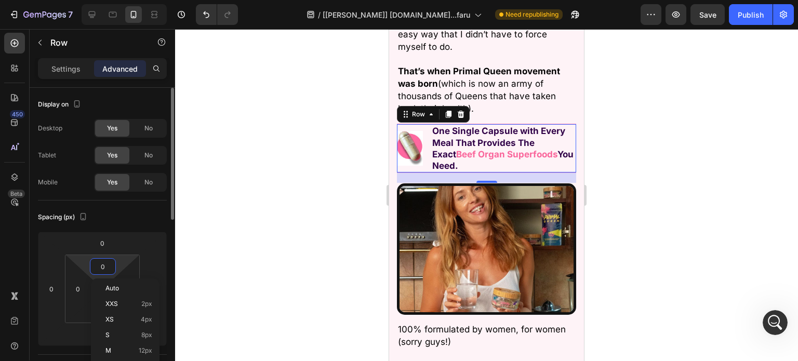
click at [101, 270] on input "0" at bounding box center [103, 267] width 21 height 16
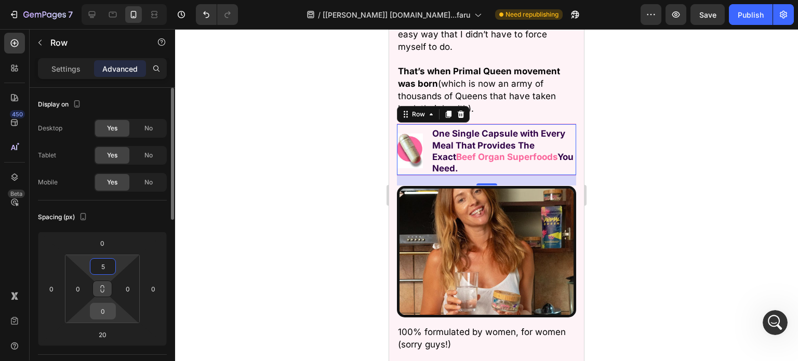
type input "5"
click at [105, 311] on input "0" at bounding box center [103, 312] width 21 height 16
type input "5"
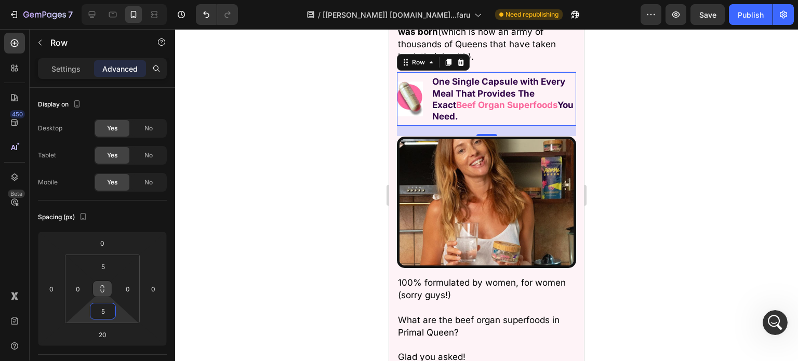
scroll to position [8397, 0]
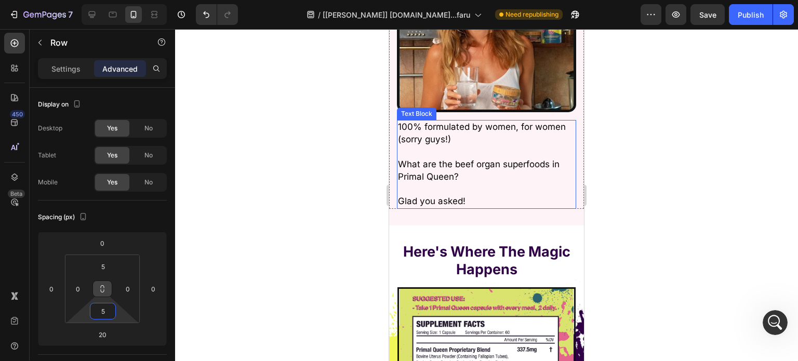
click at [457, 146] on p "100% formulated by women, for women (sorry guys!) What are the beef organ super…" at bounding box center [486, 158] width 177 height 74
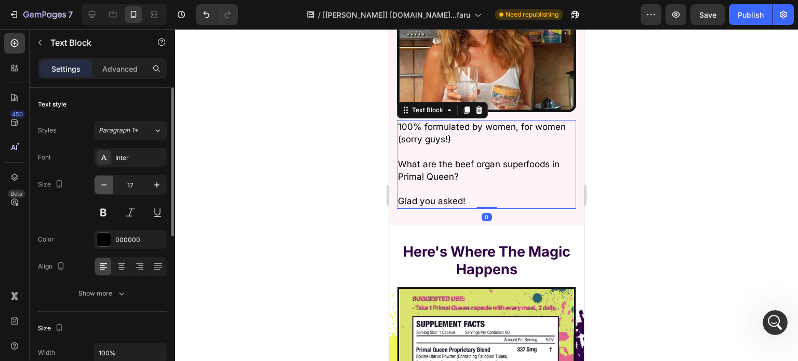
click at [106, 186] on icon "button" at bounding box center [104, 185] width 10 height 10
click at [105, 187] on icon "button" at bounding box center [104, 185] width 10 height 10
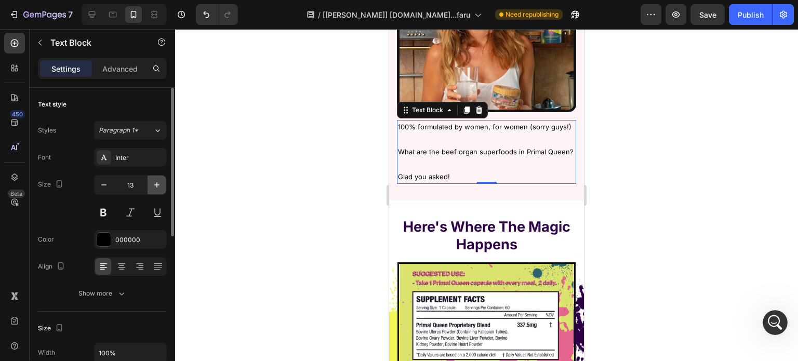
click at [158, 185] on icon "button" at bounding box center [156, 184] width 5 height 5
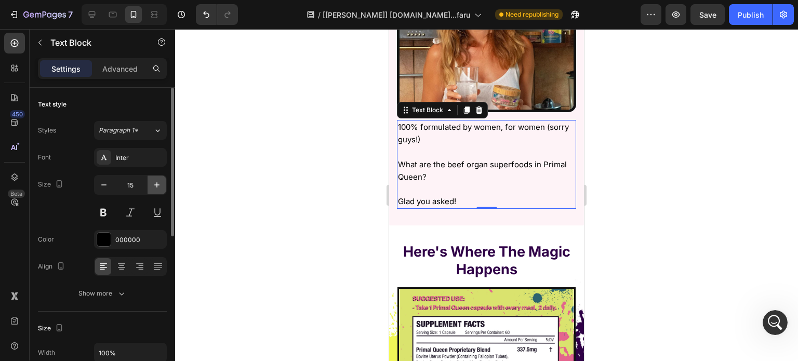
click at [158, 185] on icon "button" at bounding box center [156, 184] width 5 height 5
type input "16"
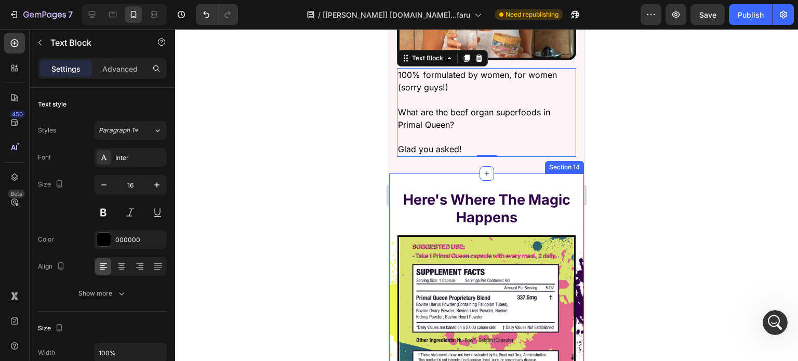
scroll to position [8557, 0]
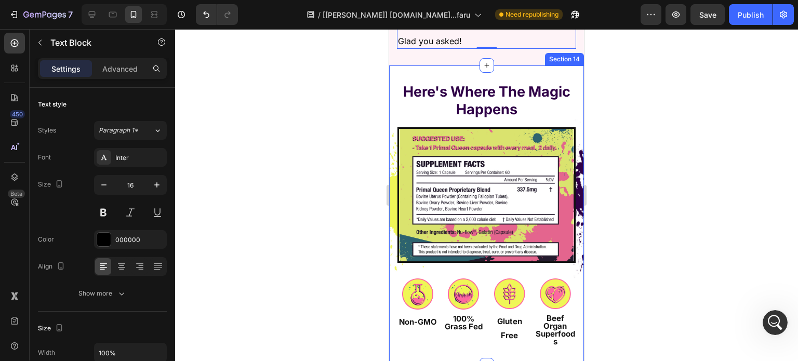
click at [494, 89] on strong "Here's Where The Magic Happens" at bounding box center [486, 100] width 167 height 35
click at [487, 91] on div "Here's Where The Magic Happens Heading Image Hero Banner Image Non-GMO Text Blo…" at bounding box center [486, 218] width 195 height 273
click at [487, 119] on div "Image" at bounding box center [486, 199] width 195 height 161
click at [266, 170] on div at bounding box center [486, 195] width 623 height 332
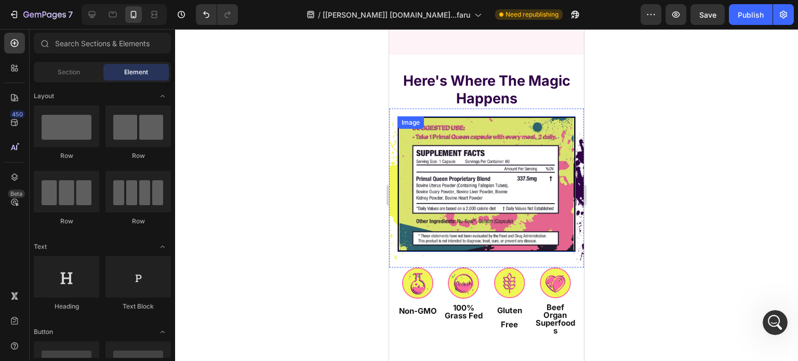
click at [448, 116] on img at bounding box center [487, 184] width 178 height 136
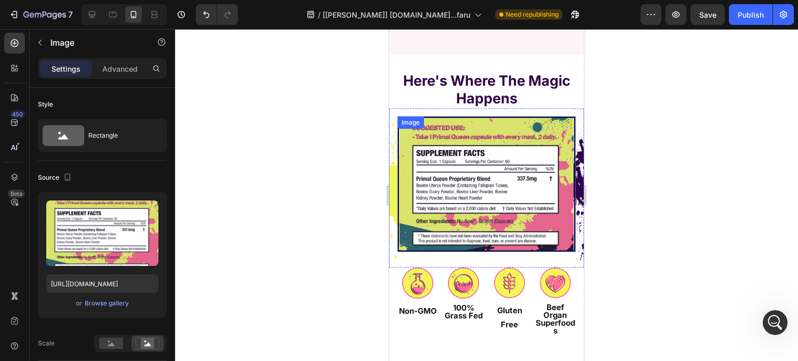
click at [476, 72] on strong "Here's Where The Magic Happens" at bounding box center [486, 89] width 167 height 35
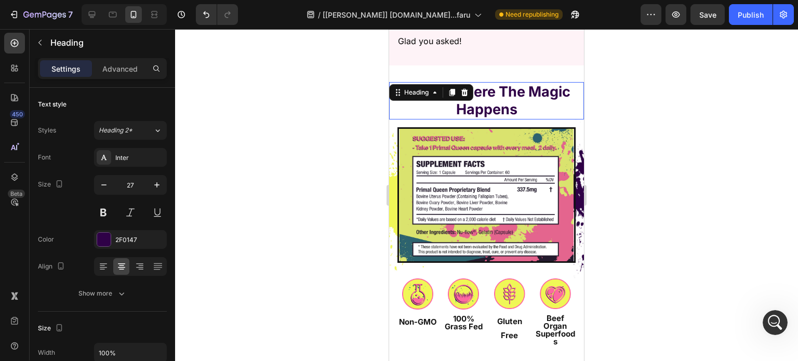
scroll to position [8501, 0]
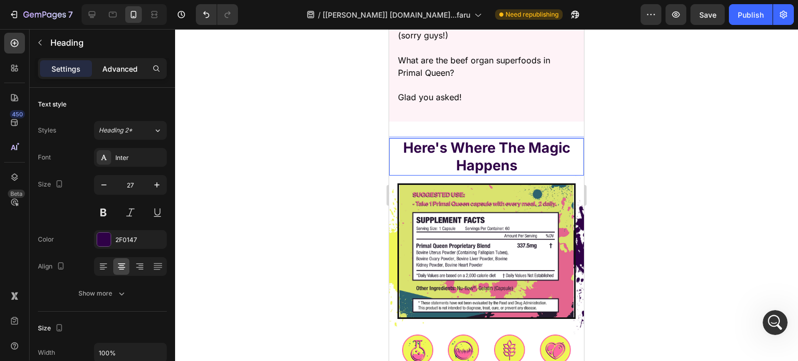
click at [114, 68] on p "Advanced" at bounding box center [119, 68] width 35 height 11
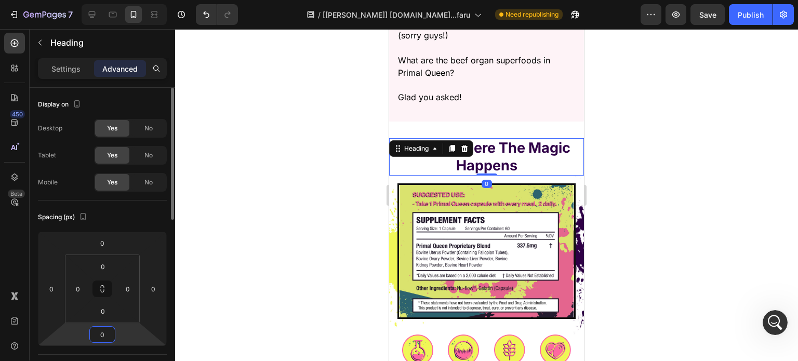
click at [107, 333] on input "0" at bounding box center [102, 335] width 21 height 16
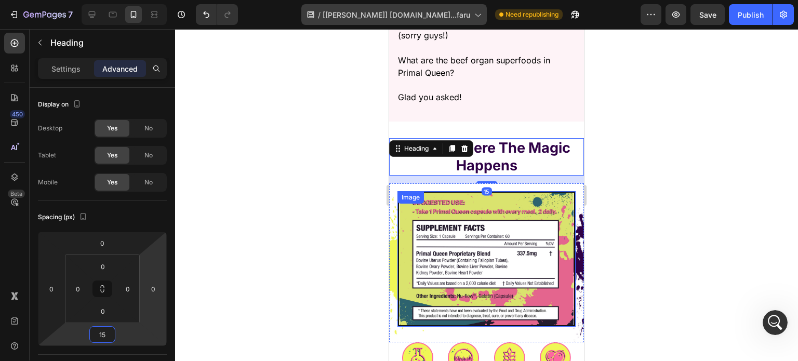
type input "15"
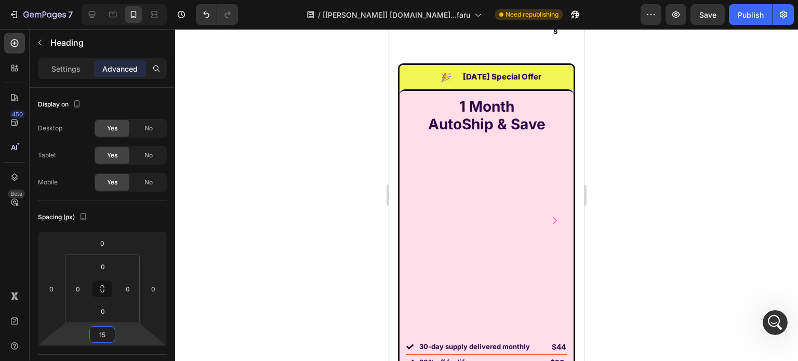
scroll to position [8761, 0]
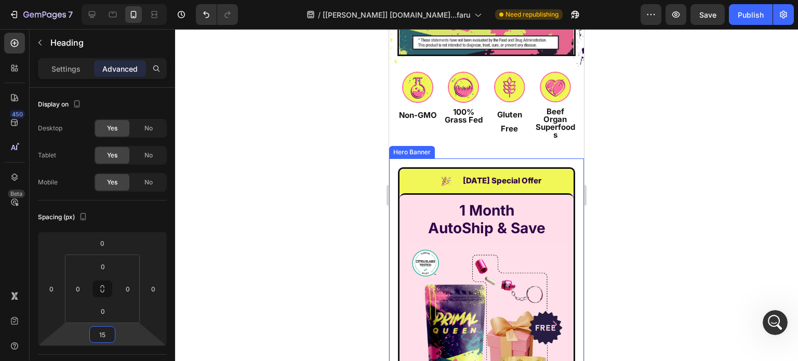
click at [414, 149] on div "Hero Banner" at bounding box center [412, 152] width 46 height 12
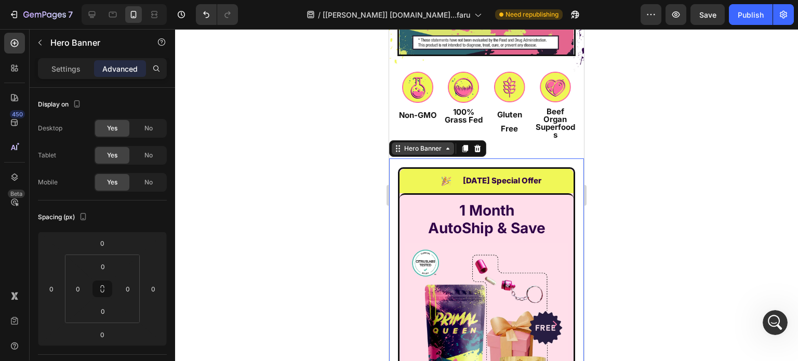
click at [418, 144] on div "Hero Banner" at bounding box center [423, 148] width 42 height 9
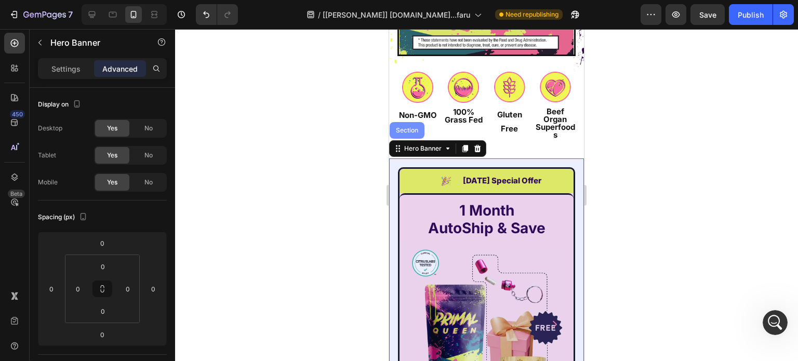
click at [412, 127] on div "Section" at bounding box center [407, 130] width 27 height 6
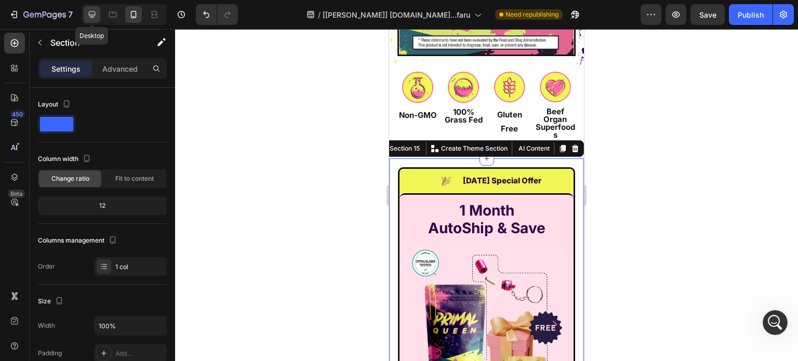
click at [84, 17] on div at bounding box center [92, 14] width 17 height 17
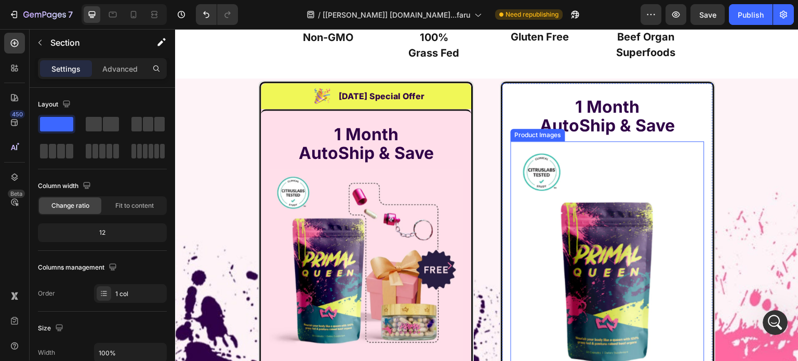
scroll to position [9039, 0]
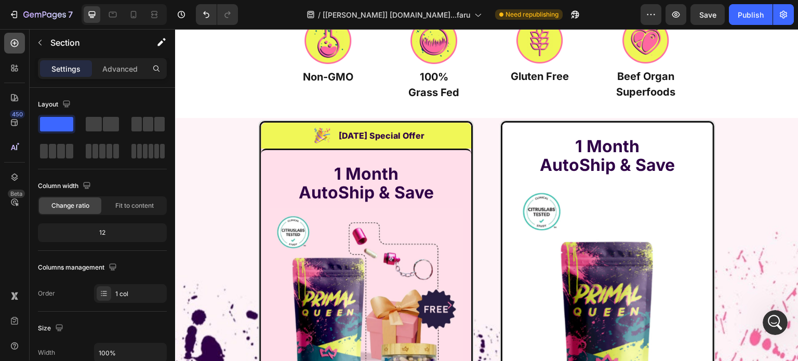
click at [17, 38] on icon at bounding box center [14, 43] width 10 height 10
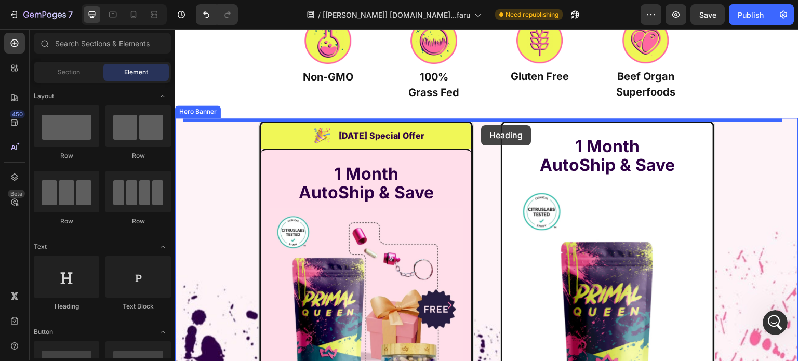
drag, startPoint x: 259, startPoint y: 153, endPoint x: 481, endPoint y: 125, distance: 223.7
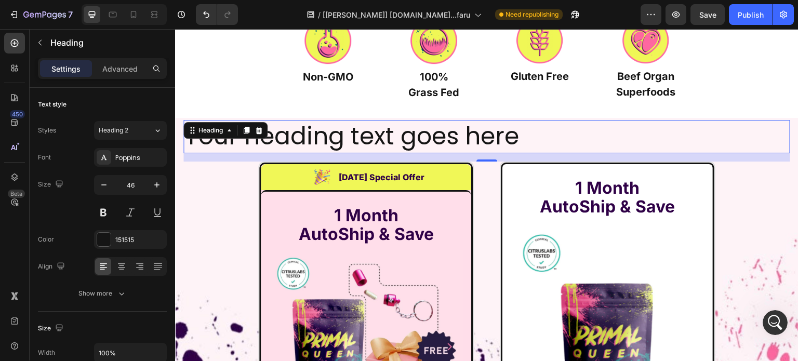
click at [109, 59] on div "Settings Advanced" at bounding box center [102, 68] width 129 height 21
drag, startPoint x: 112, startPoint y: 73, endPoint x: 108, endPoint y: 81, distance: 8.6
click at [112, 73] on p "Advanced" at bounding box center [119, 68] width 35 height 11
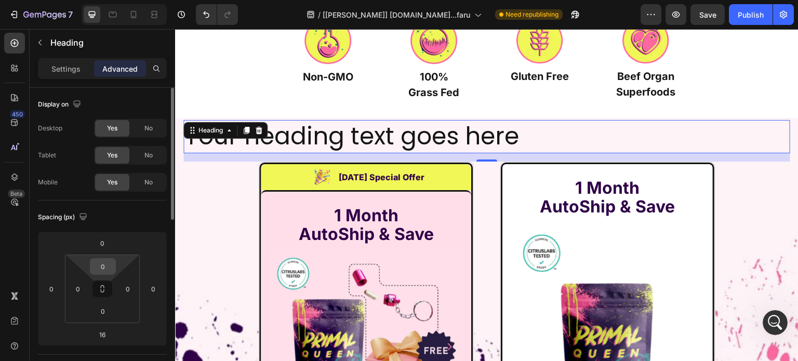
click at [102, 268] on input "0" at bounding box center [103, 267] width 21 height 16
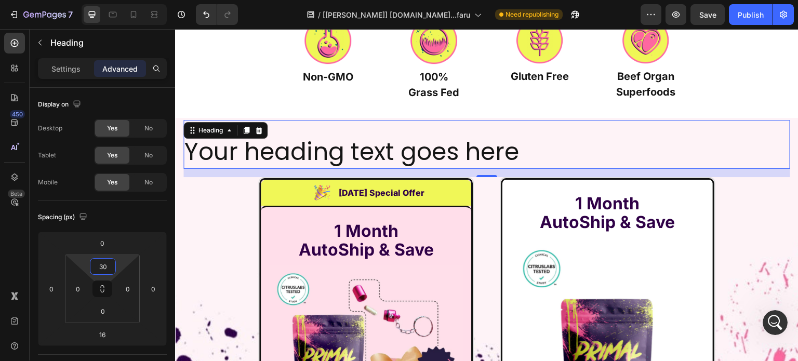
type input "30"
click at [327, 145] on h2 "Your heading text goes here" at bounding box center [487, 152] width 607 height 33
click at [327, 145] on p "Your heading text goes here" at bounding box center [487, 152] width 605 height 31
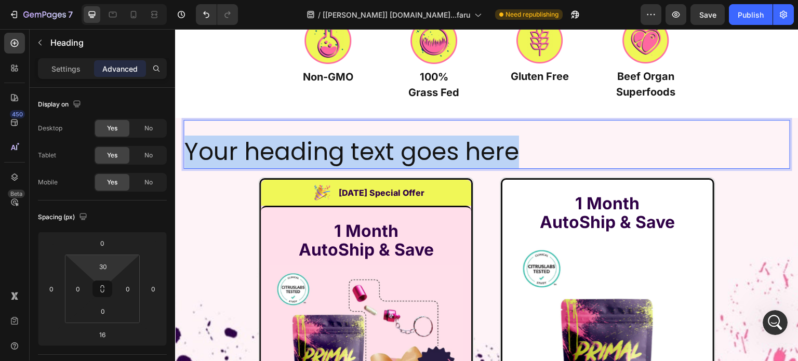
click at [327, 145] on p "Your heading text goes here" at bounding box center [487, 152] width 605 height 31
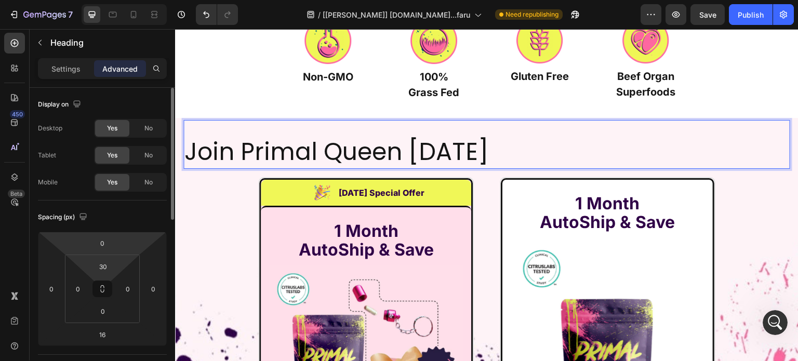
drag, startPoint x: 50, startPoint y: 69, endPoint x: 56, endPoint y: 100, distance: 31.8
click at [50, 70] on div "Settings" at bounding box center [66, 68] width 52 height 17
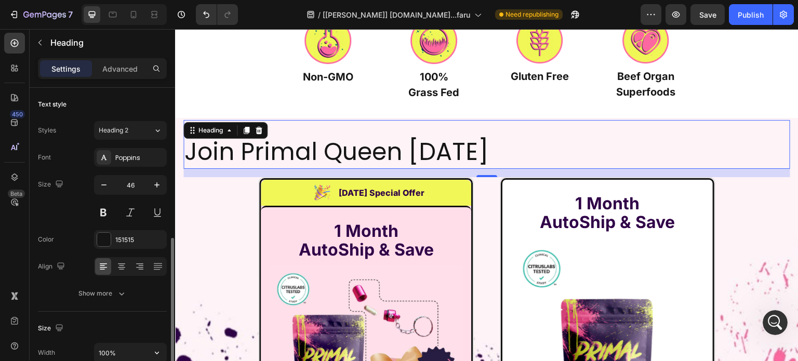
scroll to position [156, 0]
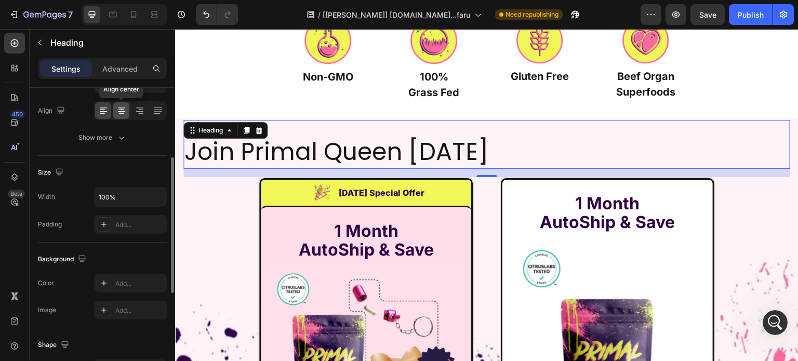
click at [120, 111] on icon at bounding box center [121, 111] width 10 height 10
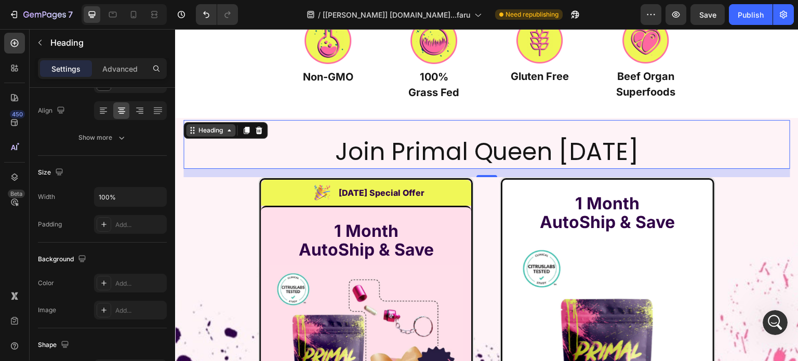
click at [210, 128] on div "Heading" at bounding box center [210, 130] width 29 height 9
click at [9, 43] on icon at bounding box center [14, 43] width 10 height 10
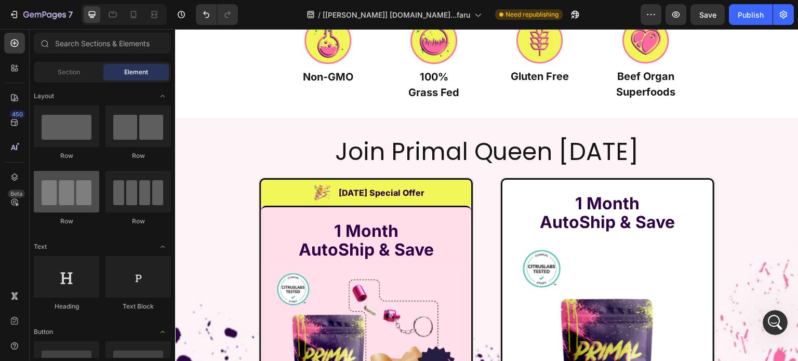
scroll to position [0, 0]
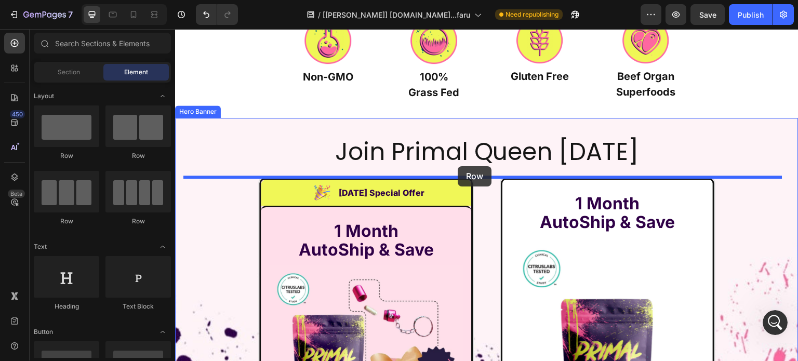
drag, startPoint x: 248, startPoint y: 222, endPoint x: 458, endPoint y: 166, distance: 217.4
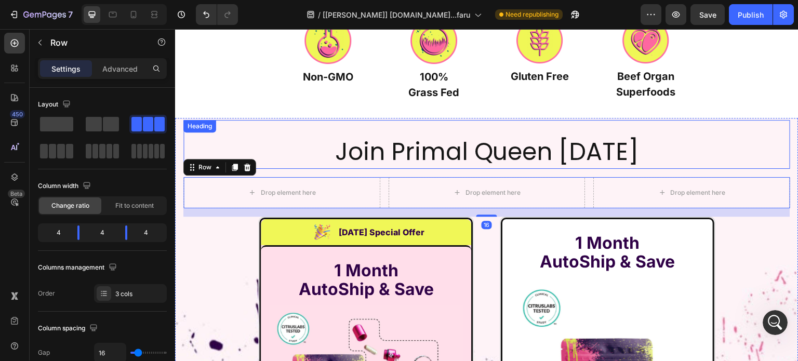
drag, startPoint x: 456, startPoint y: 155, endPoint x: 394, endPoint y: 144, distance: 63.3
click at [456, 155] on p "Join Primal Queen Today" at bounding box center [487, 152] width 605 height 31
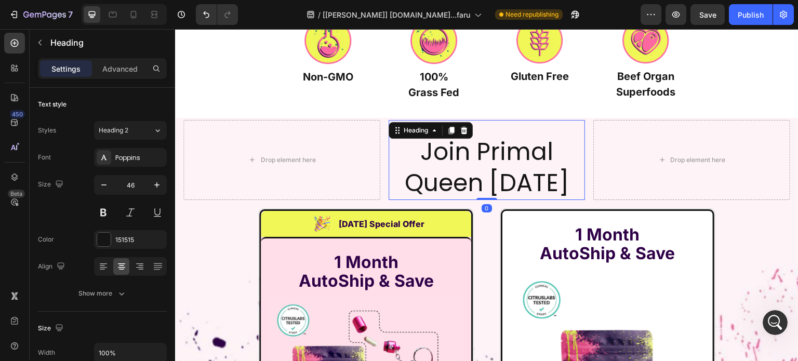
click at [425, 151] on h2 "Join Primal Queen Today" at bounding box center [487, 168] width 197 height 64
click at [417, 152] on p "Join Primal Queen Today" at bounding box center [487, 168] width 195 height 62
click at [401, 187] on p "Join Primal Queen Today" at bounding box center [487, 168] width 195 height 62
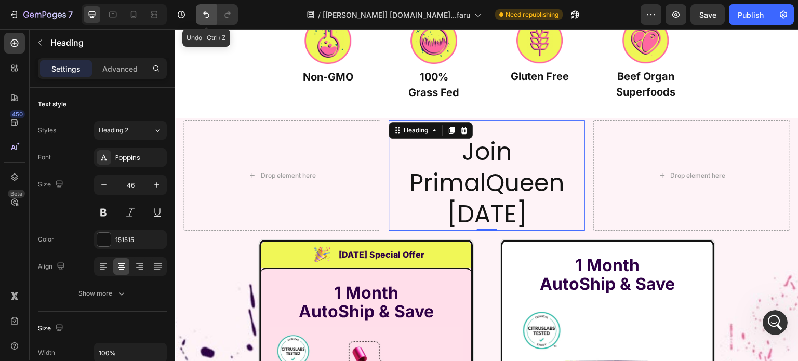
click at [205, 17] on icon "Undo/Redo" at bounding box center [206, 14] width 10 height 10
click at [206, 16] on icon "Undo/Redo" at bounding box center [206, 14] width 10 height 10
click at [135, 66] on p "Advanced" at bounding box center [119, 68] width 35 height 11
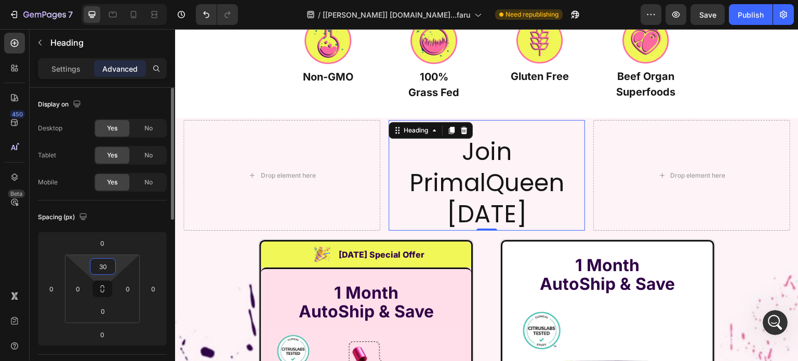
click at [108, 268] on input "30" at bounding box center [103, 267] width 21 height 16
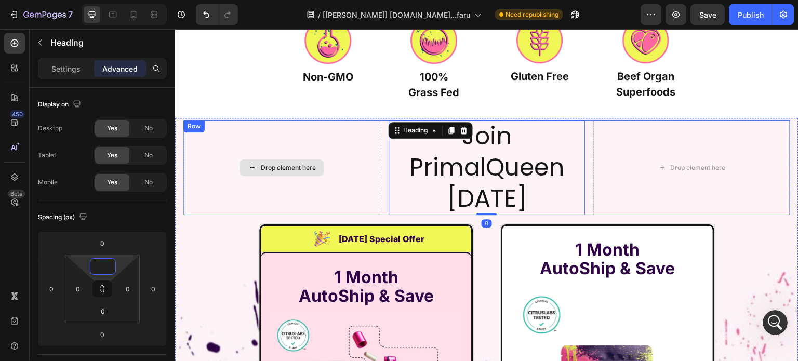
click at [308, 146] on div "Drop element here" at bounding box center [282, 167] width 197 height 95
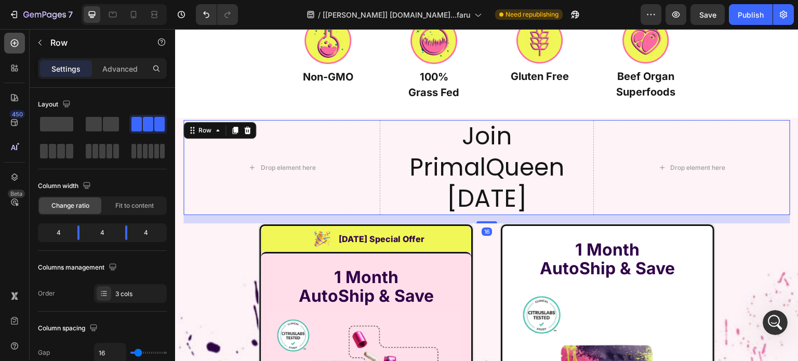
drag, startPoint x: 15, startPoint y: 41, endPoint x: 15, endPoint y: 47, distance: 6.8
click at [15, 41] on icon at bounding box center [14, 43] width 10 height 10
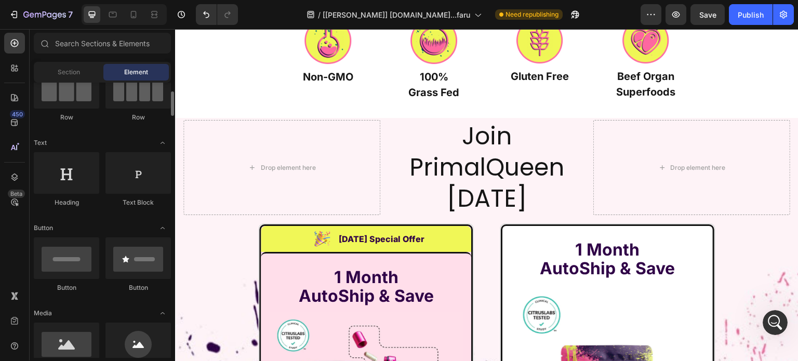
scroll to position [156, 0]
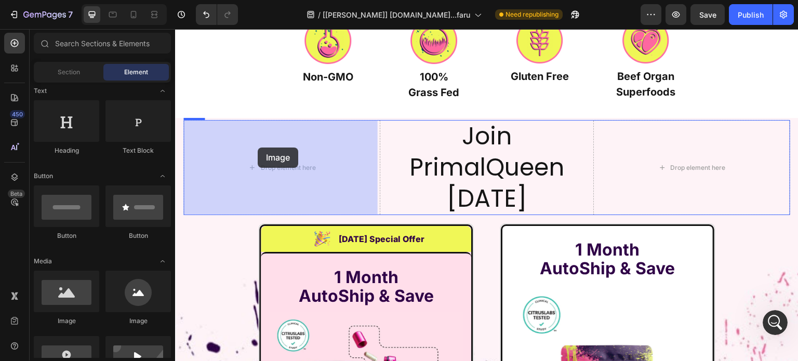
drag, startPoint x: 307, startPoint y: 326, endPoint x: 258, endPoint y: 151, distance: 181.5
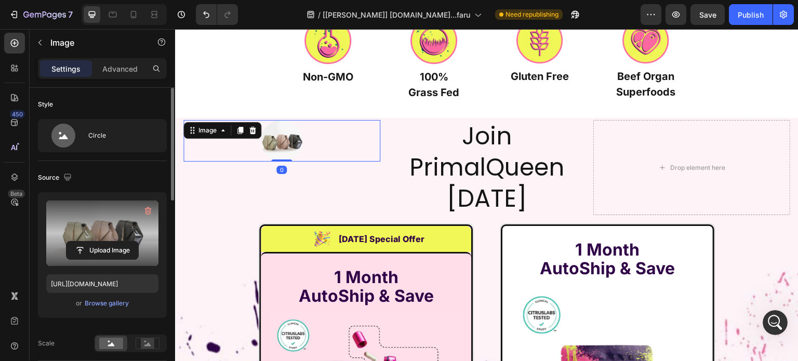
click at [110, 237] on label at bounding box center [102, 233] width 112 height 65
click at [110, 242] on input "file" at bounding box center [103, 251] width 72 height 18
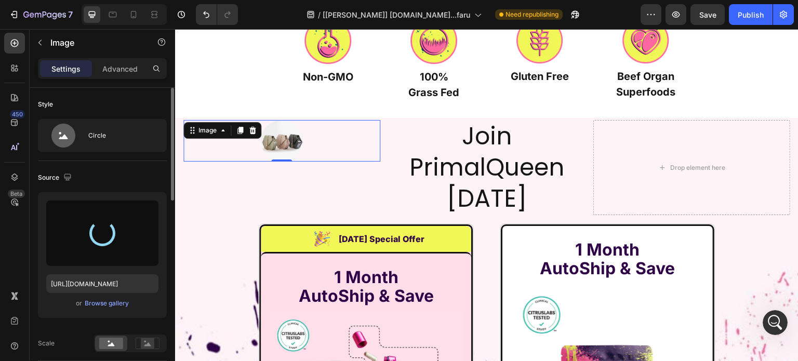
scroll to position [104, 0]
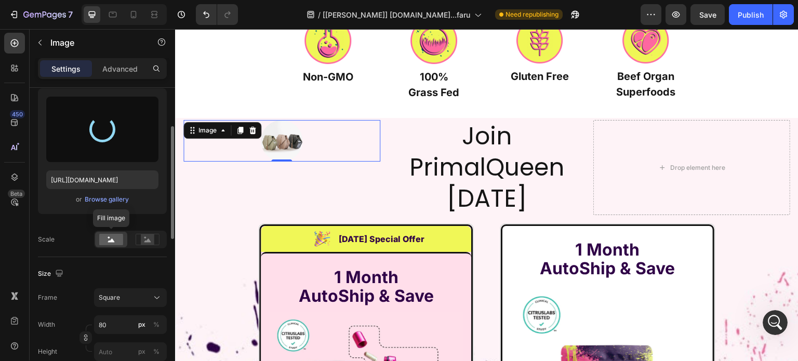
type input "https://cdn.shopify.com/s/files/1/0869/5912/8851/files/gempages_511364164535452…"
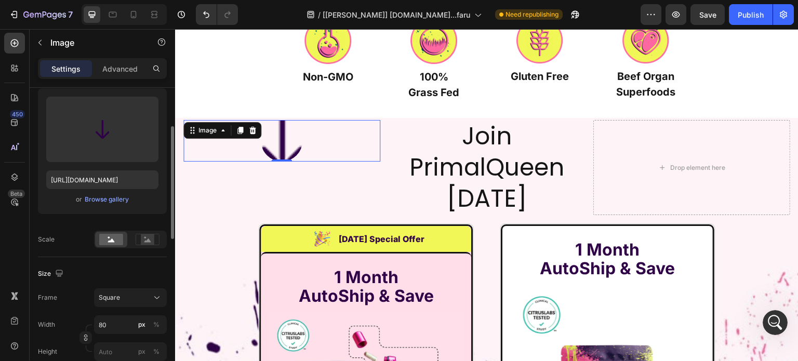
click at [132, 228] on div "Upload Image https://cdn.shopify.com/s/files/1/0869/5912/8851/files/gempages_51…" at bounding box center [102, 168] width 129 height 160
click at [141, 239] on rect at bounding box center [148, 239] width 14 height 10
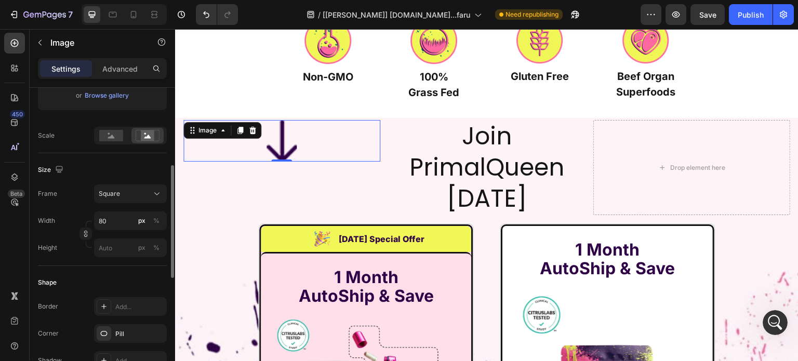
click at [121, 232] on div "Width 80 px % Height px %" at bounding box center [102, 235] width 129 height 46
click at [120, 226] on input "80" at bounding box center [130, 221] width 73 height 19
type input "5"
type input "50"
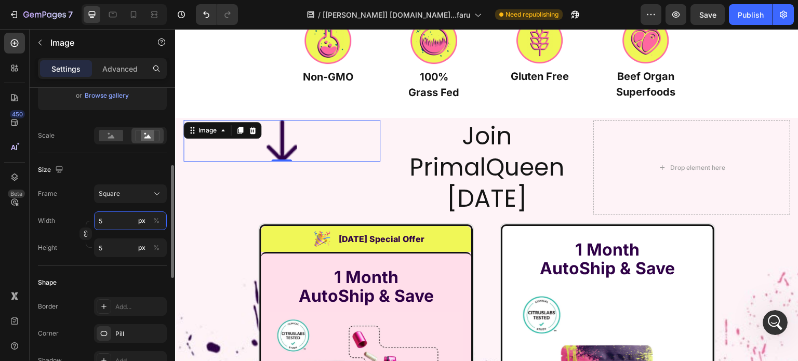
type input "50"
type input "5"
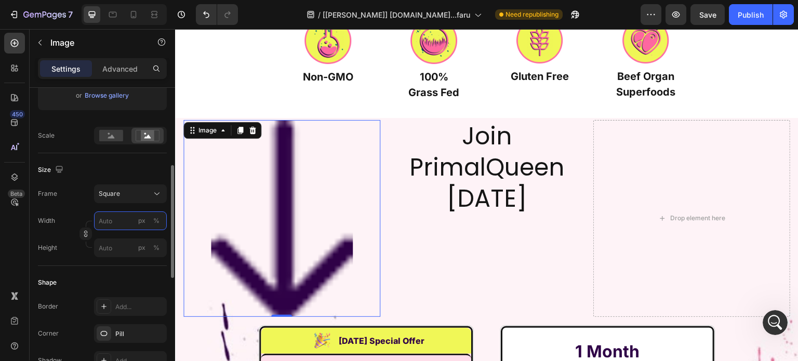
type input "3"
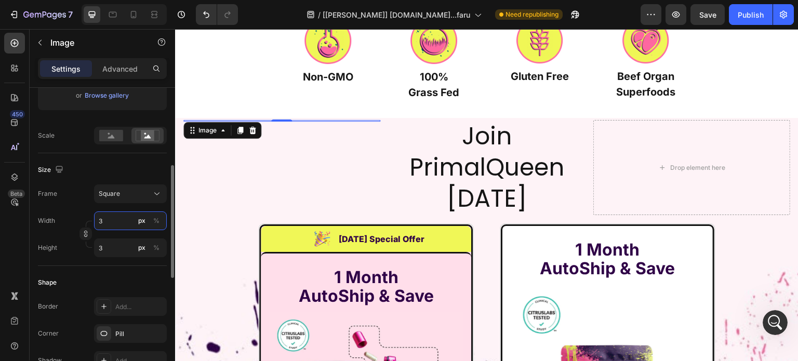
type input "30"
click at [239, 130] on icon at bounding box center [241, 130] width 6 height 7
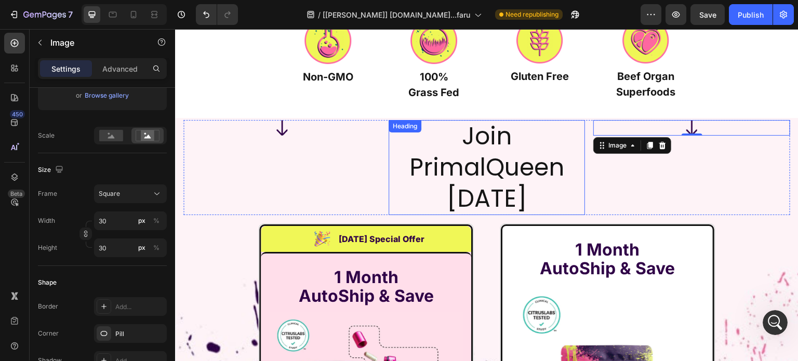
click at [495, 175] on h2 "Join PrimalQueen Today" at bounding box center [487, 167] width 197 height 95
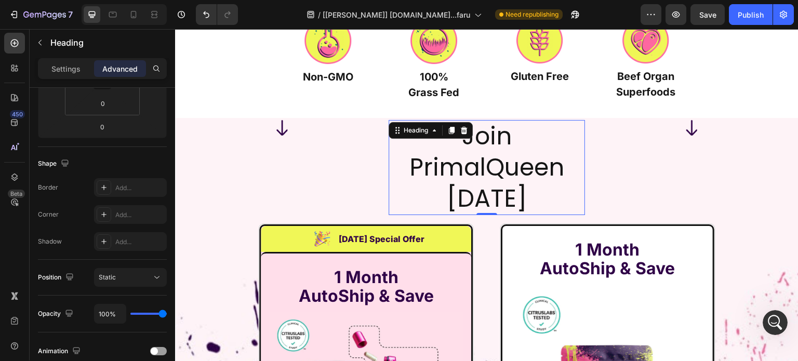
scroll to position [0, 0]
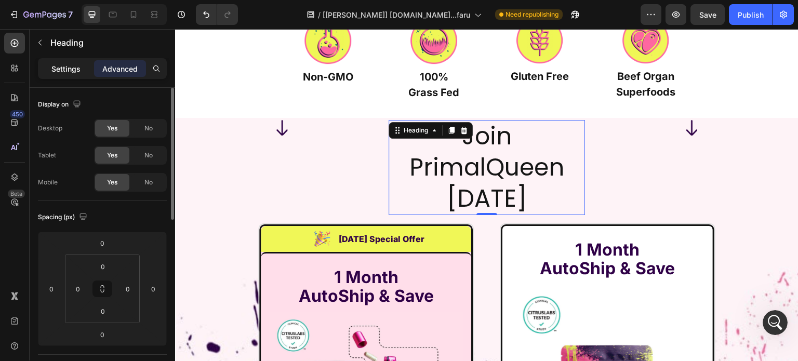
click at [48, 65] on div "Settings" at bounding box center [66, 68] width 52 height 17
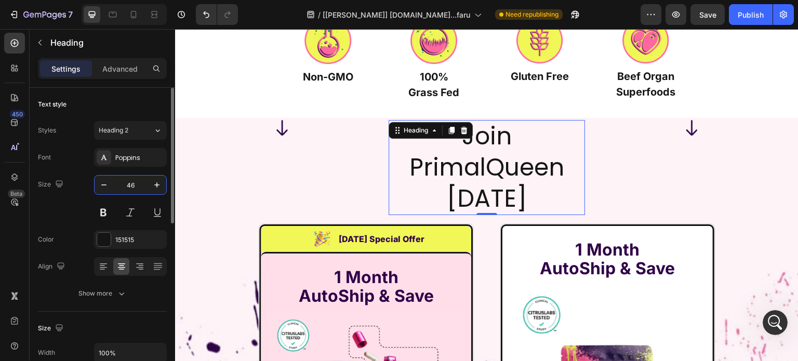
click at [137, 182] on input "46" at bounding box center [130, 185] width 34 height 19
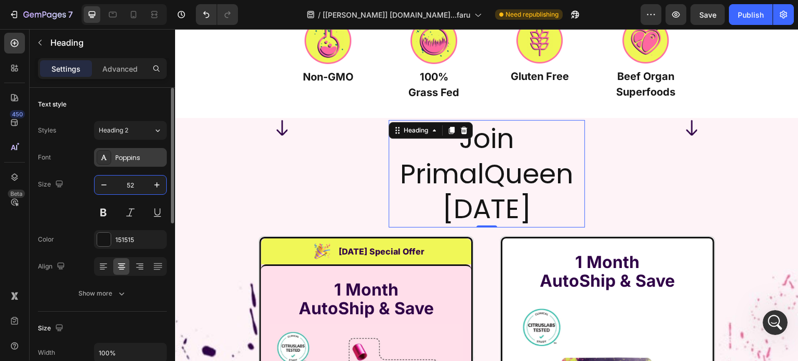
type input "52"
click at [136, 164] on div "Poppins" at bounding box center [130, 157] width 73 height 19
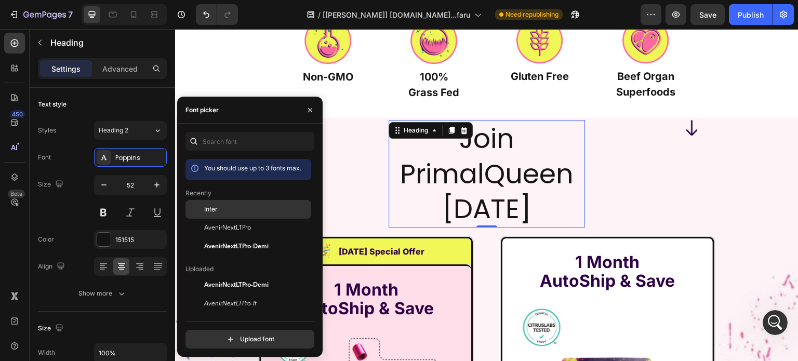
click at [221, 214] on div "Inter" at bounding box center [256, 209] width 105 height 9
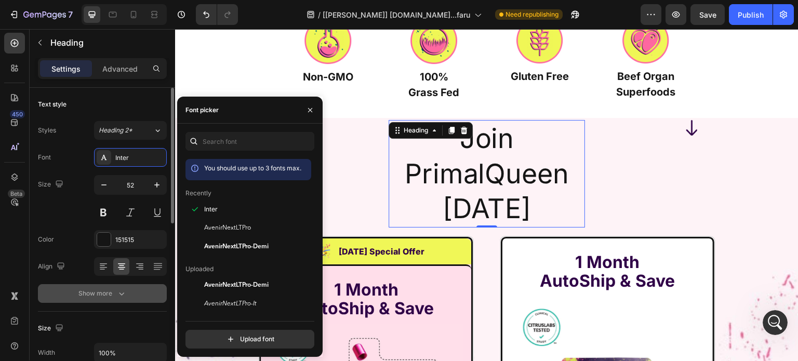
click at [99, 293] on div "Show more" at bounding box center [102, 294] width 48 height 10
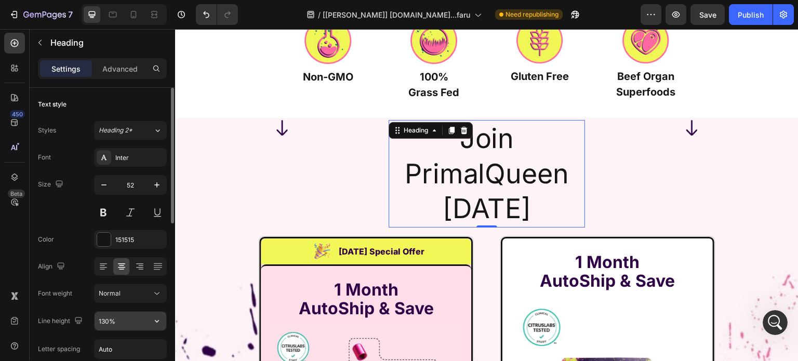
click at [126, 324] on input "130%" at bounding box center [131, 321] width 72 height 19
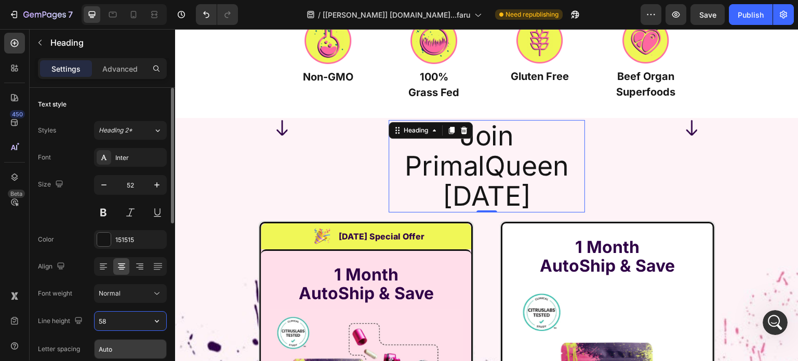
type input "58"
click at [107, 357] on input "Auto" at bounding box center [131, 349] width 72 height 19
click at [113, 295] on span "Normal" at bounding box center [110, 294] width 22 height 8
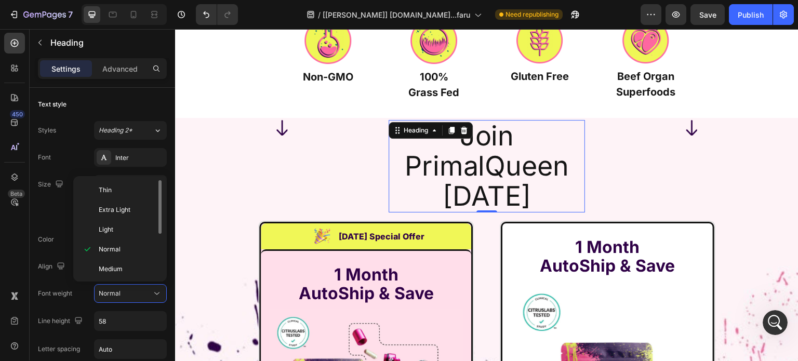
scroll to position [78, 0]
click at [128, 245] on span "Extra Bold" at bounding box center [114, 249] width 30 height 9
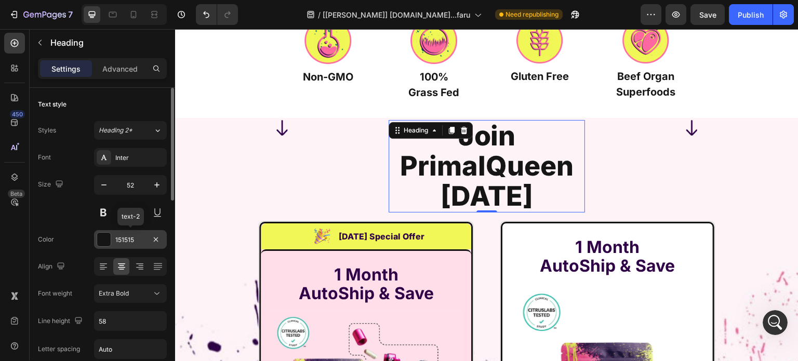
click at [128, 237] on div "151515" at bounding box center [130, 239] width 30 height 9
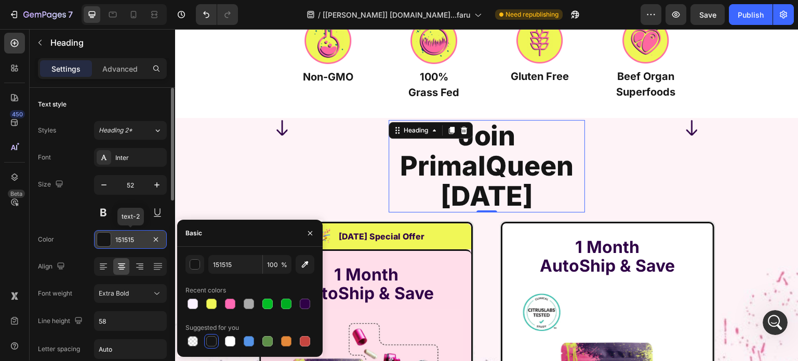
click at [128, 237] on div "151515" at bounding box center [130, 239] width 30 height 9
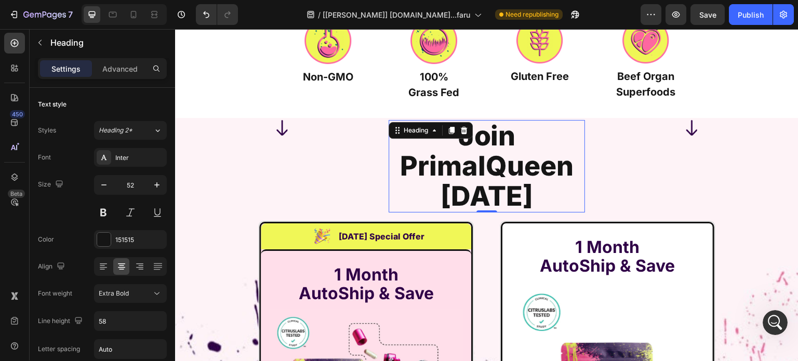
drag, startPoint x: 112, startPoint y: 238, endPoint x: 254, endPoint y: 256, distance: 142.6
click at [113, 239] on div "151515" at bounding box center [130, 239] width 73 height 19
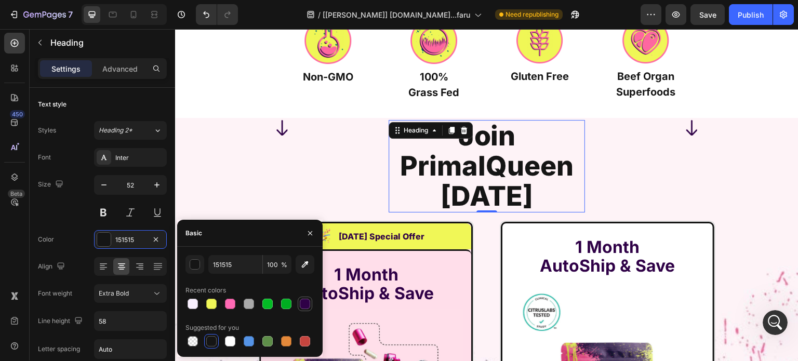
click at [303, 300] on div at bounding box center [305, 304] width 10 height 10
type input "2F0147"
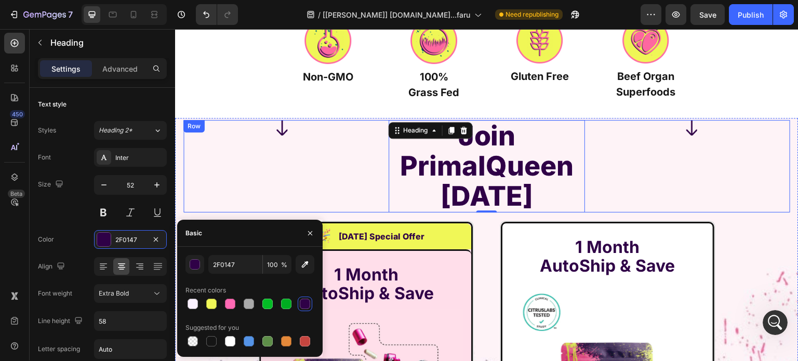
click at [726, 187] on div "Image" at bounding box center [692, 166] width 197 height 93
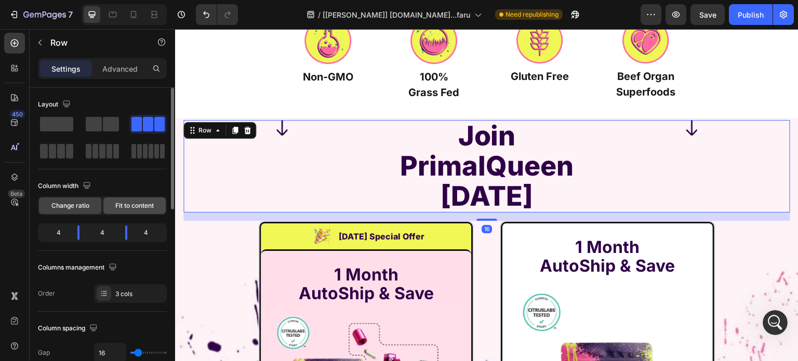
click at [125, 203] on span "Fit to content" at bounding box center [134, 205] width 38 height 9
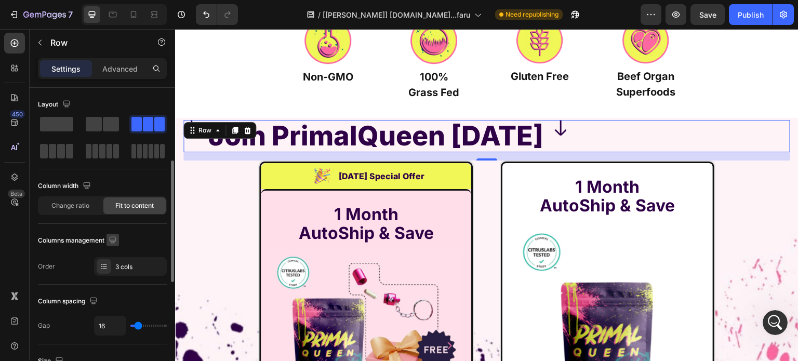
scroll to position [104, 0]
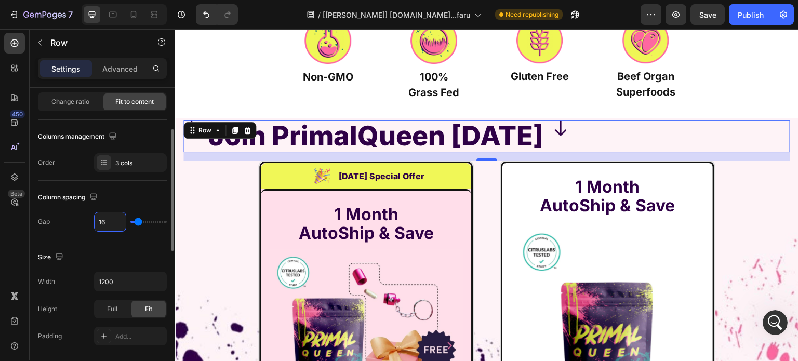
click at [104, 219] on input "16" at bounding box center [110, 222] width 31 height 19
type input "5"
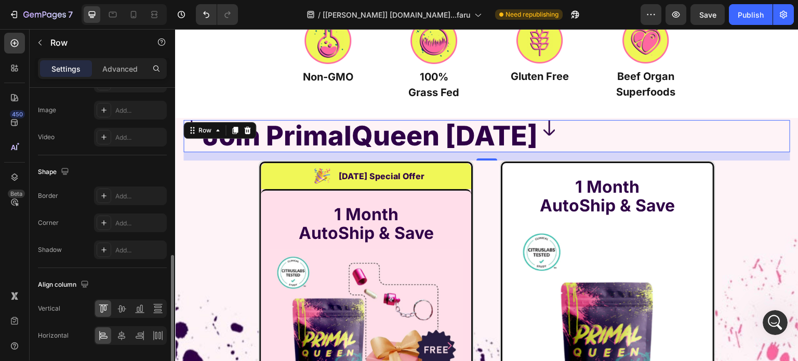
scroll to position [449, 0]
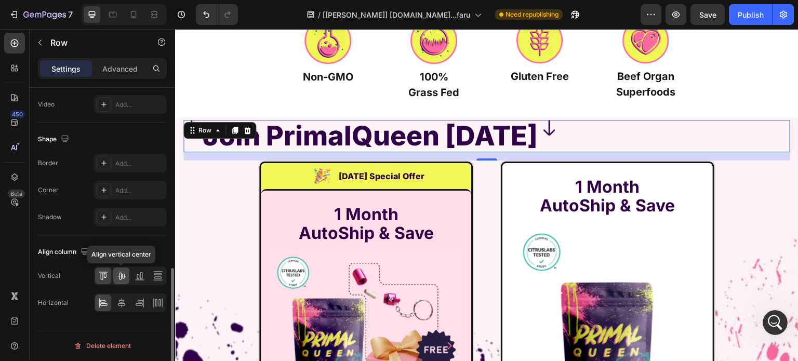
type input "5"
click at [117, 279] on icon at bounding box center [121, 276] width 10 height 10
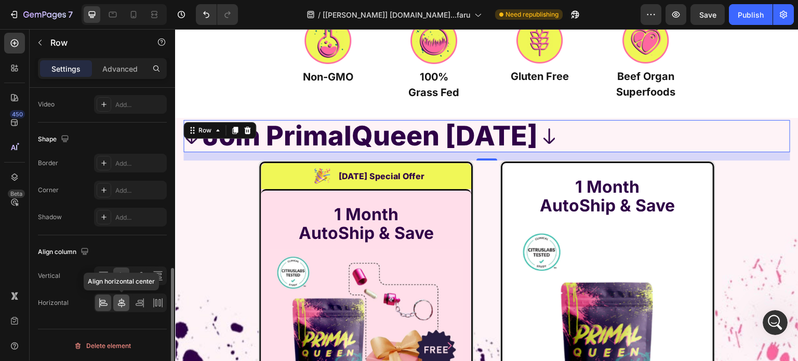
click at [122, 307] on div at bounding box center [121, 303] width 16 height 17
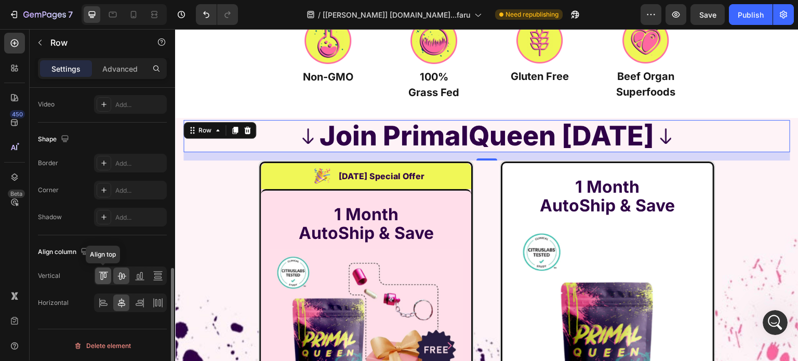
click at [106, 276] on icon at bounding box center [103, 276] width 10 height 10
click at [121, 271] on icon at bounding box center [121, 276] width 10 height 10
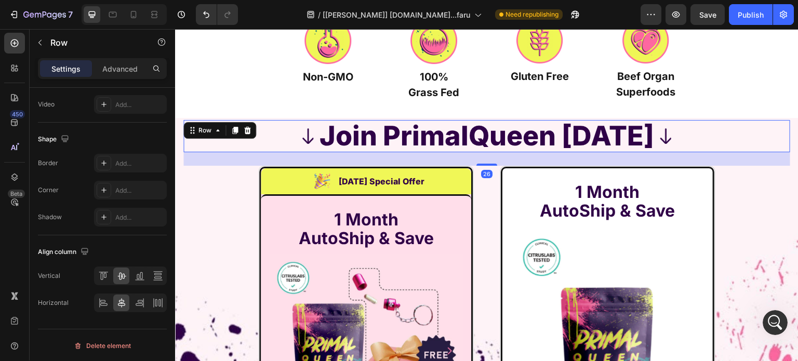
drag, startPoint x: 481, startPoint y: 160, endPoint x: 483, endPoint y: 165, distance: 5.4
click at [483, 165] on div at bounding box center [487, 165] width 21 height 2
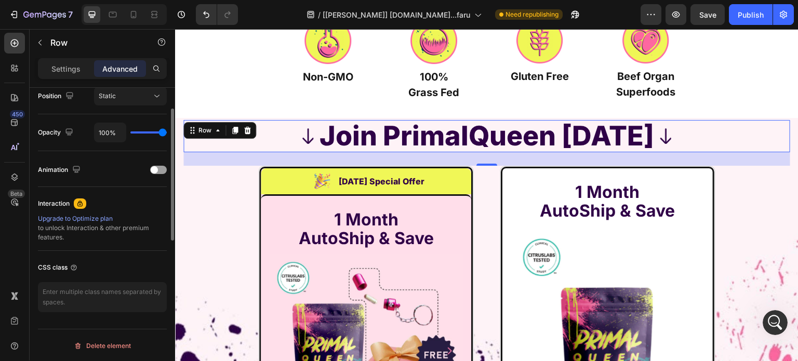
scroll to position [129, 0]
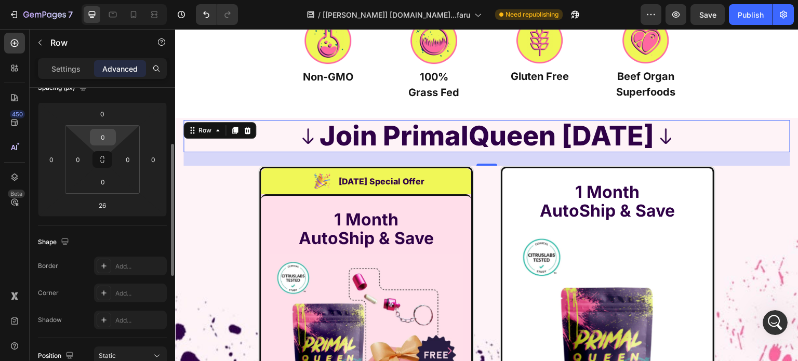
click at [99, 135] on input "0" at bounding box center [103, 137] width 21 height 16
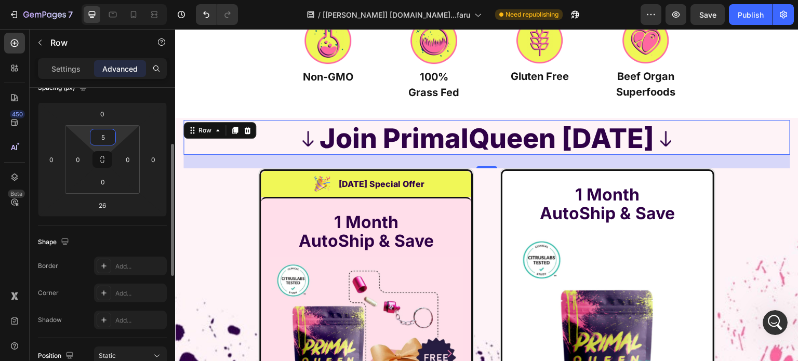
type input "50"
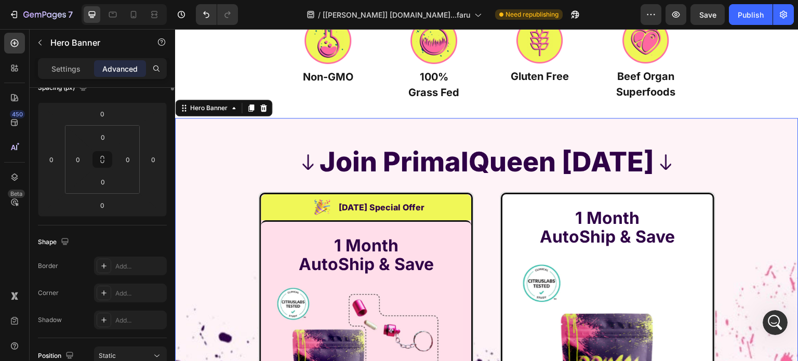
scroll to position [0, 0]
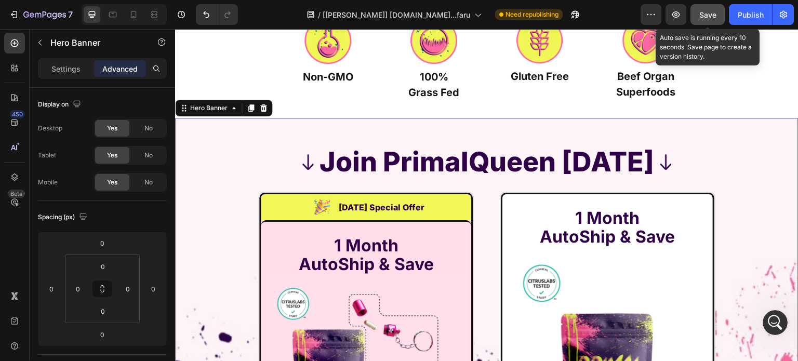
click at [712, 10] on span "Save" at bounding box center [708, 14] width 17 height 9
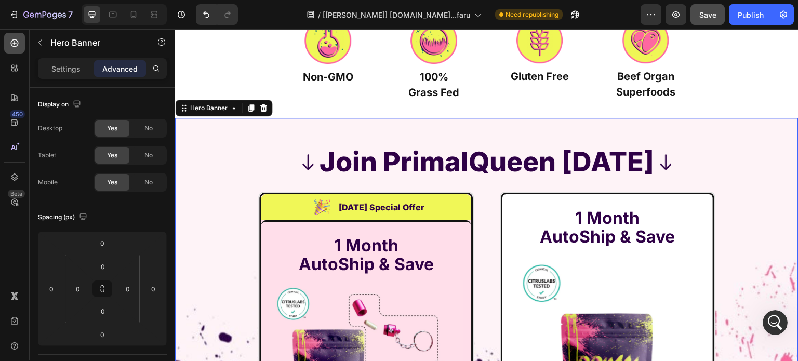
click at [16, 42] on icon at bounding box center [14, 43] width 10 height 10
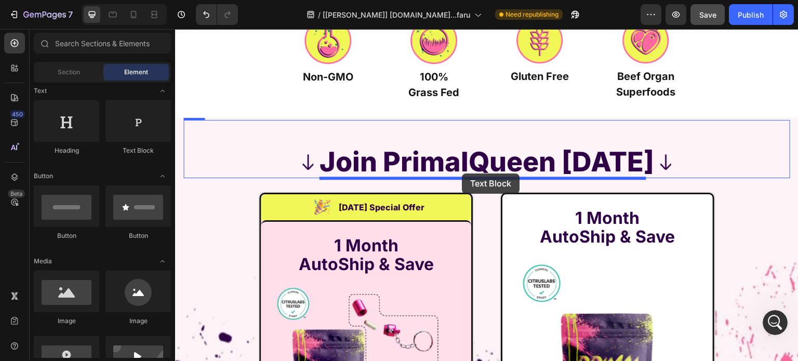
drag, startPoint x: 306, startPoint y: 158, endPoint x: 462, endPoint y: 174, distance: 156.8
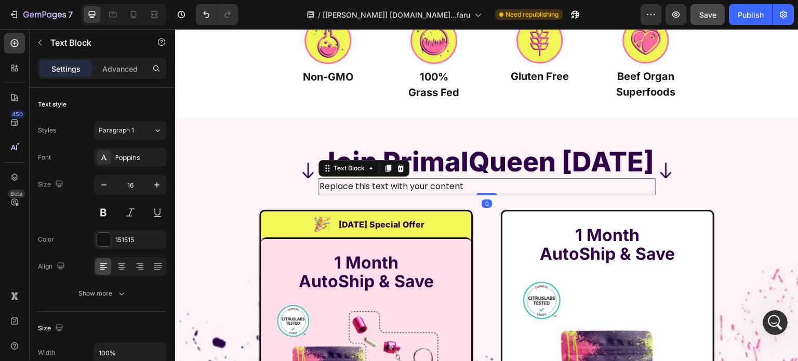
click at [448, 189] on div "Replace this text with your content" at bounding box center [487, 186] width 337 height 17
click at [448, 189] on p "Replace this text with your content" at bounding box center [487, 186] width 335 height 15
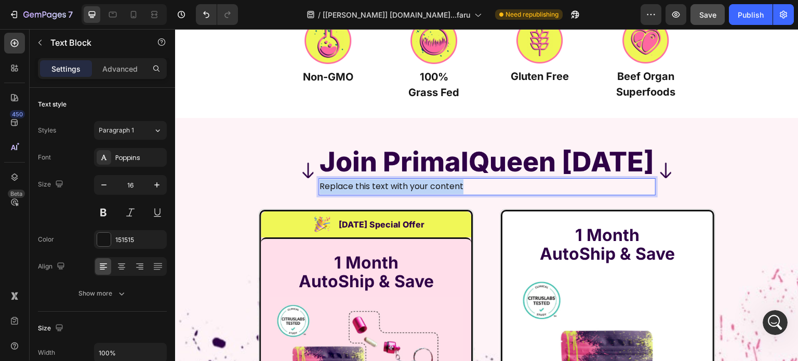
click at [448, 189] on p "Replace this text with your content" at bounding box center [487, 186] width 335 height 15
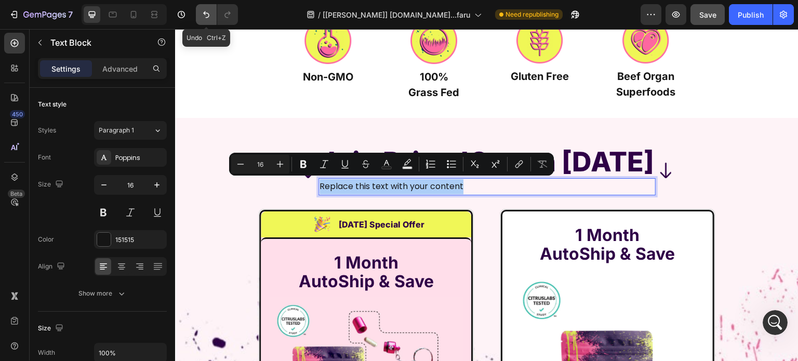
drag, startPoint x: 203, startPoint y: 12, endPoint x: 203, endPoint y: 18, distance: 6.3
click at [203, 14] on icon "Undo/Redo" at bounding box center [206, 14] width 10 height 10
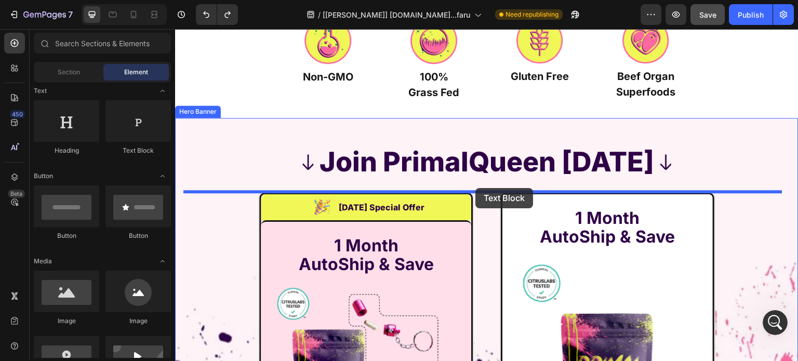
drag, startPoint x: 318, startPoint y: 155, endPoint x: 476, endPoint y: 188, distance: 161.4
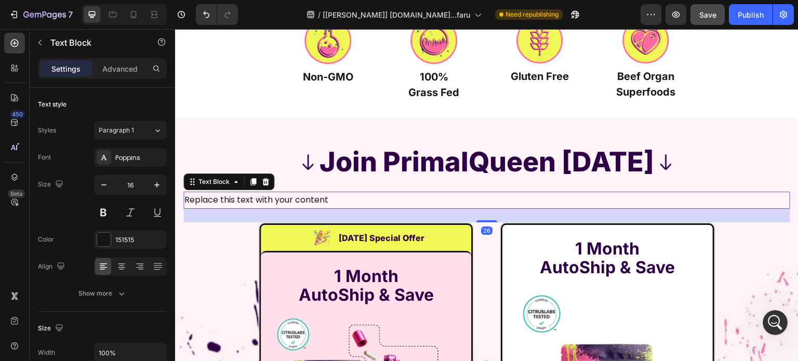
click at [474, 205] on div "Replace this text with your content" at bounding box center [487, 200] width 607 height 17
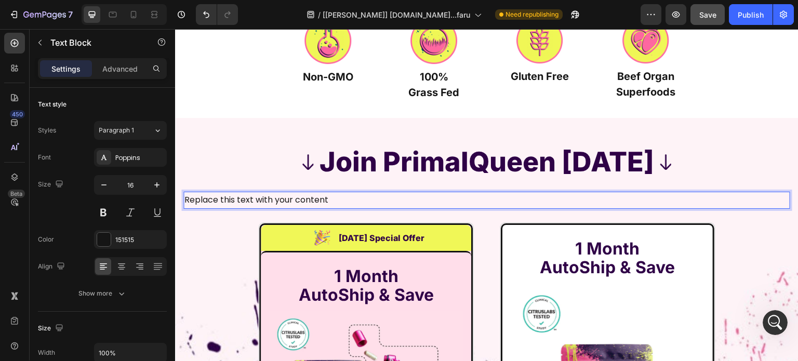
click at [474, 205] on p "Replace this text with your content" at bounding box center [487, 200] width 605 height 15
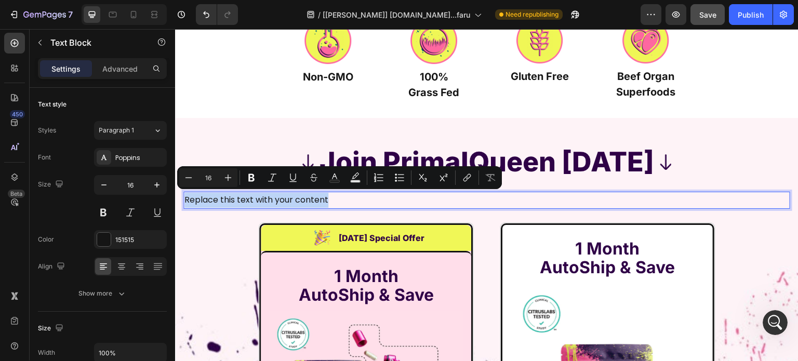
click at [474, 205] on p "Replace this text with your content" at bounding box center [487, 200] width 605 height 15
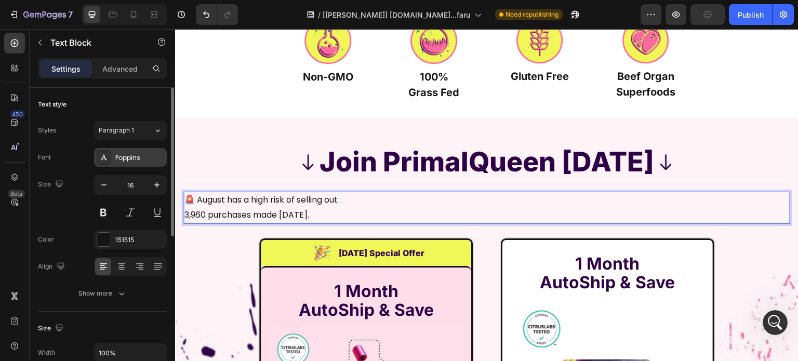
click at [127, 156] on div "Poppins" at bounding box center [139, 157] width 49 height 9
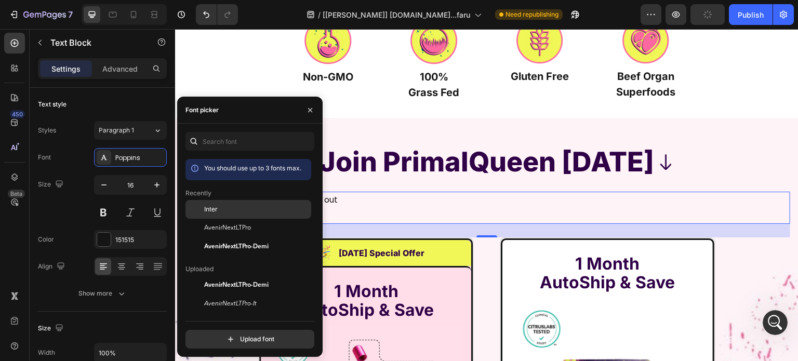
click at [205, 208] on span "Inter" at bounding box center [211, 209] width 14 height 9
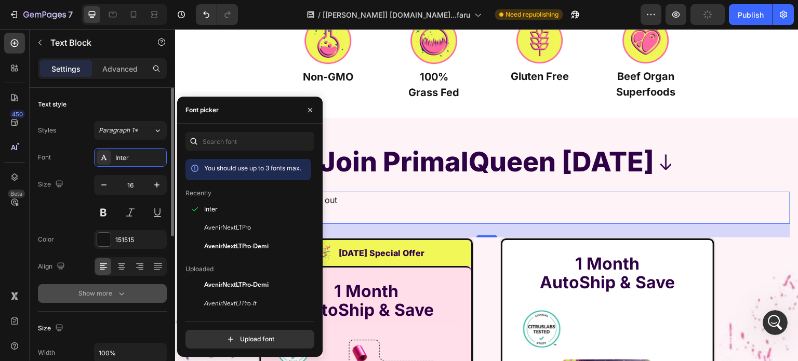
click at [126, 294] on icon "button" at bounding box center [121, 294] width 10 height 10
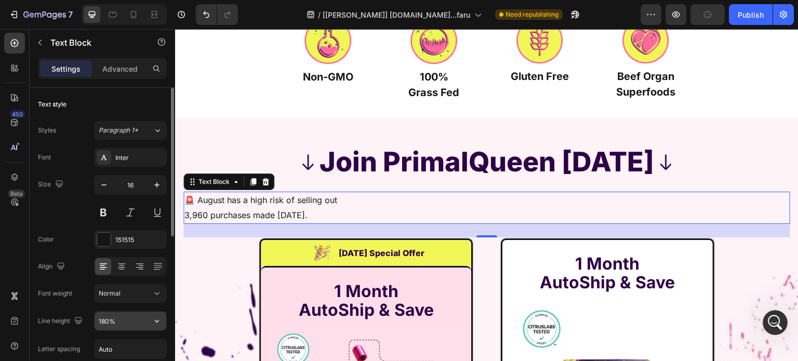
click at [128, 330] on input "180%" at bounding box center [131, 321] width 72 height 19
click at [128, 330] on div "180%" at bounding box center [130, 321] width 73 height 20
click at [127, 318] on input "180%" at bounding box center [131, 321] width 72 height 19
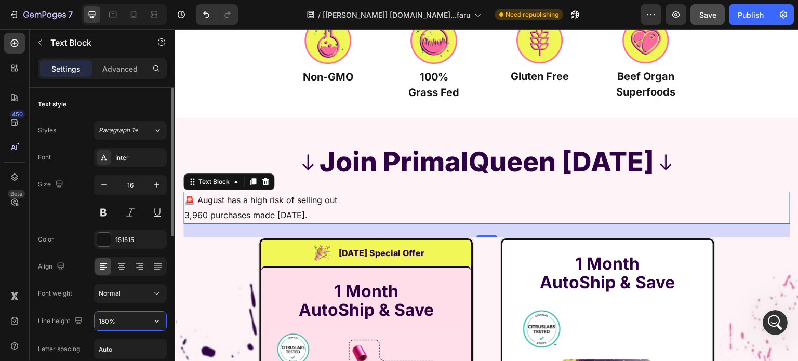
click at [127, 318] on input "180%" at bounding box center [131, 321] width 72 height 19
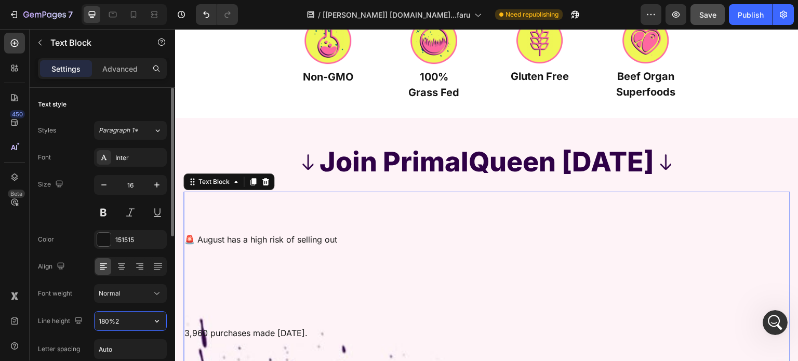
click at [127, 318] on input "180%2" at bounding box center [131, 321] width 72 height 19
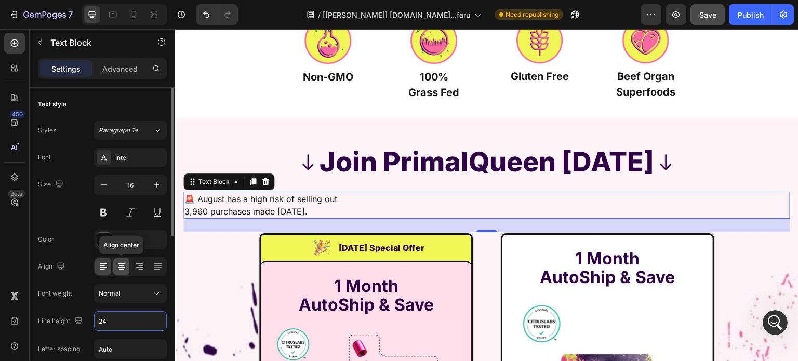
type input "24"
click at [119, 267] on icon at bounding box center [121, 267] width 7 height 1
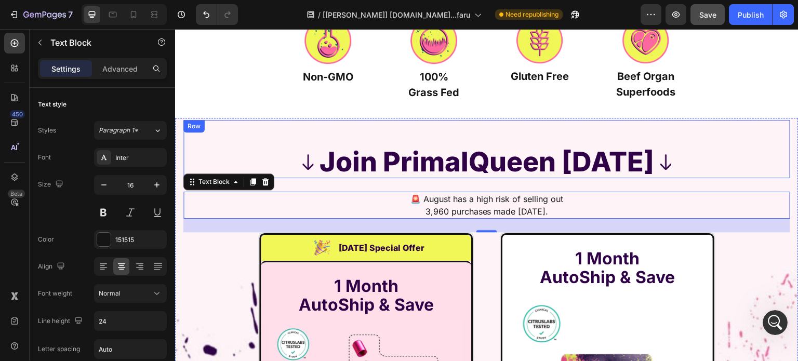
drag, startPoint x: 692, startPoint y: 166, endPoint x: 575, endPoint y: 184, distance: 118.3
click at [693, 166] on div "Image Join PrimalQueen Today Heading Image Row" at bounding box center [487, 149] width 607 height 58
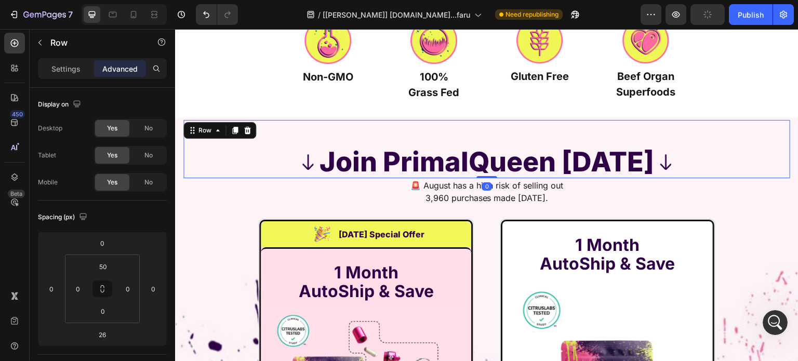
drag, startPoint x: 489, startPoint y: 190, endPoint x: 491, endPoint y: 171, distance: 19.3
click at [491, 171] on div "Image Join PrimalQueen Today Heading Image Row 0" at bounding box center [487, 149] width 607 height 58
click at [102, 339] on input "0" at bounding box center [102, 335] width 21 height 16
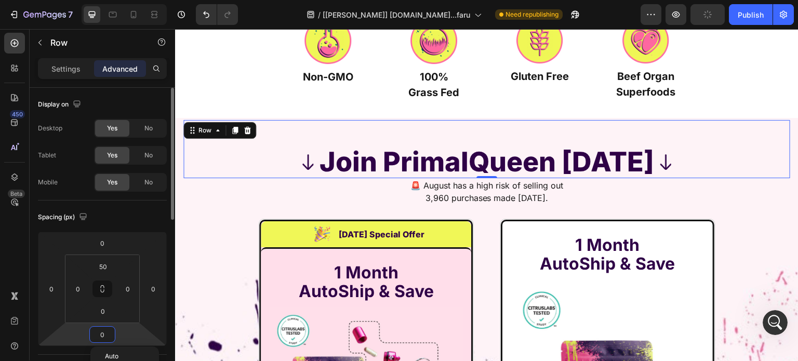
type input "5"
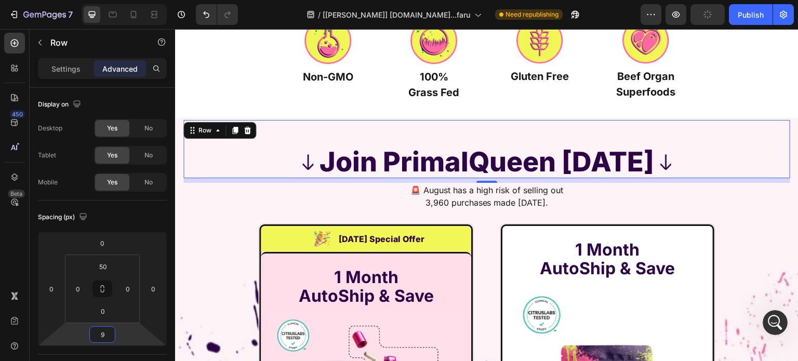
type input "9"
click at [429, 201] on p "🚨 August has a high risk of selling out 3,960 purchases made today." at bounding box center [487, 196] width 605 height 25
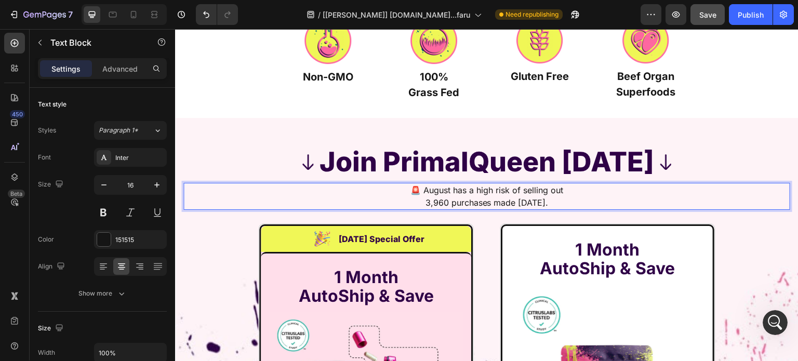
drag, startPoint x: 424, startPoint y: 200, endPoint x: 441, endPoint y: 202, distance: 17.2
click at [446, 200] on p "🚨 August has a high risk of selling out 3,960 purchases made today." at bounding box center [487, 196] width 605 height 25
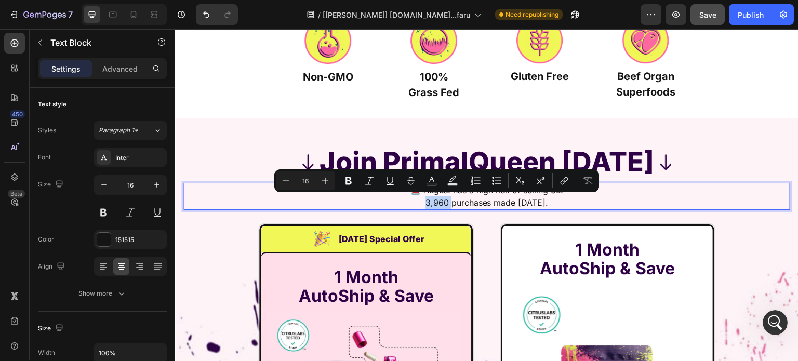
drag, startPoint x: 446, startPoint y: 200, endPoint x: 426, endPoint y: 203, distance: 20.4
click at [426, 203] on p "🚨 August has a high risk of selling out 3,960 purchases made today." at bounding box center [487, 196] width 605 height 25
drag, startPoint x: 390, startPoint y: 185, endPoint x: 421, endPoint y: 185, distance: 31.2
click at [391, 185] on icon "Editor contextual toolbar" at bounding box center [390, 181] width 10 height 10
click at [430, 180] on icon "Editor contextual toolbar" at bounding box center [431, 180] width 5 height 6
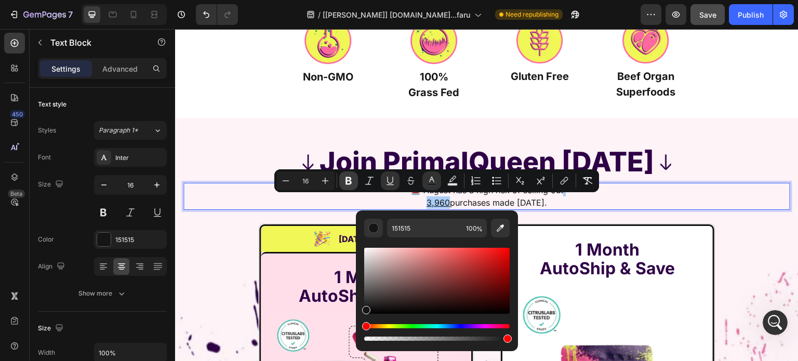
click at [351, 181] on icon "Editor contextual toolbar" at bounding box center [349, 181] width 10 height 10
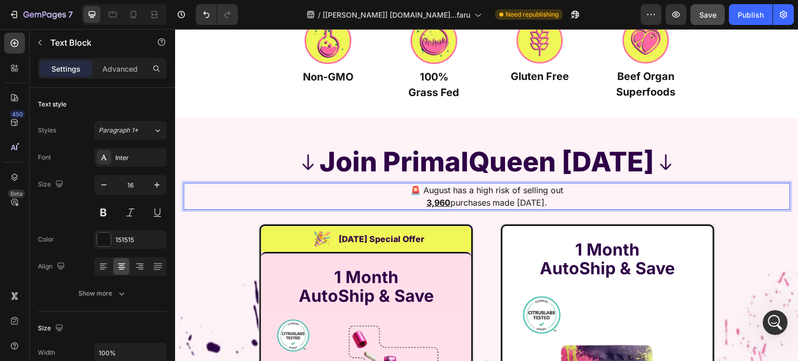
click at [438, 196] on p "🚨 August has a high risk of selling out 3,960 purchases made today." at bounding box center [487, 196] width 605 height 25
drag, startPoint x: 448, startPoint y: 186, endPoint x: 422, endPoint y: 186, distance: 26.5
click at [422, 186] on p "🚨 August has a high risk of selling out 3,960 purchases made today." at bounding box center [487, 196] width 605 height 25
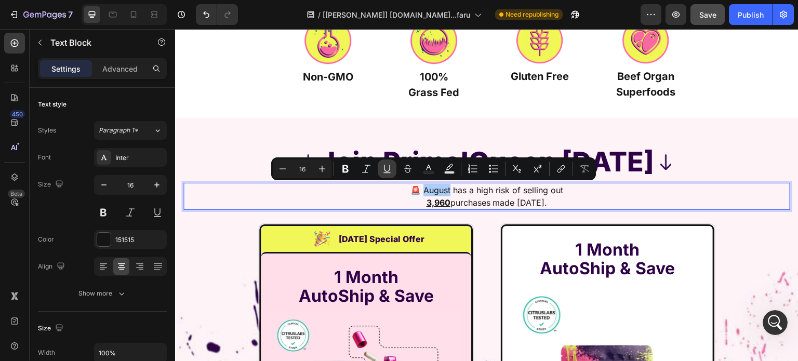
drag, startPoint x: 351, startPoint y: 168, endPoint x: 394, endPoint y: 176, distance: 42.9
click at [351, 168] on button "Bold" at bounding box center [345, 169] width 19 height 19
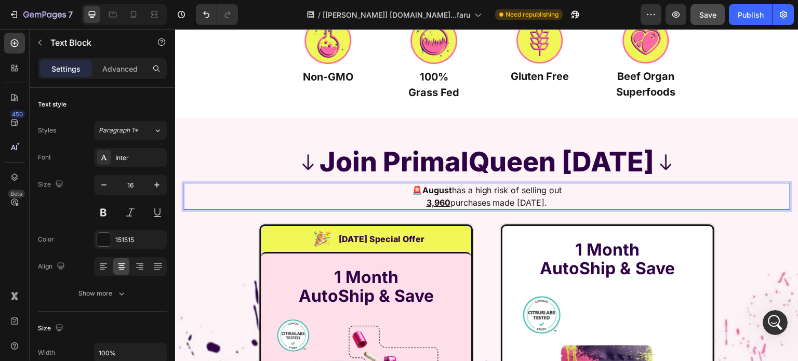
click at [571, 193] on p "🚨 August has a high risk of selling out 3,960 purchases made today." at bounding box center [487, 196] width 605 height 25
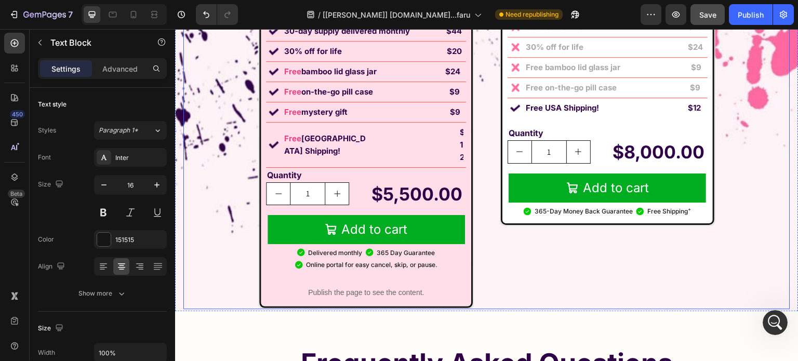
scroll to position [9611, 0]
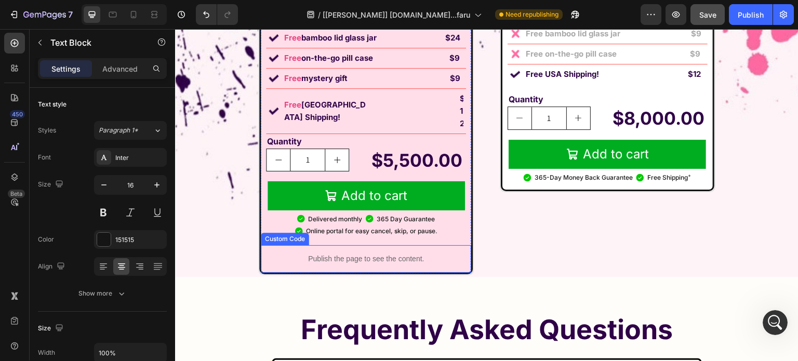
click at [423, 254] on p "Publish the page to see the content." at bounding box center [366, 259] width 211 height 11
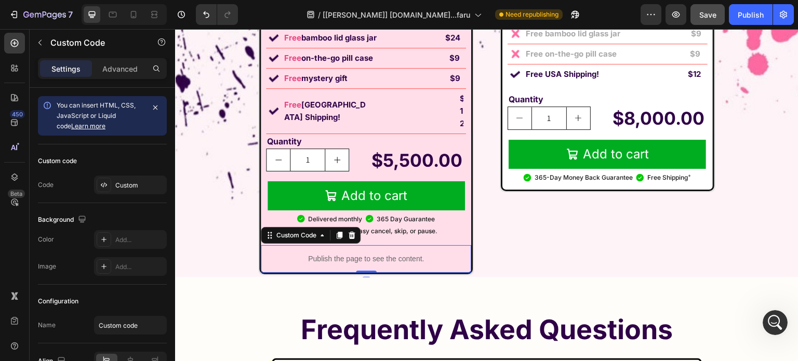
click at [329, 227] on div "Custom Code" at bounding box center [311, 235] width 100 height 17
drag, startPoint x: 335, startPoint y: 208, endPoint x: 287, endPoint y: 218, distance: 49.4
click at [337, 232] on icon at bounding box center [340, 235] width 6 height 7
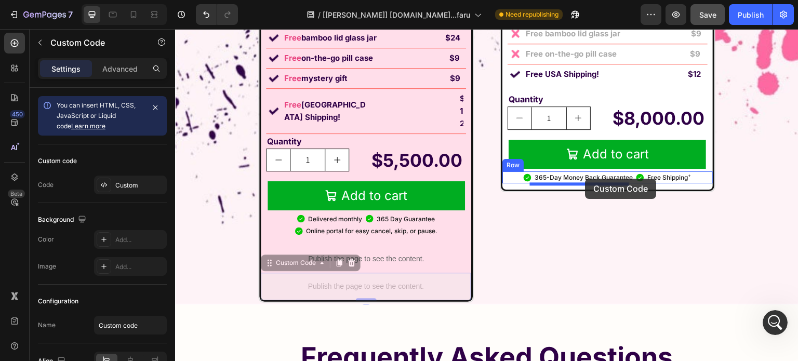
drag, startPoint x: 278, startPoint y: 236, endPoint x: 586, endPoint y: 179, distance: 313.0
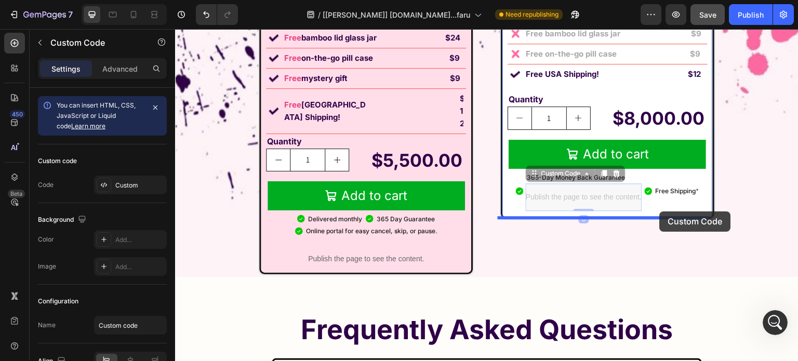
drag, startPoint x: 544, startPoint y: 175, endPoint x: 660, endPoint y: 212, distance: 121.5
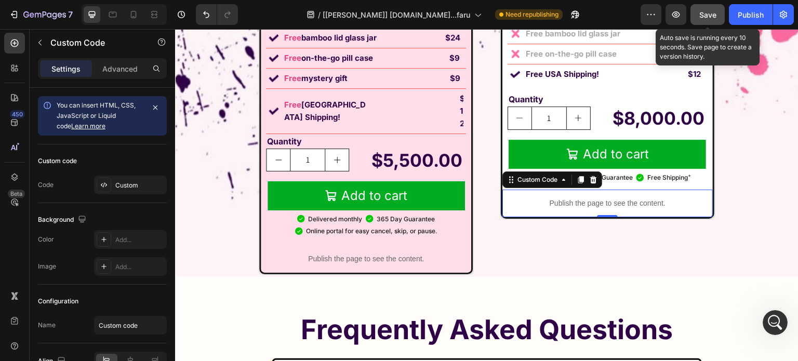
click at [707, 18] on span "Save" at bounding box center [708, 14] width 17 height 9
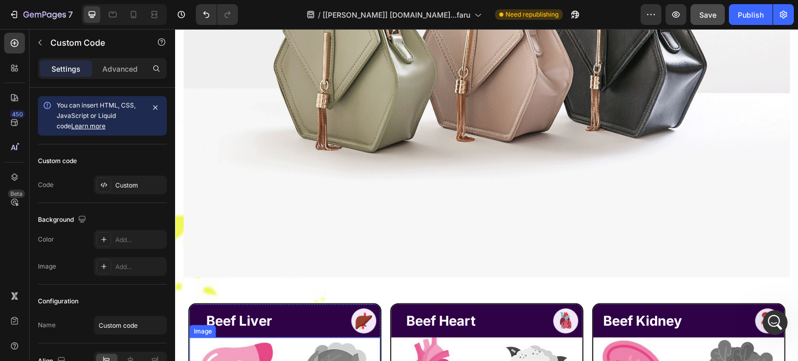
scroll to position [4516, 0]
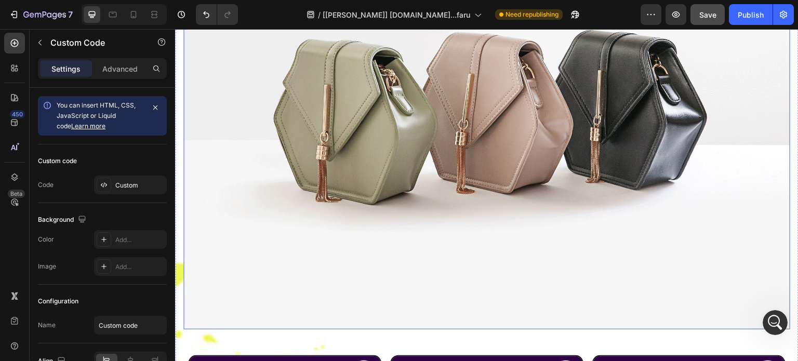
click at [389, 162] on img at bounding box center [487, 101] width 607 height 455
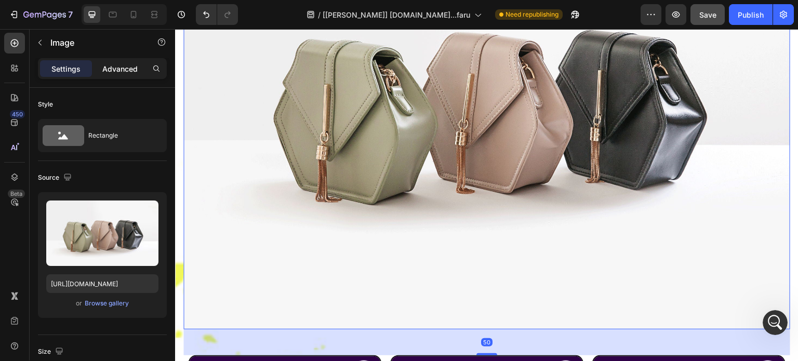
click at [113, 70] on p "Advanced" at bounding box center [119, 68] width 35 height 11
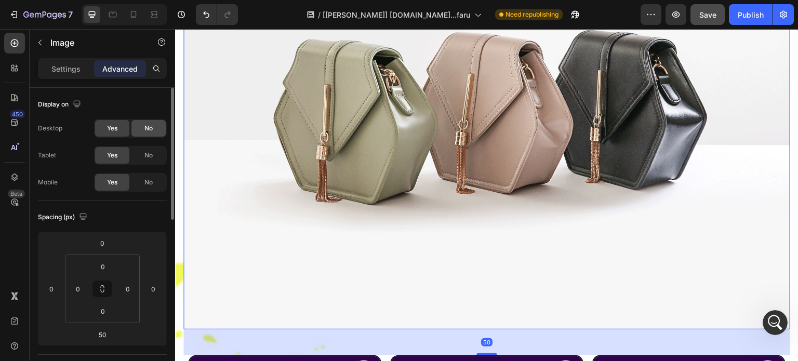
click at [146, 129] on span "No" at bounding box center [149, 128] width 8 height 9
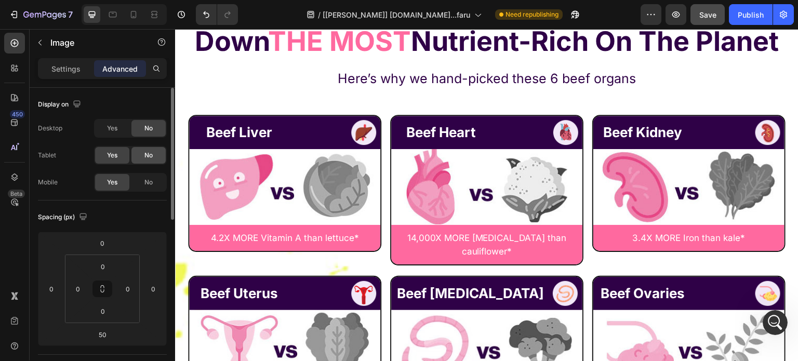
click at [148, 153] on span "No" at bounding box center [149, 155] width 8 height 9
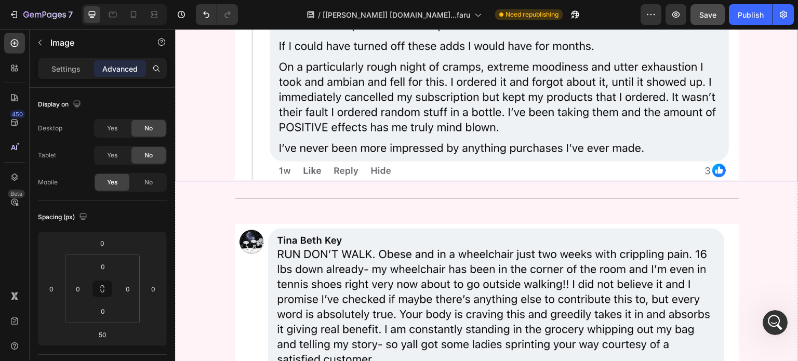
scroll to position [6336, 0]
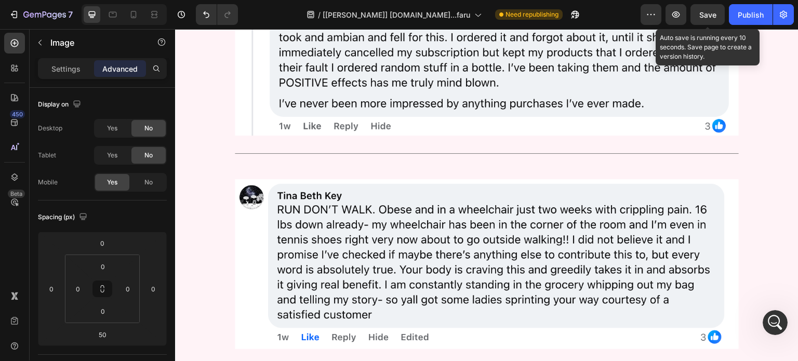
drag, startPoint x: 714, startPoint y: 11, endPoint x: 584, endPoint y: 2, distance: 130.8
click at [712, 11] on span "Save" at bounding box center [708, 14] width 17 height 9
click at [717, 14] on button "Save" at bounding box center [708, 14] width 34 height 21
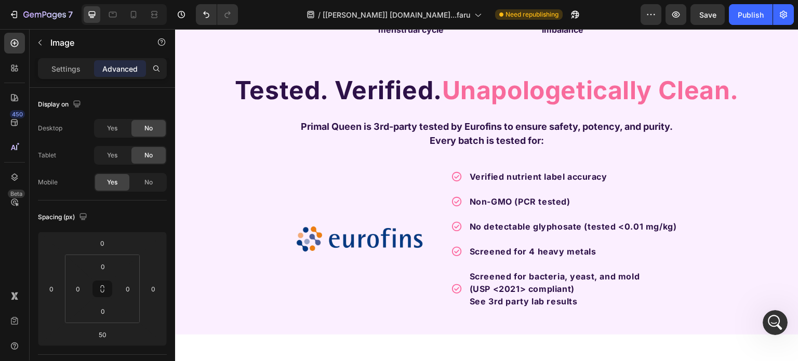
scroll to position [2697, 0]
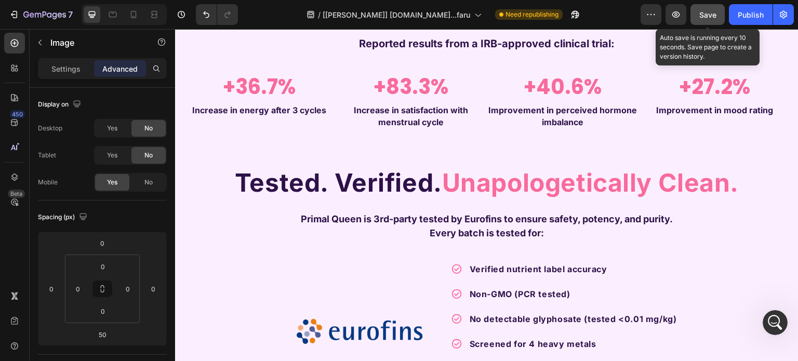
click at [701, 12] on span "Save" at bounding box center [708, 14] width 17 height 9
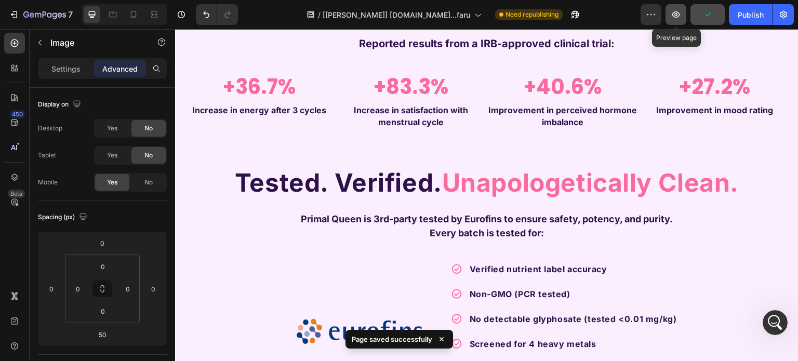
click at [679, 12] on icon "button" at bounding box center [677, 14] width 8 height 6
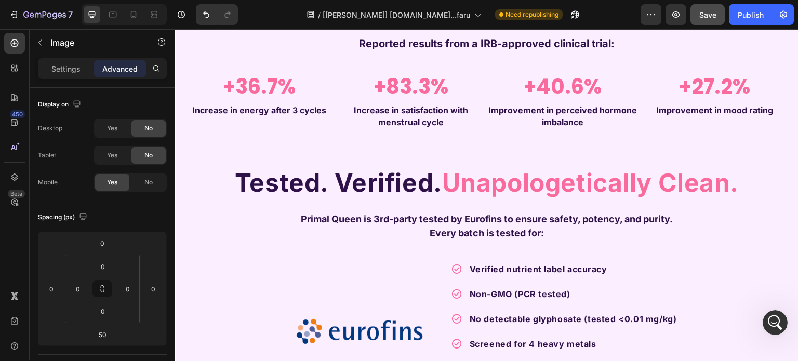
scroll to position [1, 0]
click html
click at [772, 319] on icon "Open Intercom Messenger" at bounding box center [774, 321] width 17 height 17
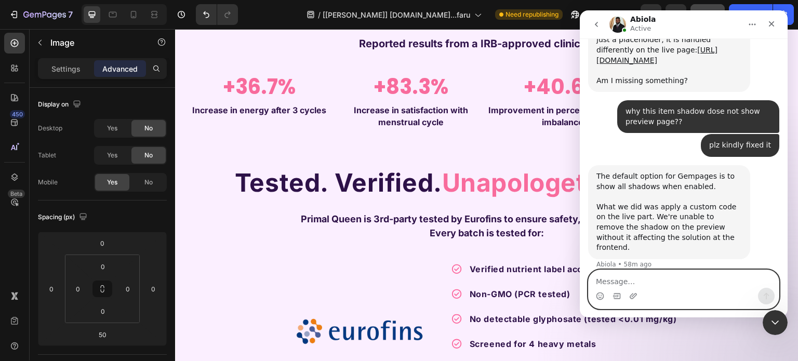
scroll to position [1429, 0]
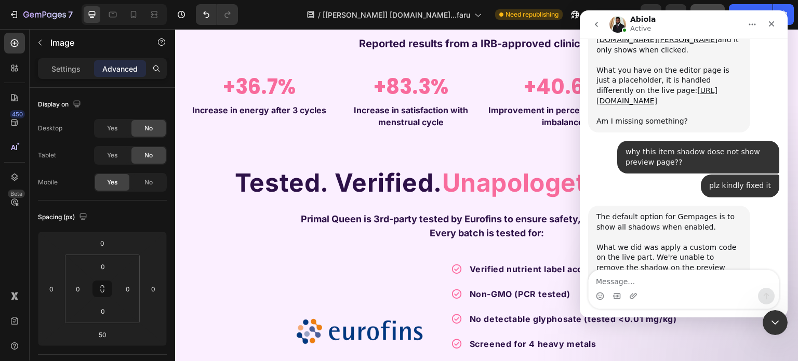
click at [647, 212] on div "The default option for Gempages is to show all shadows when enabled. What we di…" at bounding box center [670, 253] width 146 height 82
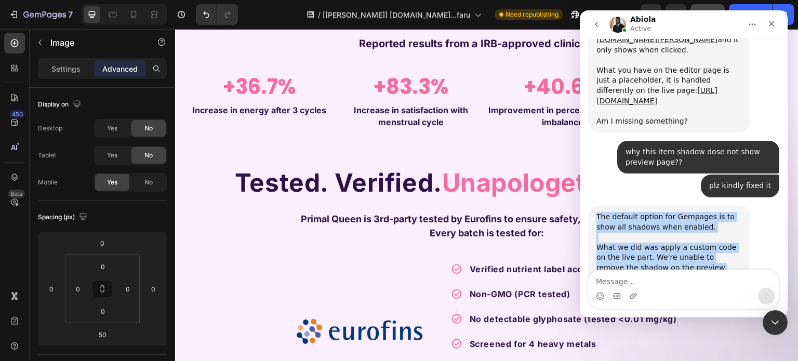
drag, startPoint x: 647, startPoint y: 174, endPoint x: 669, endPoint y: 234, distance: 64.6
click at [669, 234] on div "The default option for Gempages is to show all shadows when enabled. What we di…" at bounding box center [670, 253] width 146 height 82
copy div "The default option for Gempages is to show all shadows when enabled. What we di…"
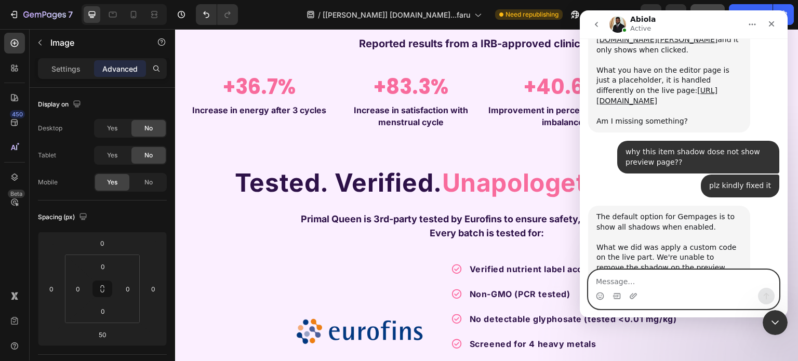
click at [667, 279] on textarea "Message…" at bounding box center [684, 279] width 190 height 18
paste textarea "What will you do?"
click at [627, 286] on textarea "Now,What will you do?" at bounding box center [684, 279] width 190 height 18
type textarea "Now, What will you do?"
click at [764, 293] on icon "Send a message…" at bounding box center [767, 296] width 8 height 8
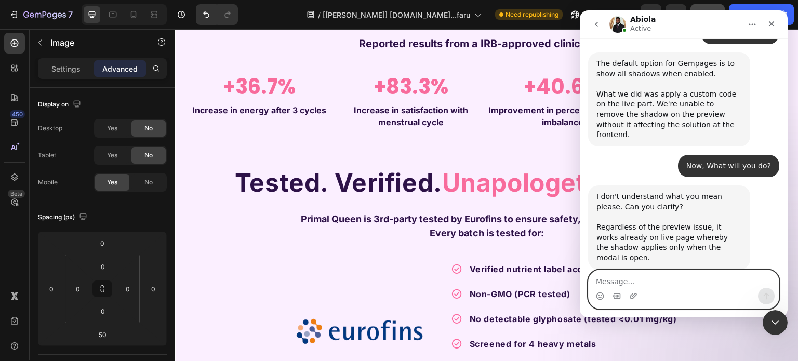
scroll to position [1542, 0]
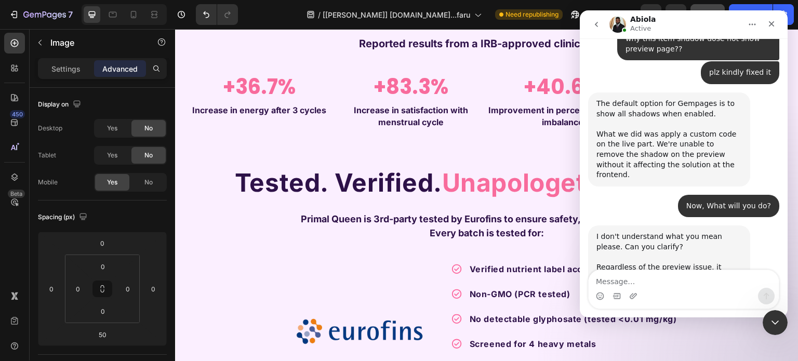
click at [643, 232] on div "I don't understand what you mean please. Can you clarify? Regardless of the pre…" at bounding box center [670, 267] width 146 height 71
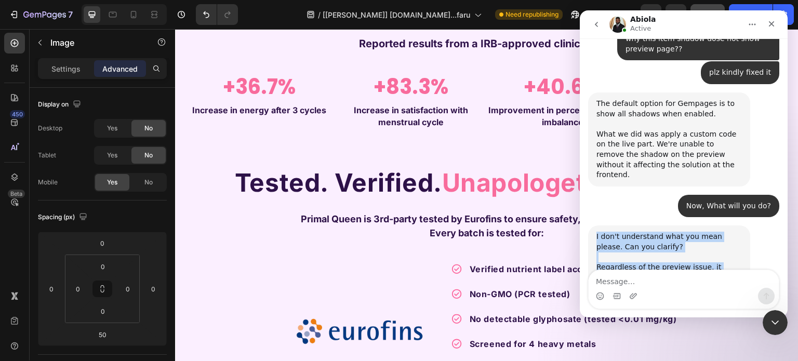
drag, startPoint x: 643, startPoint y: 187, endPoint x: 659, endPoint y: 230, distance: 46.2
click at [659, 232] on div "I don't understand what you mean please. Can you clarify? Regardless of the pre…" at bounding box center [670, 267] width 146 height 71
copy div "I don't understand what you mean please. Can you clarify? Regardless of the pre…"
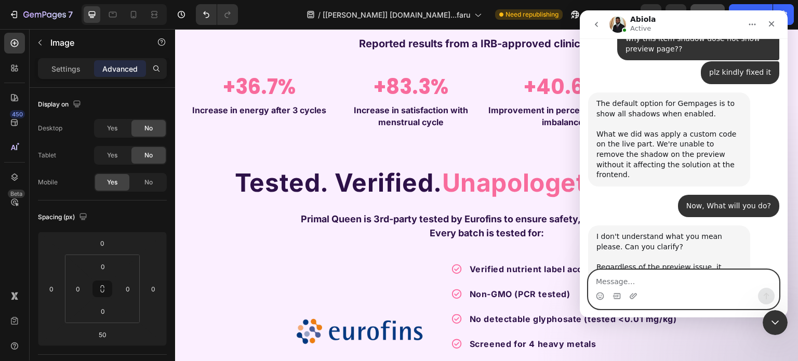
click at [657, 282] on textarea "Message…" at bounding box center [684, 279] width 190 height 18
paste textarea "Now fix this and the shadow will show in the preview."
type textarea "Now fix this and the shadow will show in the preview."
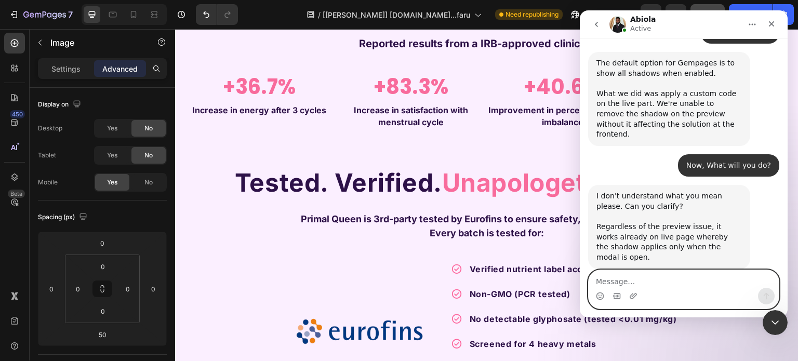
scroll to position [1583, 0]
click at [719, 276] on textarea "Message…" at bounding box center [684, 279] width 190 height 18
type textarea "are you understand?"
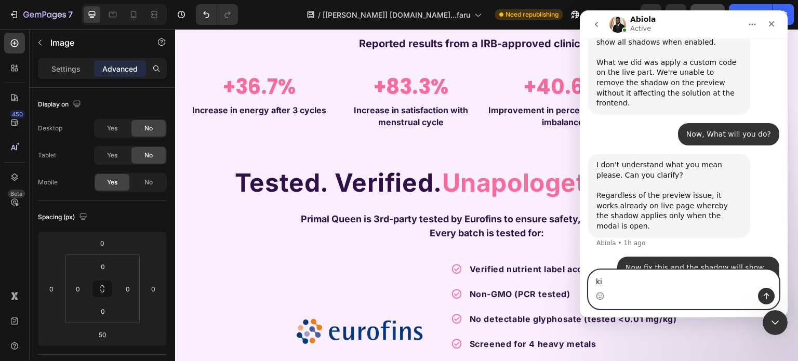
scroll to position [1607, 0]
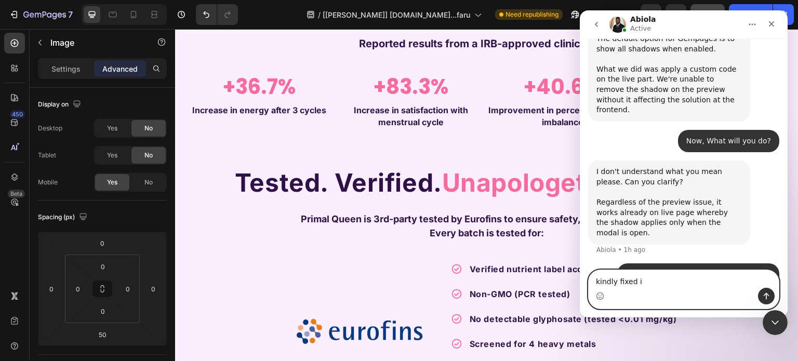
type textarea "kindly fixed it"
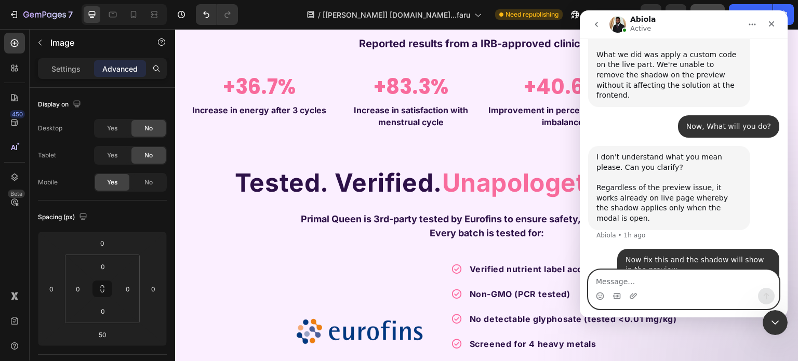
scroll to position [1631, 0]
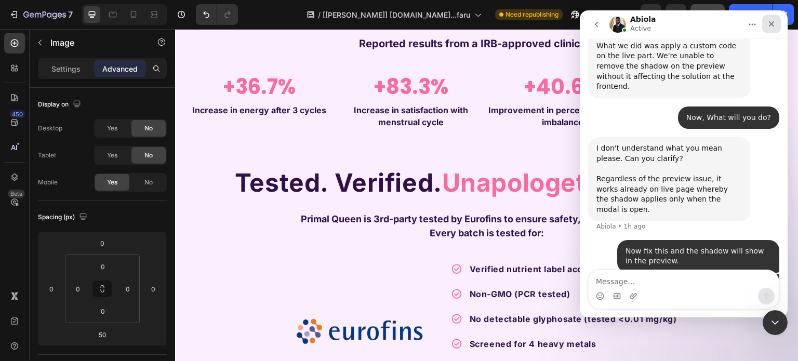
click at [767, 23] on div "Close" at bounding box center [772, 24] width 19 height 19
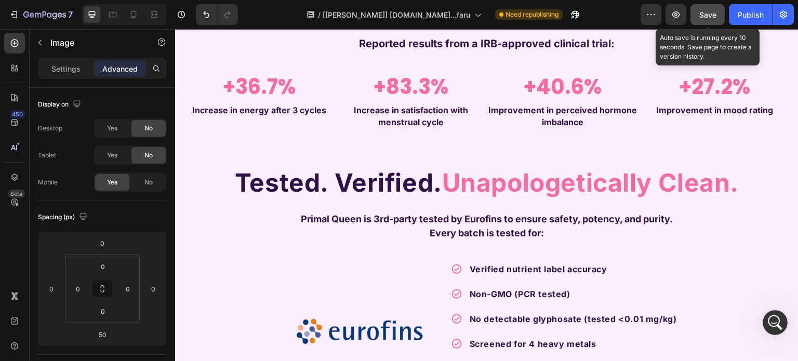
click at [702, 10] on span "Save" at bounding box center [708, 14] width 17 height 9
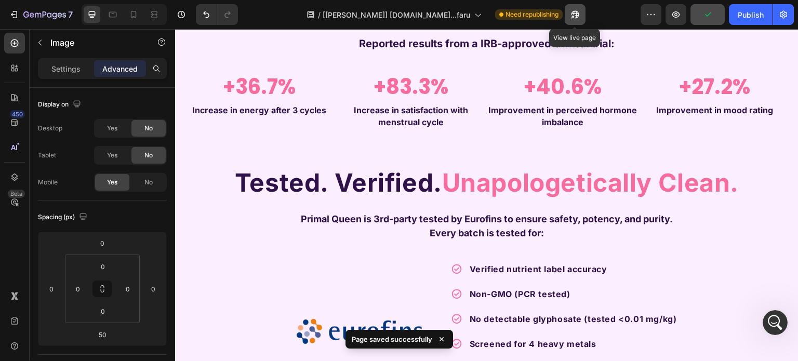
click at [574, 16] on icon "button" at bounding box center [573, 17] width 3 height 3
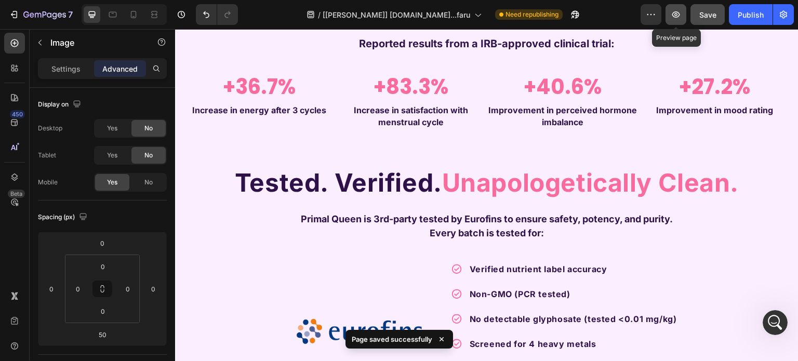
click at [684, 10] on button "button" at bounding box center [676, 14] width 21 height 21
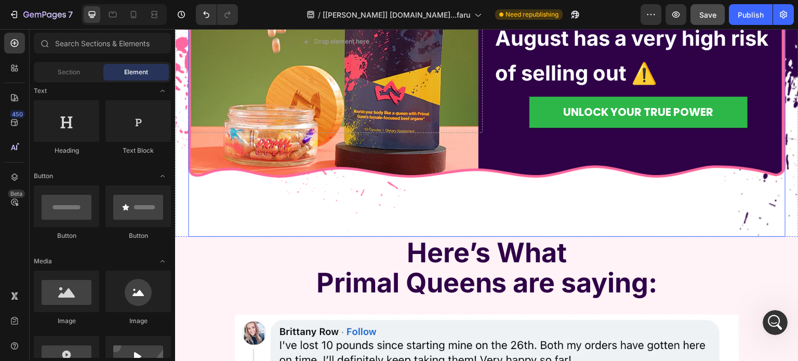
scroll to position [4585, 0]
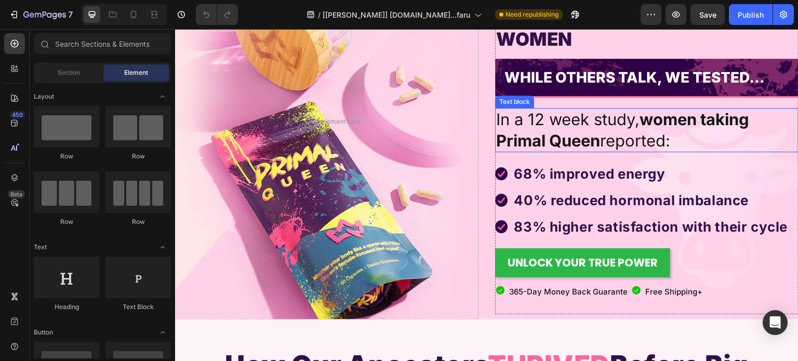
scroll to position [156, 0]
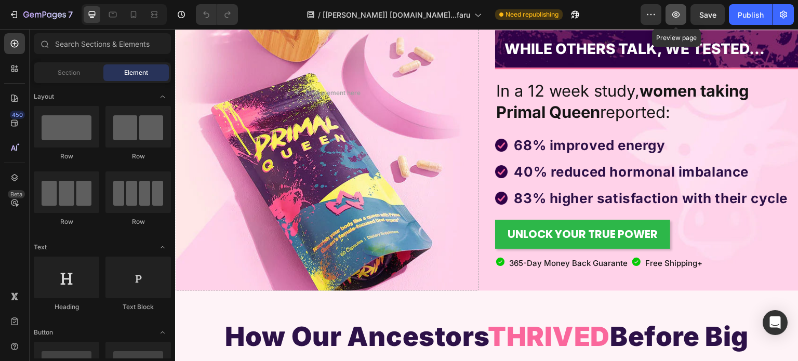
click at [680, 14] on icon "button" at bounding box center [677, 14] width 8 height 6
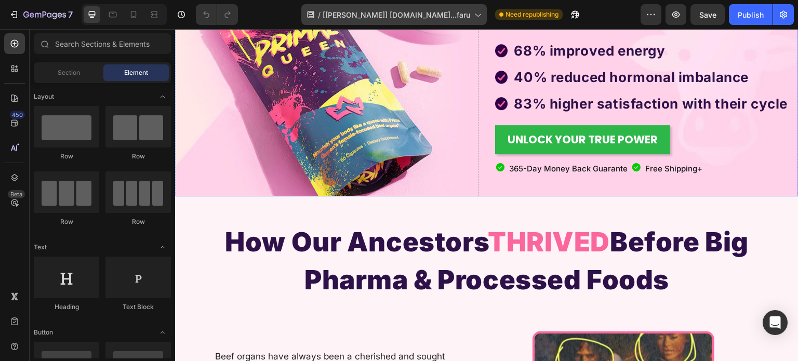
scroll to position [364, 0]
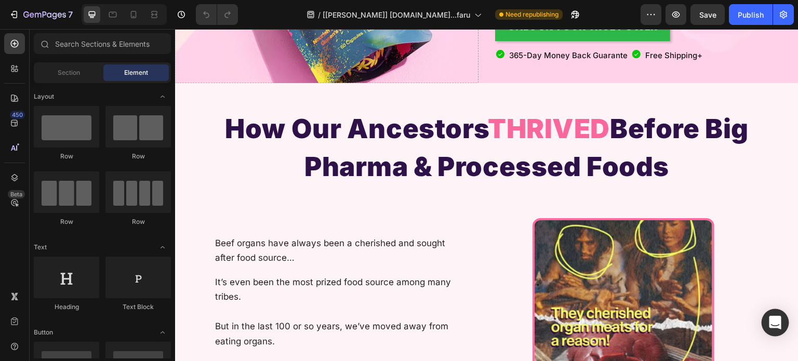
click at [780, 318] on icon "Open Intercom Messenger" at bounding box center [775, 323] width 12 height 14
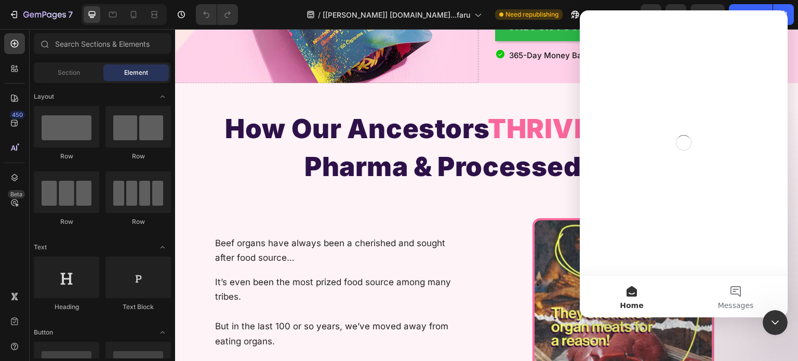
scroll to position [0, 0]
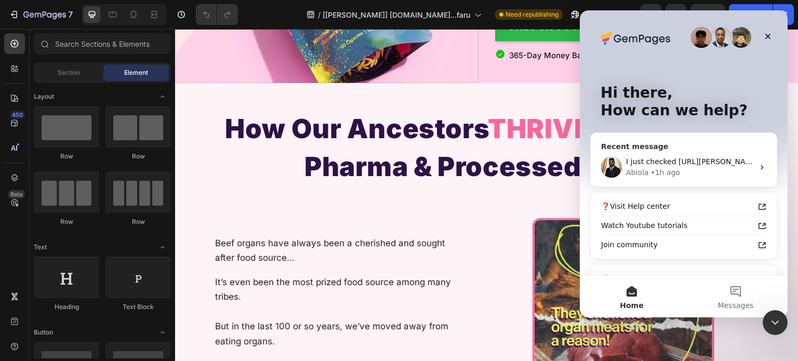
click at [702, 176] on div "Abiola • 1h ago" at bounding box center [690, 172] width 128 height 11
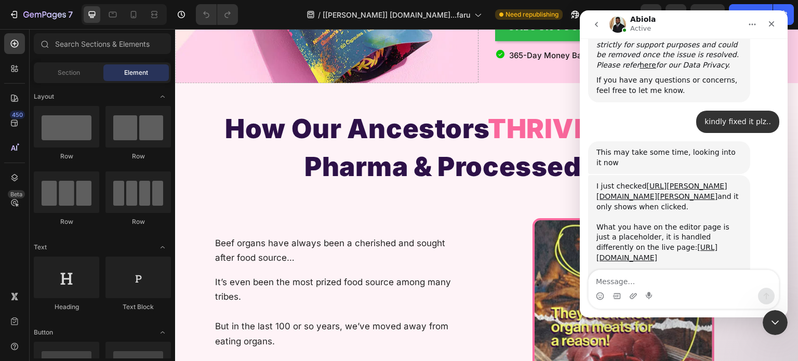
scroll to position [1273, 0]
click at [620, 181] on div "I just checked [URL][PERSON_NAME][DOMAIN_NAME][PERSON_NAME] and it only shows w…" at bounding box center [670, 232] width 146 height 102
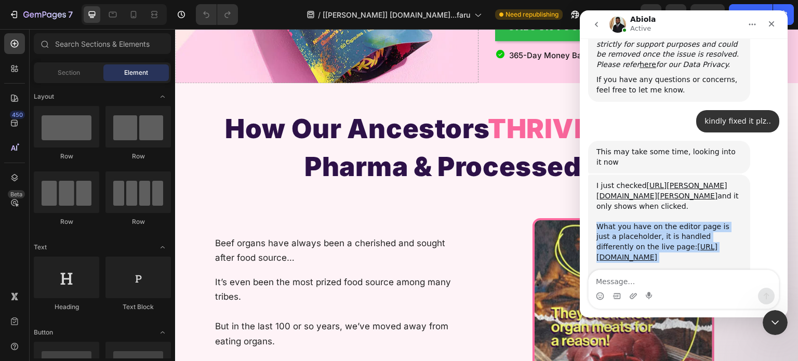
click at [620, 181] on div "I just checked [URL][PERSON_NAME][DOMAIN_NAME][PERSON_NAME] and it only shows w…" at bounding box center [670, 232] width 146 height 102
copy div "What you have on the editor page is just a placeholder, it is handled different…"
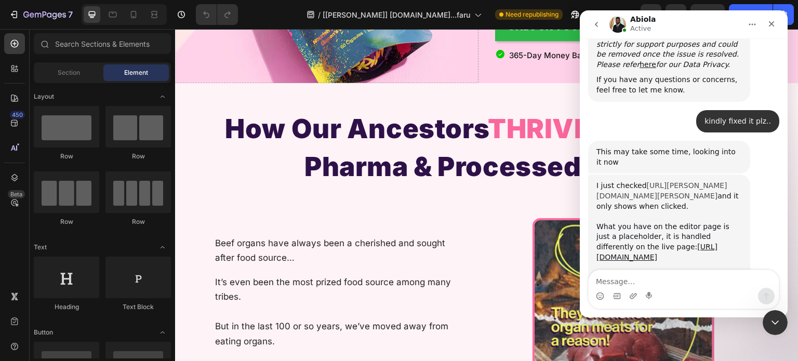
scroll to position [1272, 0]
click at [770, 20] on icon "Close" at bounding box center [772, 24] width 8 height 8
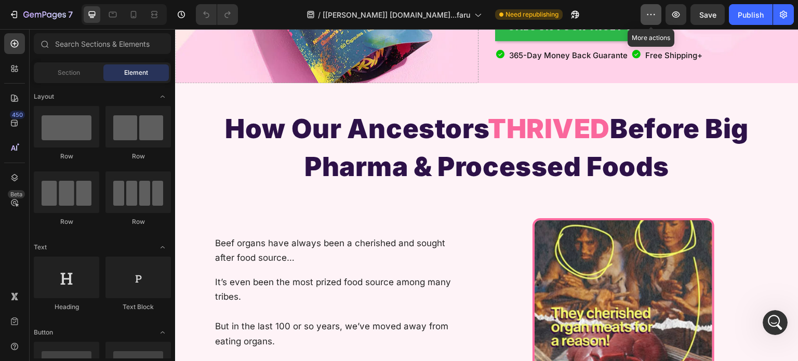
click at [657, 14] on icon "button" at bounding box center [651, 14] width 10 height 10
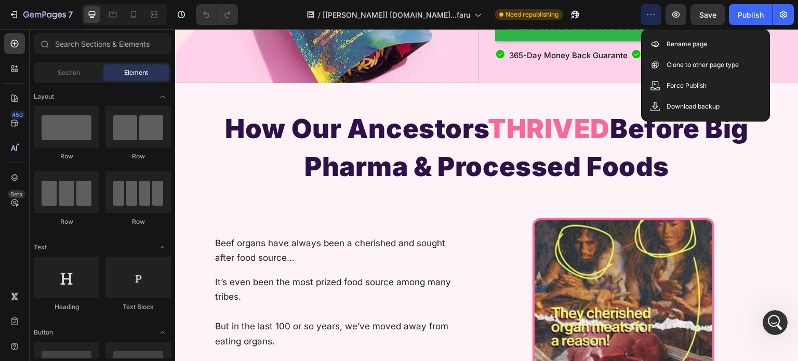
click at [657, 14] on icon "button" at bounding box center [651, 14] width 10 height 10
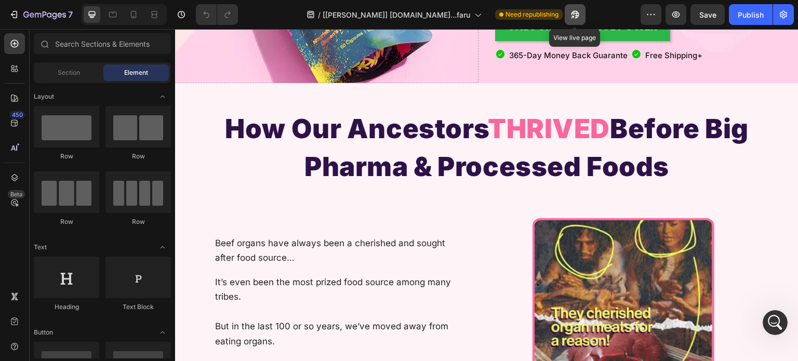
click at [571, 9] on icon "button" at bounding box center [575, 14] width 10 height 10
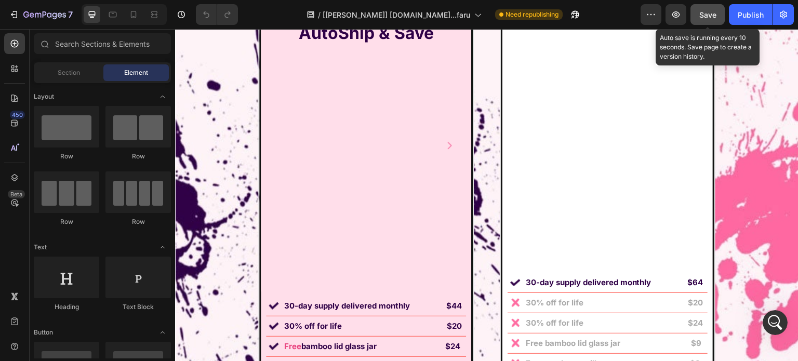
scroll to position [6774, 0]
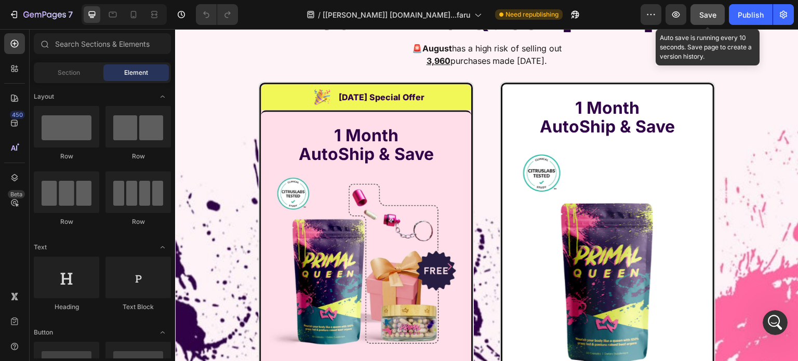
click at [705, 8] on button "Save" at bounding box center [708, 14] width 34 height 21
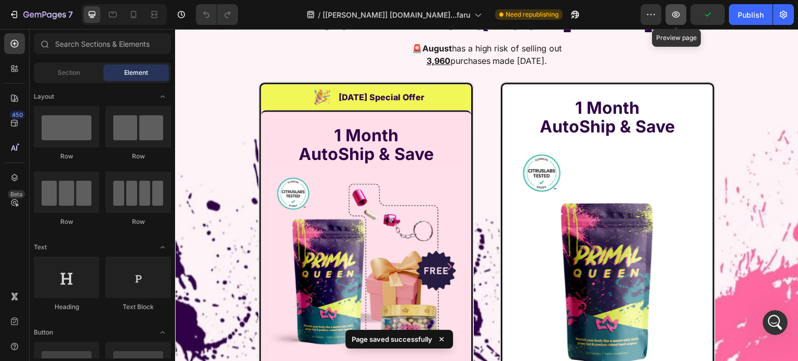
click at [672, 15] on icon "button" at bounding box center [676, 14] width 10 height 10
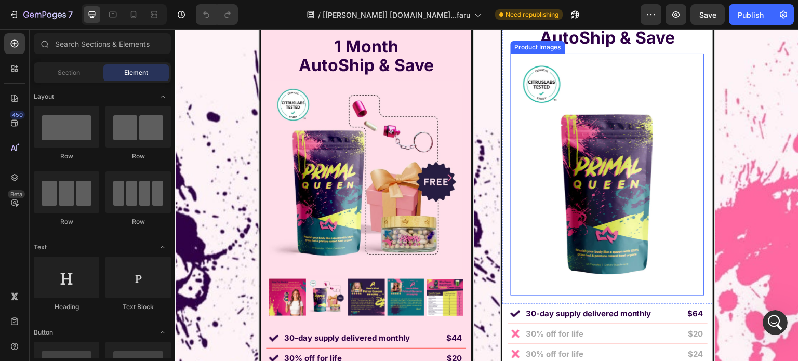
scroll to position [6930, 0]
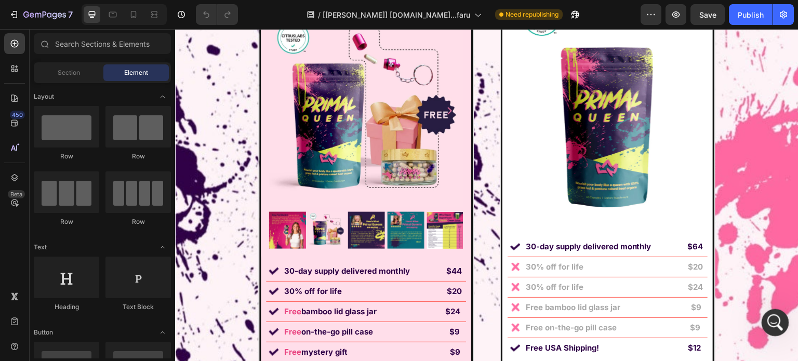
click at [774, 321] on icon "Open Intercom Messenger" at bounding box center [774, 321] width 17 height 17
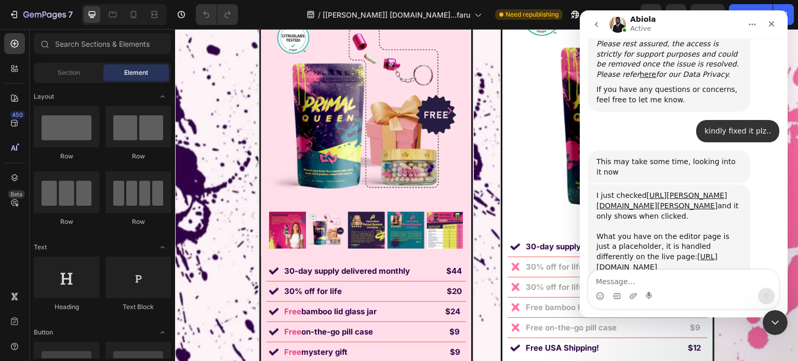
scroll to position [1273, 0]
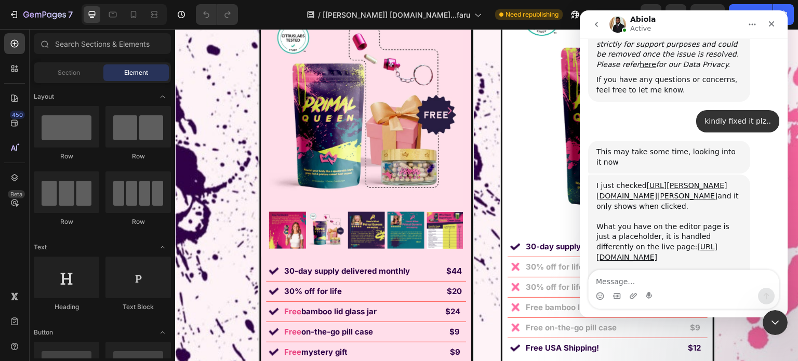
click at [654, 276] on textarea "Message…" at bounding box center [684, 279] width 190 height 18
click at [653, 275] on textarea "why this item shadow dose not show preview page" at bounding box center [684, 274] width 190 height 28
click at [711, 300] on div "Intercom messenger" at bounding box center [684, 296] width 190 height 17
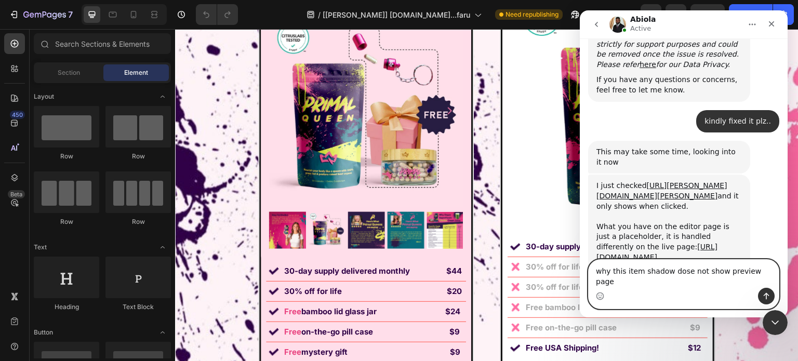
click at [761, 280] on textarea "why this item shadow dose not show preview page" at bounding box center [684, 274] width 190 height 28
type textarea "why this item shadow dose not show preview page??"
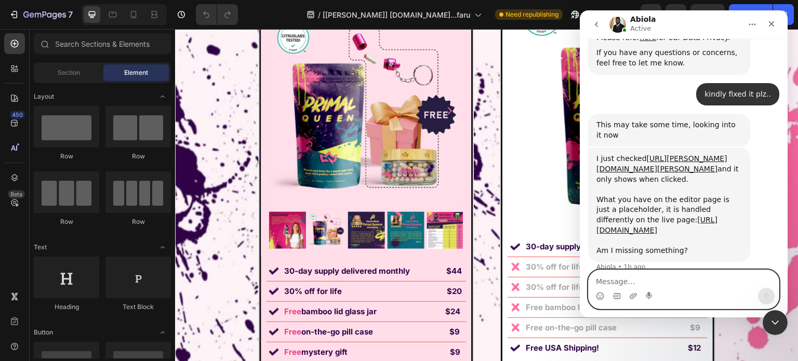
scroll to position [1314, 0]
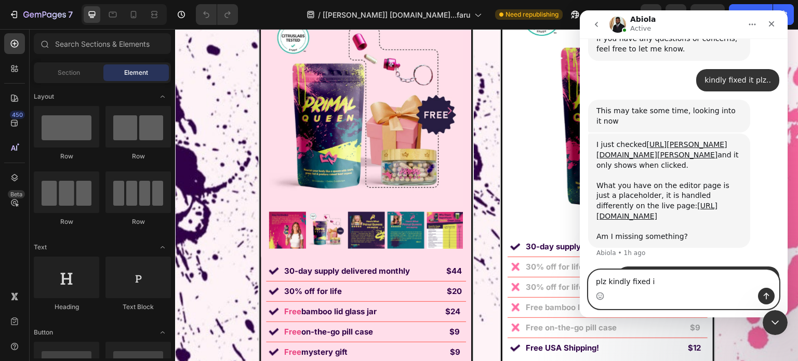
type textarea "plz kindly fixed it"
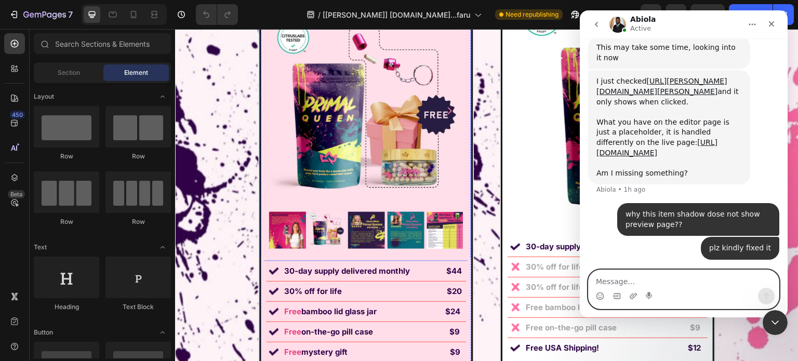
scroll to position [1337, 0]
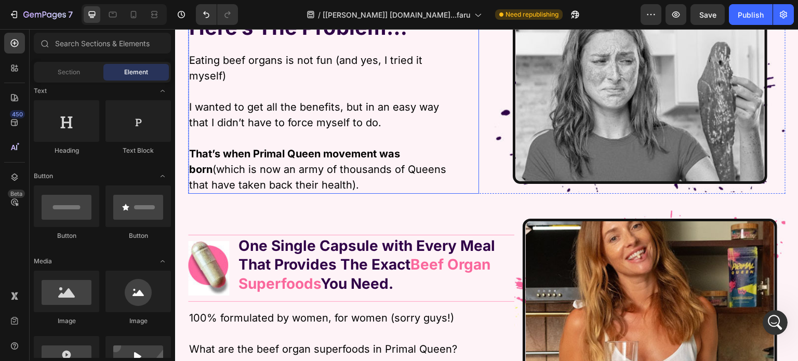
scroll to position [6977, 0]
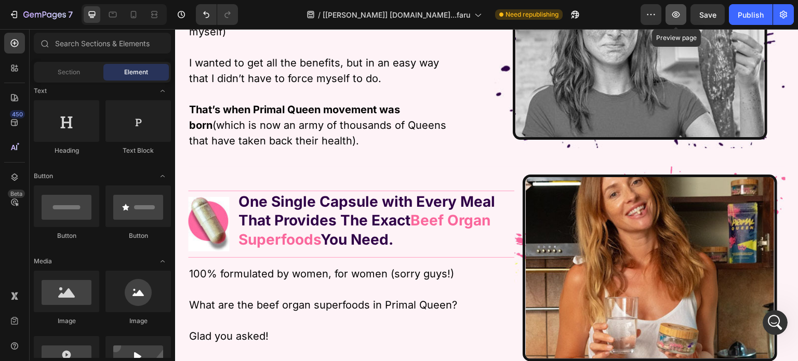
click at [672, 8] on button "button" at bounding box center [676, 14] width 21 height 21
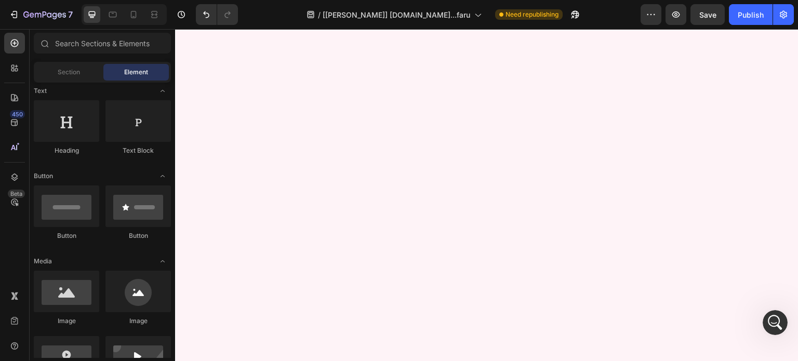
scroll to position [7445, 0]
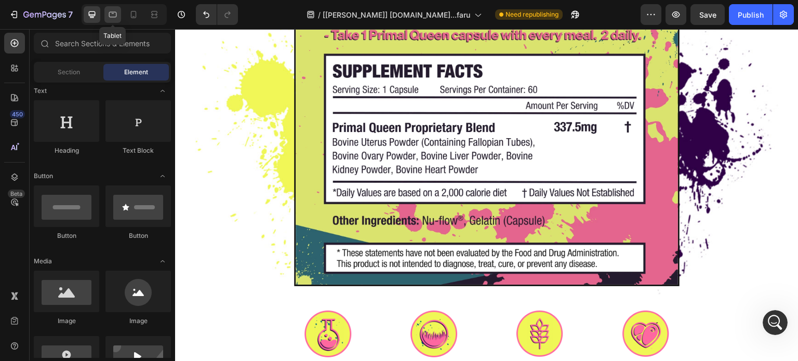
drag, startPoint x: 113, startPoint y: 14, endPoint x: 326, endPoint y: 128, distance: 242.1
click at [113, 14] on icon at bounding box center [113, 15] width 8 height 6
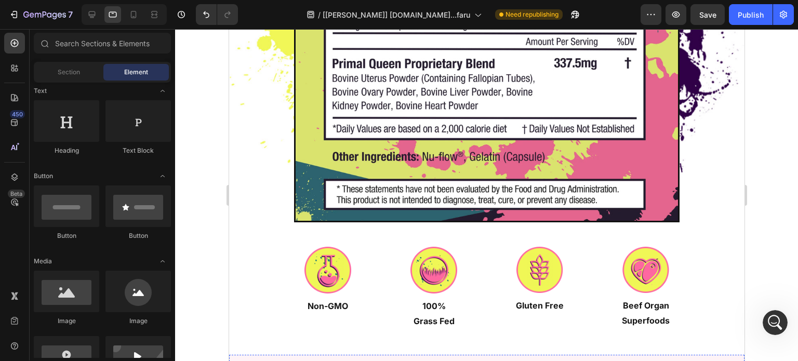
scroll to position [7756, 0]
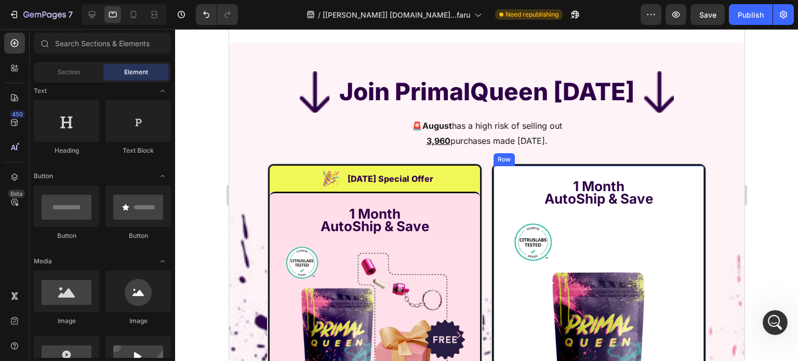
click at [319, 91] on img at bounding box center [315, 92] width 42 height 42
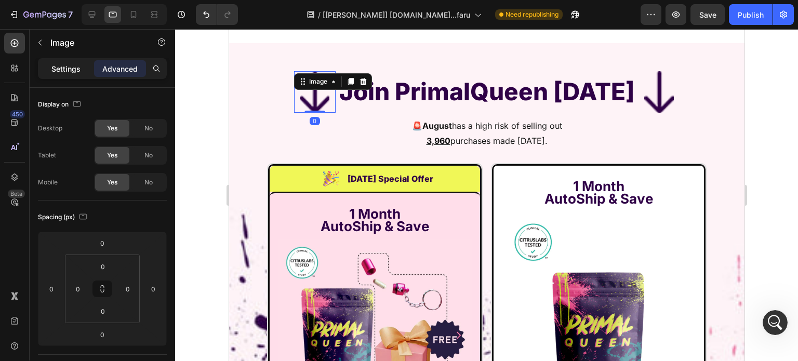
click at [62, 65] on p "Settings" at bounding box center [65, 68] width 29 height 11
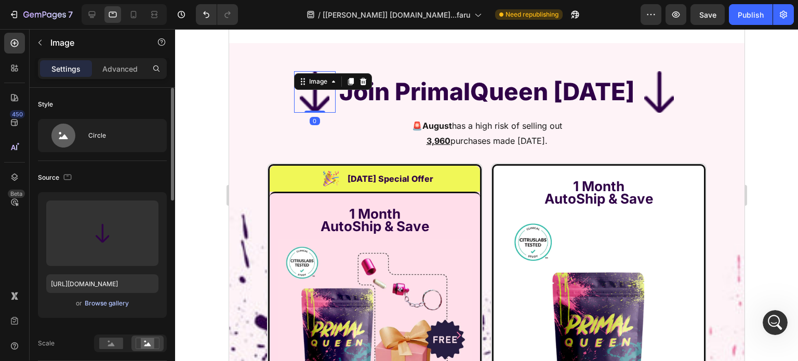
scroll to position [156, 0]
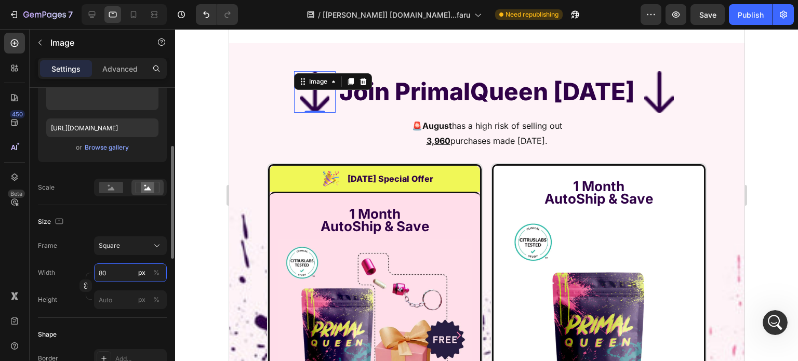
click at [120, 271] on input "80" at bounding box center [130, 273] width 73 height 19
type input "3"
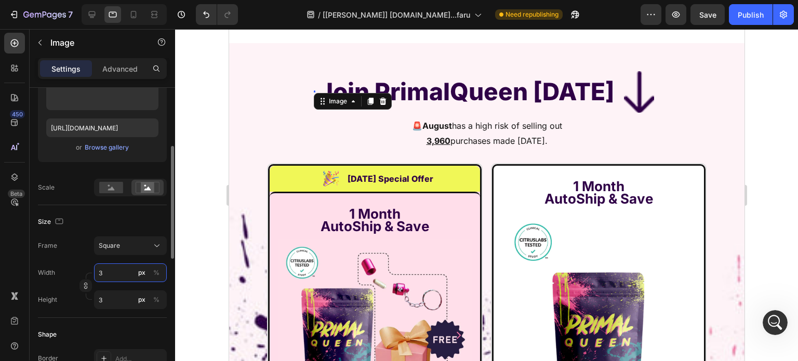
type input "30"
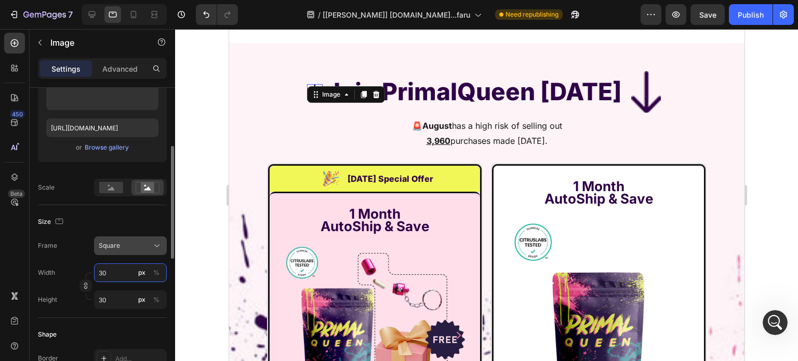
type input "3"
type input "5"
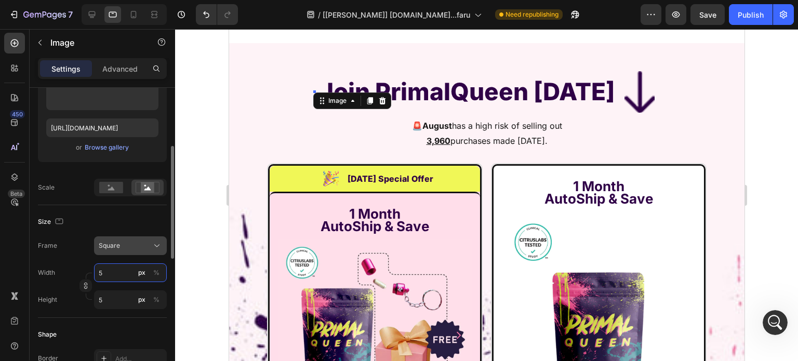
type input "50"
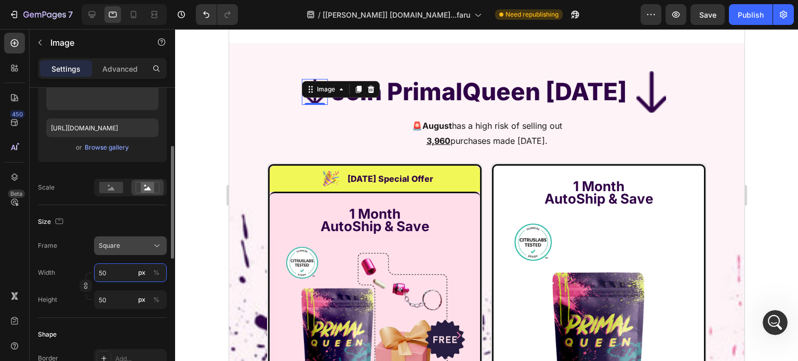
type input "5"
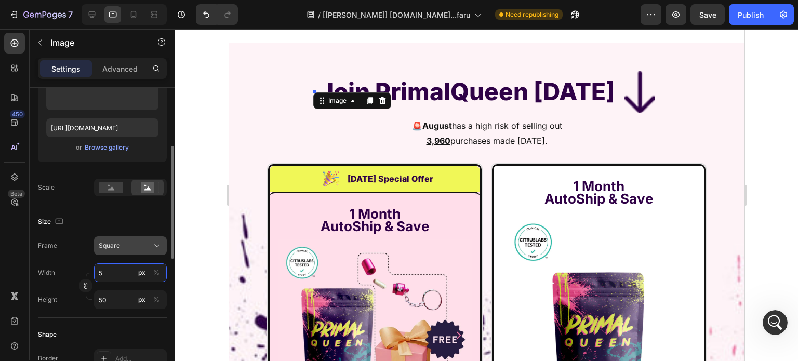
type input "5"
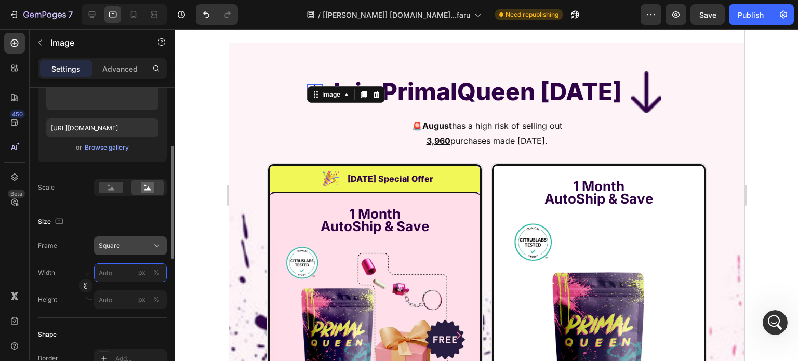
type input "3"
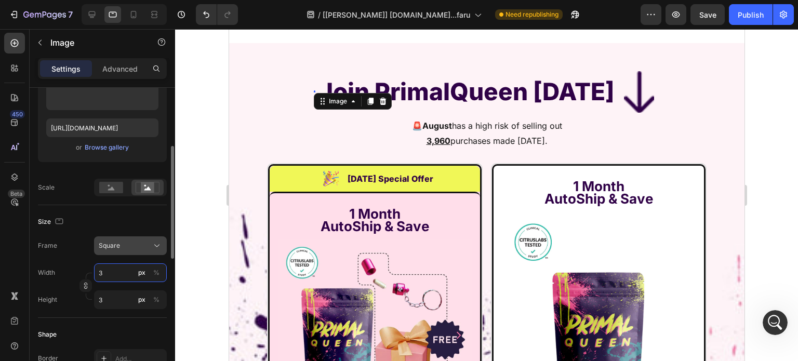
type input "39"
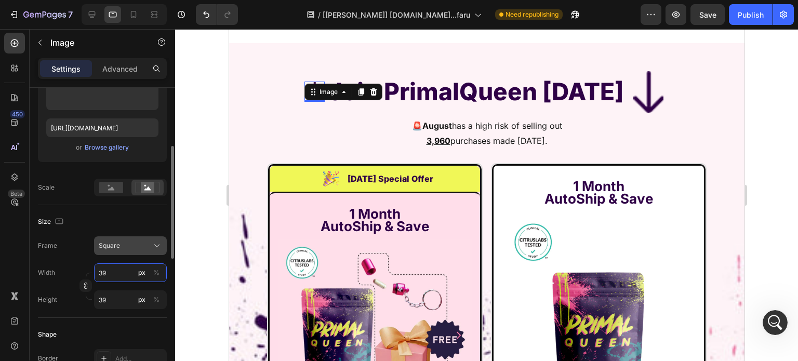
type input "3"
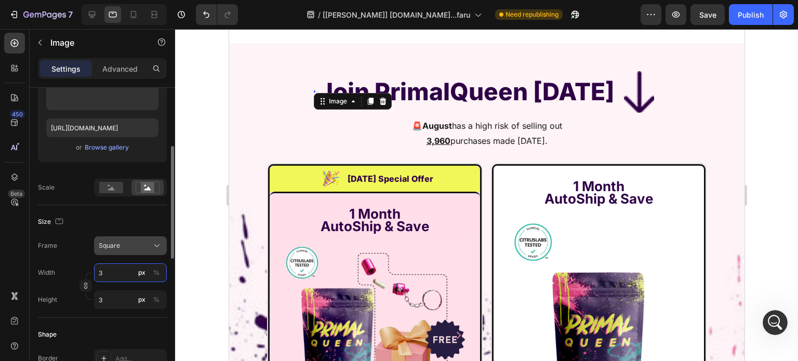
type input "30"
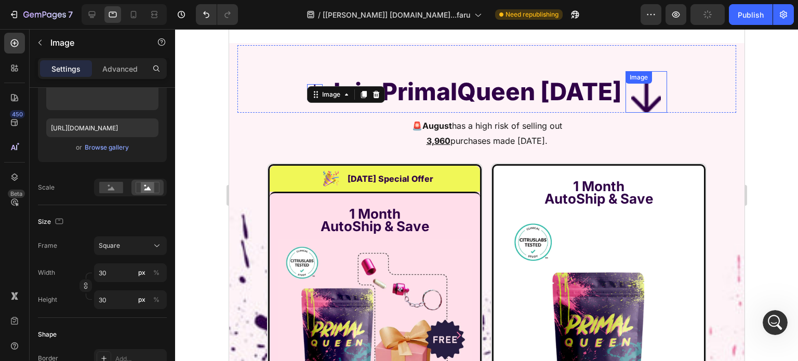
click at [645, 104] on img at bounding box center [646, 92] width 42 height 42
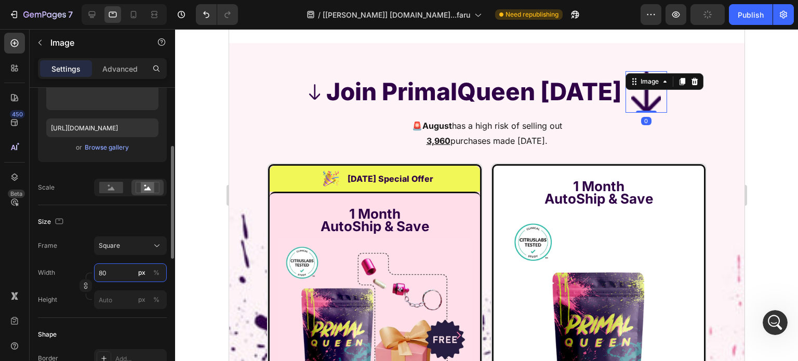
click at [119, 270] on input "80" at bounding box center [130, 273] width 73 height 19
type input "3"
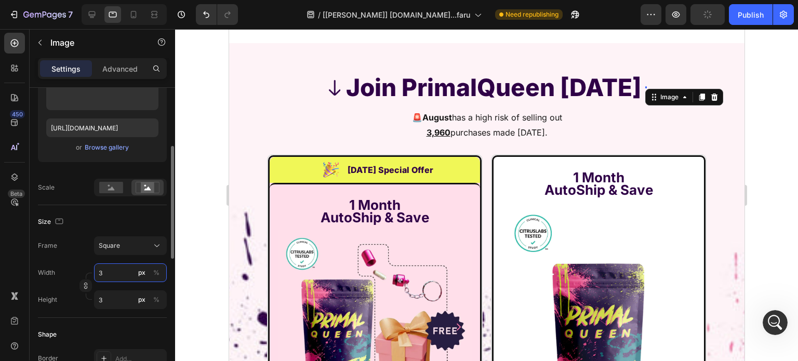
type input "30"
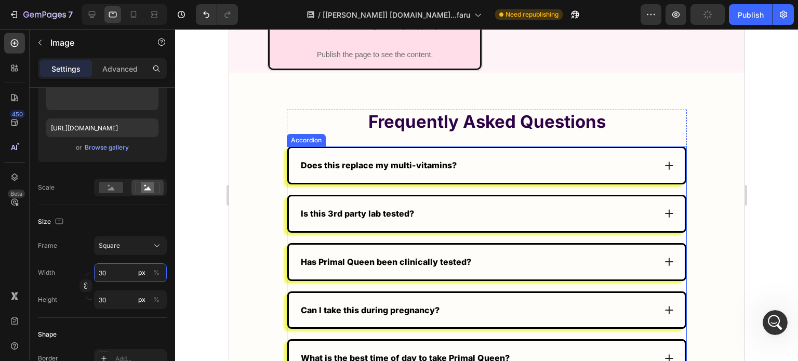
scroll to position [8276, 0]
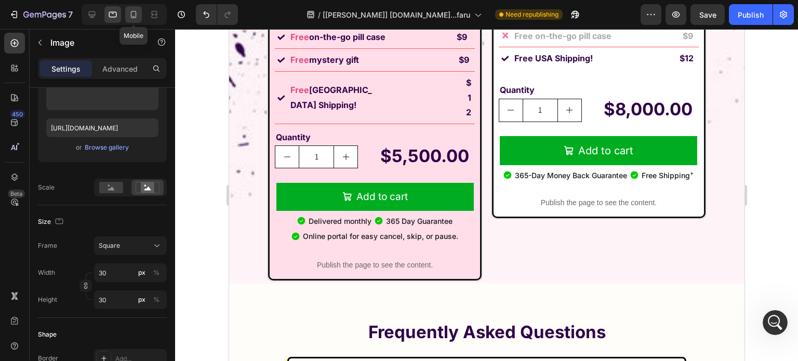
click at [132, 12] on icon at bounding box center [133, 14] width 10 height 10
type input "80"
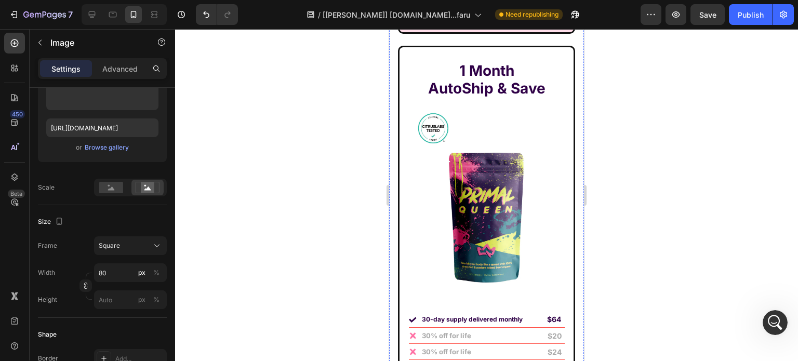
scroll to position [7612, 0]
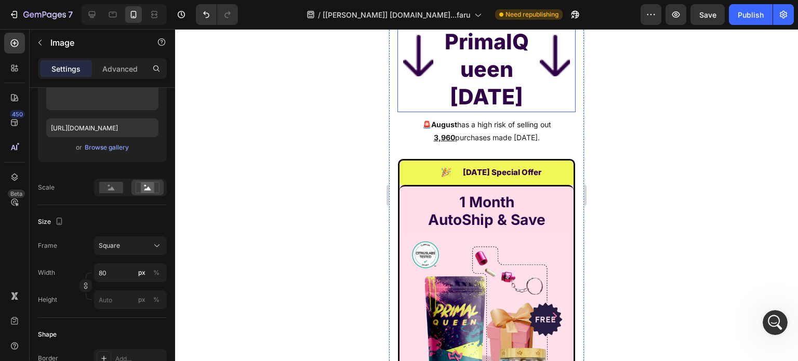
click at [423, 143] on p "🚨 August has a high risk of selling out 3,960 purchases made [DATE]." at bounding box center [487, 131] width 176 height 26
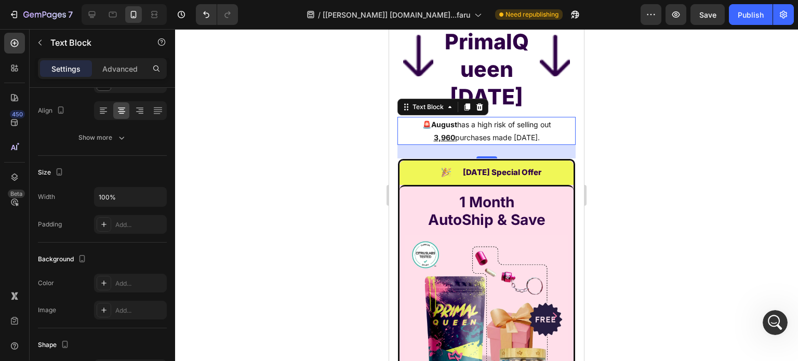
scroll to position [0, 0]
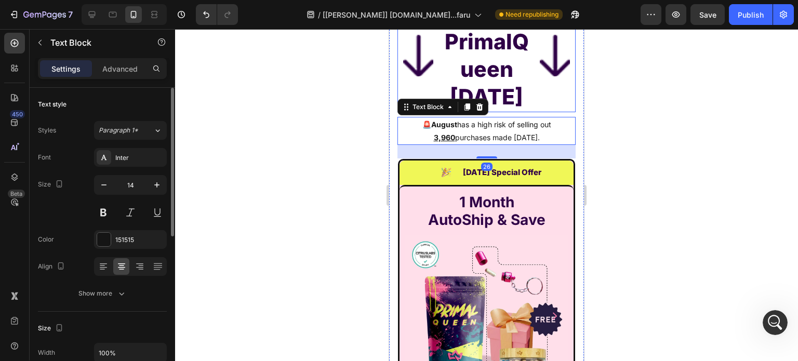
click at [411, 64] on img at bounding box center [419, 56] width 42 height 42
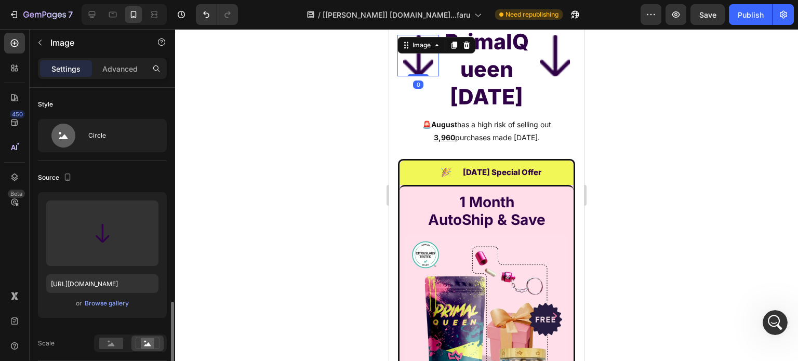
scroll to position [156, 0]
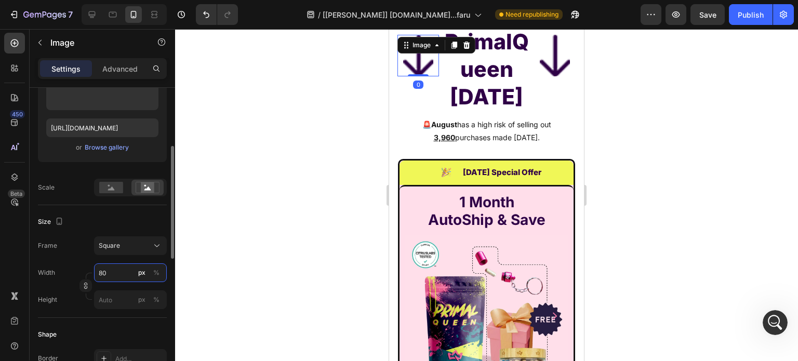
click at [114, 272] on input "80" at bounding box center [130, 273] width 73 height 19
type input "2"
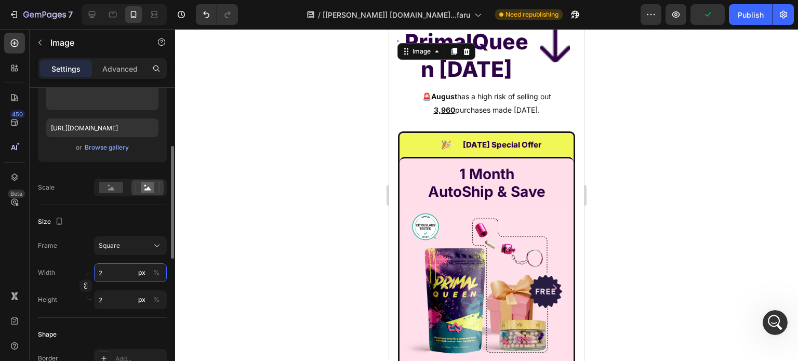
type input "20"
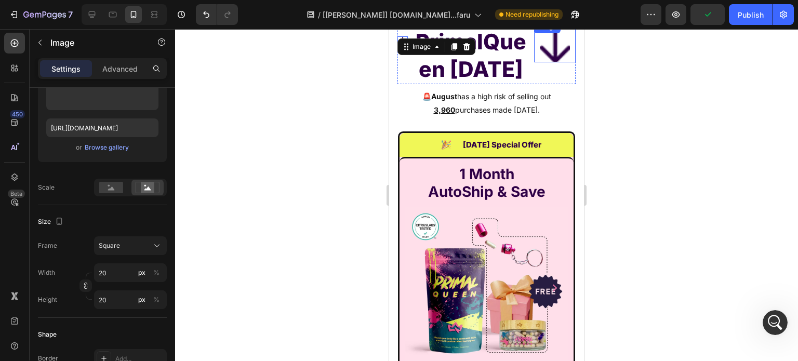
click at [549, 58] on img at bounding box center [555, 42] width 42 height 42
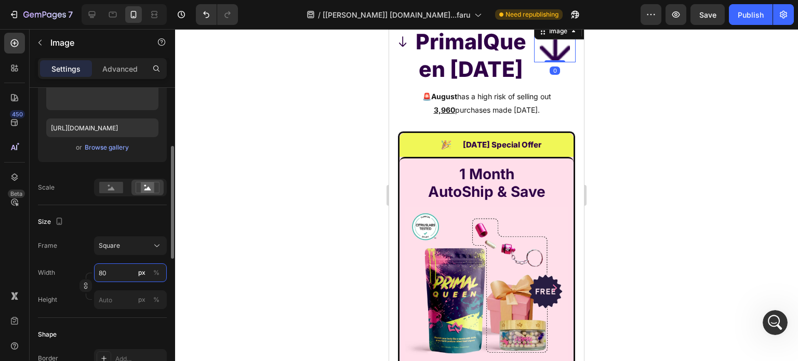
click at [111, 274] on input "80" at bounding box center [130, 273] width 73 height 19
type input "2"
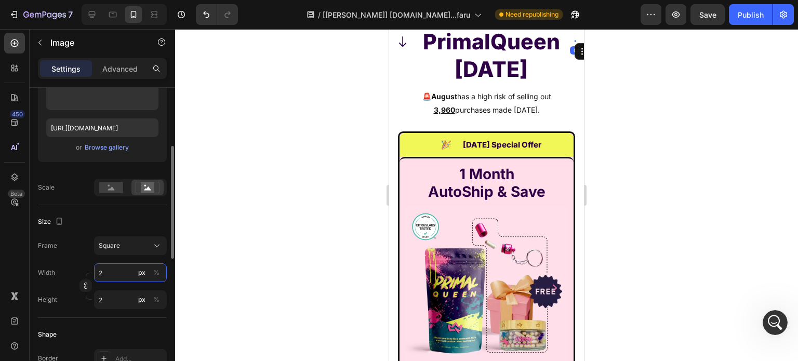
type input "20"
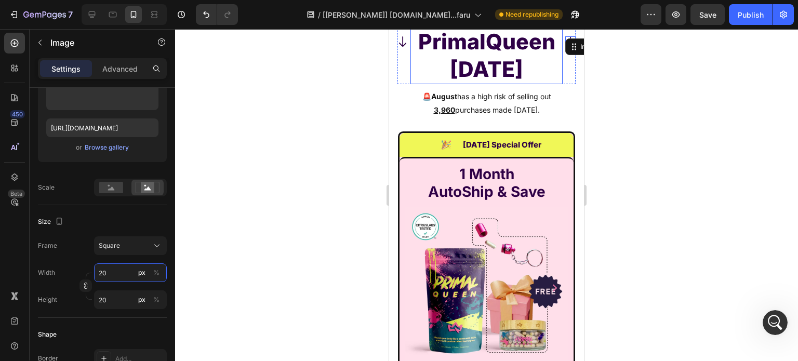
type input "20"
click at [495, 29] on div "7 Version history / [[PERSON_NAME]] [DOMAIN_NAME]...faru Need republishing Prev…" at bounding box center [399, 15] width 798 height 30
click at [470, 62] on h2 "Join PrimalQueen [DATE]" at bounding box center [487, 41] width 152 height 85
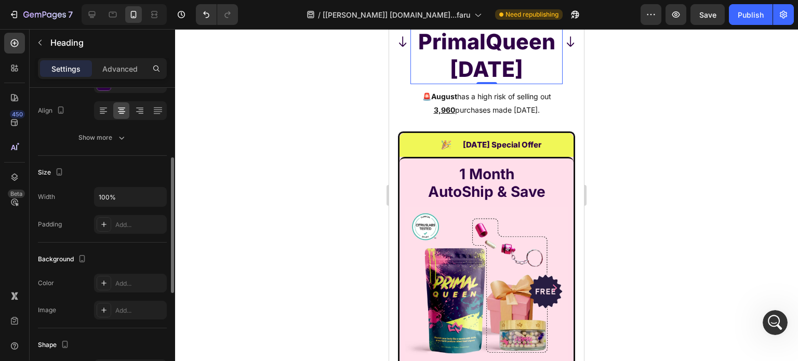
scroll to position [0, 0]
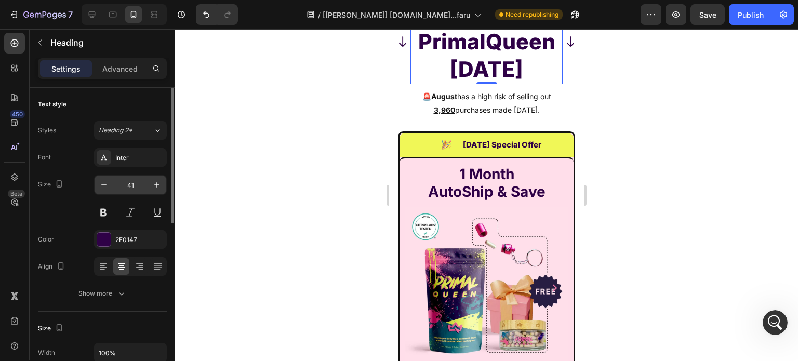
click at [132, 185] on input "41" at bounding box center [130, 185] width 34 height 19
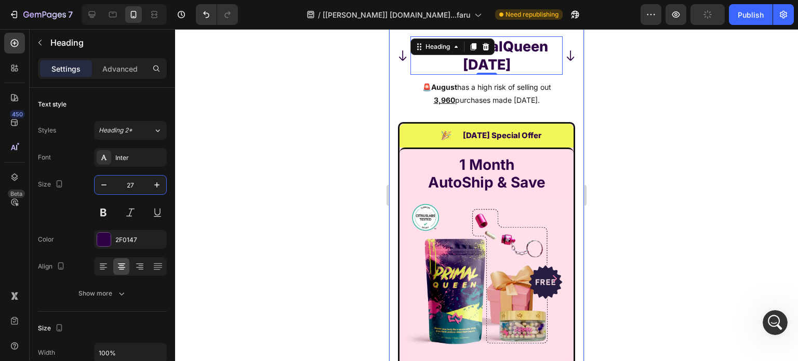
scroll to position [7539, 0]
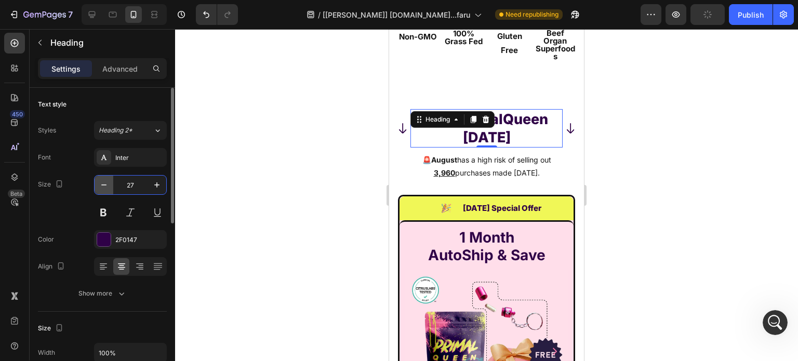
click at [105, 180] on icon "button" at bounding box center [104, 185] width 10 height 10
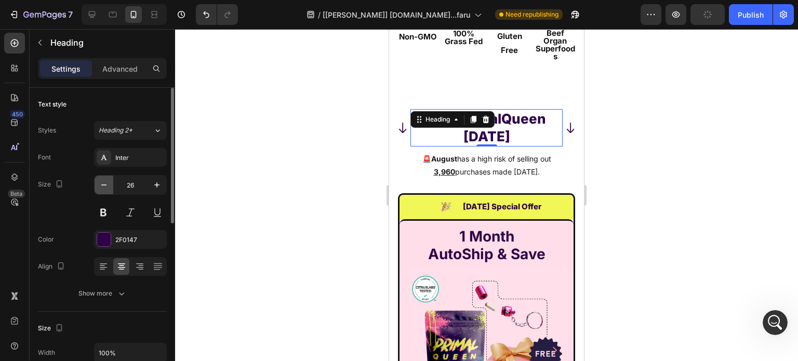
click at [103, 180] on icon "button" at bounding box center [104, 185] width 10 height 10
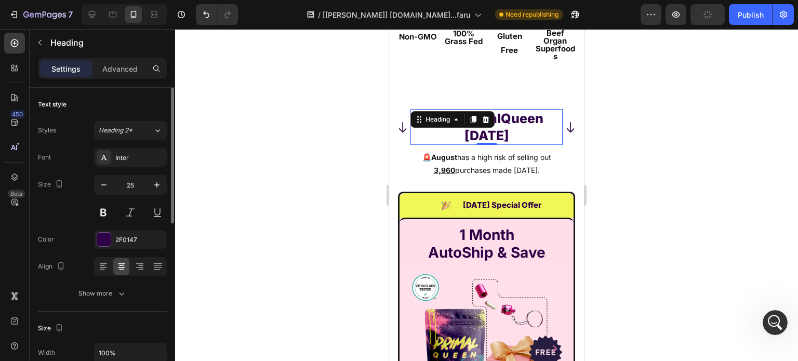
click at [104, 175] on div "25" at bounding box center [130, 185] width 73 height 20
click at [102, 185] on icon "button" at bounding box center [104, 185] width 10 height 10
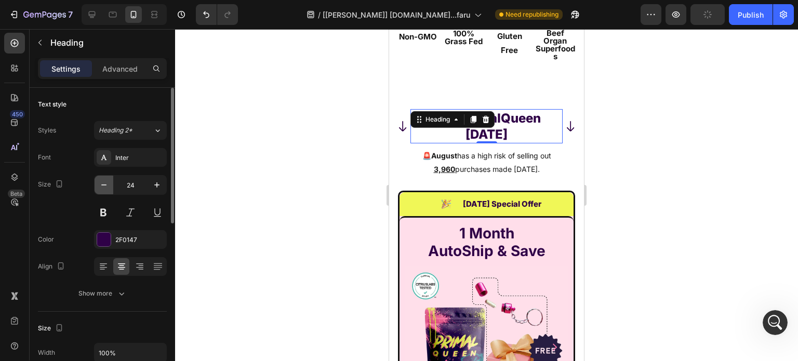
click at [102, 185] on icon "button" at bounding box center [104, 185] width 10 height 10
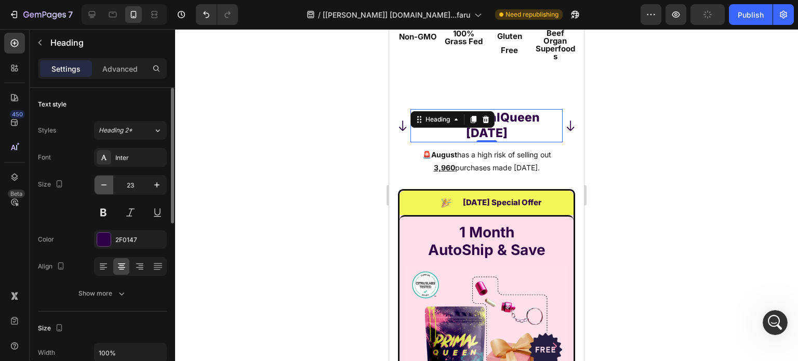
click at [102, 185] on icon "button" at bounding box center [104, 185] width 10 height 10
type input "22"
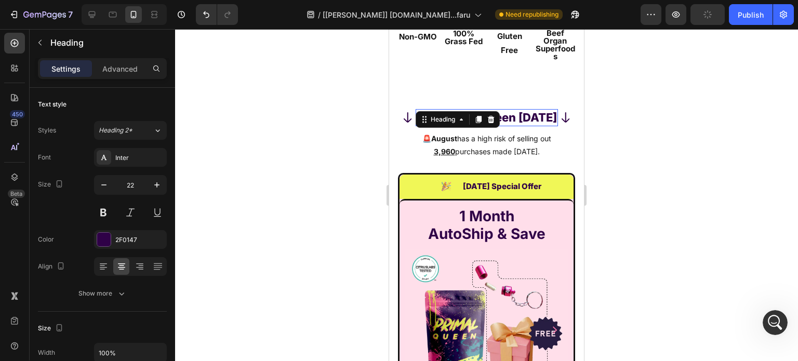
click at [193, 136] on div at bounding box center [486, 195] width 623 height 332
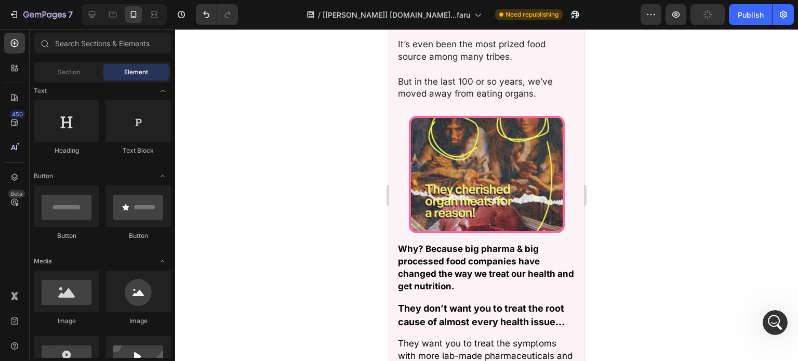
scroll to position [781, 0]
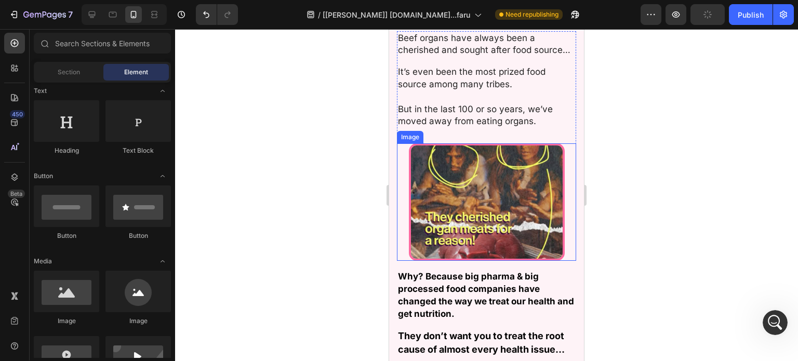
click at [487, 189] on img at bounding box center [487, 201] width 156 height 117
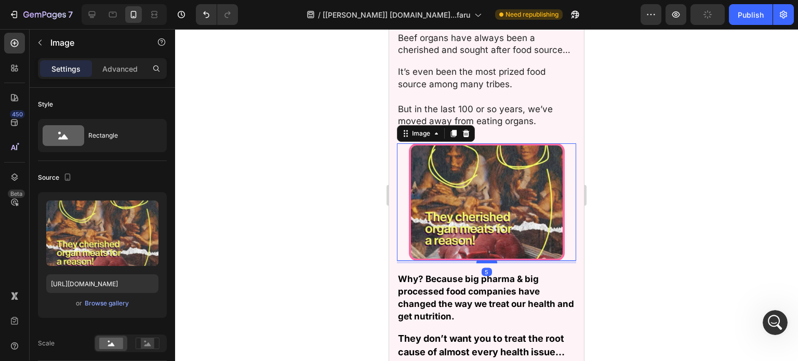
click at [478, 264] on div at bounding box center [487, 261] width 21 height 3
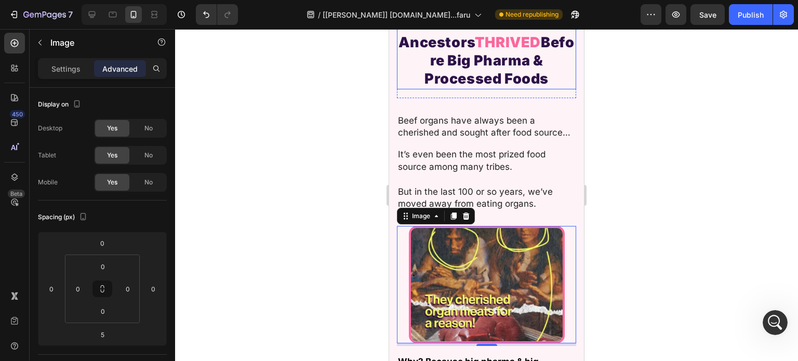
scroll to position [907, 0]
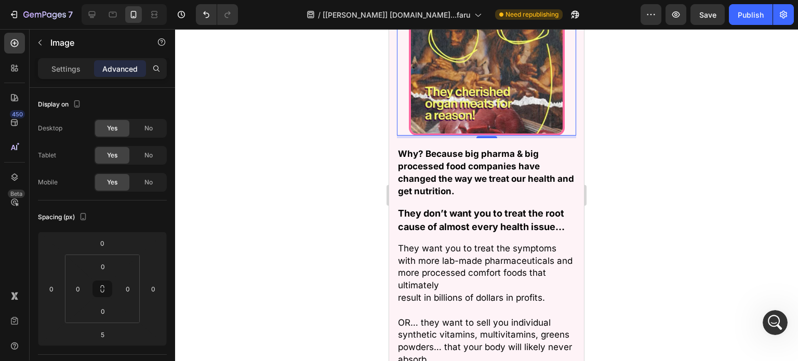
click at [414, 69] on img at bounding box center [487, 76] width 156 height 117
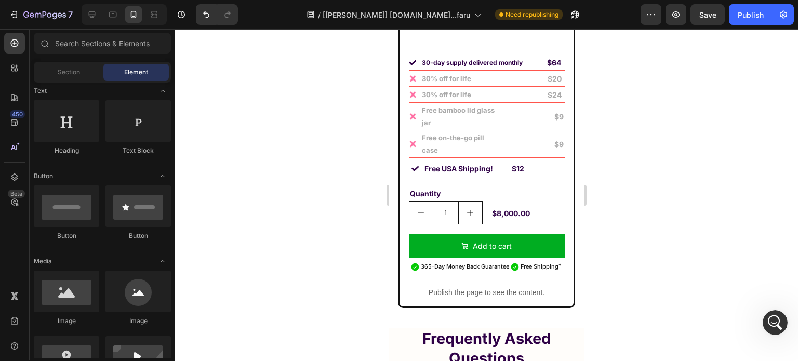
scroll to position [10016, 0]
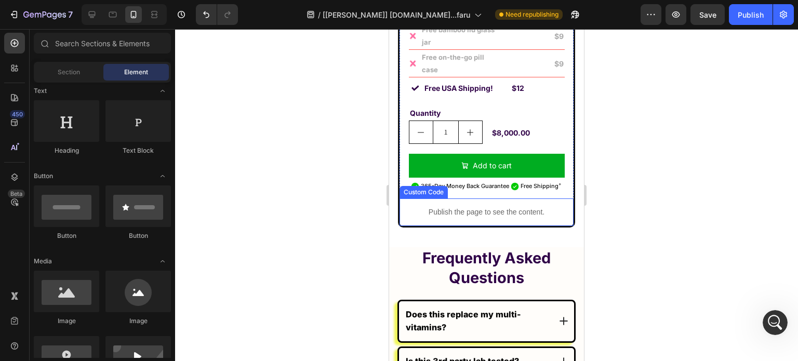
click at [441, 207] on p "Publish the page to see the content." at bounding box center [487, 212] width 174 height 11
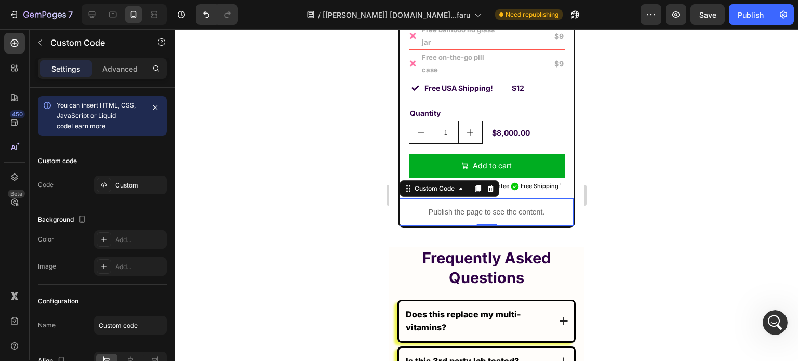
click at [452, 207] on p "Publish the page to see the content." at bounding box center [487, 212] width 174 height 11
click at [448, 184] on div "Custom Code" at bounding box center [435, 188] width 44 height 9
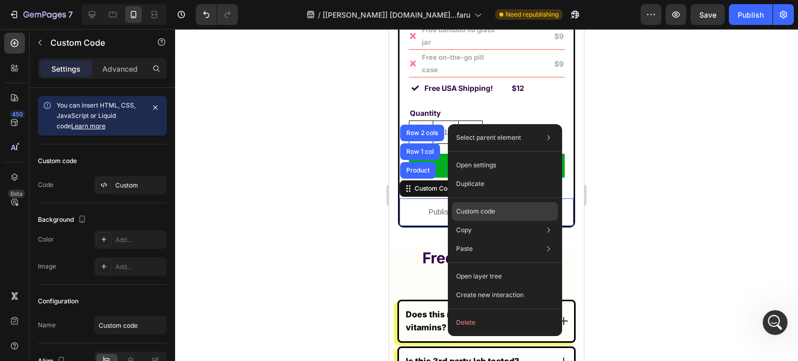
click at [484, 212] on p "Custom code" at bounding box center [475, 211] width 39 height 9
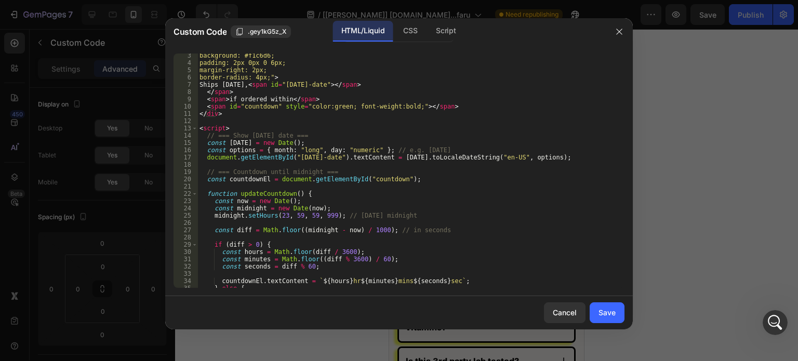
scroll to position [0, 0]
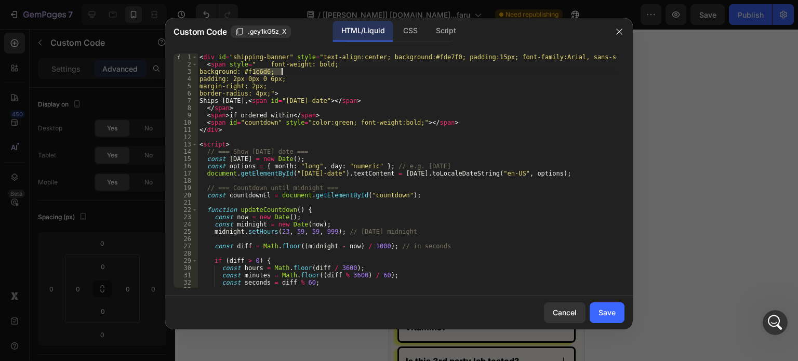
drag, startPoint x: 254, startPoint y: 70, endPoint x: 281, endPoint y: 72, distance: 27.7
click at [281, 72] on div "< div id = "shipping-banner" style = "text-align:center; background:#fde7f0; pa…" at bounding box center [408, 178] width 420 height 249
click at [270, 71] on div "< div id = "shipping-banner" style = "text-align:center; background:#fde7f0; pa…" at bounding box center [408, 171] width 420 height 234
drag, startPoint x: 252, startPoint y: 69, endPoint x: 277, endPoint y: 70, distance: 24.5
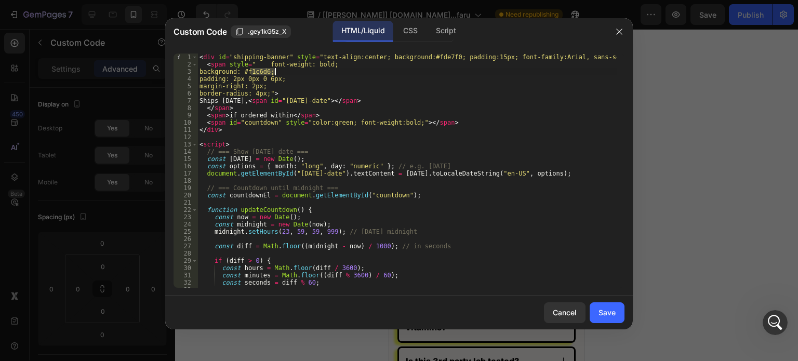
click at [277, 70] on div "< div id = "shipping-banner" style = "text-align:center; background:#fde7f0; pa…" at bounding box center [408, 178] width 420 height 249
click at [277, 70] on div "< div id = "shipping-banner" style = "text-align:center; background:#fde7f0; pa…" at bounding box center [408, 171] width 420 height 234
click at [277, 71] on div "< div id = "shipping-banner" style = "text-align:center; background:#fde7f0; pa…" at bounding box center [408, 178] width 420 height 249
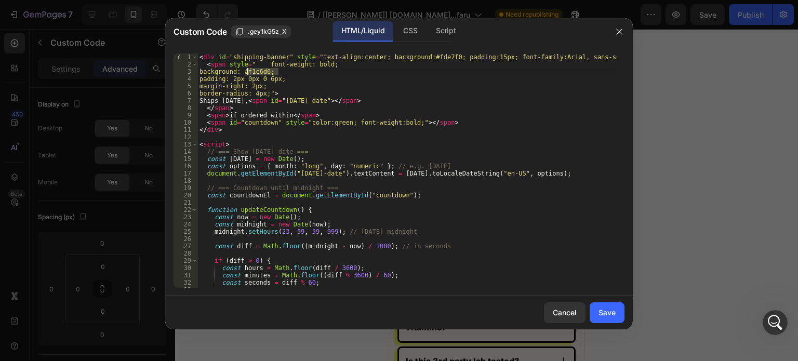
drag, startPoint x: 277, startPoint y: 71, endPoint x: 256, endPoint y: 72, distance: 20.9
click at [256, 72] on div "< div id = "shipping-banner" style = "text-align:center; background:#fde7f0; pa…" at bounding box center [408, 178] width 420 height 249
click at [254, 68] on div "< div id = "shipping-banner" style = "text-align:center; background:#fde7f0; pa…" at bounding box center [408, 171] width 420 height 234
drag, startPoint x: 253, startPoint y: 69, endPoint x: 278, endPoint y: 73, distance: 25.4
click at [278, 73] on div "< div id = "shipping-banner" style = "text-align:center; background:#fde7f0; pa…" at bounding box center [408, 178] width 420 height 249
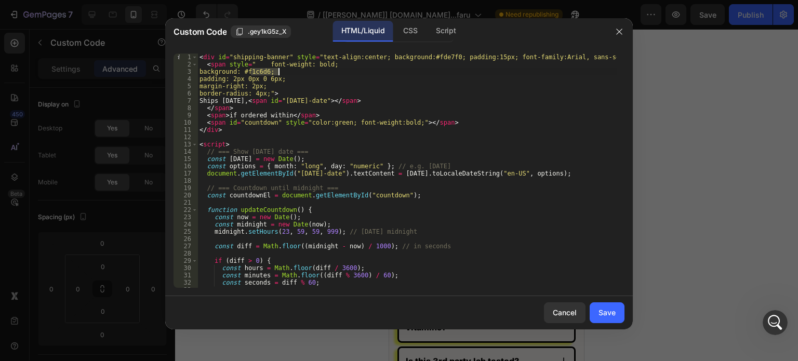
paste textarea "#FFFFFF"
type textarea "background:#FFFFFF;"
click at [602, 309] on div "Save" at bounding box center [607, 312] width 17 height 11
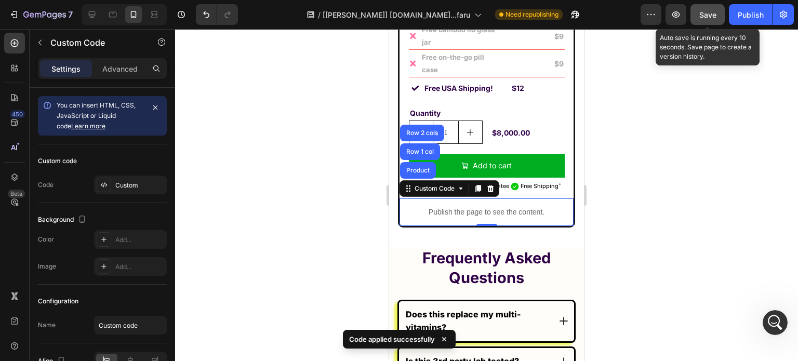
click at [711, 20] on button "Save" at bounding box center [708, 14] width 34 height 21
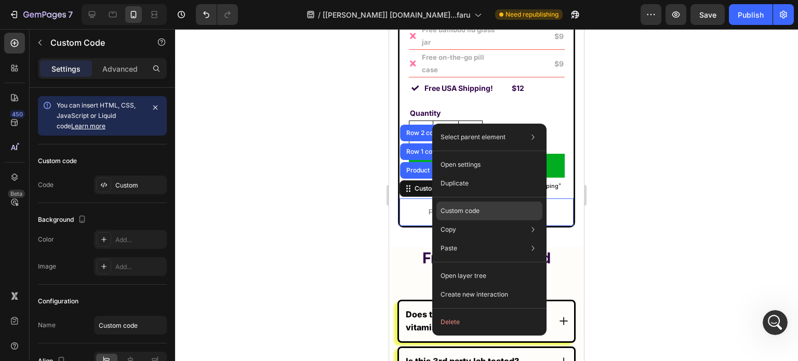
click at [466, 239] on div "Custom code" at bounding box center [490, 248] width 106 height 19
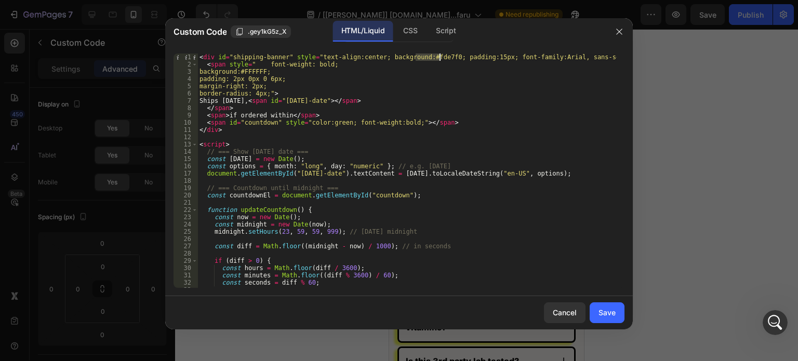
drag, startPoint x: 414, startPoint y: 54, endPoint x: 440, endPoint y: 54, distance: 26.0
click at [440, 55] on div "< div id = "shipping-banner" style = "text-align:center; background:#fde7f0; pa…" at bounding box center [408, 178] width 420 height 249
paste textarea "FFFFFF"
type textarea "<div id="shipping-banner" style="text-align:center; background:#FFFFFF; padding…"
click at [613, 311] on div "Save" at bounding box center [607, 312] width 17 height 11
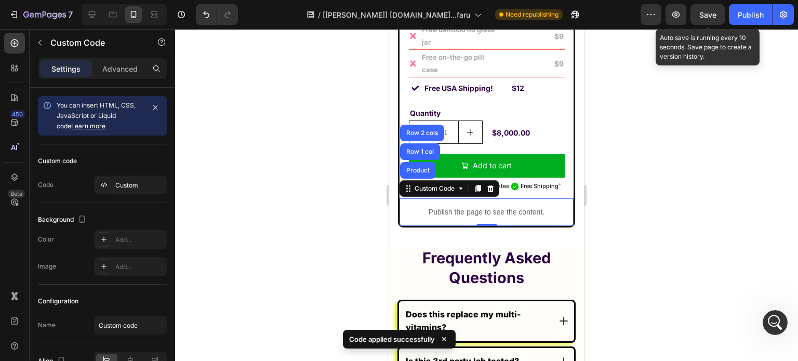
click at [711, 11] on span "Save" at bounding box center [708, 14] width 17 height 9
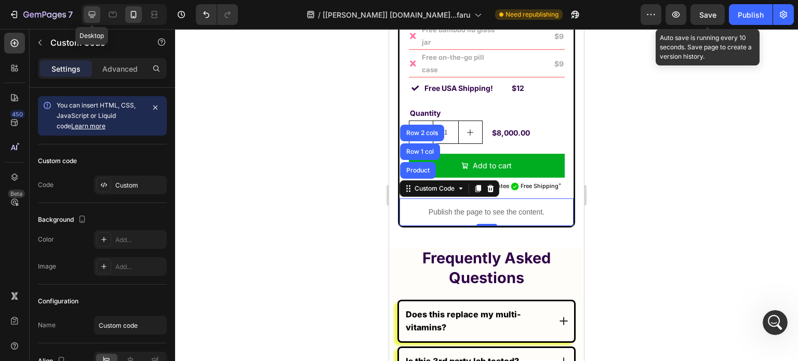
click at [95, 15] on icon at bounding box center [92, 14] width 7 height 7
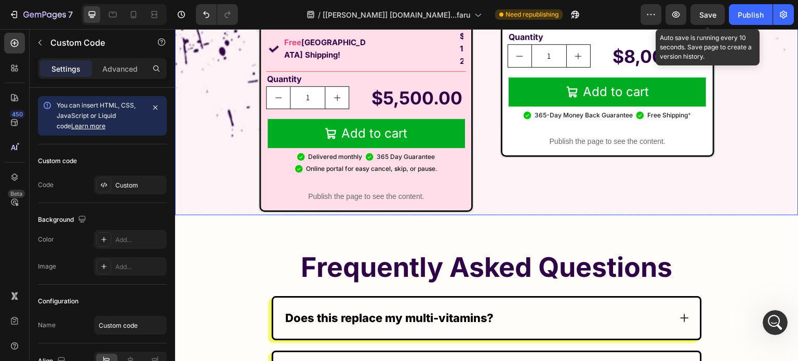
scroll to position [9446, 0]
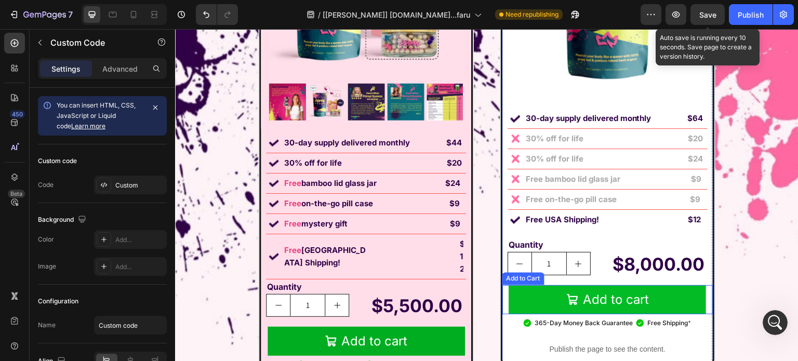
click at [675, 296] on button "Add to cart" at bounding box center [608, 299] width 198 height 29
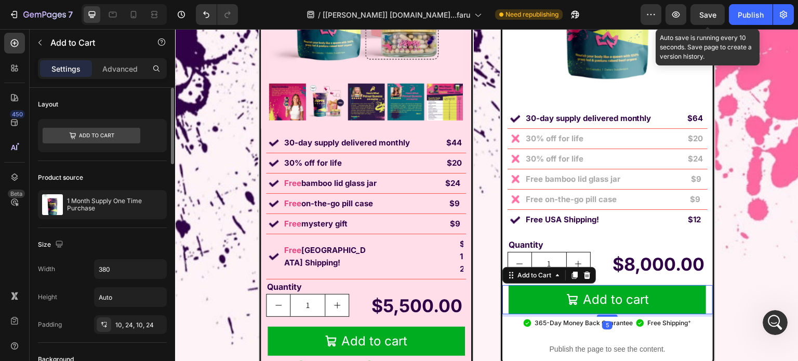
scroll to position [156, 0]
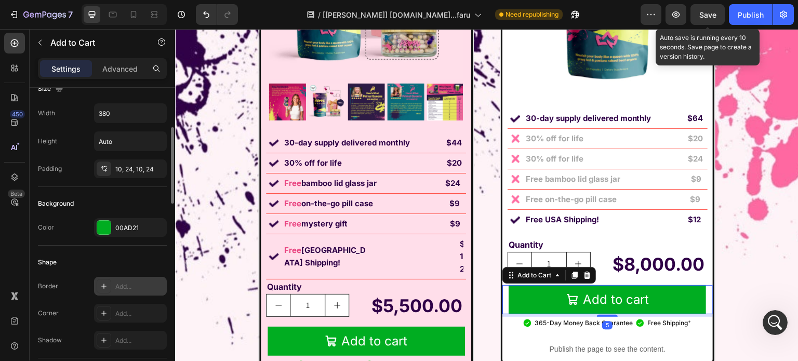
drag, startPoint x: 127, startPoint y: 338, endPoint x: 110, endPoint y: 277, distance: 63.6
click at [125, 340] on div "Add..." at bounding box center [139, 340] width 49 height 9
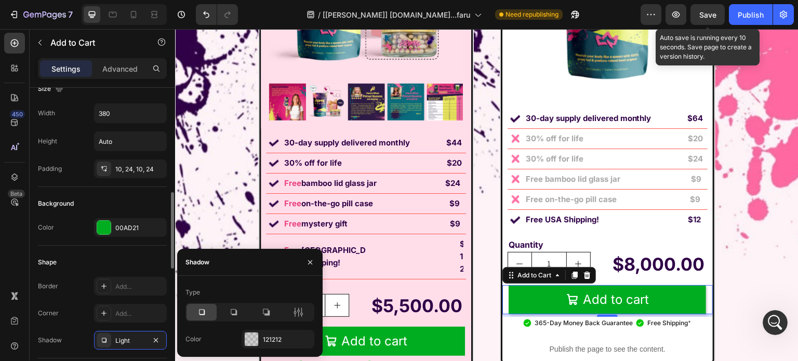
scroll to position [208, 0]
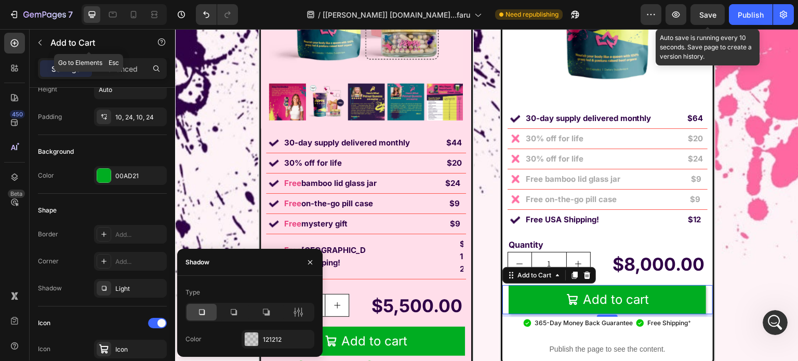
click at [123, 57] on div "Add to Cart" at bounding box center [89, 44] width 119 height 30
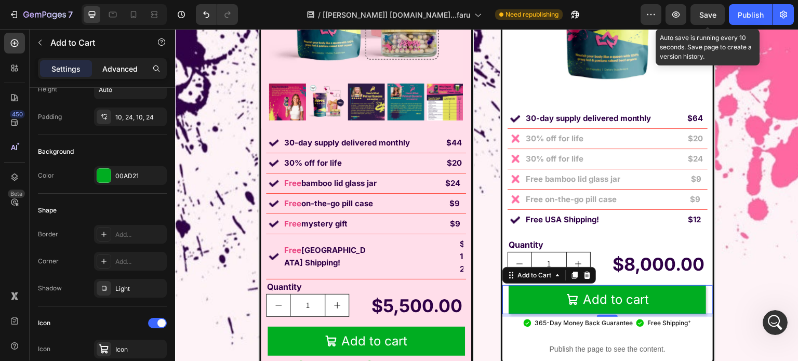
click at [118, 72] on p "Advanced" at bounding box center [119, 68] width 35 height 11
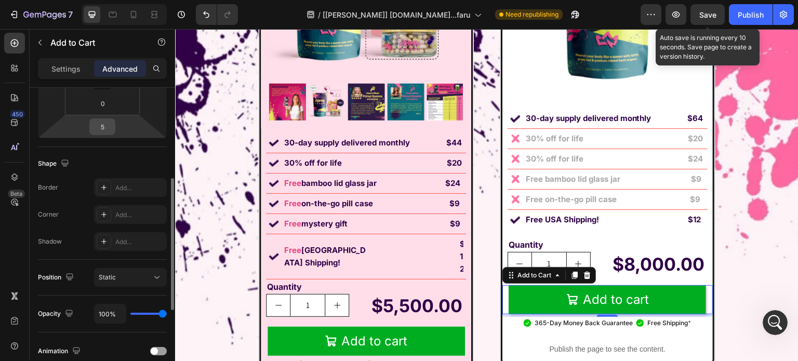
click at [104, 124] on input "5" at bounding box center [102, 127] width 21 height 16
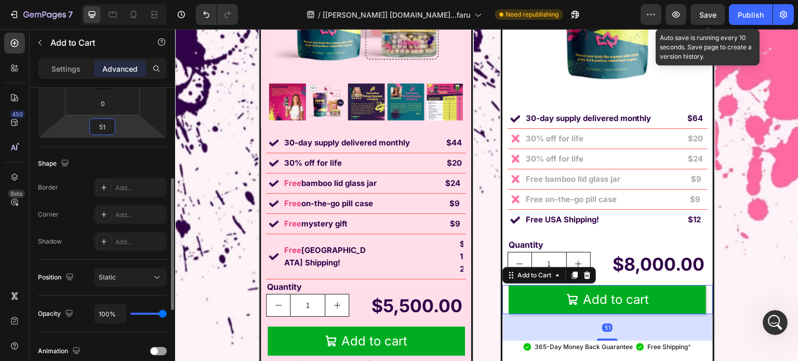
click at [104, 124] on input "51" at bounding box center [102, 127] width 21 height 16
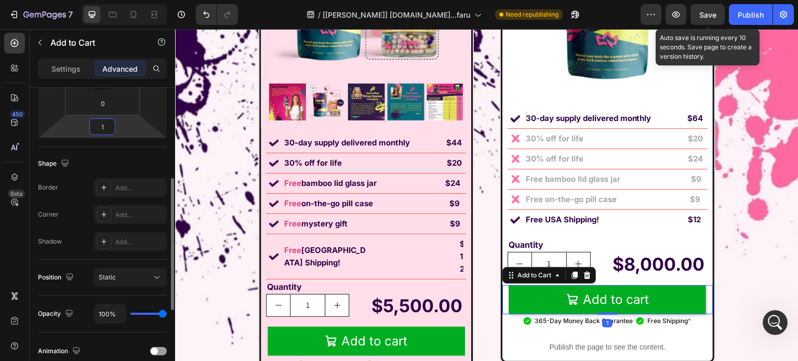
type input "10"
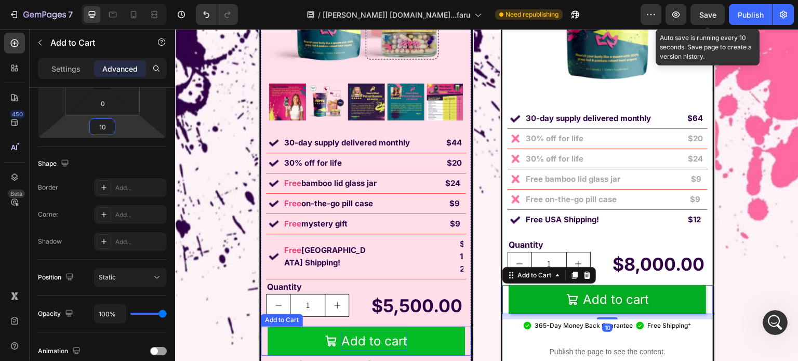
click at [342, 332] on div "Add to cart" at bounding box center [375, 341] width 66 height 19
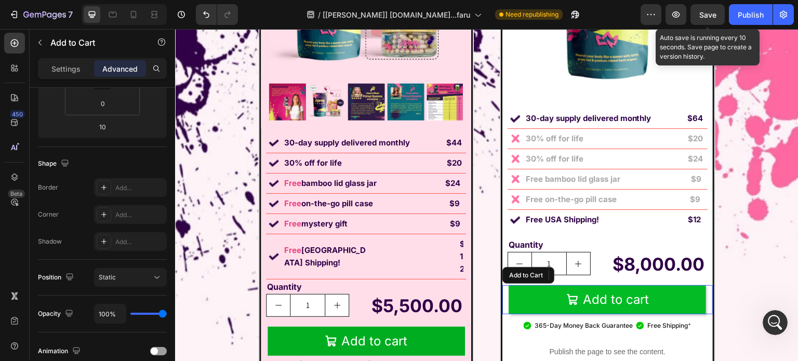
click at [515, 289] on button "Add to cart" at bounding box center [608, 299] width 198 height 29
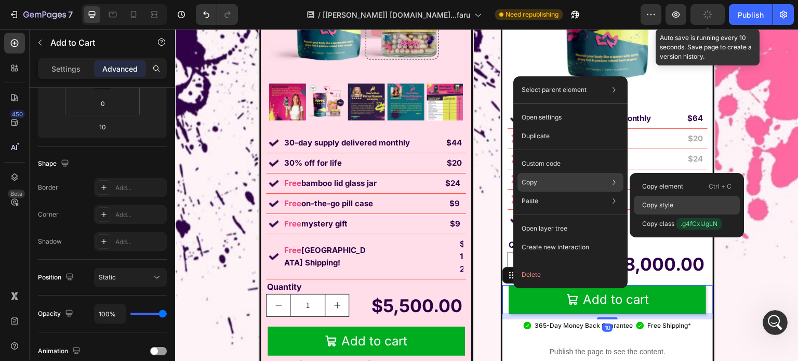
click at [669, 215] on div "Copy style" at bounding box center [687, 224] width 106 height 19
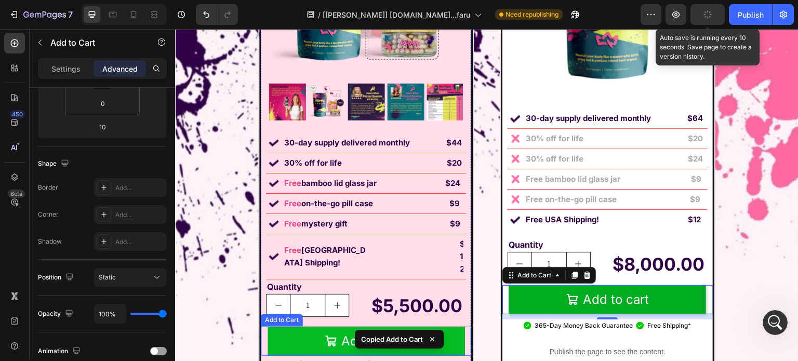
click at [406, 327] on button "Add to cart" at bounding box center [367, 341] width 198 height 29
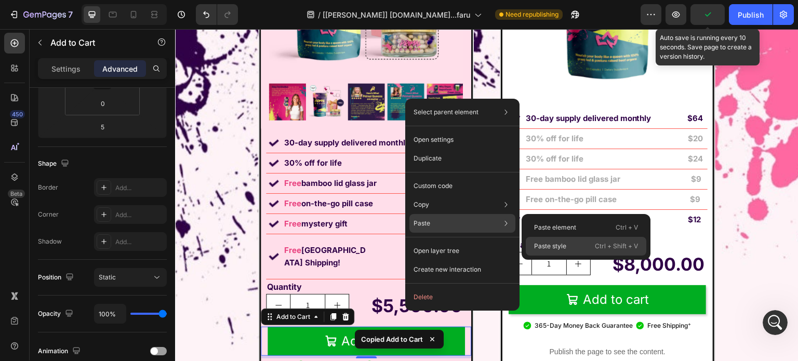
drag, startPoint x: 550, startPoint y: 242, endPoint x: 364, endPoint y: 206, distance: 189.0
click at [550, 242] on p "Paste style" at bounding box center [550, 246] width 32 height 9
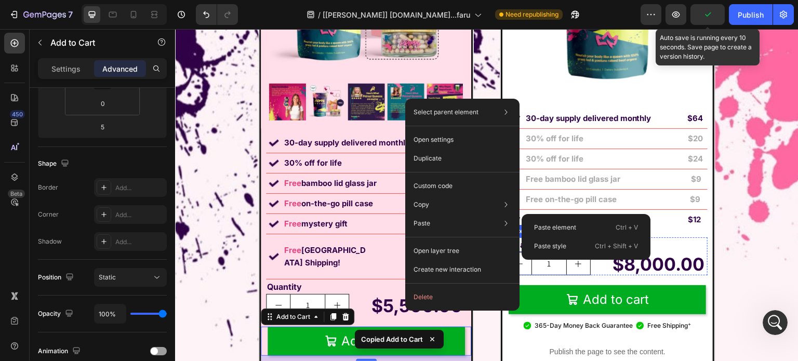
type input "10"
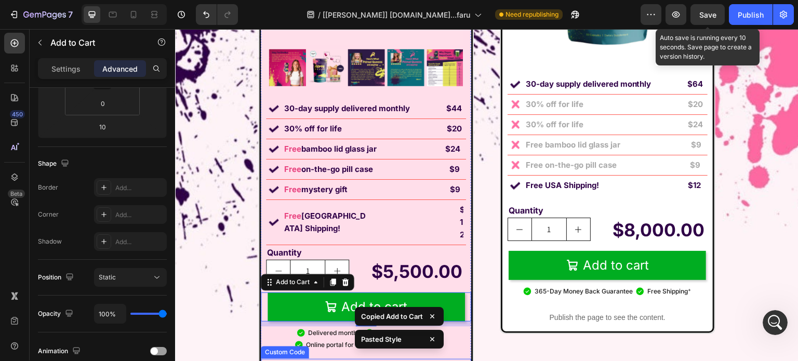
scroll to position [9550, 0]
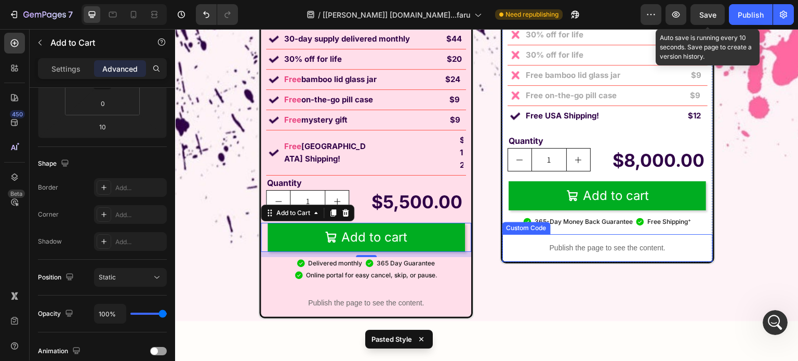
click at [679, 244] on p "Publish the page to see the content." at bounding box center [608, 248] width 211 height 11
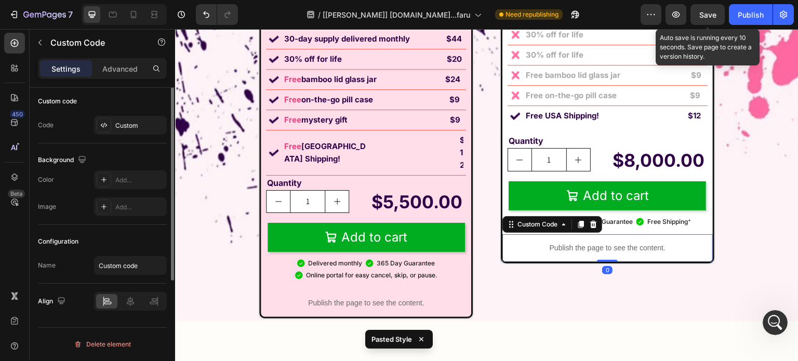
scroll to position [0, 0]
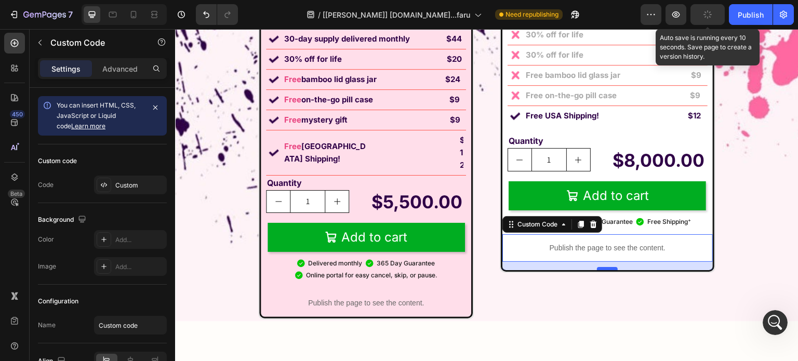
drag, startPoint x: 604, startPoint y: 260, endPoint x: 604, endPoint y: 268, distance: 8.3
click at [604, 268] on div at bounding box center [607, 268] width 21 height 3
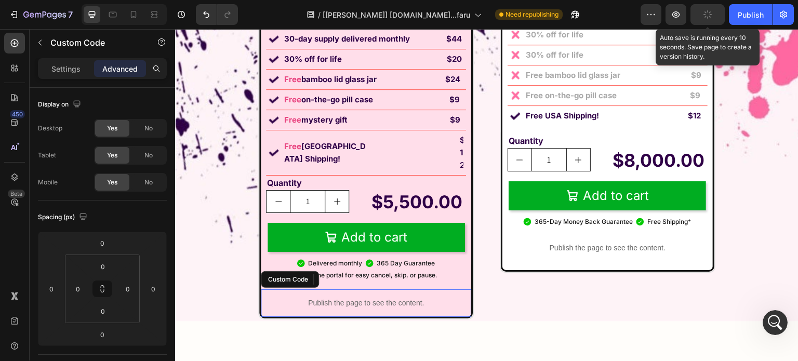
click at [447, 290] on div "Publish the page to see the content." at bounding box center [366, 304] width 211 height 28
click at [412, 298] on p "Publish the page to see the content." at bounding box center [366, 303] width 211 height 11
click at [208, 15] on icon "Undo/Redo" at bounding box center [206, 14] width 10 height 10
click at [206, 15] on icon "Undo/Redo" at bounding box center [206, 14] width 10 height 10
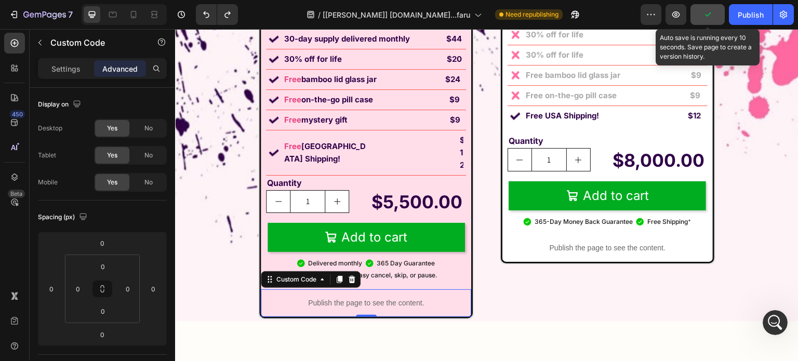
click at [699, 11] on button "button" at bounding box center [708, 14] width 34 height 21
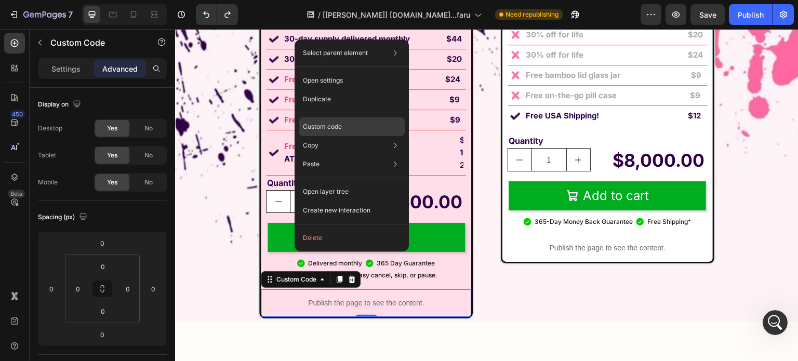
click at [322, 125] on p "Custom code" at bounding box center [322, 126] width 39 height 9
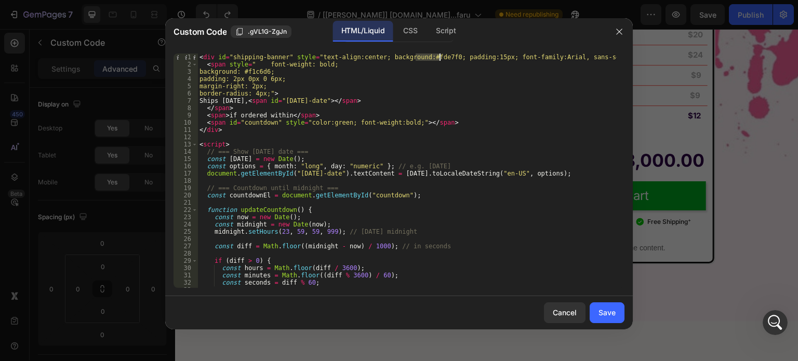
drag, startPoint x: 415, startPoint y: 57, endPoint x: 439, endPoint y: 58, distance: 23.9
click at [439, 58] on div "< div id = "shipping-banner" style = "text-align:center; background:#fde7f0; pa…" at bounding box center [408, 178] width 420 height 249
paste textarea "FFDEEA"
type textarea "<div id="shipping-banner" style="text-align:center; background:#FFDEEA; padding…"
drag, startPoint x: 417, startPoint y: 287, endPoint x: 606, endPoint y: 311, distance: 189.8
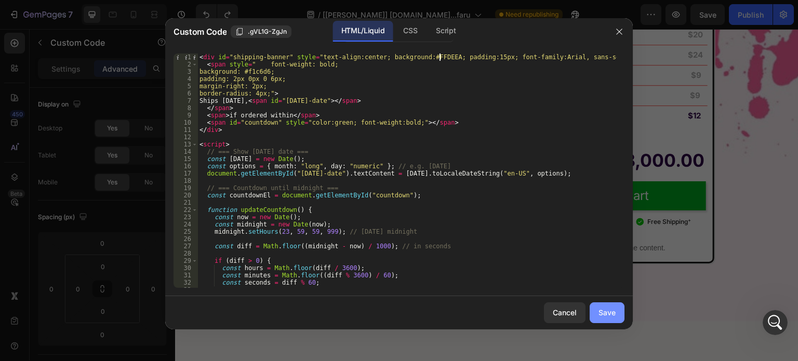
click at [606, 311] on div "Save" at bounding box center [607, 312] width 17 height 11
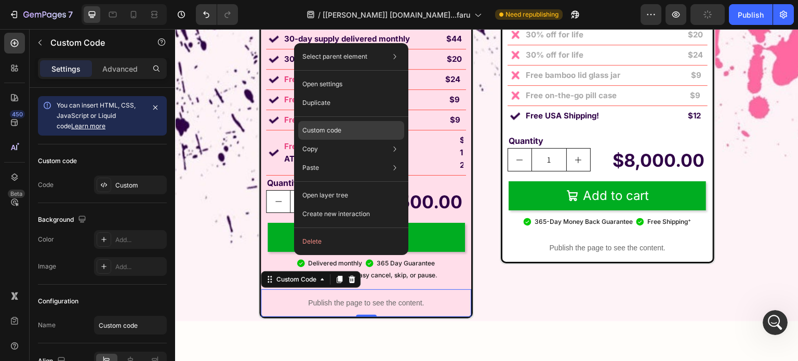
click at [335, 127] on p "Custom code" at bounding box center [322, 130] width 39 height 9
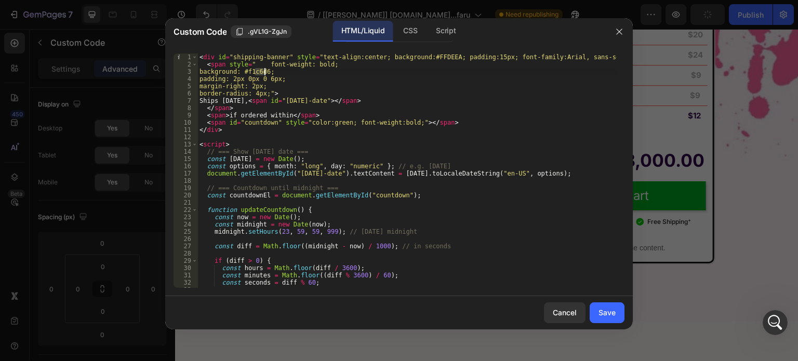
drag, startPoint x: 254, startPoint y: 70, endPoint x: 265, endPoint y: 71, distance: 10.9
click at [265, 71] on div "< div id = "shipping-banner" style = "text-align:center; background:#FFDEEA; pa…" at bounding box center [408, 178] width 420 height 249
click at [252, 70] on div "< div id = "shipping-banner" style = "text-align:center; background:#FFDEEA; pa…" at bounding box center [408, 178] width 420 height 249
drag, startPoint x: 254, startPoint y: 70, endPoint x: 279, endPoint y: 71, distance: 25.0
click at [279, 71] on div "< div id = "shipping-banner" style = "text-align:center; background:#FFDEEA; pa…" at bounding box center [408, 178] width 420 height 249
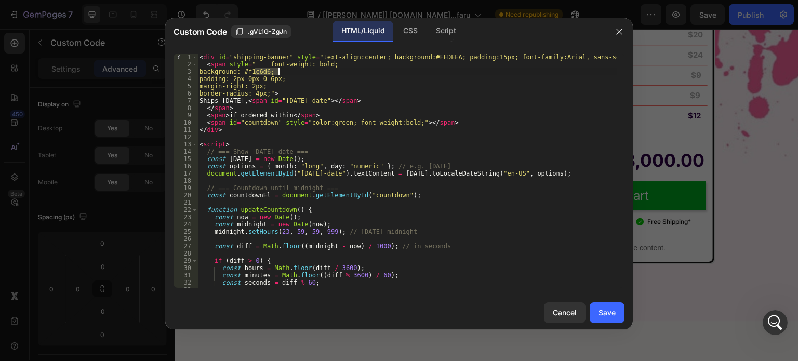
paste textarea "F3BDD1"
type textarea "background: #F3BDD1;"
click at [605, 309] on div "Save" at bounding box center [607, 312] width 17 height 11
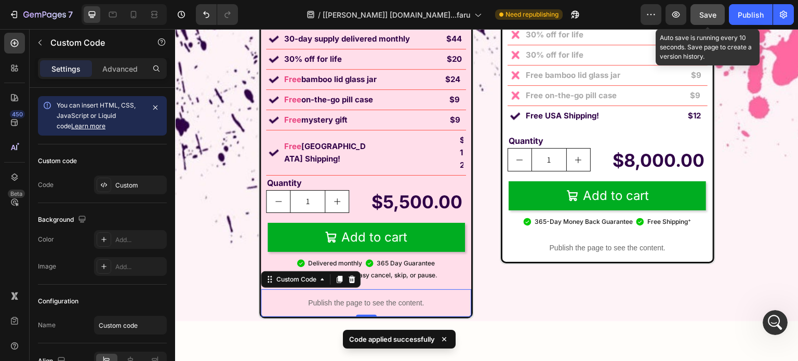
click at [707, 12] on span "Save" at bounding box center [708, 14] width 17 height 9
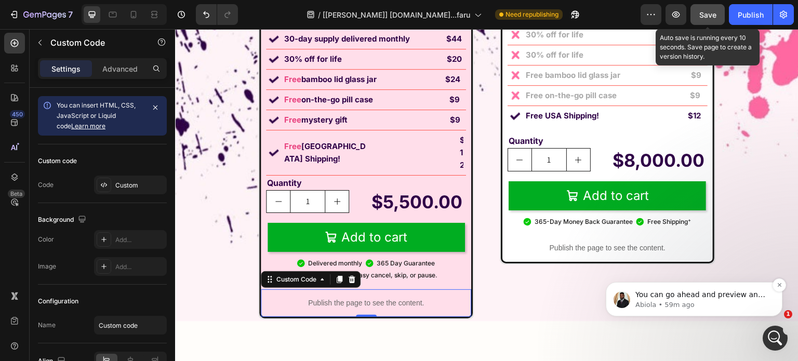
click at [752, 291] on p "You can go ahead and preview and the shadow will show only at [GEOGRAPHIC_DATA]" at bounding box center [703, 295] width 134 height 10
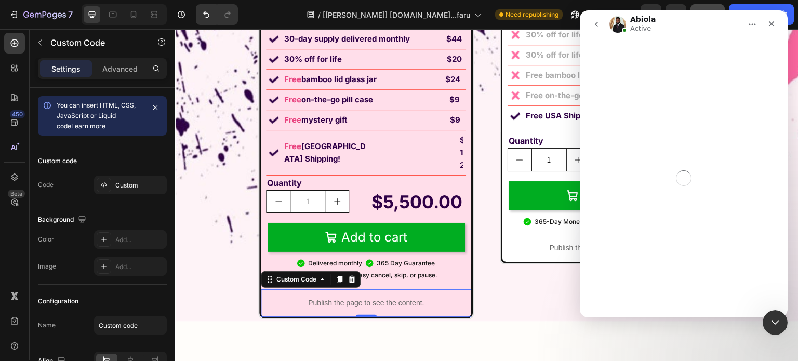
click at [368, 148] on div "Image Free USA Shipping! Text Block $12 Text Block Row" at bounding box center [366, 152] width 200 height 45
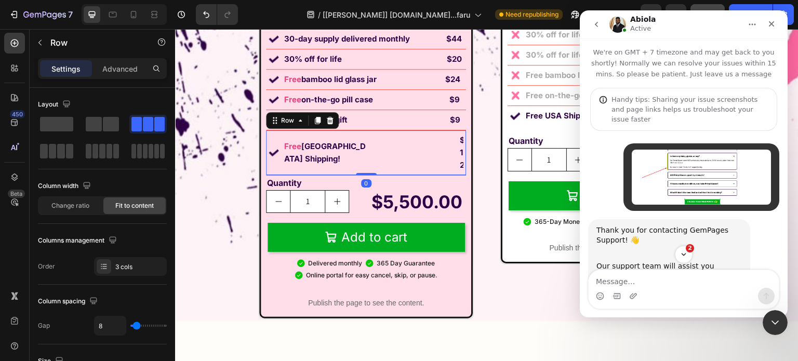
scroll to position [2, 0]
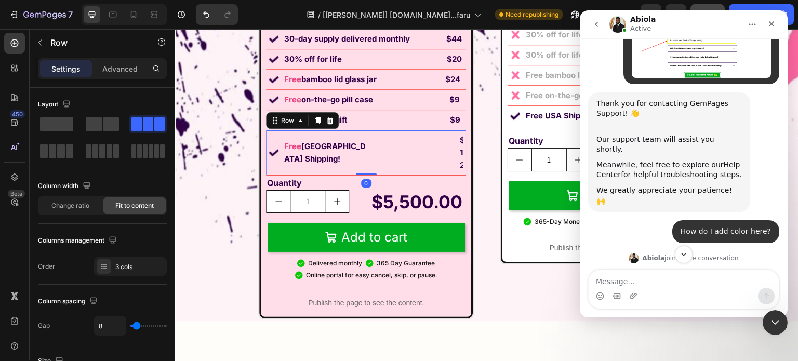
click at [381, 146] on div "$12 Text Block" at bounding box center [420, 153] width 88 height 40
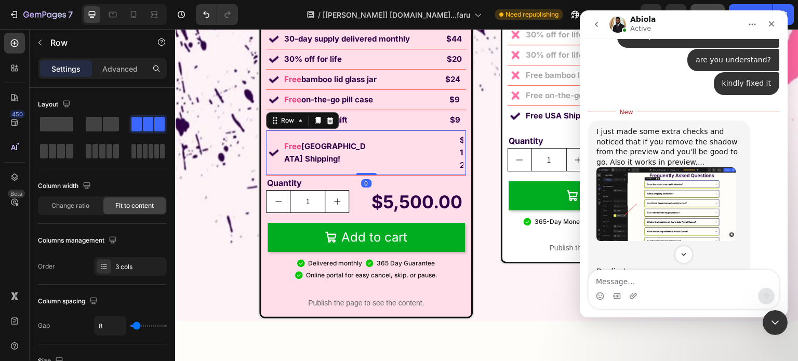
scroll to position [1852, 0]
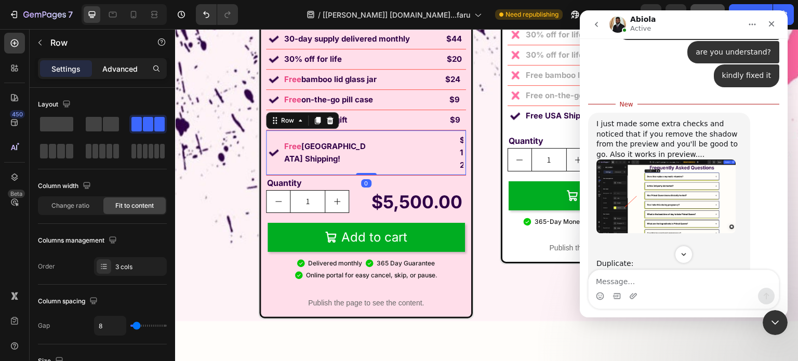
click at [110, 64] on p "Advanced" at bounding box center [119, 68] width 35 height 11
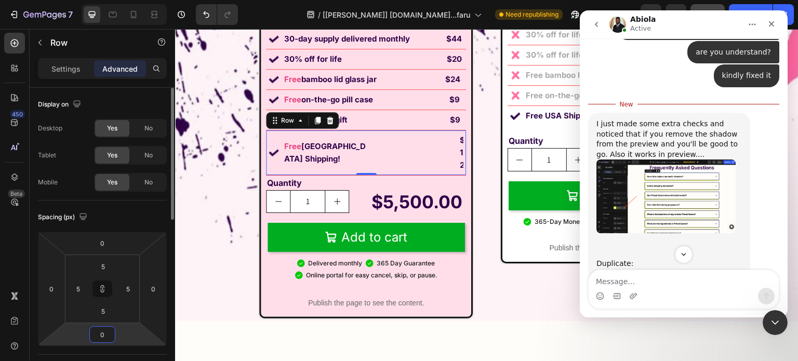
click at [103, 334] on input "0" at bounding box center [102, 335] width 21 height 16
click at [98, 293] on button at bounding box center [103, 289] width 20 height 17
click at [101, 329] on input "0" at bounding box center [102, 335] width 21 height 16
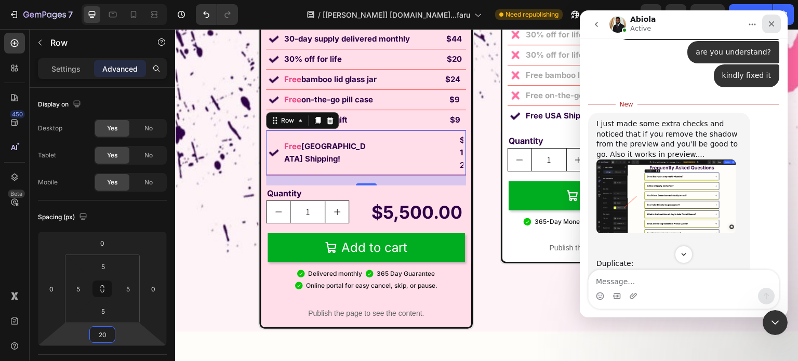
type input "20"
drag, startPoint x: 1336, startPoint y: 19, endPoint x: 774, endPoint y: 28, distance: 563.0
click at [774, 28] on div "Close" at bounding box center [772, 24] width 19 height 19
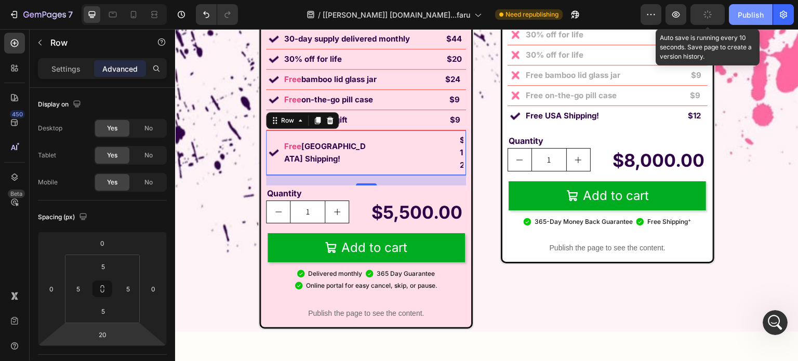
click at [751, 9] on div "Publish" at bounding box center [751, 14] width 26 height 11
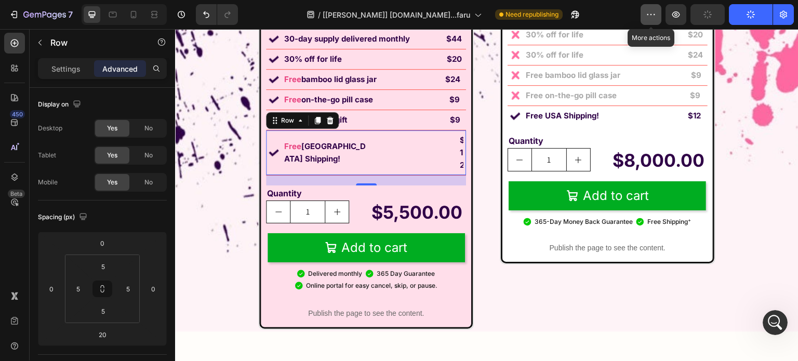
click at [657, 16] on icon "button" at bounding box center [651, 14] width 10 height 10
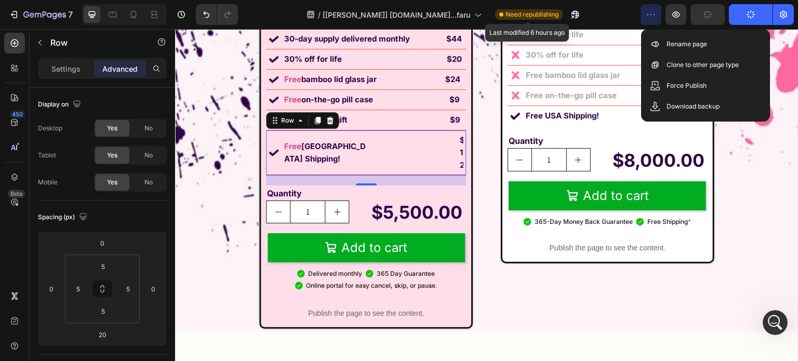
click at [518, 12] on span "Need republishing" at bounding box center [532, 14] width 53 height 9
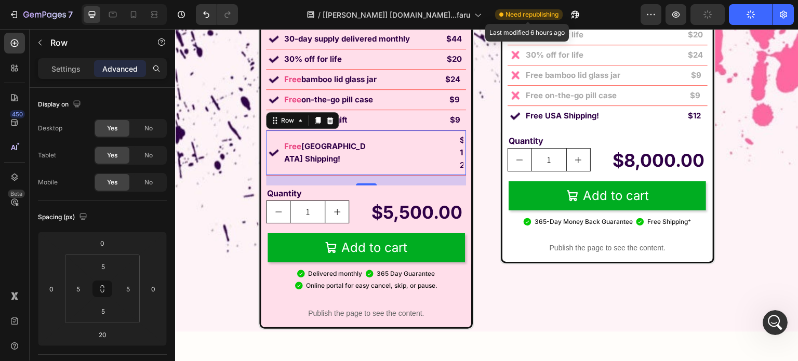
click at [518, 12] on span "Need republishing" at bounding box center [532, 14] width 53 height 9
